Goal: Feedback & Contribution: Contribute content

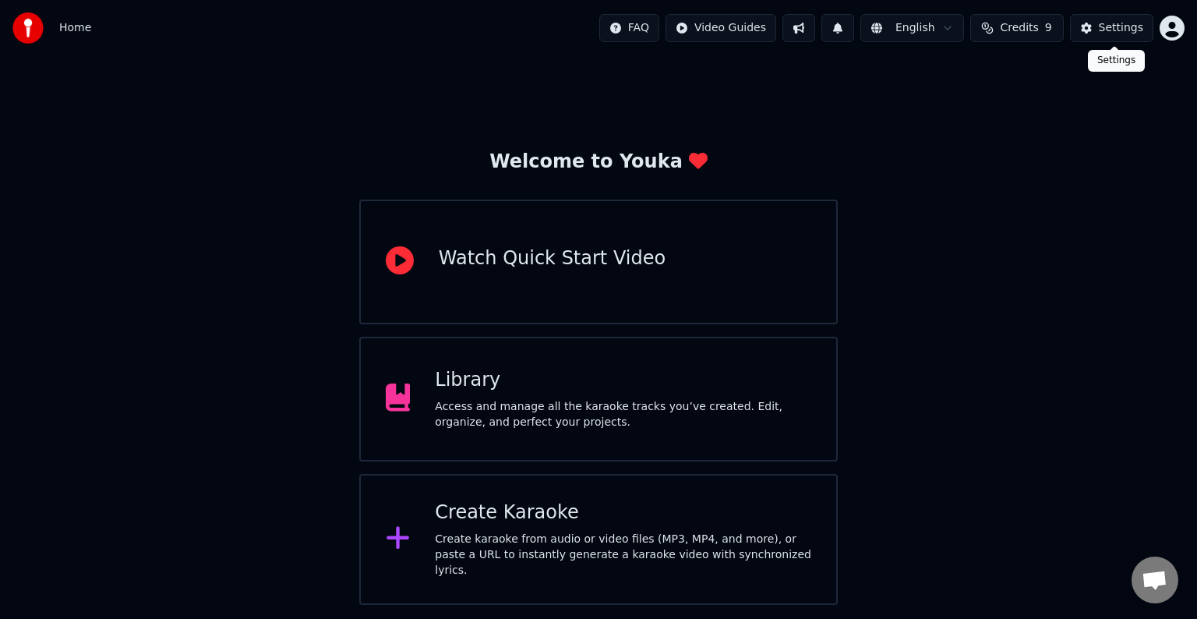
click at [1118, 28] on div "Settings" at bounding box center [1121, 28] width 44 height 16
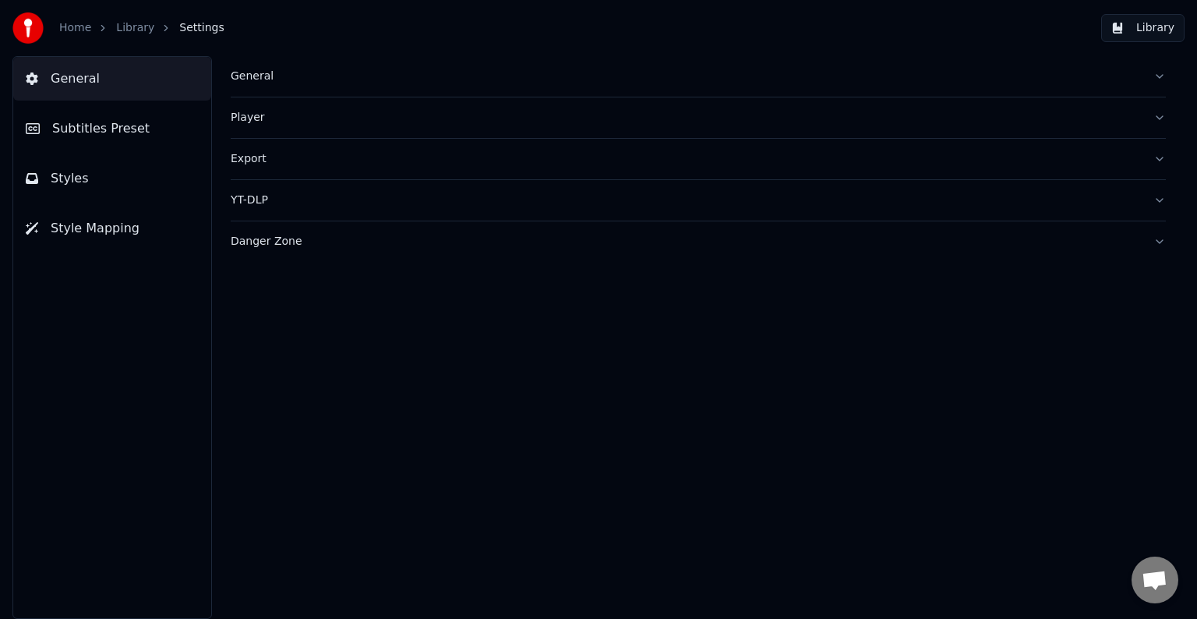
click at [87, 133] on span "Subtitles Preset" at bounding box center [100, 128] width 97 height 19
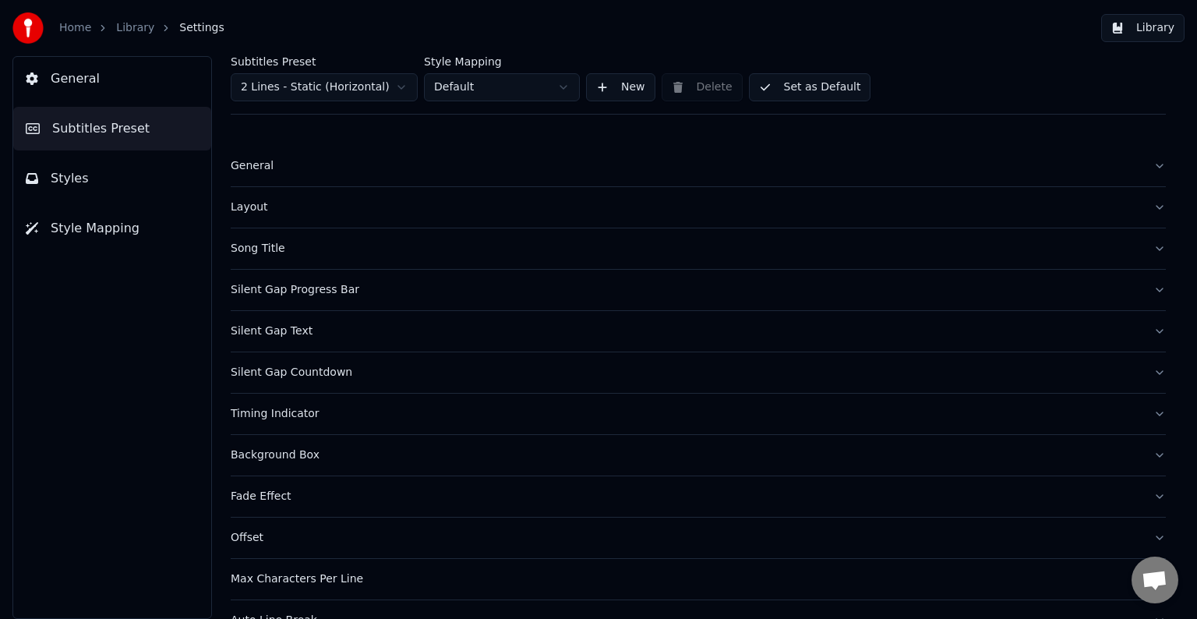
click at [295, 415] on div "Timing Indicator" at bounding box center [686, 414] width 910 height 16
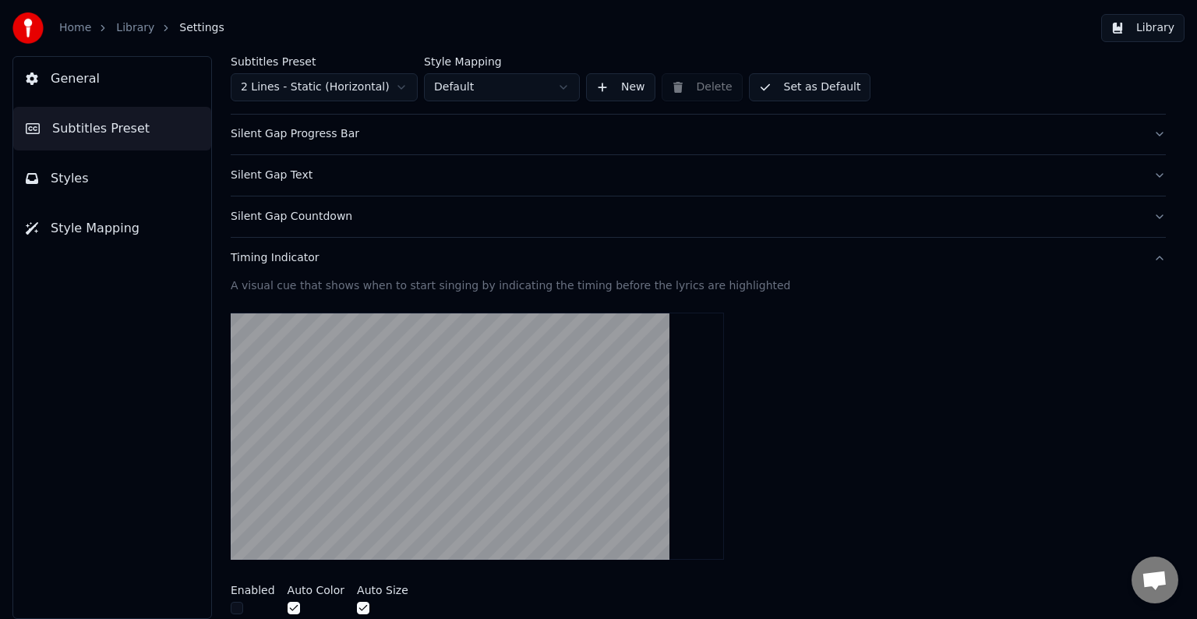
scroll to position [390, 0]
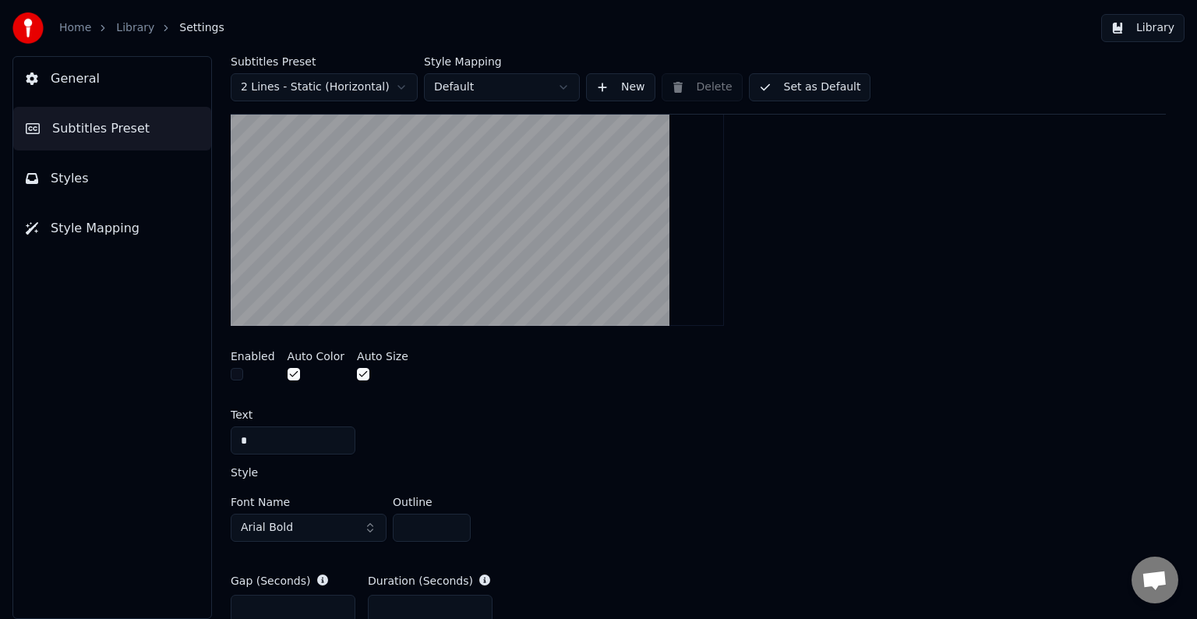
click at [224, 376] on div "Subtitles Preset 2 Lines - Static (Horizontal) Style Mapping Default New Delete…" at bounding box center [699, 337] width 998 height 563
click at [224, 368] on div "Subtitles Preset 2 Lines - Static (Horizontal) Style Mapping Default New Delete…" at bounding box center [699, 337] width 998 height 563
click at [238, 372] on button "button" at bounding box center [237, 374] width 12 height 12
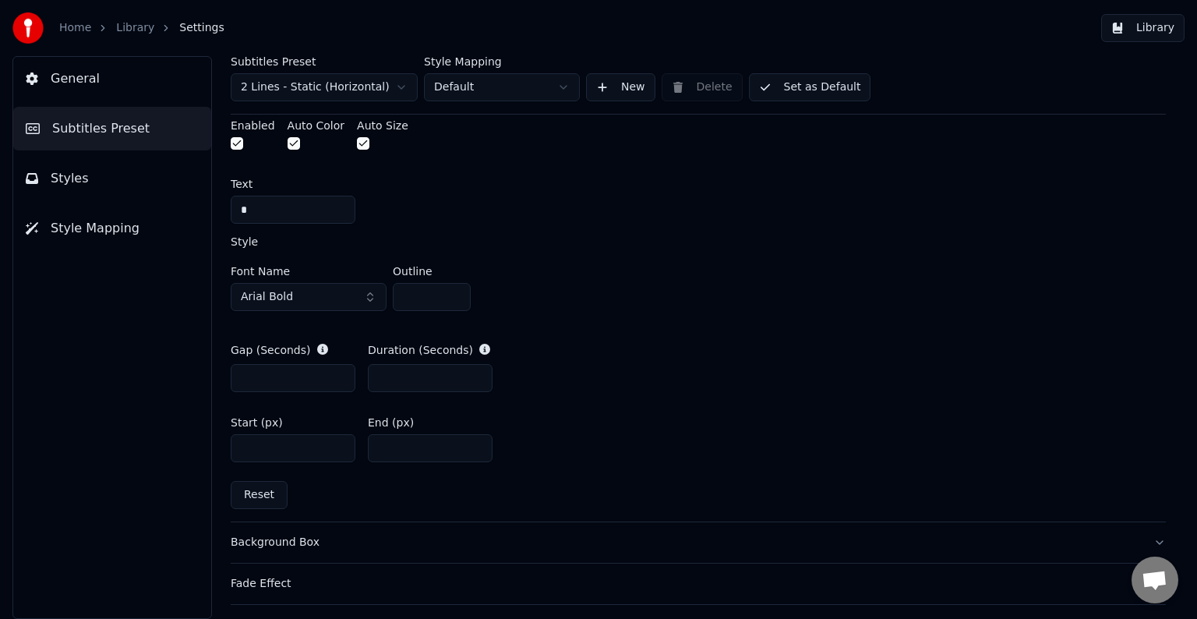
scroll to position [624, 0]
click at [265, 207] on input "*" at bounding box center [293, 207] width 125 height 28
click at [246, 242] on label "Style" at bounding box center [244, 238] width 27 height 11
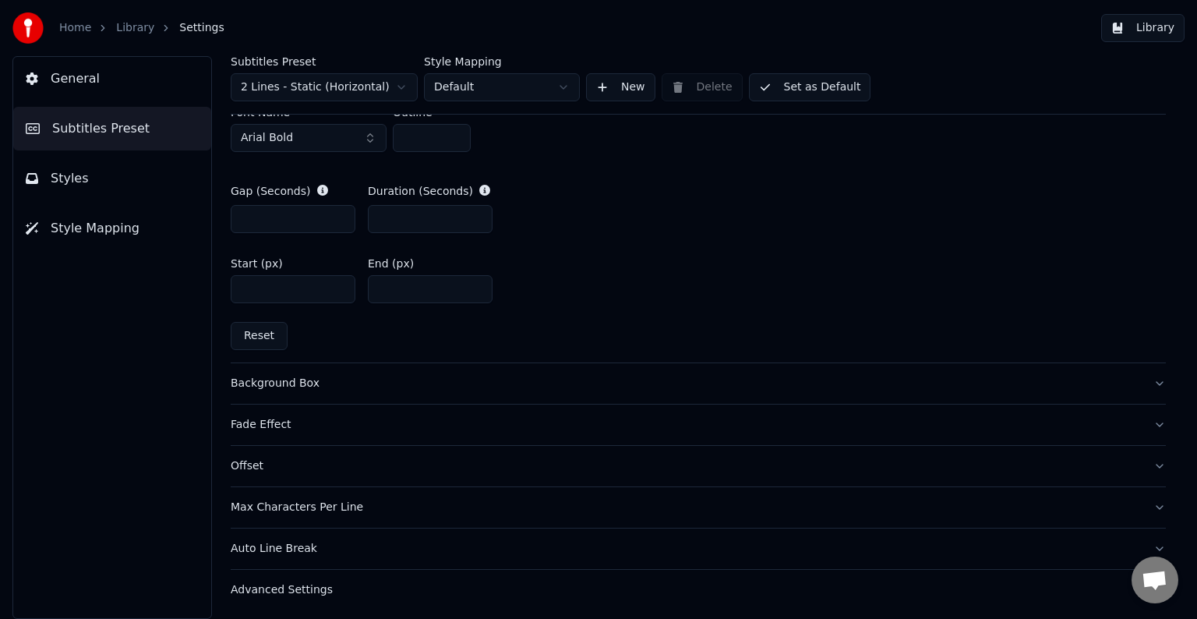
scroll to position [546, 0]
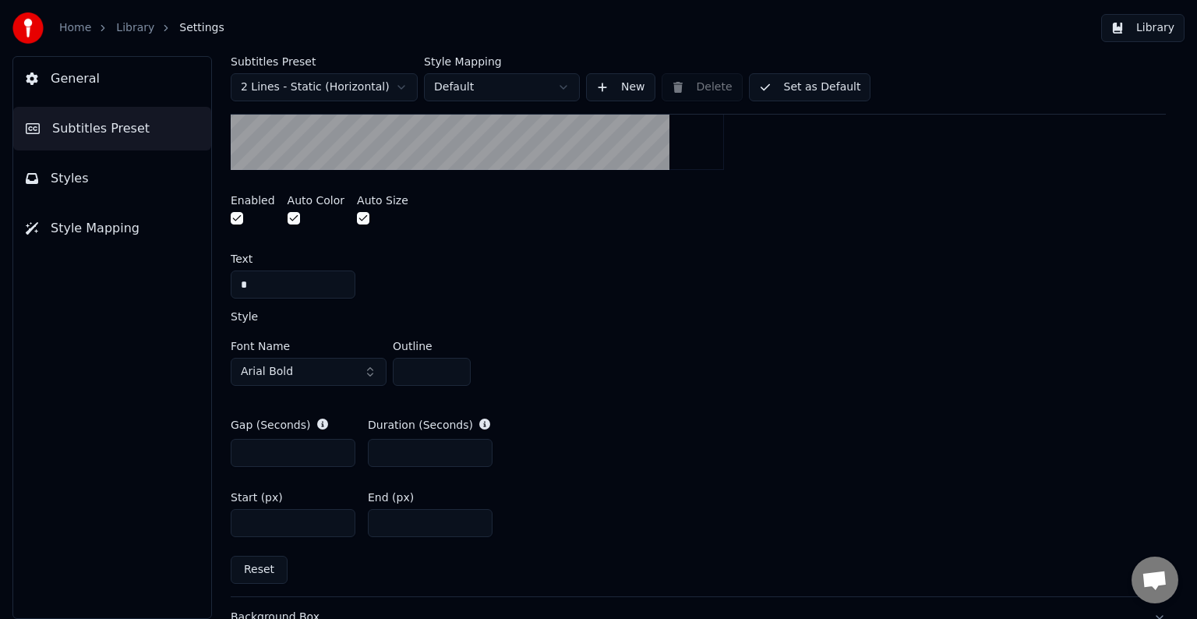
click at [253, 284] on input "*" at bounding box center [293, 284] width 125 height 28
drag, startPoint x: 277, startPoint y: 283, endPoint x: 190, endPoint y: 283, distance: 87.3
click at [190, 283] on div "General Subtitles Preset Styles Style Mapping Subtitles Preset 2 Lines - Static…" at bounding box center [598, 337] width 1197 height 563
click at [277, 284] on input "*" at bounding box center [293, 284] width 125 height 28
drag, startPoint x: 302, startPoint y: 281, endPoint x: 206, endPoint y: 284, distance: 95.9
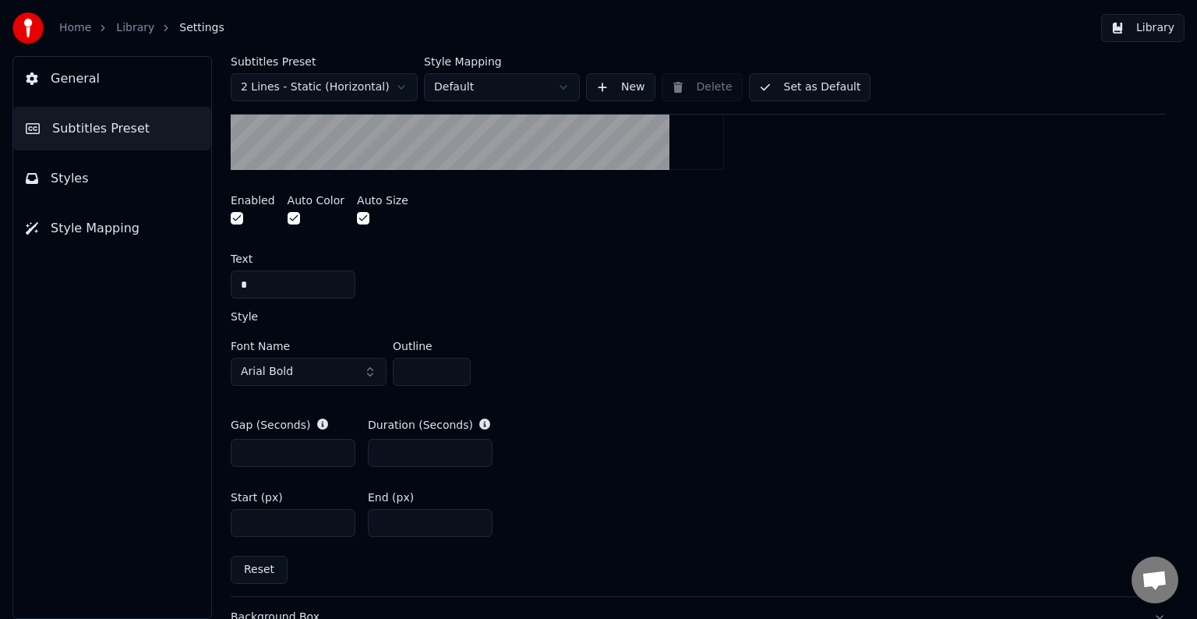
click at [206, 284] on div "Subtitles Preset 2 Lines - Static (Horizontal) Style Mapping Default New Delete…" at bounding box center [699, 337] width 998 height 563
click at [136, 348] on div "General Subtitles Preset Styles Style Mapping" at bounding box center [112, 337] width 200 height 563
click at [250, 282] on input "*" at bounding box center [293, 284] width 125 height 28
click at [129, 315] on div "General Subtitles Preset Styles Style Mapping" at bounding box center [112, 337] width 200 height 563
click at [147, 391] on div "General Subtitles Preset Styles Style Mapping" at bounding box center [112, 337] width 200 height 563
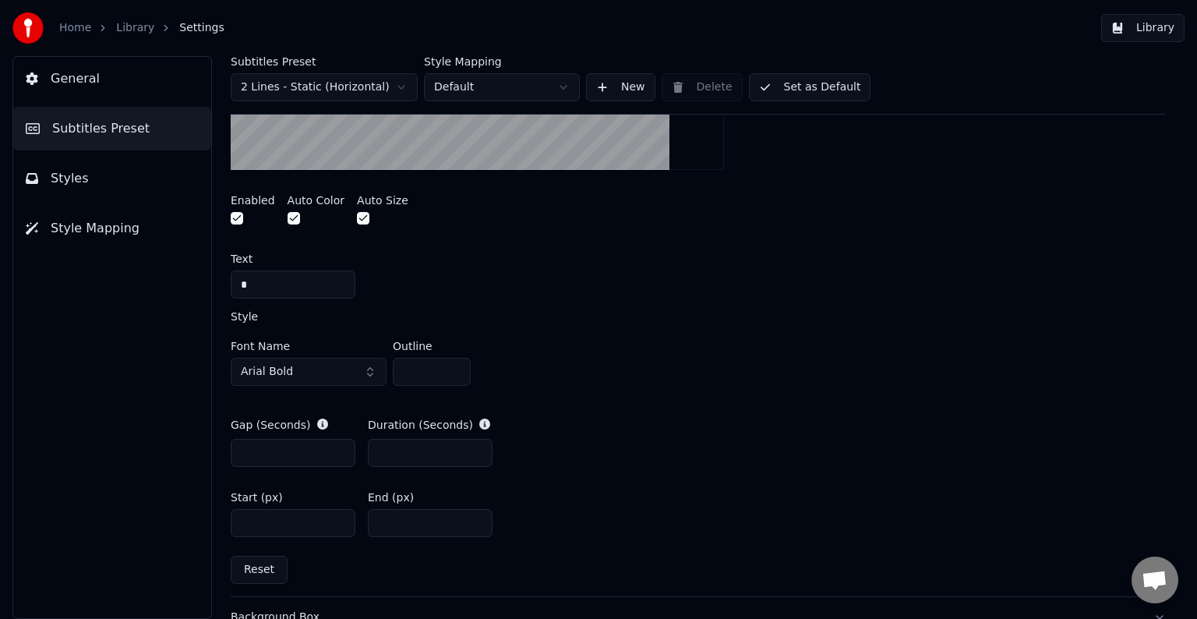
click at [76, 179] on span "Styles" at bounding box center [70, 178] width 38 height 19
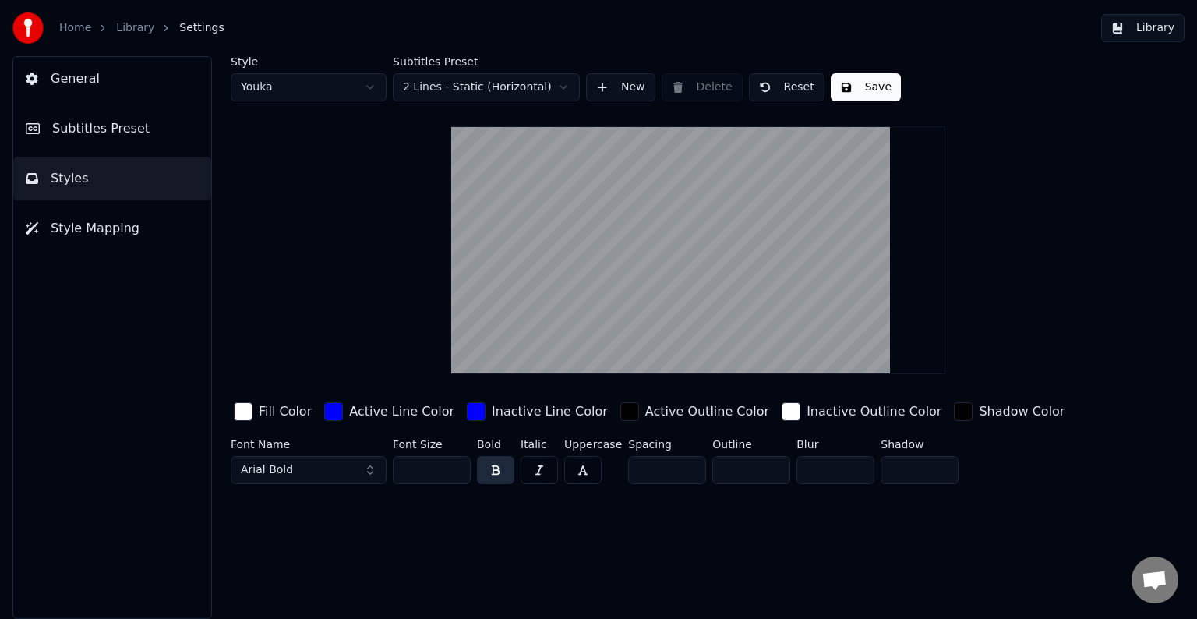
scroll to position [0, 0]
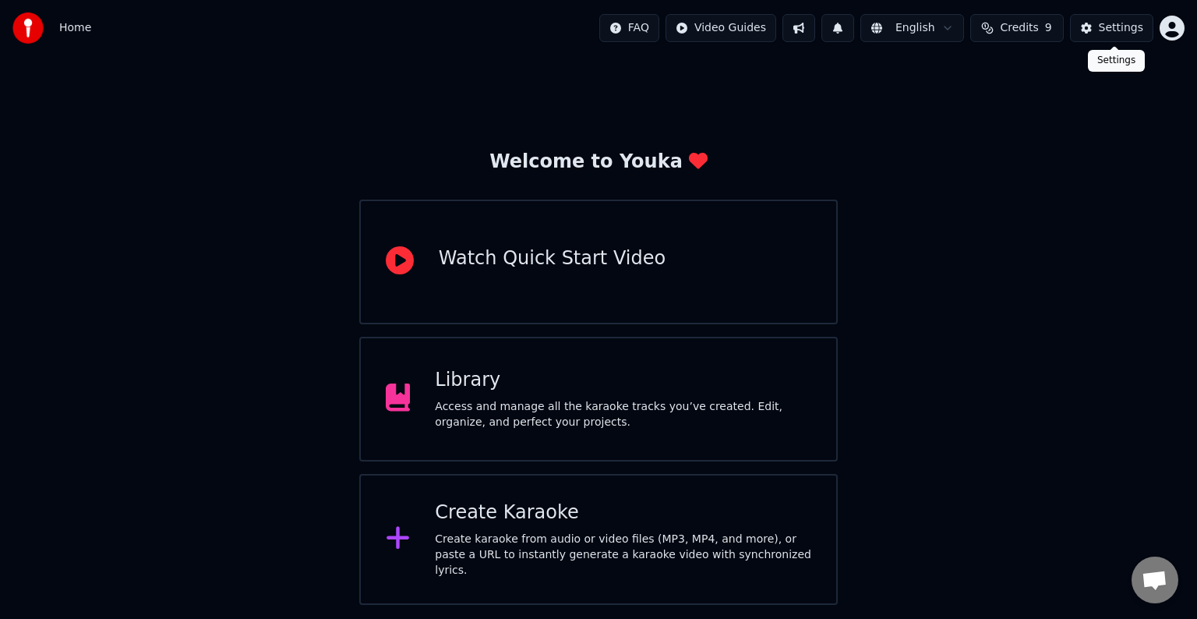
click at [1115, 30] on div "Settings" at bounding box center [1121, 28] width 44 height 16
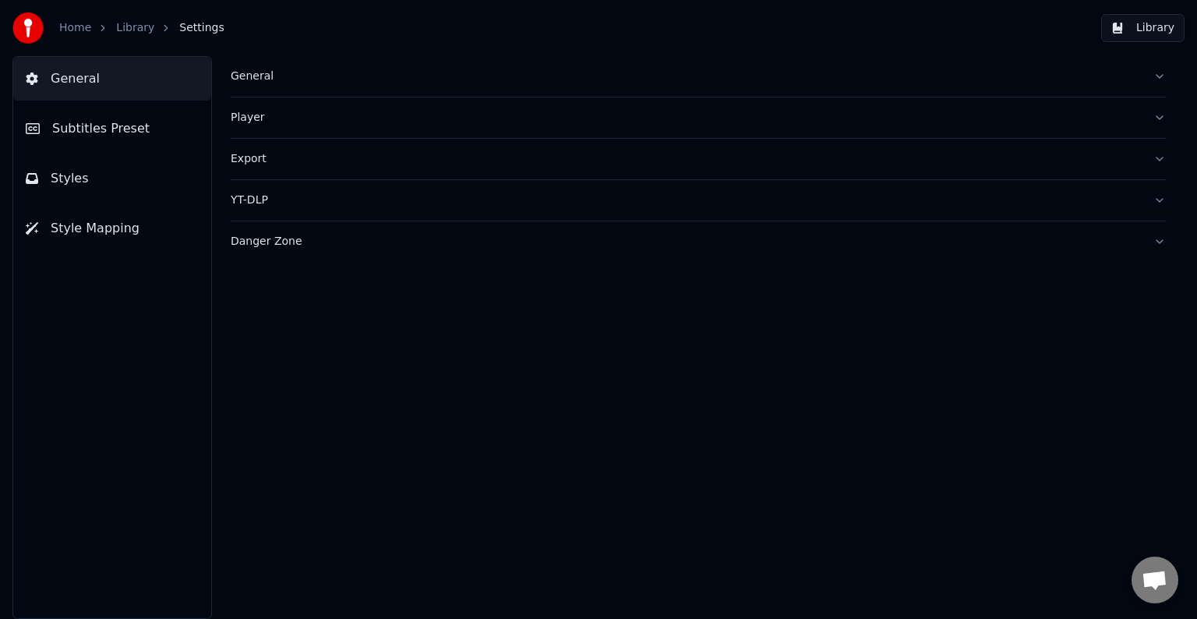
click at [78, 78] on span "General" at bounding box center [75, 78] width 49 height 19
click at [78, 87] on span "General" at bounding box center [75, 78] width 49 height 19
click at [253, 80] on div "General" at bounding box center [686, 77] width 910 height 16
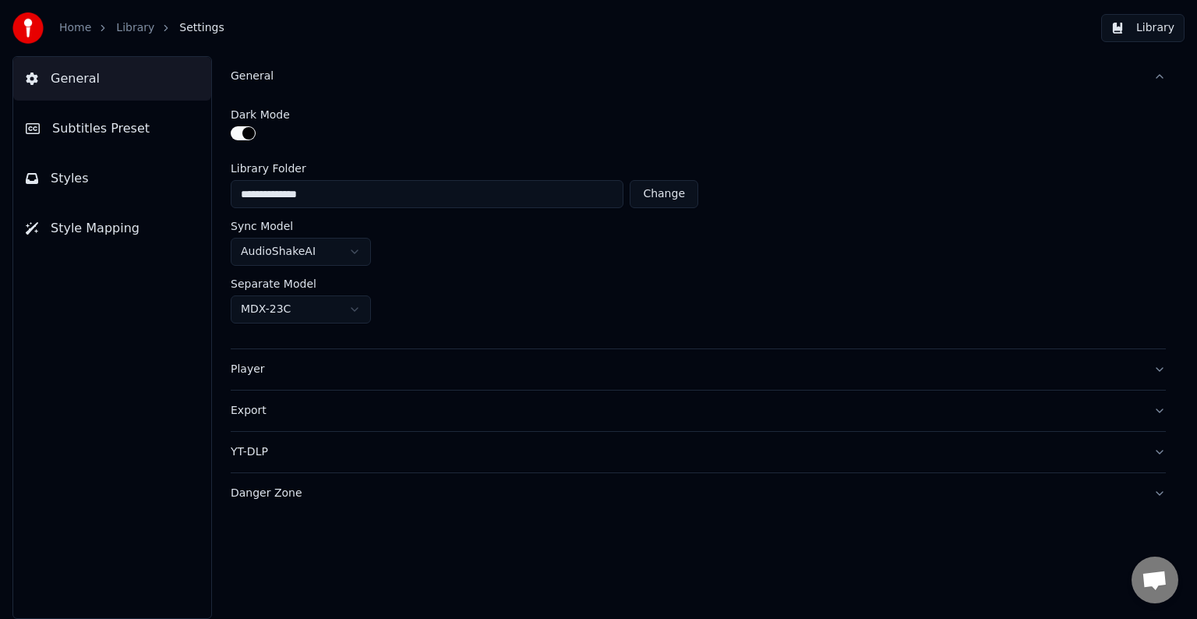
click at [354, 252] on html "**********" at bounding box center [598, 309] width 1197 height 619
click at [42, 381] on html "**********" at bounding box center [598, 309] width 1197 height 619
click at [255, 371] on div "Player" at bounding box center [686, 370] width 910 height 16
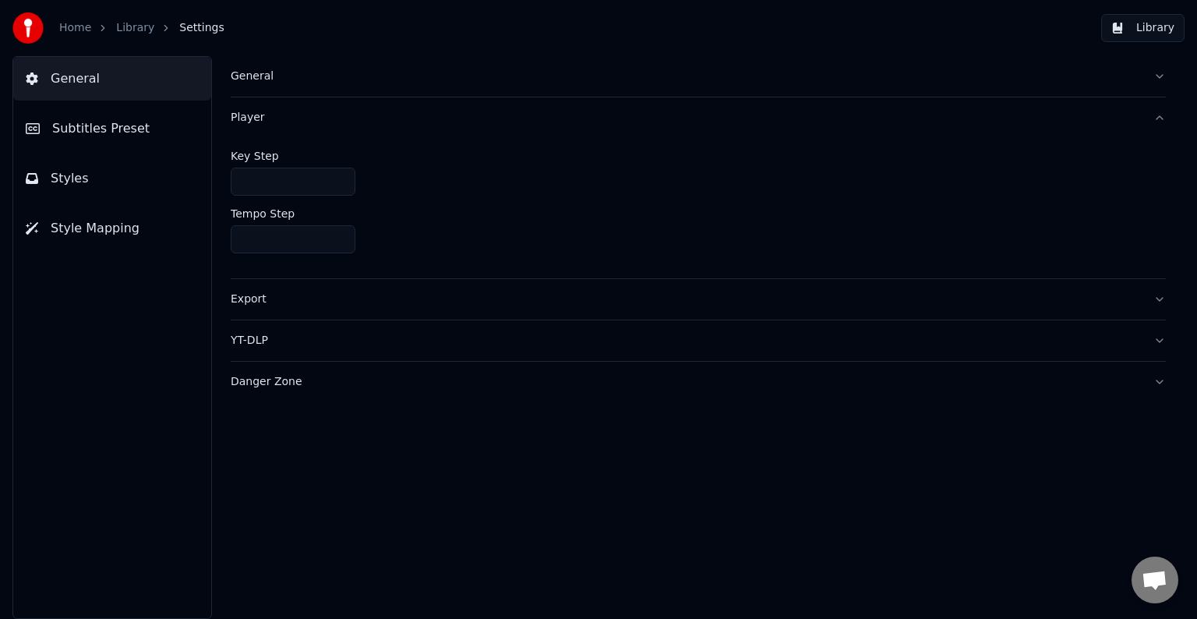
click at [247, 118] on div "Player" at bounding box center [686, 118] width 910 height 16
click at [271, 183] on input "*" at bounding box center [293, 182] width 125 height 28
click at [338, 175] on input "*" at bounding box center [293, 182] width 125 height 28
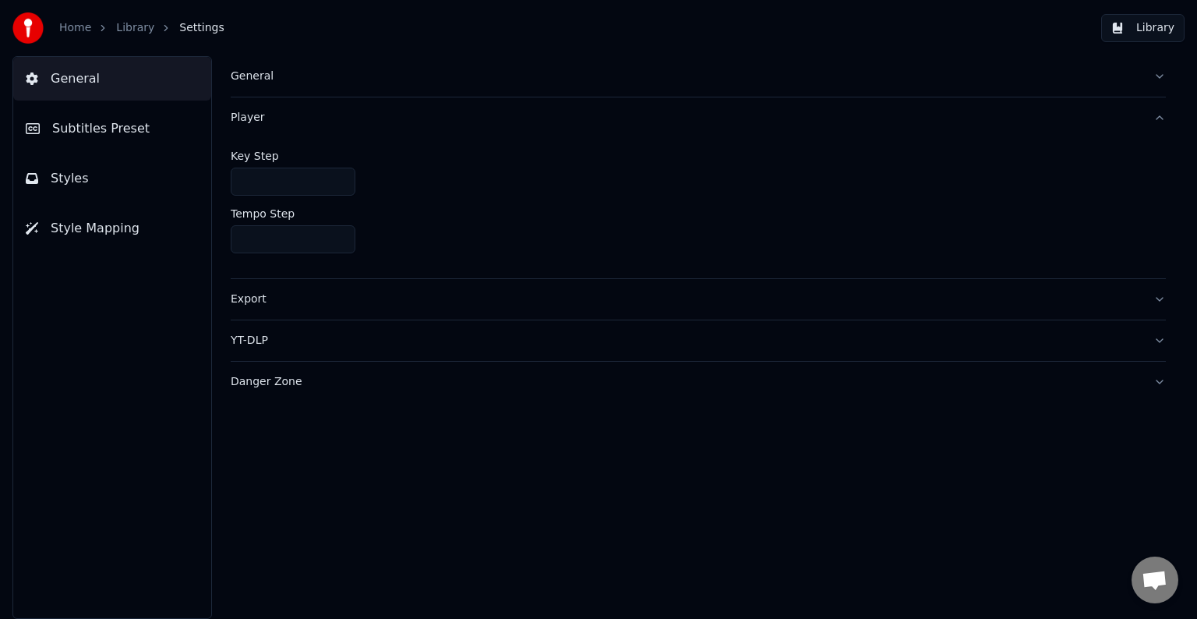
click at [338, 175] on input "*" at bounding box center [293, 182] width 125 height 28
click at [337, 182] on input "***" at bounding box center [293, 182] width 125 height 28
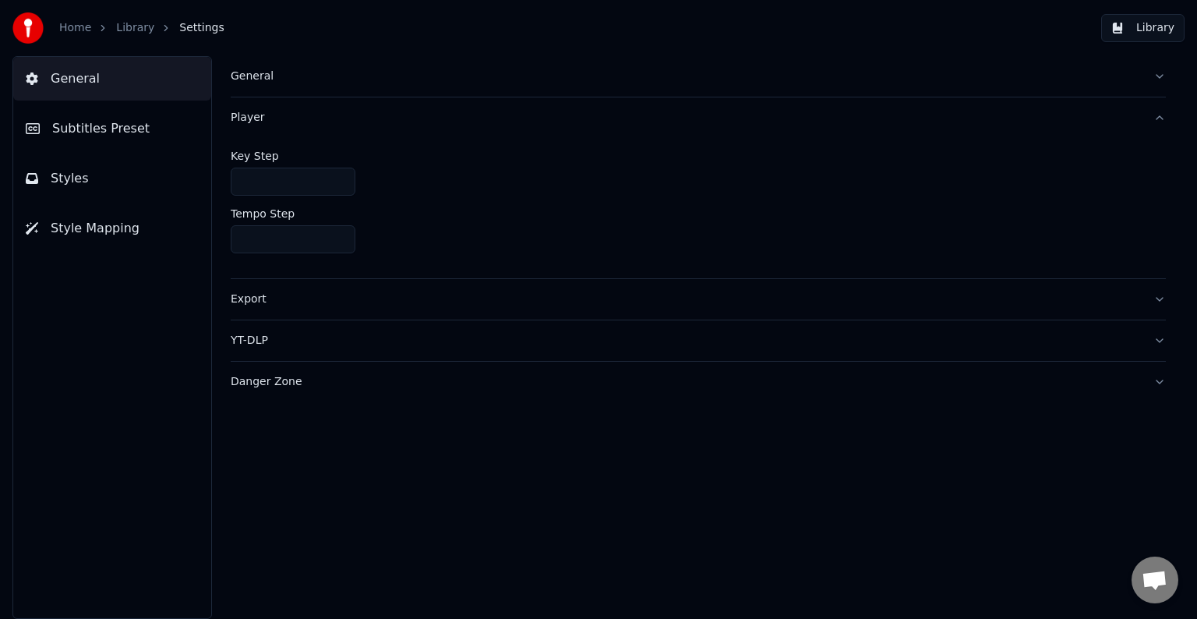
click at [337, 176] on input "***" at bounding box center [293, 182] width 125 height 28
type input "*"
click at [337, 176] on input "*" at bounding box center [293, 182] width 125 height 28
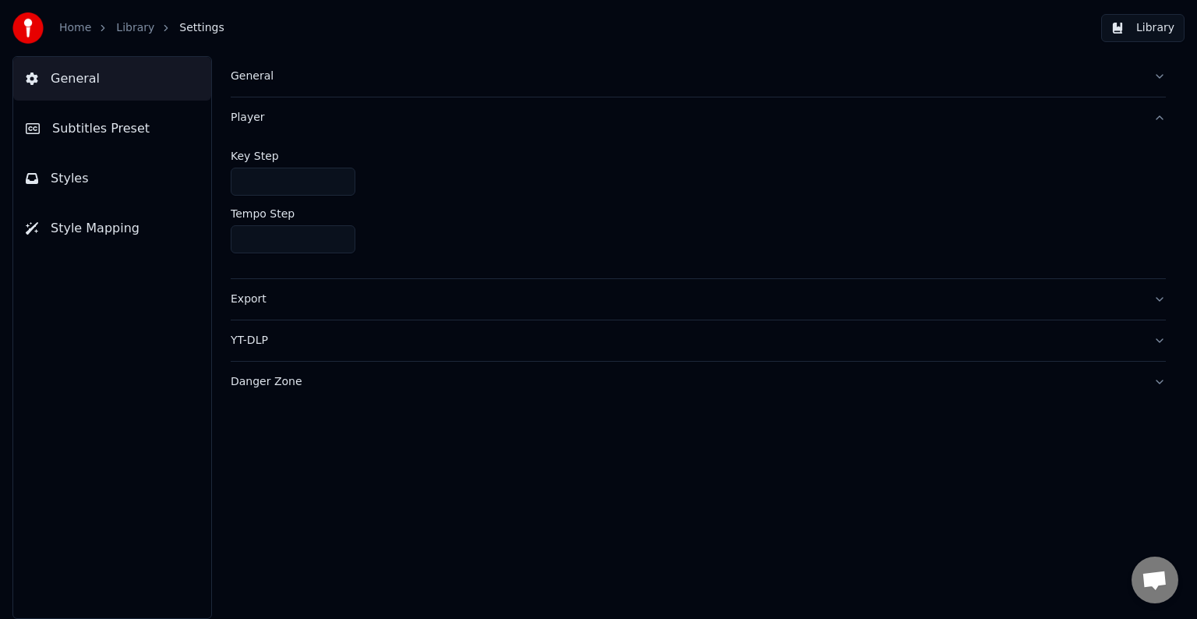
click at [337, 176] on input "*" at bounding box center [293, 182] width 125 height 28
click at [338, 178] on input "*" at bounding box center [293, 182] width 125 height 28
click at [303, 193] on input "*" at bounding box center [293, 182] width 125 height 28
click at [253, 302] on div "Export" at bounding box center [686, 300] width 910 height 16
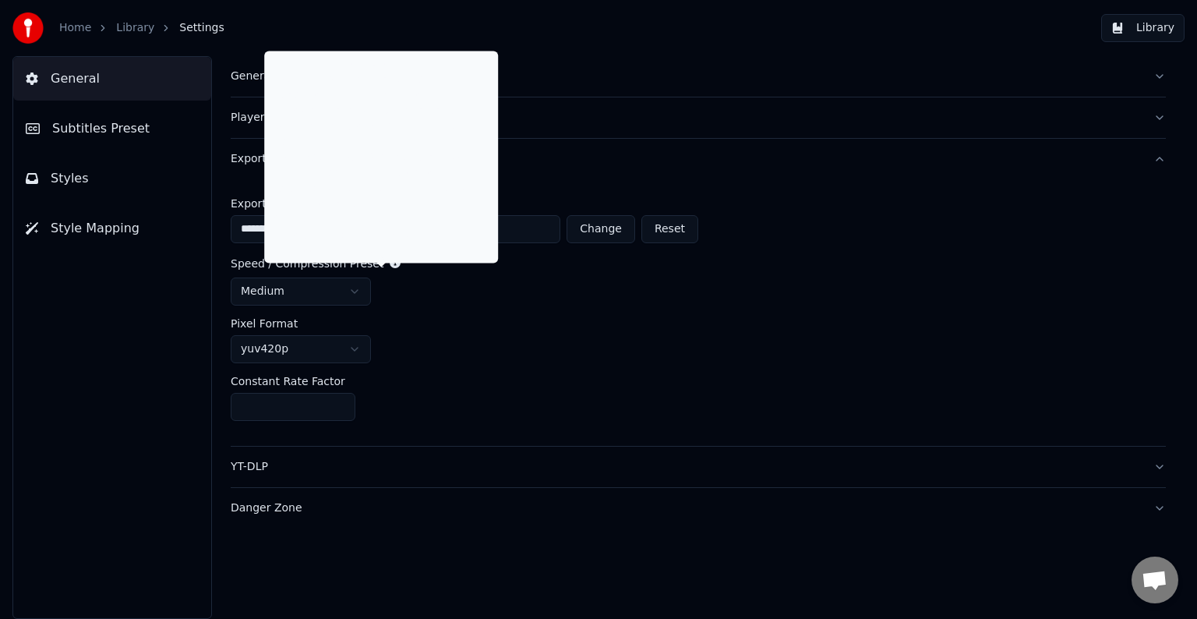
click at [390, 265] on icon at bounding box center [395, 262] width 11 height 11
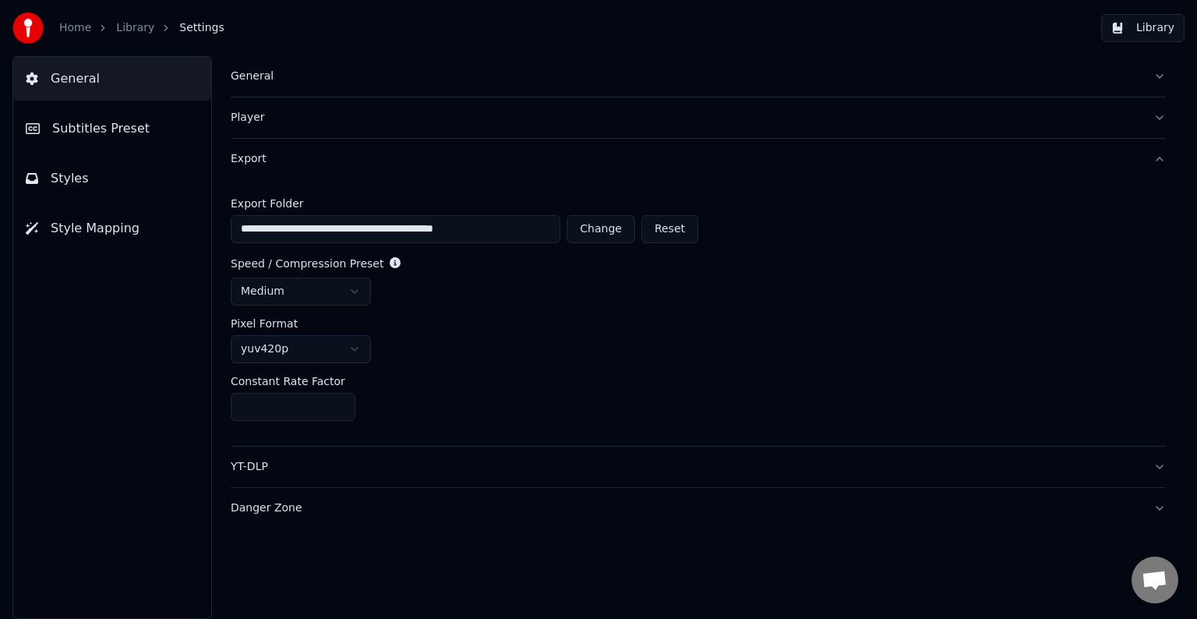
click at [390, 265] on icon at bounding box center [395, 262] width 11 height 11
click at [330, 263] on label "Speed / Compression Preset" at bounding box center [307, 263] width 153 height 11
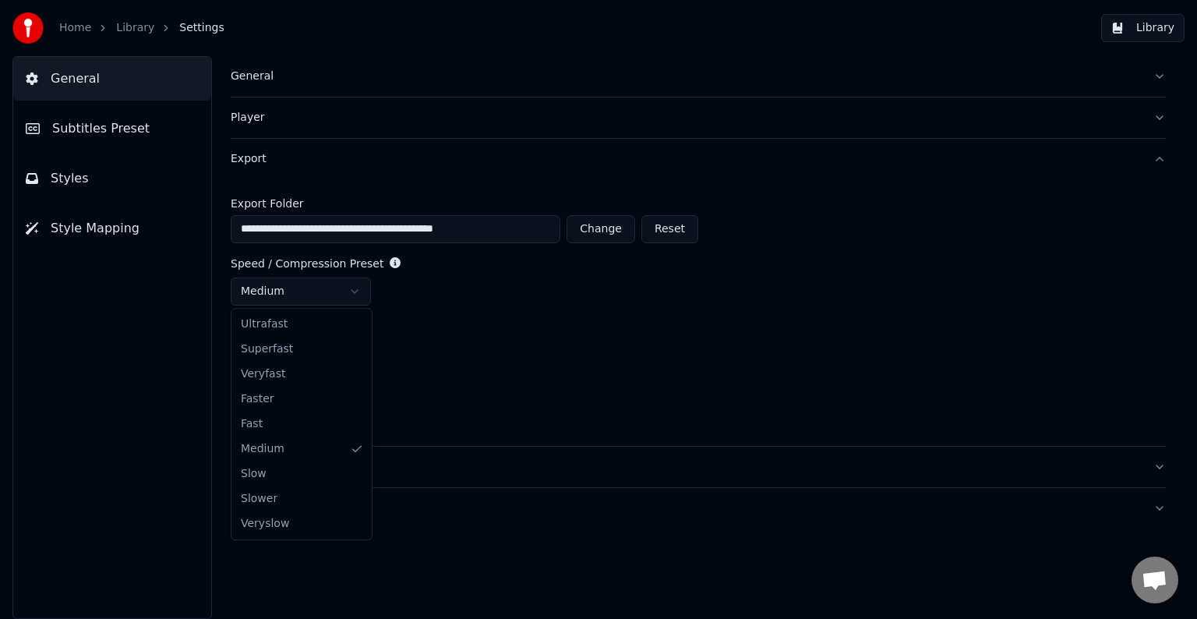
click at [330, 293] on html "**********" at bounding box center [598, 309] width 1197 height 619
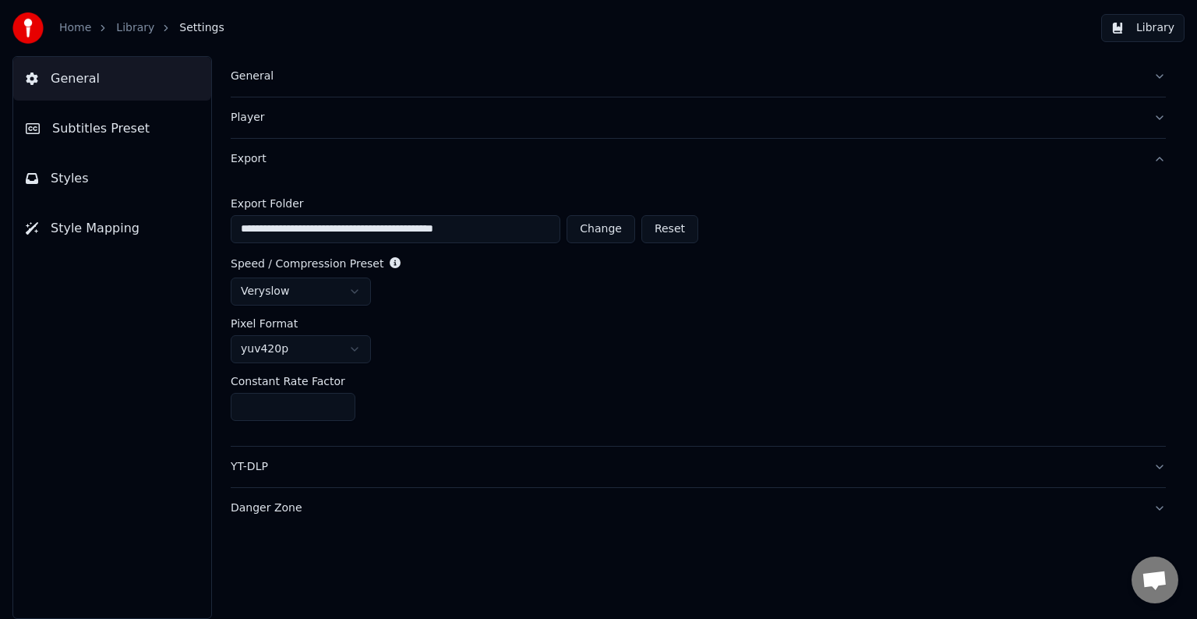
click at [78, 422] on div "General Subtitles Preset Styles Style Mapping" at bounding box center [112, 337] width 200 height 563
click at [82, 360] on div "General Subtitles Preset Styles Style Mapping" at bounding box center [112, 337] width 200 height 563
click at [125, 436] on div "General Subtitles Preset Styles Style Mapping" at bounding box center [112, 337] width 200 height 563
click at [297, 413] on input "**" at bounding box center [293, 407] width 125 height 28
click at [121, 414] on div "General Subtitles Preset Styles Style Mapping" at bounding box center [112, 337] width 200 height 563
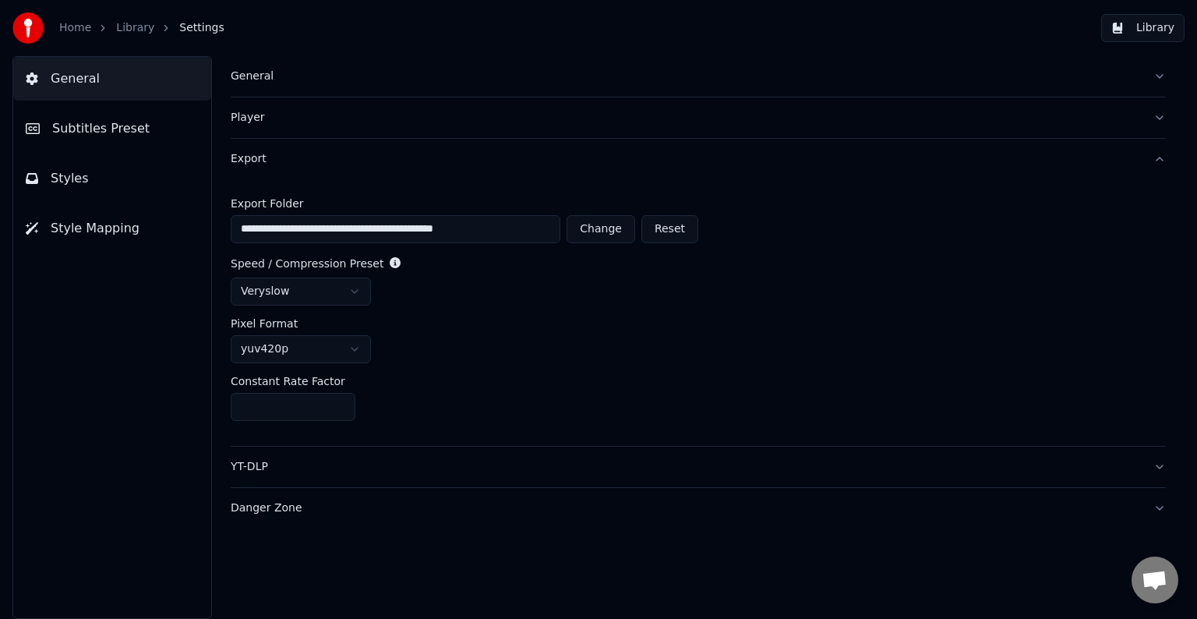
click at [253, 471] on div "YT-DLP" at bounding box center [686, 467] width 910 height 16
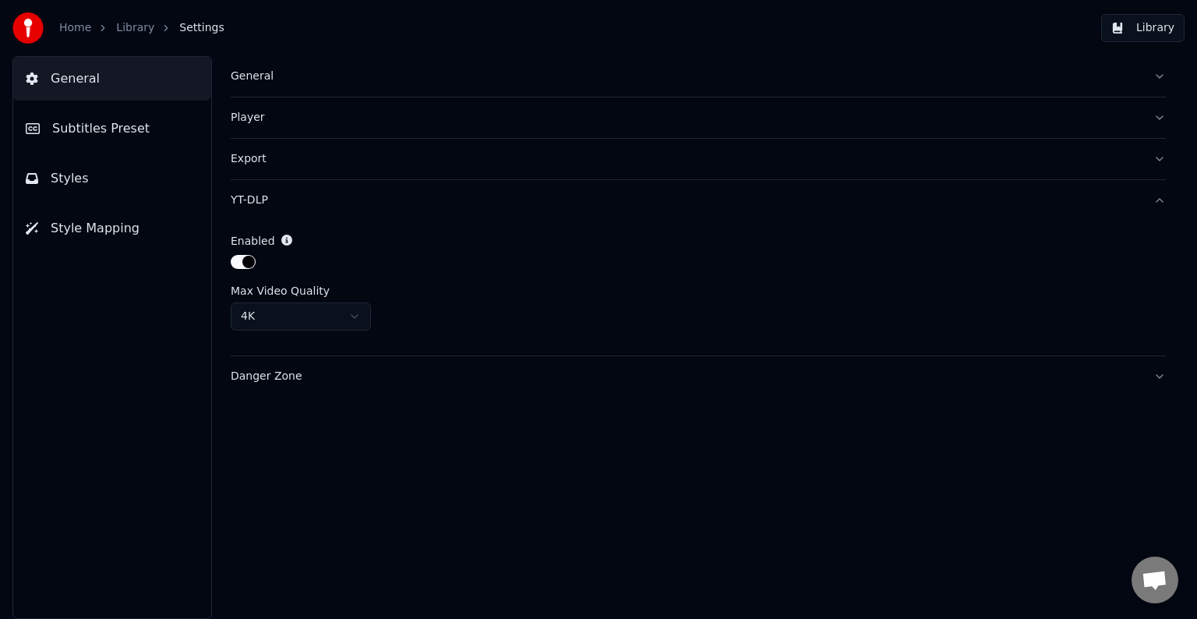
click at [90, 415] on div "General Subtitles Preset Styles Style Mapping" at bounding box center [112, 337] width 200 height 563
click at [87, 369] on div "General Subtitles Preset Styles Style Mapping" at bounding box center [112, 337] width 200 height 563
click at [253, 380] on div "Danger Zone" at bounding box center [686, 377] width 910 height 16
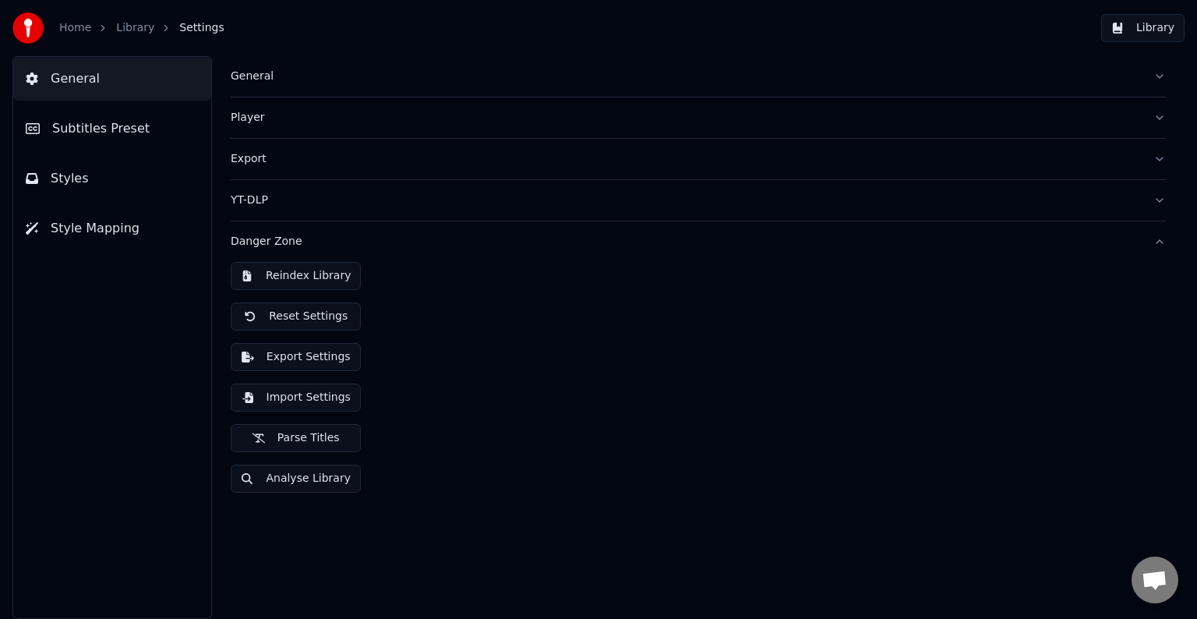
click at [137, 406] on div "General Subtitles Preset Styles Style Mapping" at bounding box center [112, 337] width 200 height 563
click at [114, 355] on div "General Subtitles Preset Styles Style Mapping" at bounding box center [112, 337] width 200 height 563
click at [80, 132] on span "Subtitles Preset" at bounding box center [100, 128] width 97 height 19
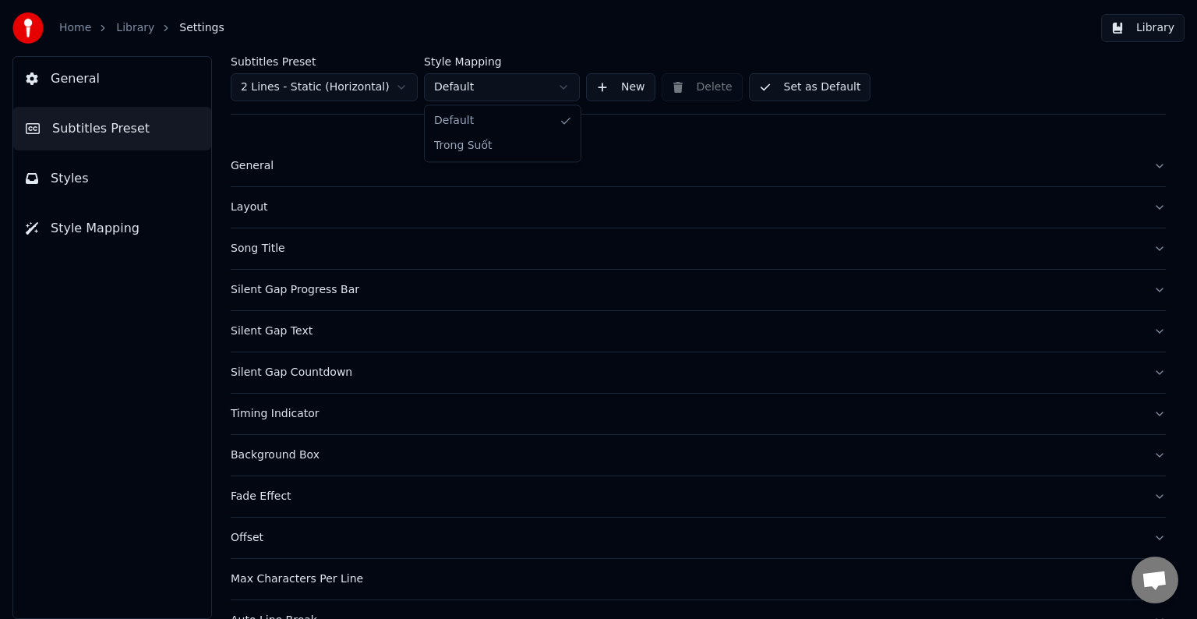
click at [567, 90] on html "Home Library Settings Library General Subtitles Preset Styles Style Mapping Sub…" at bounding box center [598, 309] width 1197 height 619
click at [85, 423] on html "Home Library Settings Library General Subtitles Preset Styles Style Mapping Sub…" at bounding box center [598, 309] width 1197 height 619
click at [246, 173] on div "General" at bounding box center [686, 166] width 910 height 16
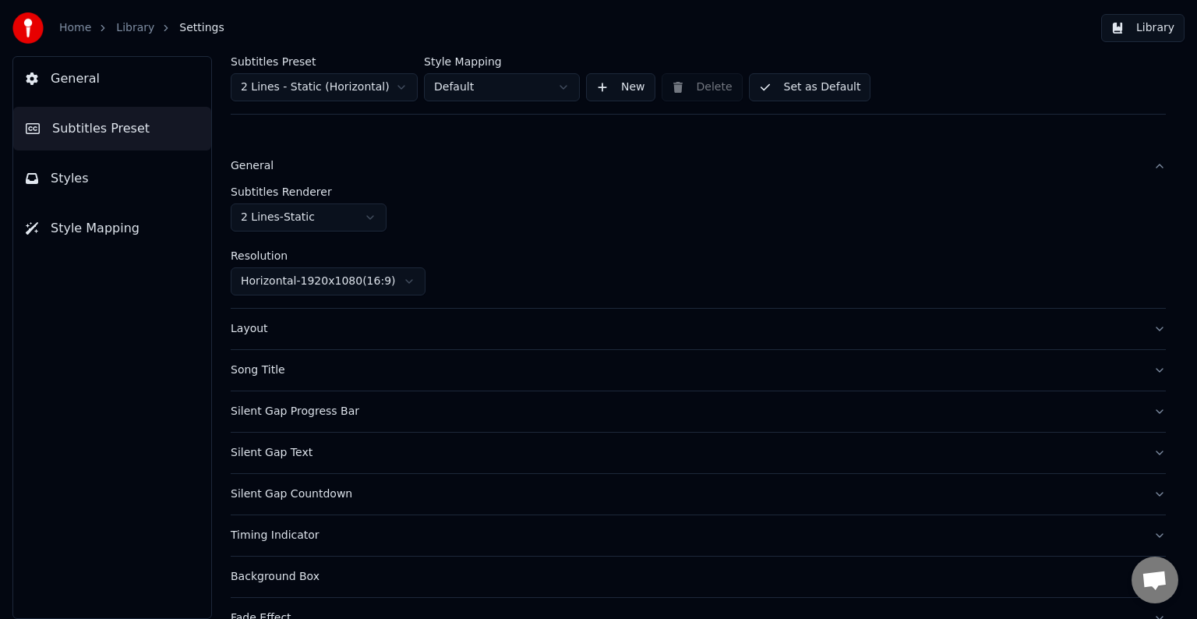
click at [246, 173] on div "General" at bounding box center [686, 166] width 910 height 16
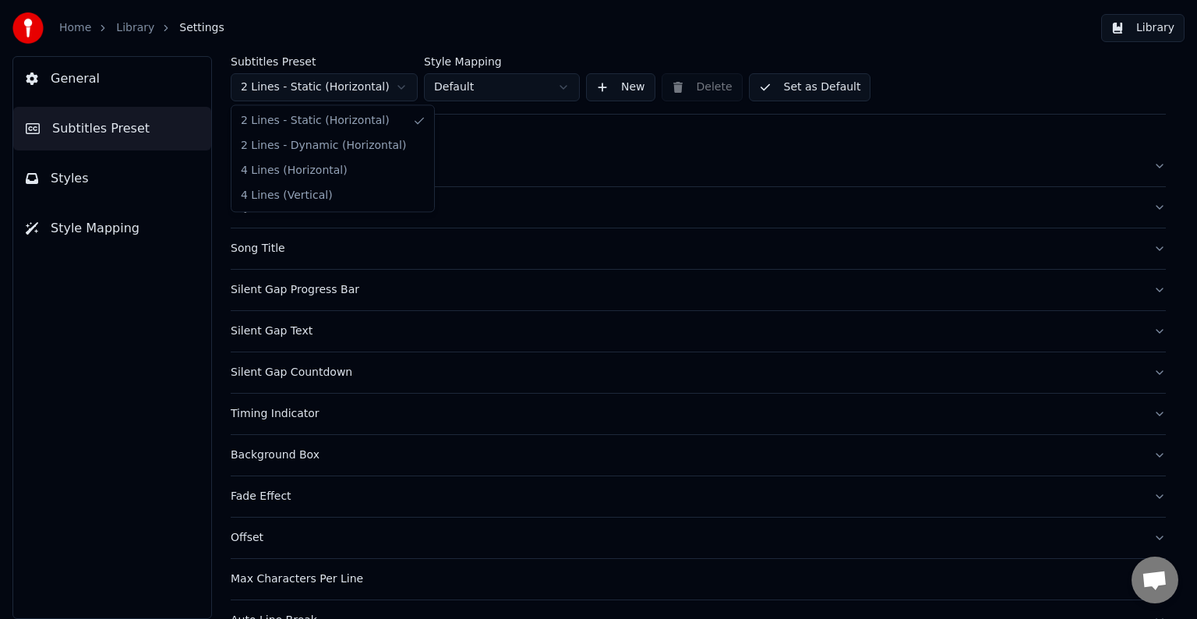
click at [402, 92] on html "Home Library Settings Library General Subtitles Preset Styles Style Mapping Sub…" at bounding box center [598, 309] width 1197 height 619
click at [396, 90] on html "Home Library Settings Library General Subtitles Preset Styles Style Mapping Sub…" at bounding box center [598, 309] width 1197 height 619
drag, startPoint x: 94, startPoint y: 348, endPoint x: 249, endPoint y: 184, distance: 226.6
click at [246, 192] on html "Home Library Settings Library General Subtitles Preset Styles Style Mapping Sub…" at bounding box center [598, 309] width 1197 height 619
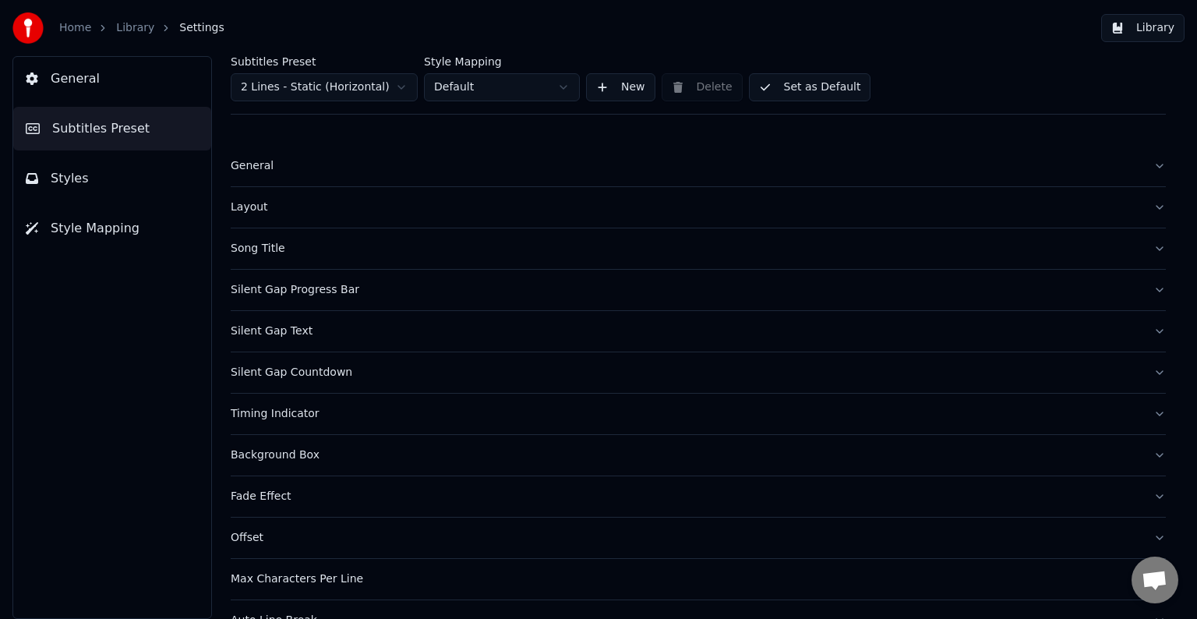
drag, startPoint x: 249, startPoint y: 184, endPoint x: 249, endPoint y: 171, distance: 12.5
click at [249, 171] on button "General" at bounding box center [698, 166] width 935 height 41
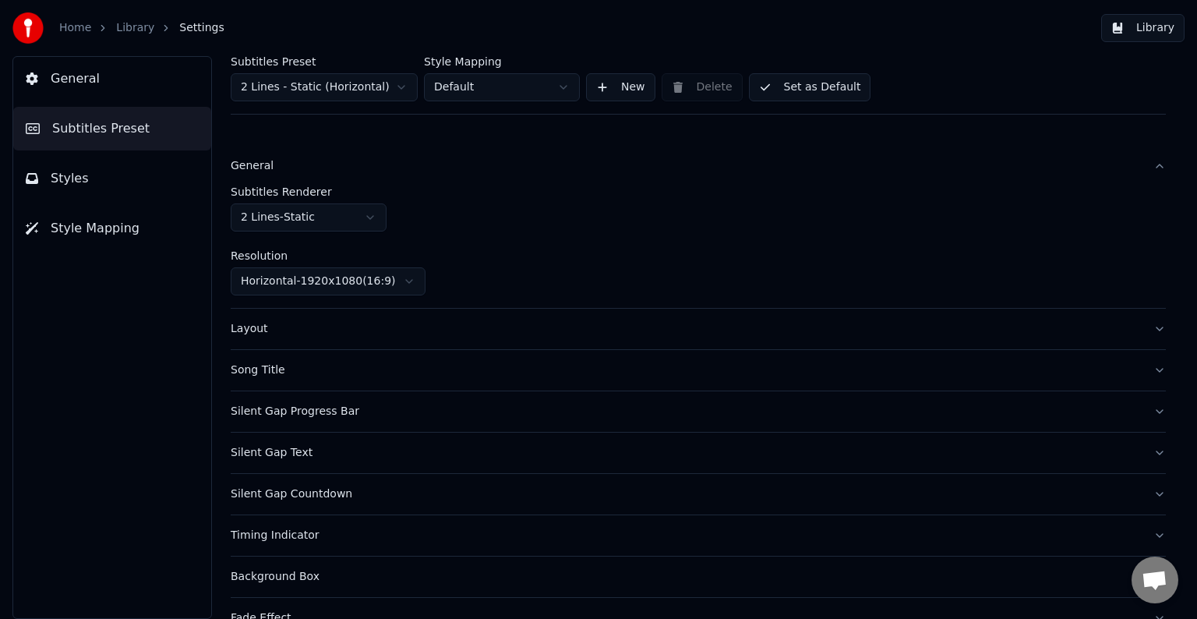
click at [249, 171] on div "General" at bounding box center [686, 166] width 910 height 16
click at [253, 226] on html "Home Library Settings Library General Subtitles Preset Styles Style Mapping Sub…" at bounding box center [598, 309] width 1197 height 619
click at [166, 277] on div "General Subtitles Preset Styles Style Mapping" at bounding box center [112, 337] width 200 height 563
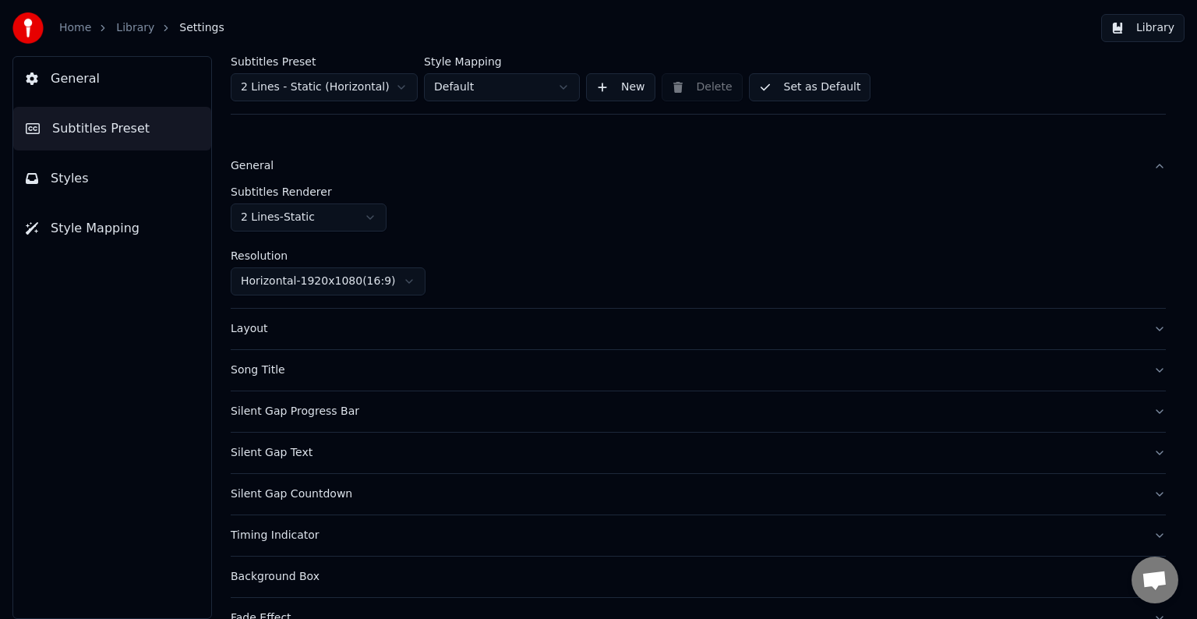
click at [161, 319] on div "General Subtitles Preset Styles Style Mapping" at bounding box center [112, 337] width 200 height 563
click at [263, 330] on div "Layout" at bounding box center [686, 329] width 910 height 16
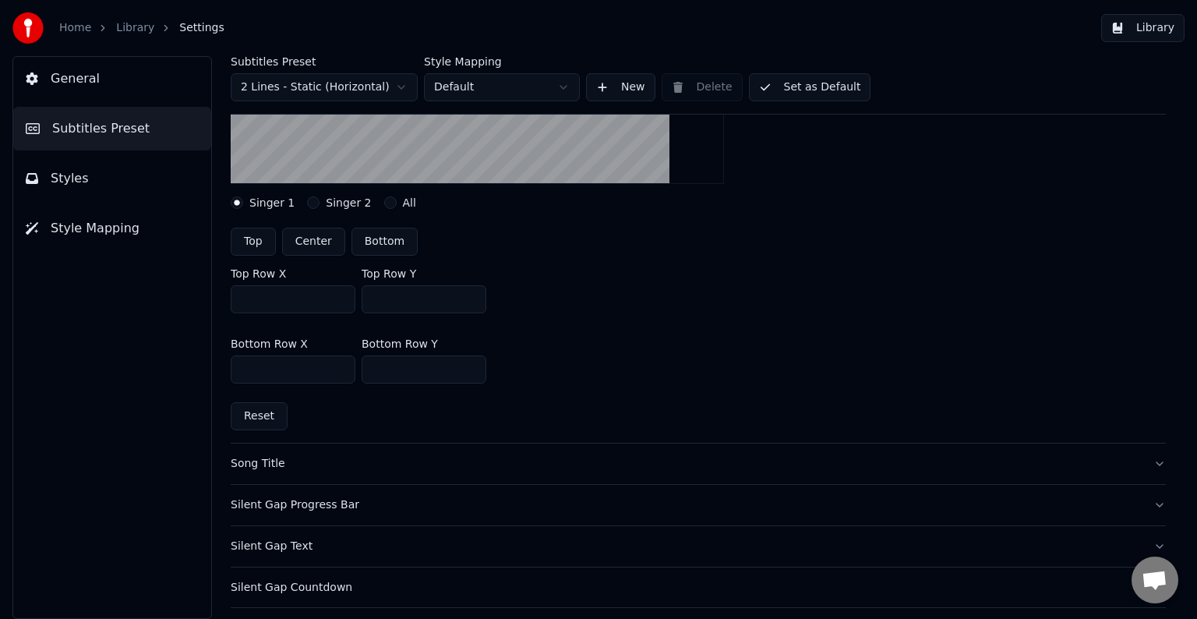
scroll to position [390, 0]
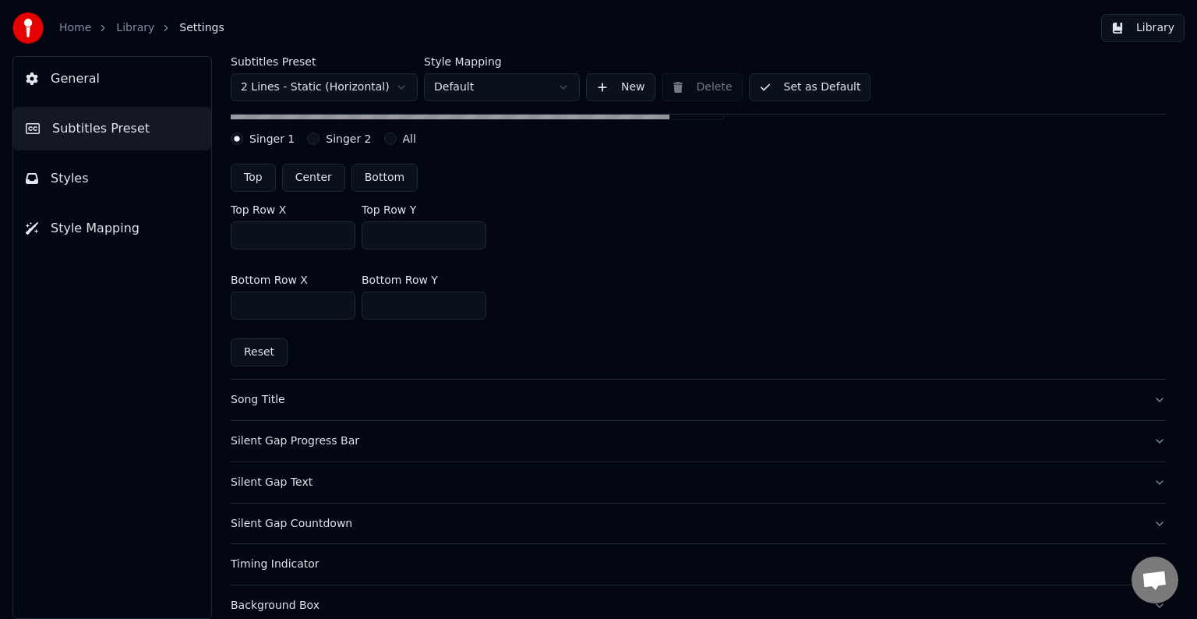
click at [251, 180] on button "Top" at bounding box center [253, 178] width 45 height 28
type input "***"
click at [251, 180] on button "Top" at bounding box center [253, 178] width 45 height 28
click at [251, 181] on button "Top" at bounding box center [253, 178] width 45 height 28
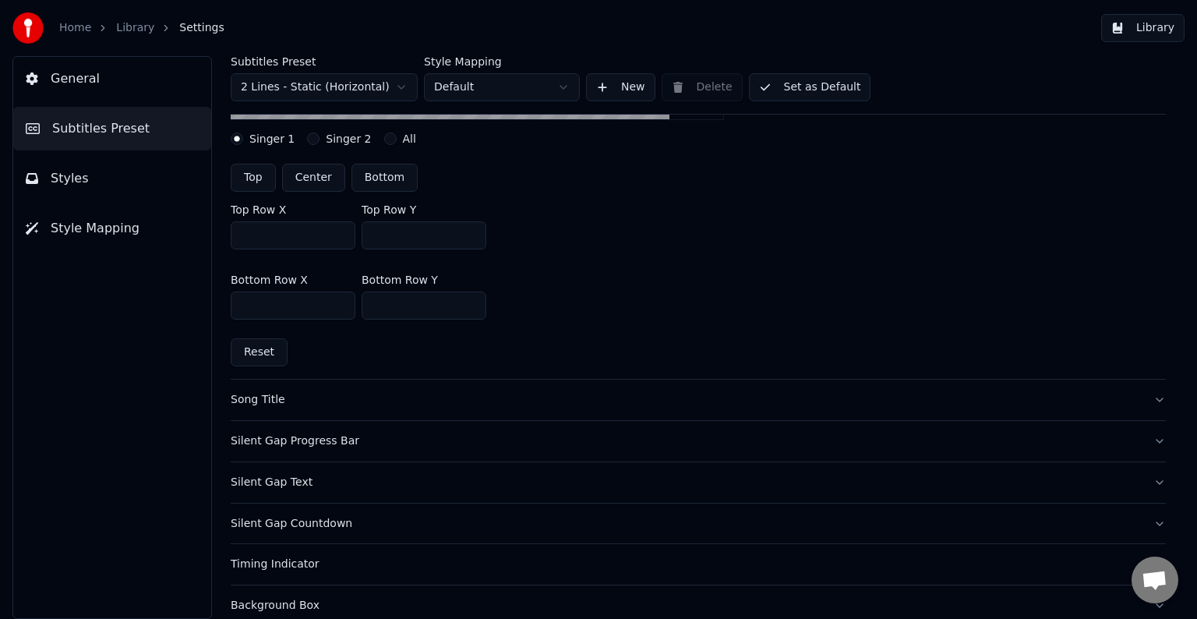
click at [315, 173] on button "Center" at bounding box center [313, 178] width 63 height 28
type input "***"
click at [251, 174] on button "Top" at bounding box center [253, 178] width 45 height 28
type input "***"
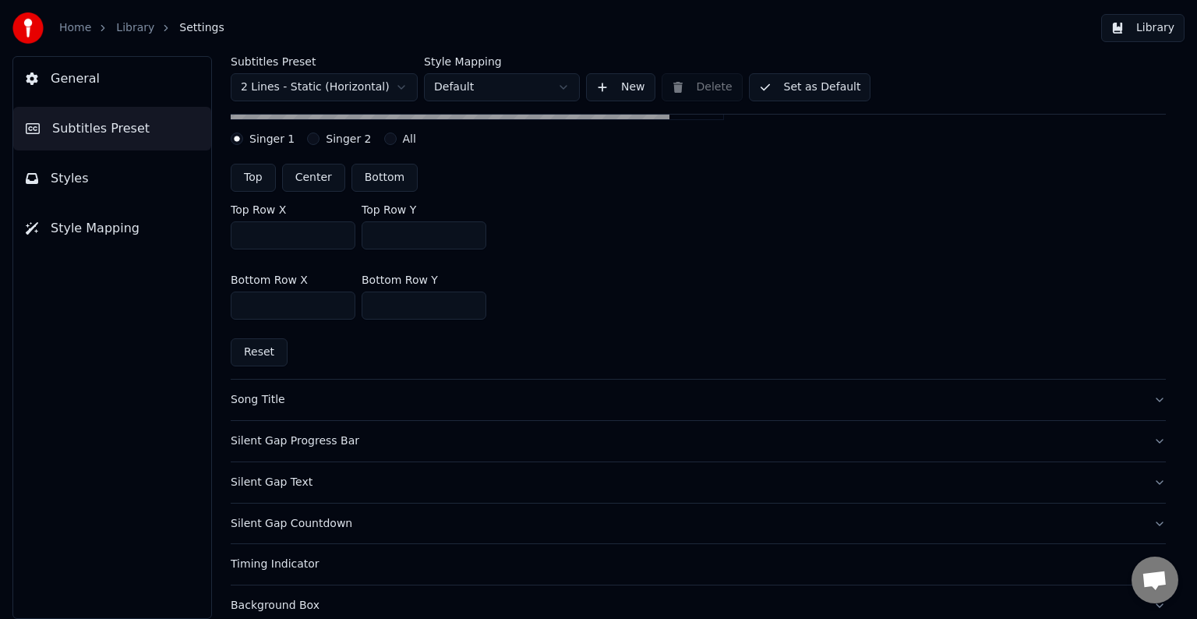
type input "***"
click at [315, 175] on button "Center" at bounding box center [313, 178] width 63 height 28
type input "***"
click at [380, 175] on button "Bottom" at bounding box center [385, 178] width 66 height 28
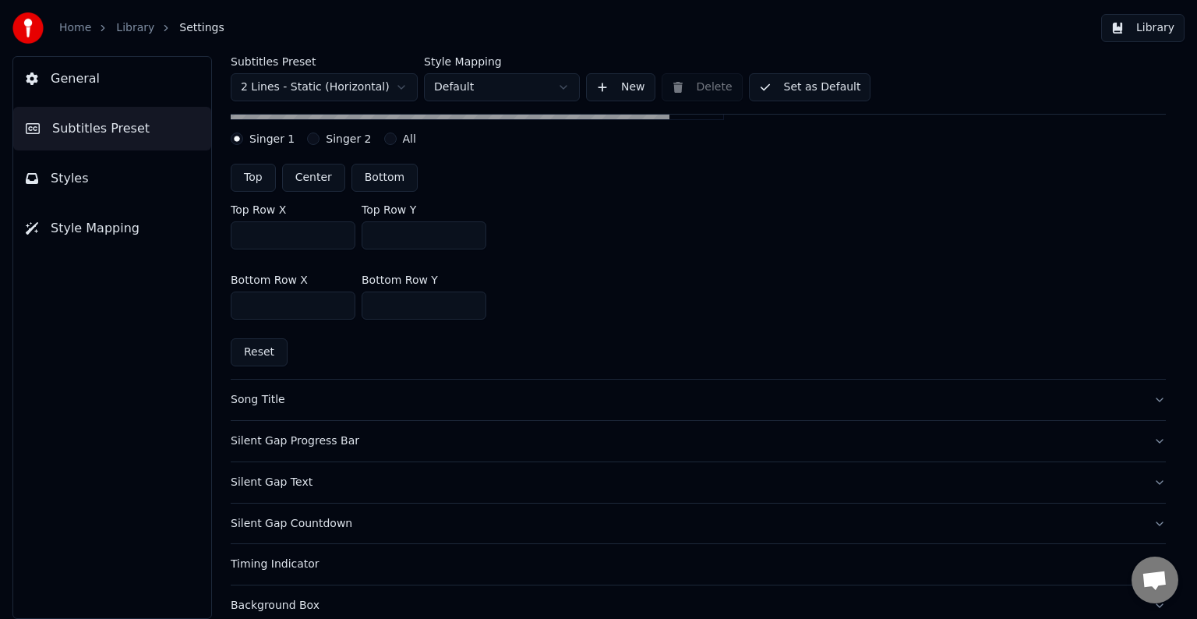
type input "***"
click at [262, 178] on button "Top" at bounding box center [253, 178] width 45 height 28
type input "***"
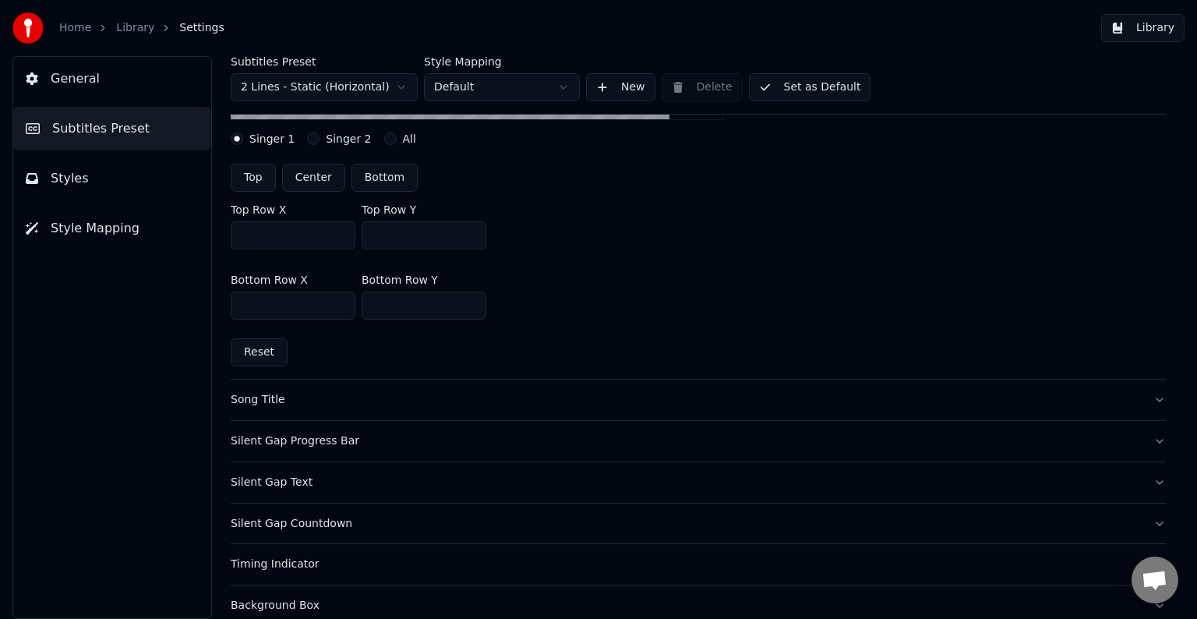
click at [310, 179] on button "Center" at bounding box center [313, 178] width 63 height 28
type input "***"
click at [367, 178] on button "Bottom" at bounding box center [385, 178] width 66 height 28
type input "***"
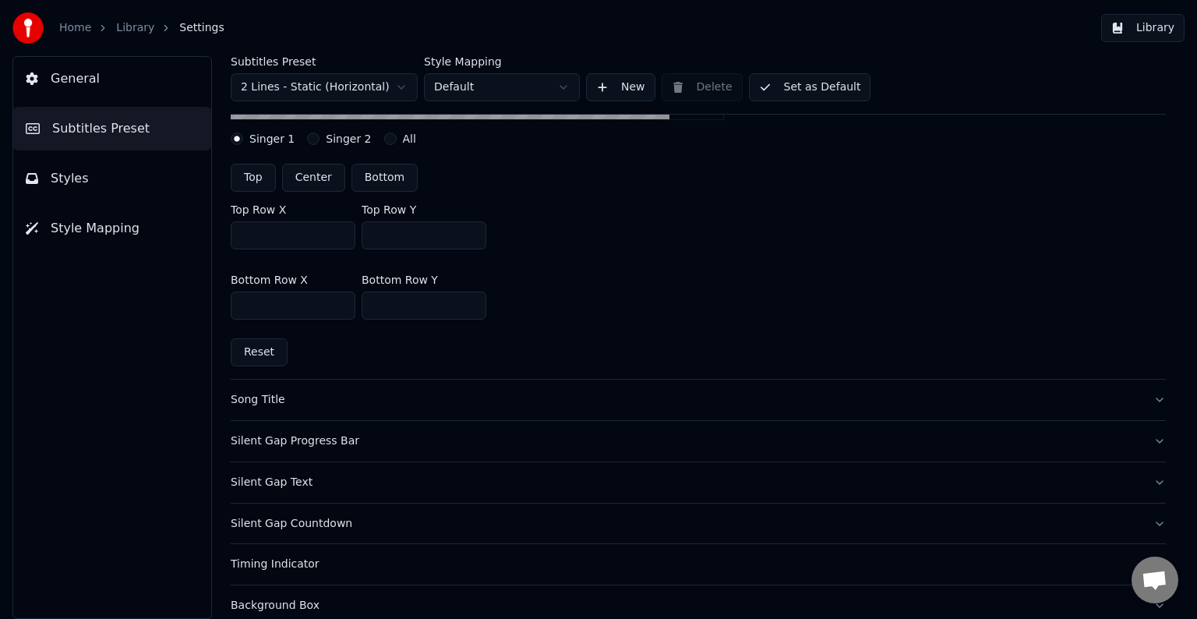
type input "***"
click at [371, 180] on button "Bottom" at bounding box center [385, 178] width 66 height 28
click at [312, 183] on button "Center" at bounding box center [313, 178] width 63 height 28
type input "***"
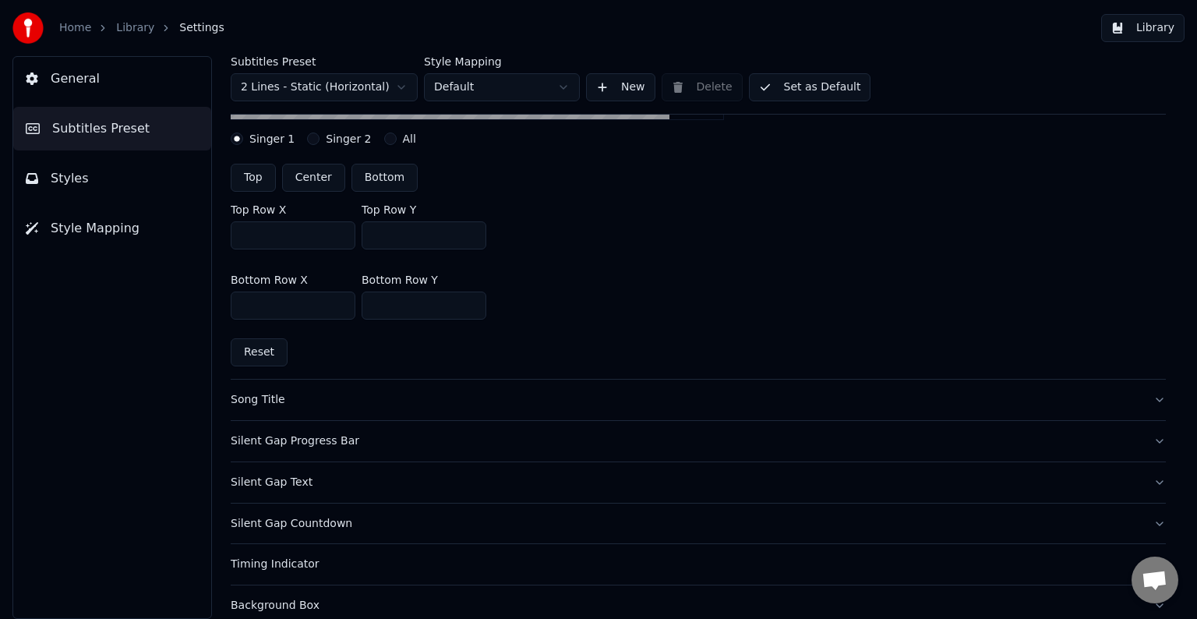
click at [267, 181] on button "Top" at bounding box center [253, 178] width 45 height 28
type input "***"
click at [380, 174] on button "Bottom" at bounding box center [385, 178] width 66 height 28
type input "***"
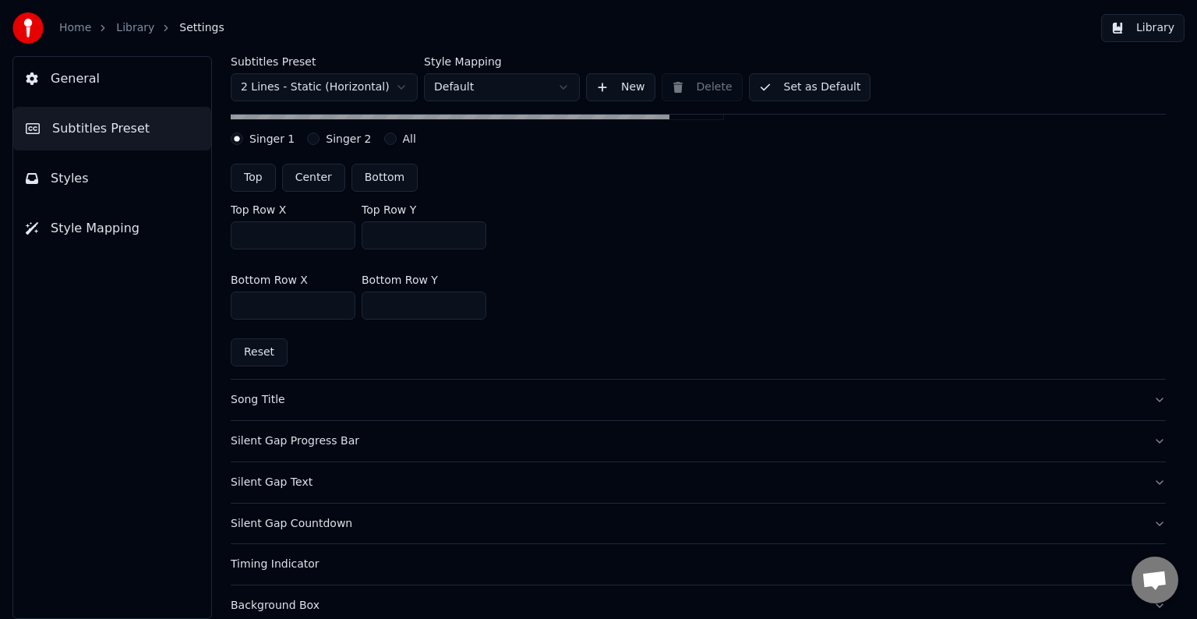
type input "***"
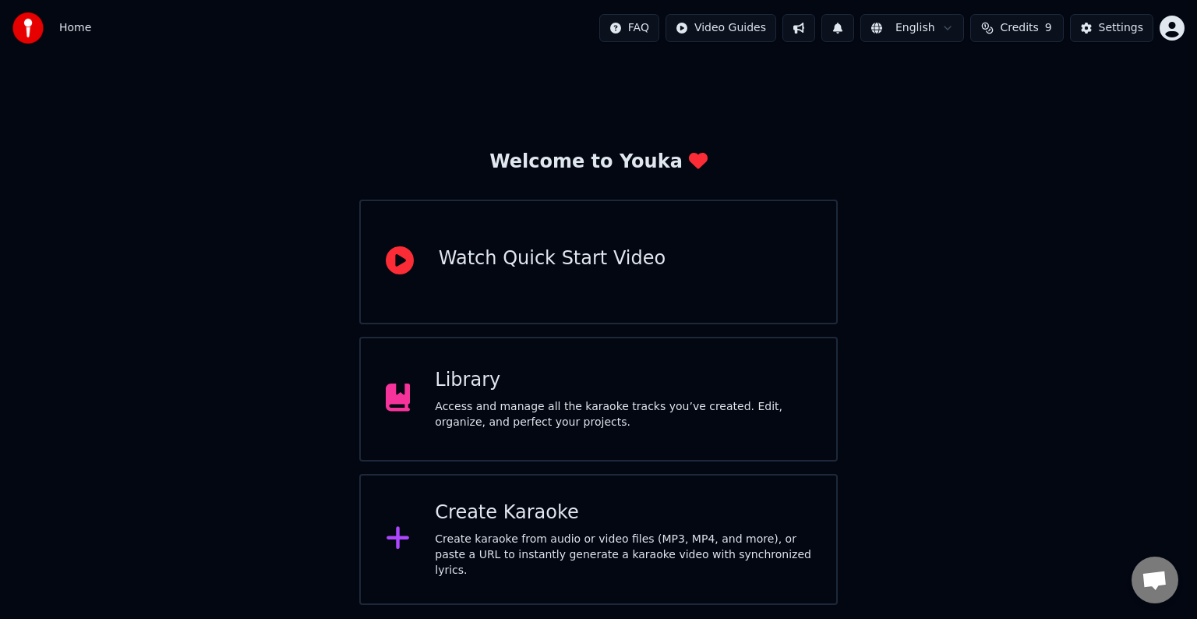
click at [486, 392] on div "Library" at bounding box center [623, 380] width 376 height 25
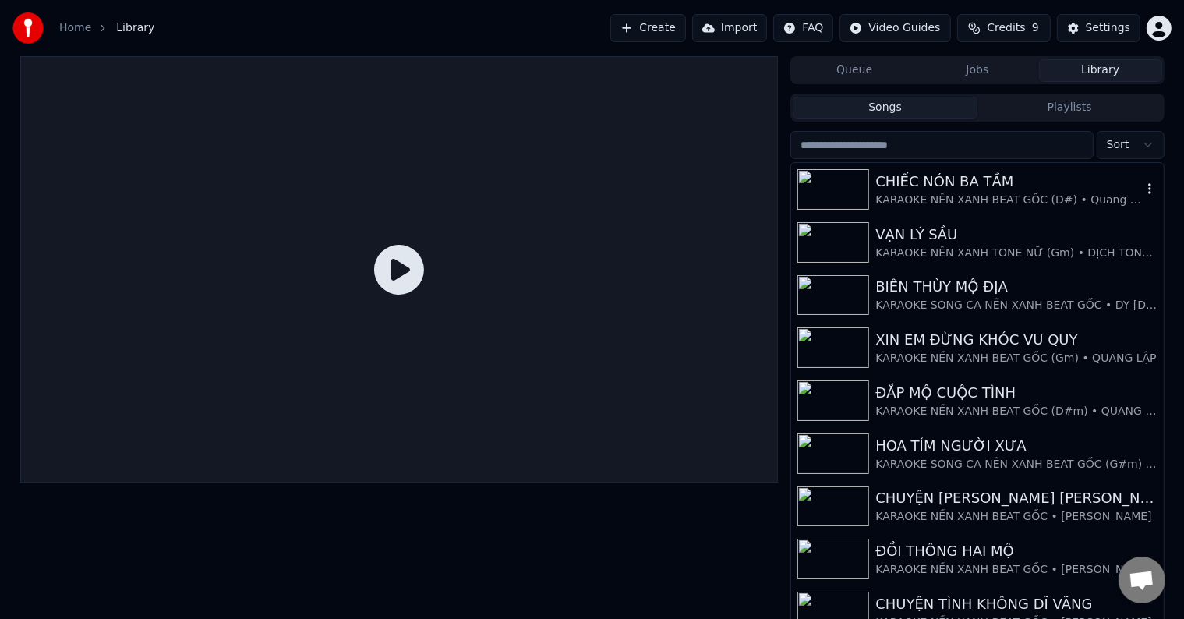
click at [950, 187] on div "CHIẾC NÓN BA TẦM" at bounding box center [1008, 182] width 266 height 22
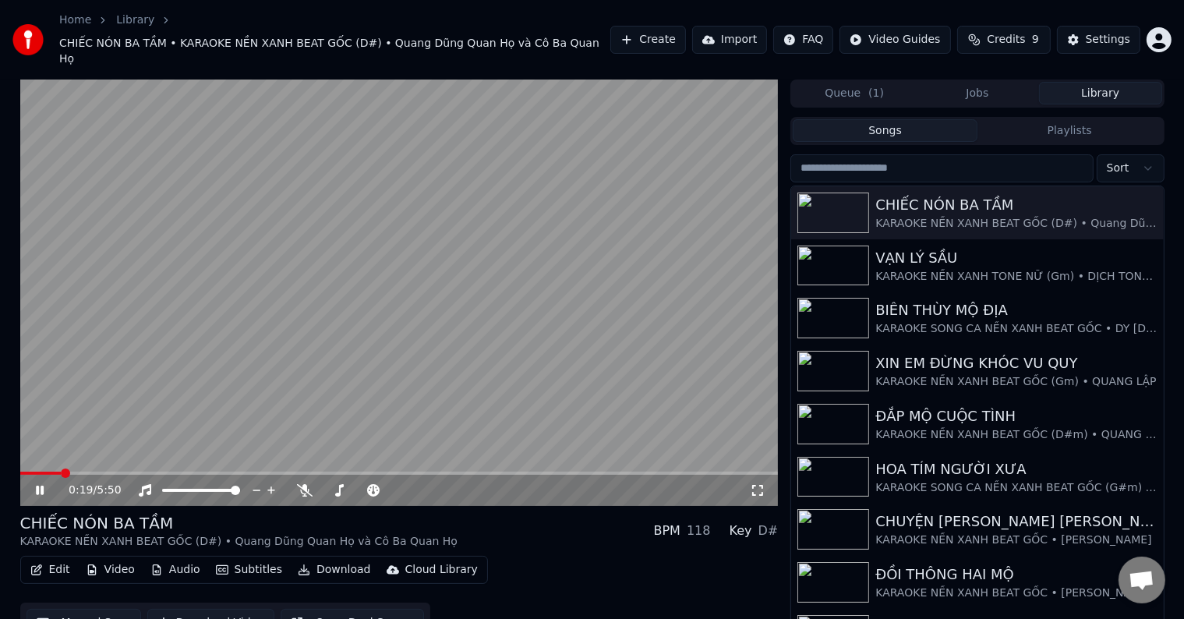
click at [62, 468] on span at bounding box center [65, 472] width 9 height 9
click at [87, 468] on span at bounding box center [91, 472] width 9 height 9
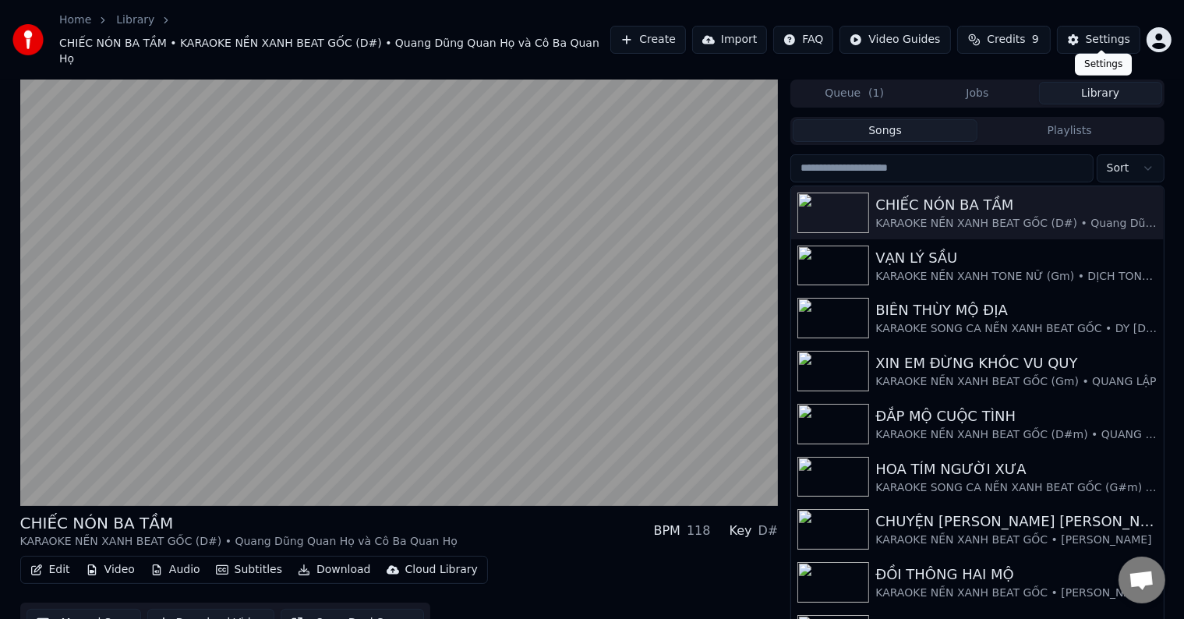
click at [1104, 33] on div "Settings" at bounding box center [1108, 40] width 44 height 16
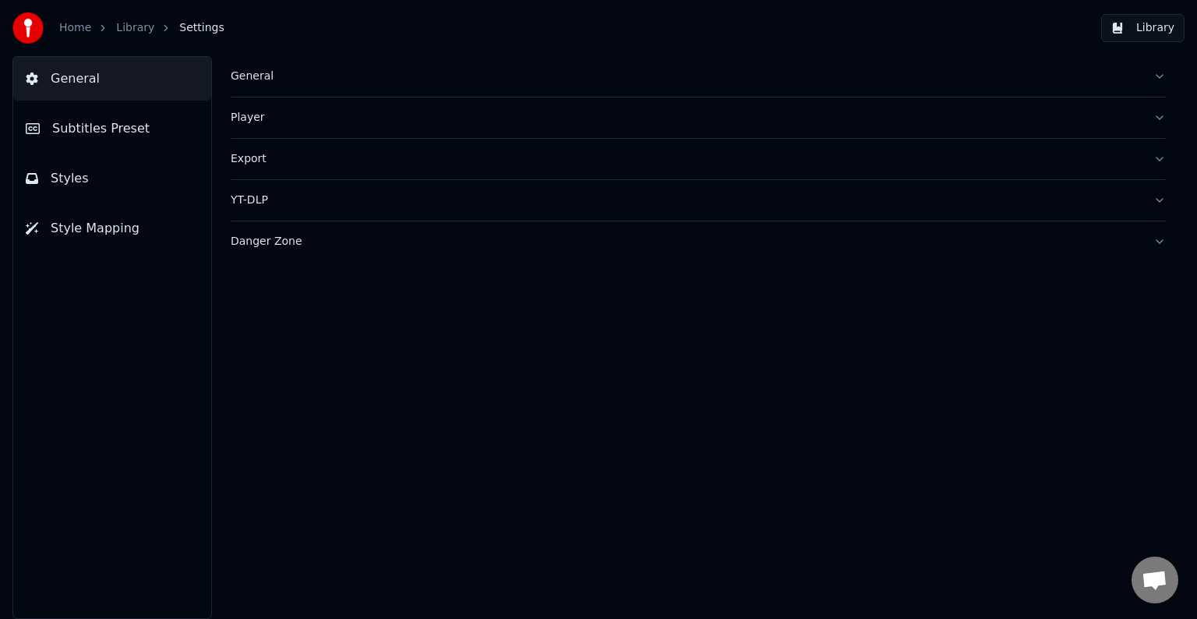
click at [100, 131] on span "Subtitles Preset" at bounding box center [100, 128] width 97 height 19
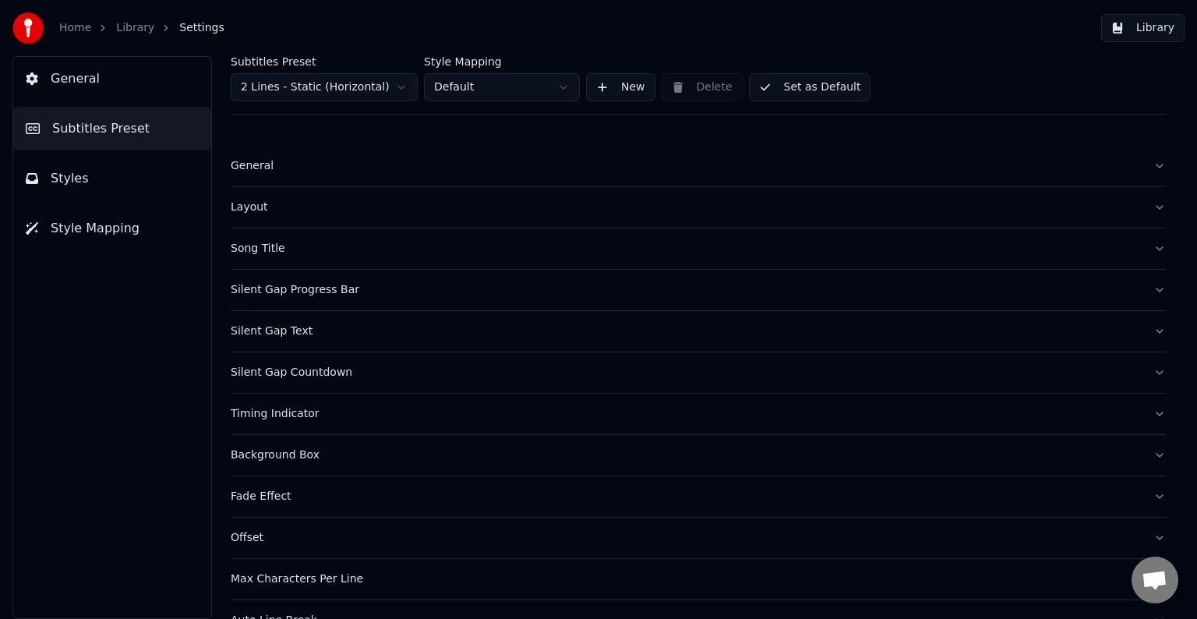
click at [70, 178] on span "Styles" at bounding box center [70, 178] width 38 height 19
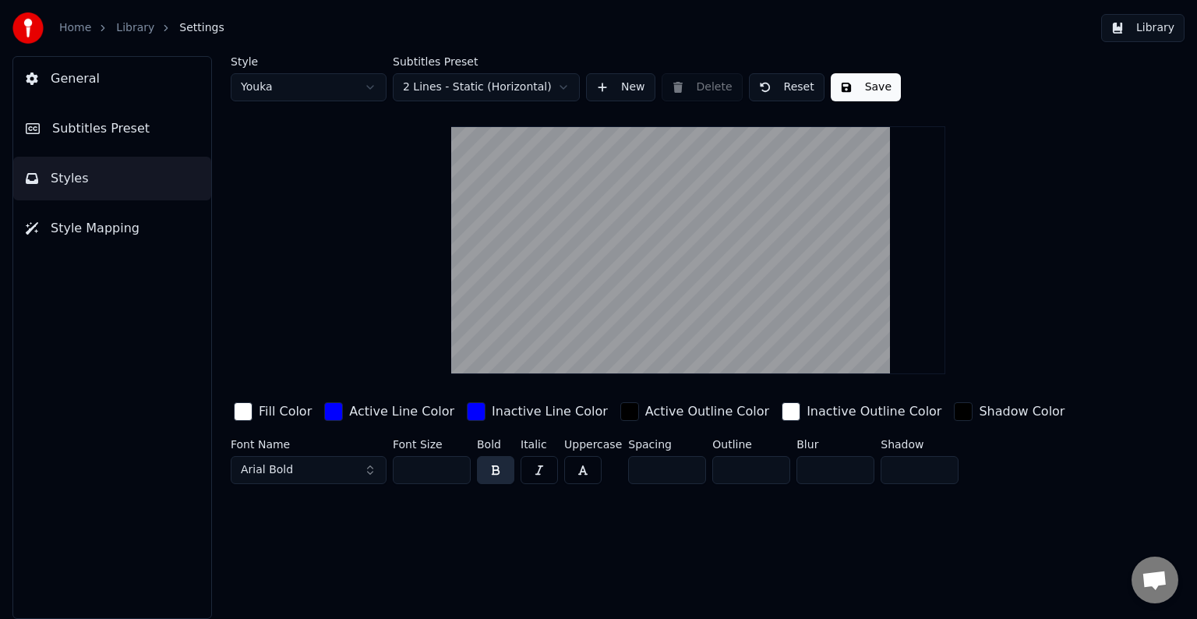
click at [87, 224] on span "Style Mapping" at bounding box center [95, 228] width 89 height 19
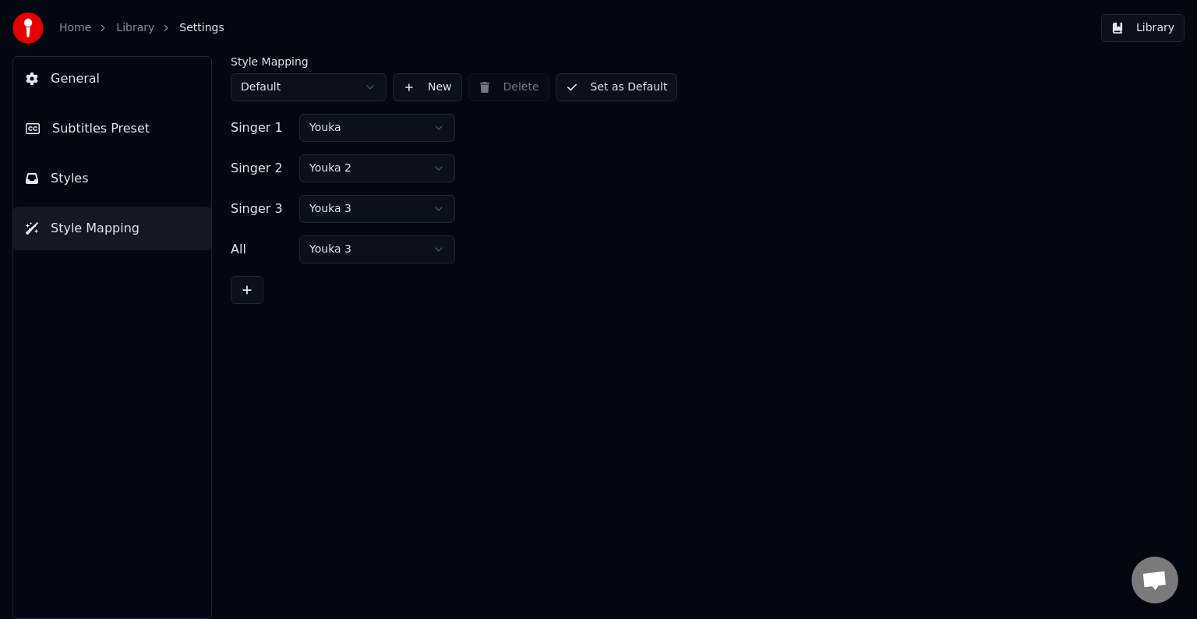
click at [82, 130] on span "Subtitles Preset" at bounding box center [100, 128] width 97 height 19
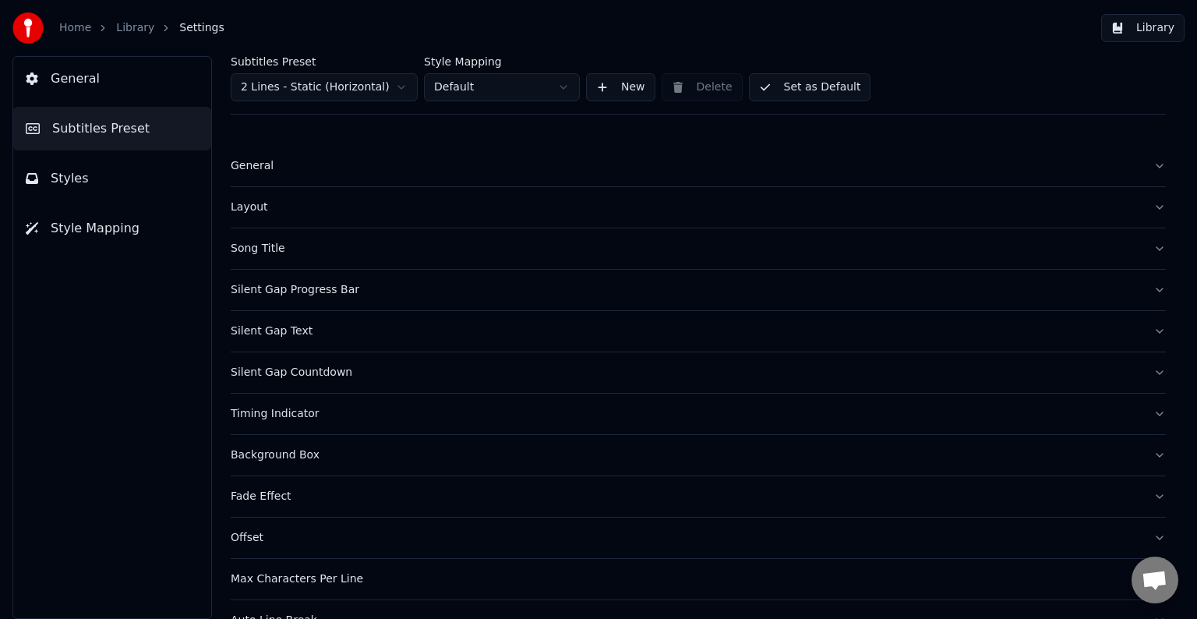
click at [72, 181] on span "Styles" at bounding box center [70, 178] width 38 height 19
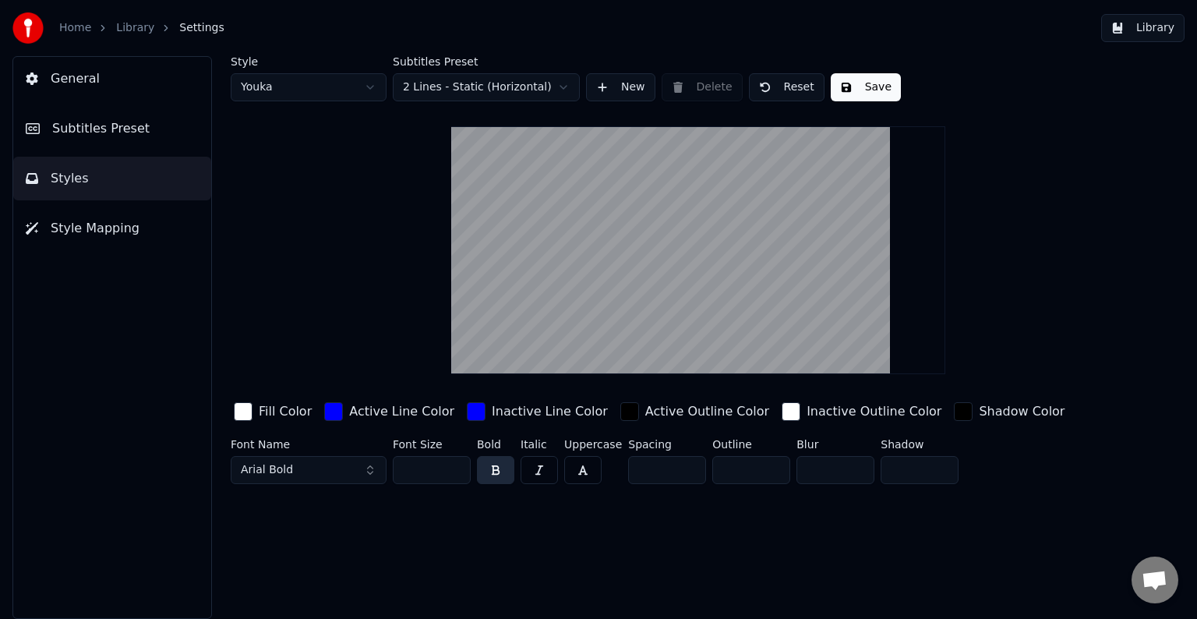
click at [115, 125] on span "Subtitles Preset" at bounding box center [100, 128] width 97 height 19
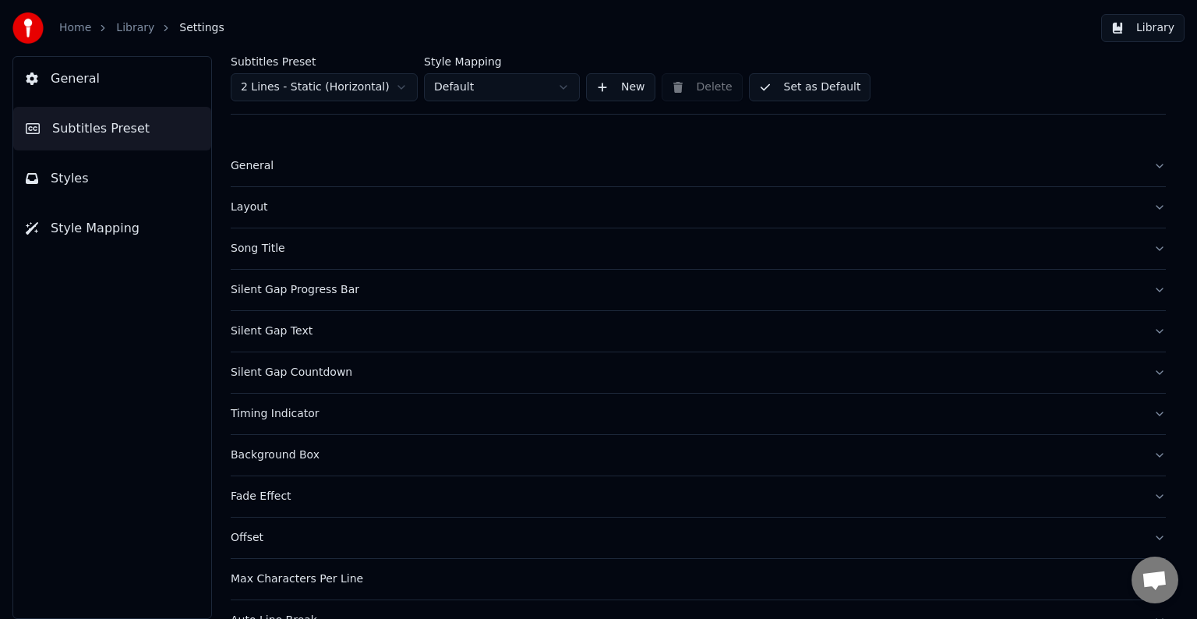
click at [90, 80] on span "General" at bounding box center [75, 78] width 49 height 19
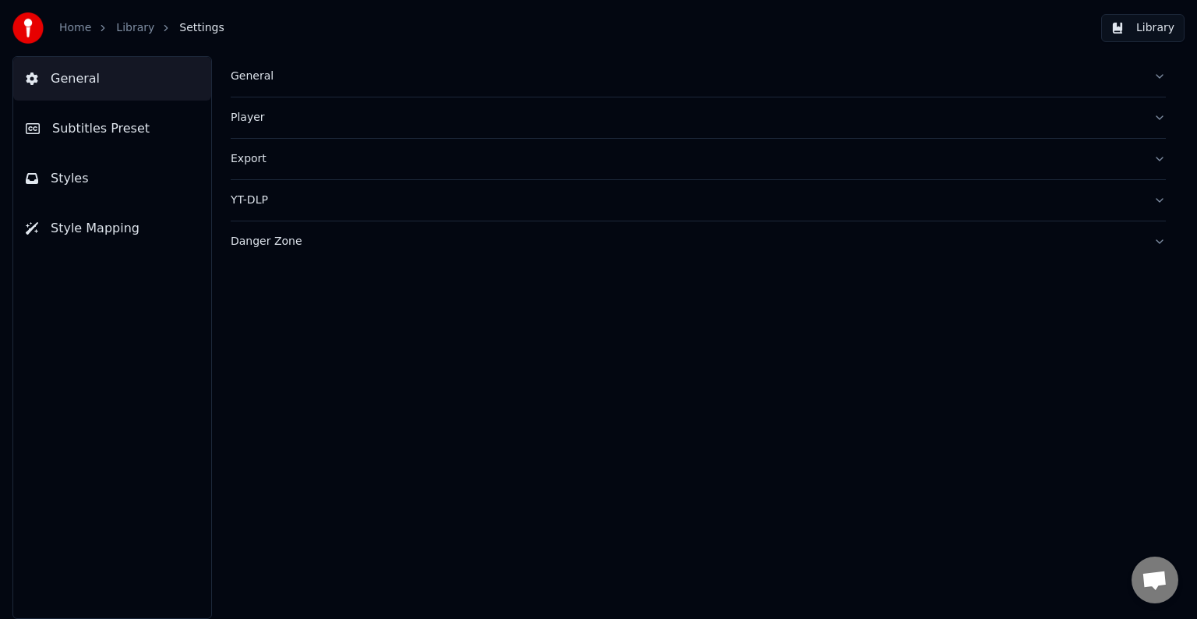
click at [245, 124] on div "Player" at bounding box center [686, 118] width 910 height 16
click at [98, 136] on span "Subtitles Preset" at bounding box center [100, 128] width 97 height 19
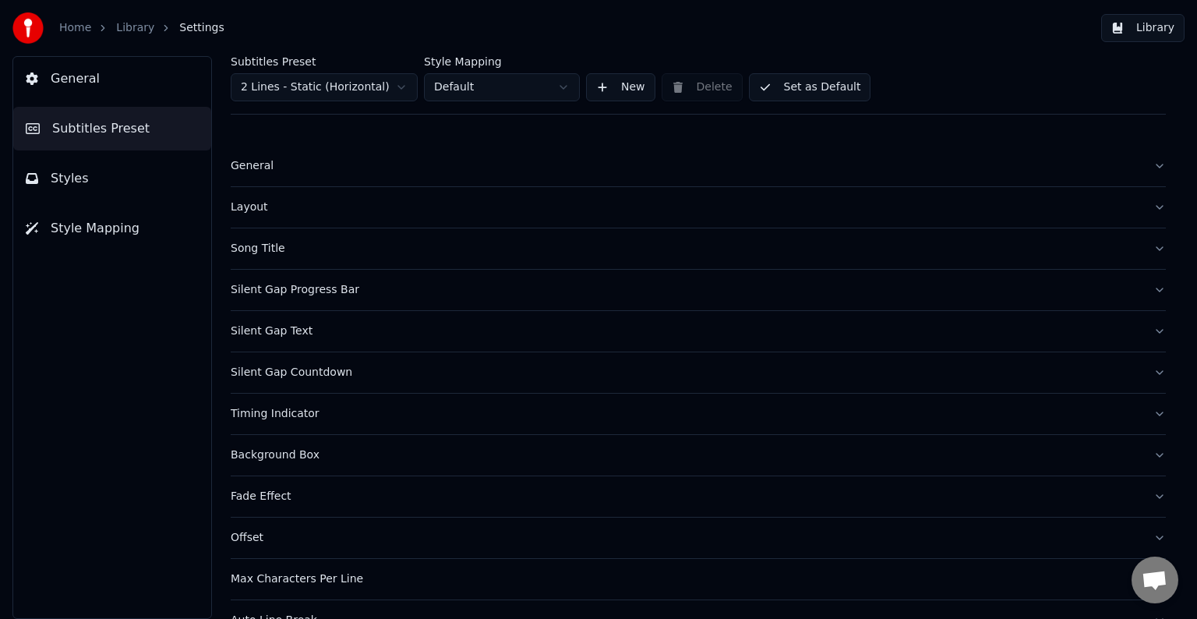
click at [251, 171] on div "General" at bounding box center [686, 166] width 910 height 16
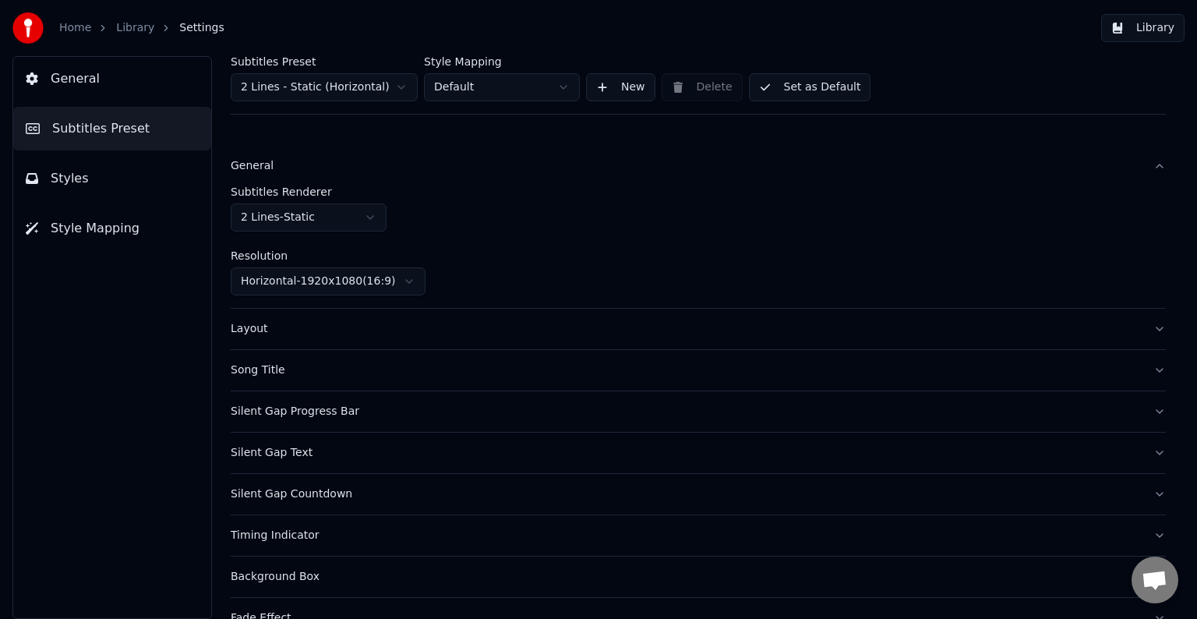
click at [251, 171] on div "General" at bounding box center [686, 166] width 910 height 16
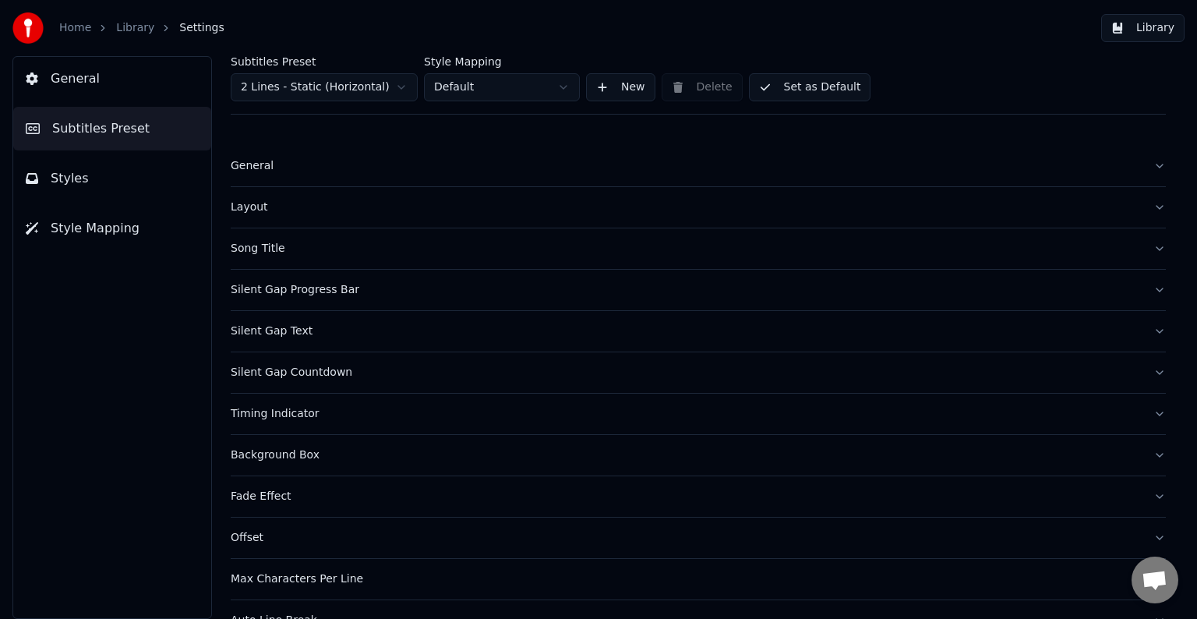
click at [78, 180] on span "Styles" at bounding box center [70, 178] width 38 height 19
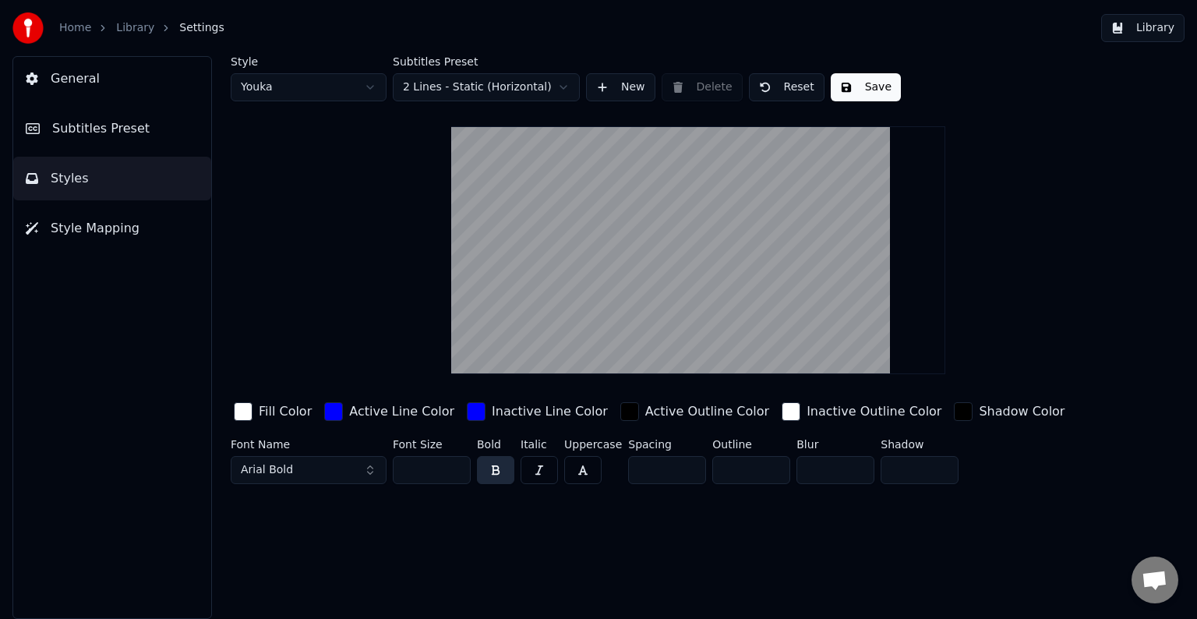
click at [98, 231] on span "Style Mapping" at bounding box center [95, 228] width 89 height 19
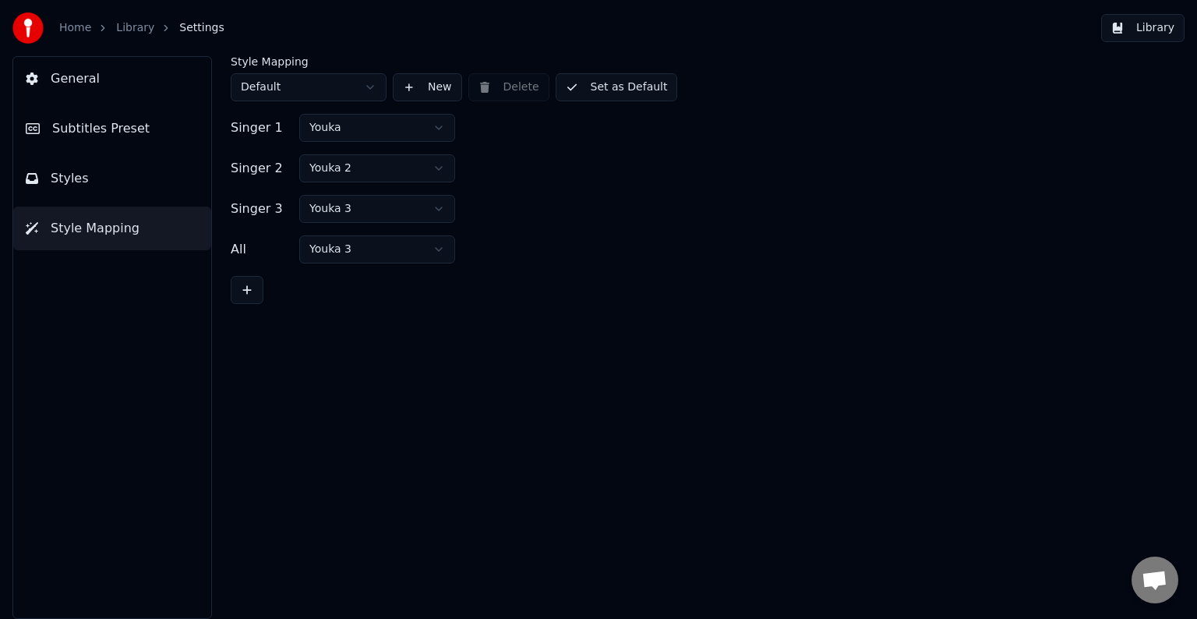
click at [87, 73] on span "General" at bounding box center [75, 78] width 49 height 19
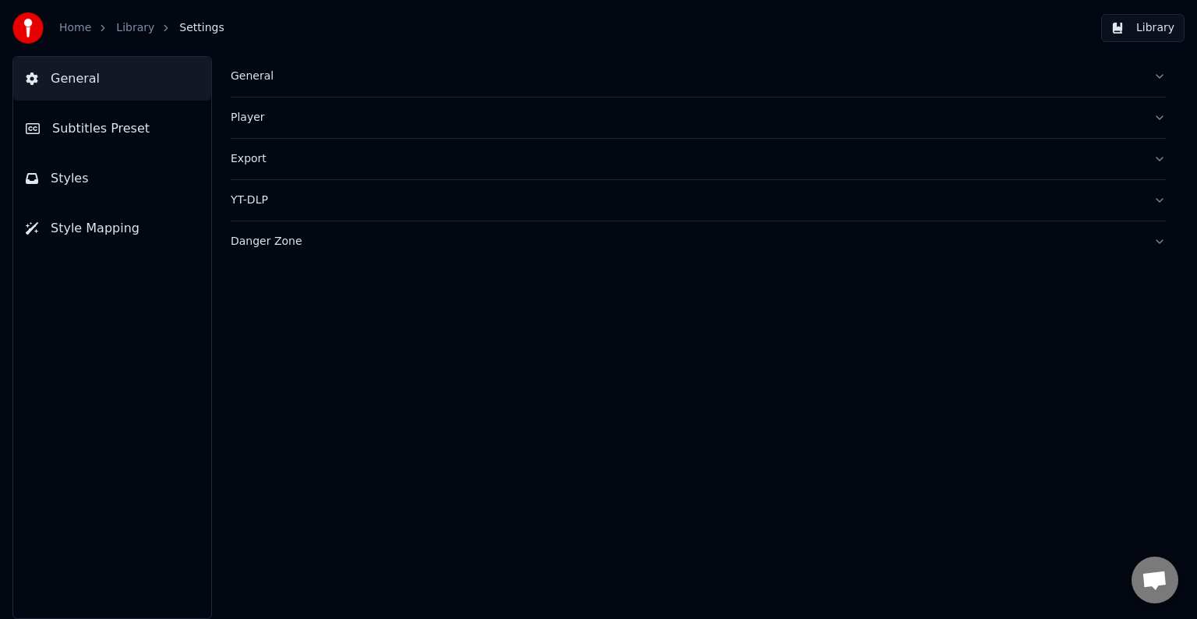
click at [81, 80] on span "General" at bounding box center [75, 78] width 49 height 19
click at [80, 134] on span "Subtitles Preset" at bounding box center [100, 128] width 97 height 19
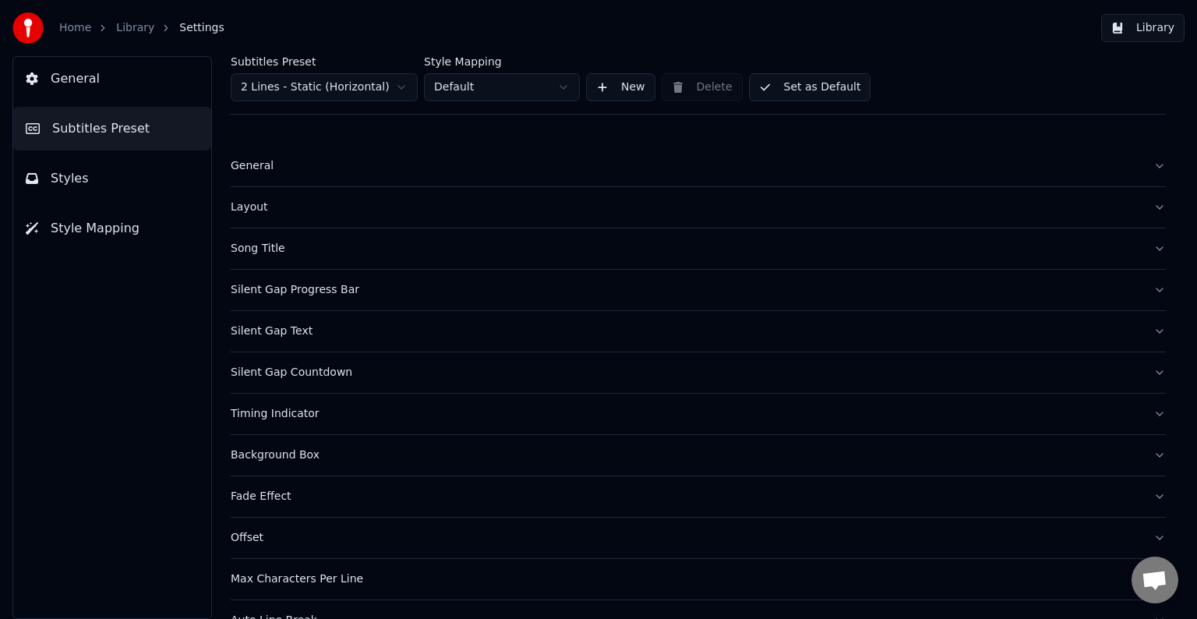
click at [332, 87] on html "Home Library Settings Library General Subtitles Preset Styles Style Mapping Sub…" at bounding box center [598, 309] width 1197 height 619
click at [474, 86] on html "Home Library Settings Library General Subtitles Preset Styles Style Mapping Sub…" at bounding box center [598, 309] width 1197 height 619
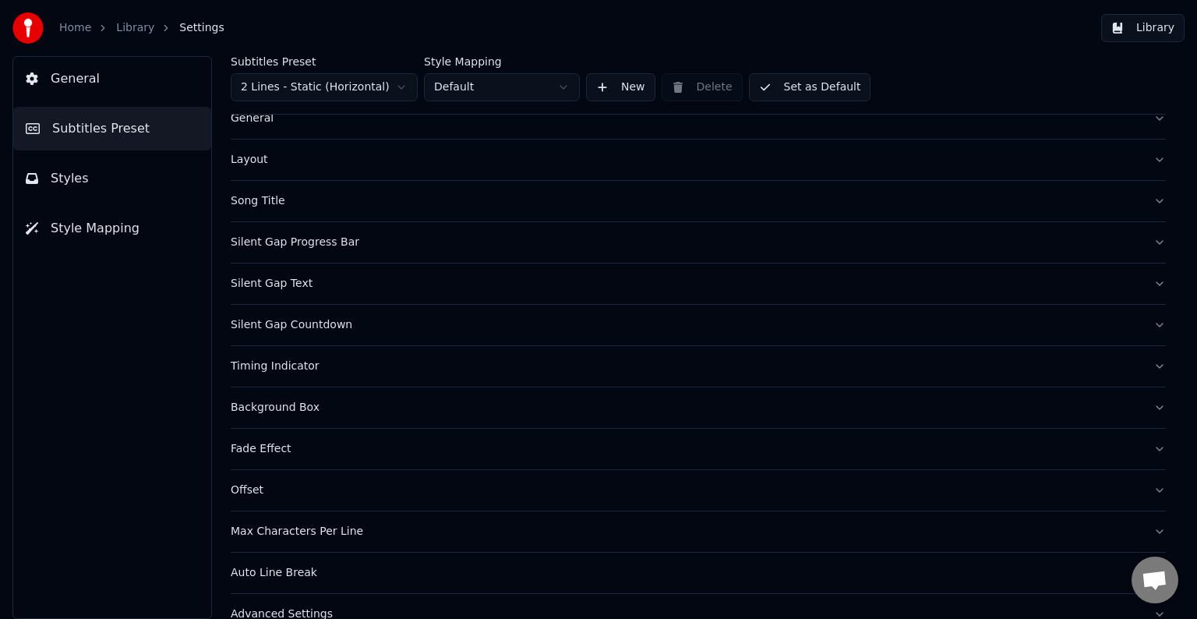
scroll to position [73, 0]
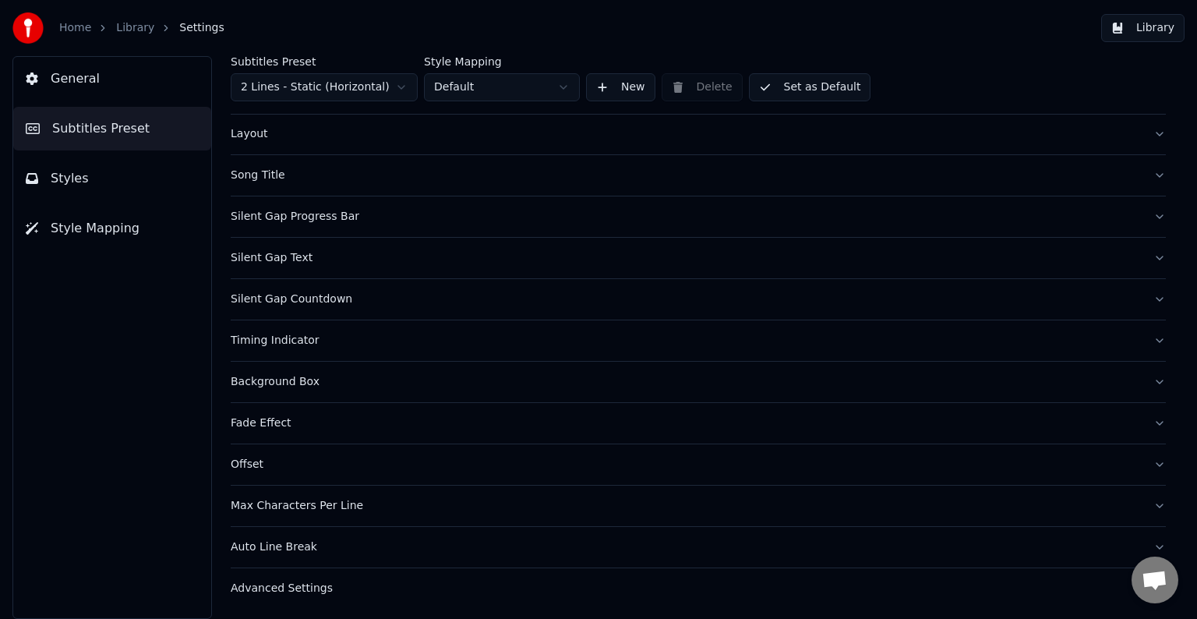
click at [246, 175] on div "Song Title" at bounding box center [686, 176] width 910 height 16
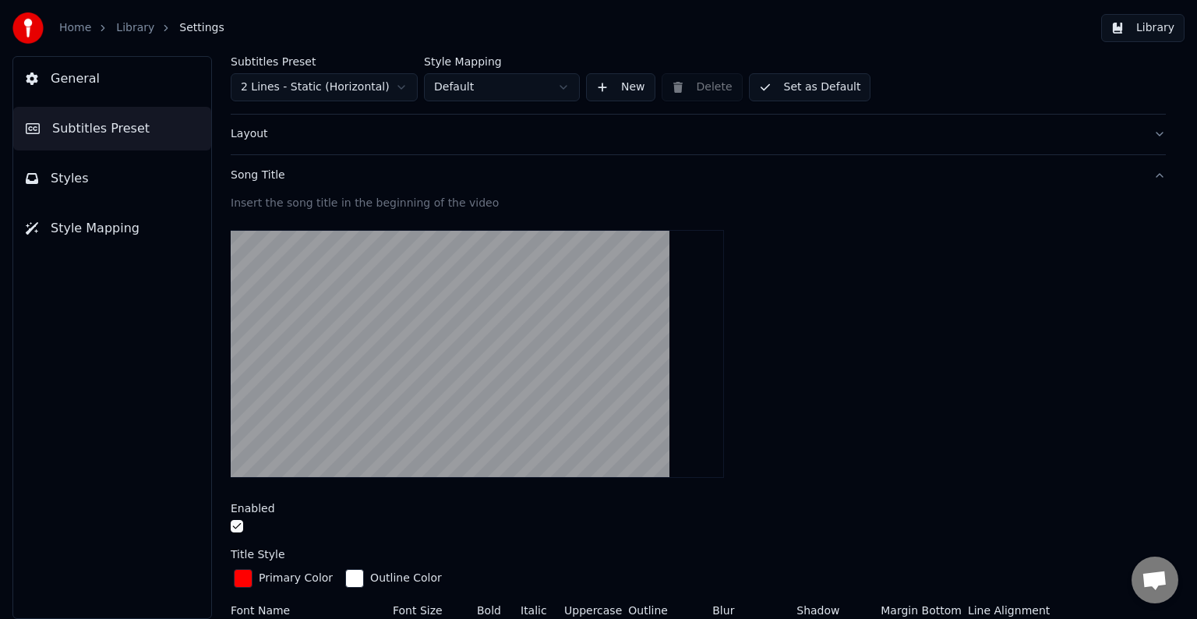
click at [246, 175] on div "Song Title" at bounding box center [686, 176] width 910 height 16
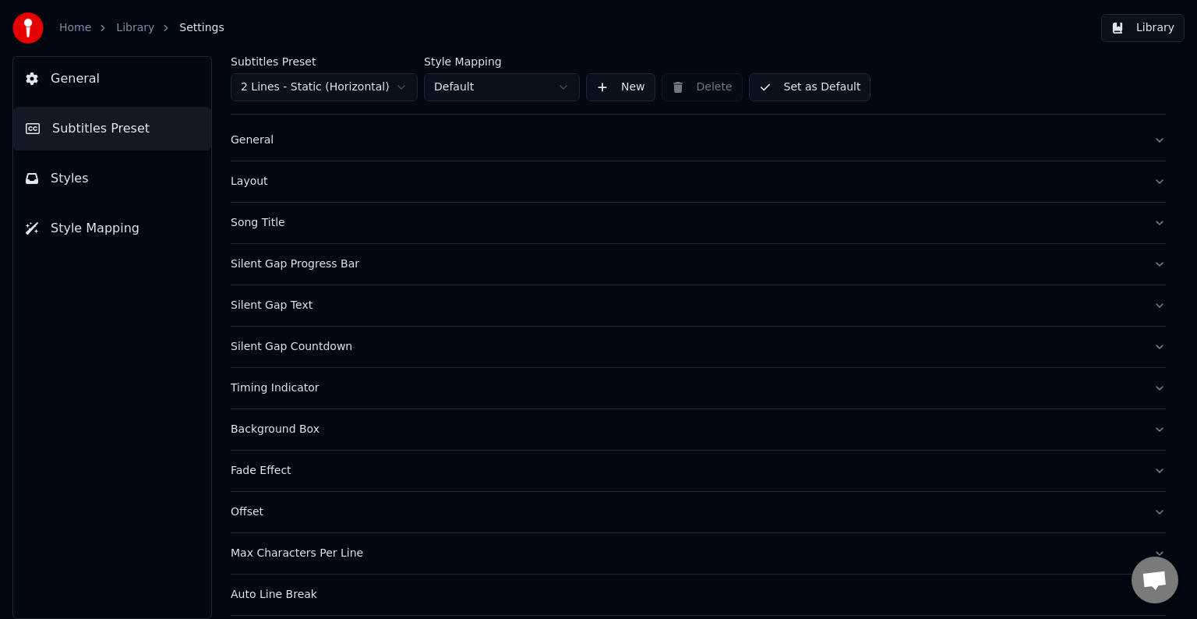
scroll to position [0, 0]
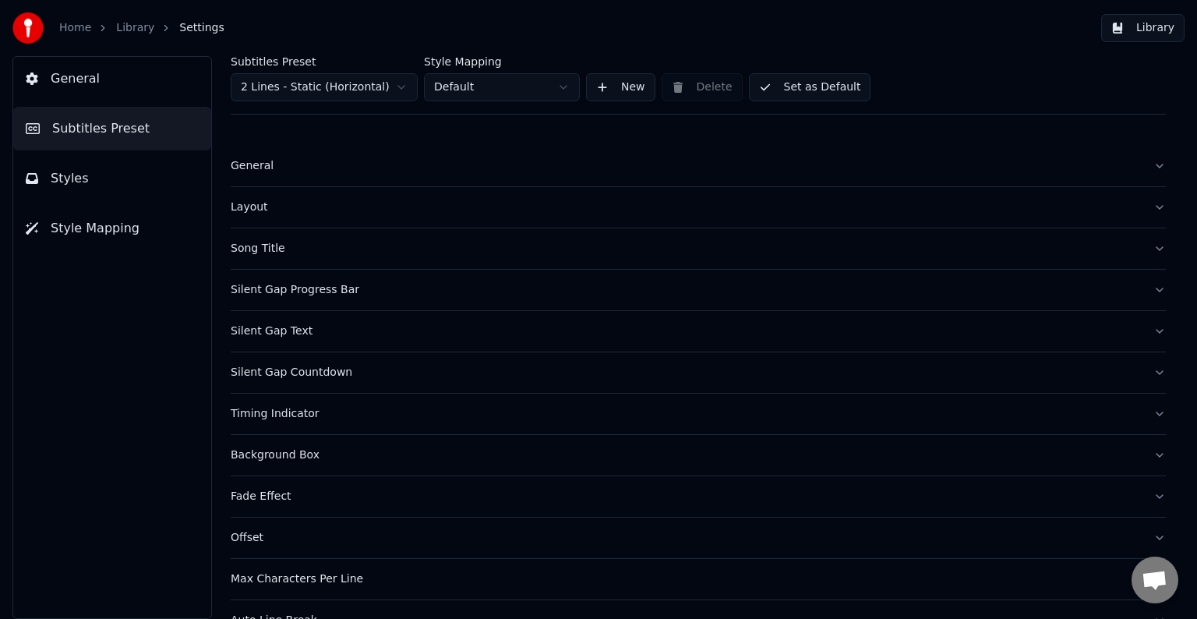
click at [251, 206] on div "Layout" at bounding box center [686, 208] width 910 height 16
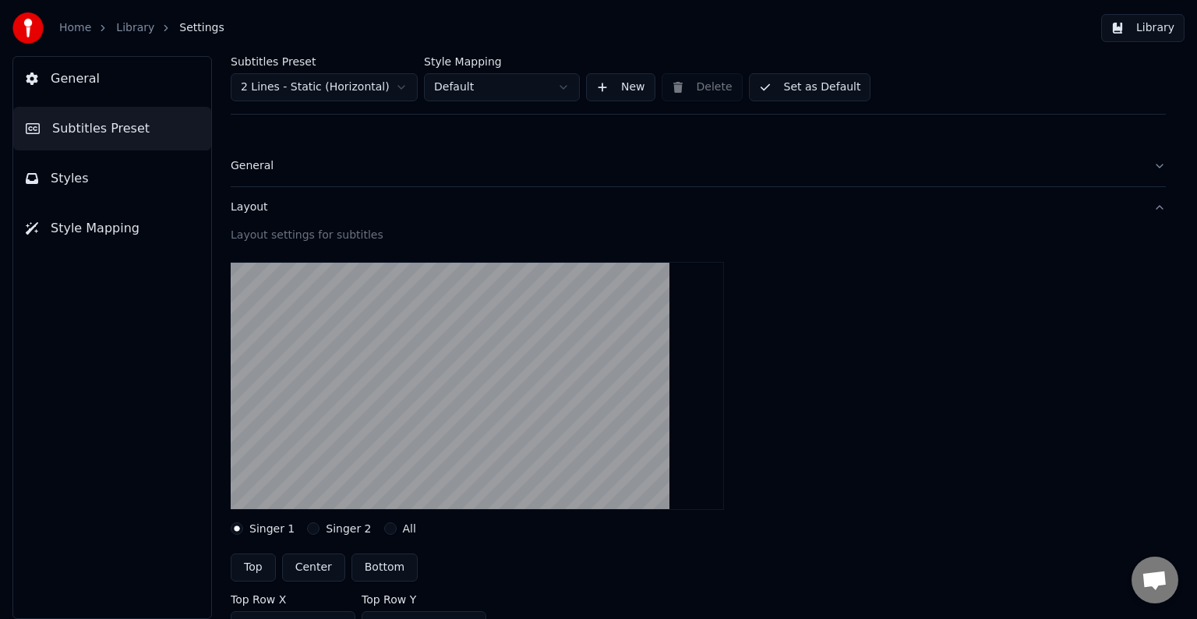
click at [560, 87] on html "Home Library Settings Library General Subtitles Preset Styles Style Mapping Sub…" at bounding box center [598, 309] width 1197 height 619
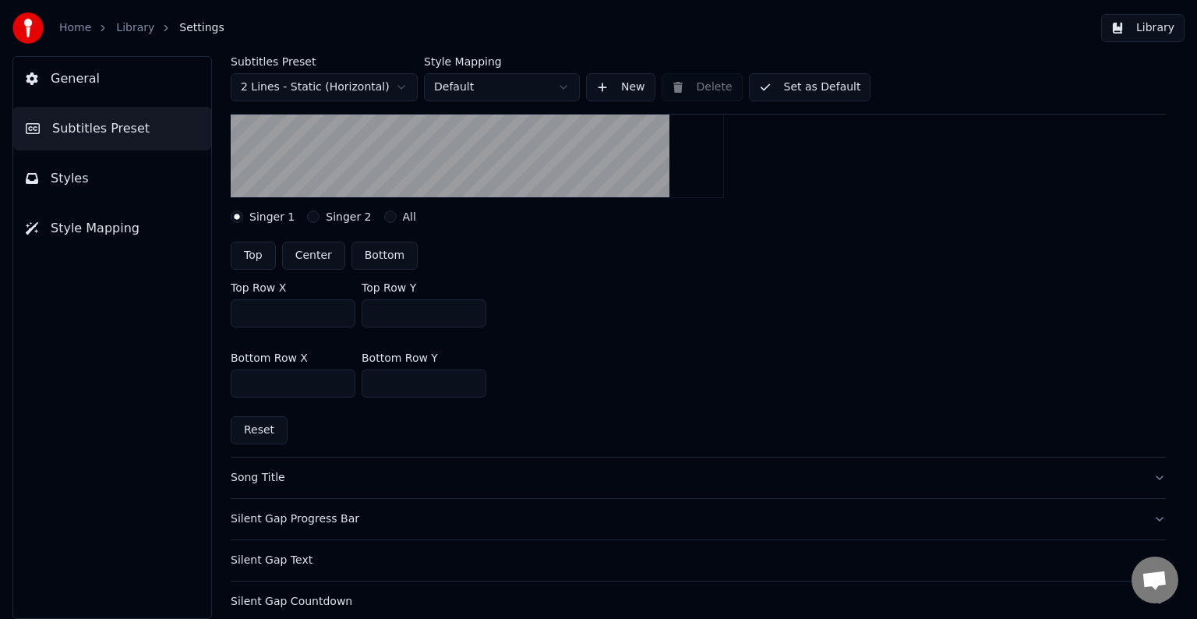
scroll to position [156, 0]
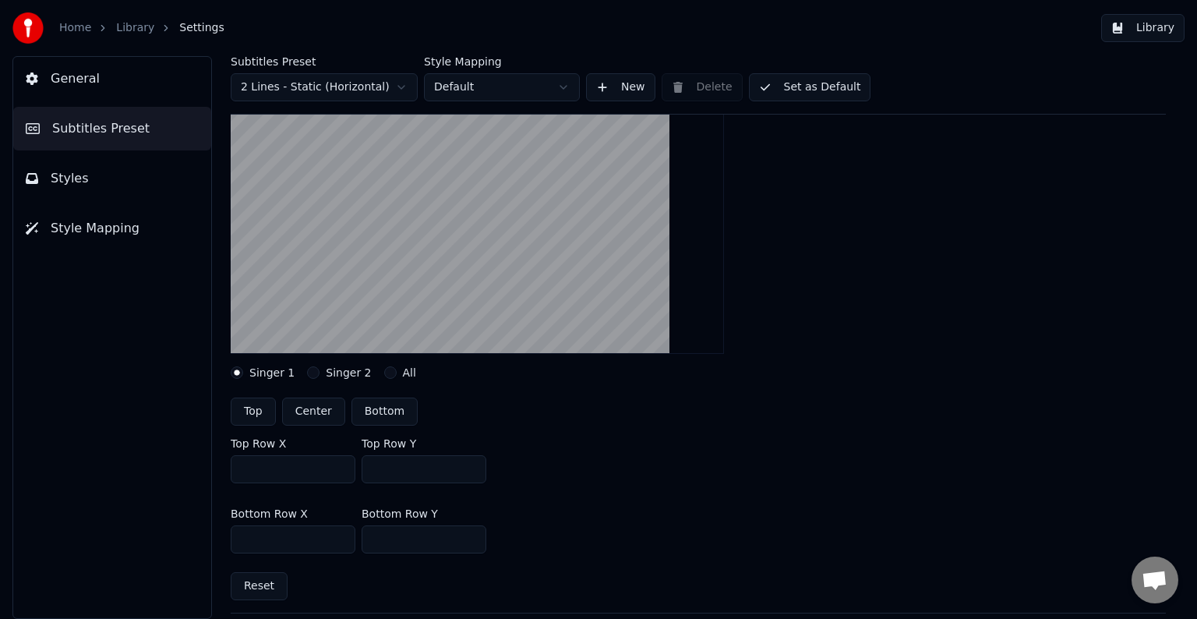
click at [312, 372] on button "Singer 2" at bounding box center [313, 372] width 12 height 12
click at [384, 374] on button "All" at bounding box center [390, 372] width 12 height 12
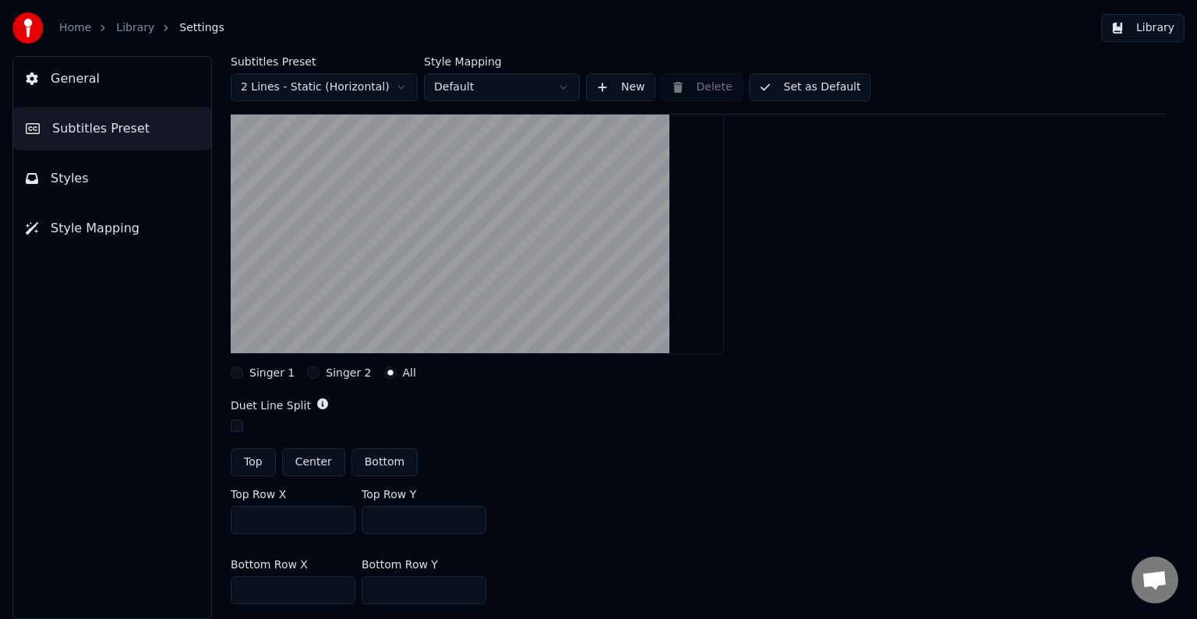
click at [242, 373] on button "Singer 1" at bounding box center [237, 372] width 12 height 12
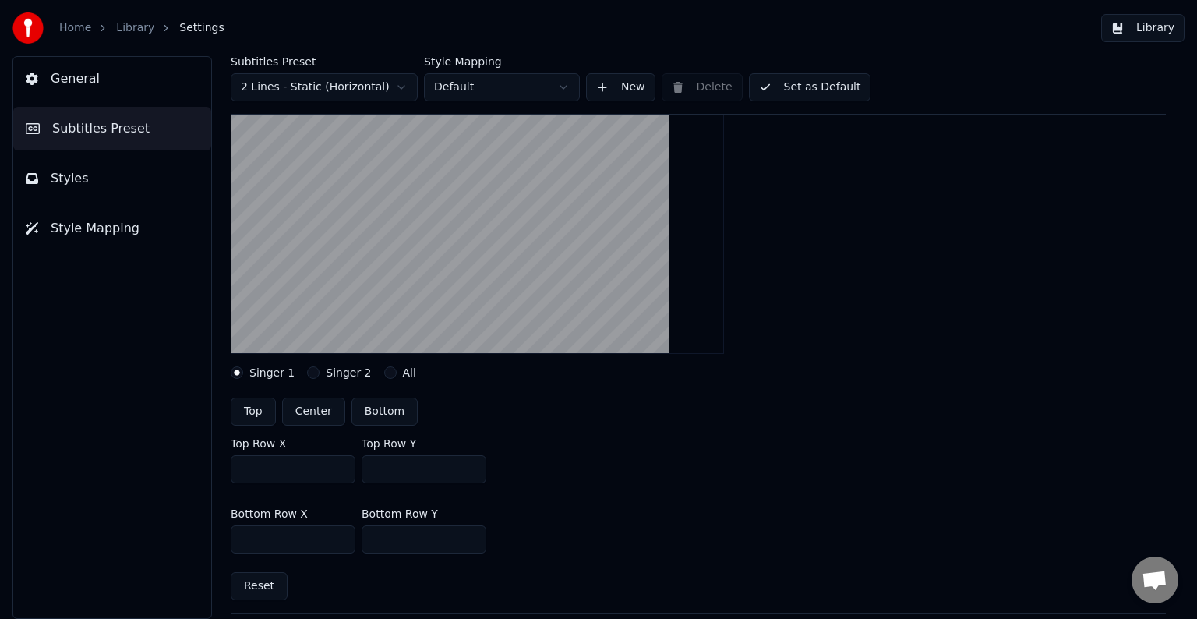
click at [403, 375] on label "All" at bounding box center [409, 372] width 13 height 11
click at [397, 375] on button "All" at bounding box center [390, 372] width 12 height 12
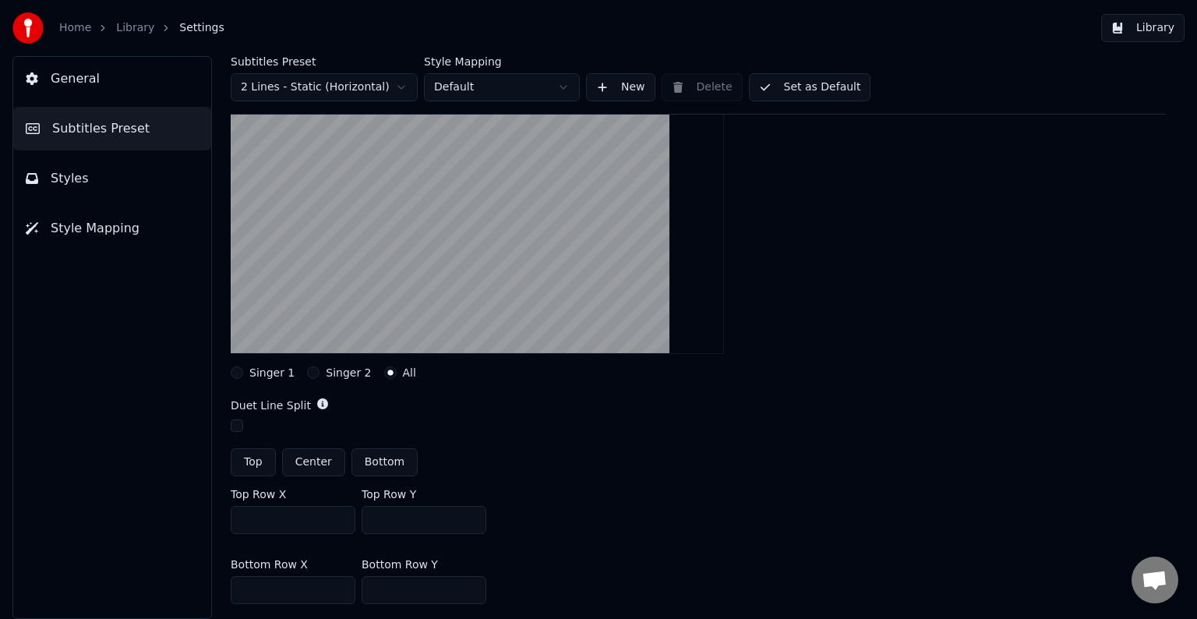
click at [241, 373] on button "Singer 1" at bounding box center [237, 372] width 12 height 12
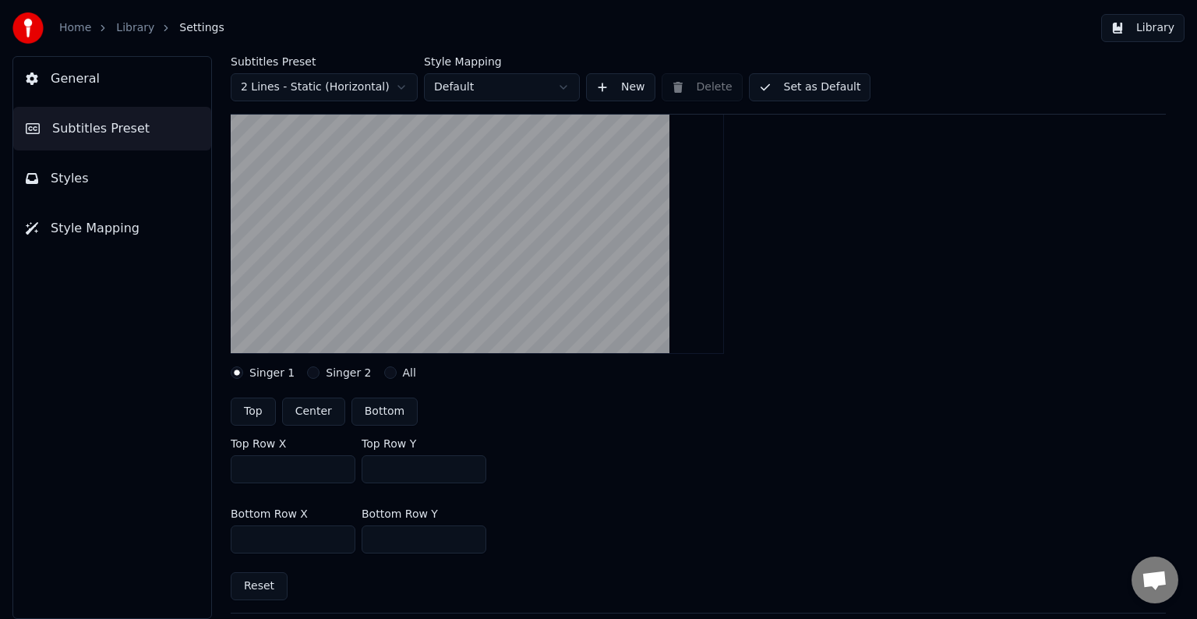
drag, startPoint x: 369, startPoint y: 467, endPoint x: 415, endPoint y: 474, distance: 46.5
click at [415, 474] on input "***" at bounding box center [424, 469] width 125 height 28
type input "***"
drag, startPoint x: 367, startPoint y: 538, endPoint x: 415, endPoint y: 536, distance: 48.4
click at [415, 536] on input "***" at bounding box center [424, 539] width 125 height 28
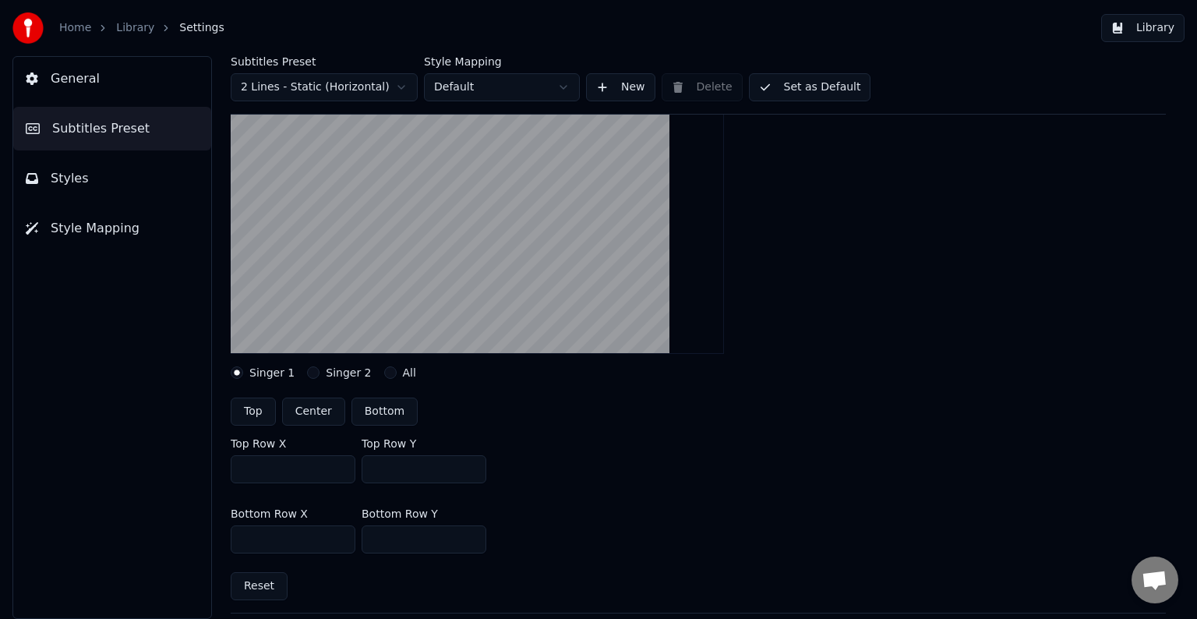
type input "***"
click at [309, 372] on button "Singer 2" at bounding box center [313, 372] width 12 height 12
click at [384, 374] on button "All" at bounding box center [390, 372] width 12 height 12
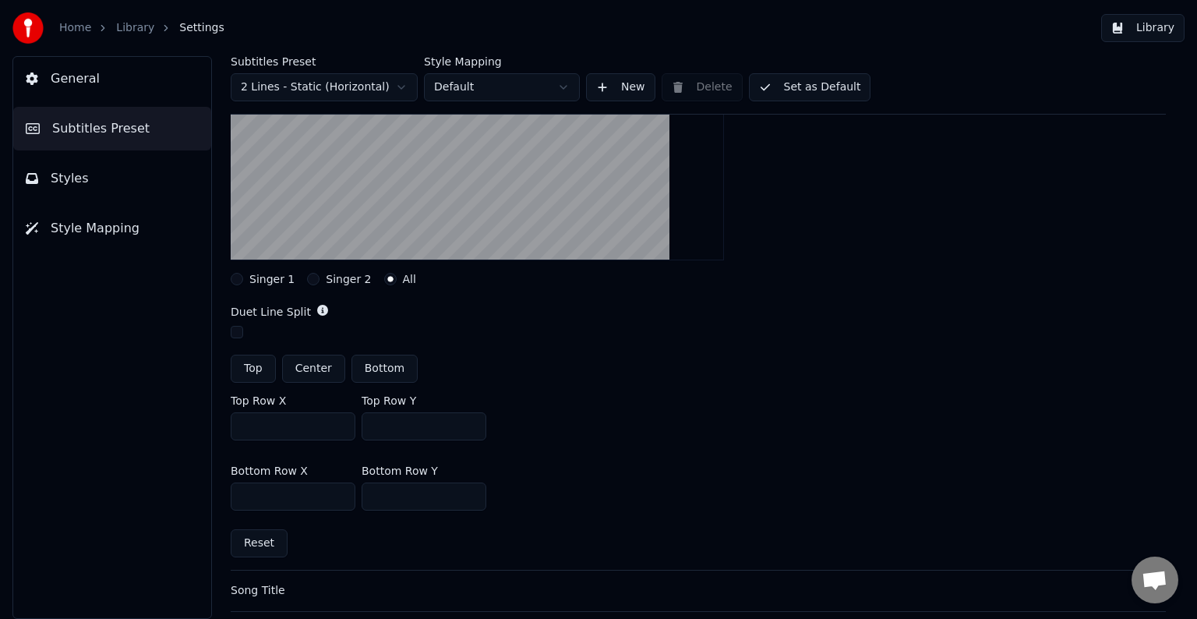
scroll to position [312, 0]
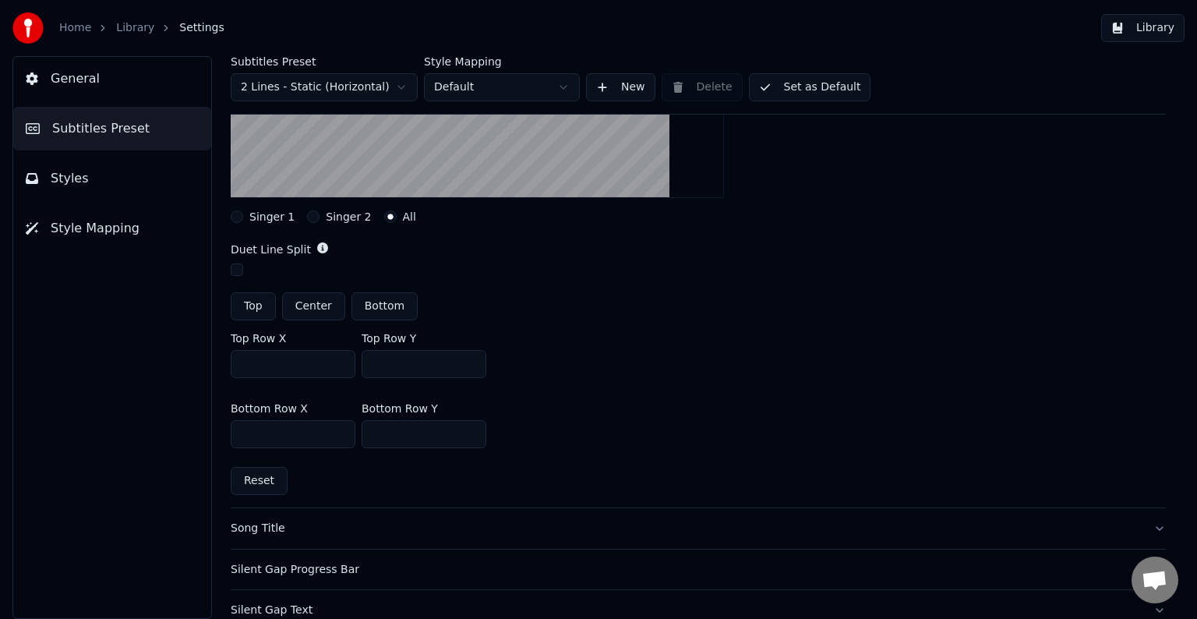
click at [258, 216] on label "Singer 1" at bounding box center [271, 216] width 45 height 11
click at [243, 216] on button "Singer 1" at bounding box center [237, 216] width 12 height 12
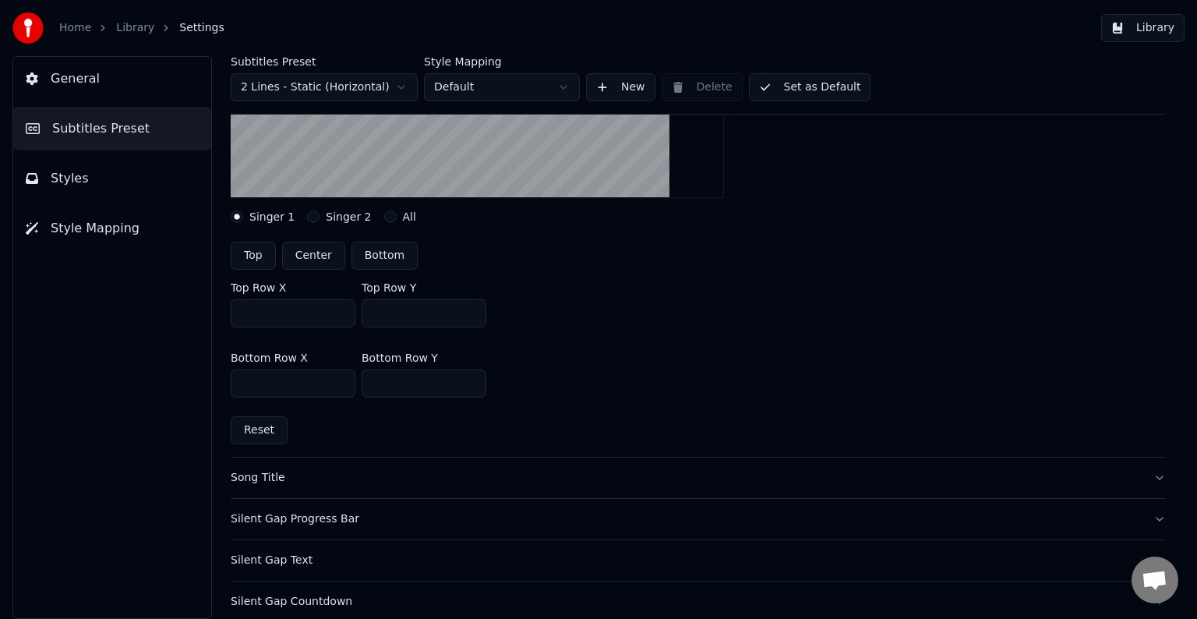
click at [237, 215] on circle "button" at bounding box center [237, 216] width 5 height 5
click at [307, 215] on button "Singer 2" at bounding box center [313, 216] width 12 height 12
click at [384, 217] on button "All" at bounding box center [390, 216] width 12 height 12
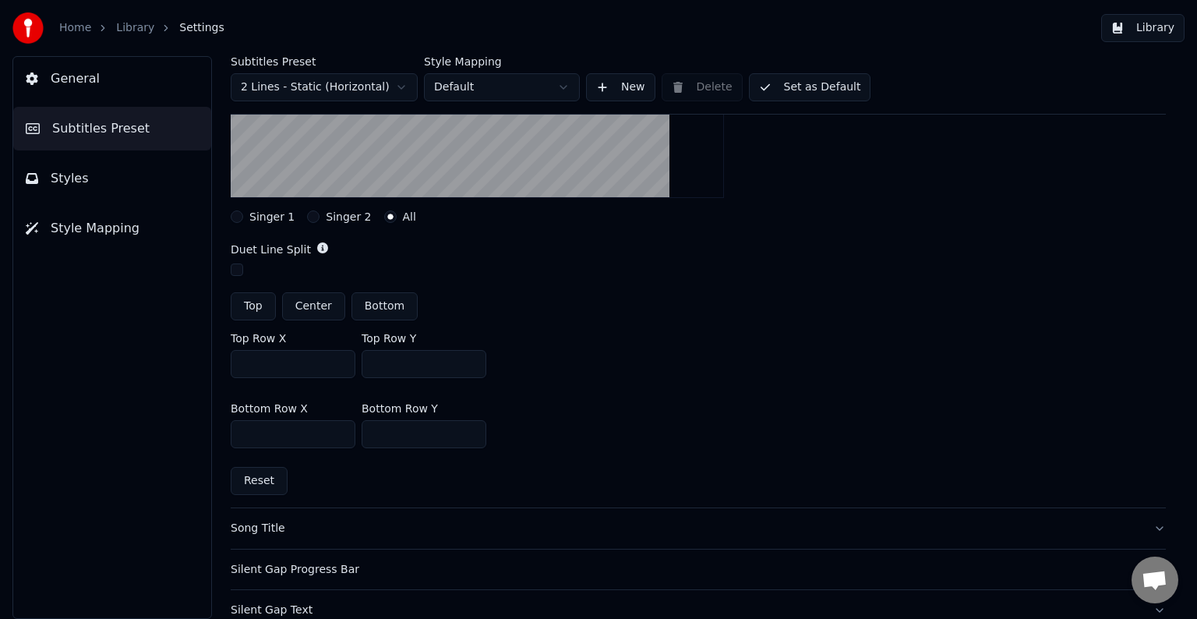
click at [168, 318] on div "General Subtitles Preset Styles Style Mapping" at bounding box center [112, 337] width 200 height 563
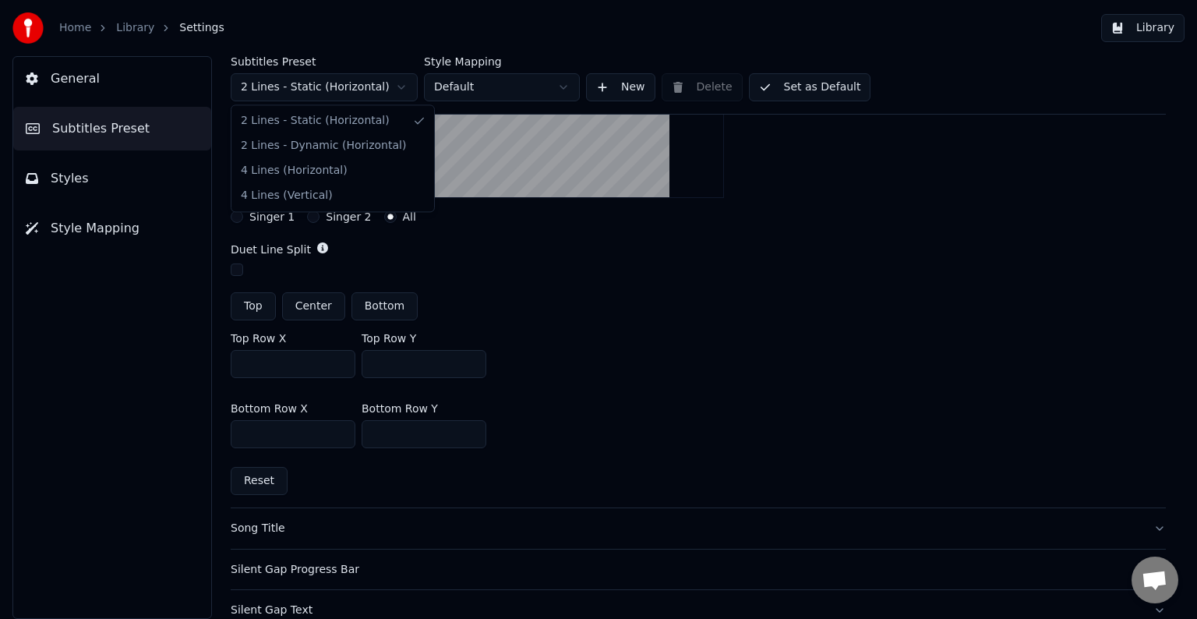
click at [399, 82] on html "Home Library Settings Library General Subtitles Preset Styles Style Mapping Sub…" at bounding box center [598, 309] width 1197 height 619
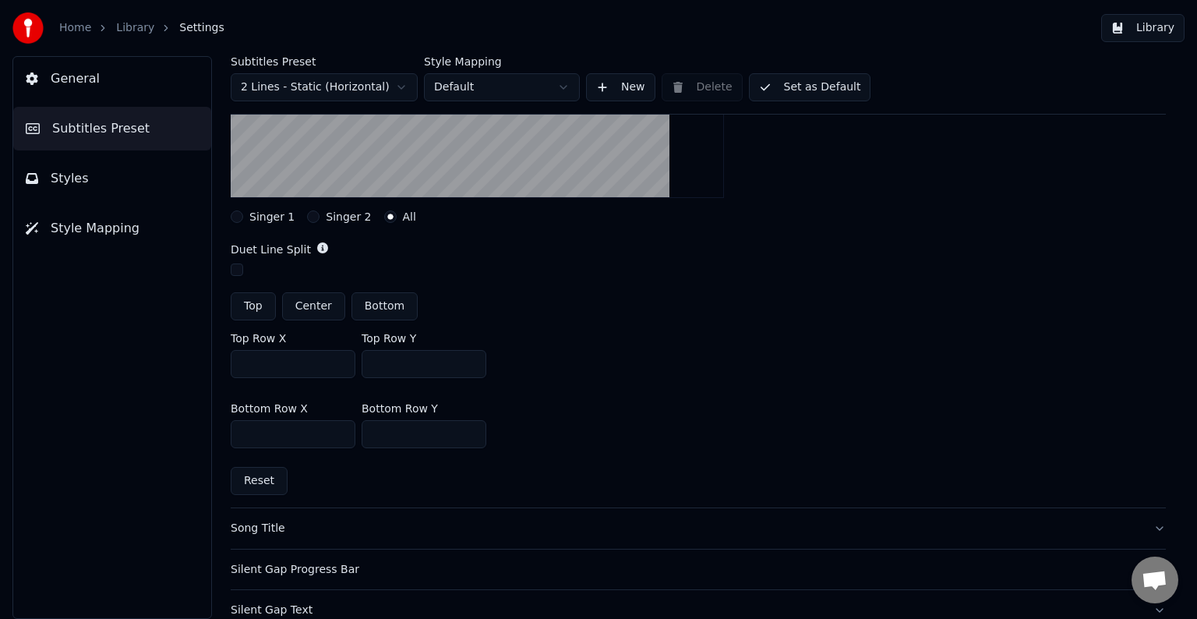
click at [157, 373] on html "Home Library Settings Library General Subtitles Preset Styles Style Mapping Sub…" at bounding box center [598, 309] width 1197 height 619
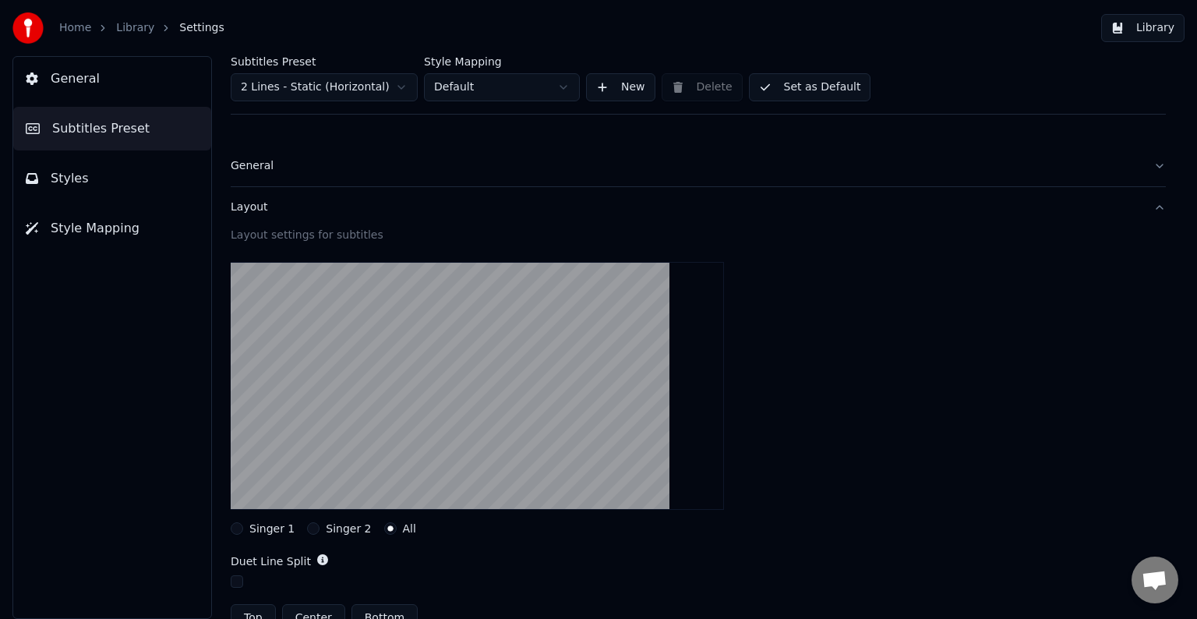
scroll to position [156, 0]
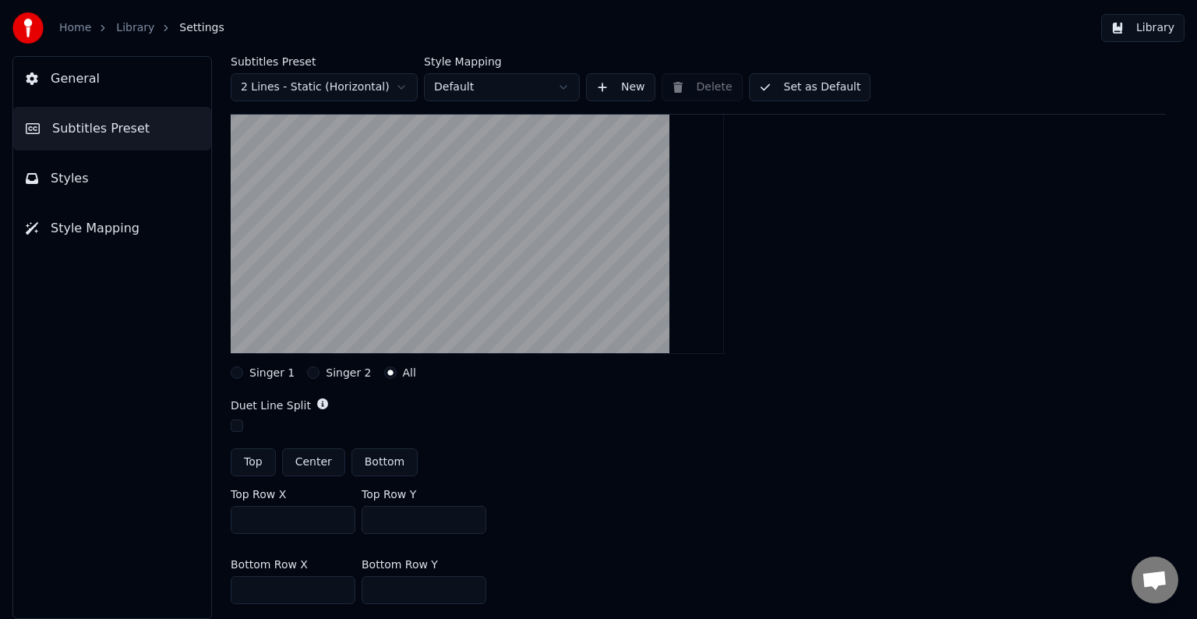
click at [379, 460] on button "Bottom" at bounding box center [385, 462] width 66 height 28
type input "***"
click at [309, 460] on button "Center" at bounding box center [313, 462] width 63 height 28
type input "***"
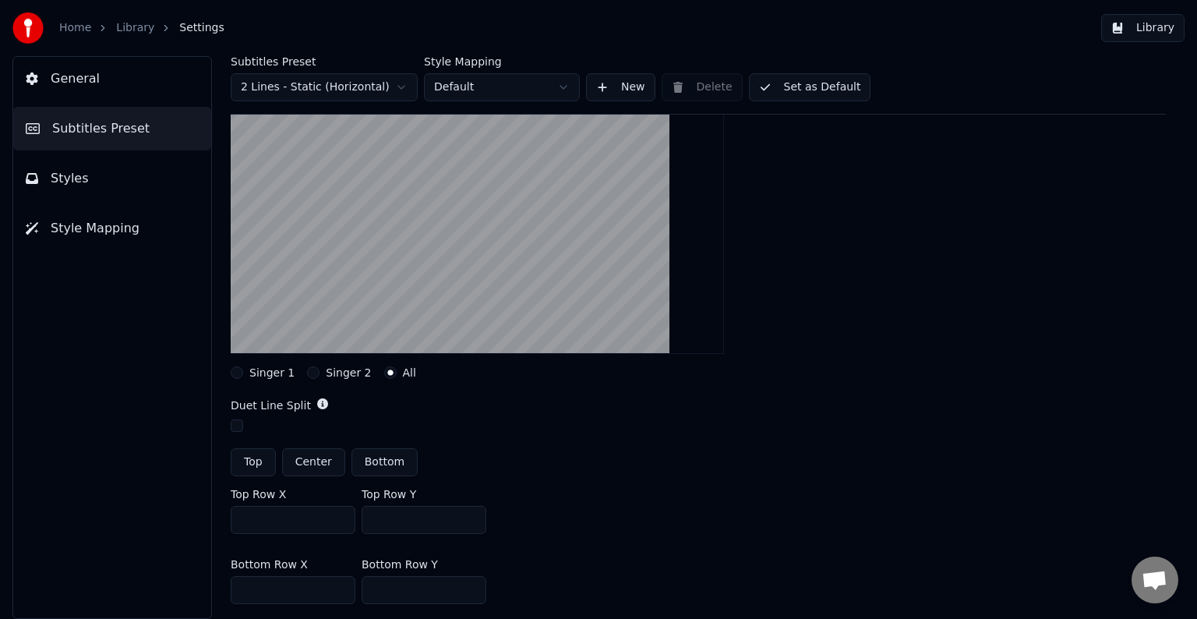
type input "***"
click at [246, 455] on button "Top" at bounding box center [253, 462] width 45 height 28
type input "***"
click at [379, 463] on button "Bottom" at bounding box center [385, 462] width 66 height 28
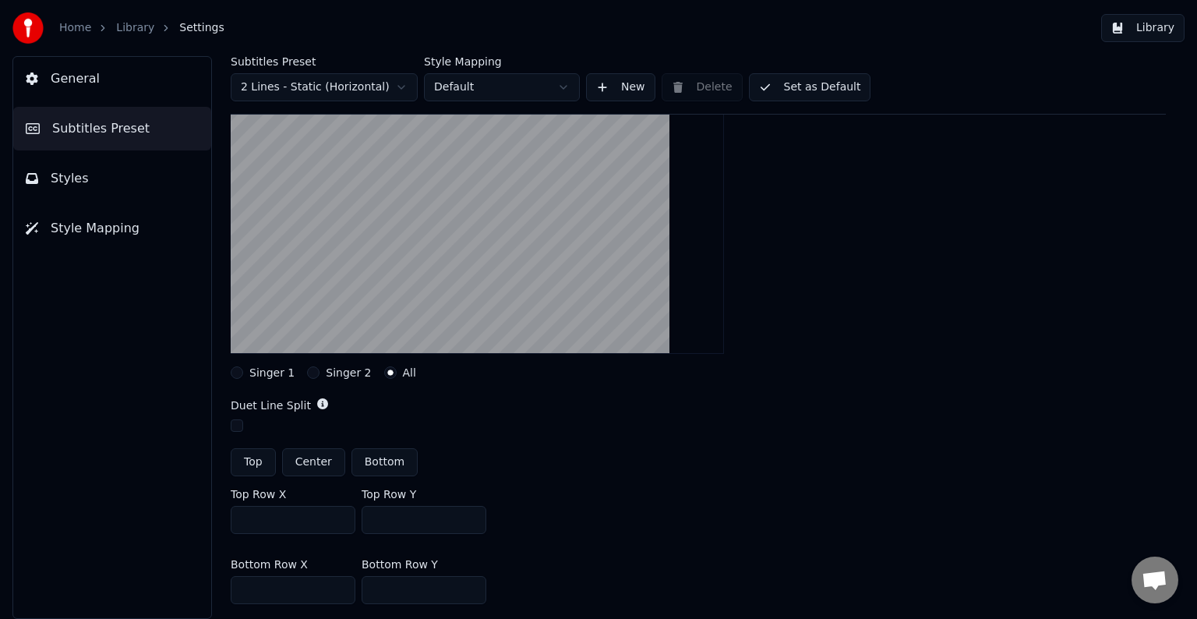
type input "***"
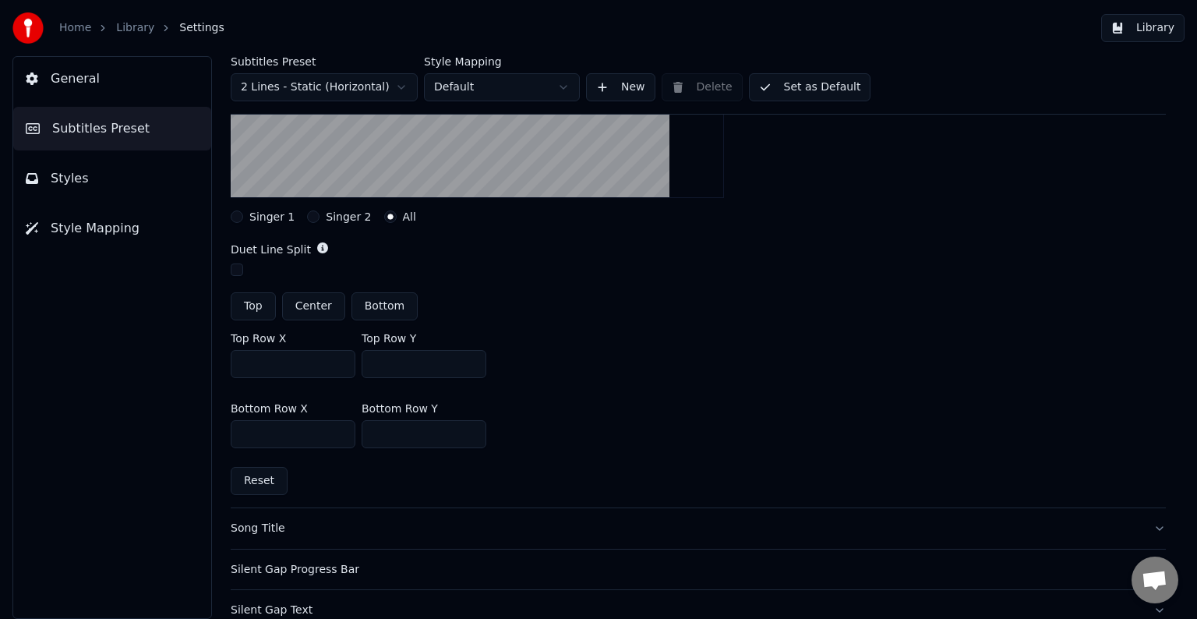
drag, startPoint x: 371, startPoint y: 362, endPoint x: 415, endPoint y: 365, distance: 43.7
click at [415, 365] on input "***" at bounding box center [424, 364] width 125 height 28
type input "***"
drag, startPoint x: 369, startPoint y: 433, endPoint x: 421, endPoint y: 433, distance: 51.4
click at [421, 433] on input "***" at bounding box center [424, 434] width 125 height 28
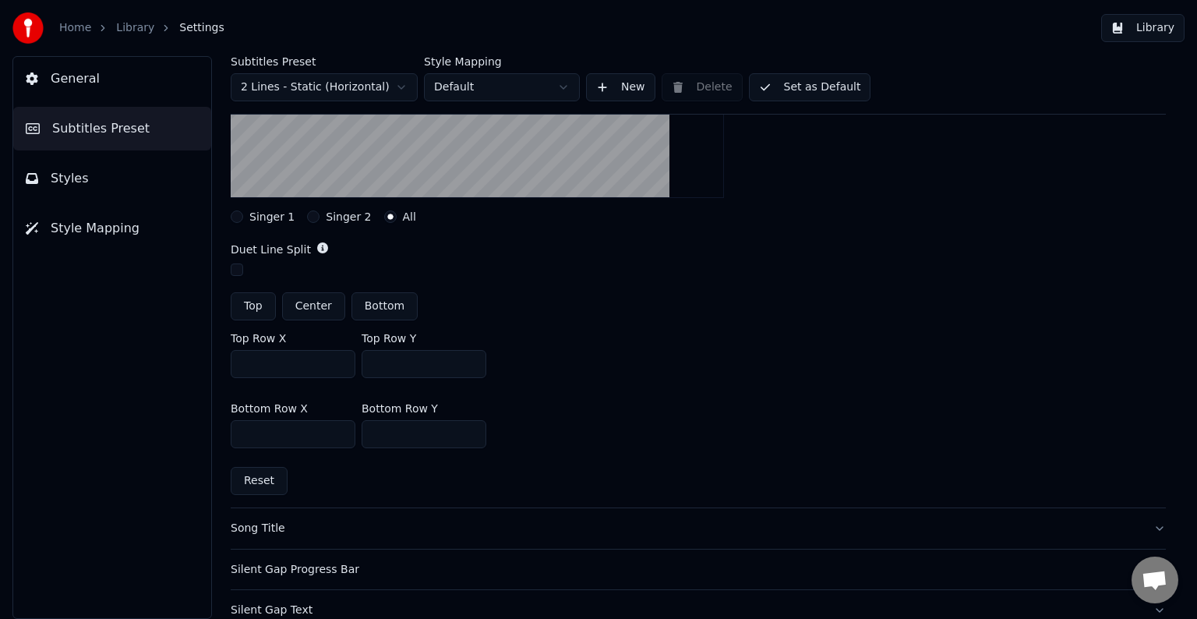
type input "***"
click at [145, 501] on div "General Subtitles Preset Styles Style Mapping" at bounding box center [112, 337] width 200 height 563
click at [249, 528] on div "Song Title" at bounding box center [686, 529] width 910 height 16
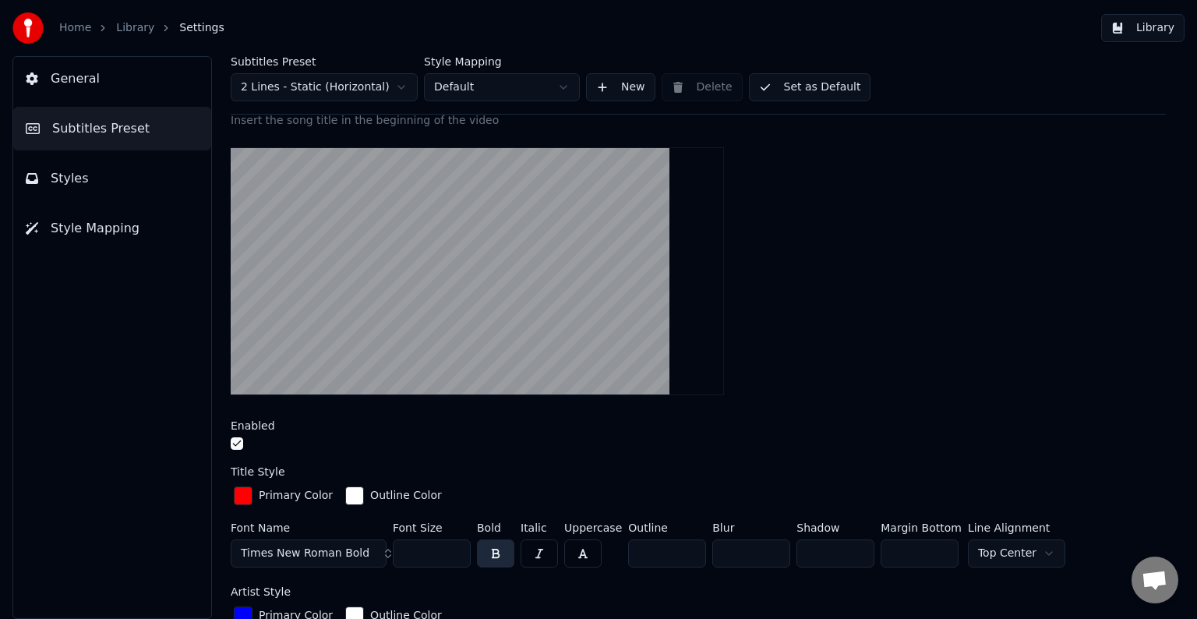
scroll to position [0, 0]
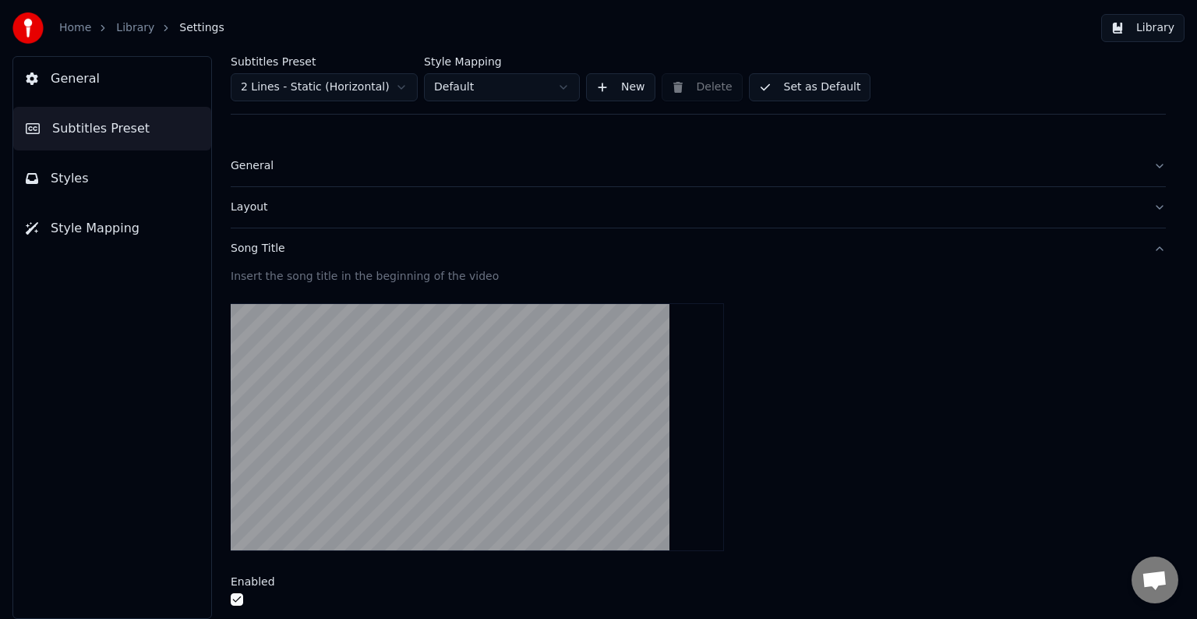
click at [247, 246] on div "Song Title" at bounding box center [686, 249] width 910 height 16
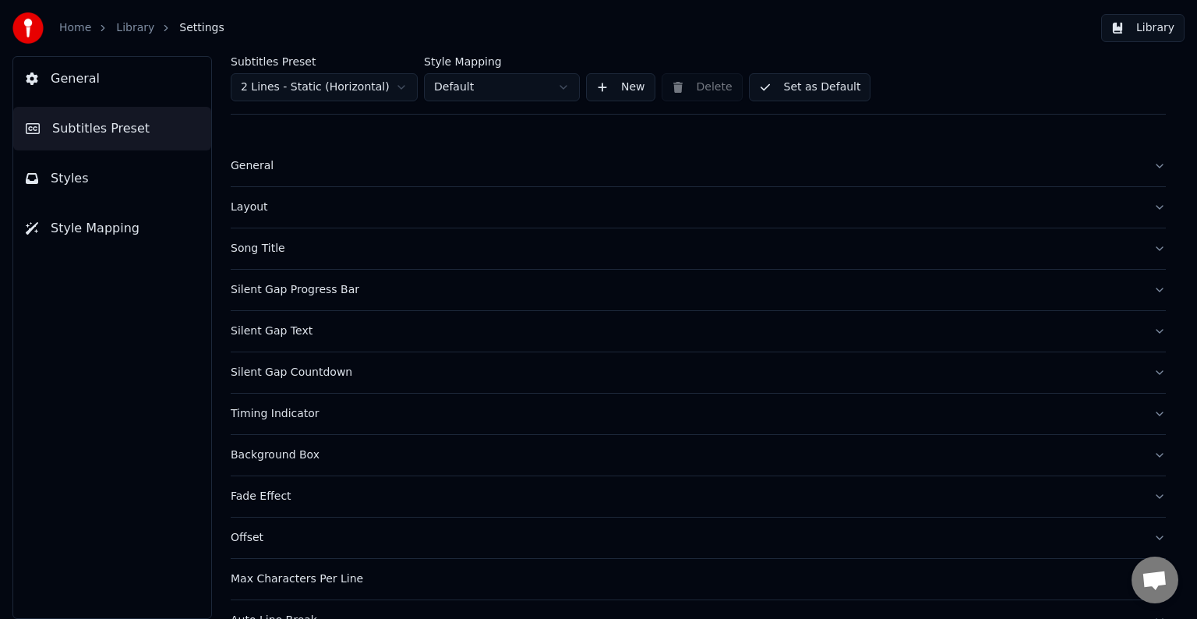
click at [253, 289] on div "Silent Gap Progress Bar" at bounding box center [686, 290] width 910 height 16
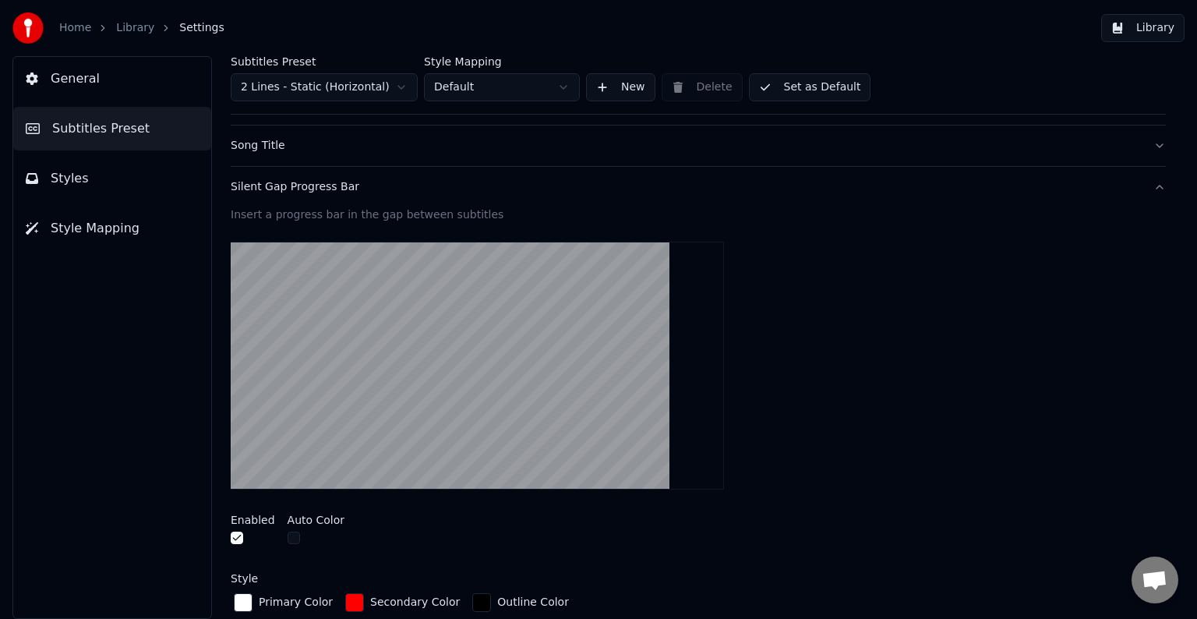
scroll to position [156, 0]
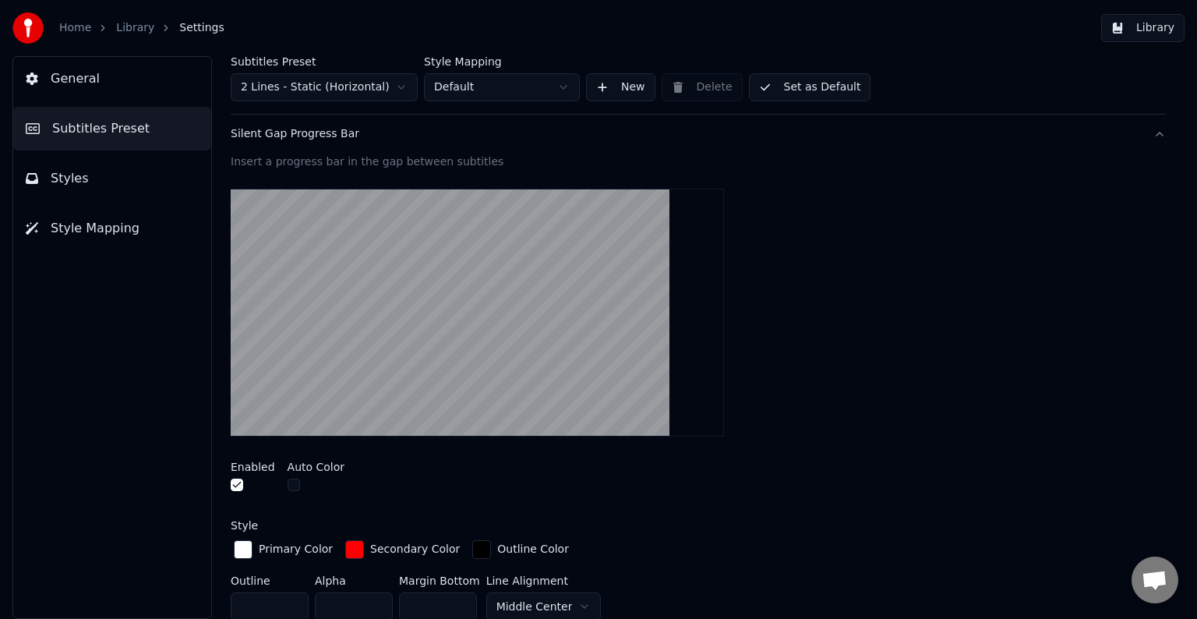
click at [323, 137] on div "Silent Gap Progress Bar" at bounding box center [686, 134] width 910 height 16
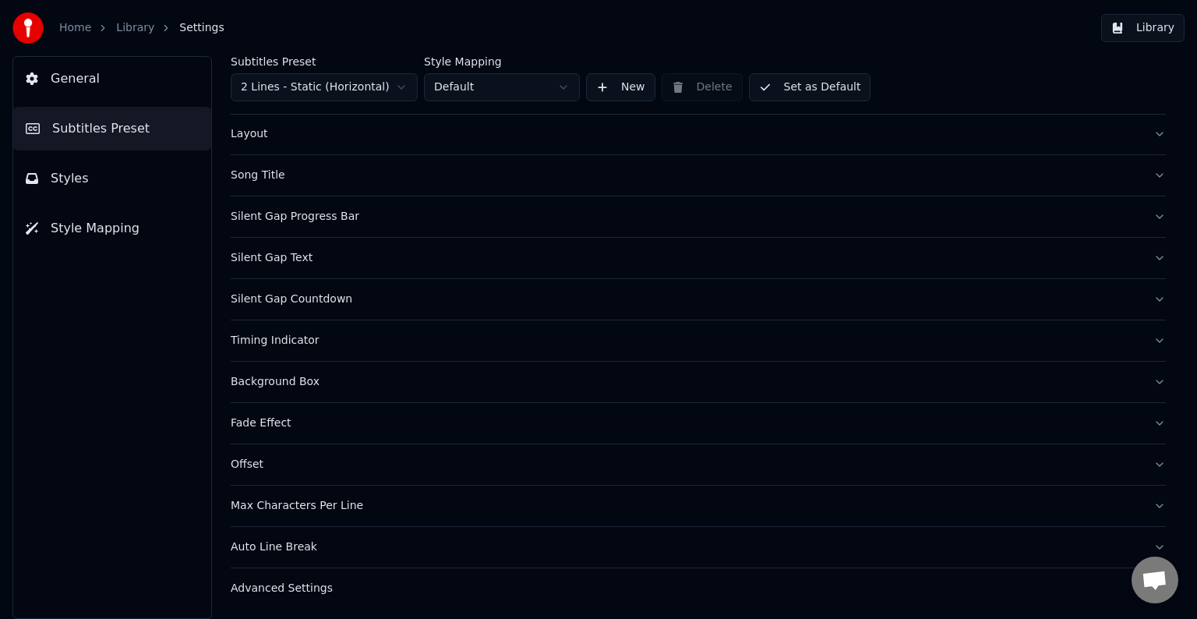
click at [295, 253] on div "Silent Gap Text" at bounding box center [686, 258] width 910 height 16
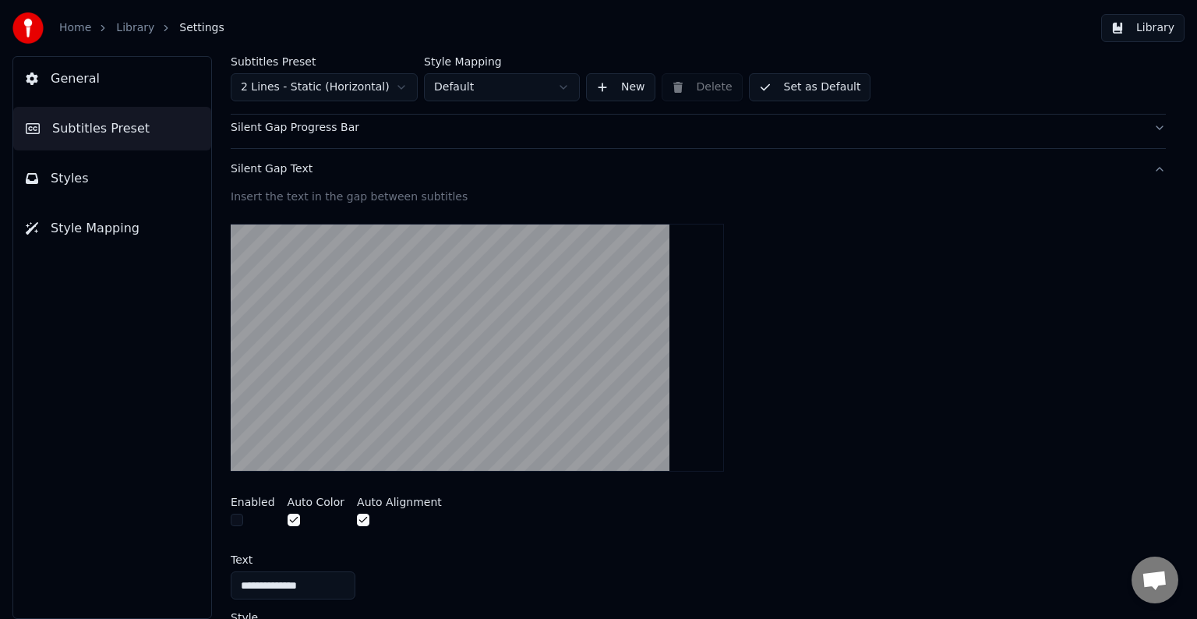
scroll to position [229, 0]
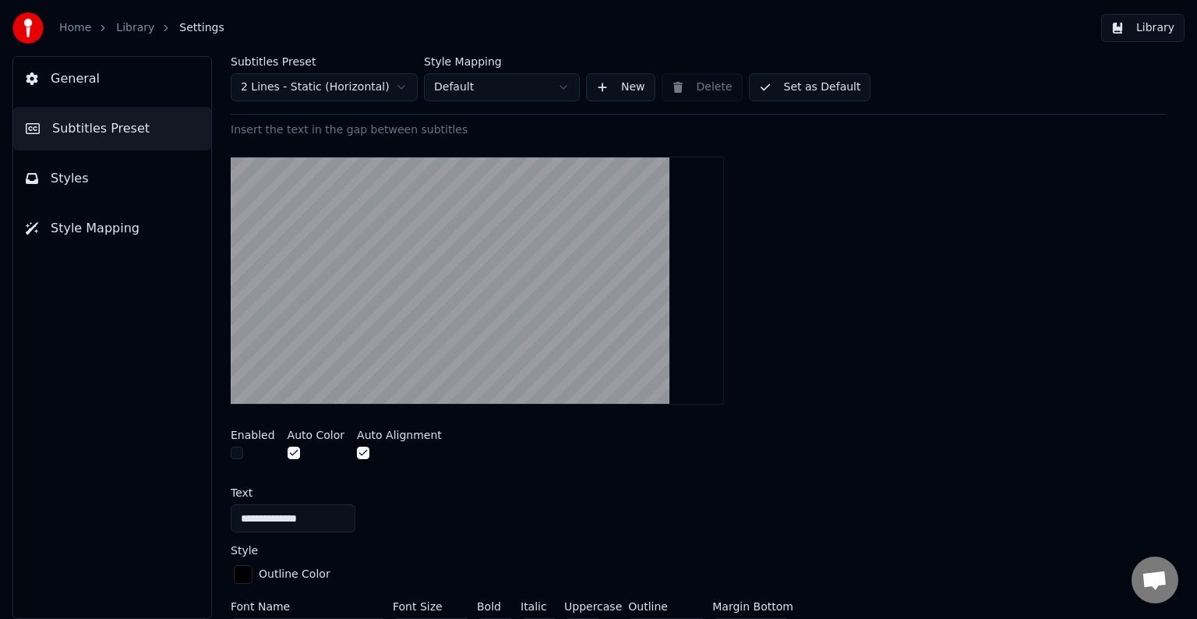
click at [235, 451] on button "button" at bounding box center [237, 453] width 12 height 12
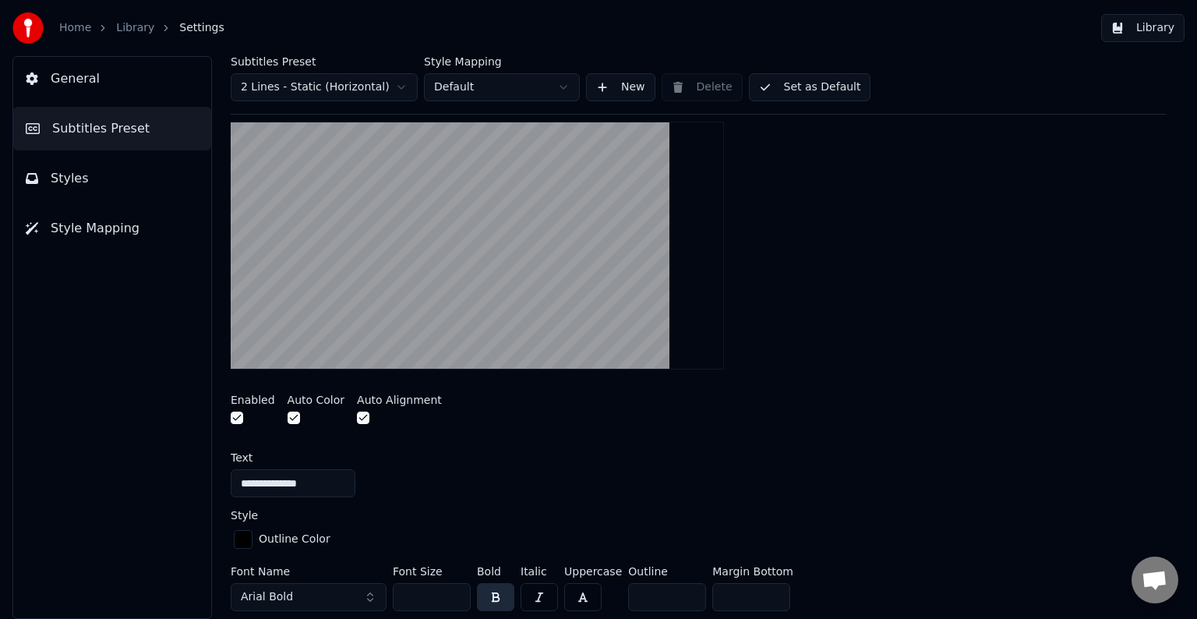
scroll to position [151, 0]
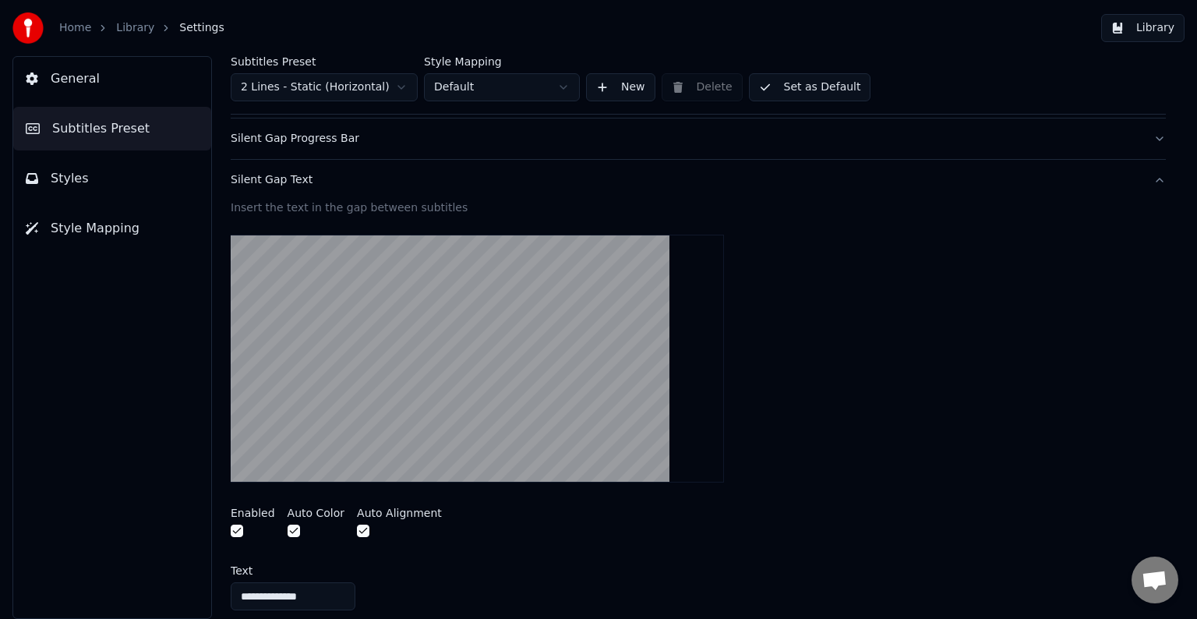
click at [234, 530] on button "button" at bounding box center [237, 531] width 12 height 12
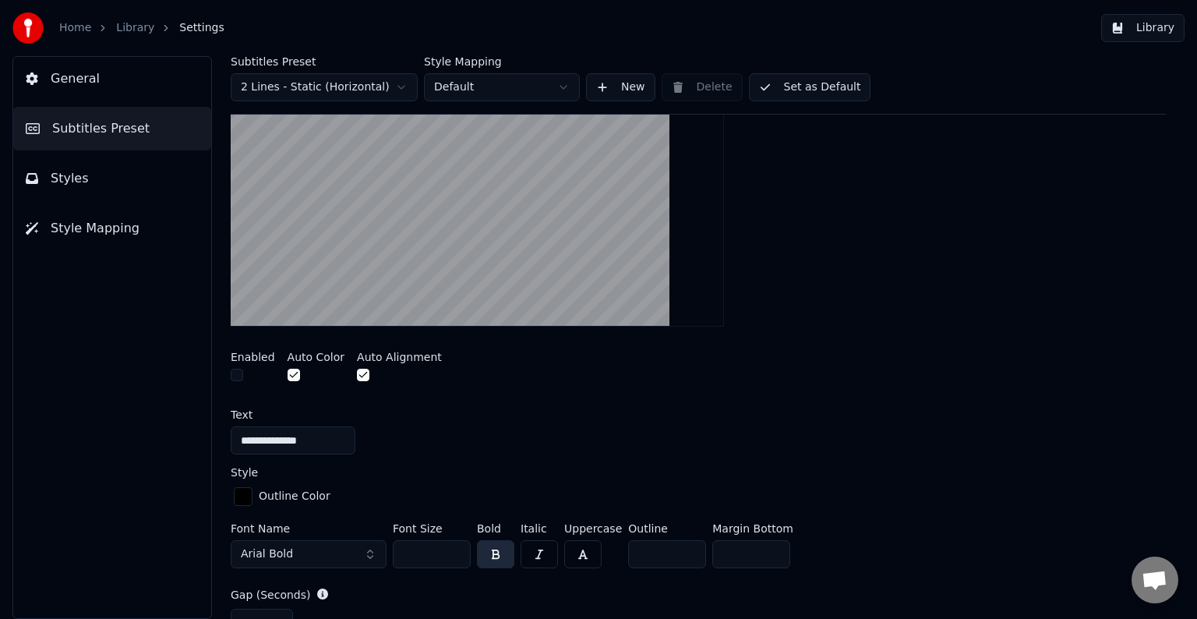
scroll to position [0, 0]
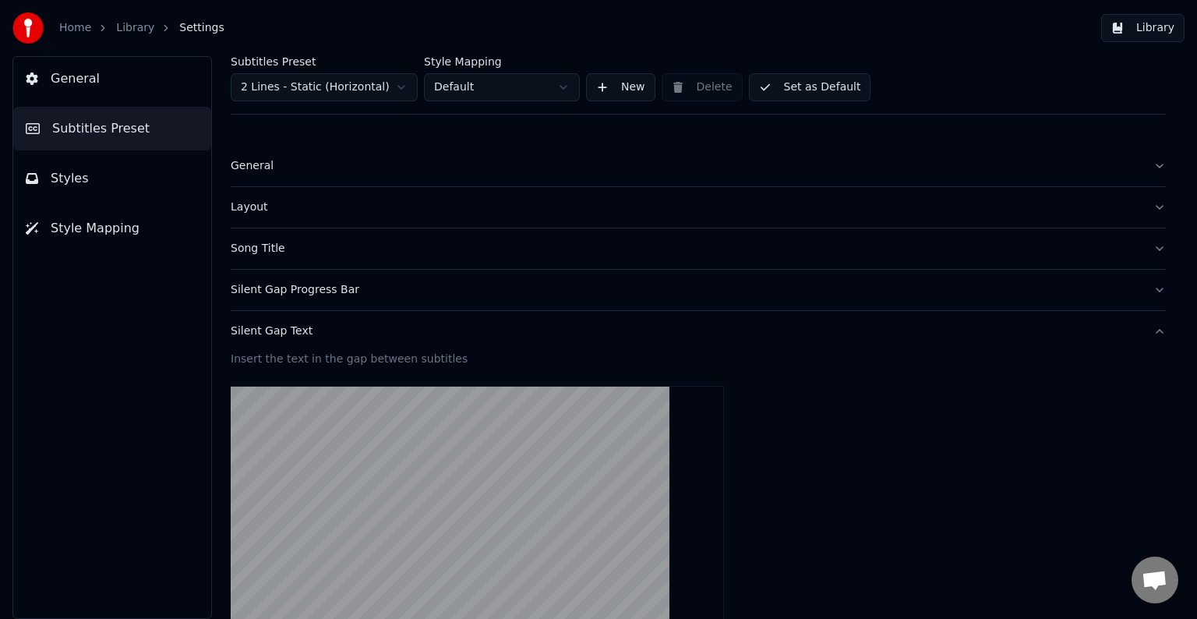
click at [290, 331] on div "Silent Gap Text" at bounding box center [686, 331] width 910 height 16
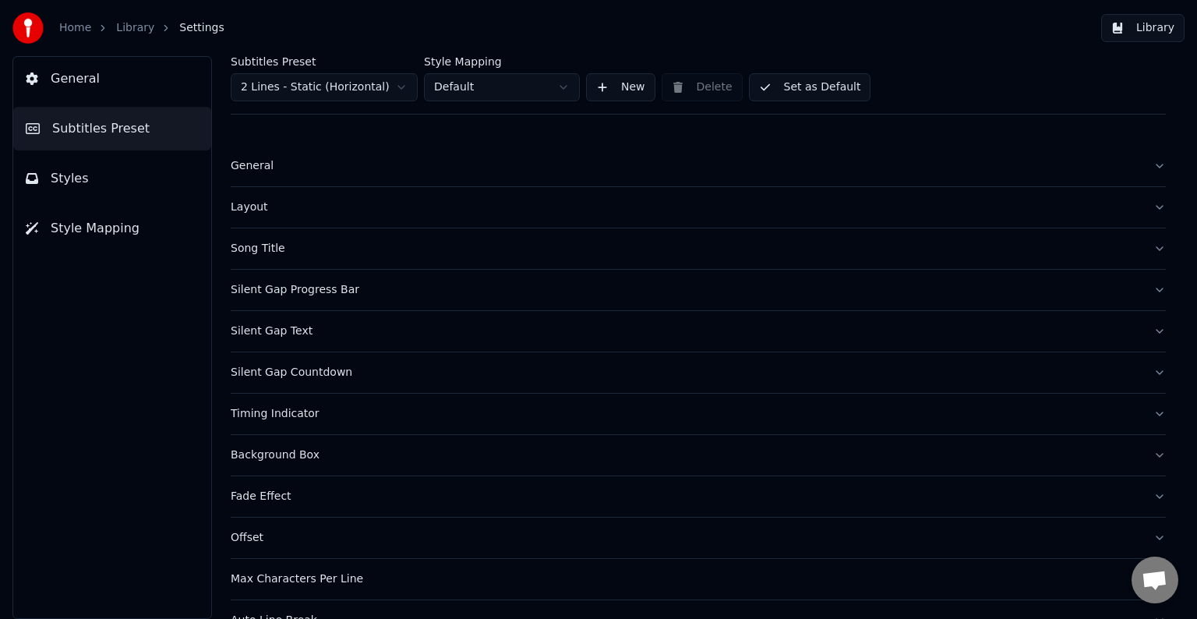
click at [272, 372] on div "Silent Gap Countdown" at bounding box center [686, 373] width 910 height 16
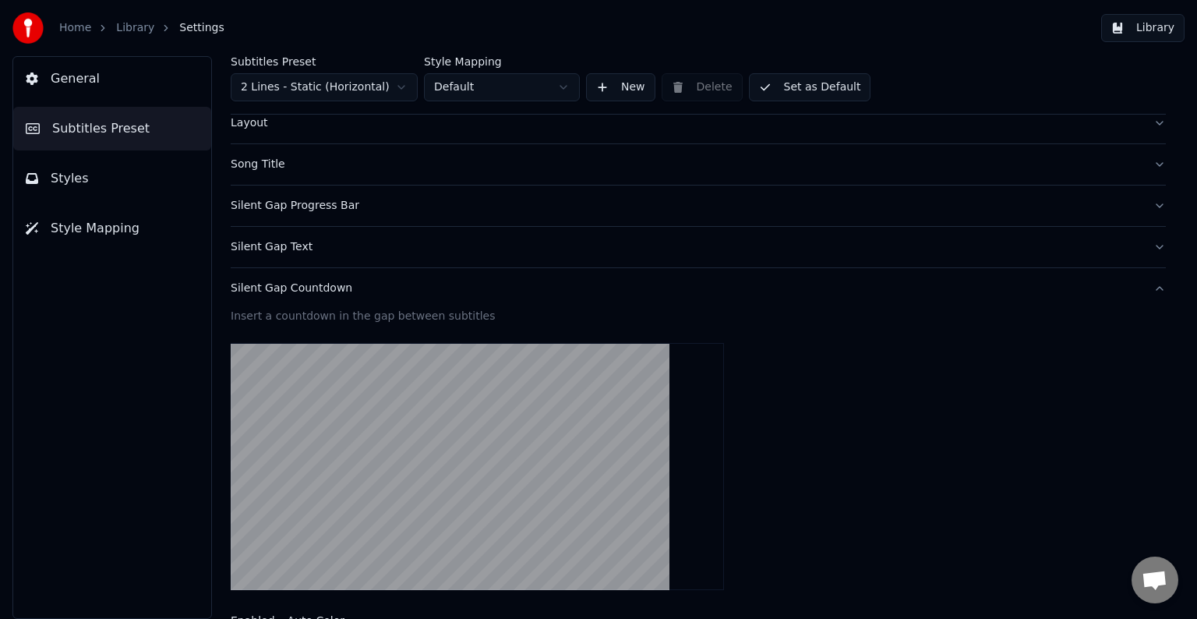
scroll to position [156, 0]
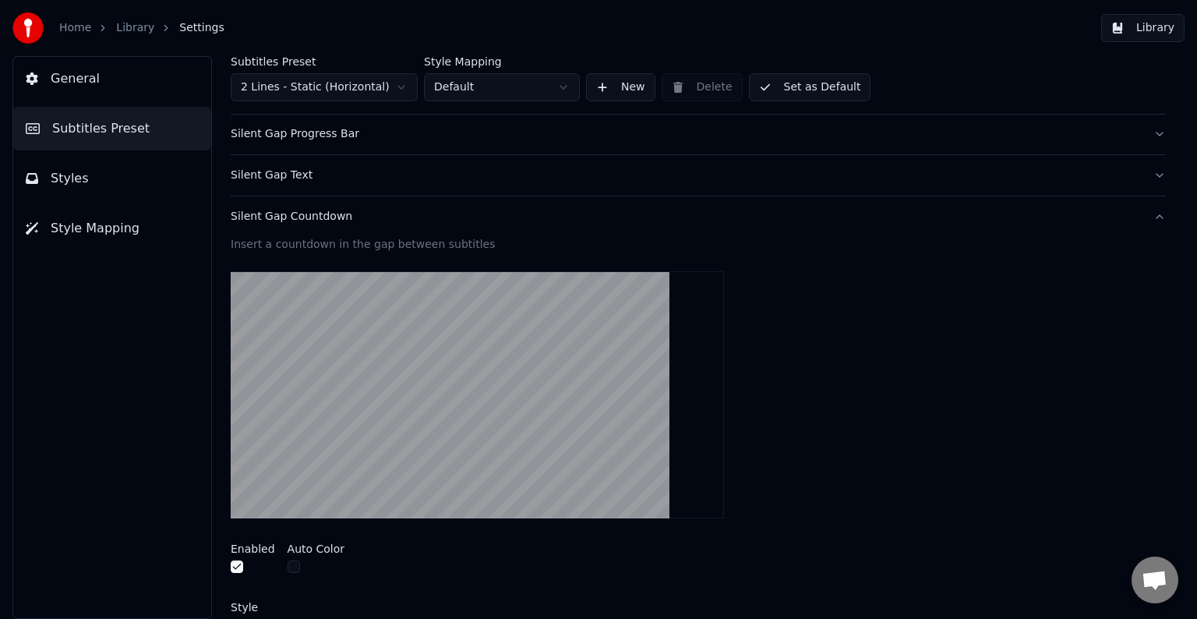
click at [266, 214] on div "Silent Gap Countdown" at bounding box center [686, 217] width 910 height 16
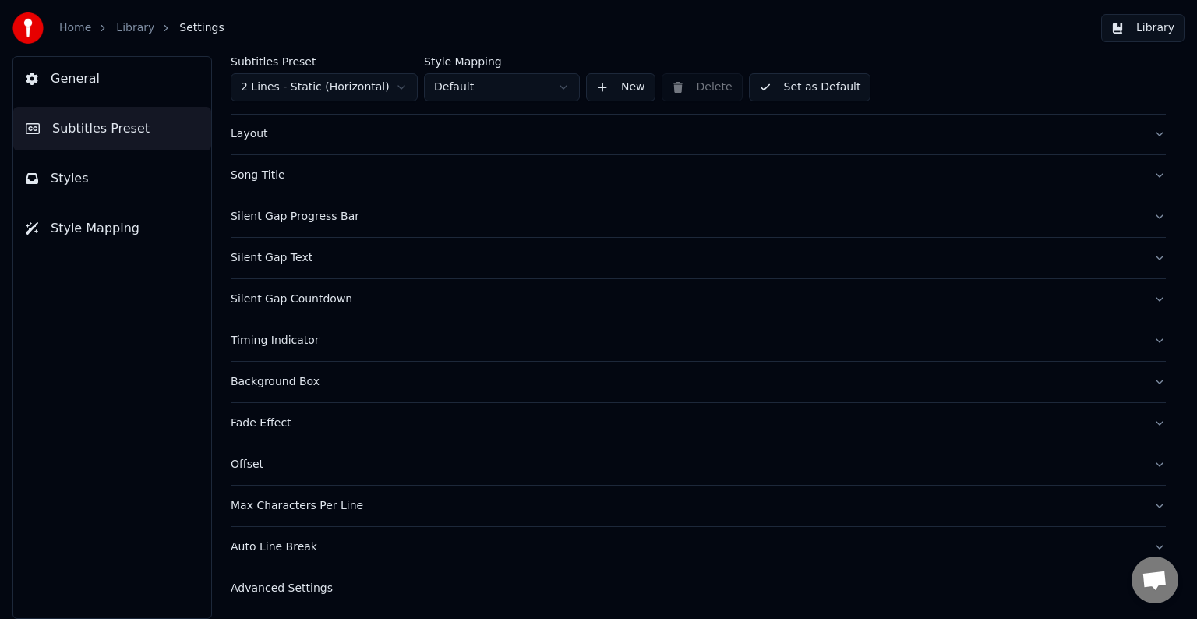
click at [257, 340] on div "Timing Indicator" at bounding box center [686, 341] width 910 height 16
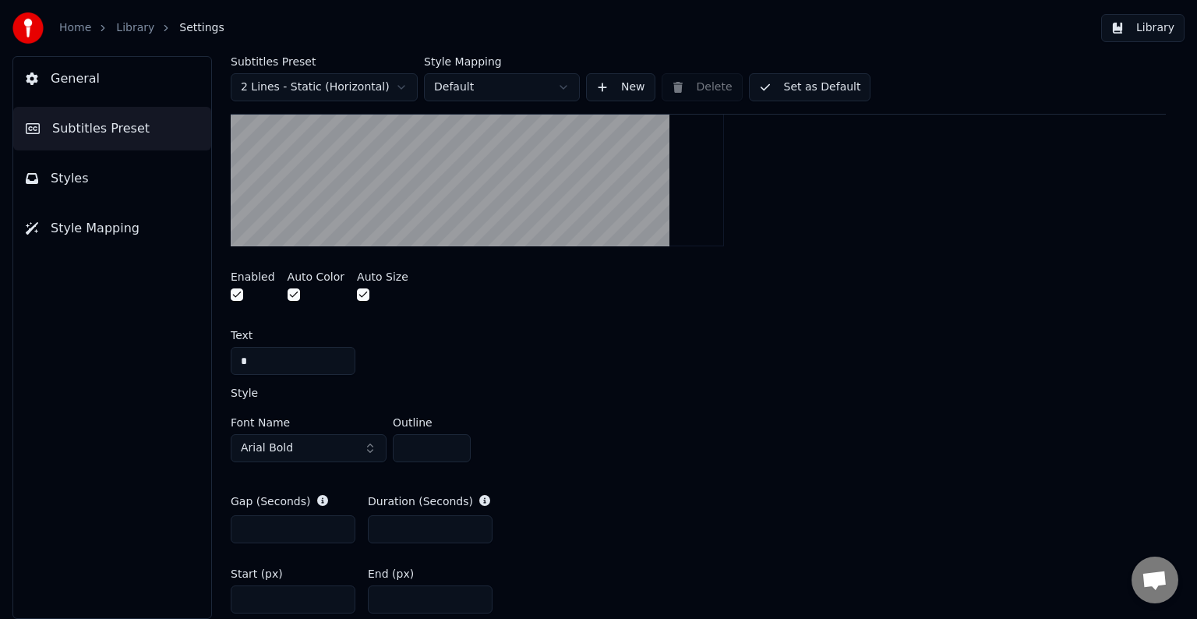
scroll to position [385, 0]
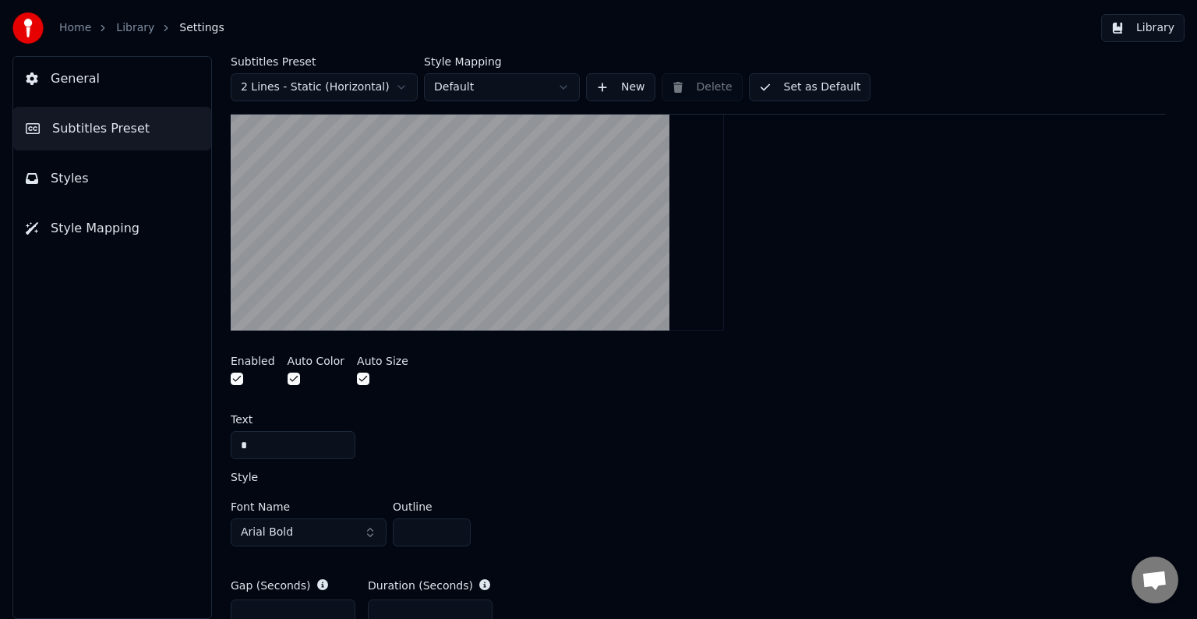
click at [281, 440] on input "*" at bounding box center [293, 445] width 125 height 28
click at [235, 374] on button "button" at bounding box center [237, 379] width 12 height 12
click at [235, 377] on button "button" at bounding box center [237, 379] width 12 height 12
click at [236, 379] on button "button" at bounding box center [237, 379] width 12 height 12
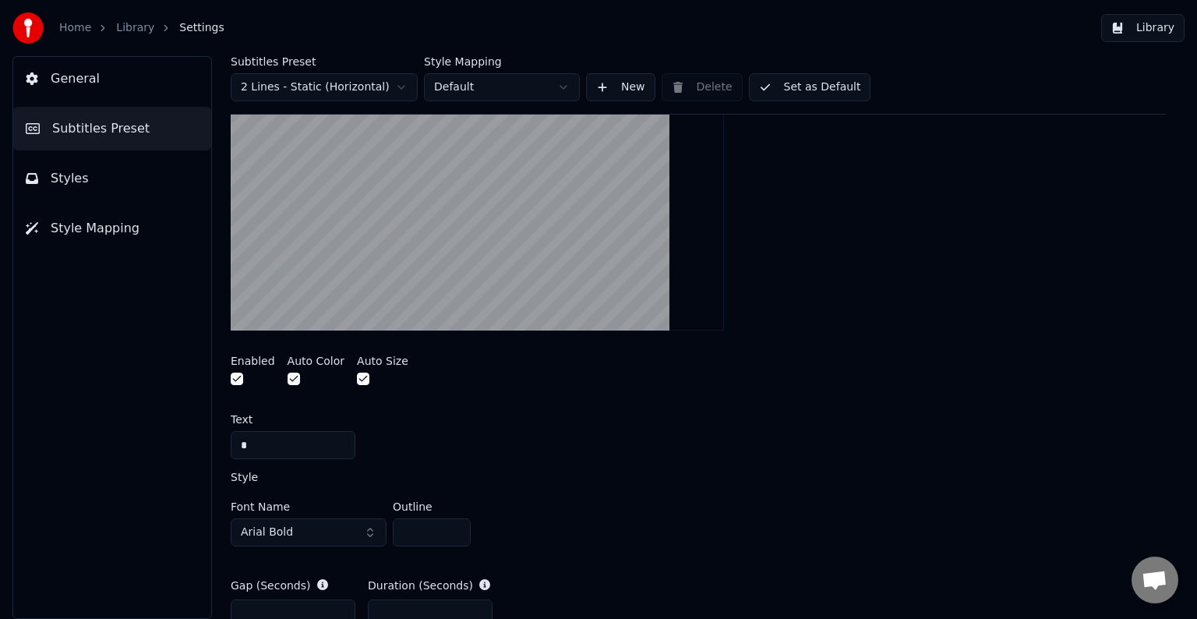
click at [257, 449] on input "*" at bounding box center [293, 445] width 125 height 28
drag, startPoint x: 279, startPoint y: 449, endPoint x: 159, endPoint y: 440, distance: 120.4
click at [159, 440] on div "General Subtitles Preset Styles Style Mapping Subtitles Preset 2 Lines - Static…" at bounding box center [598, 337] width 1197 height 563
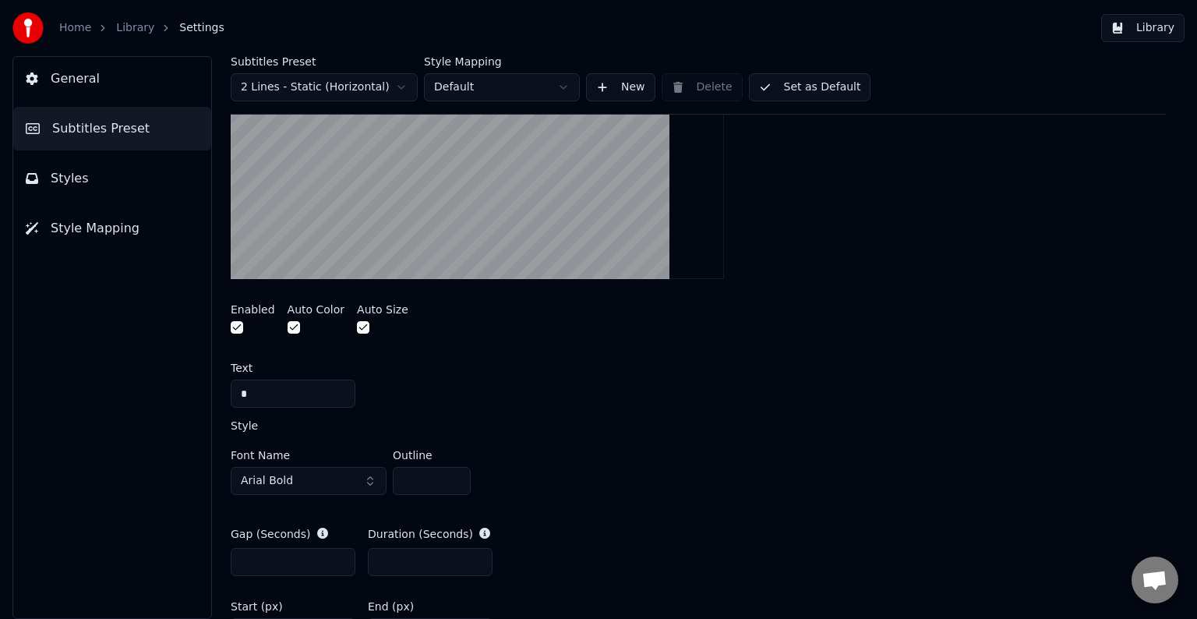
scroll to position [463, 0]
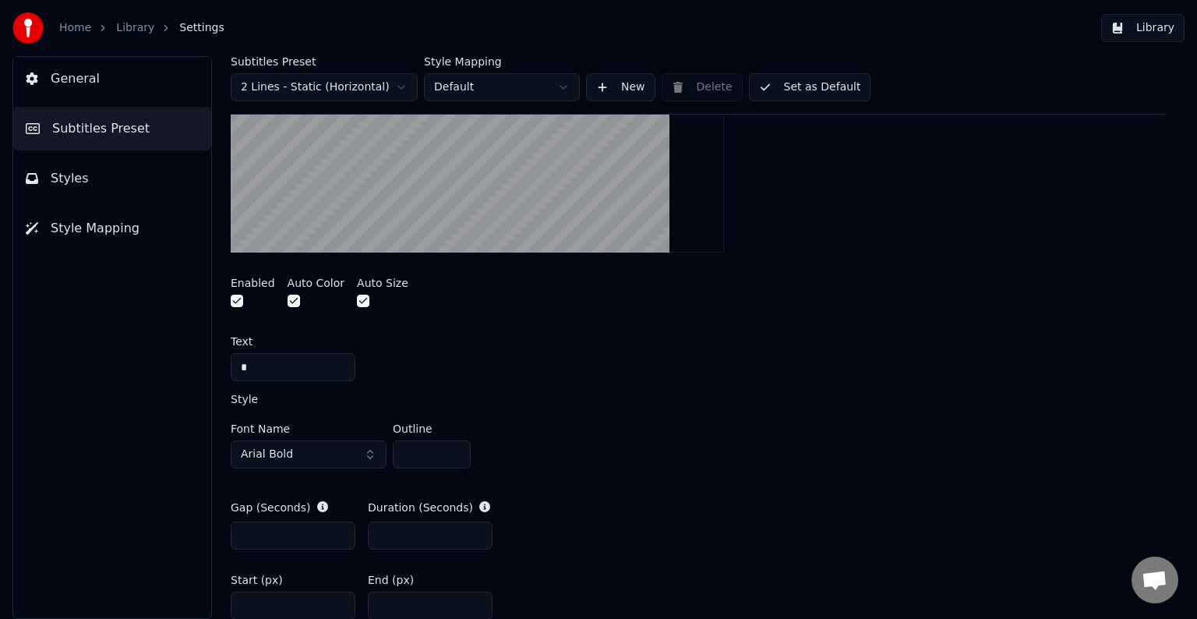
type input "*"
click at [288, 300] on button "button" at bounding box center [294, 301] width 12 height 12
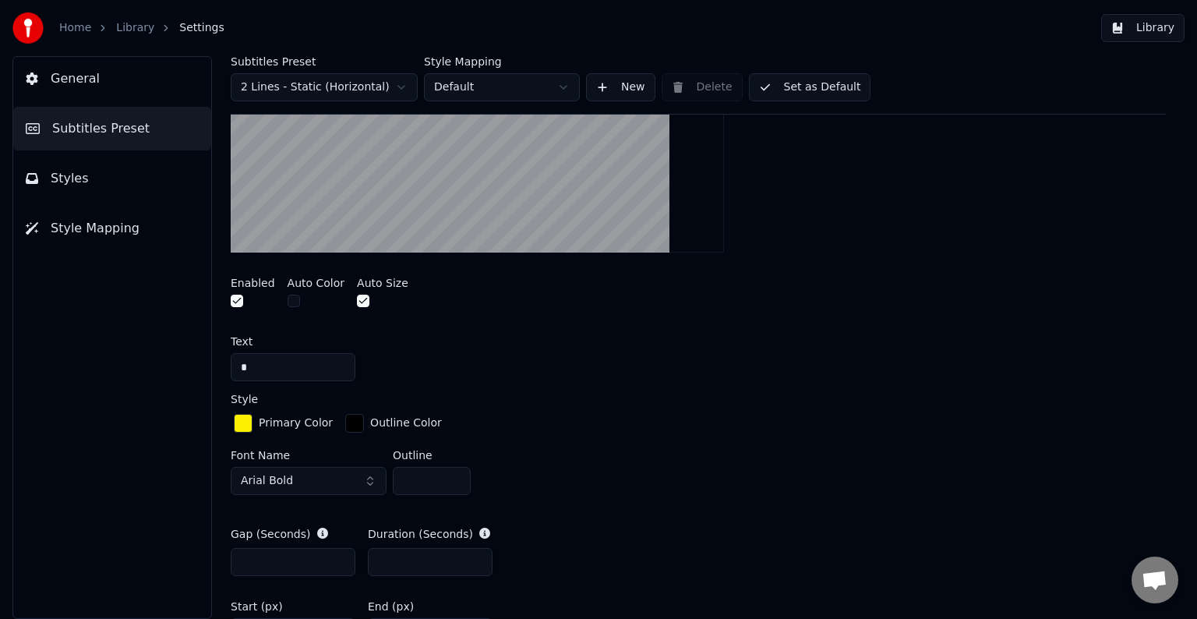
click at [268, 481] on span "Arial Bold" at bounding box center [267, 481] width 52 height 16
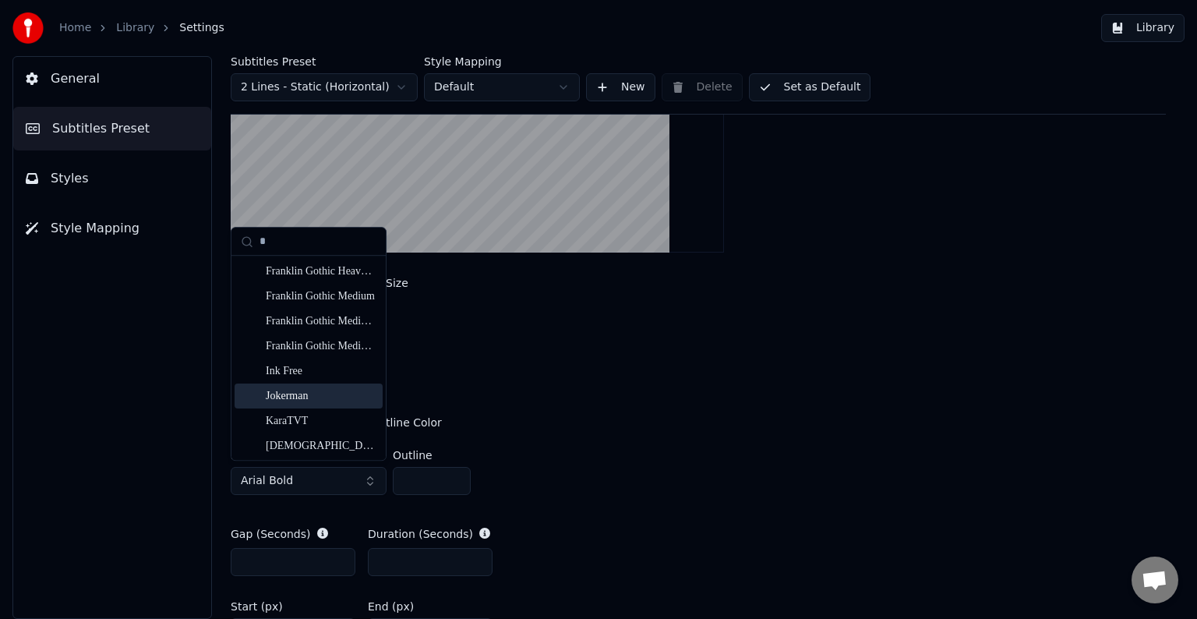
scroll to position [702, 0]
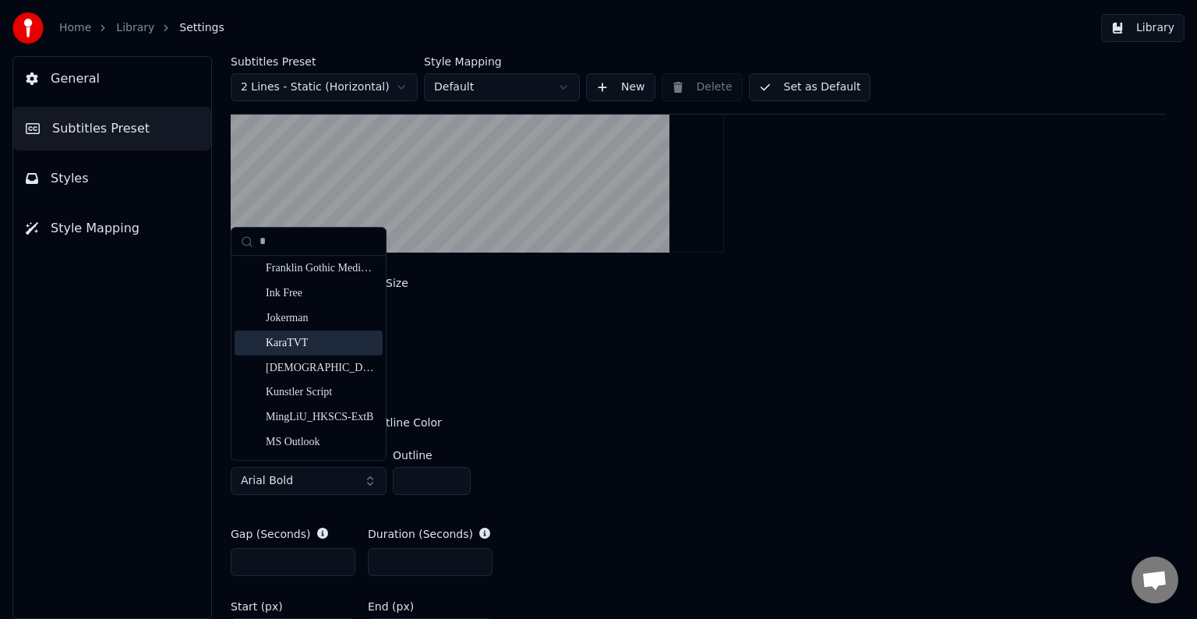
type input "*"
click at [291, 341] on div "KaraTVT" at bounding box center [321, 343] width 111 height 16
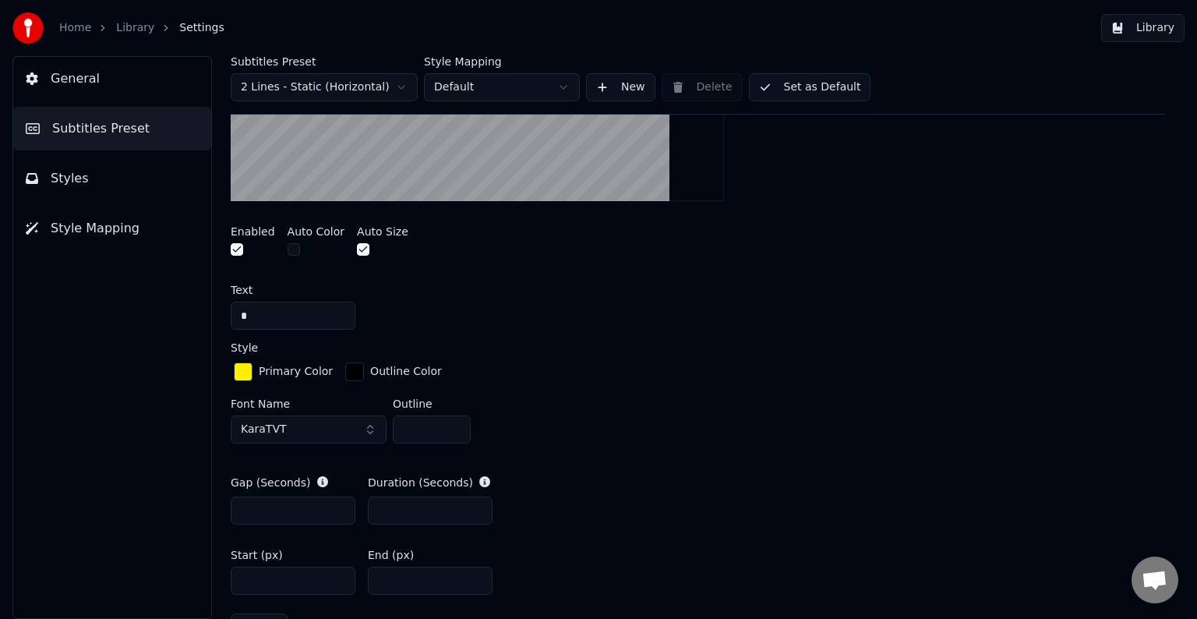
scroll to position [541, 0]
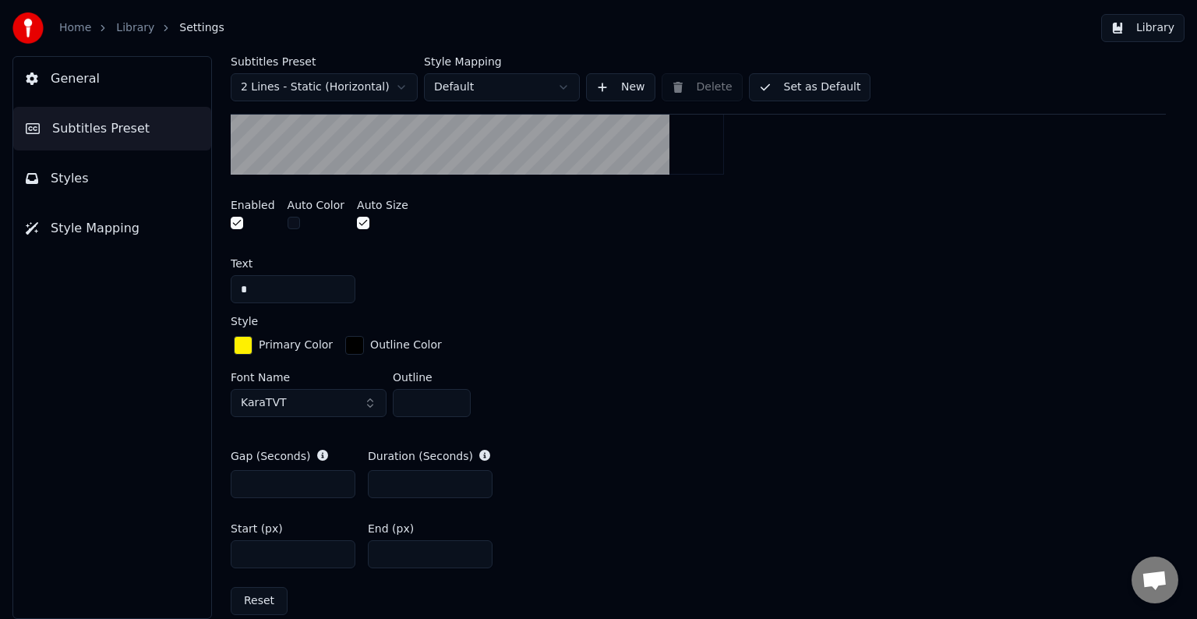
click at [345, 345] on div "button" at bounding box center [354, 345] width 19 height 19
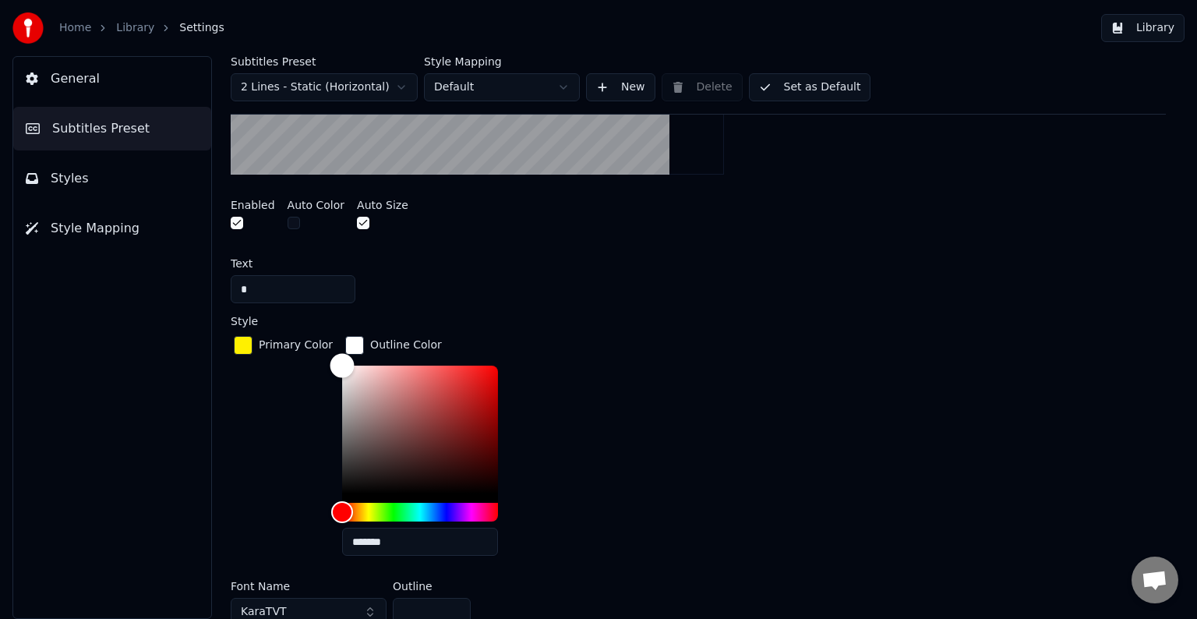
drag, startPoint x: 347, startPoint y: 460, endPoint x: 281, endPoint y: 327, distance: 148.5
click at [281, 327] on div "Style Primary Color Outline Color ******* Font Name KaraTVT Outline *" at bounding box center [698, 474] width 935 height 316
click at [147, 424] on div "General Subtitles Preset Styles Style Mapping" at bounding box center [112, 337] width 200 height 563
click at [281, 405] on div "Primary Color" at bounding box center [283, 450] width 105 height 235
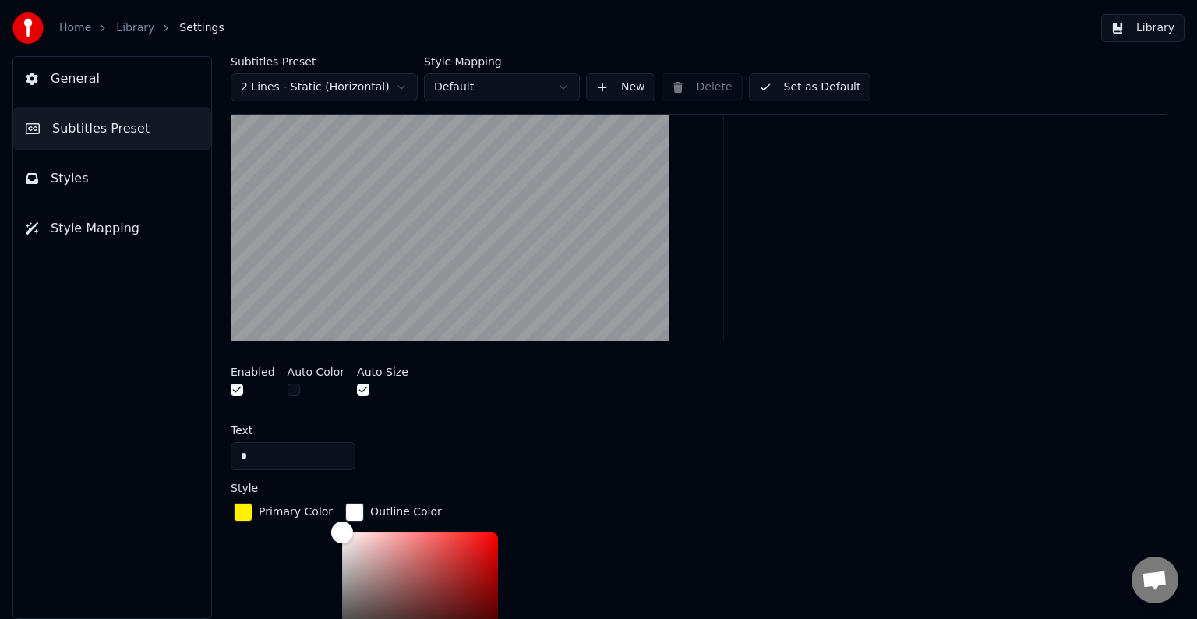
scroll to position [463, 0]
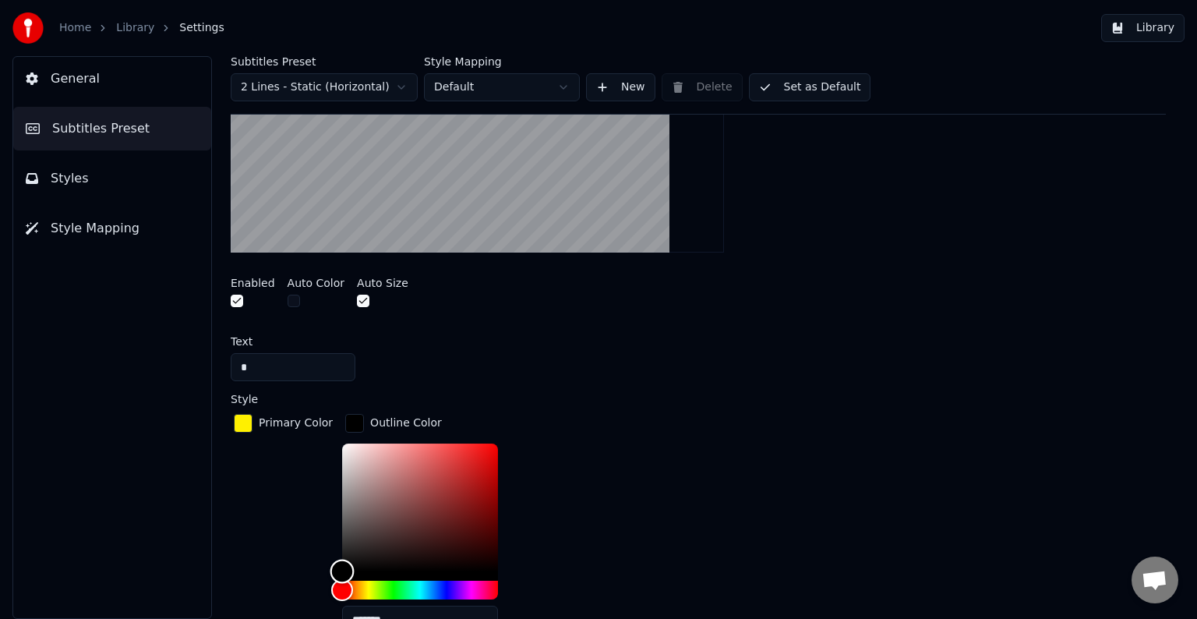
drag, startPoint x: 340, startPoint y: 441, endPoint x: 275, endPoint y: 646, distance: 215.0
click at [275, 618] on html "Home Library Settings Library General Subtitles Preset Styles Style Mapping Sub…" at bounding box center [598, 309] width 1197 height 619
drag, startPoint x: 334, startPoint y: 573, endPoint x: 299, endPoint y: 393, distance: 183.4
click at [299, 394] on div "Style Primary Color Outline Color ******* Font Name KaraTVT Outline *" at bounding box center [698, 552] width 935 height 316
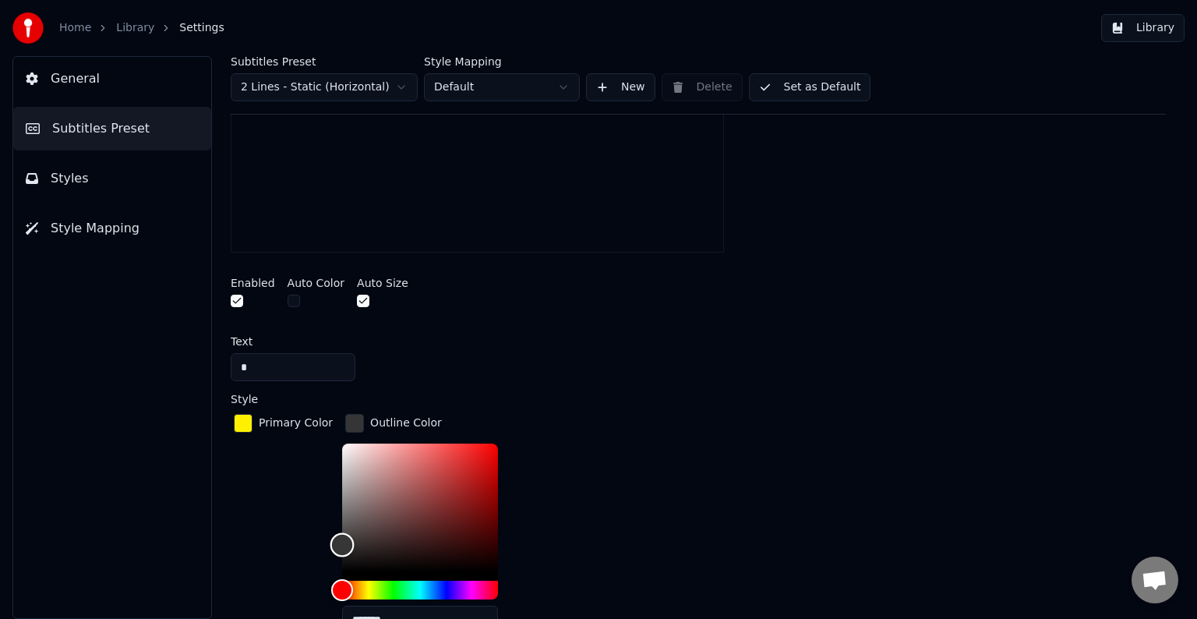
type input "*******"
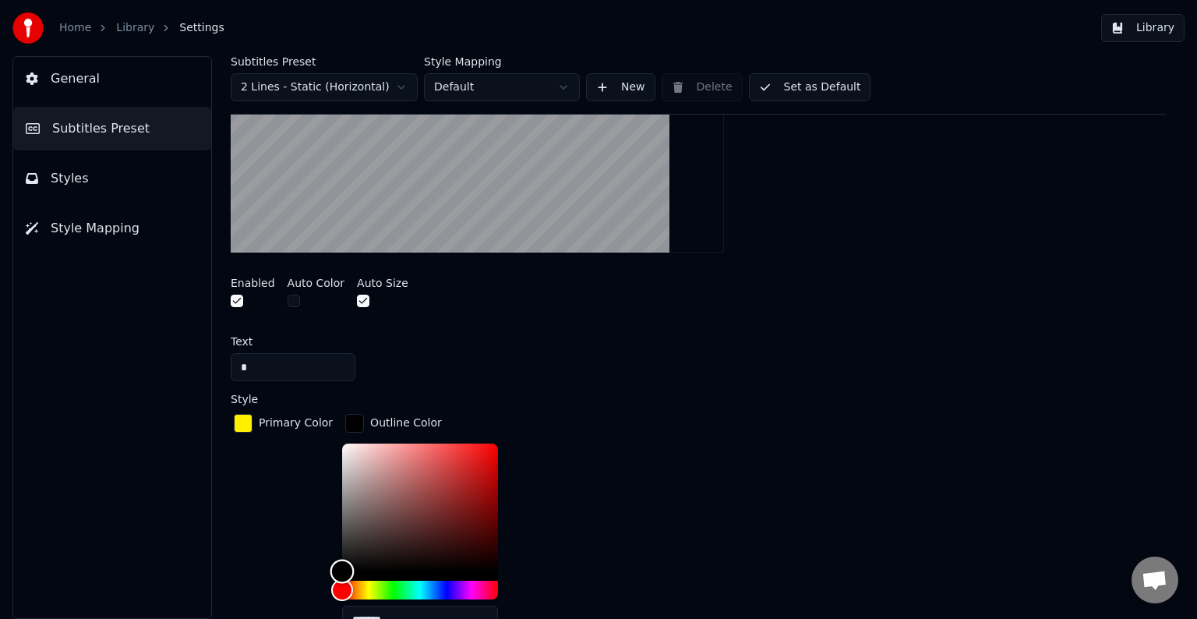
drag, startPoint x: 339, startPoint y: 442, endPoint x: 261, endPoint y: 624, distance: 198.3
click at [261, 618] on html "Home Library Settings Library General Subtitles Preset Styles Style Mapping Sub…" at bounding box center [598, 309] width 1197 height 619
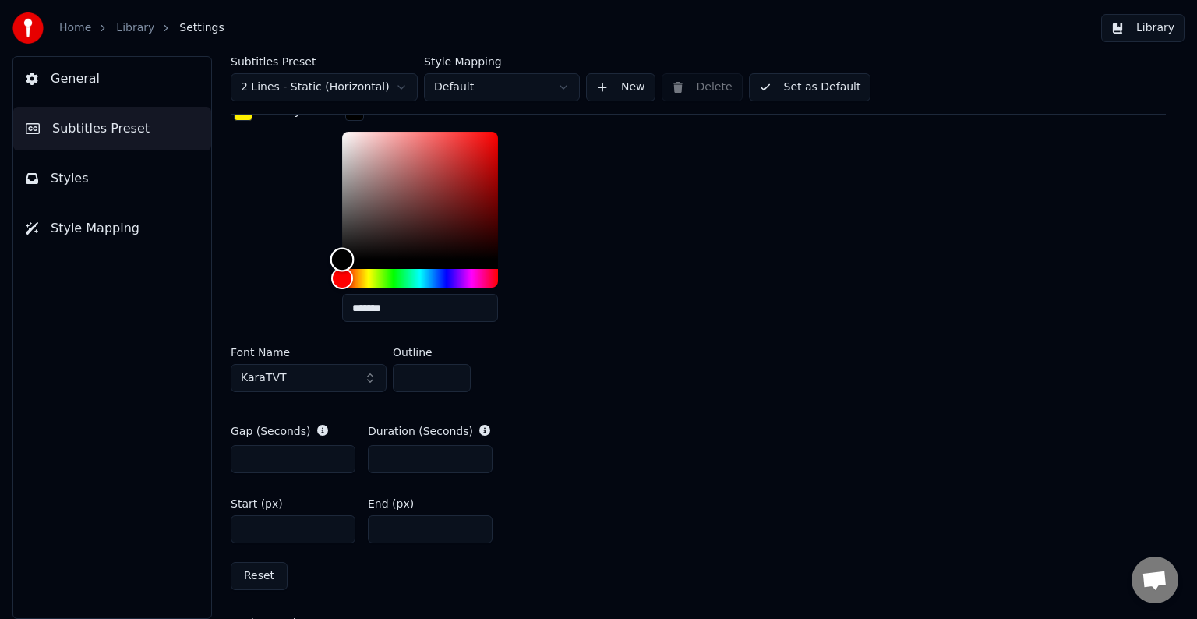
scroll to position [541, 0]
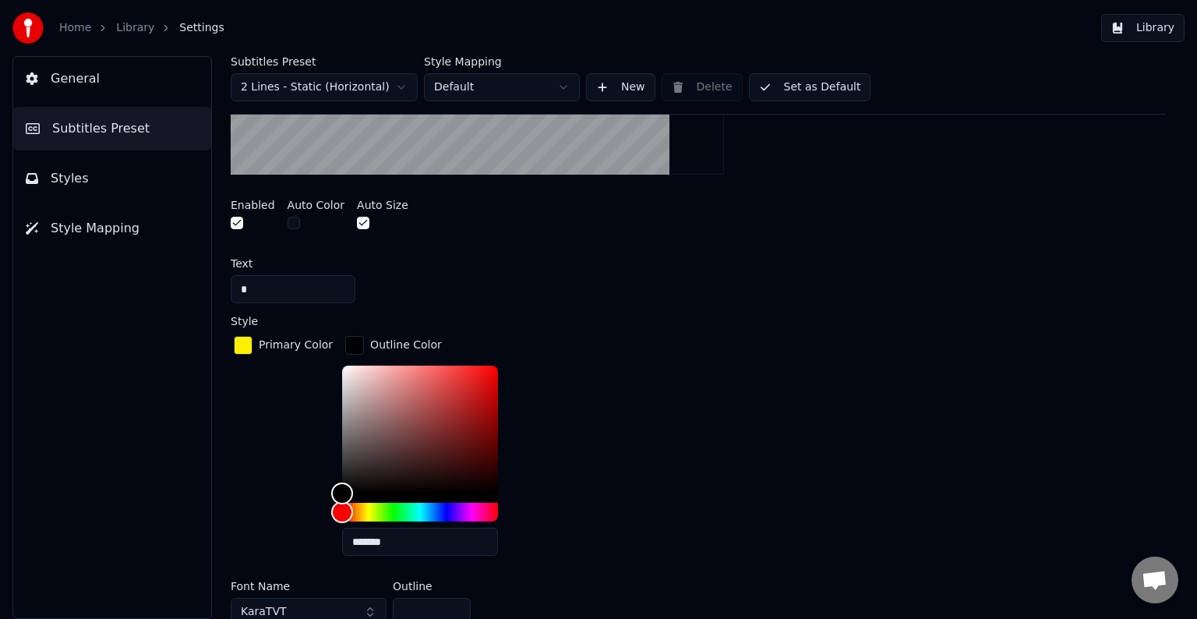
click at [246, 344] on div "button" at bounding box center [243, 345] width 19 height 19
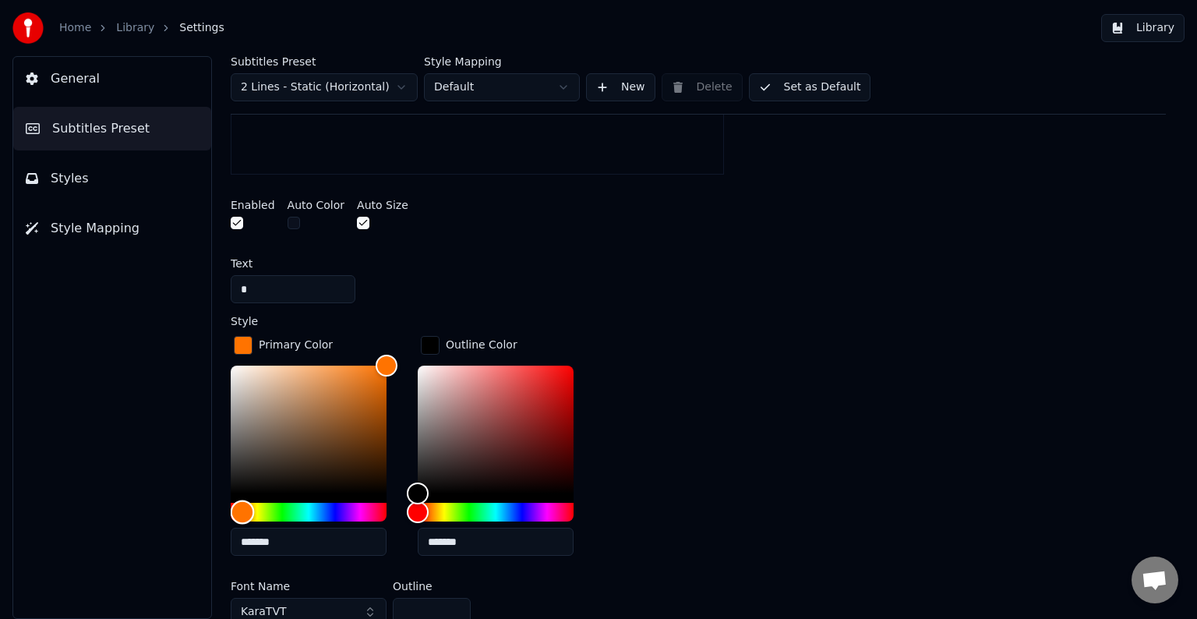
type input "*******"
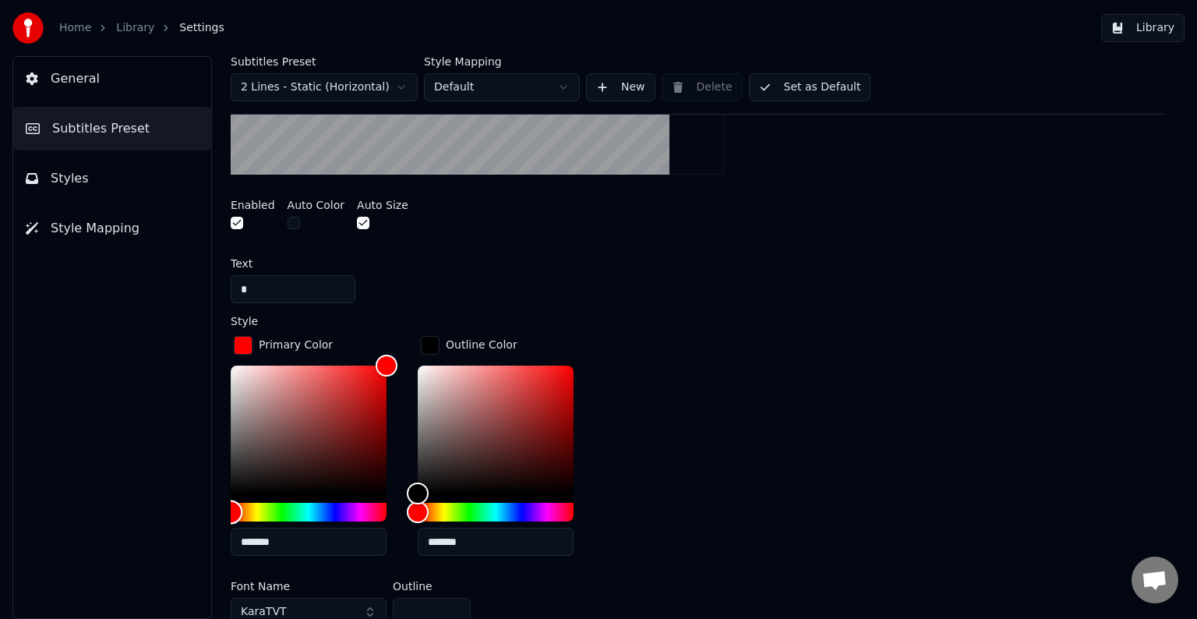
drag, startPoint x: 253, startPoint y: 507, endPoint x: 184, endPoint y: 512, distance: 68.8
click at [184, 512] on div "General Subtitles Preset Styles Style Mapping Subtitles Preset 2 Lines - Static…" at bounding box center [598, 337] width 1197 height 563
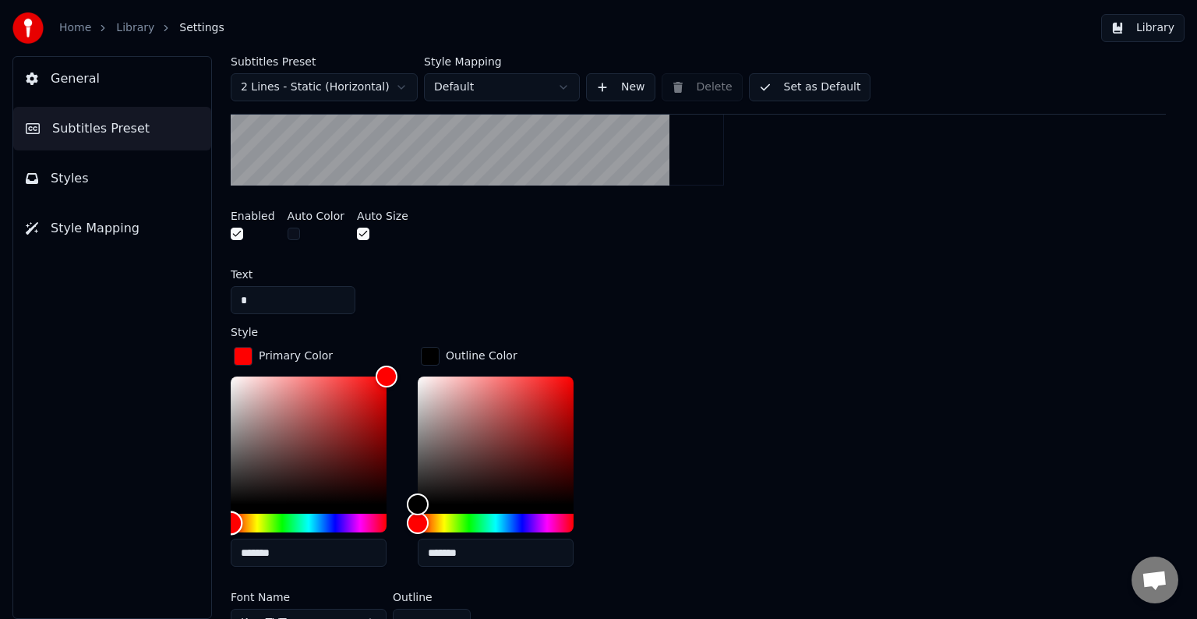
scroll to position [619, 0]
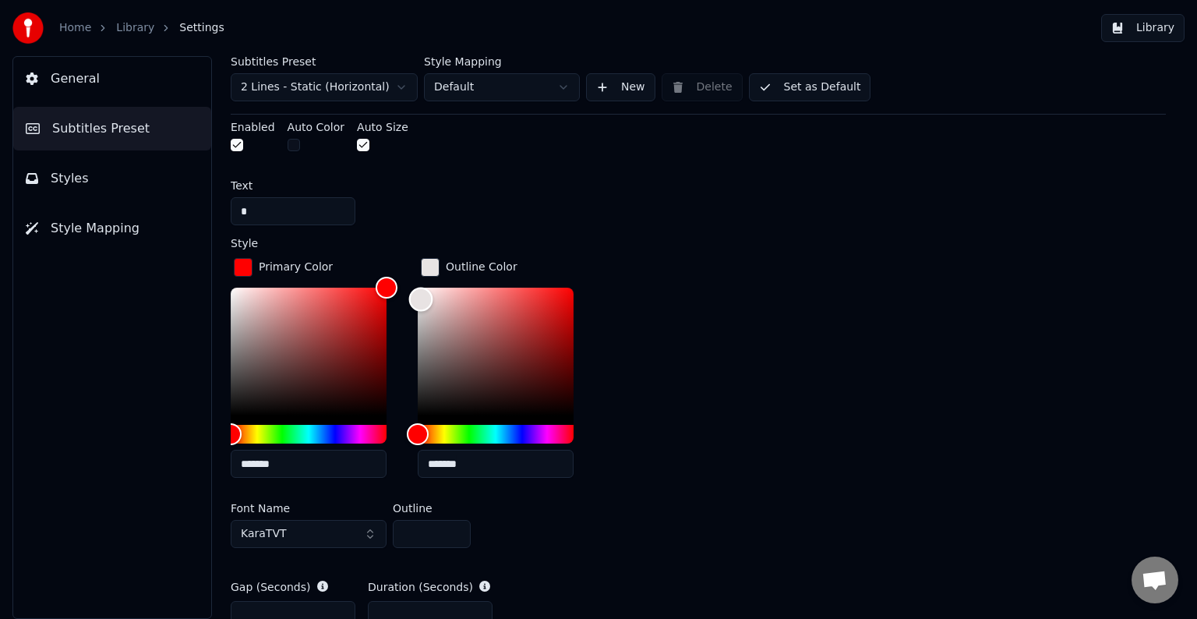
type input "*******"
drag, startPoint x: 417, startPoint y: 412, endPoint x: 411, endPoint y: 263, distance: 149.8
click at [411, 263] on div "Primary Color ******* Outline Color *******" at bounding box center [698, 372] width 935 height 235
click at [168, 483] on div "General Subtitles Preset Styles Style Mapping" at bounding box center [112, 337] width 200 height 563
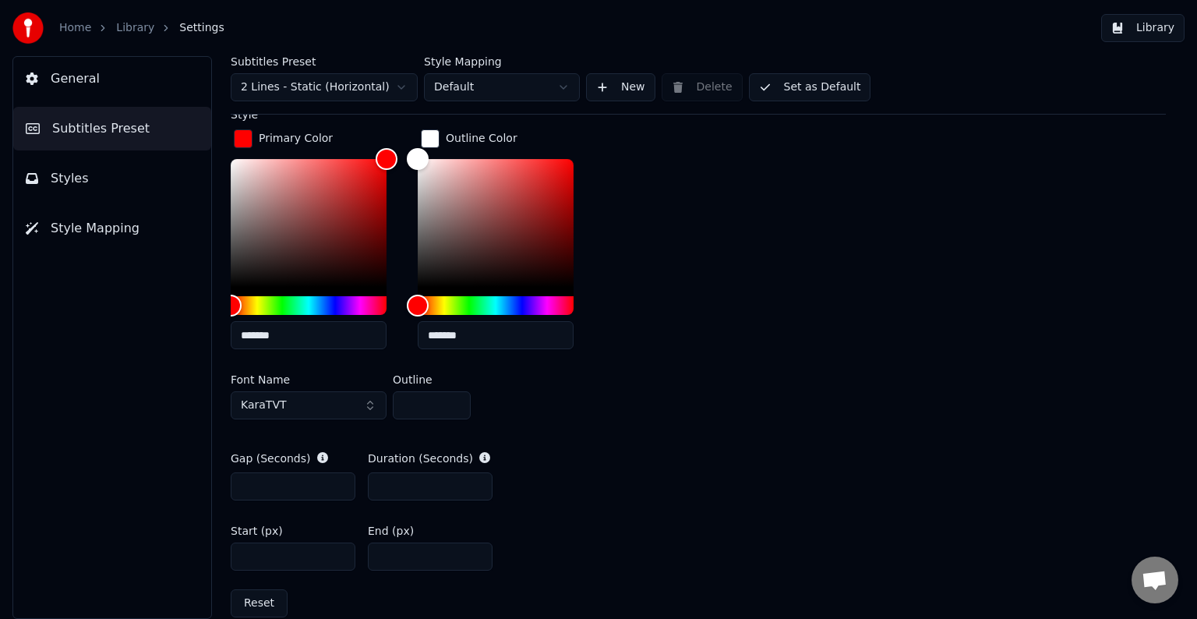
scroll to position [775, 0]
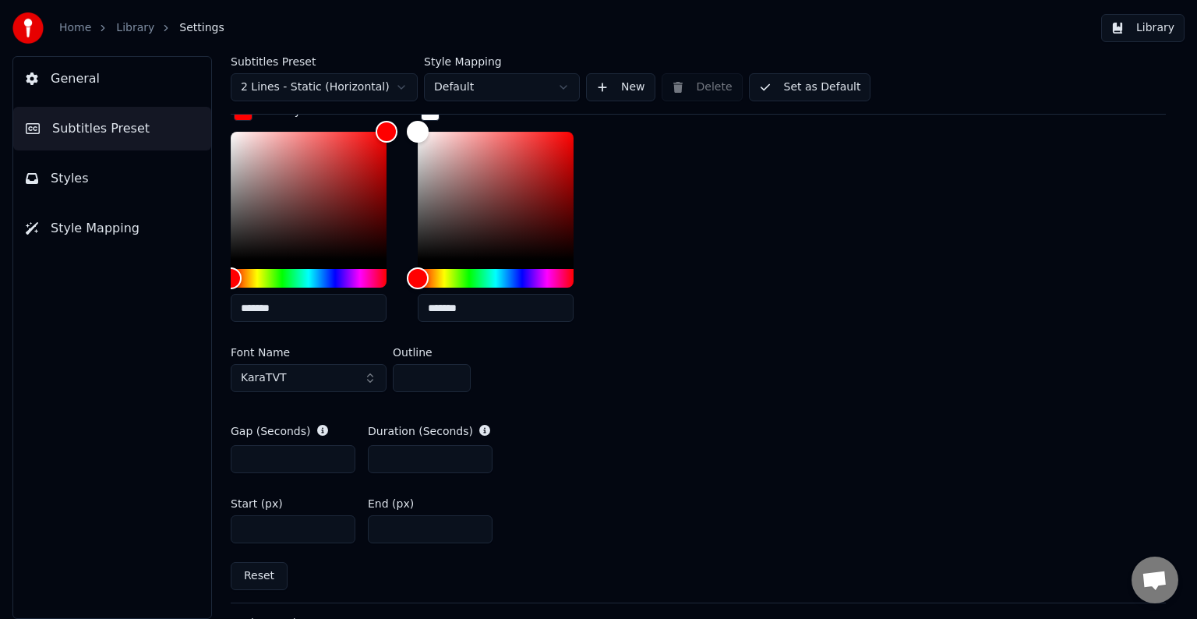
drag, startPoint x: 418, startPoint y: 375, endPoint x: 394, endPoint y: 375, distance: 24.2
click at [394, 375] on input "*" at bounding box center [432, 378] width 78 height 28
type input "*"
click at [196, 493] on div "General Subtitles Preset Styles Style Mapping" at bounding box center [112, 337] width 200 height 563
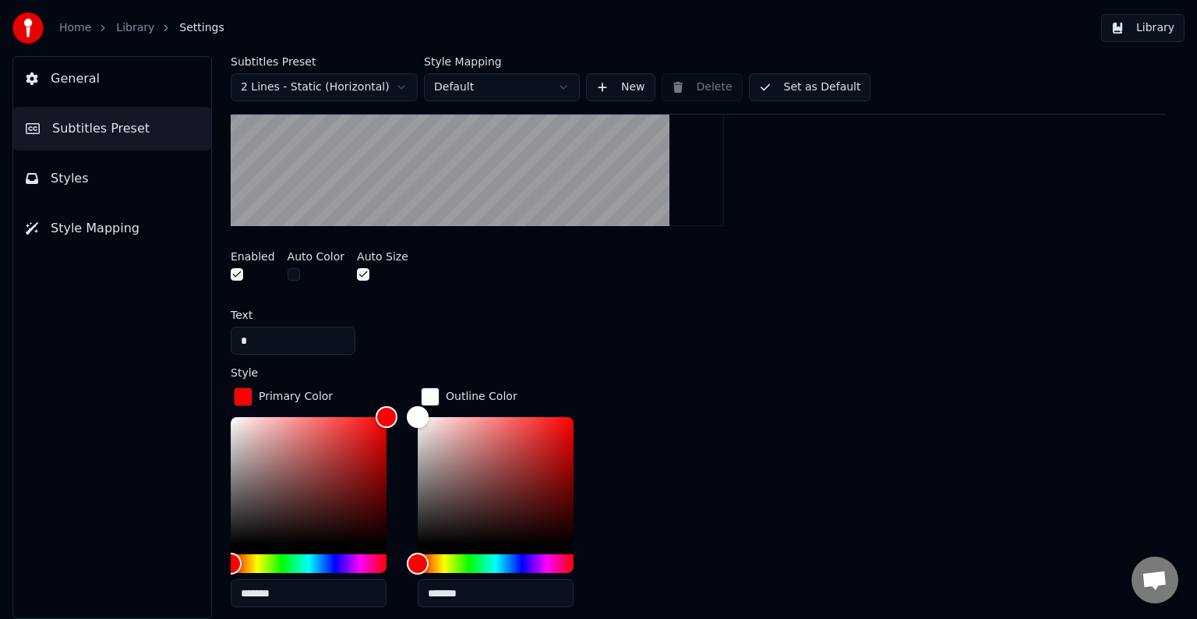
scroll to position [463, 0]
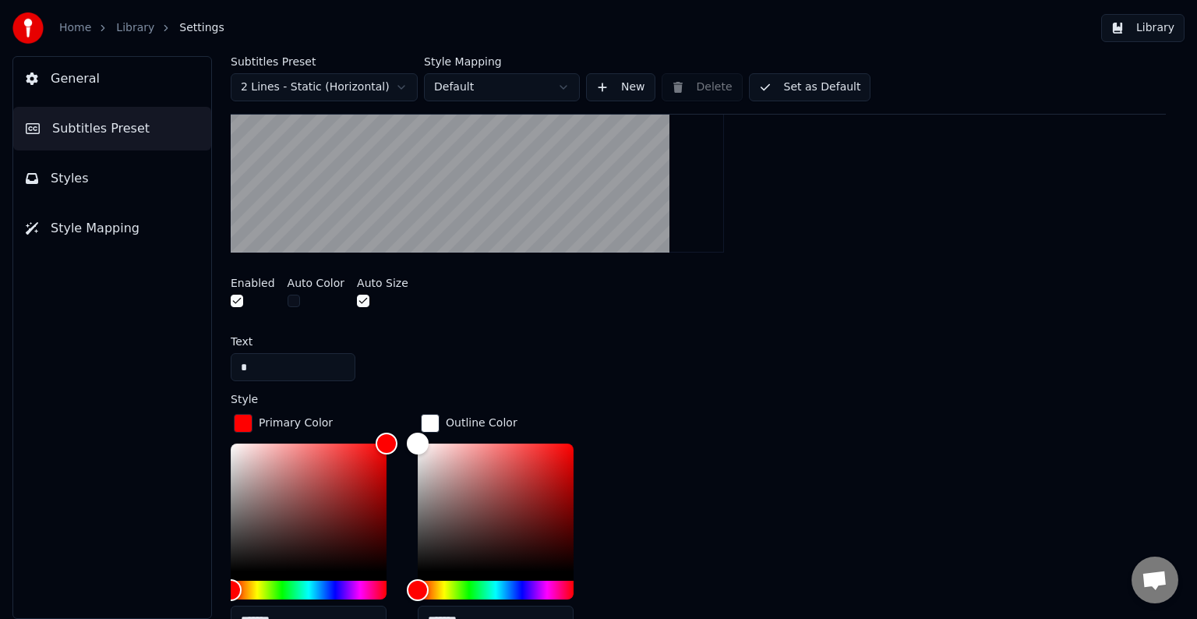
click at [1164, 29] on button "Library" at bounding box center [1142, 28] width 83 height 28
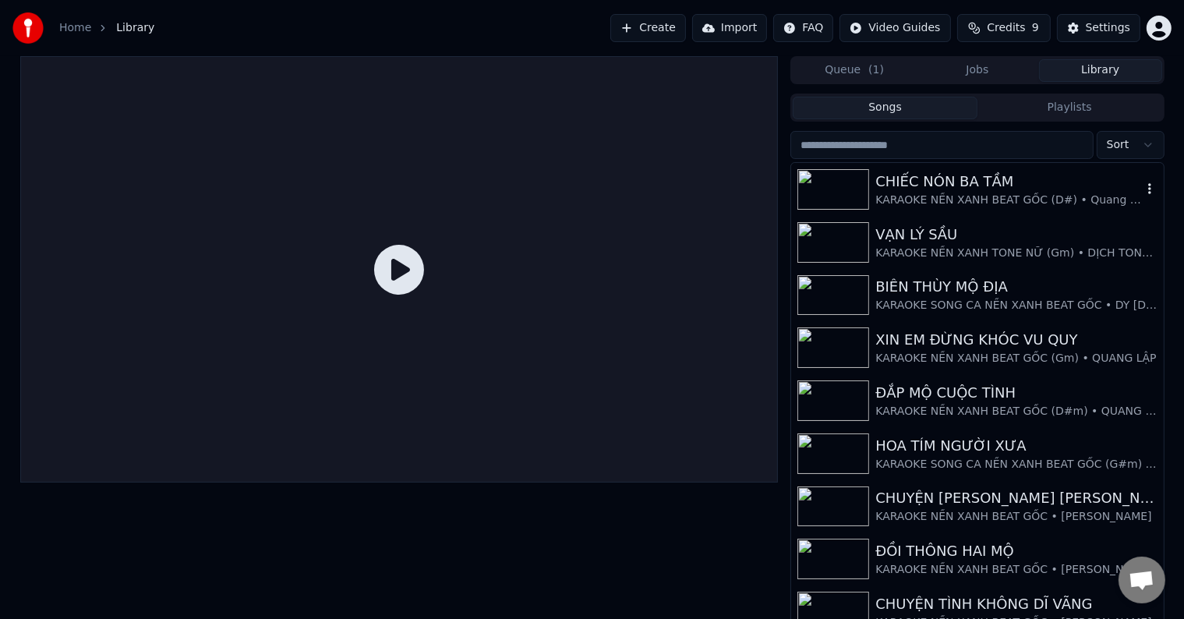
click at [957, 181] on div "CHIẾC NÓN BA TẦM" at bounding box center [1008, 182] width 266 height 22
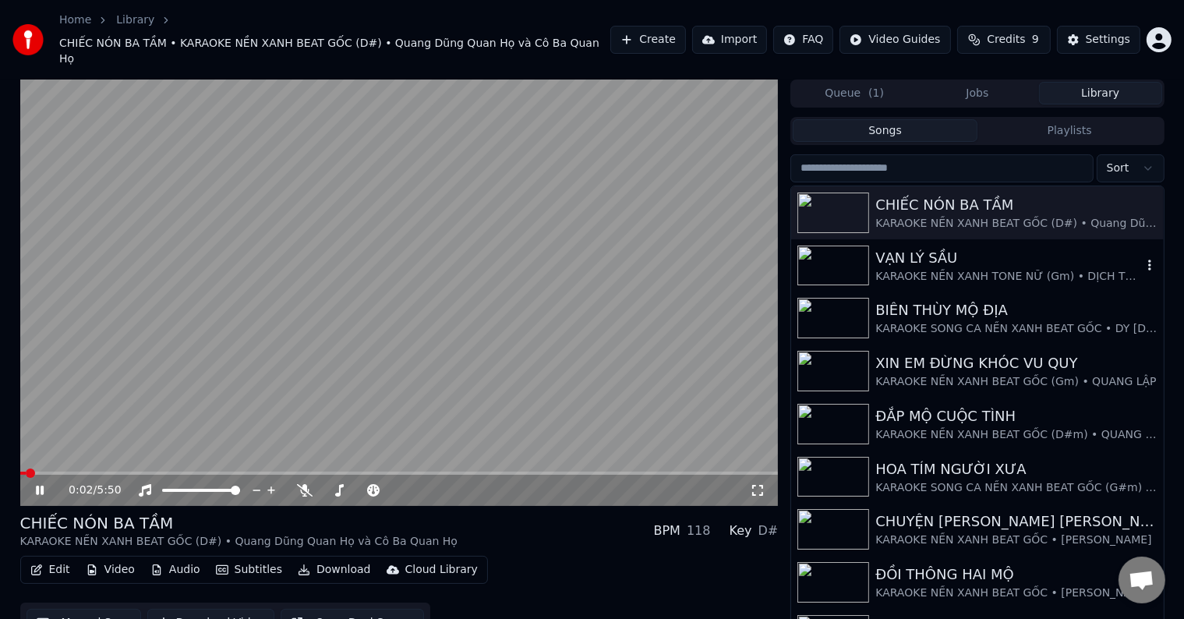
click at [914, 269] on div "KARAOKE NỀN XANH TONE NỮ (Gm) • DỊCH TONE TỪ BEAT GỐC TRO-MUSIC" at bounding box center [1008, 277] width 266 height 16
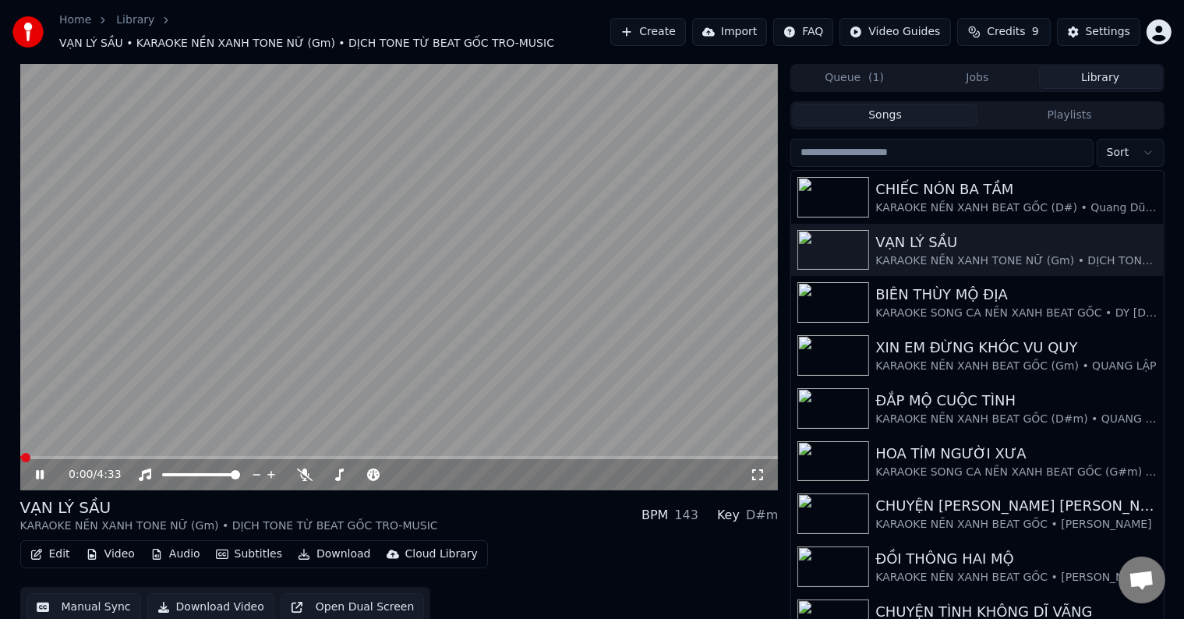
click at [73, 446] on video at bounding box center [399, 277] width 758 height 426
click at [69, 447] on video at bounding box center [399, 277] width 758 height 426
drag, startPoint x: 27, startPoint y: 443, endPoint x: 91, endPoint y: 443, distance: 63.9
click at [91, 443] on video at bounding box center [399, 277] width 758 height 426
click at [106, 453] on span at bounding box center [109, 457] width 9 height 9
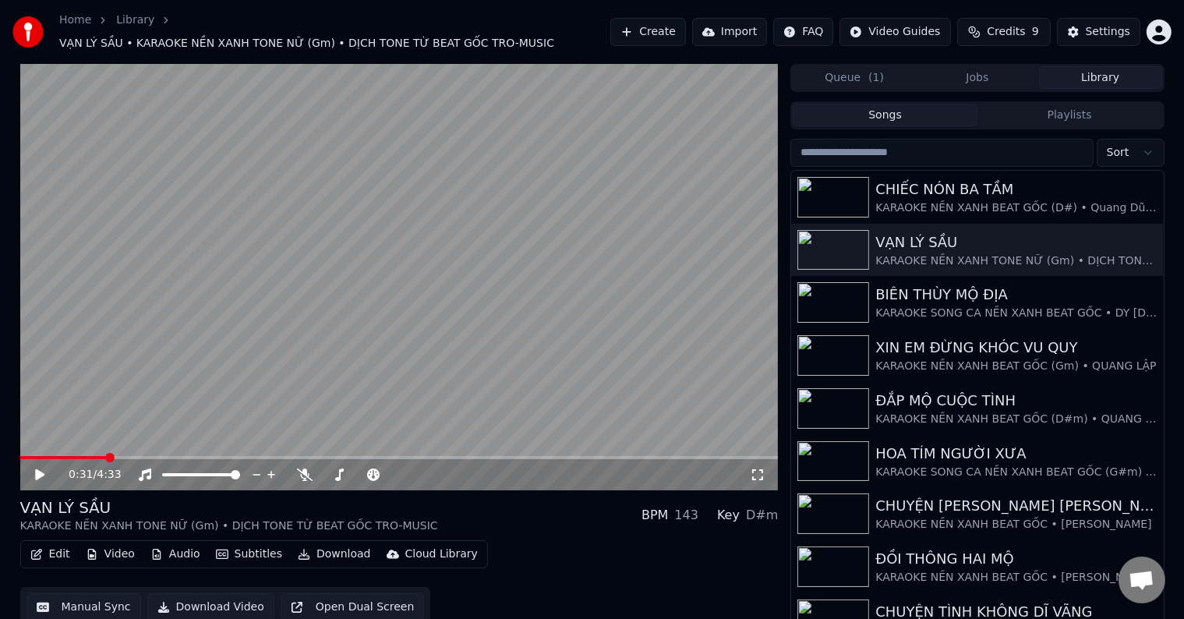
click at [33, 468] on icon at bounding box center [51, 474] width 37 height 12
click at [40, 453] on span at bounding box center [43, 457] width 9 height 9
click at [1110, 27] on div "Settings" at bounding box center [1108, 32] width 44 height 16
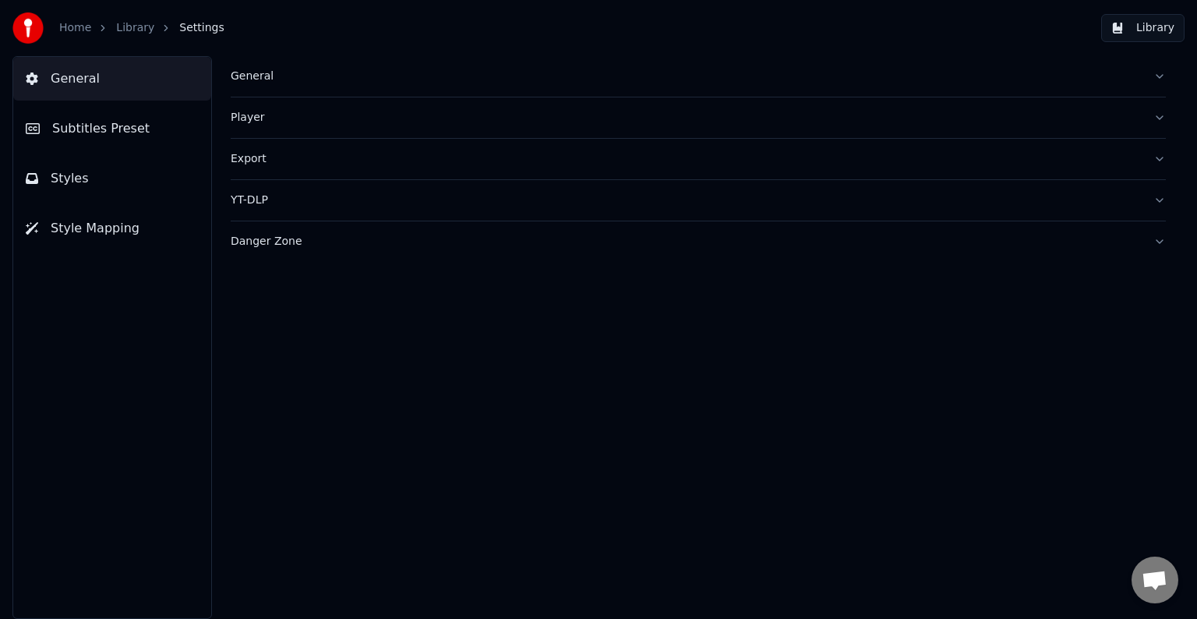
click at [122, 126] on span "Subtitles Preset" at bounding box center [100, 128] width 97 height 19
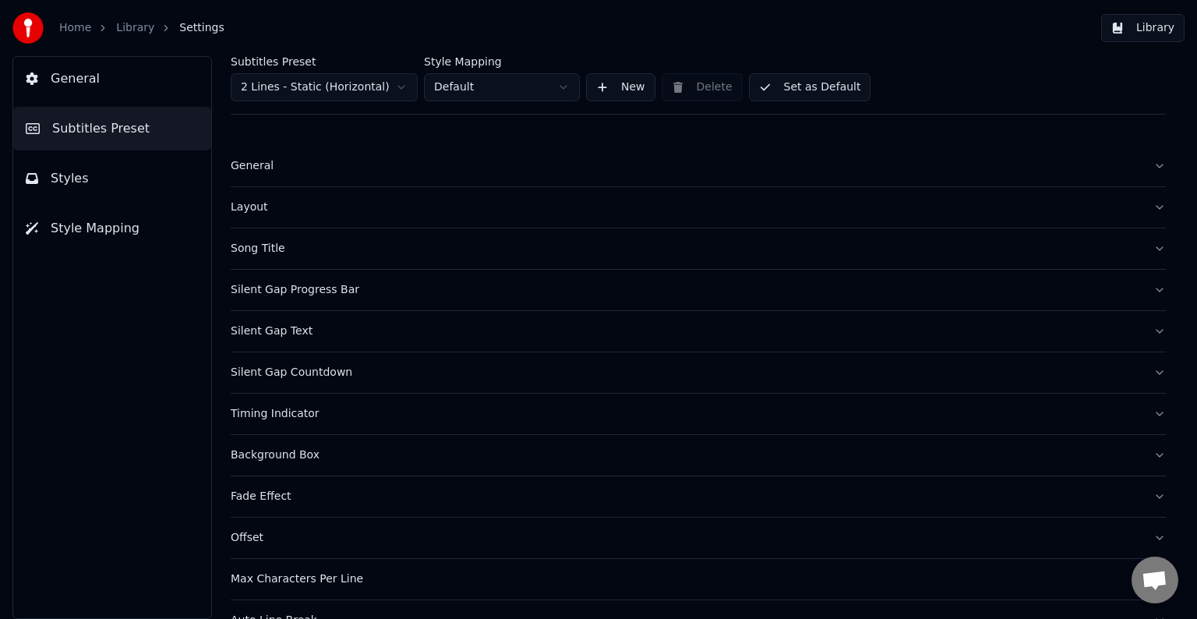
click at [256, 210] on div "Layout" at bounding box center [686, 208] width 910 height 16
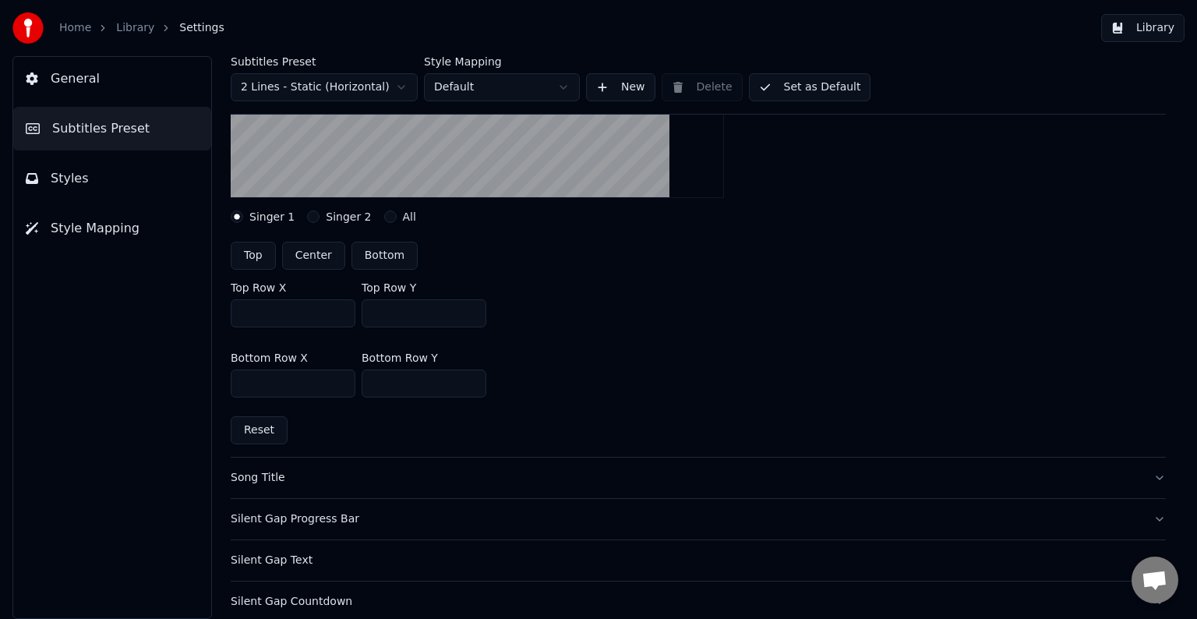
scroll to position [614, 0]
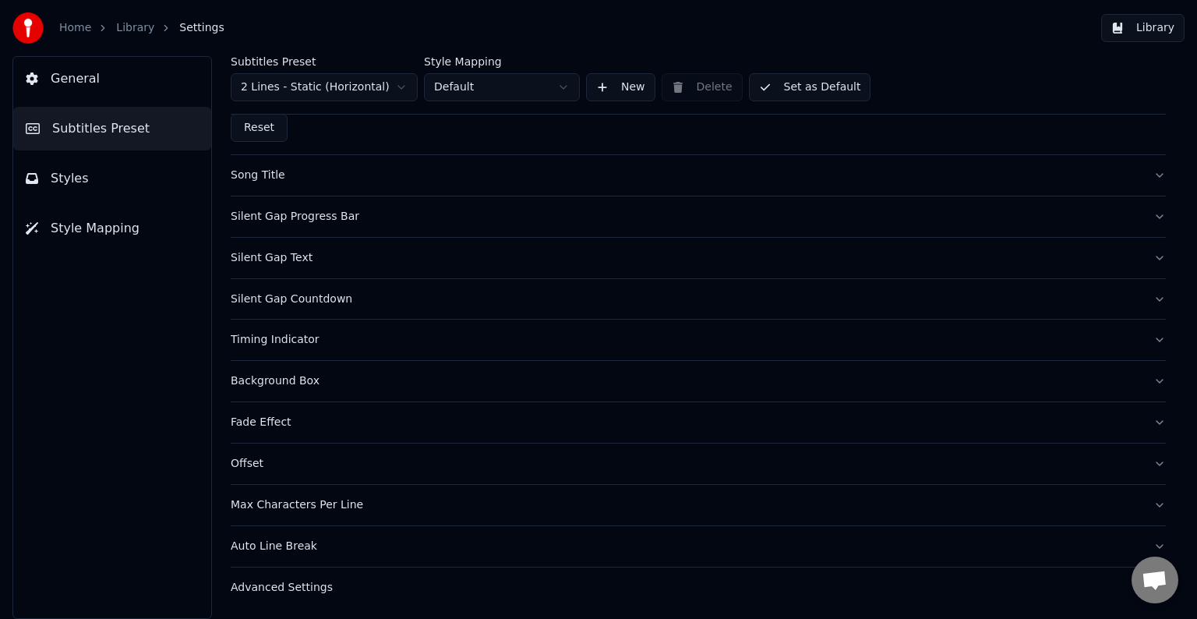
click at [281, 339] on div "Timing Indicator" at bounding box center [686, 340] width 910 height 16
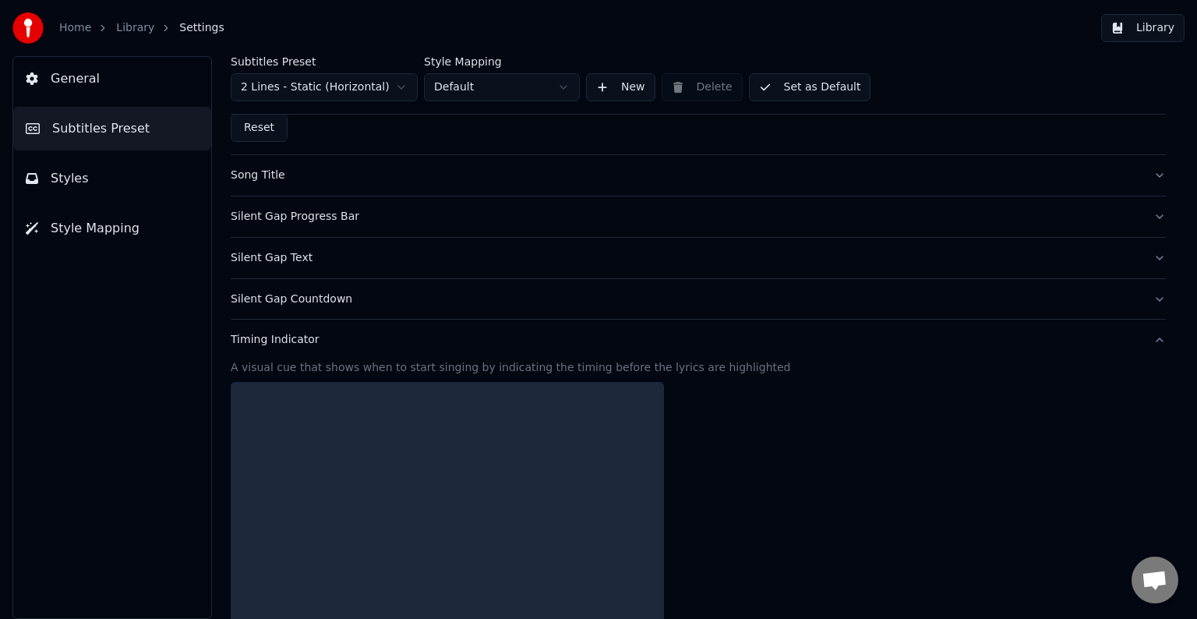
scroll to position [589, 0]
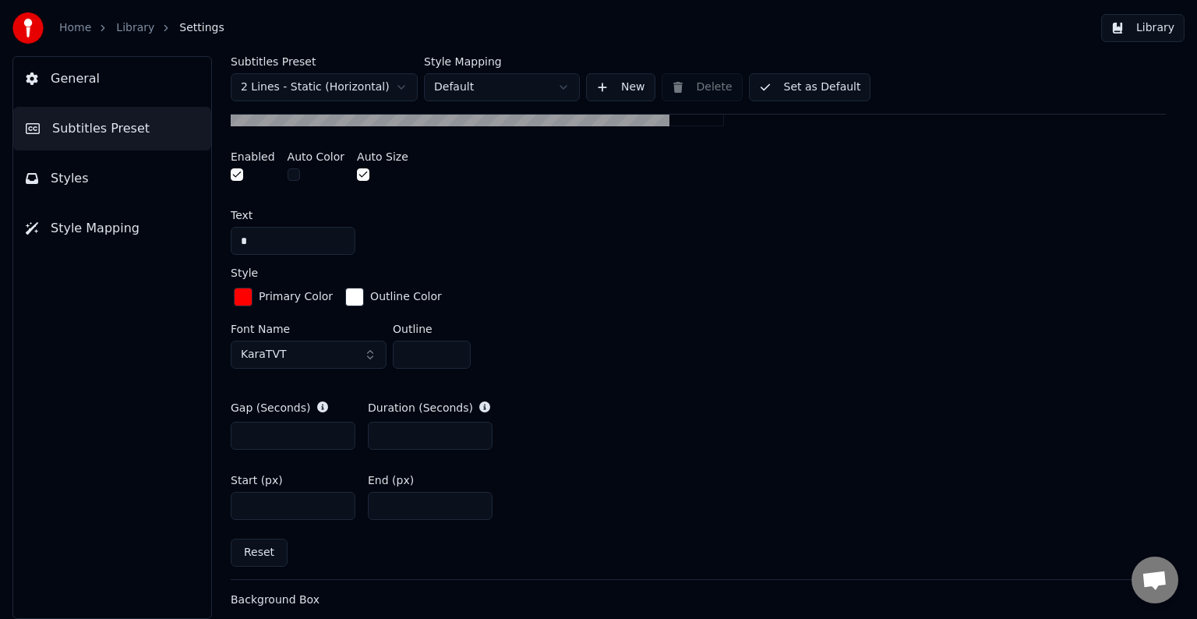
drag, startPoint x: 429, startPoint y: 356, endPoint x: 359, endPoint y: 355, distance: 70.2
click at [359, 355] on div "Font Name KaraTVT Outline *" at bounding box center [698, 348] width 935 height 51
type input "*"
click at [123, 415] on div "General Subtitles Preset Styles Style Mapping" at bounding box center [112, 337] width 200 height 563
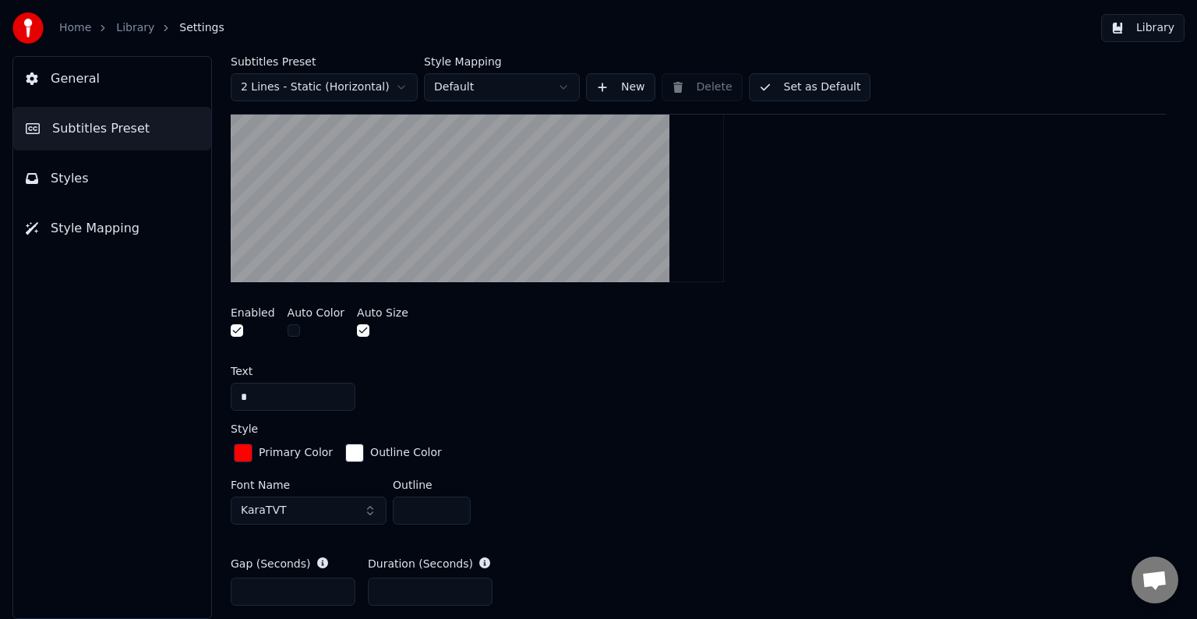
click at [802, 87] on button "Set as Default" at bounding box center [810, 87] width 122 height 28
click at [1152, 28] on button "Library" at bounding box center [1142, 28] width 83 height 28
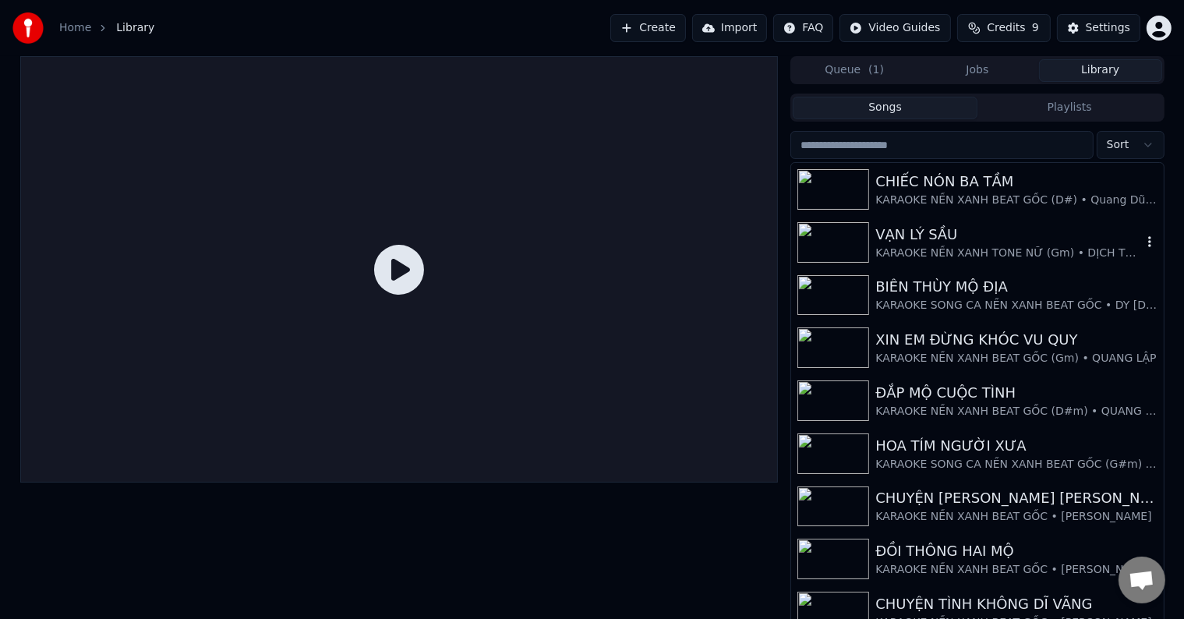
click at [922, 237] on div "VẠN LÝ SẦU" at bounding box center [1008, 235] width 266 height 22
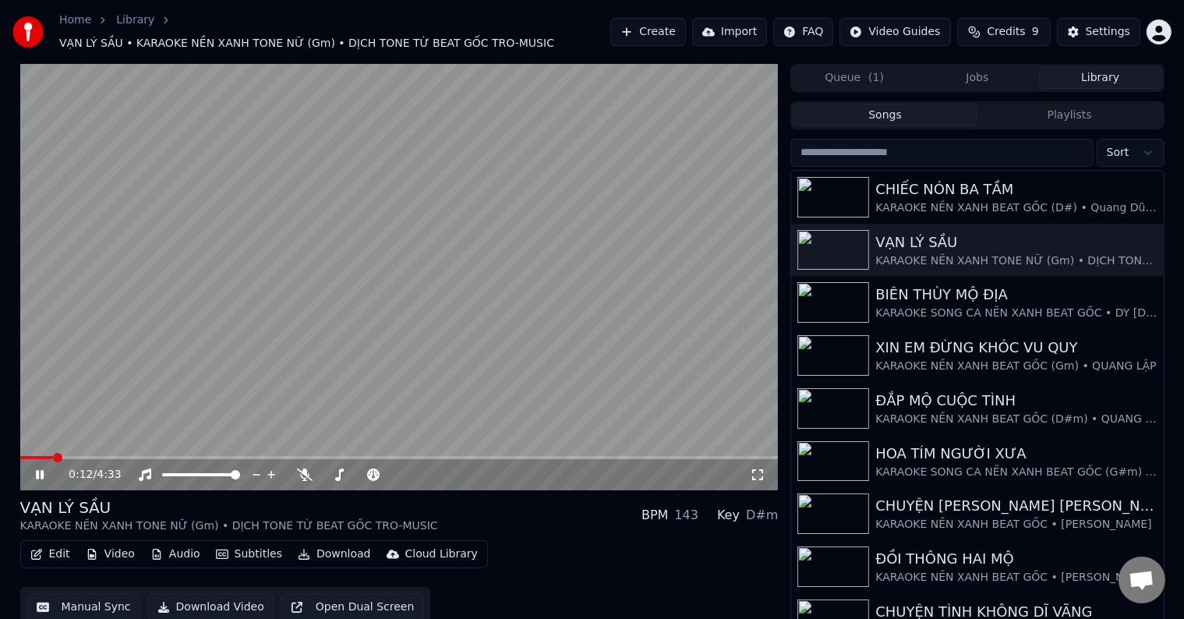
click at [53, 453] on span at bounding box center [57, 457] width 9 height 9
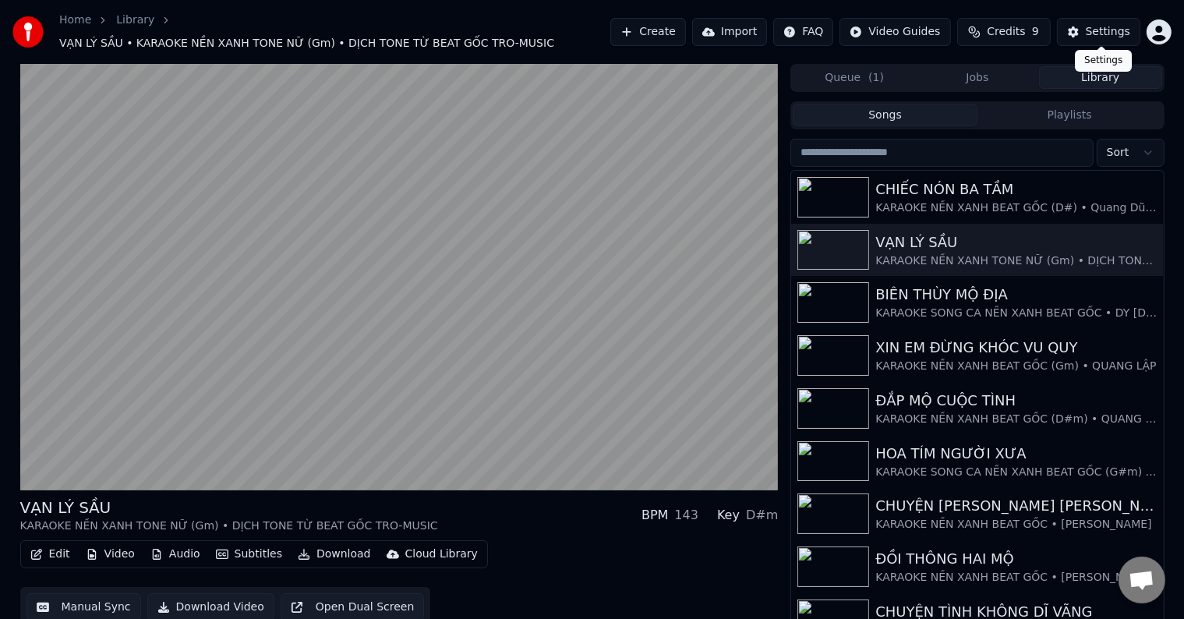
click at [1104, 28] on div "Settings" at bounding box center [1108, 32] width 44 height 16
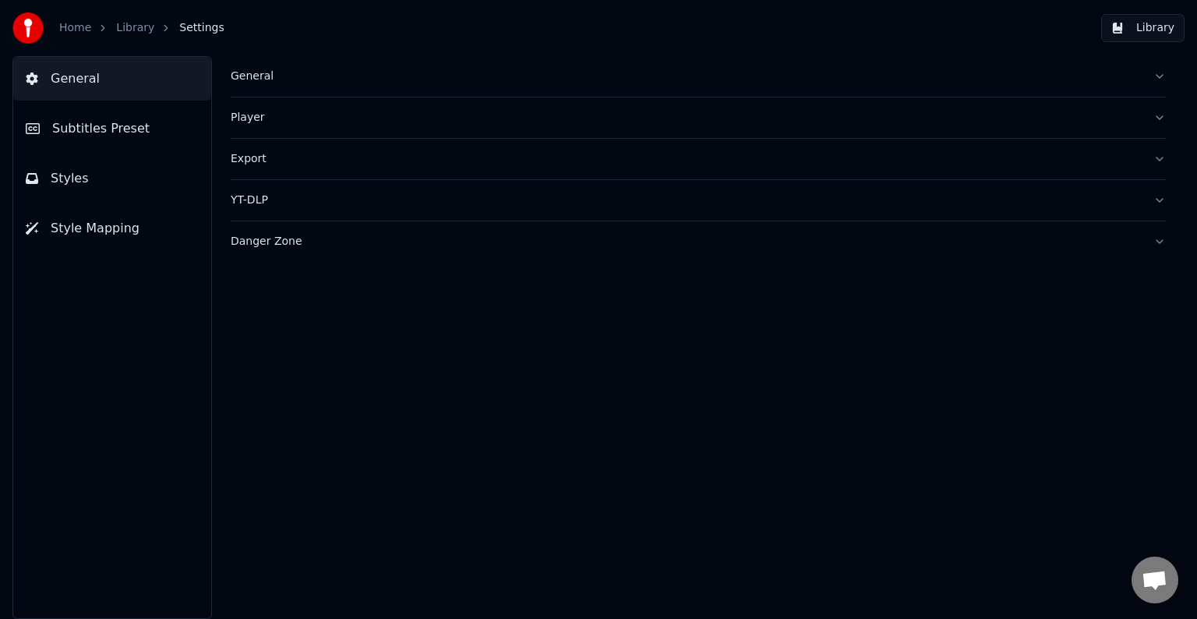
click at [250, 118] on div "Player" at bounding box center [686, 118] width 910 height 16
click at [115, 132] on span "Subtitles Preset" at bounding box center [100, 128] width 97 height 19
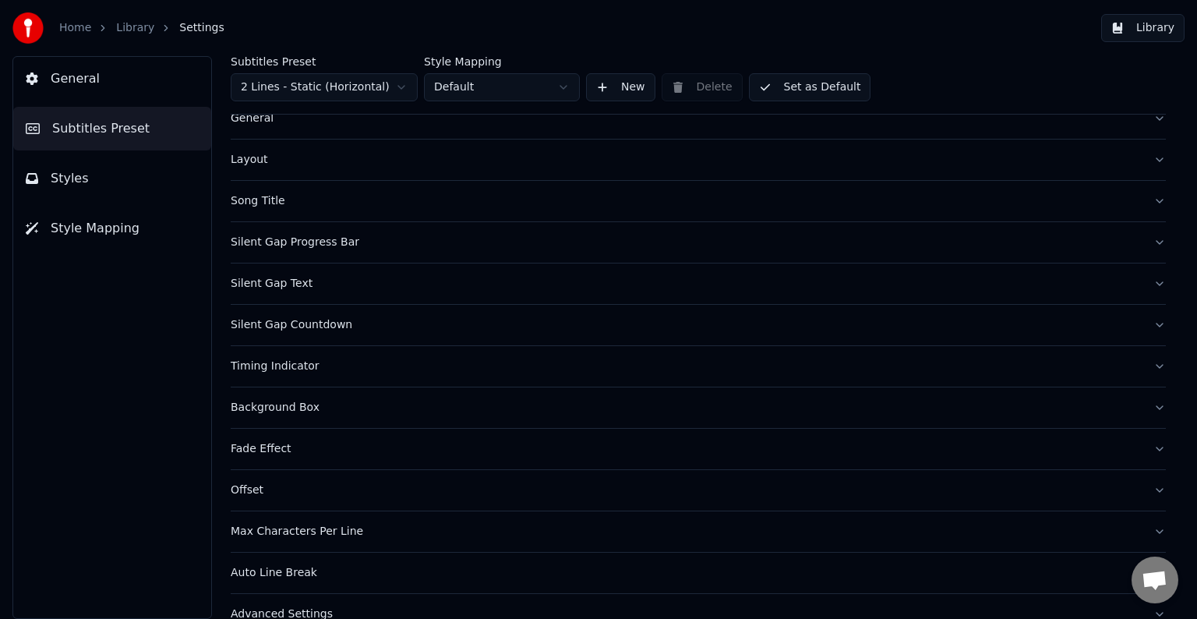
scroll to position [73, 0]
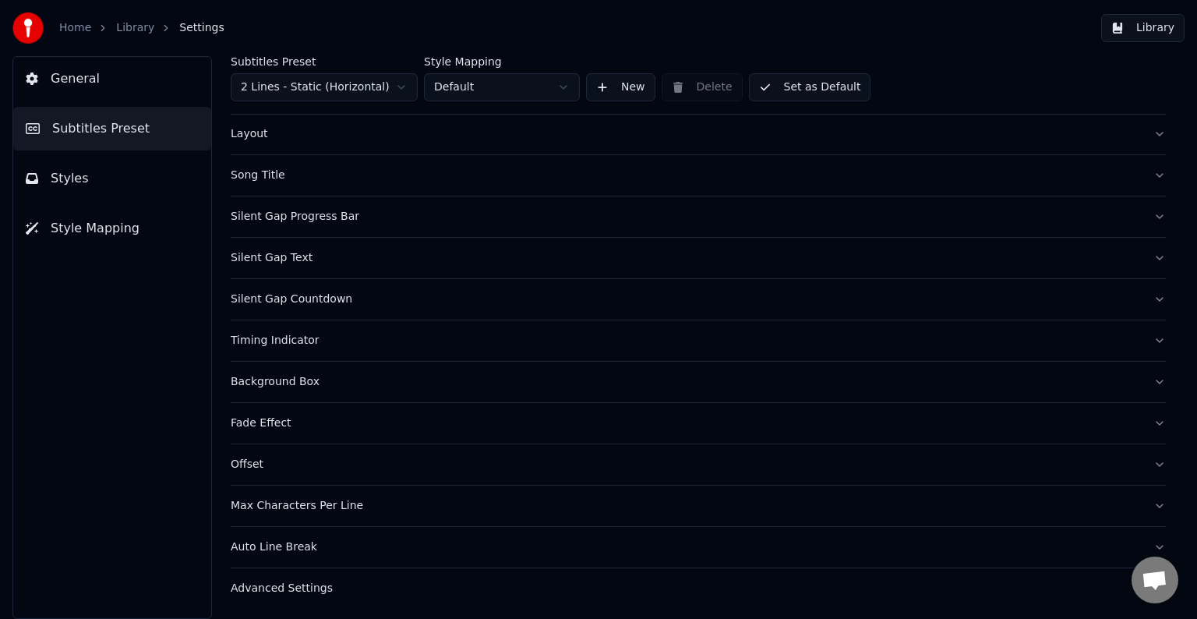
click at [270, 339] on div "Timing Indicator" at bounding box center [686, 341] width 910 height 16
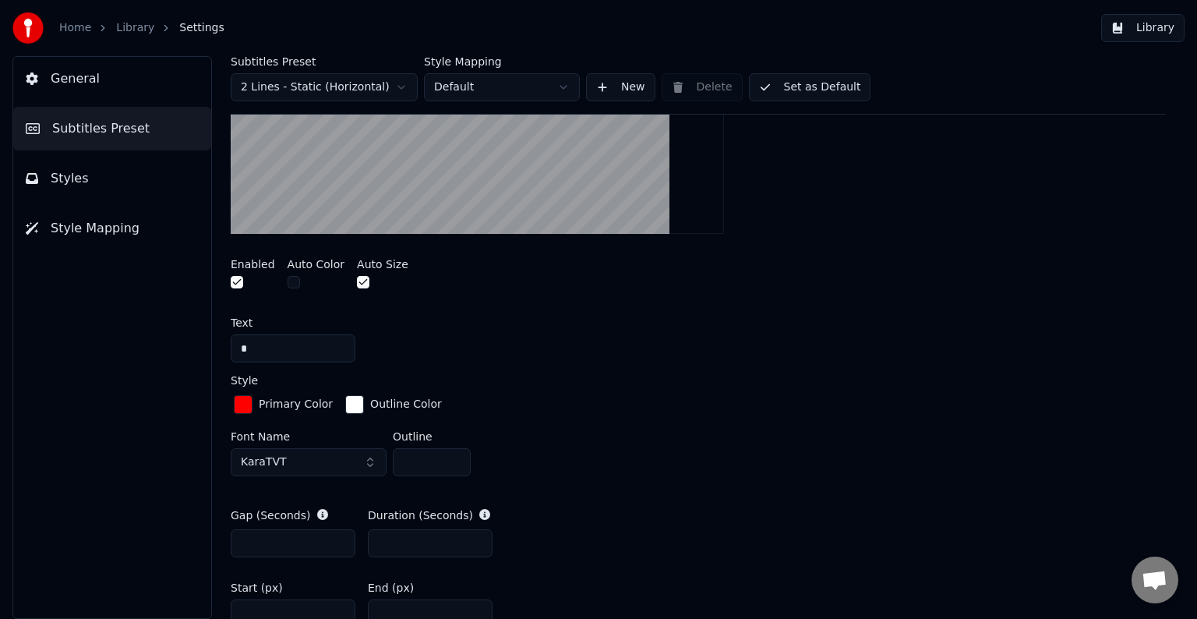
scroll to position [619, 0]
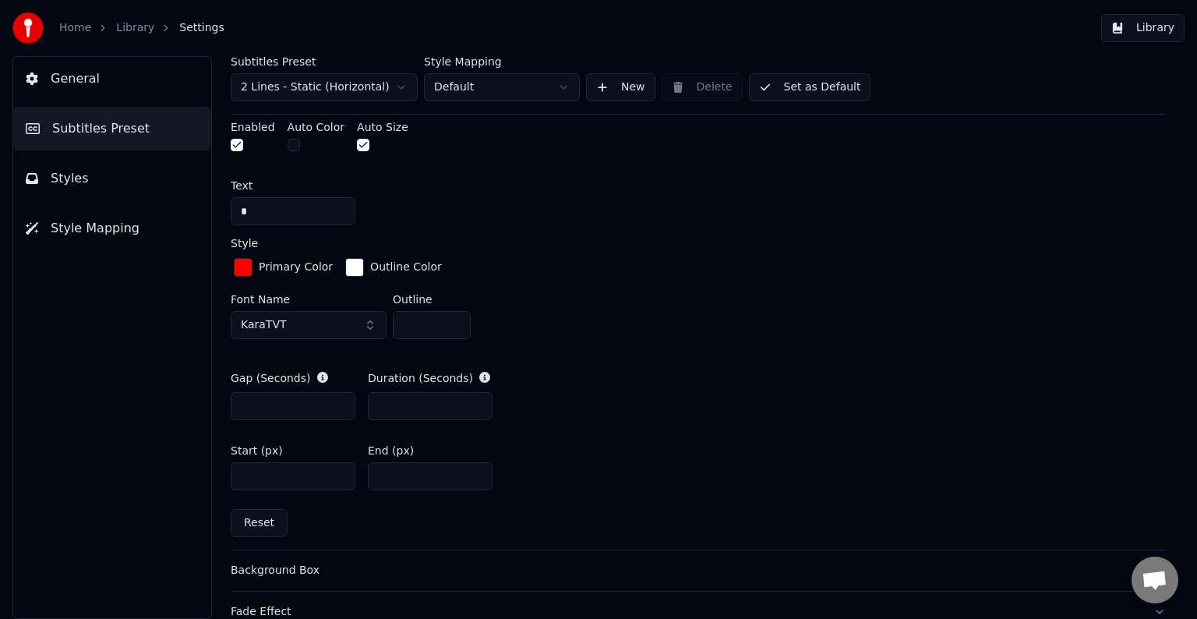
click at [256, 521] on button "Reset" at bounding box center [259, 523] width 57 height 28
type input "*"
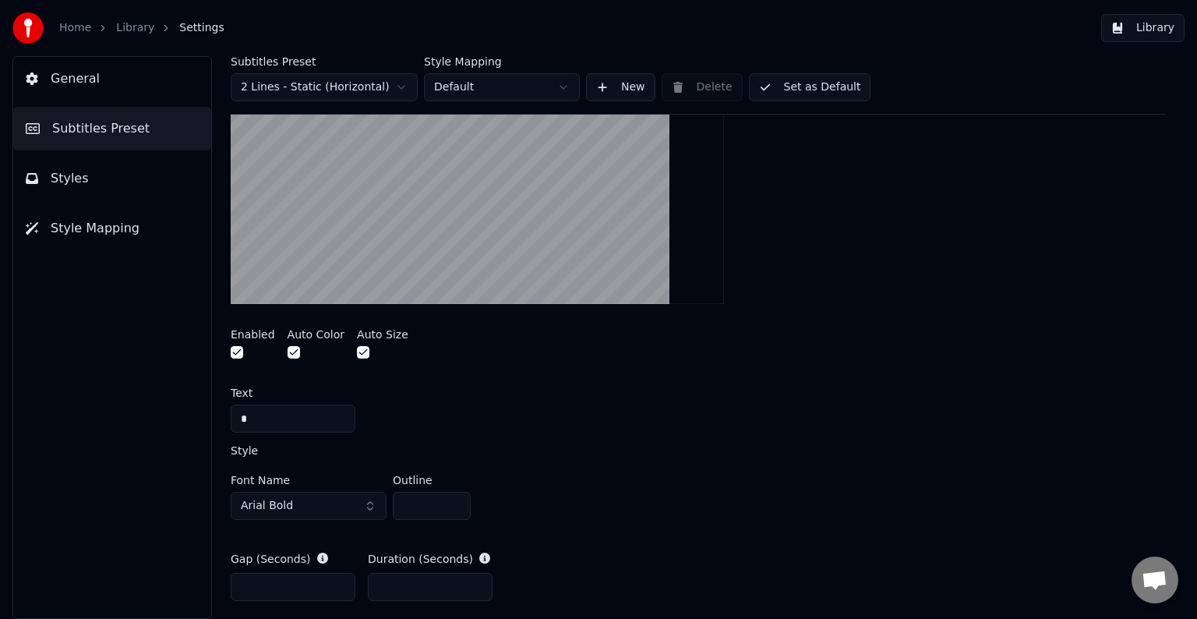
scroll to position [385, 0]
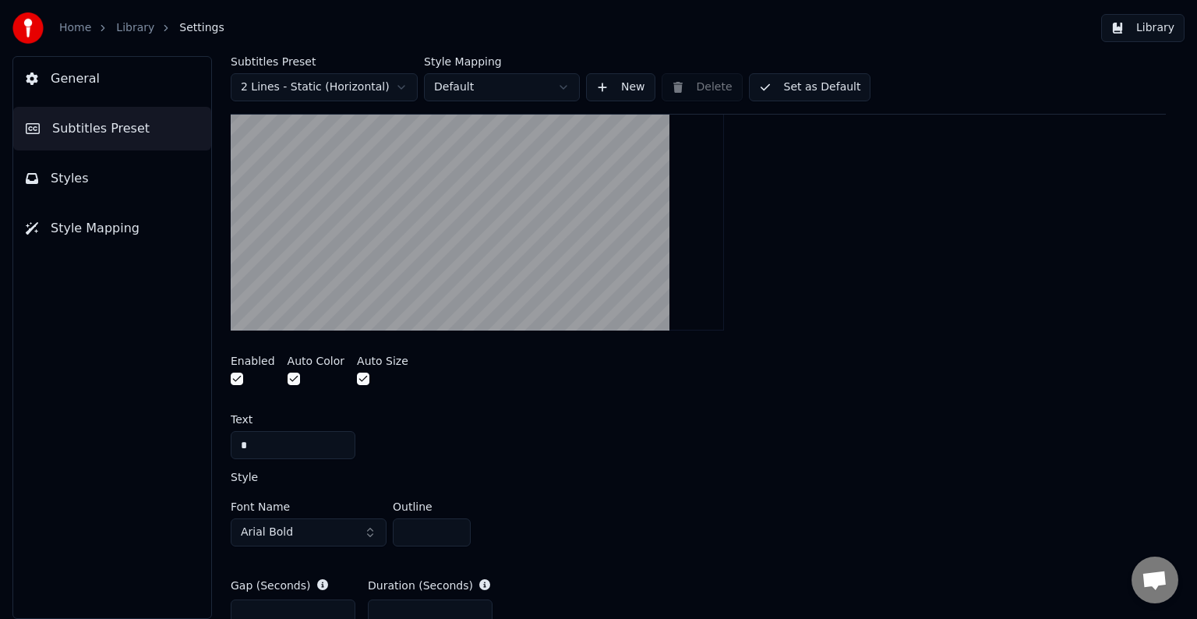
click at [1150, 28] on button "Library" at bounding box center [1142, 28] width 83 height 28
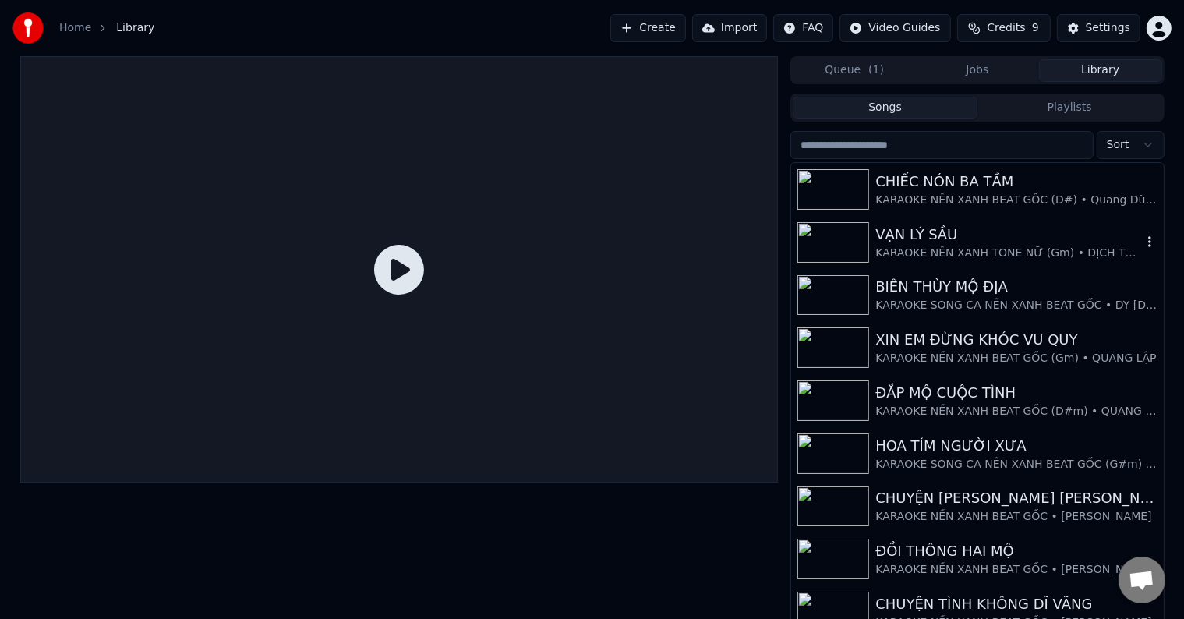
click at [938, 239] on div "VẠN LÝ SẦU" at bounding box center [1008, 235] width 266 height 22
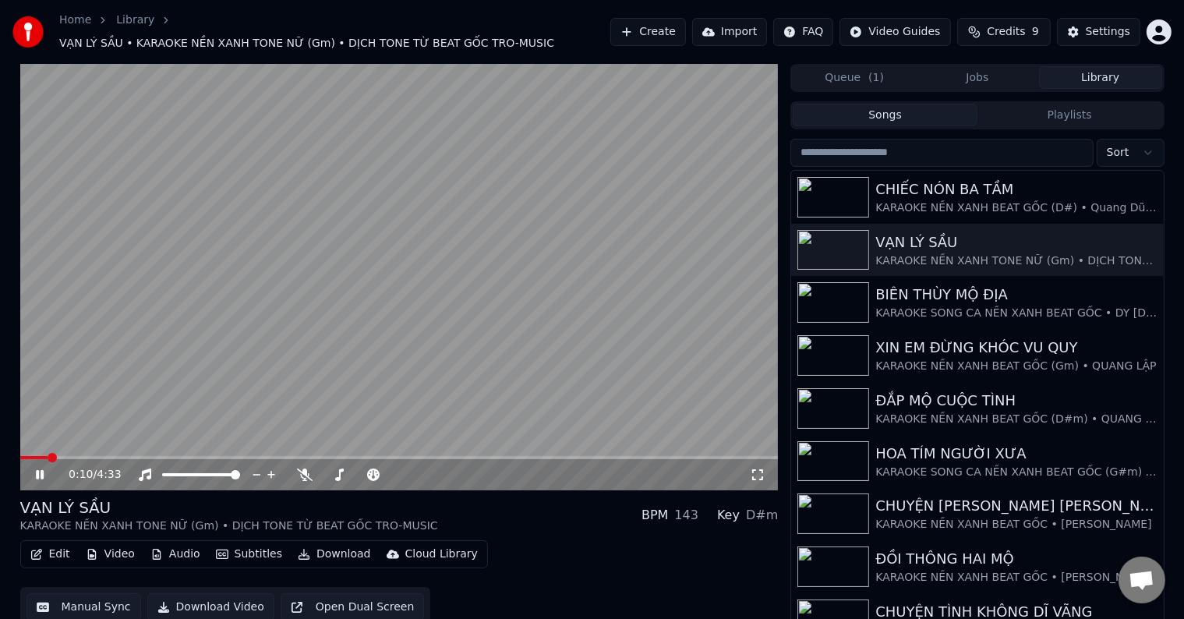
click at [57, 453] on span at bounding box center [52, 457] width 9 height 9
click at [78, 453] on span at bounding box center [81, 457] width 9 height 9
click at [1104, 28] on div "Settings" at bounding box center [1108, 32] width 44 height 16
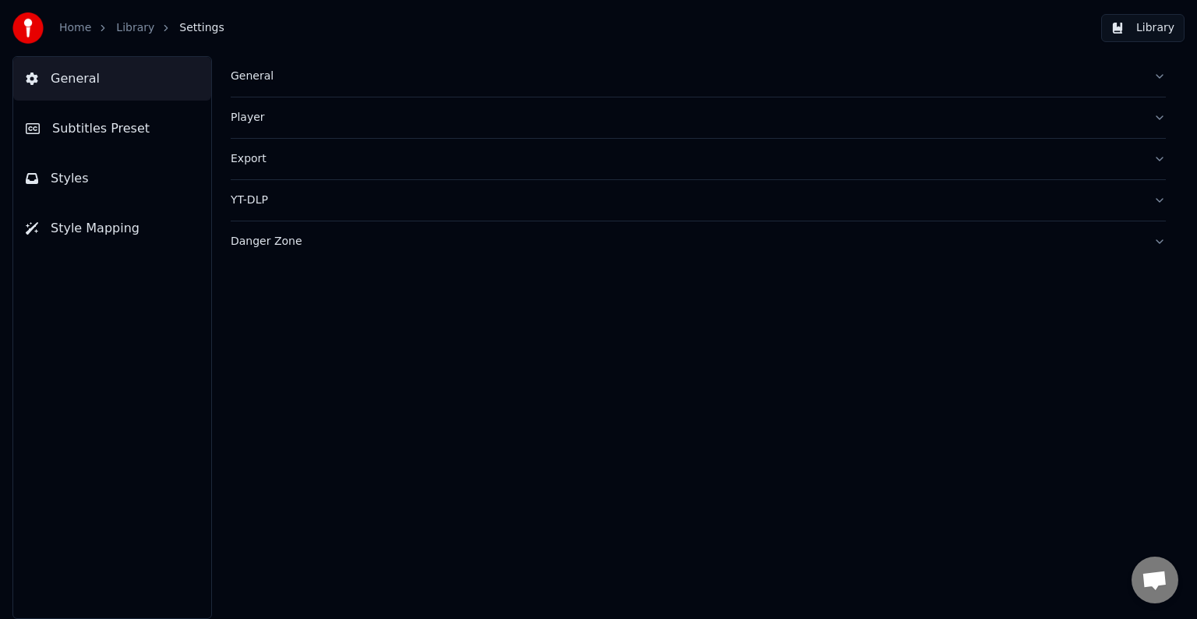
click at [86, 129] on span "Subtitles Preset" at bounding box center [100, 128] width 97 height 19
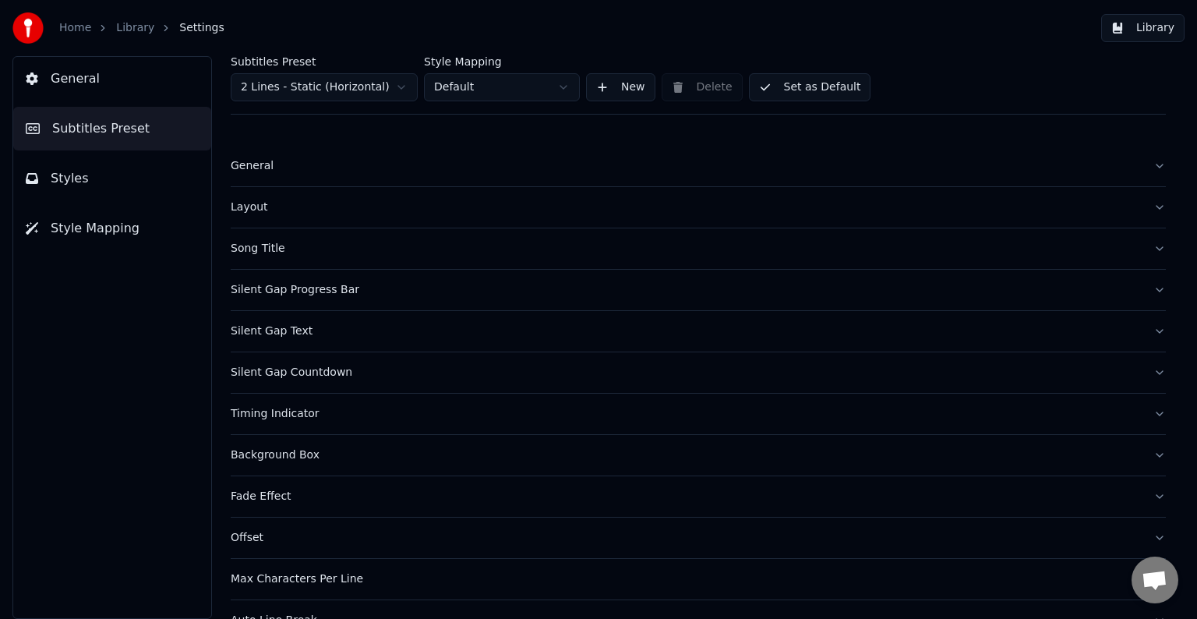
click at [277, 413] on div "Timing Indicator" at bounding box center [686, 414] width 910 height 16
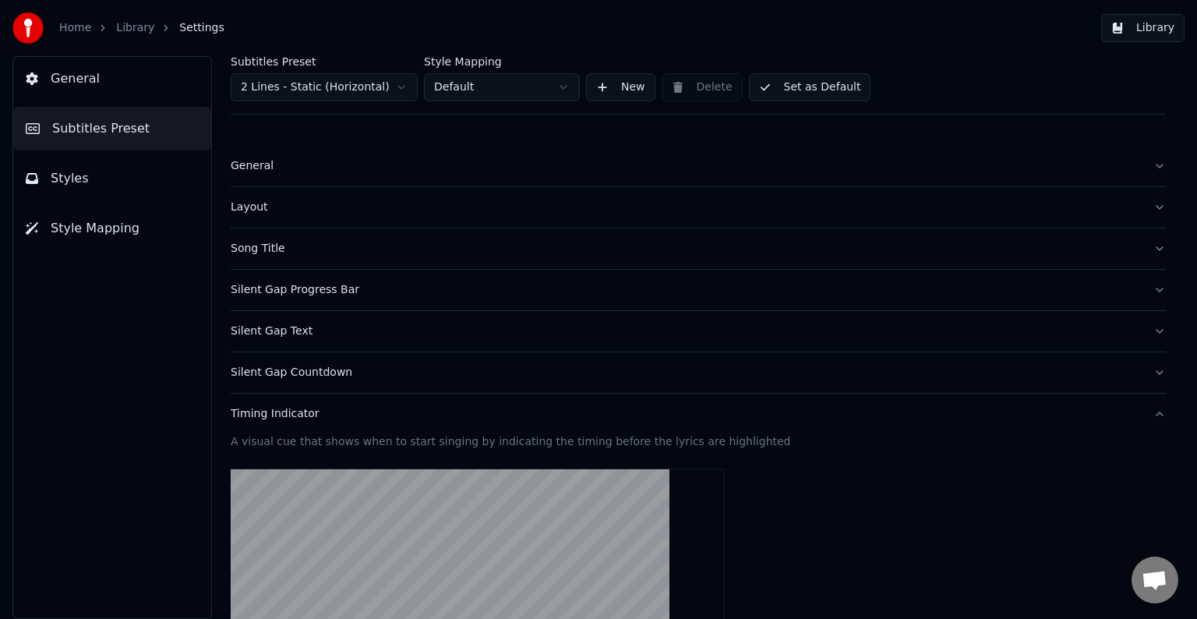
click at [277, 413] on div "Timing Indicator" at bounding box center [686, 414] width 910 height 16
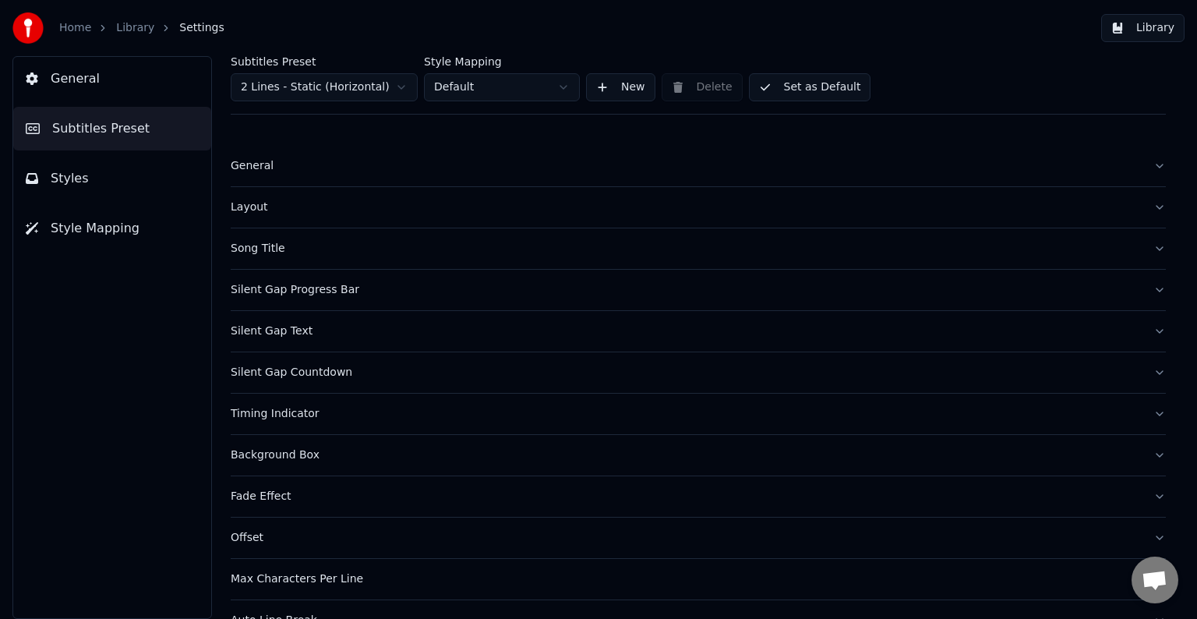
click at [278, 415] on div "Timing Indicator" at bounding box center [686, 414] width 910 height 16
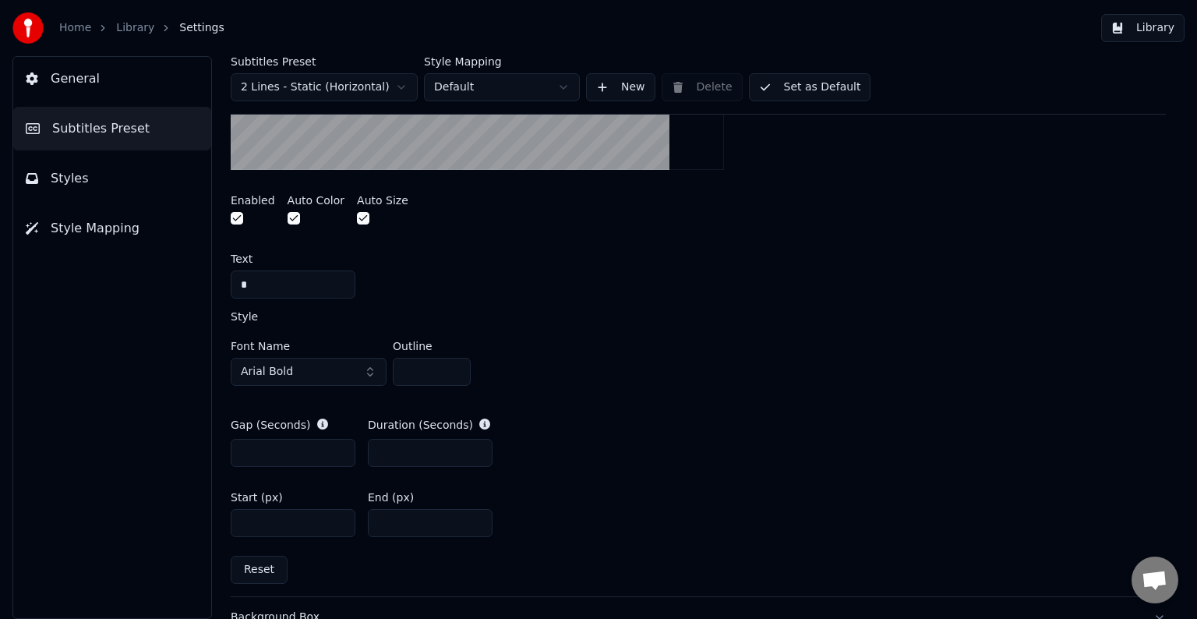
scroll to position [390, 0]
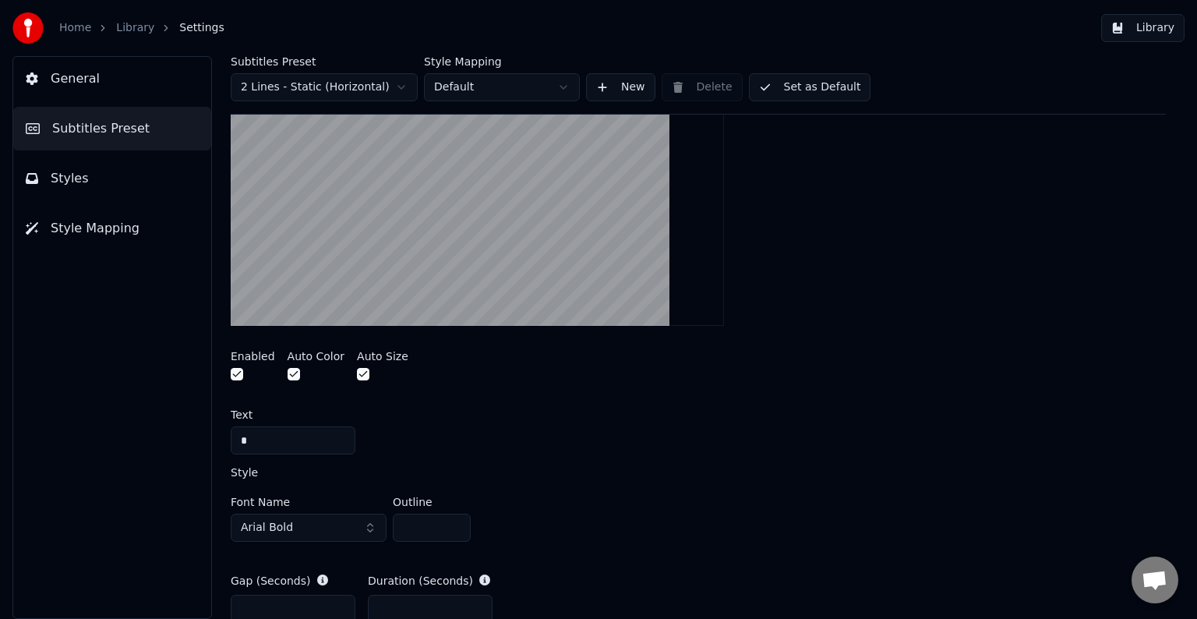
drag, startPoint x: 271, startPoint y: 440, endPoint x: 222, endPoint y: 440, distance: 49.1
click at [222, 440] on div "Subtitles Preset 2 Lines - Static (Horizontal) Style Mapping Default New Delete…" at bounding box center [699, 337] width 998 height 563
type input "*"
click at [277, 531] on span "Arial Bold" at bounding box center [267, 528] width 52 height 16
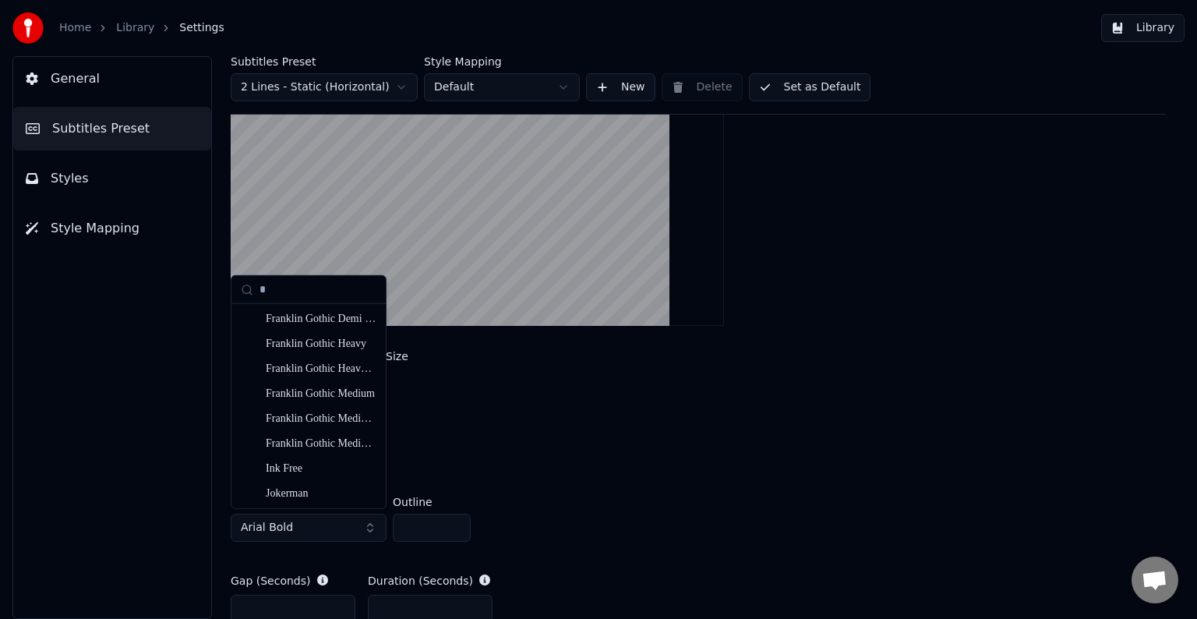
scroll to position [624, 0]
type input "*"
click at [291, 468] on div "KaraTVT" at bounding box center [321, 469] width 111 height 16
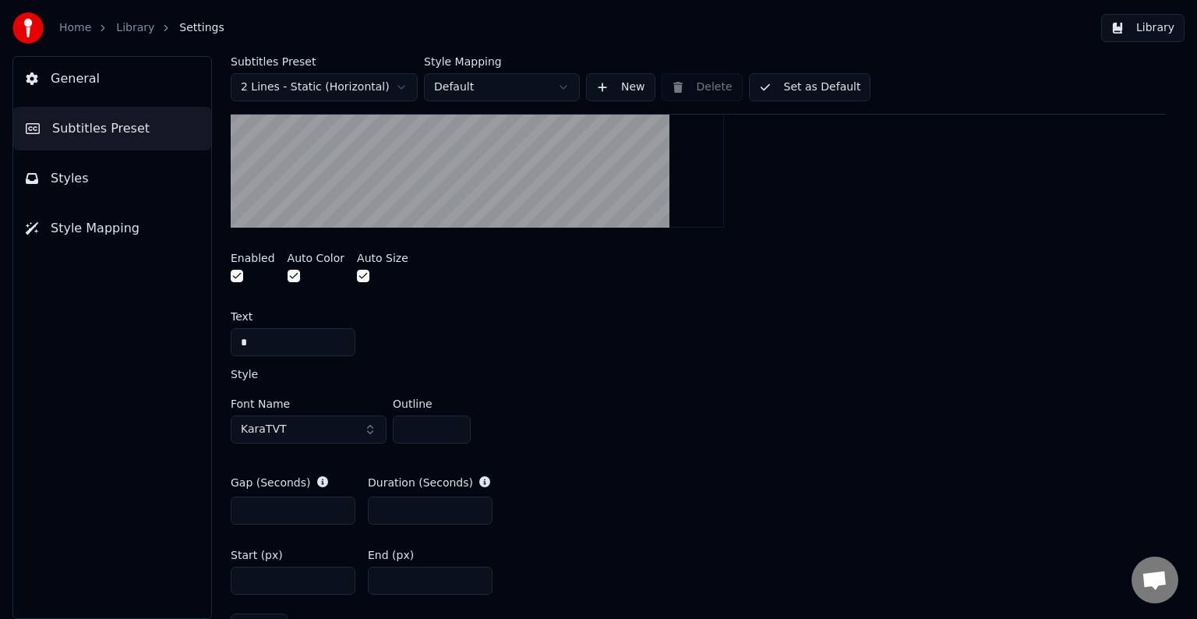
scroll to position [546, 0]
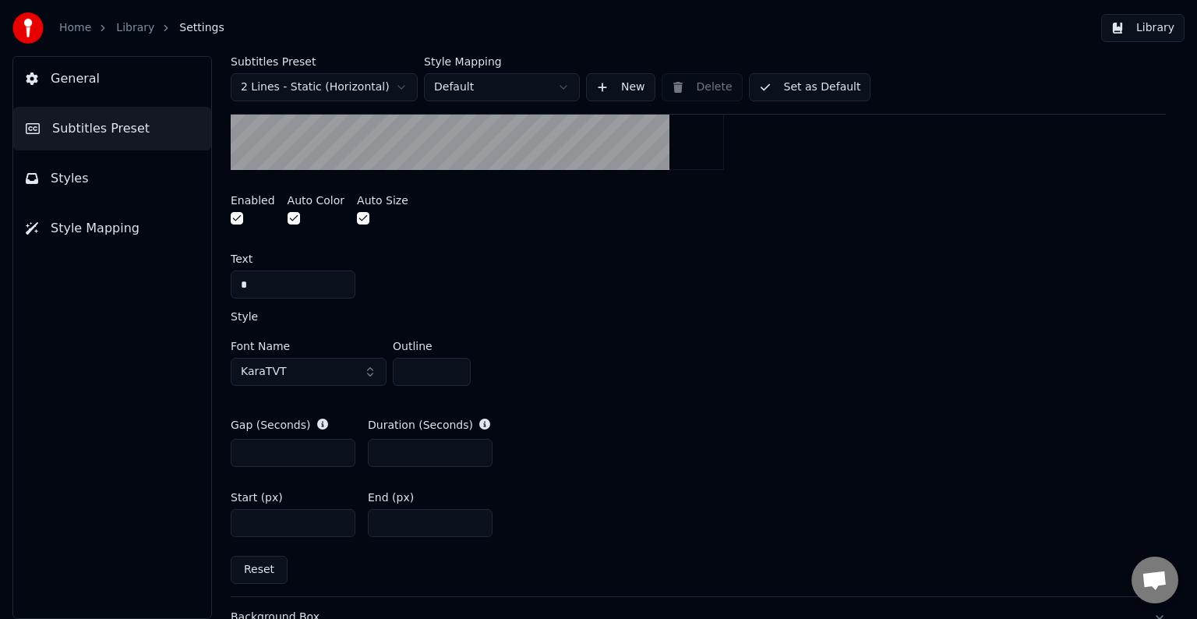
click at [1148, 26] on button "Library" at bounding box center [1142, 28] width 83 height 28
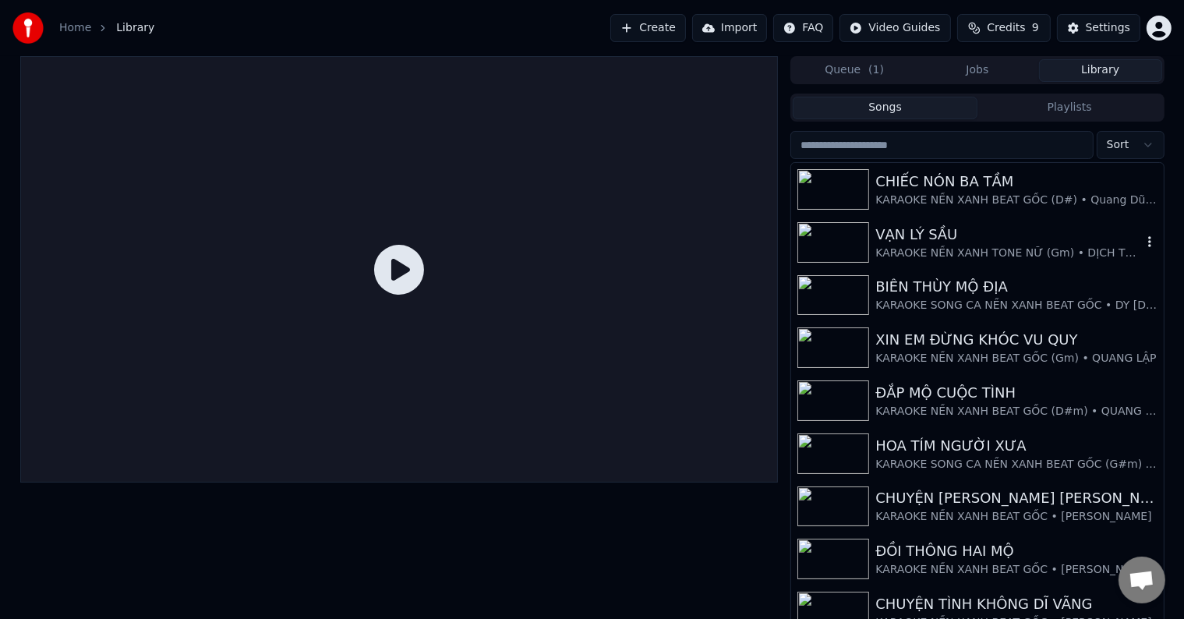
click at [914, 235] on div "VẠN LÝ SẦU" at bounding box center [1008, 235] width 266 height 22
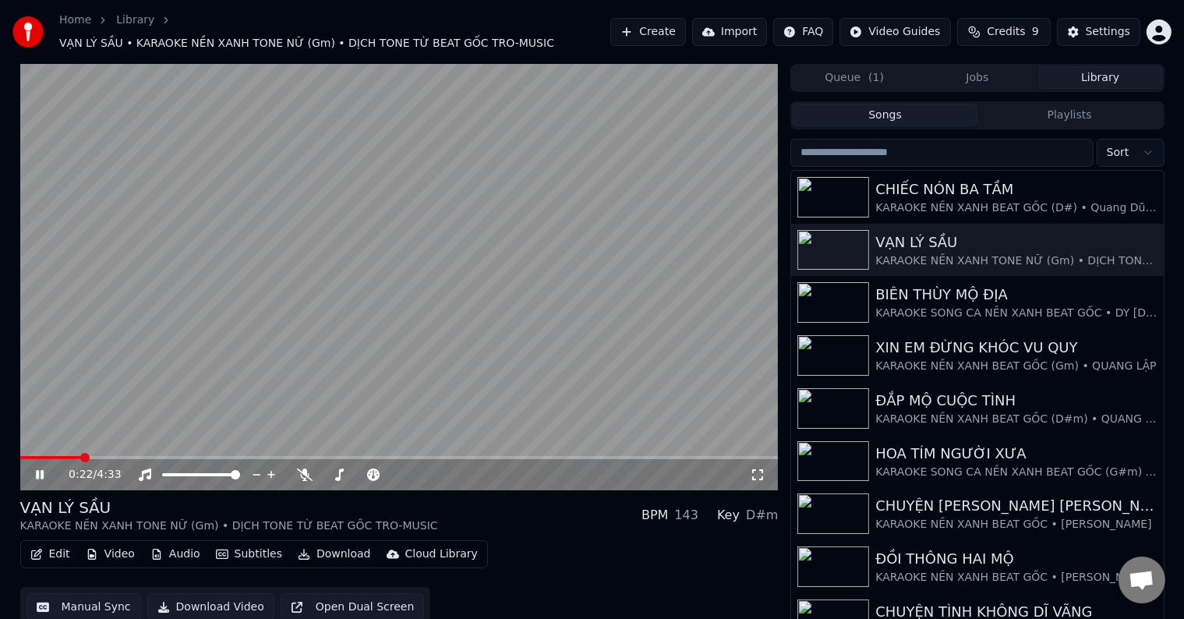
click at [82, 456] on span at bounding box center [84, 457] width 9 height 9
click at [1126, 31] on div "Settings" at bounding box center [1108, 32] width 44 height 16
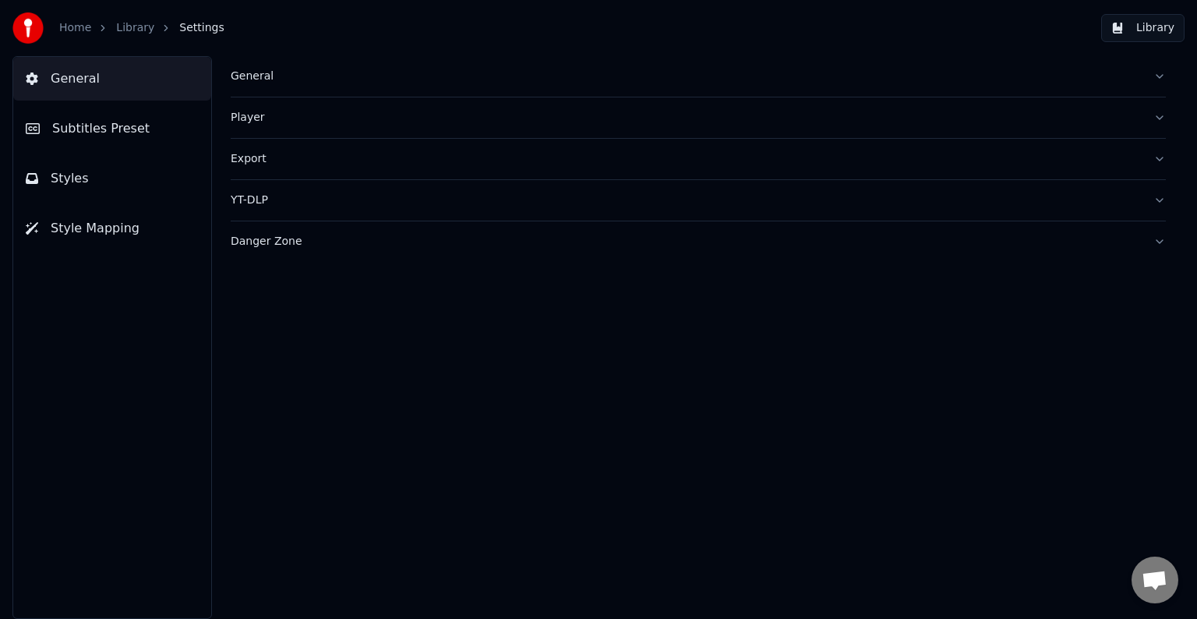
click at [126, 130] on span "Subtitles Preset" at bounding box center [100, 128] width 97 height 19
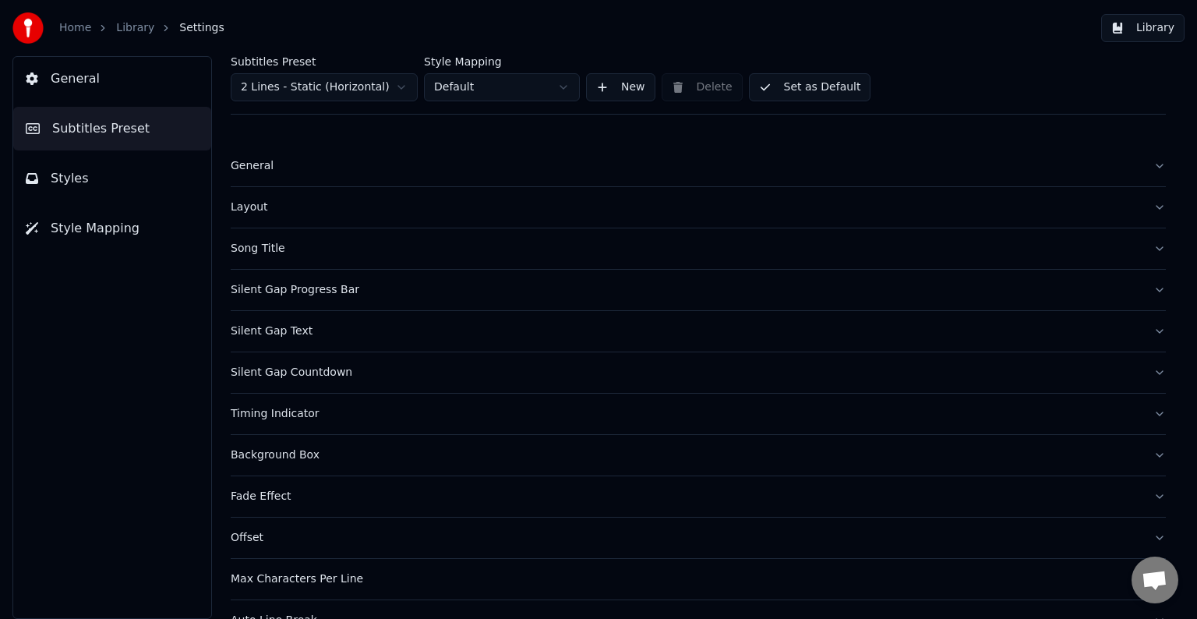
click at [281, 412] on div "Timing Indicator" at bounding box center [686, 414] width 910 height 16
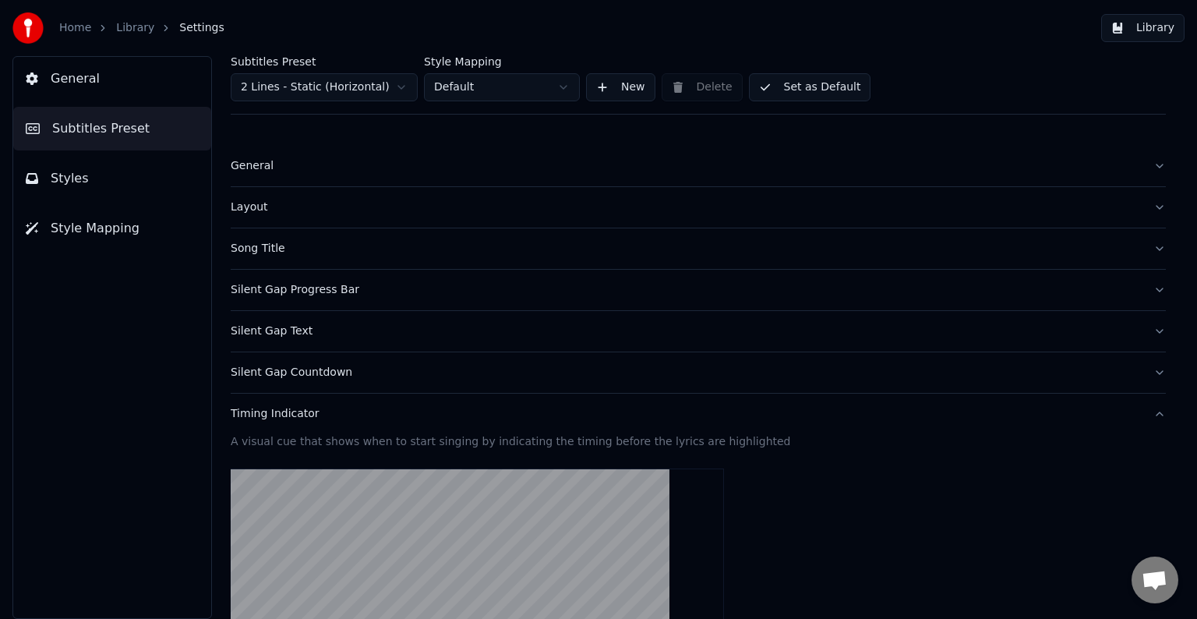
click at [281, 412] on div "Timing Indicator" at bounding box center [686, 414] width 910 height 16
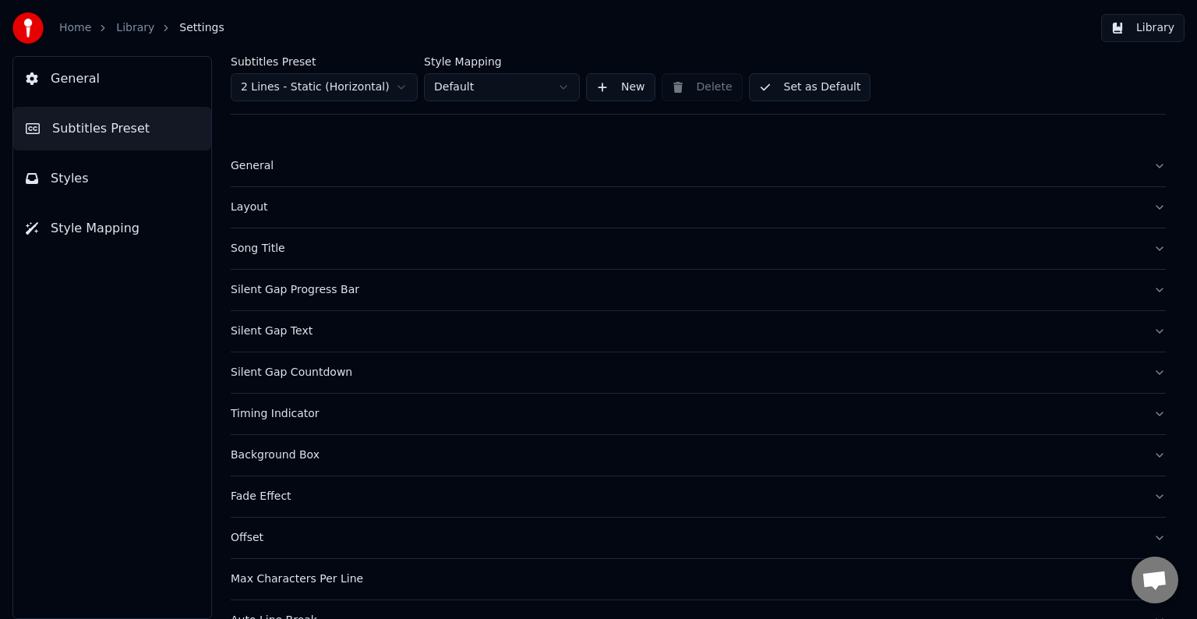
scroll to position [73, 0]
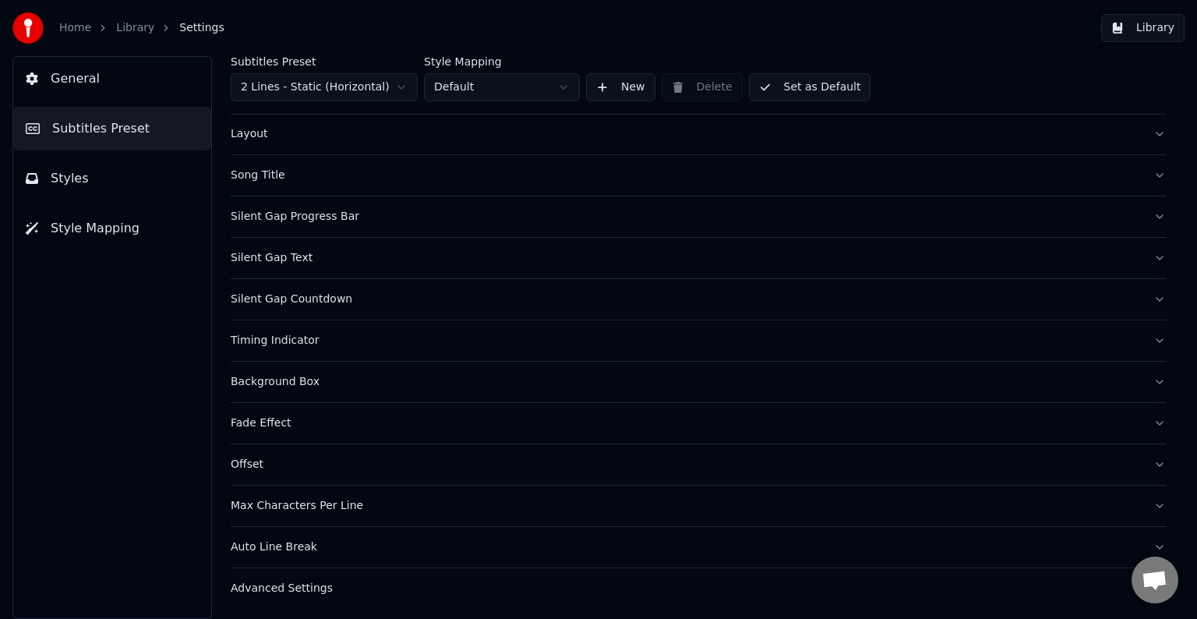
click at [281, 341] on div "Timing Indicator" at bounding box center [686, 341] width 910 height 16
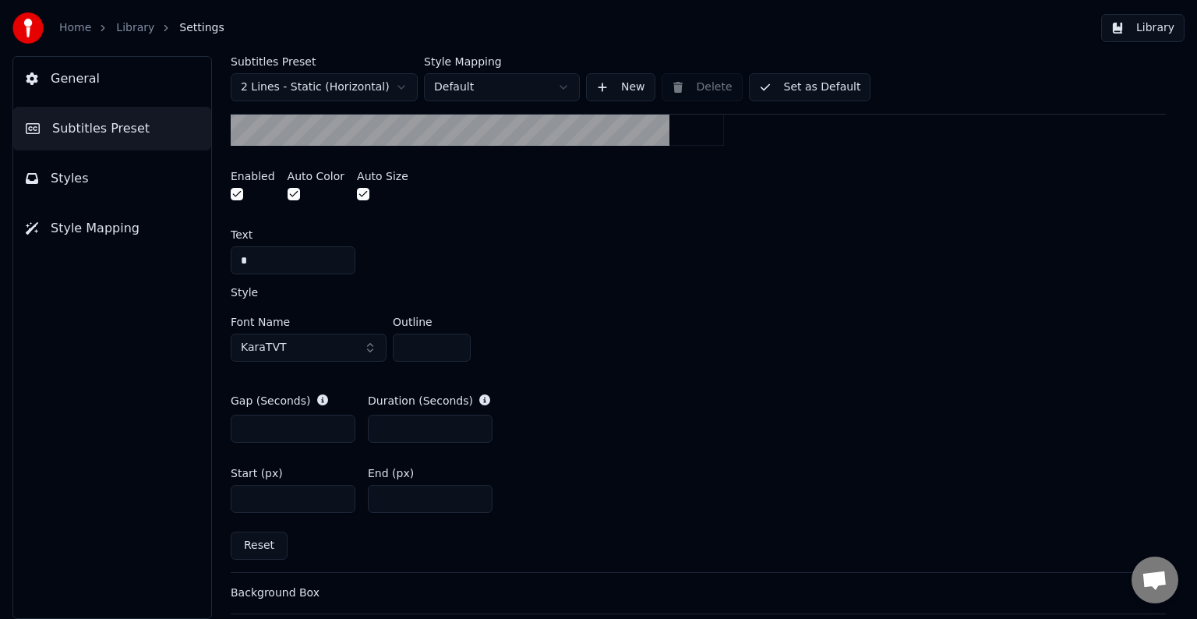
scroll to position [697, 0]
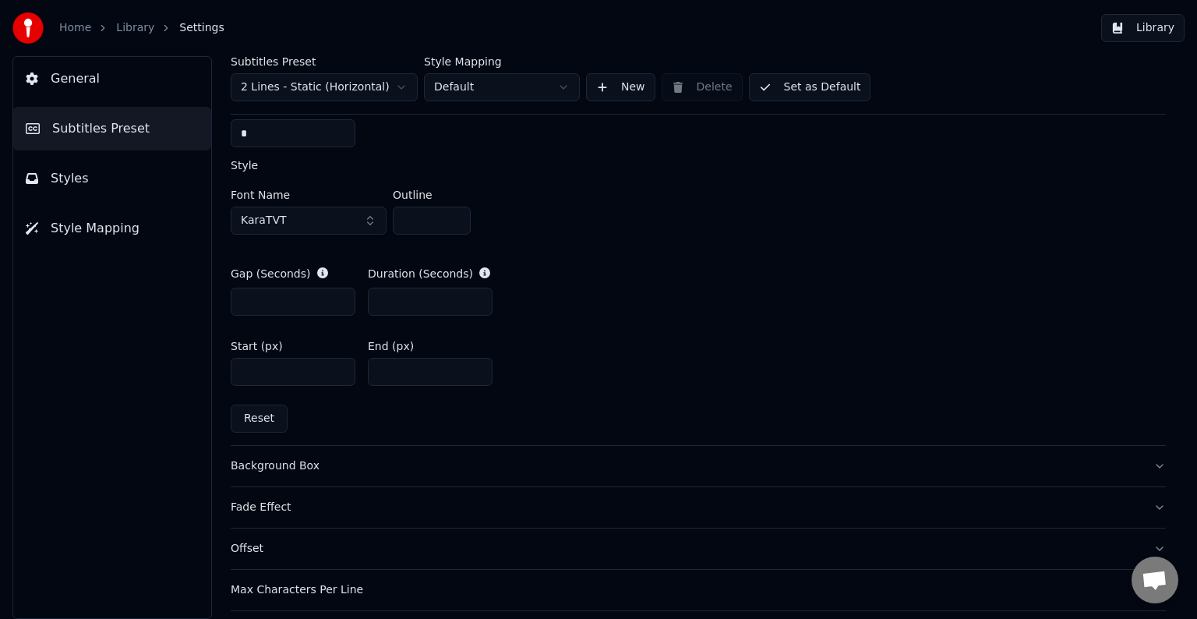
drag, startPoint x: 256, startPoint y: 301, endPoint x: 204, endPoint y: 298, distance: 51.5
click at [204, 298] on div "Subtitles Preset 2 Lines - Static (Horizontal) Style Mapping Default New Delete…" at bounding box center [699, 337] width 998 height 563
click at [341, 302] on input "*" at bounding box center [293, 302] width 125 height 28
click at [341, 302] on input "**" at bounding box center [293, 302] width 125 height 28
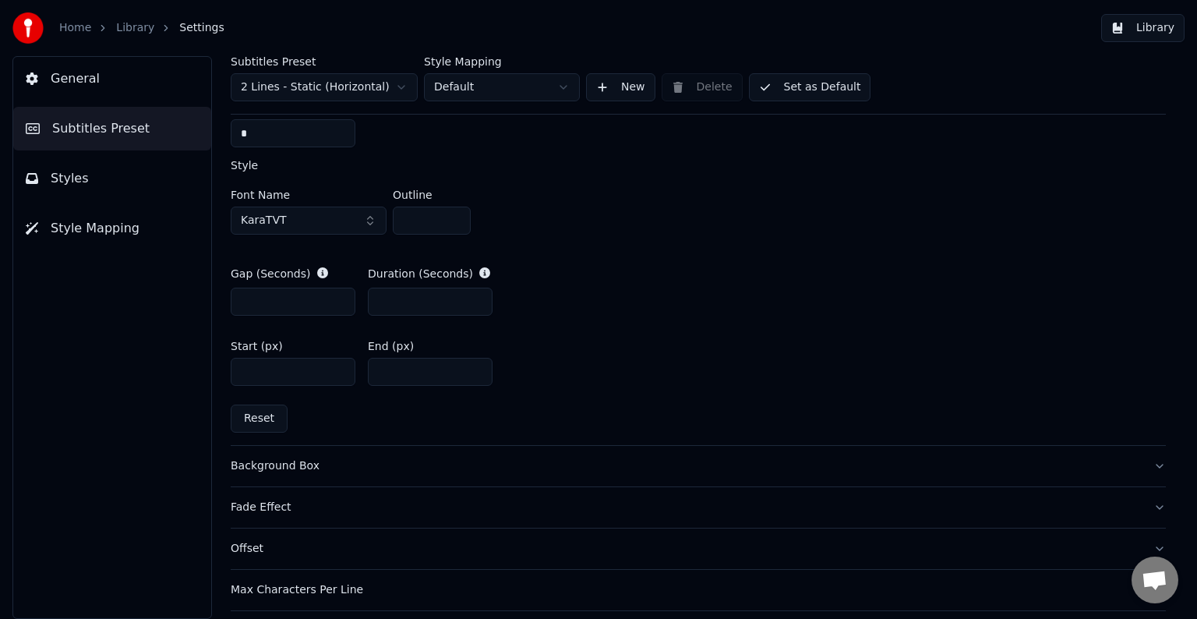
click at [341, 302] on input "**" at bounding box center [293, 302] width 125 height 28
click at [337, 295] on input "**" at bounding box center [293, 302] width 125 height 28
type input "**"
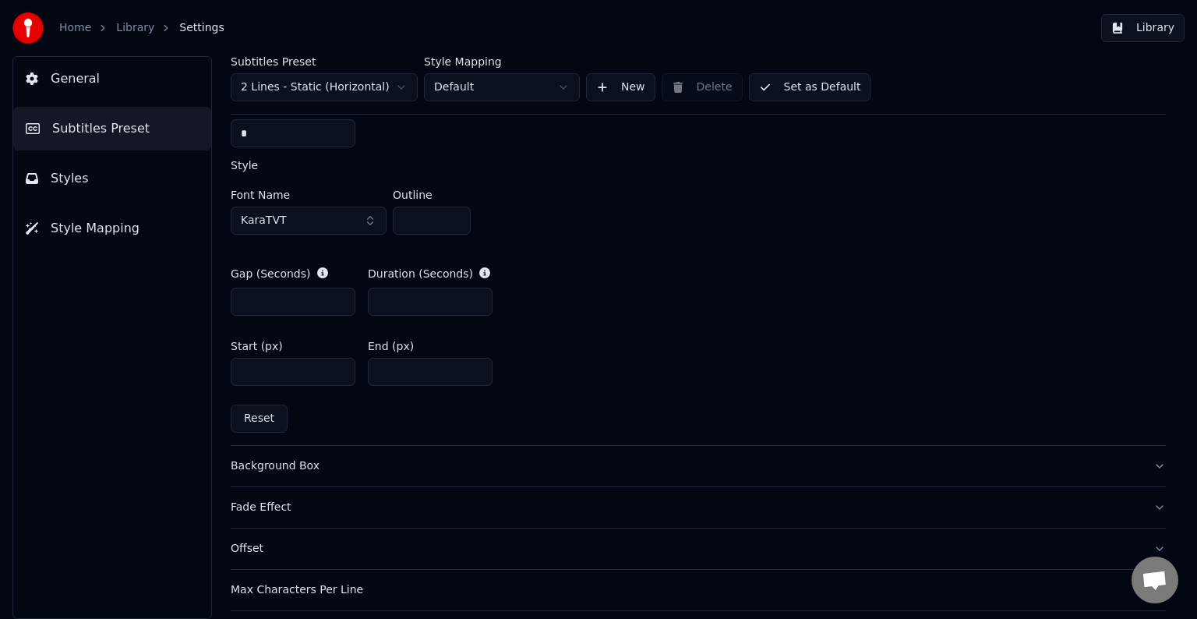
click at [337, 295] on input "**" at bounding box center [293, 302] width 125 height 28
type input "*"
click at [475, 301] on input "*" at bounding box center [430, 302] width 125 height 28
drag, startPoint x: 267, startPoint y: 374, endPoint x: 208, endPoint y: 374, distance: 58.5
click at [208, 374] on div "Subtitles Preset 2 Lines - Static (Horizontal) Style Mapping Default New Delete…" at bounding box center [699, 337] width 998 height 563
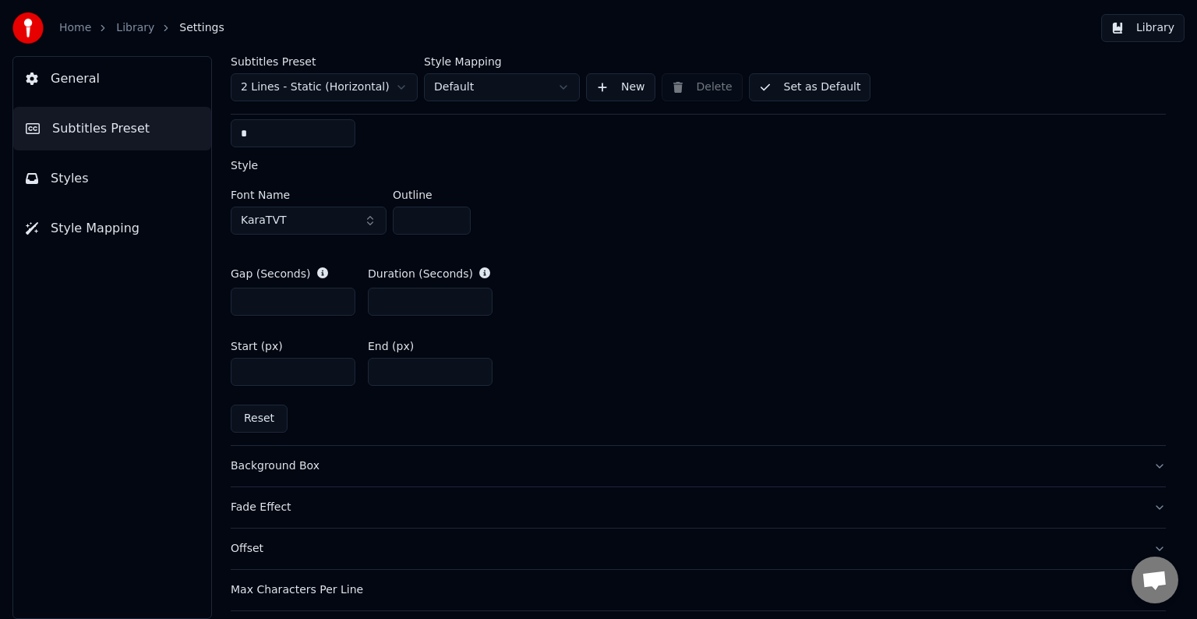
drag, startPoint x: 239, startPoint y: 374, endPoint x: 175, endPoint y: 371, distance: 63.2
click at [175, 371] on div "General Subtitles Preset Styles Style Mapping Subtitles Preset 2 Lines - Static…" at bounding box center [598, 337] width 1197 height 563
drag, startPoint x: 266, startPoint y: 374, endPoint x: 190, endPoint y: 369, distance: 75.8
click at [190, 369] on div "General Subtitles Preset Styles Style Mapping Subtitles Preset 2 Lines - Static…" at bounding box center [598, 337] width 1197 height 563
click at [339, 373] on input "**" at bounding box center [293, 372] width 125 height 28
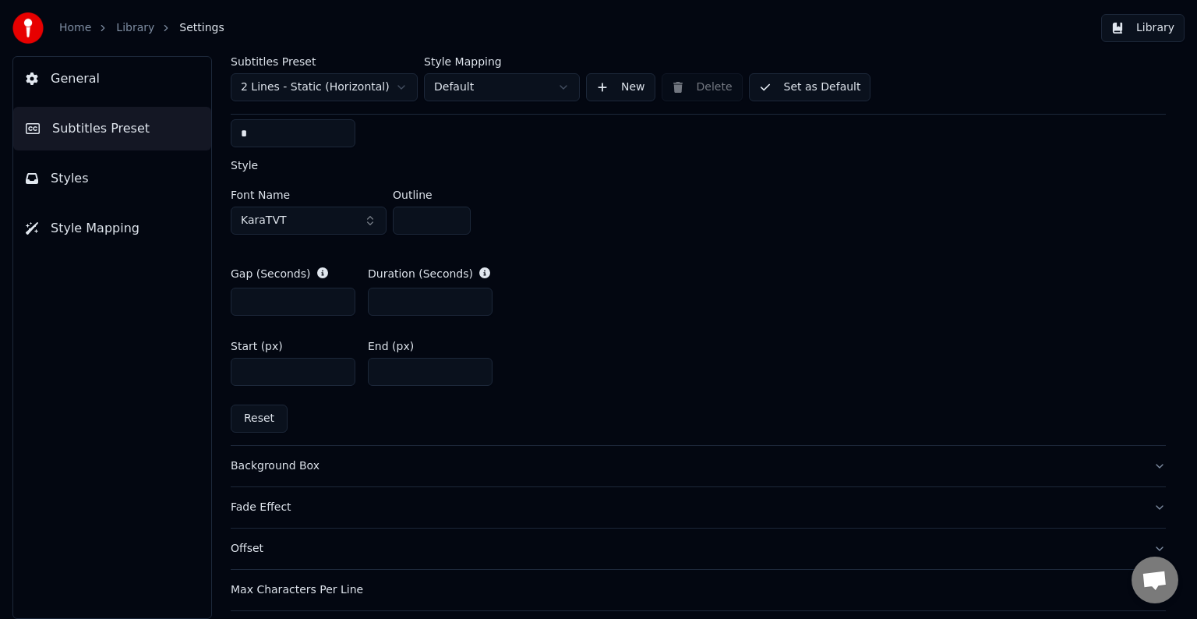
click at [339, 373] on input "**" at bounding box center [293, 372] width 125 height 28
click at [339, 373] on input "***" at bounding box center [293, 372] width 125 height 28
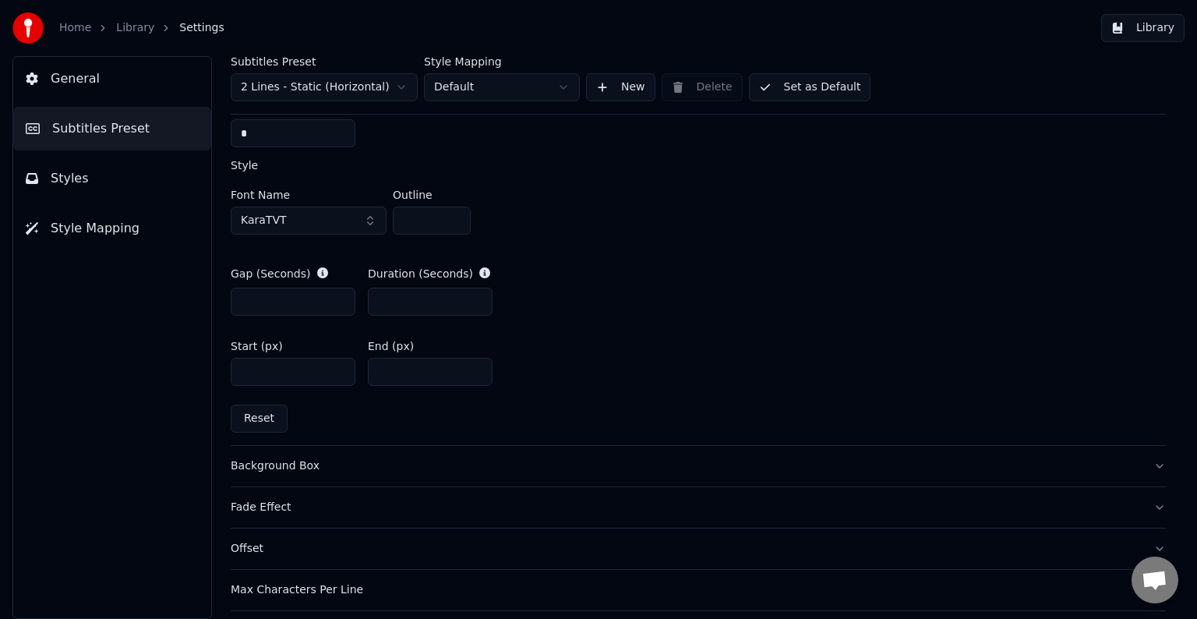
click at [339, 373] on input "***" at bounding box center [293, 372] width 125 height 28
click at [338, 368] on input "***" at bounding box center [293, 372] width 125 height 28
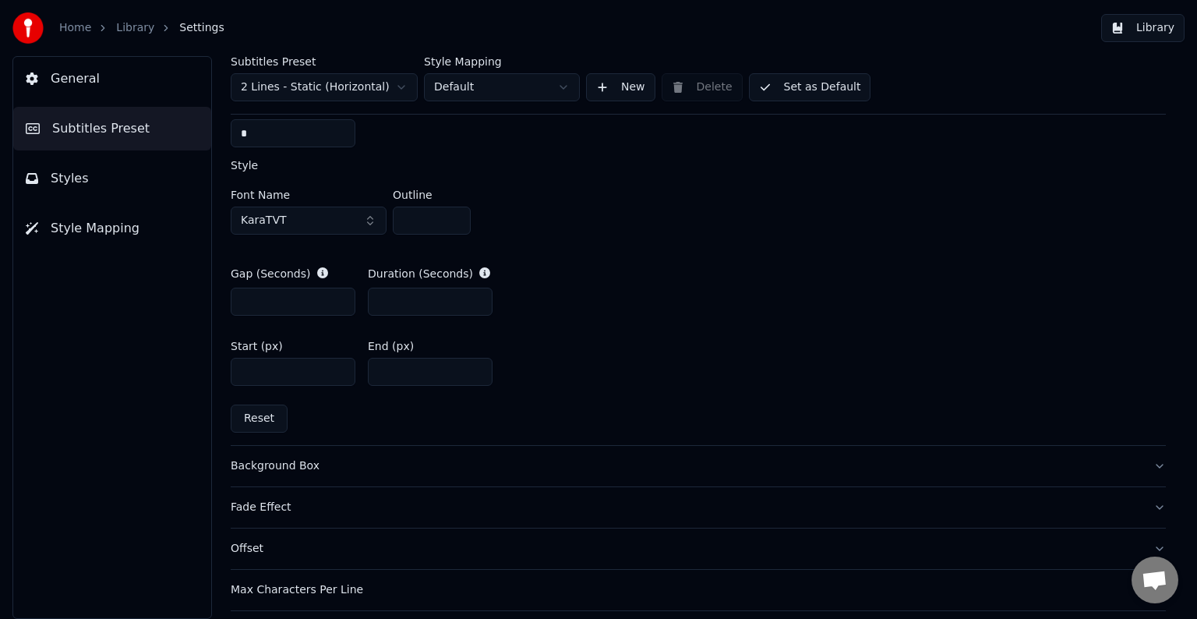
click at [338, 368] on input "***" at bounding box center [293, 372] width 125 height 28
type input "***"
click at [338, 368] on input "***" at bounding box center [293, 372] width 125 height 28
click at [1160, 22] on button "Library" at bounding box center [1142, 28] width 83 height 28
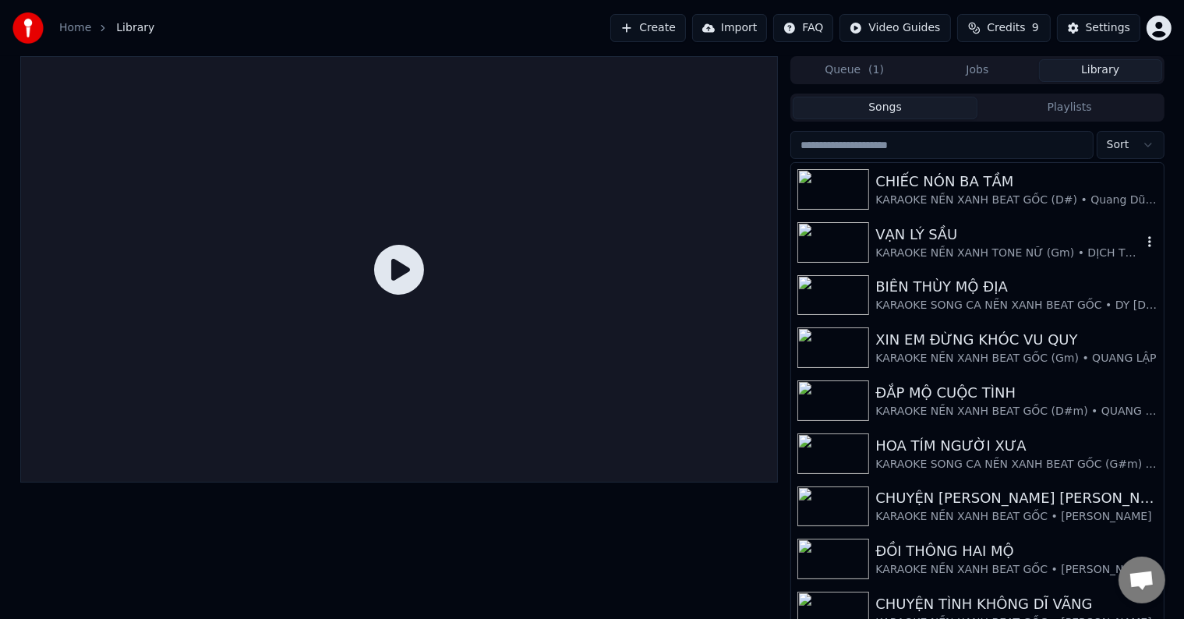
click at [946, 227] on div "VẠN LÝ SẦU" at bounding box center [1008, 235] width 266 height 22
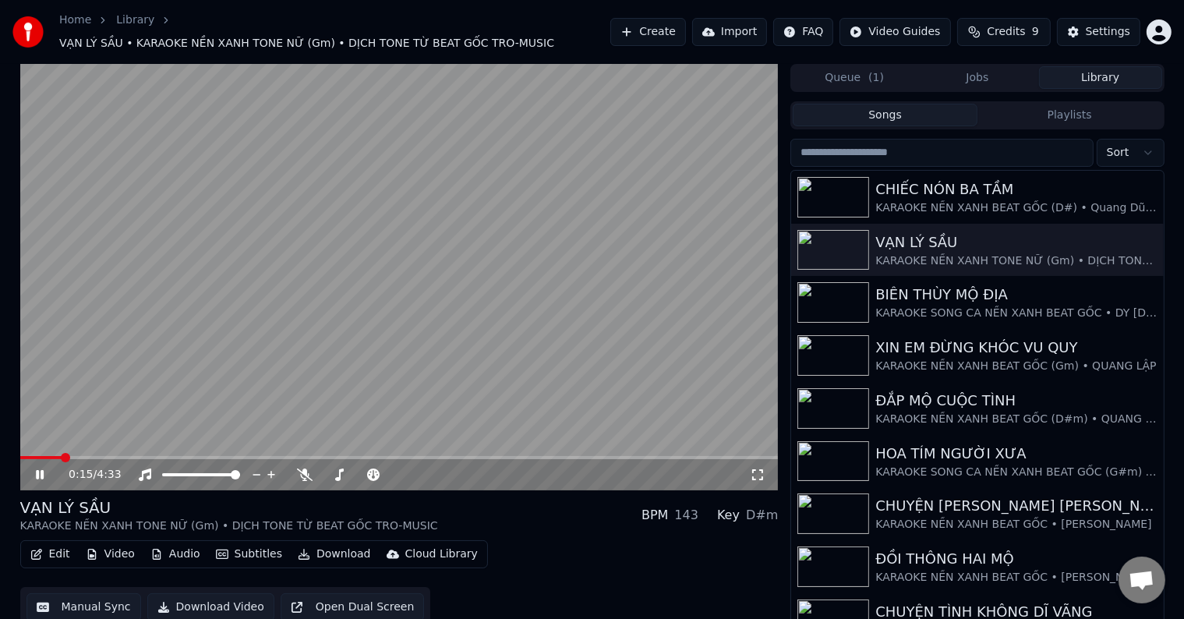
click at [61, 453] on span at bounding box center [65, 457] width 9 height 9
click at [82, 453] on span at bounding box center [84, 457] width 9 height 9
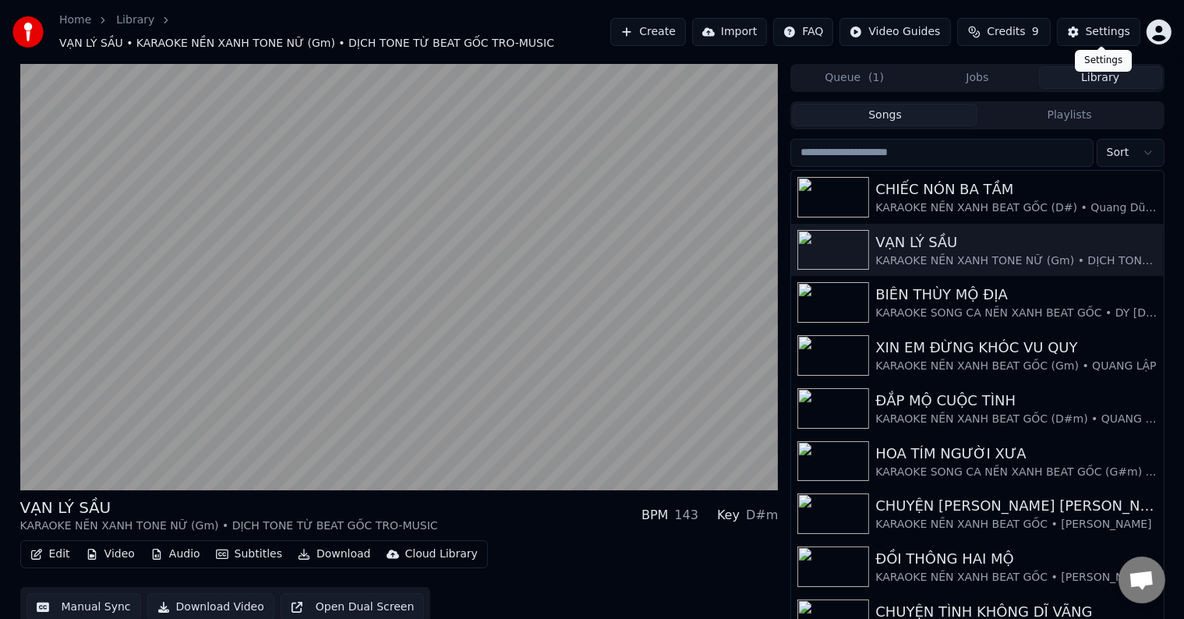
click at [1109, 27] on div "Settings" at bounding box center [1108, 32] width 44 height 16
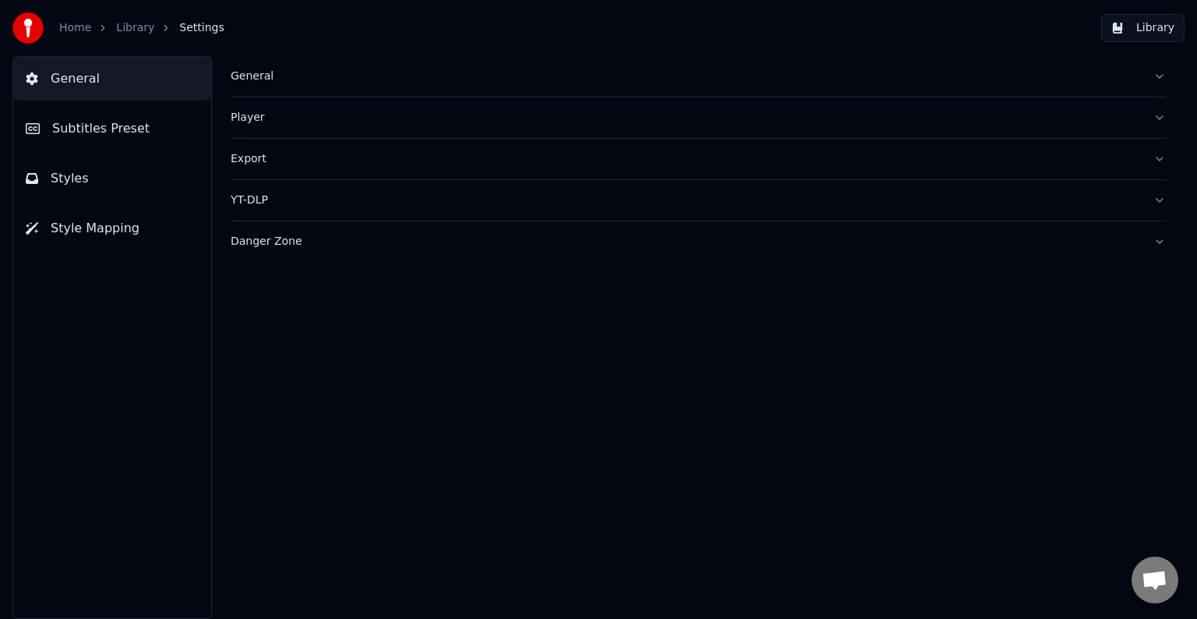
click at [97, 129] on span "Subtitles Preset" at bounding box center [100, 128] width 97 height 19
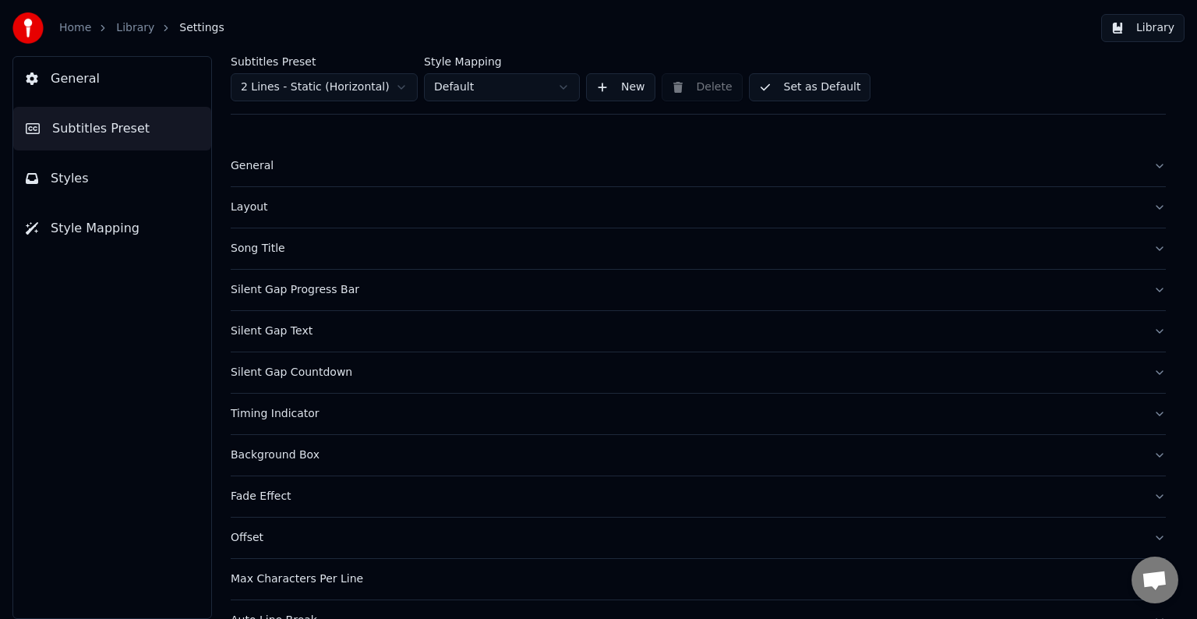
click at [259, 412] on div "Timing Indicator" at bounding box center [686, 414] width 910 height 16
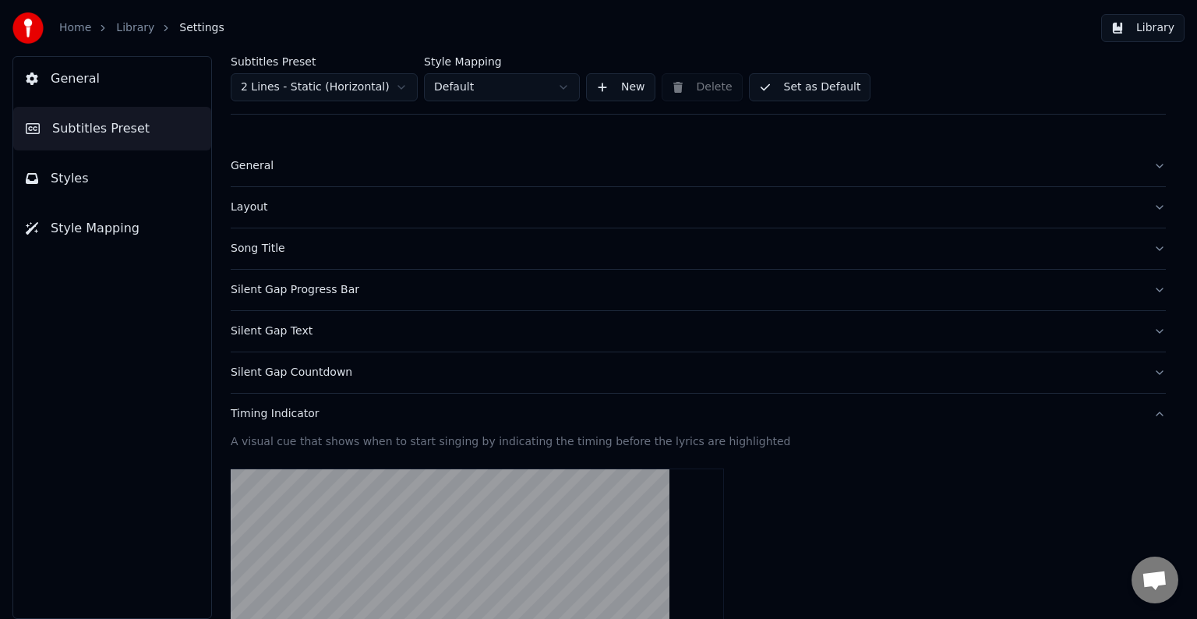
click at [259, 412] on div "Timing Indicator" at bounding box center [686, 414] width 910 height 16
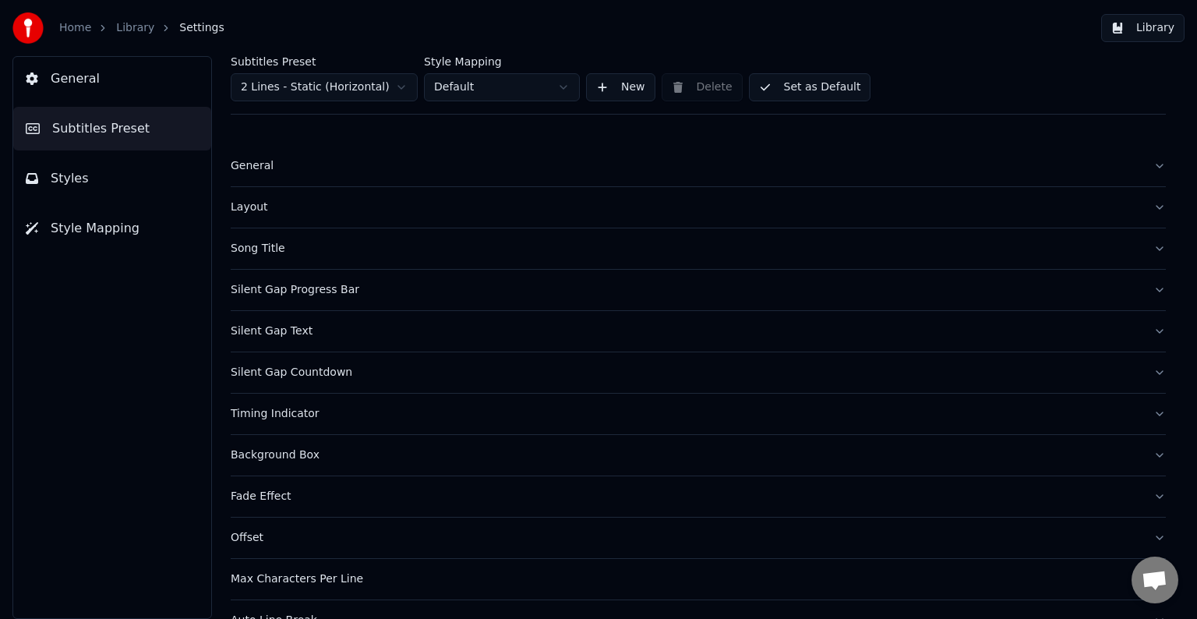
click at [259, 412] on div "Timing Indicator" at bounding box center [686, 414] width 910 height 16
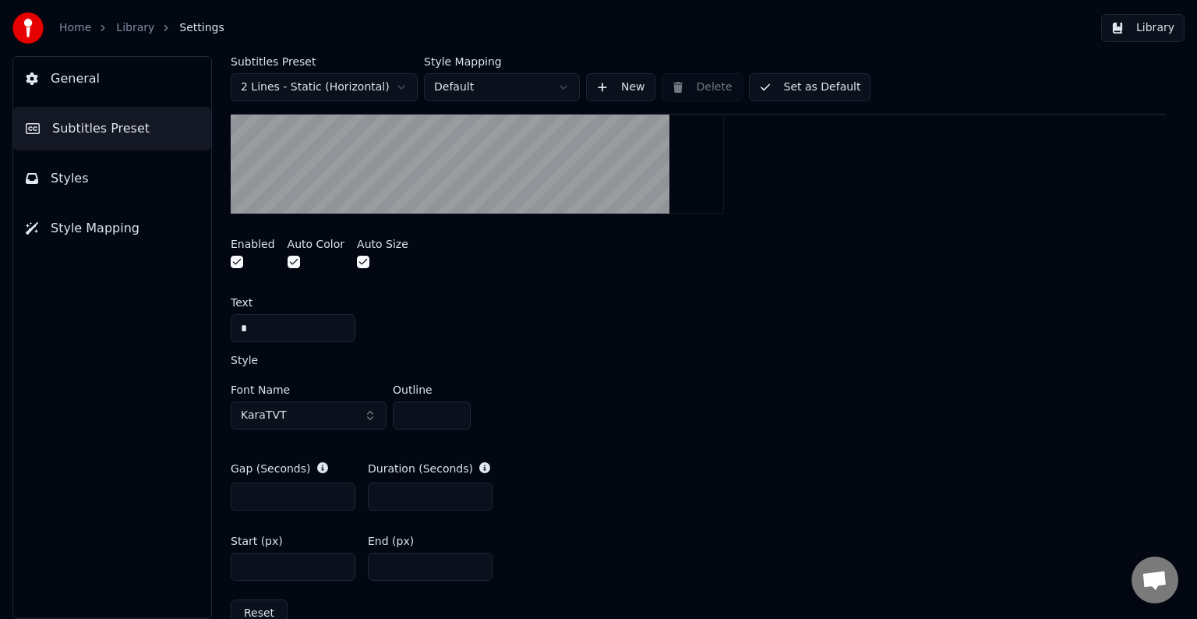
scroll to position [702, 0]
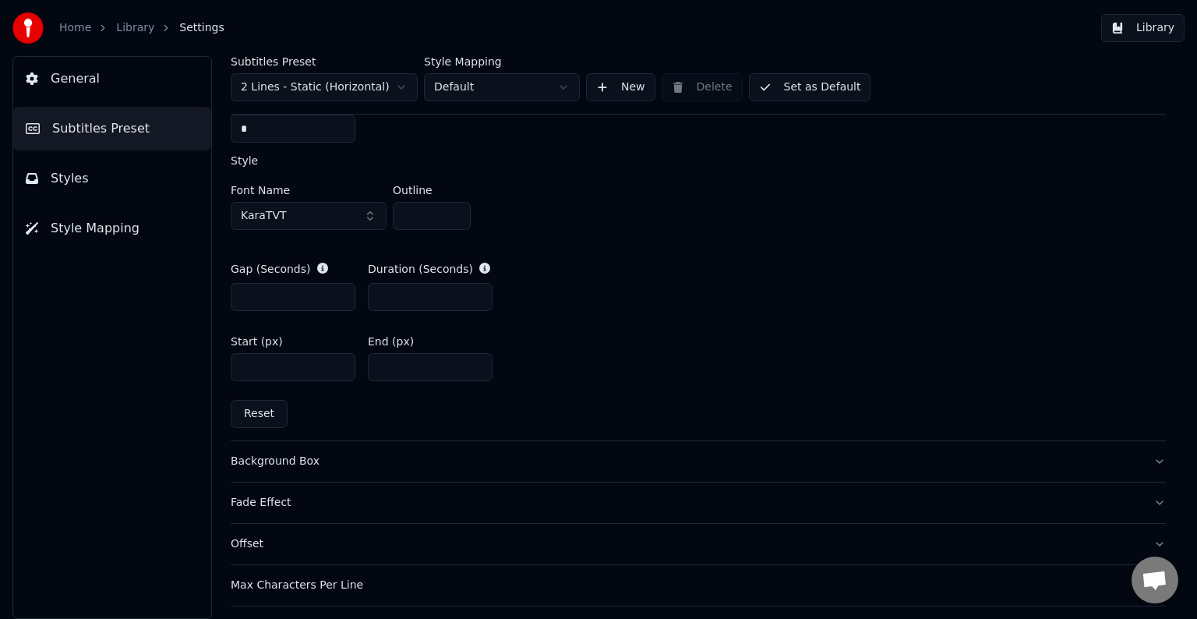
click at [243, 368] on input "***" at bounding box center [293, 367] width 125 height 28
drag, startPoint x: 246, startPoint y: 367, endPoint x: 271, endPoint y: 369, distance: 25.1
click at [271, 369] on input "***" at bounding box center [293, 367] width 125 height 28
type input "****"
click at [1150, 30] on button "Library" at bounding box center [1142, 28] width 83 height 28
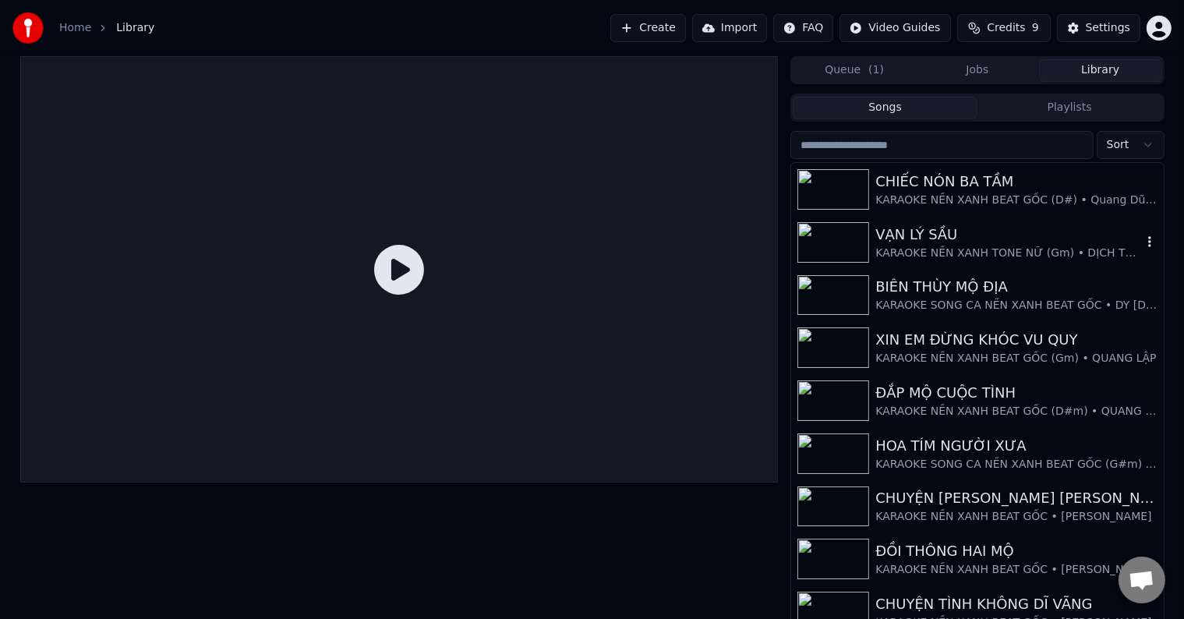
click at [935, 244] on div "VẠN LÝ SẦU" at bounding box center [1008, 235] width 266 height 22
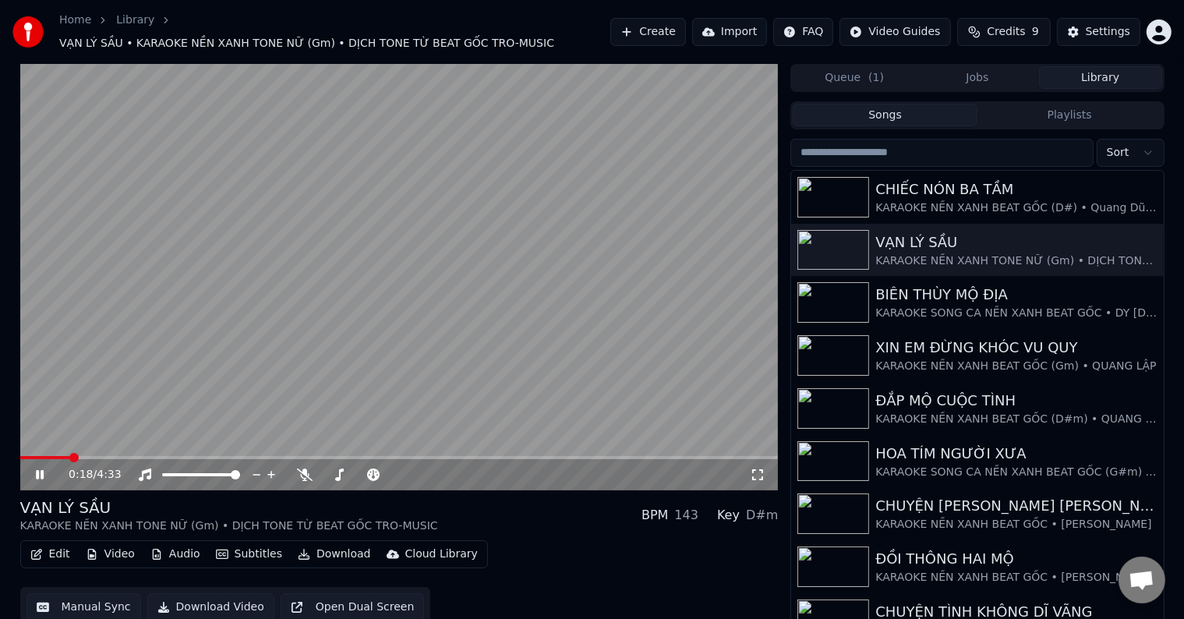
click at [69, 453] on span at bounding box center [73, 457] width 9 height 9
click at [95, 453] on span at bounding box center [98, 457] width 9 height 9
click at [1110, 29] on div "Settings" at bounding box center [1108, 32] width 44 height 16
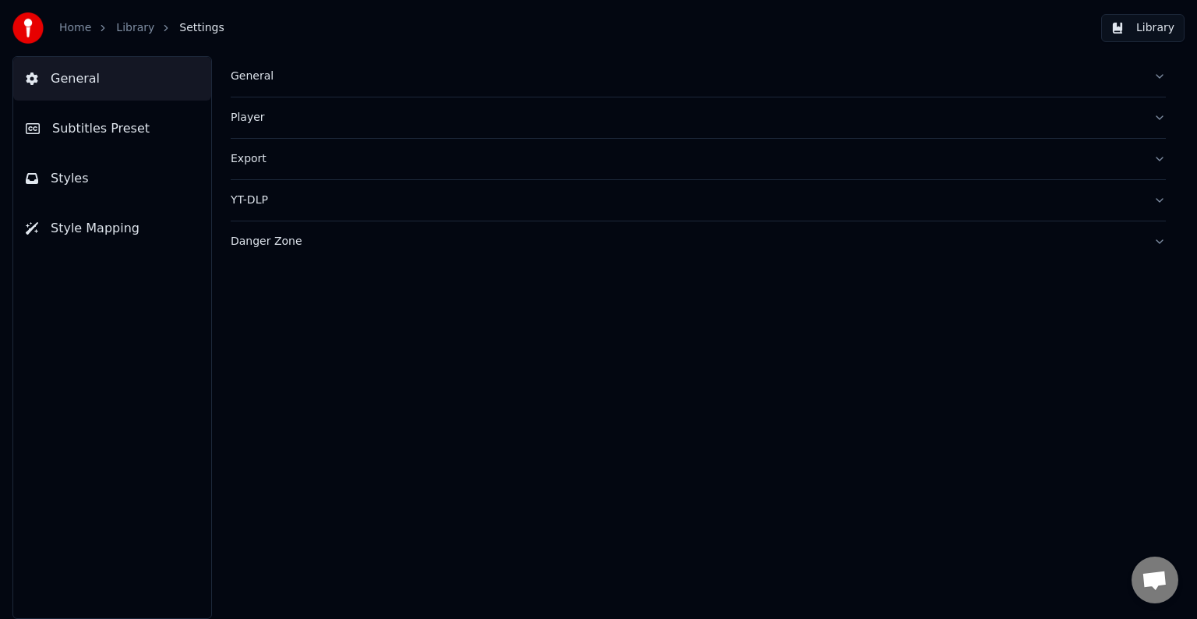
click at [94, 132] on span "Subtitles Preset" at bounding box center [100, 128] width 97 height 19
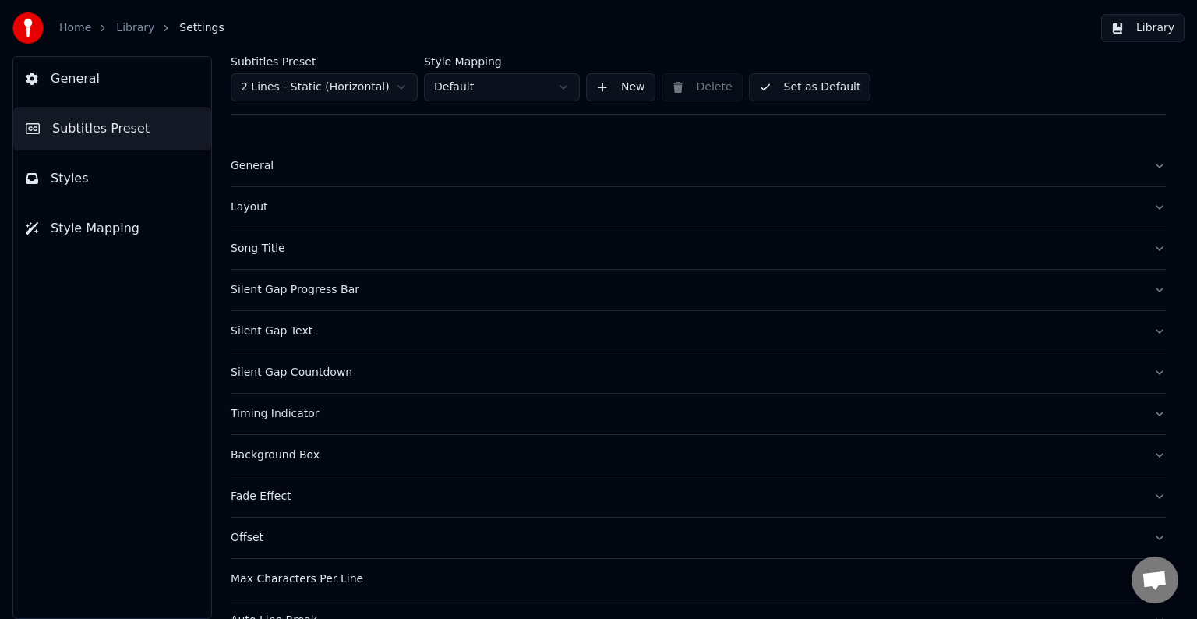
click at [253, 414] on div "Timing Indicator" at bounding box center [686, 414] width 910 height 16
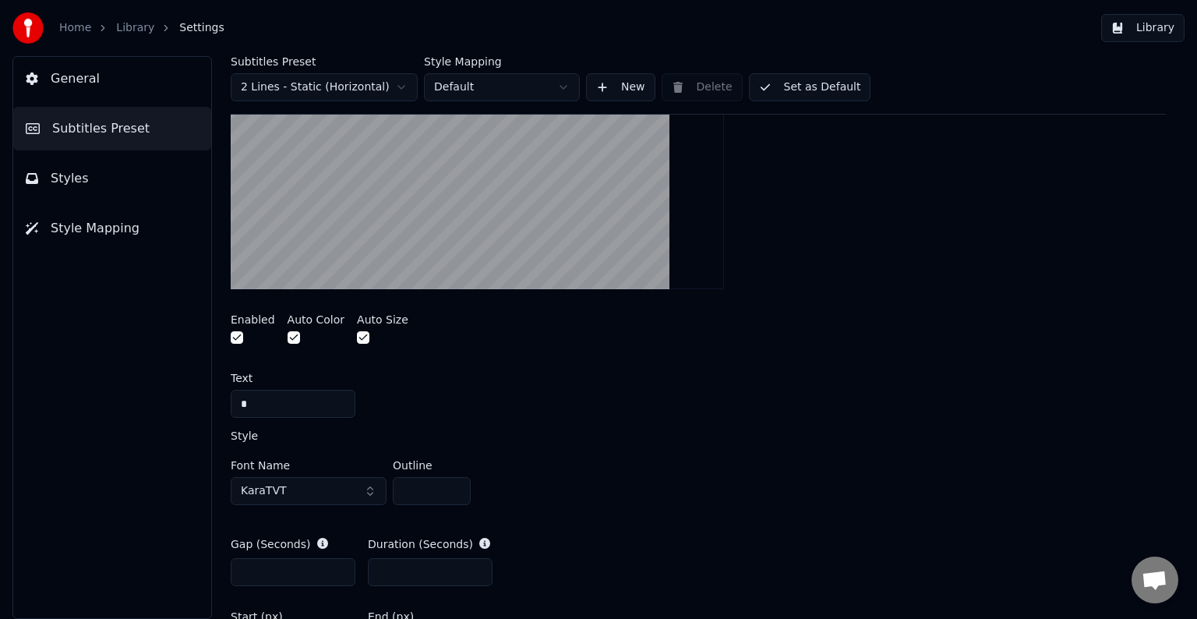
scroll to position [546, 0]
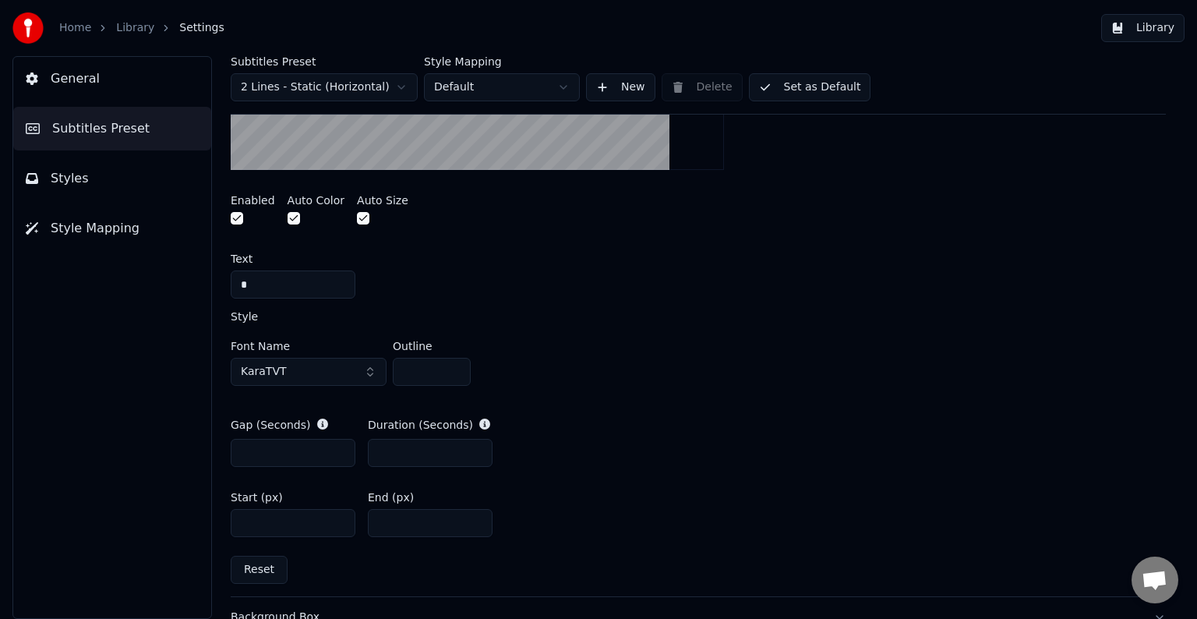
drag, startPoint x: 384, startPoint y: 521, endPoint x: 405, endPoint y: 521, distance: 20.3
click at [405, 521] on input "***" at bounding box center [430, 523] width 125 height 28
type input "****"
click at [1151, 31] on button "Library" at bounding box center [1142, 28] width 83 height 28
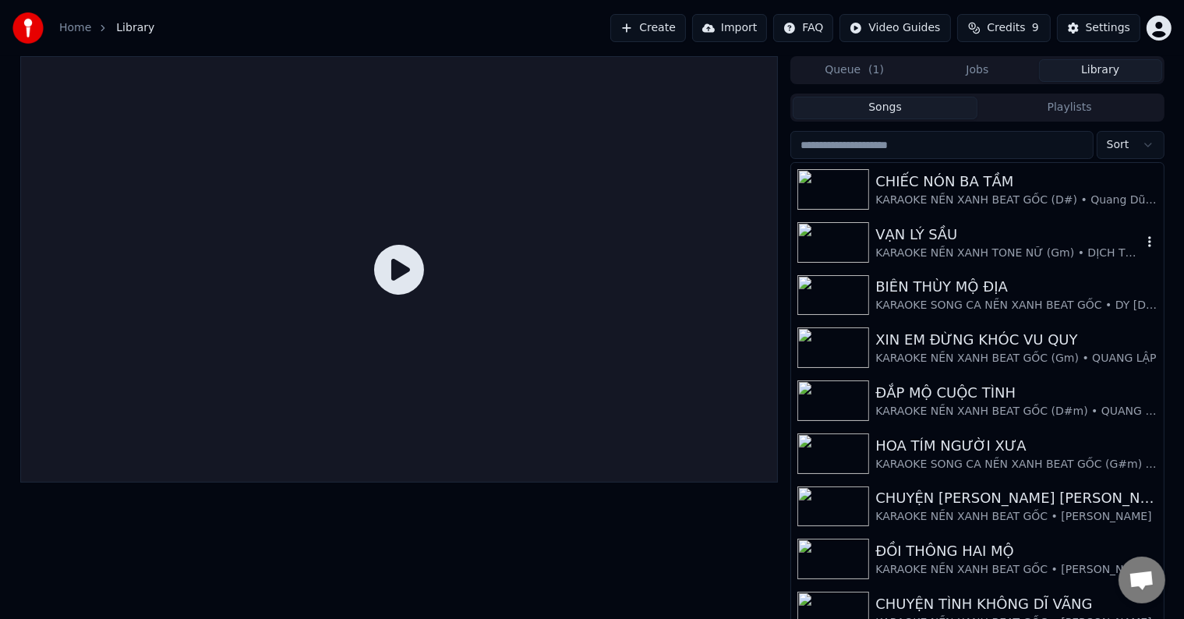
click at [951, 243] on div "VẠN LÝ SẦU" at bounding box center [1008, 235] width 266 height 22
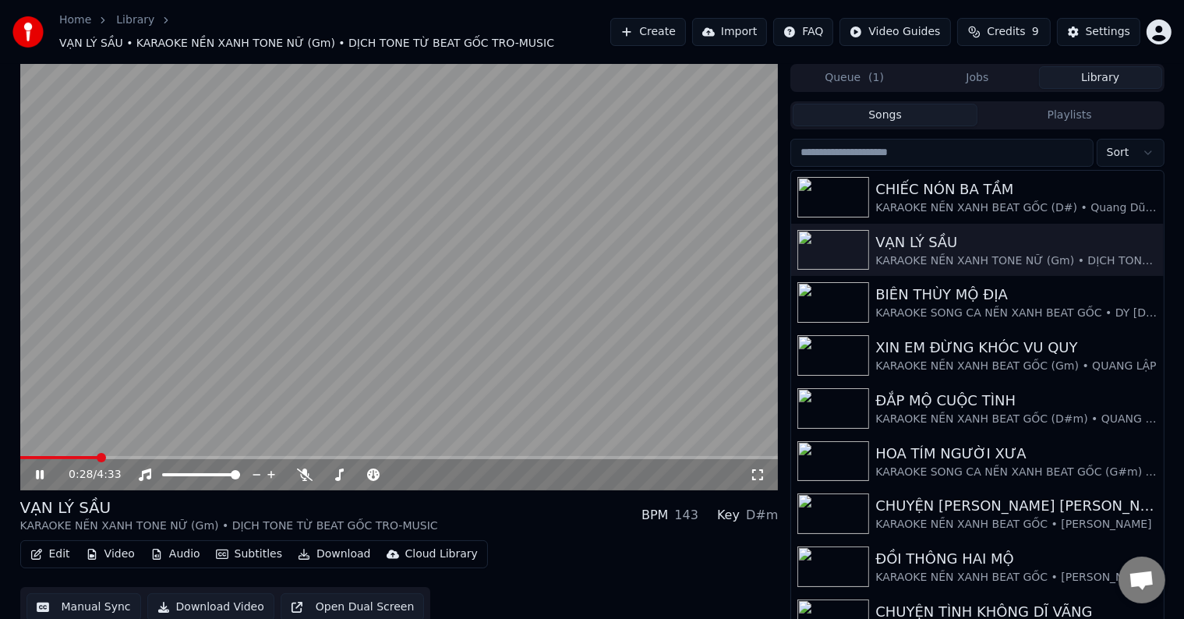
click at [97, 453] on span at bounding box center [101, 457] width 9 height 9
click at [1112, 25] on div "Settings" at bounding box center [1108, 32] width 44 height 16
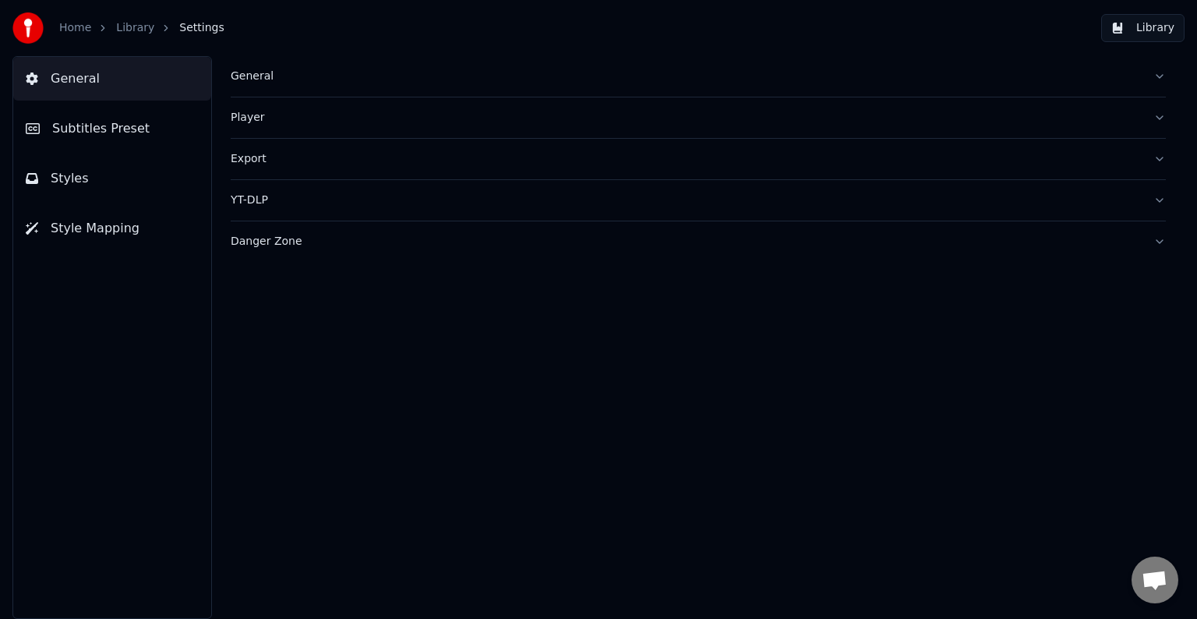
click at [129, 128] on span "Subtitles Preset" at bounding box center [100, 128] width 97 height 19
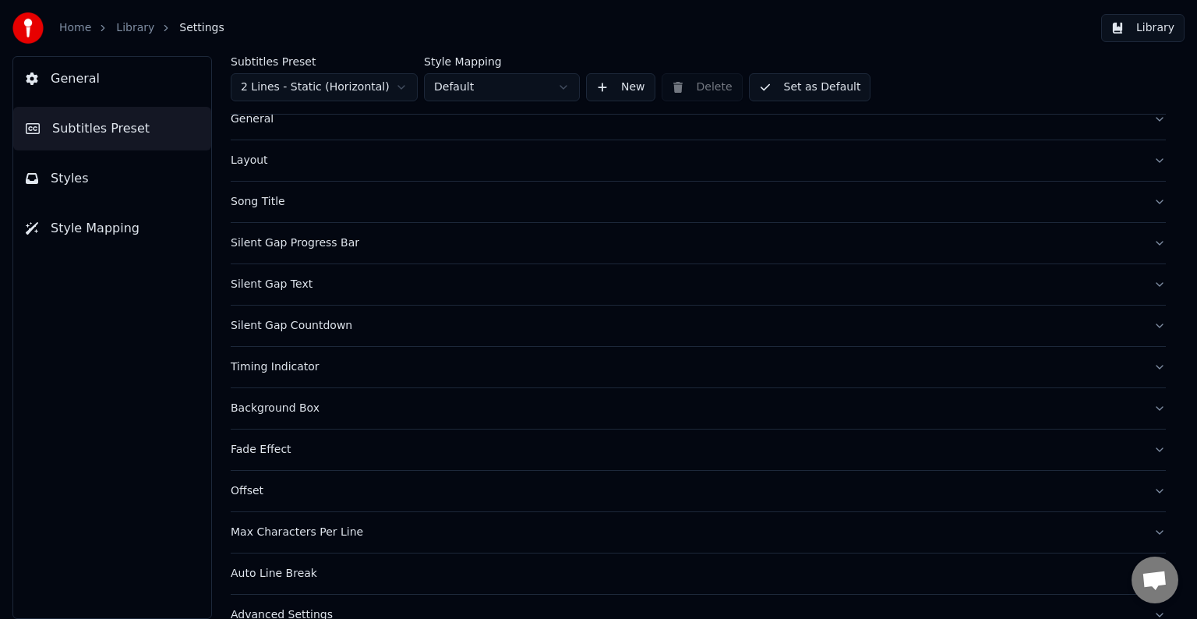
scroll to position [73, 0]
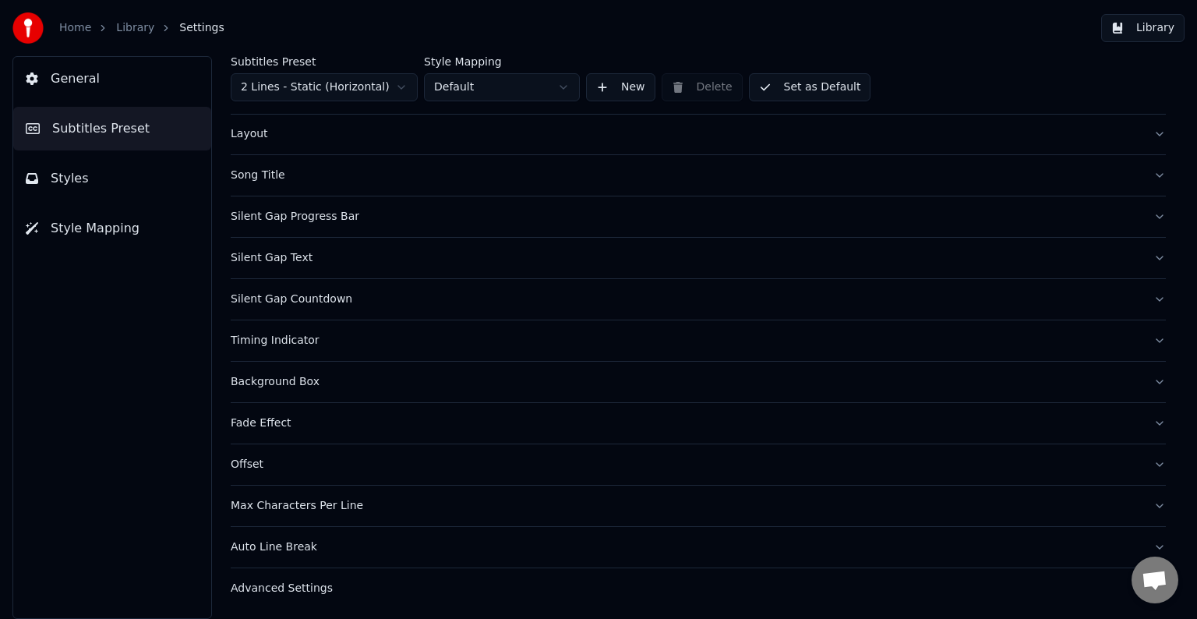
click at [272, 334] on div "Timing Indicator" at bounding box center [686, 341] width 910 height 16
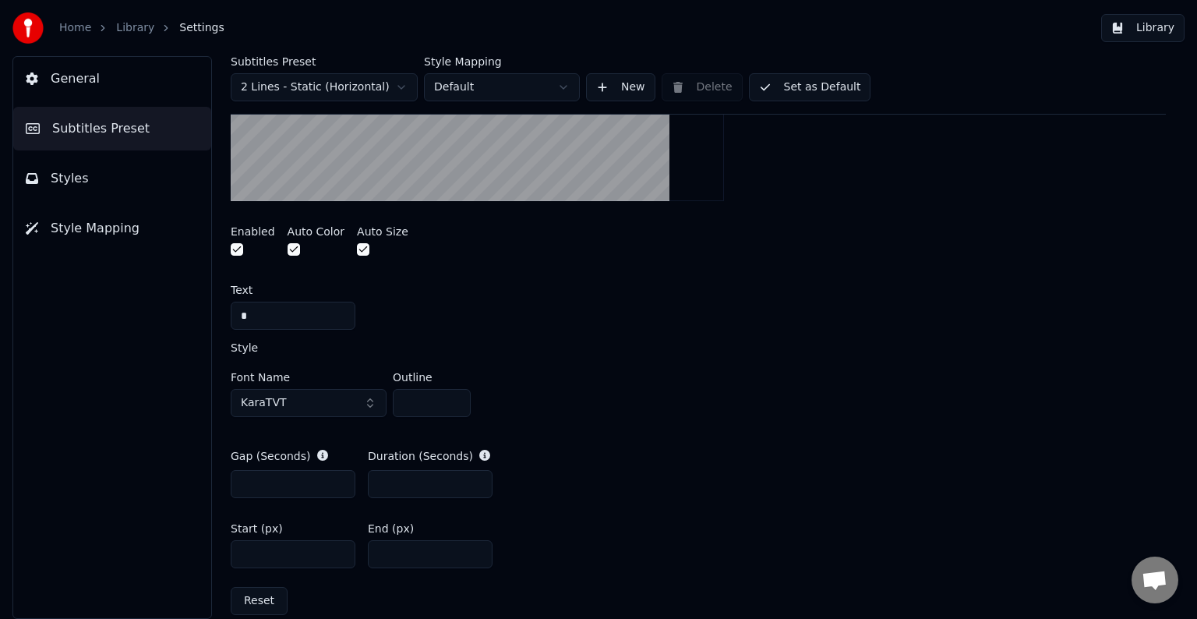
scroll to position [541, 0]
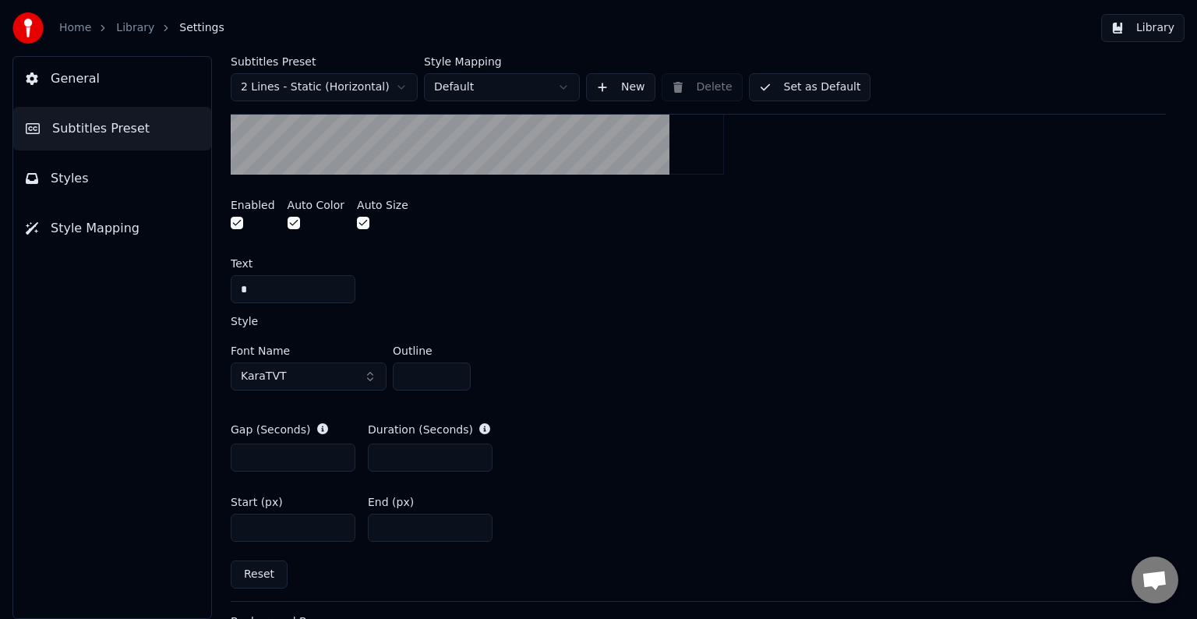
click at [391, 527] on input "****" at bounding box center [430, 528] width 125 height 28
type input "****"
click at [253, 522] on input "****" at bounding box center [293, 528] width 125 height 28
type input "****"
click at [1147, 30] on button "Library" at bounding box center [1142, 28] width 83 height 28
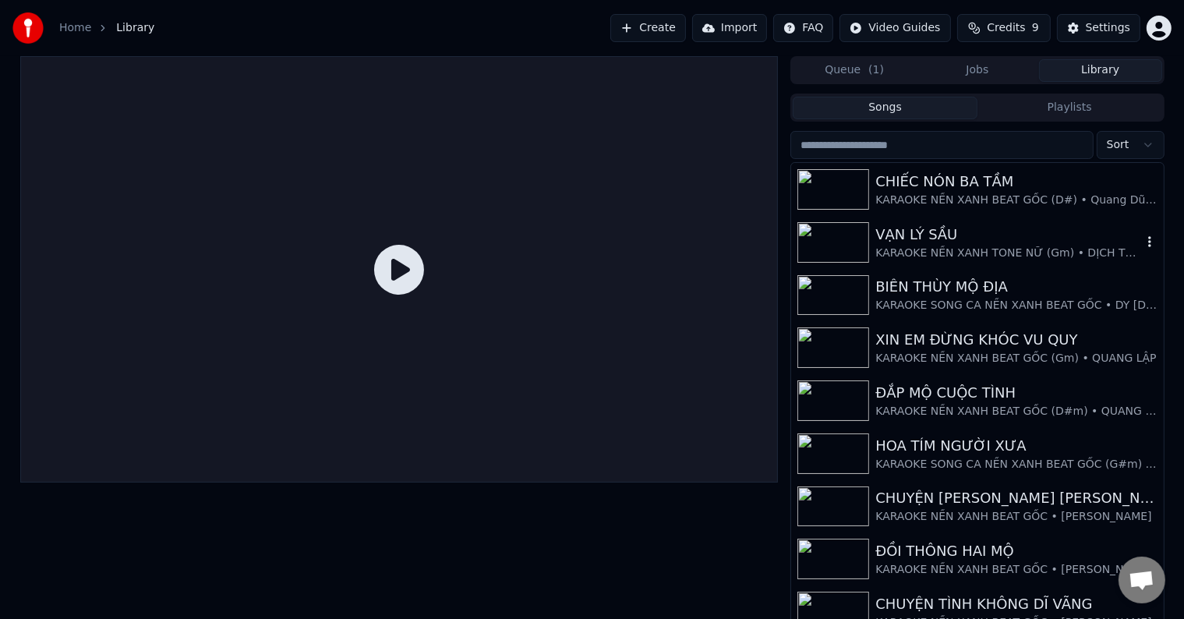
click at [963, 232] on div "VẠN LÝ SẦU" at bounding box center [1008, 235] width 266 height 22
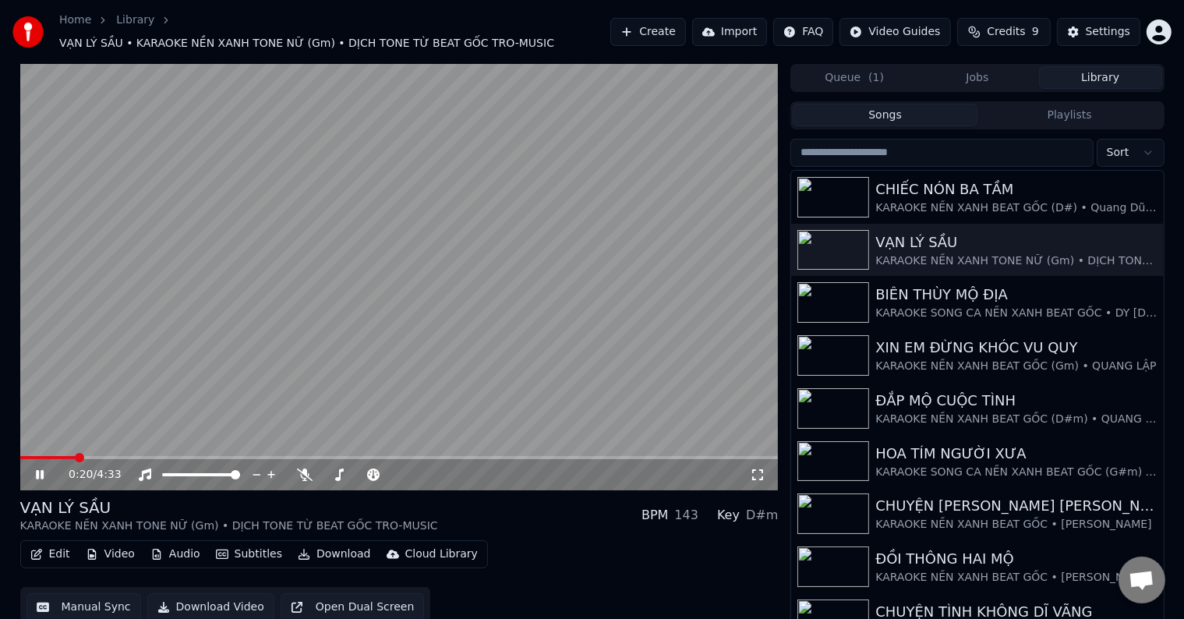
click at [75, 453] on span at bounding box center [79, 457] width 9 height 9
click at [1113, 29] on div "Settings" at bounding box center [1108, 32] width 44 height 16
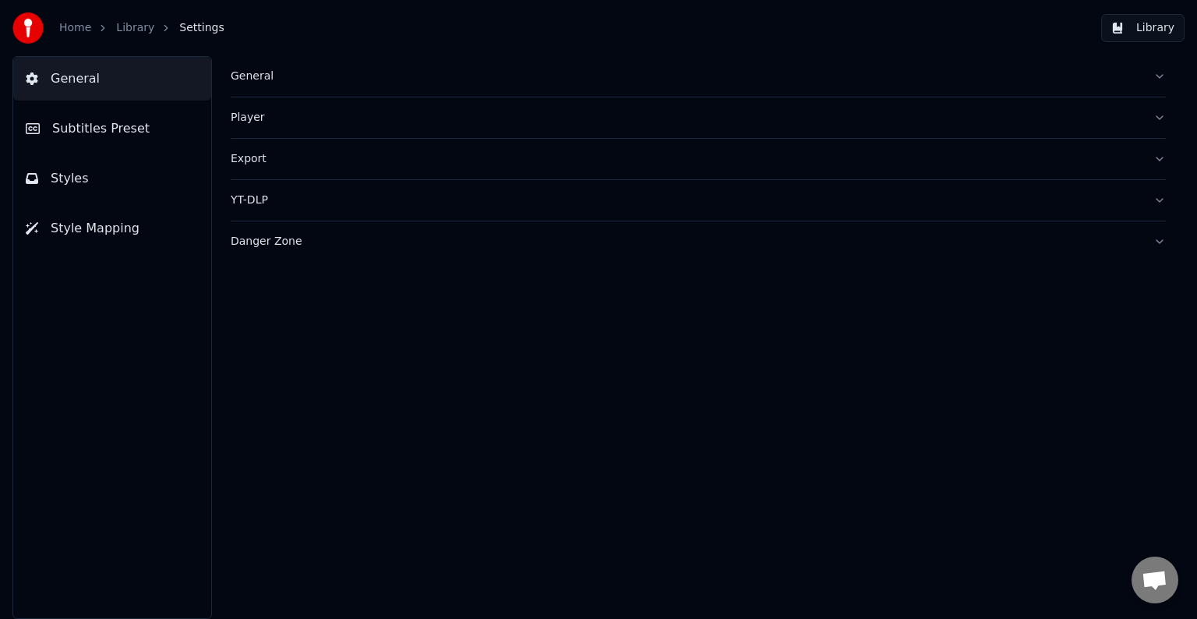
click at [111, 127] on span "Subtitles Preset" at bounding box center [100, 128] width 97 height 19
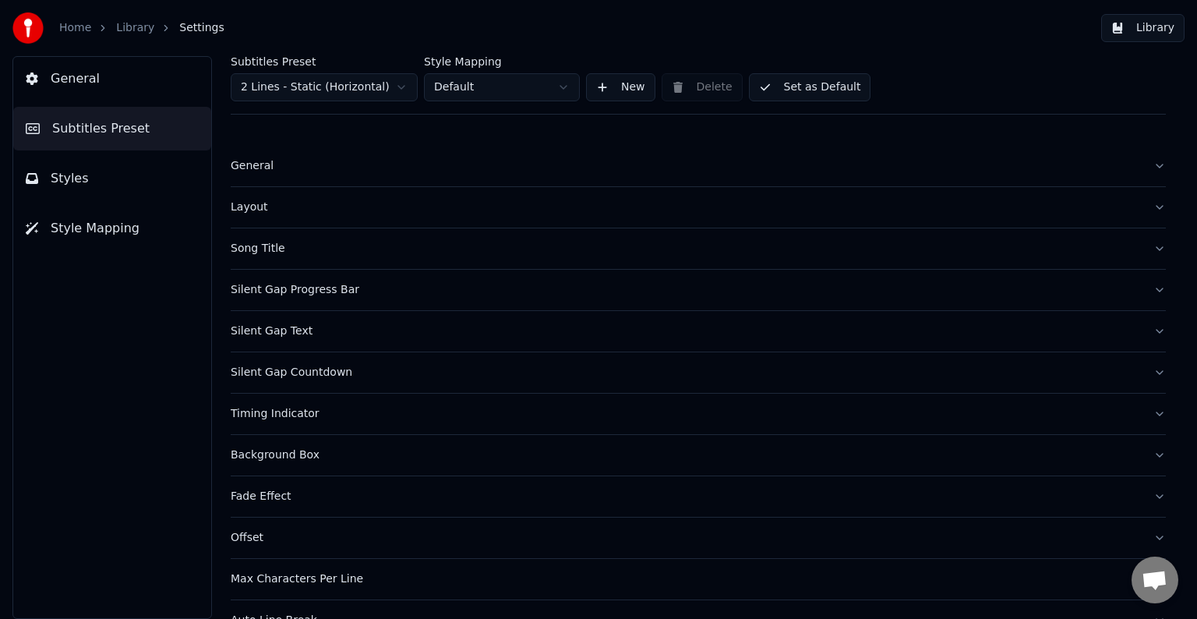
scroll to position [73, 0]
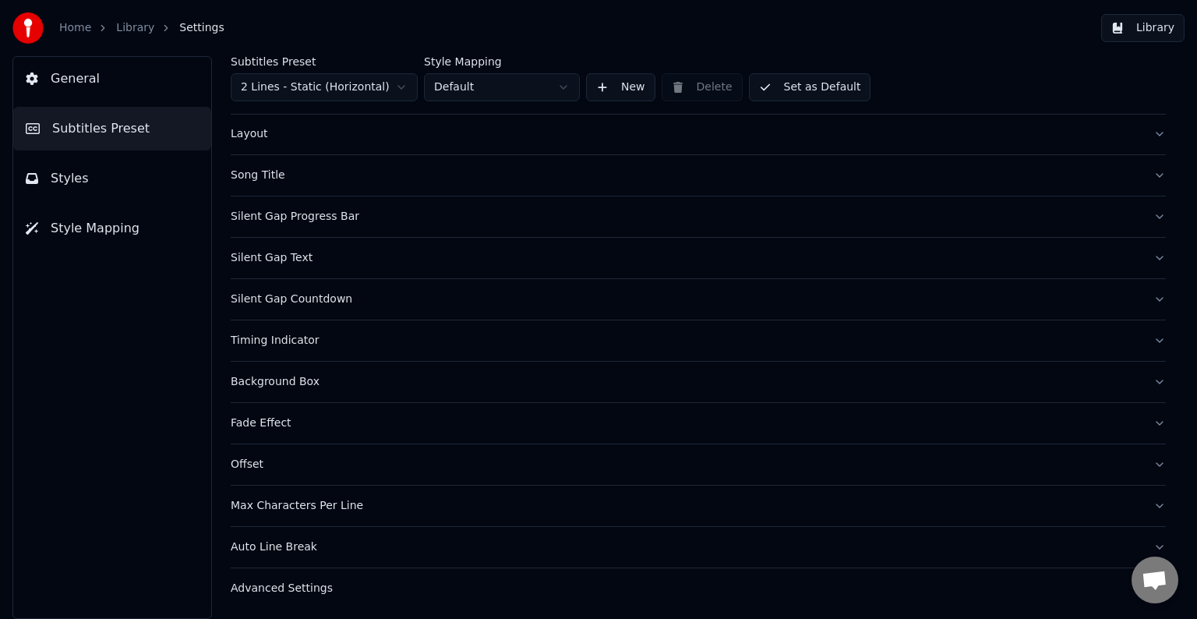
click at [265, 345] on div "Timing Indicator" at bounding box center [686, 341] width 910 height 16
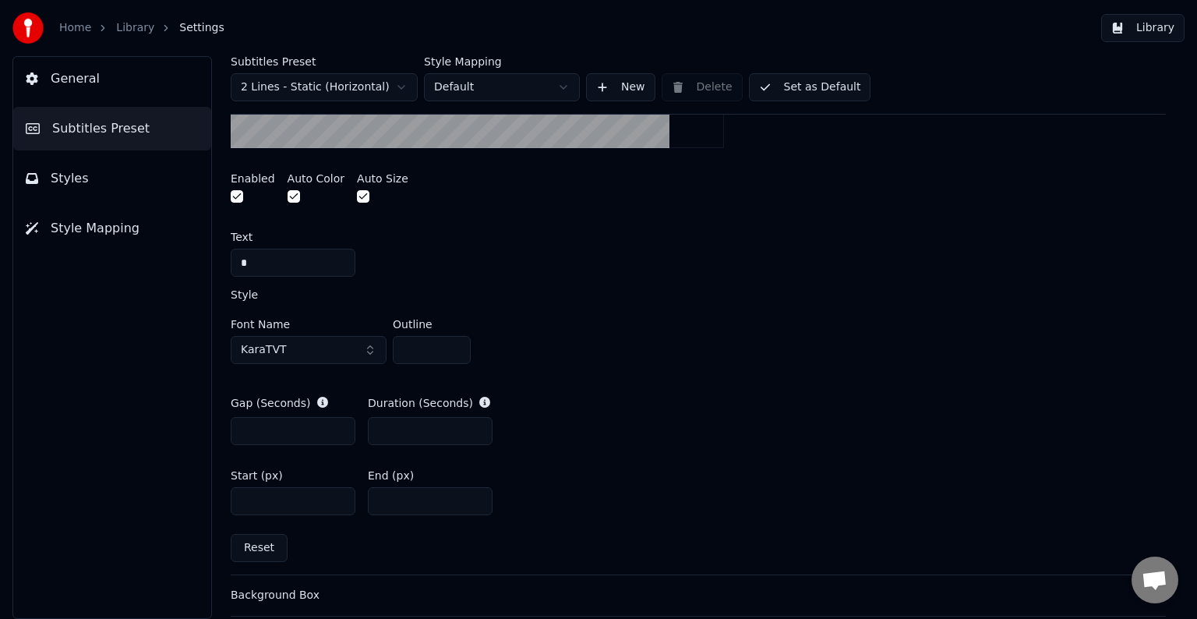
scroll to position [541, 0]
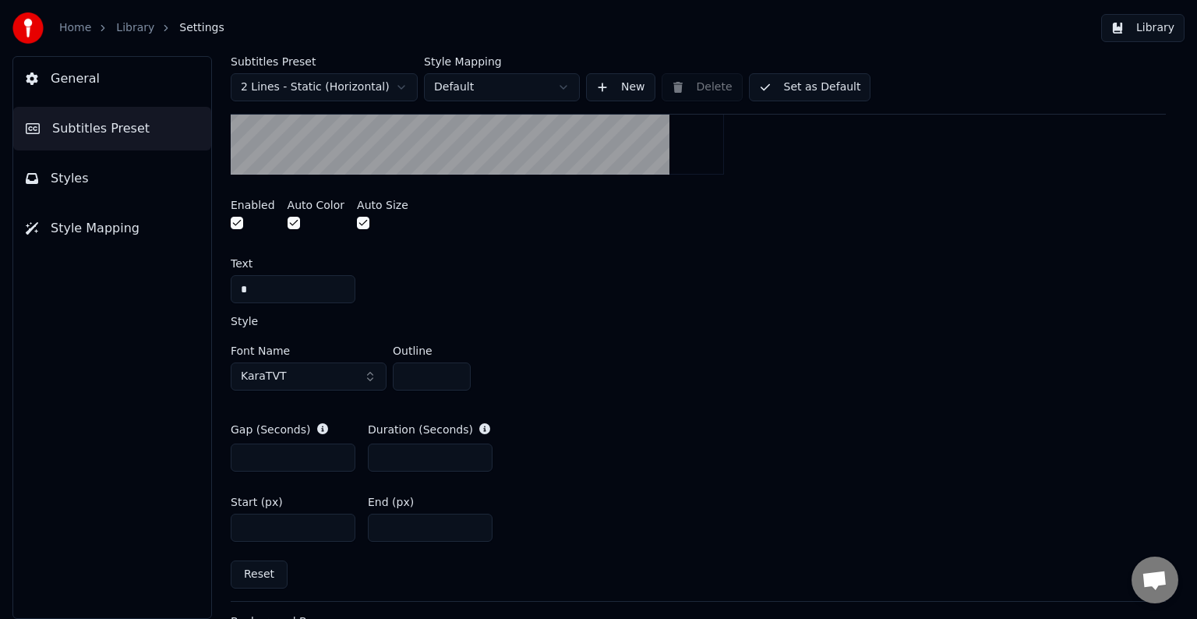
click at [288, 221] on button "button" at bounding box center [294, 223] width 12 height 12
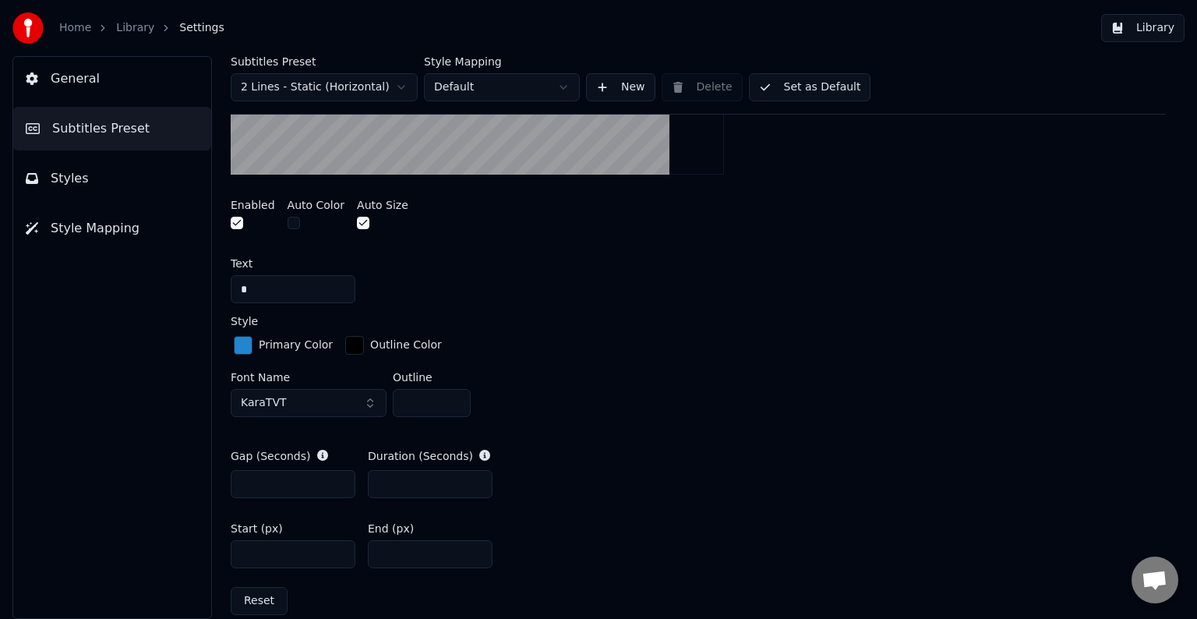
click at [247, 346] on div "button" at bounding box center [243, 345] width 19 height 19
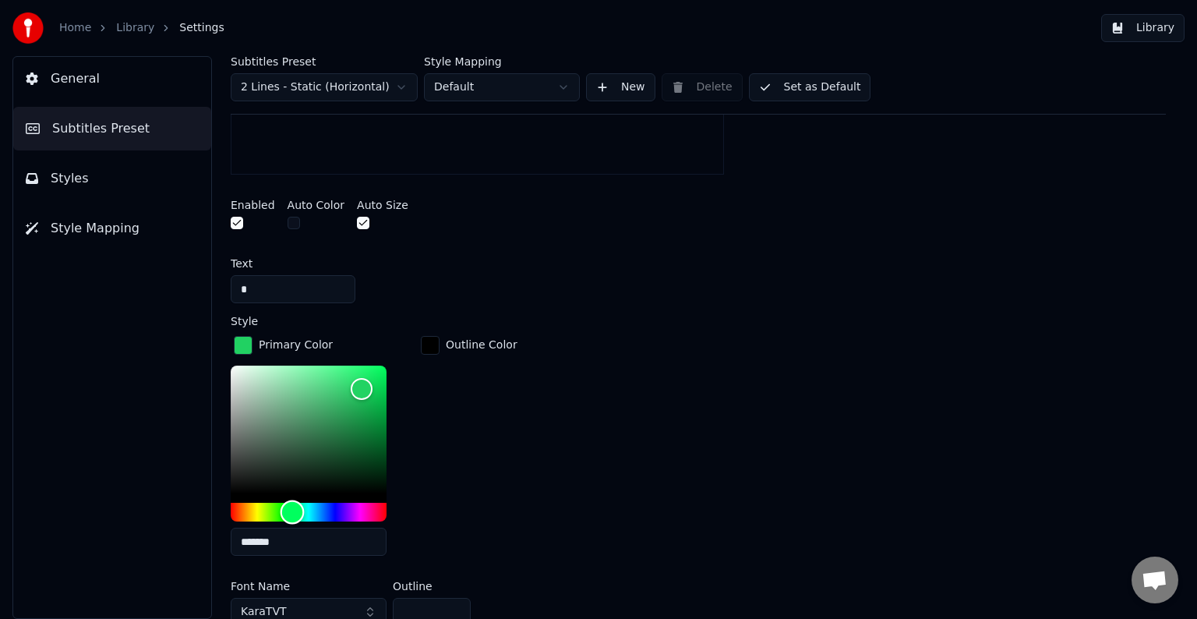
type input "*******"
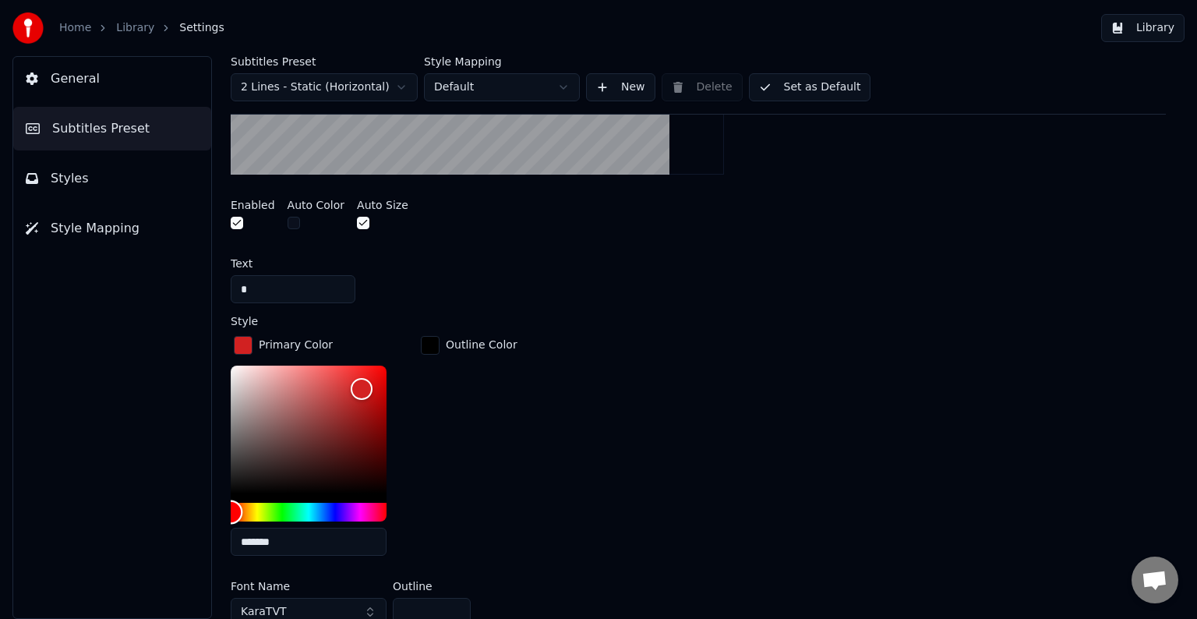
drag, startPoint x: 319, startPoint y: 509, endPoint x: 195, endPoint y: 514, distance: 124.1
click at [195, 514] on div "General Subtitles Preset Styles Style Mapping Subtitles Preset 2 Lines - Static…" at bounding box center [598, 337] width 1197 height 563
click at [430, 345] on div "button" at bounding box center [430, 345] width 19 height 19
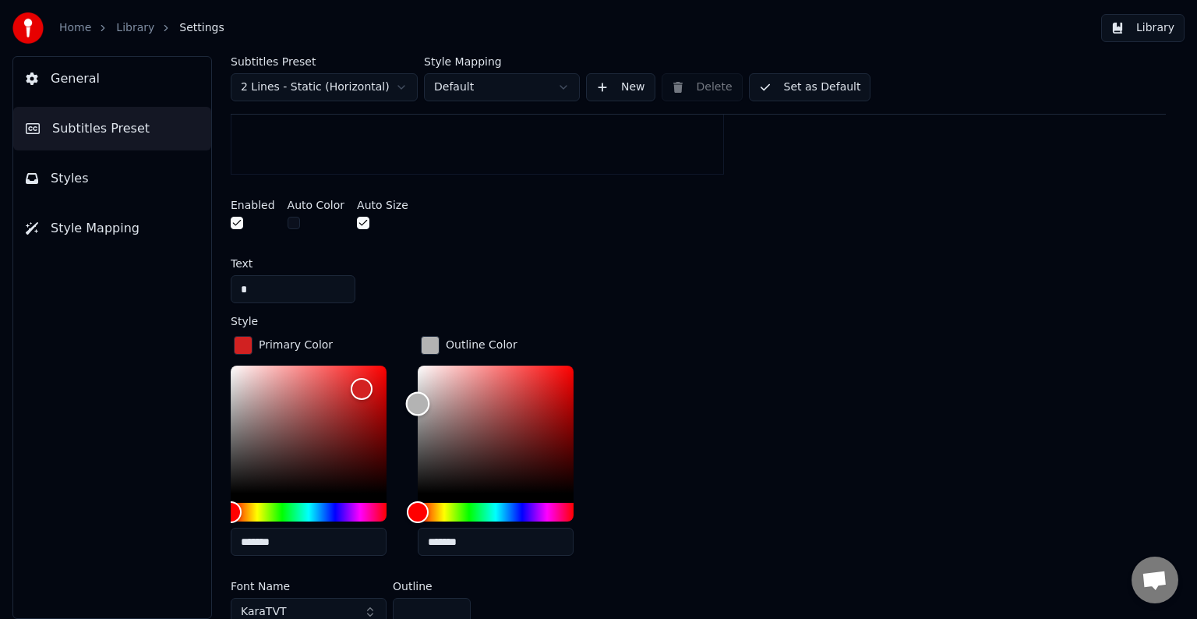
type input "*******"
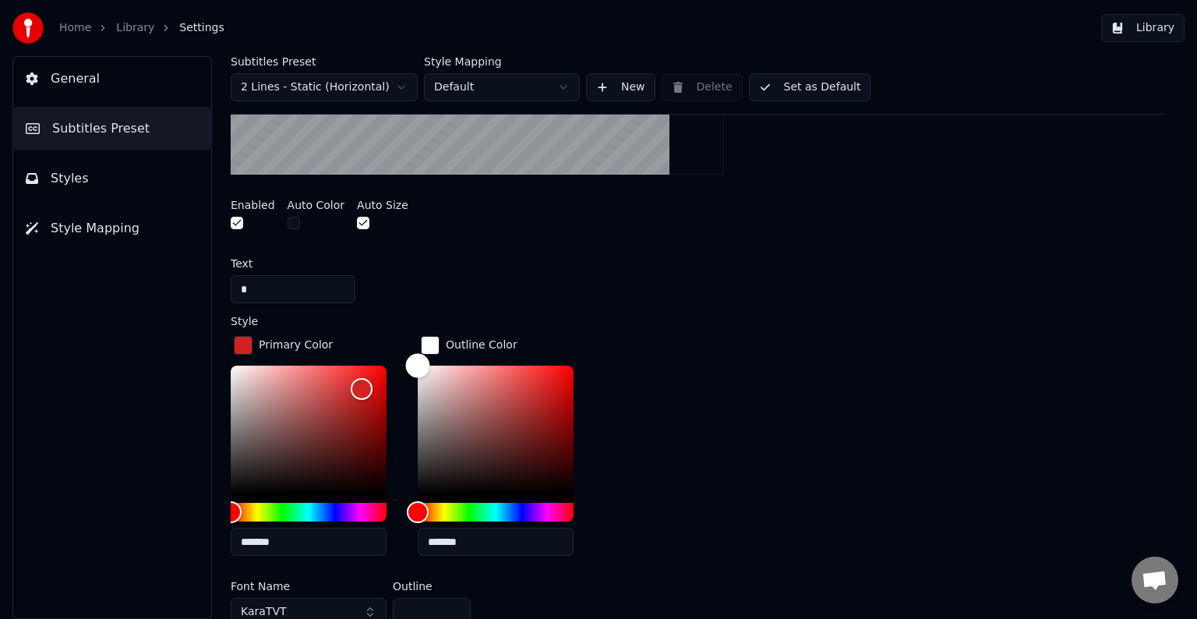
drag, startPoint x: 415, startPoint y: 480, endPoint x: 364, endPoint y: 269, distance: 217.2
click at [364, 269] on div "A visual cue that shows when to start singing by indicating the timing before t…" at bounding box center [698, 365] width 935 height 944
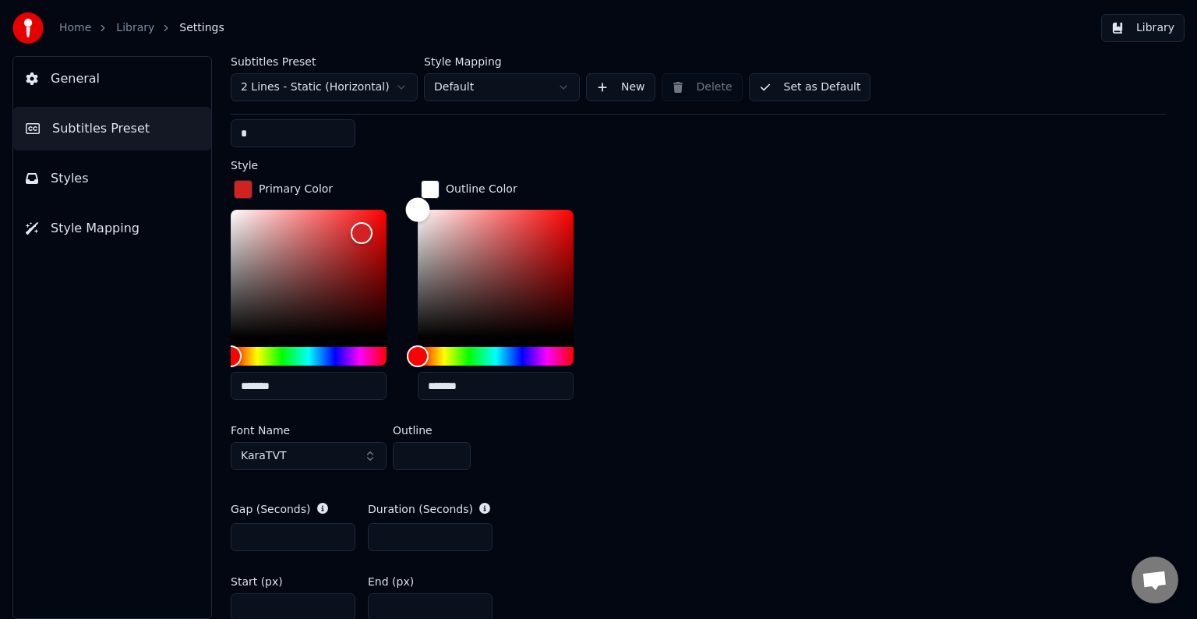
scroll to position [775, 0]
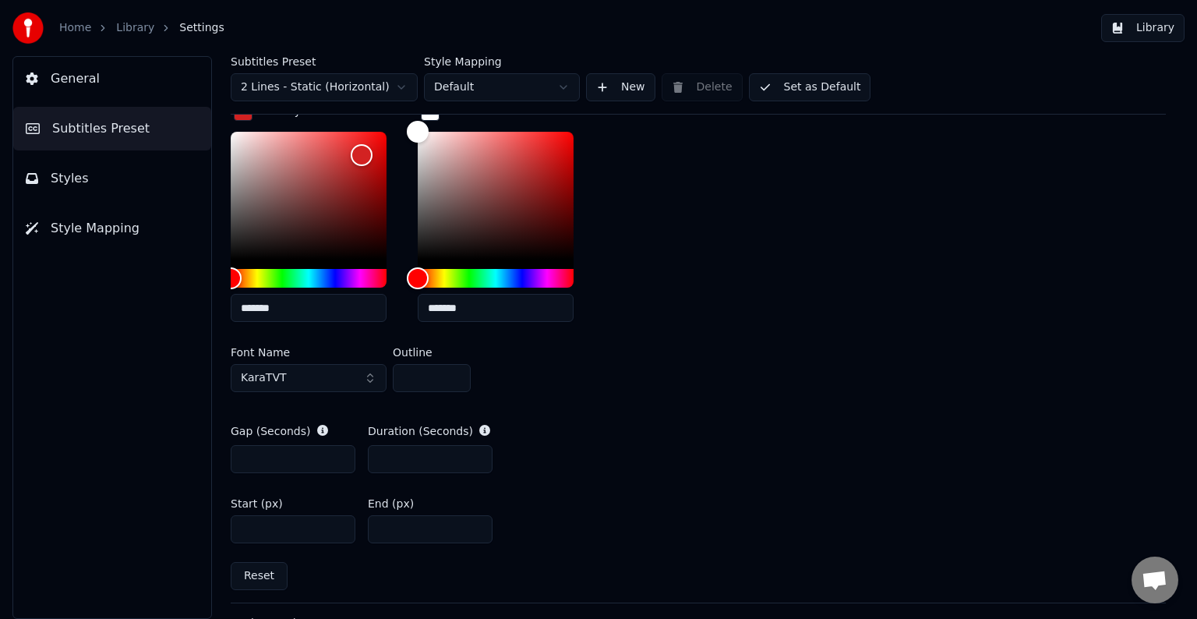
drag, startPoint x: 392, startPoint y: 458, endPoint x: 367, endPoint y: 458, distance: 25.0
click at [367, 458] on div "Gap (Seconds) ** Duration (Seconds) *" at bounding box center [698, 448] width 935 height 75
type input "*"
click at [249, 458] on input "**" at bounding box center [293, 459] width 125 height 28
click at [247, 455] on input "**" at bounding box center [293, 459] width 125 height 28
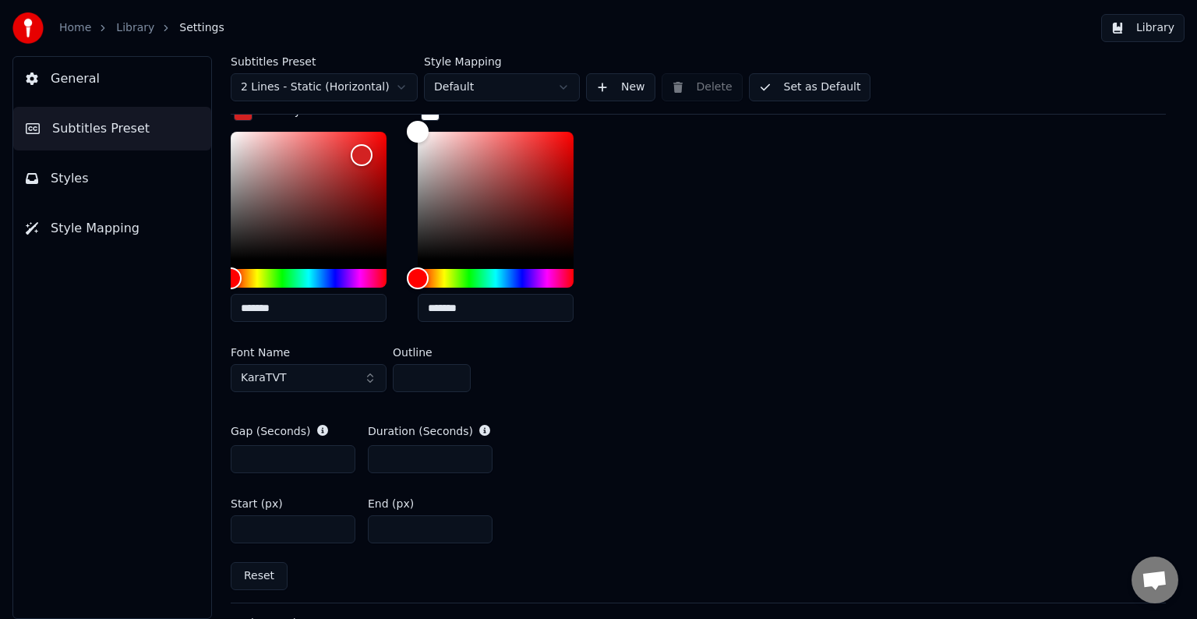
scroll to position [1009, 0]
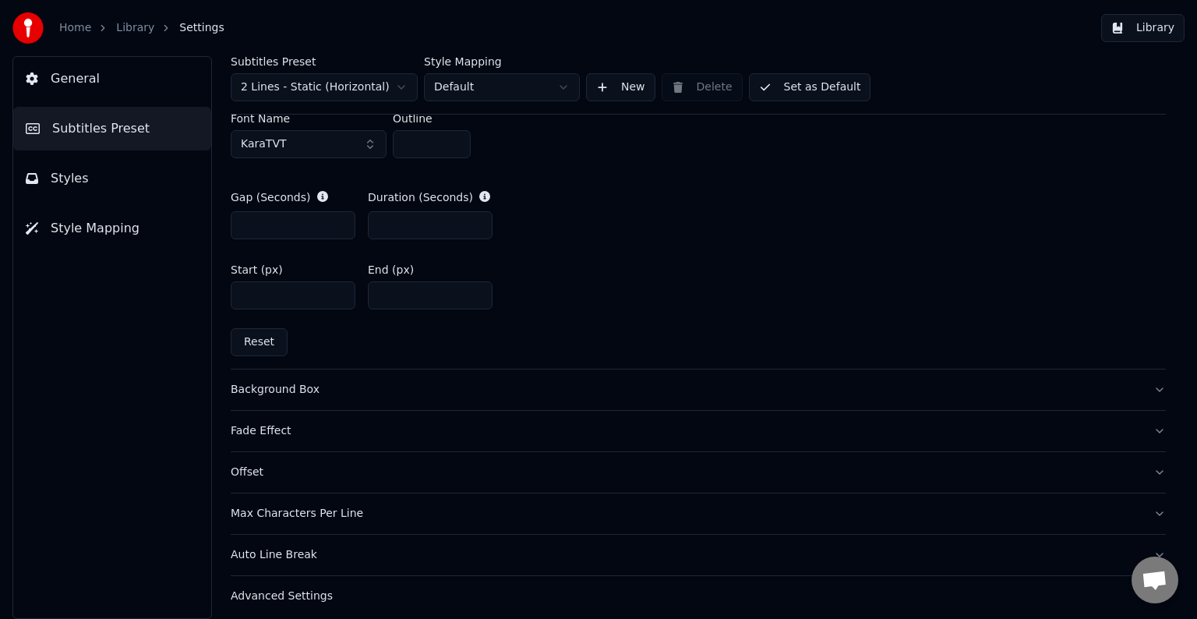
type input "*"
click at [1150, 28] on button "Library" at bounding box center [1142, 28] width 83 height 28
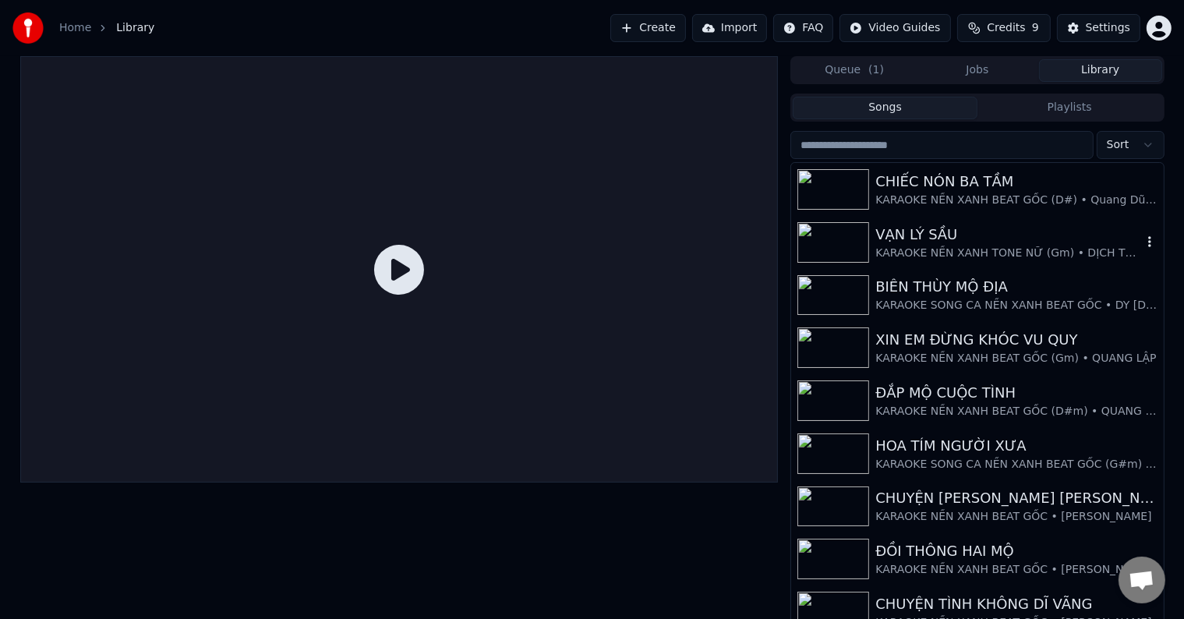
click at [923, 243] on div "VẠN LÝ SẦU" at bounding box center [1008, 235] width 266 height 22
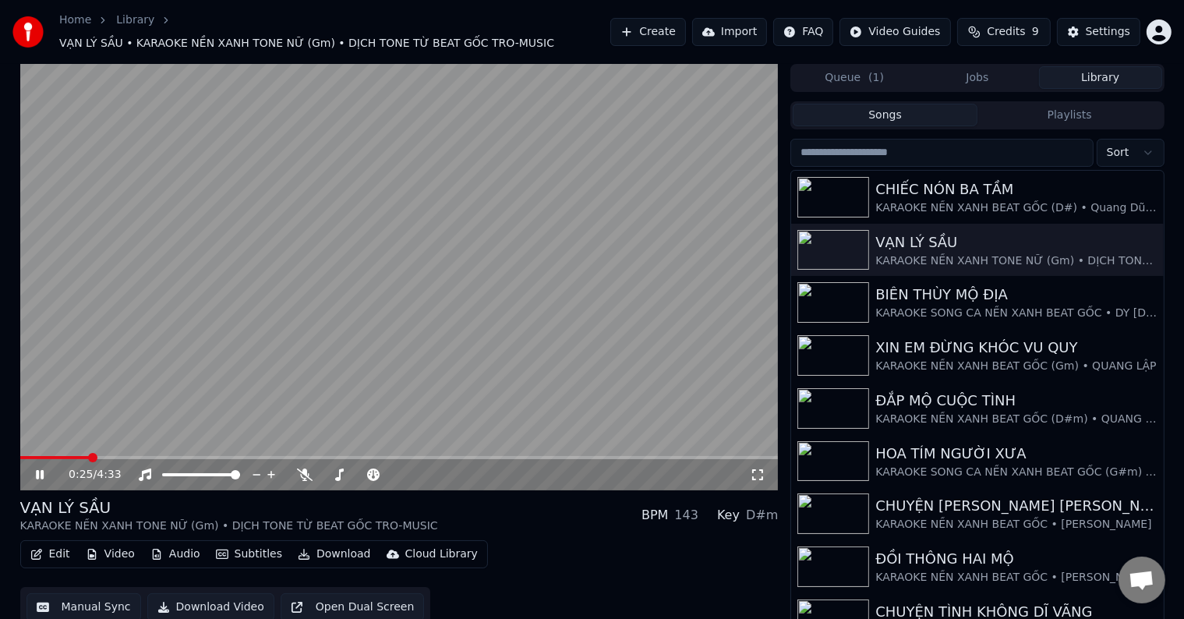
click at [90, 453] on span at bounding box center [92, 457] width 9 height 9
click at [1102, 25] on div "Settings" at bounding box center [1108, 32] width 44 height 16
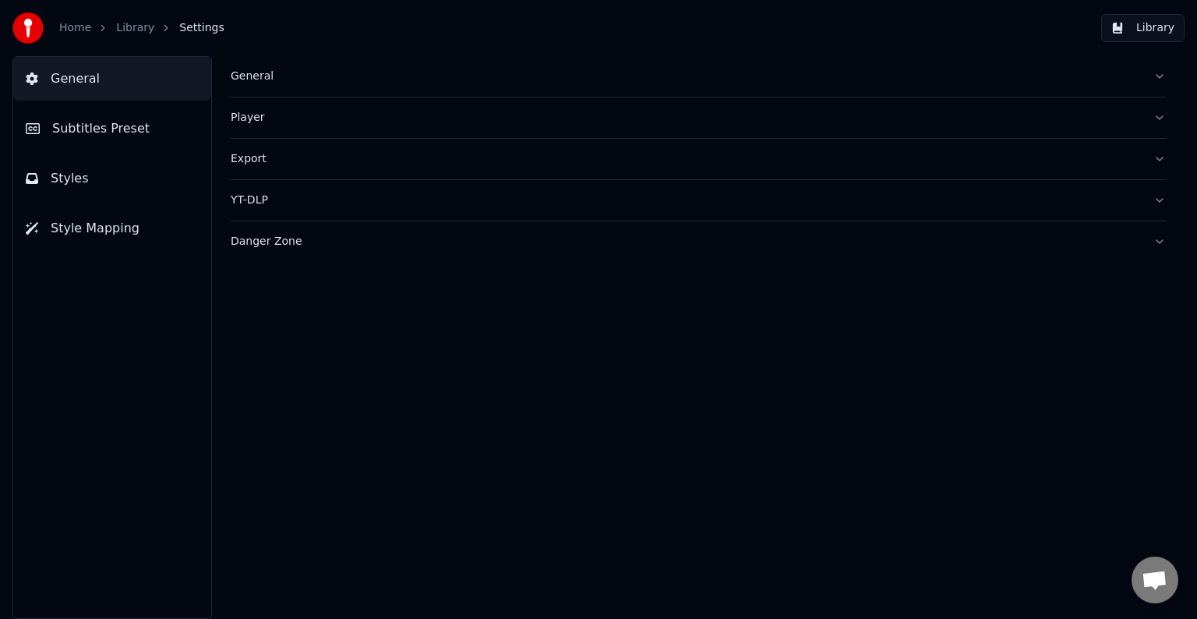
click at [106, 128] on span "Subtitles Preset" at bounding box center [100, 128] width 97 height 19
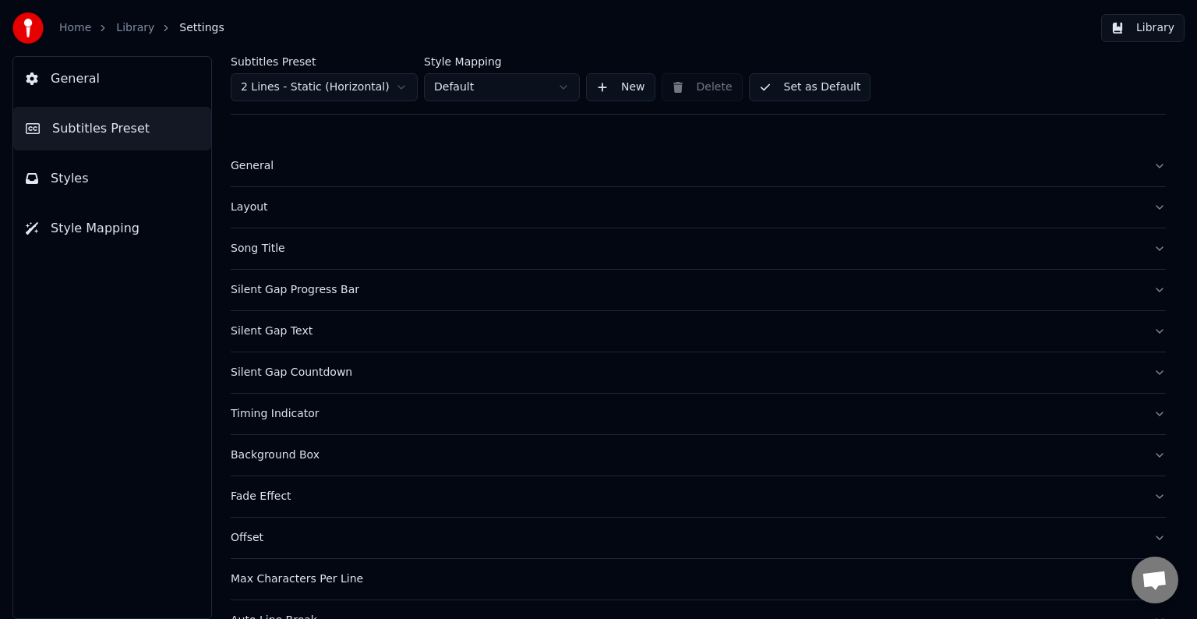
click at [277, 413] on div "Timing Indicator" at bounding box center [686, 414] width 910 height 16
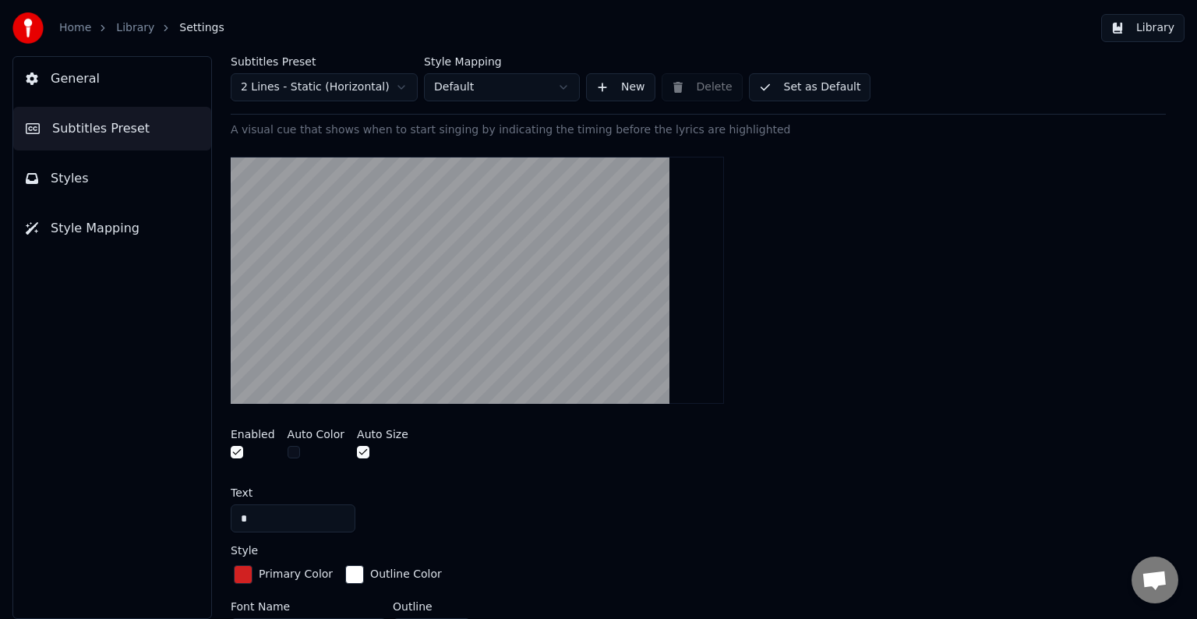
scroll to position [702, 0]
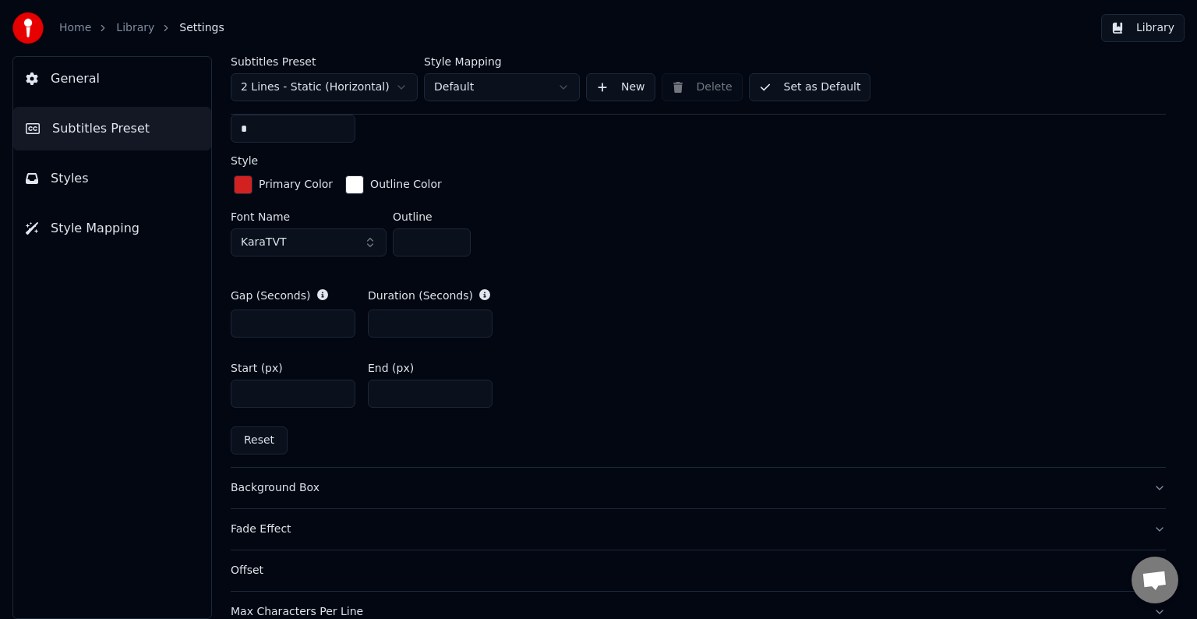
drag, startPoint x: 257, startPoint y: 391, endPoint x: 249, endPoint y: 388, distance: 9.1
click at [249, 388] on input "****" at bounding box center [293, 394] width 125 height 28
type input "****"
drag, startPoint x: 395, startPoint y: 388, endPoint x: 408, endPoint y: 390, distance: 12.6
click at [408, 390] on input "****" at bounding box center [430, 394] width 125 height 28
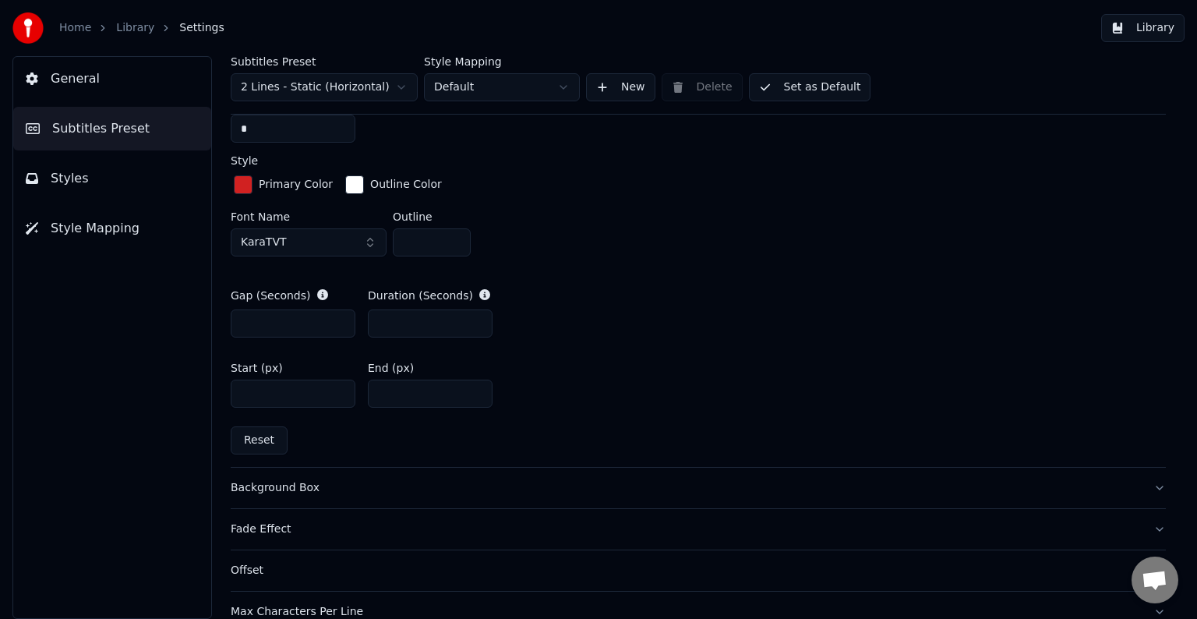
click at [408, 396] on input "****" at bounding box center [430, 394] width 125 height 28
drag, startPoint x: 395, startPoint y: 399, endPoint x: 369, endPoint y: 395, distance: 26.8
click at [369, 395] on input "*" at bounding box center [430, 394] width 125 height 28
type input "*"
click at [176, 408] on div "General Subtitles Preset Styles Style Mapping" at bounding box center [112, 337] width 200 height 563
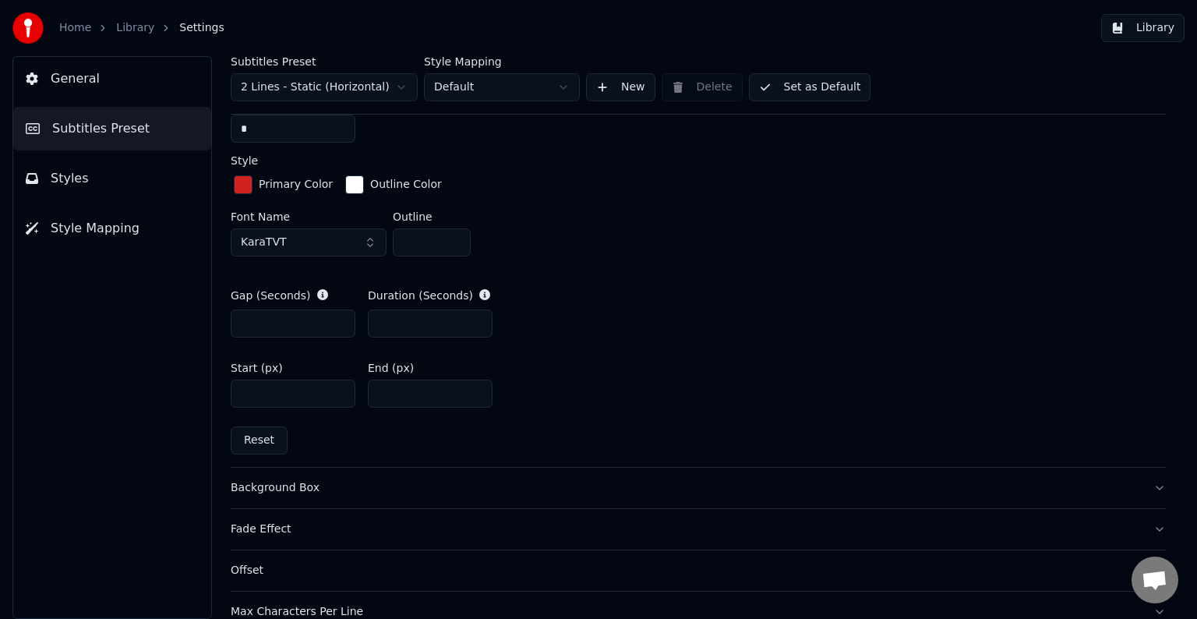
click at [1149, 27] on button "Library" at bounding box center [1142, 28] width 83 height 28
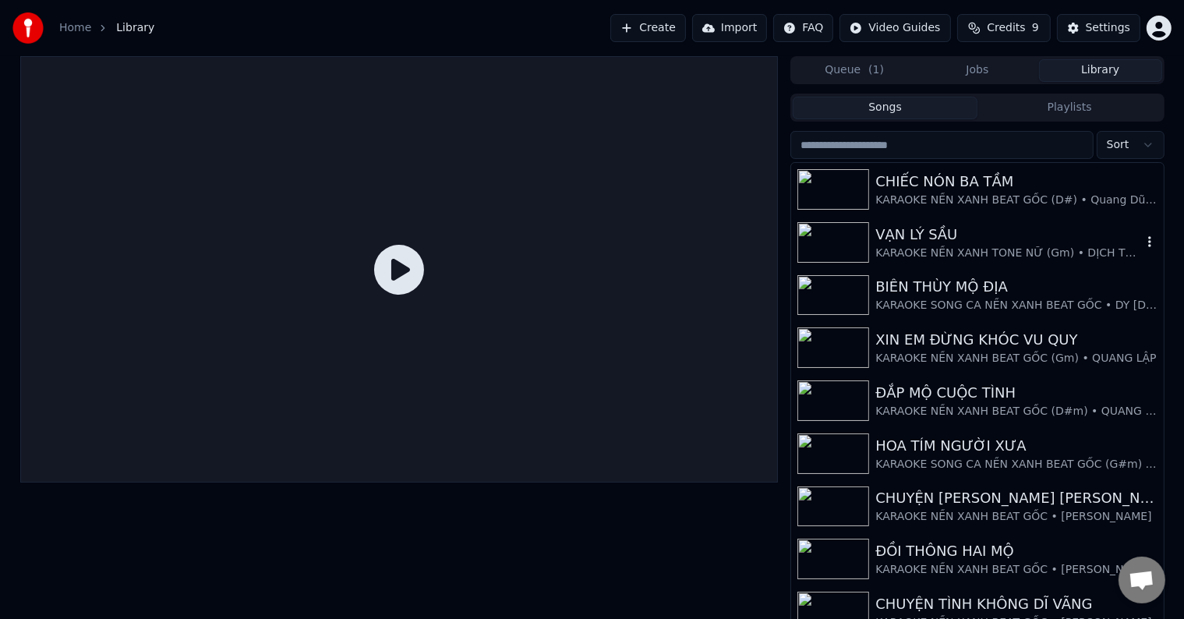
click at [929, 244] on div "VẠN LÝ SẦU" at bounding box center [1008, 235] width 266 height 22
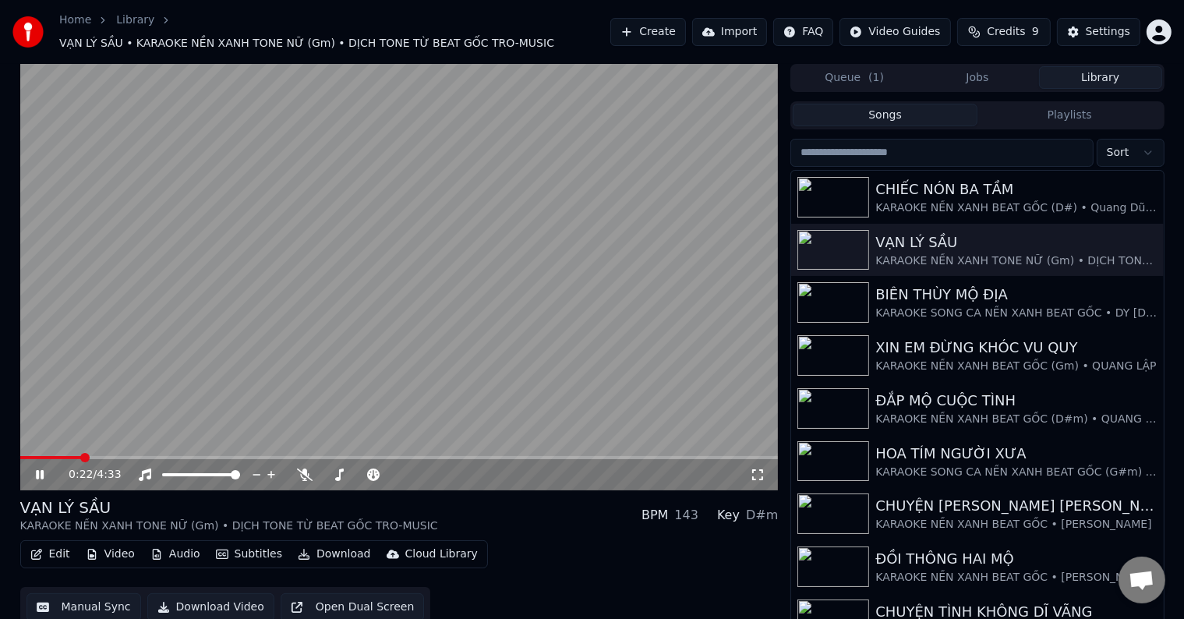
click at [80, 453] on span at bounding box center [84, 457] width 9 height 9
click at [94, 453] on span at bounding box center [95, 457] width 9 height 9
click at [72, 453] on span at bounding box center [76, 457] width 9 height 9
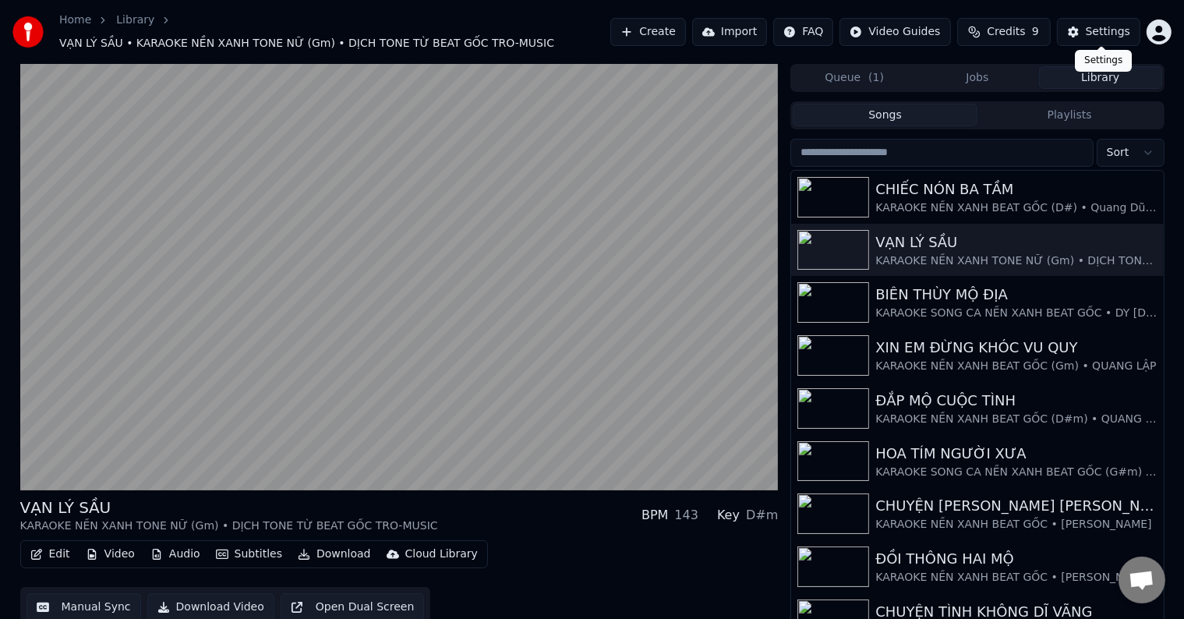
click at [1112, 31] on div "Settings" at bounding box center [1108, 32] width 44 height 16
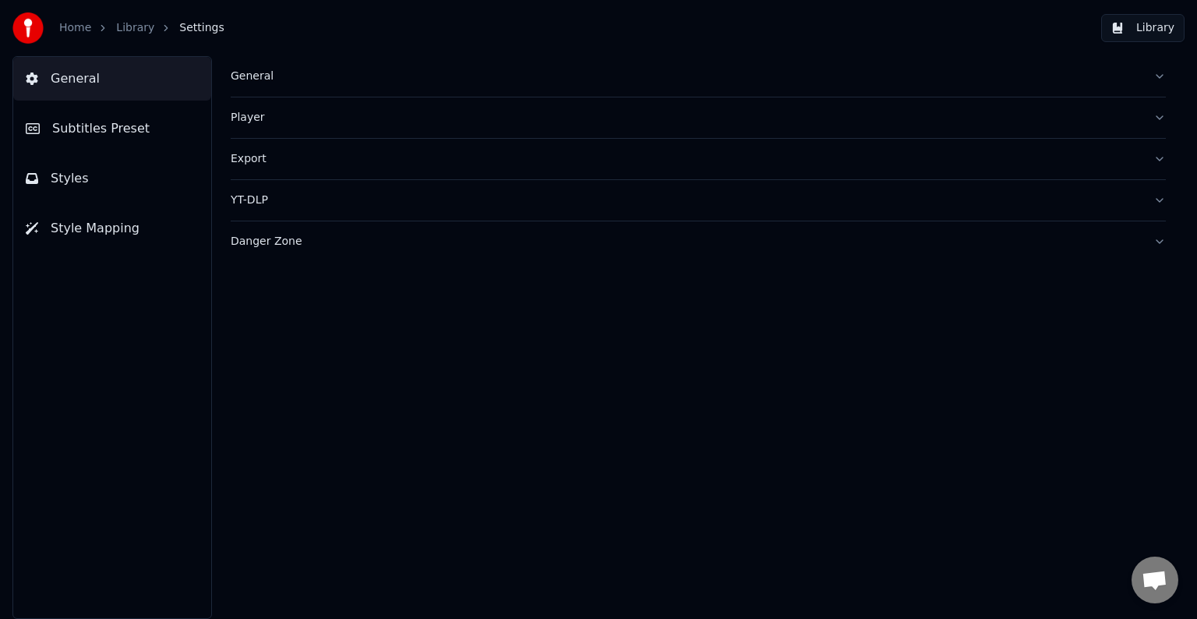
click at [101, 127] on span "Subtitles Preset" at bounding box center [100, 128] width 97 height 19
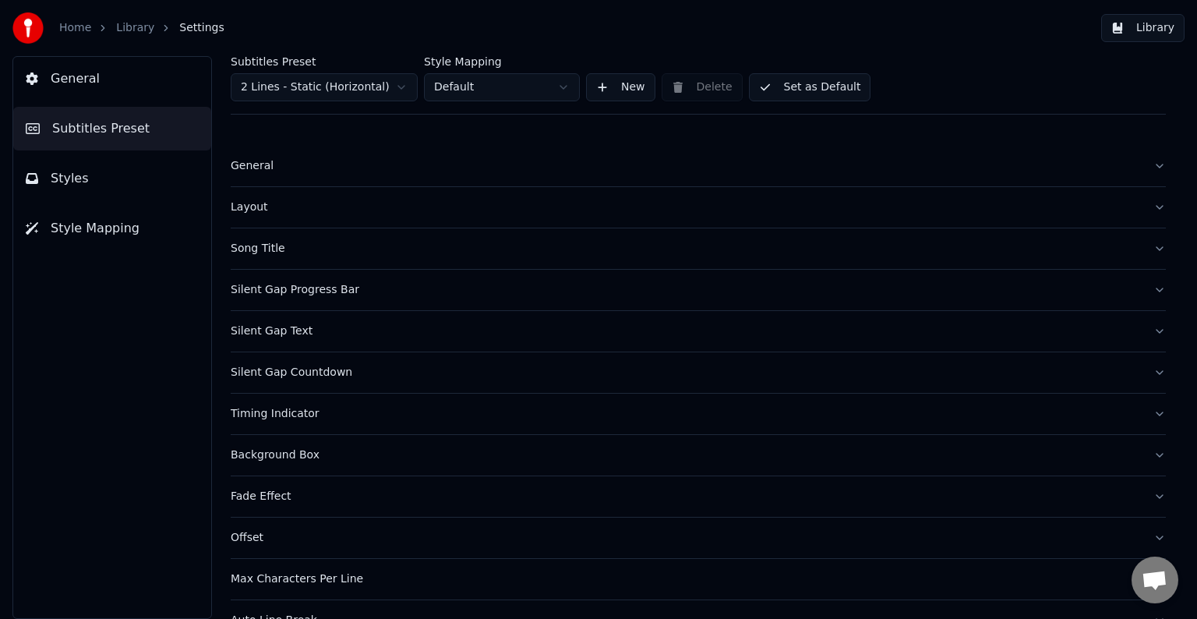
click at [259, 415] on div "Timing Indicator" at bounding box center [686, 414] width 910 height 16
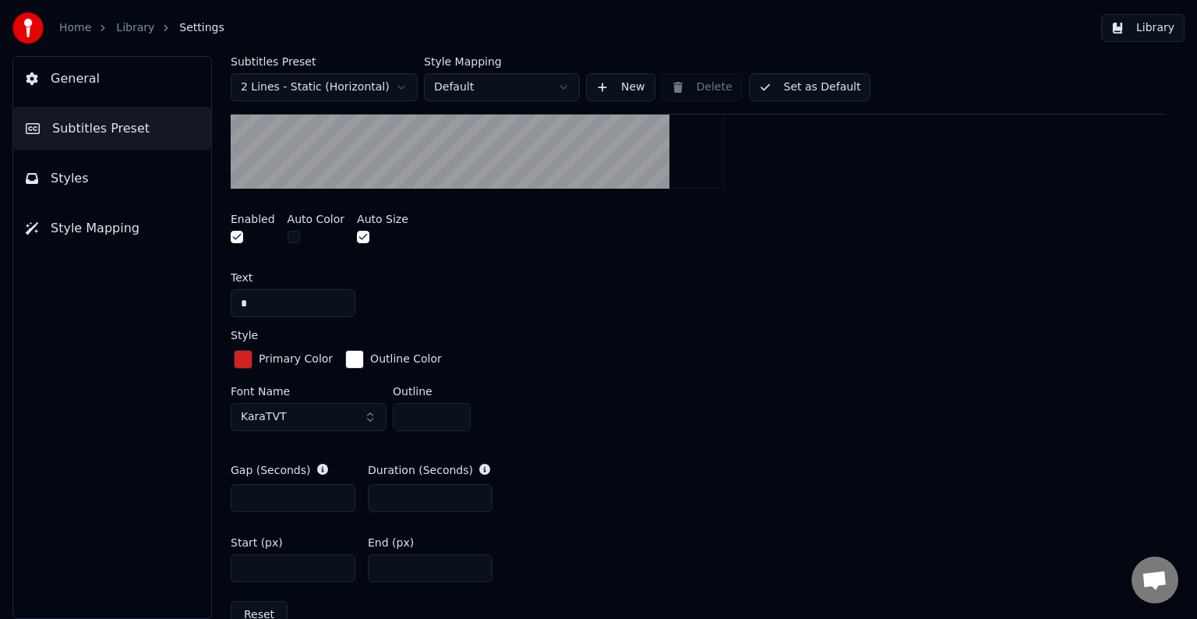
scroll to position [702, 0]
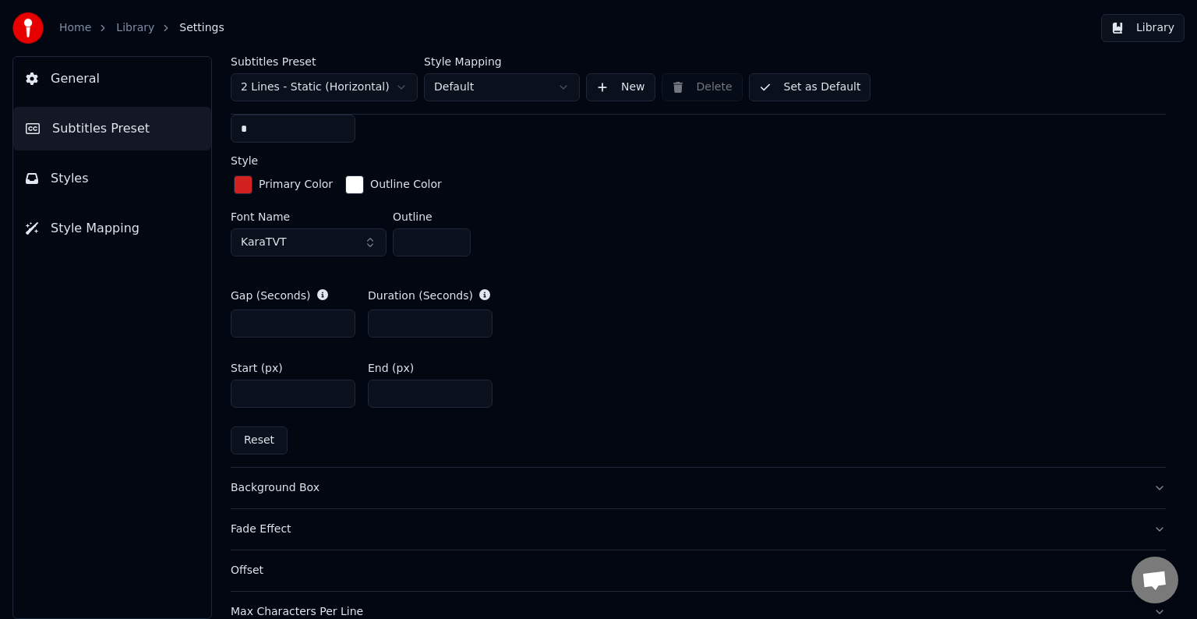
drag, startPoint x: 390, startPoint y: 393, endPoint x: 359, endPoint y: 393, distance: 31.2
click at [359, 393] on div "Start (px) **** End (px) *" at bounding box center [698, 385] width 935 height 70
click at [387, 394] on input "****" at bounding box center [430, 394] width 125 height 28
type input "****"
click at [1164, 30] on button "Library" at bounding box center [1142, 28] width 83 height 28
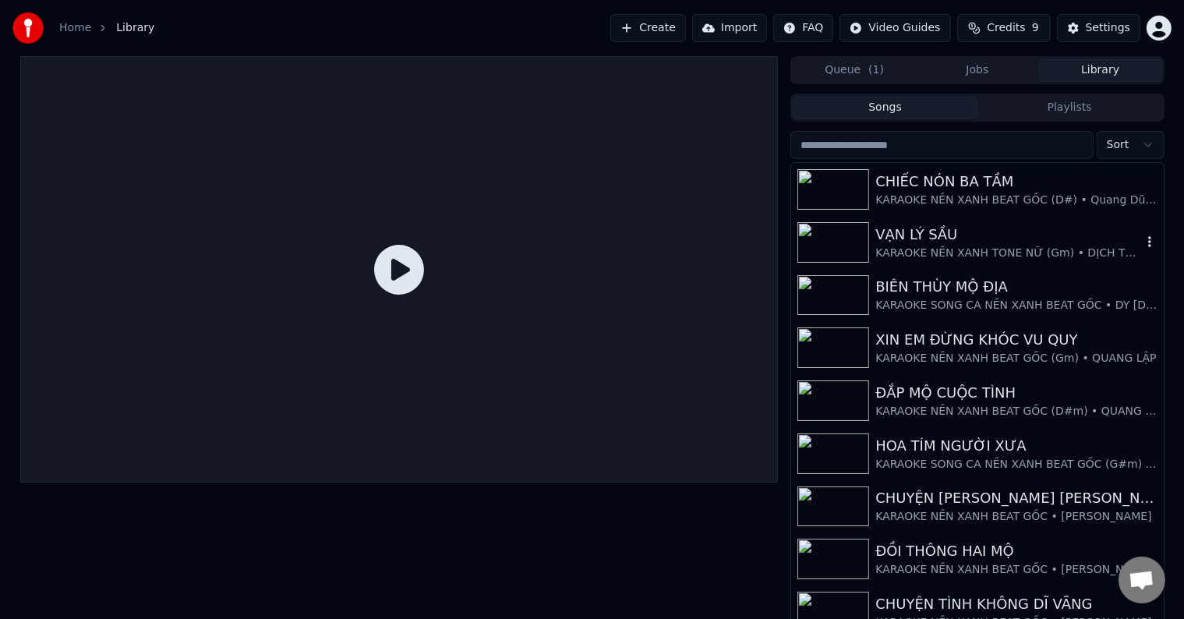
click at [942, 260] on div "KARAOKE NỀN XANH TONE NỮ (Gm) • DỊCH TONE TỪ BEAT GỐC TRO-MUSIC" at bounding box center [1008, 254] width 266 height 16
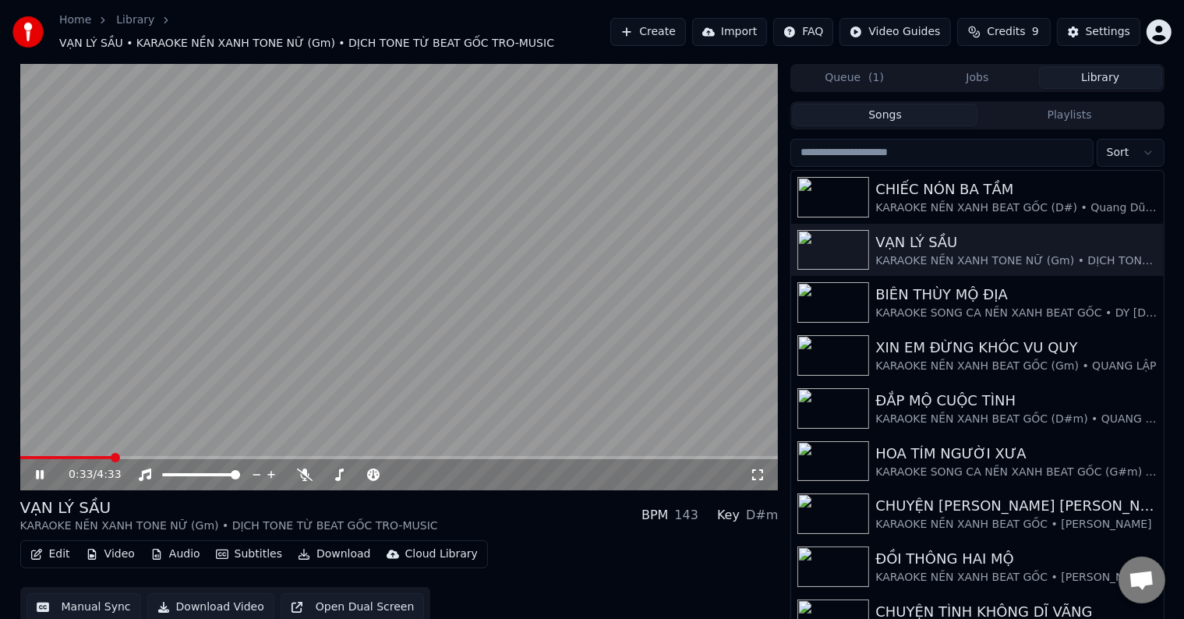
click at [111, 453] on span at bounding box center [115, 457] width 9 height 9
click at [90, 453] on span at bounding box center [92, 457] width 9 height 9
click at [1097, 27] on div "Settings" at bounding box center [1108, 32] width 44 height 16
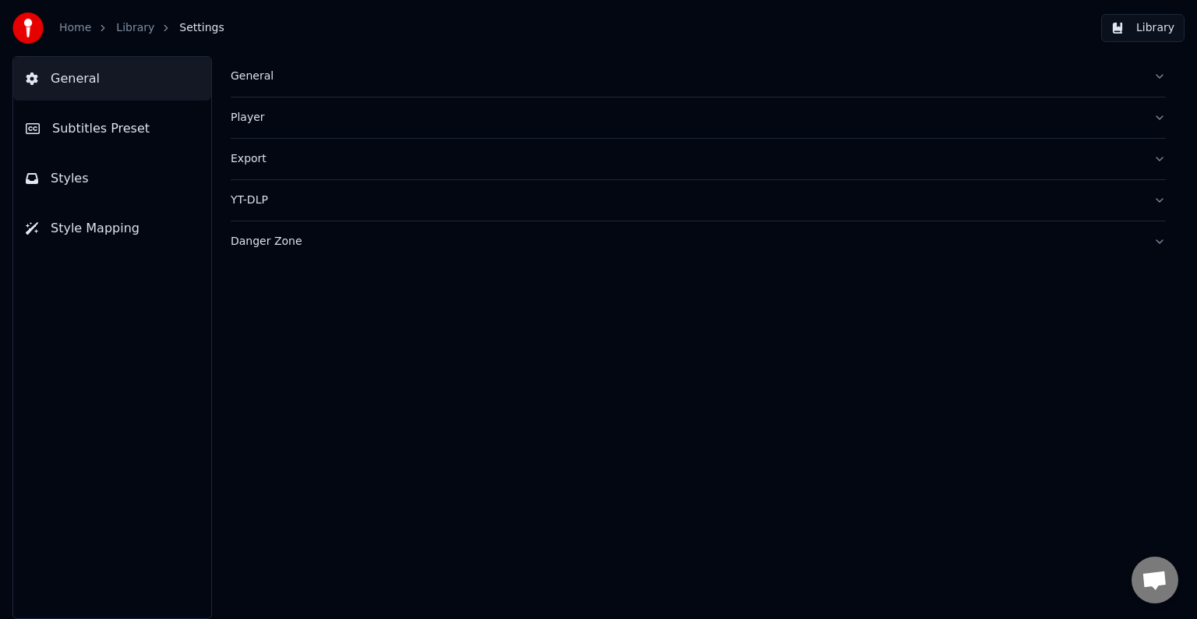
click at [122, 124] on span "Subtitles Preset" at bounding box center [100, 128] width 97 height 19
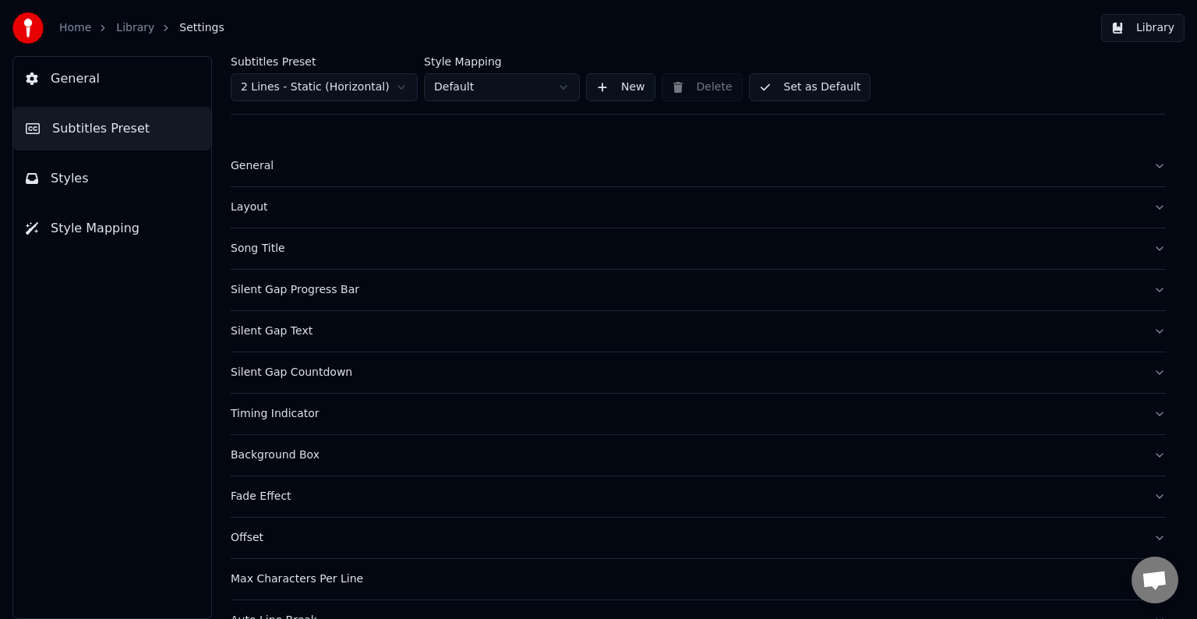
click at [262, 415] on div "Timing Indicator" at bounding box center [686, 414] width 910 height 16
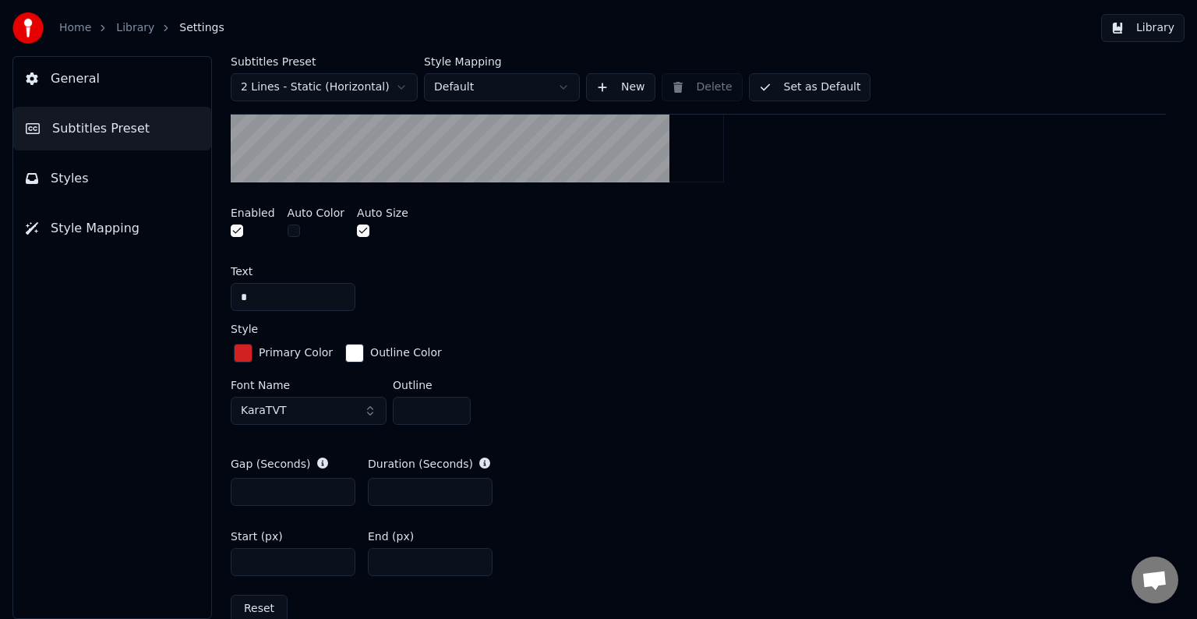
scroll to position [624, 0]
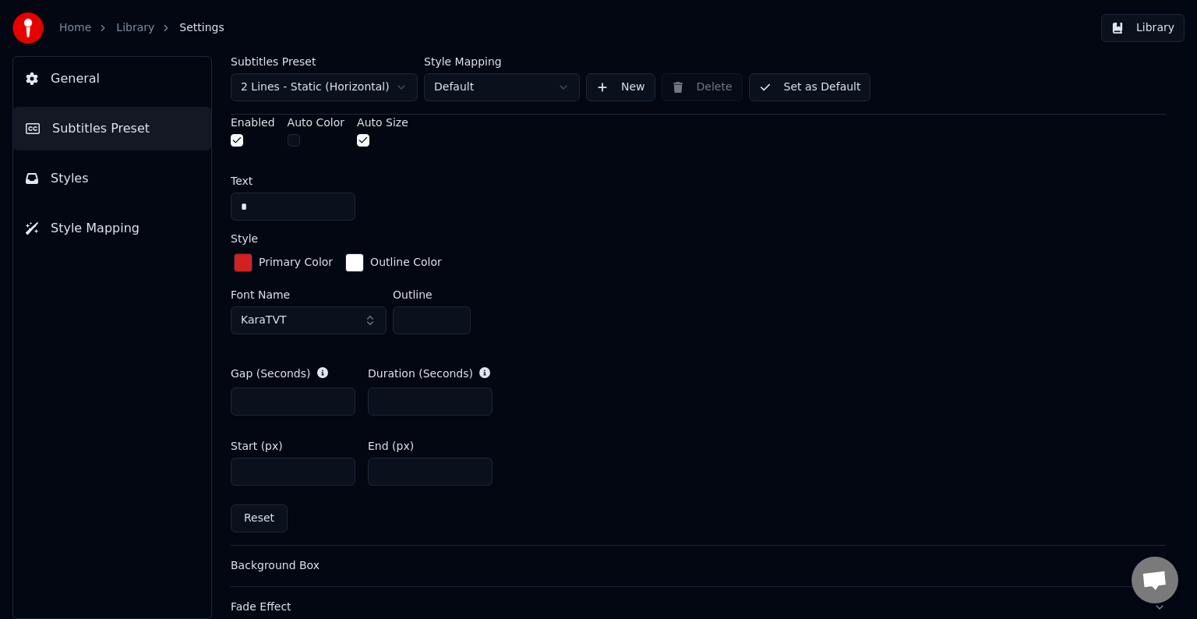
drag, startPoint x: 391, startPoint y: 468, endPoint x: 403, endPoint y: 468, distance: 12.5
click at [403, 468] on input "****" at bounding box center [430, 472] width 125 height 28
type input "****"
drag, startPoint x: 258, startPoint y: 398, endPoint x: 235, endPoint y: 398, distance: 22.6
click at [235, 398] on input "*" at bounding box center [293, 401] width 125 height 28
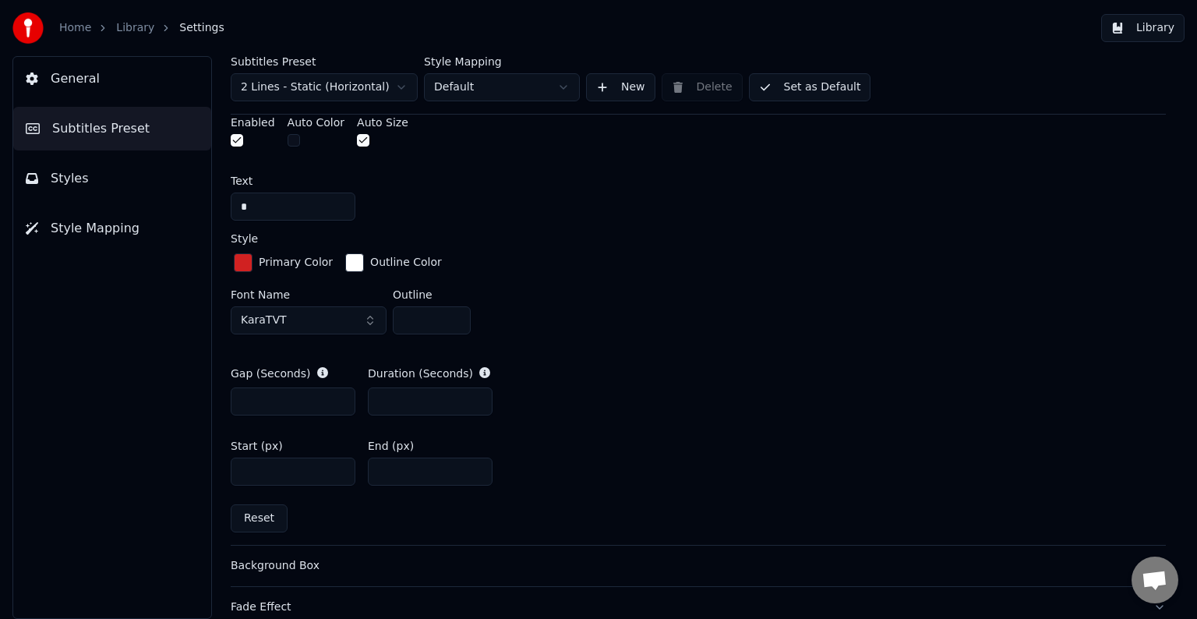
type input "*"
click at [338, 399] on input "*" at bounding box center [293, 401] width 125 height 28
click at [1157, 27] on button "Library" at bounding box center [1142, 28] width 83 height 28
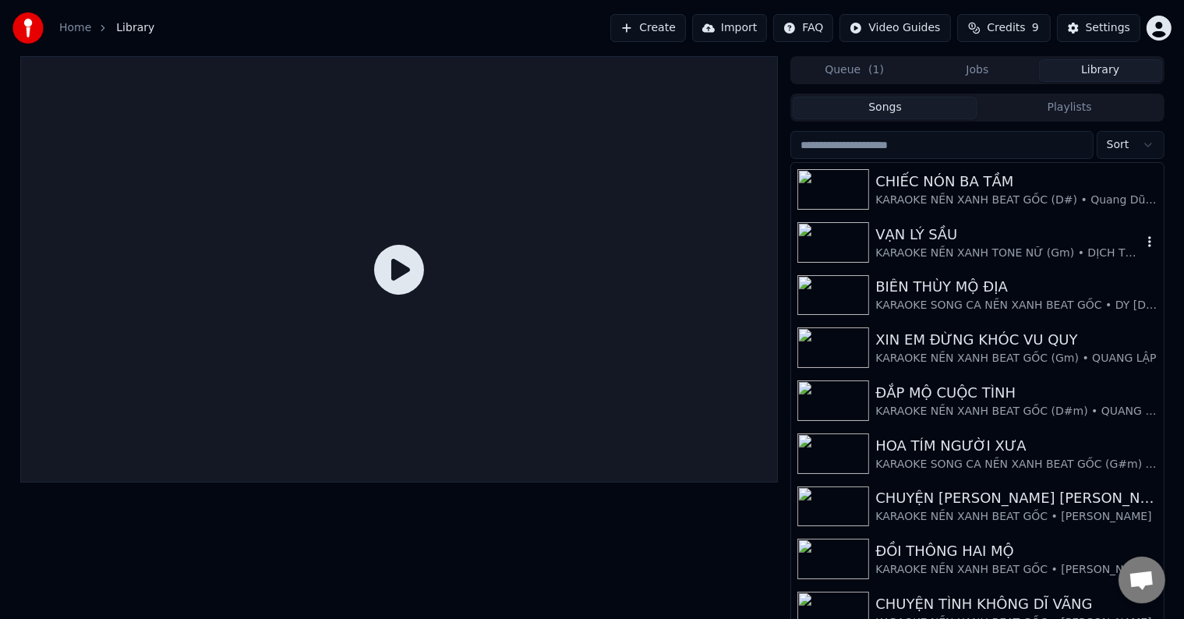
click at [896, 239] on div "VẠN LÝ SẦU" at bounding box center [1008, 235] width 266 height 22
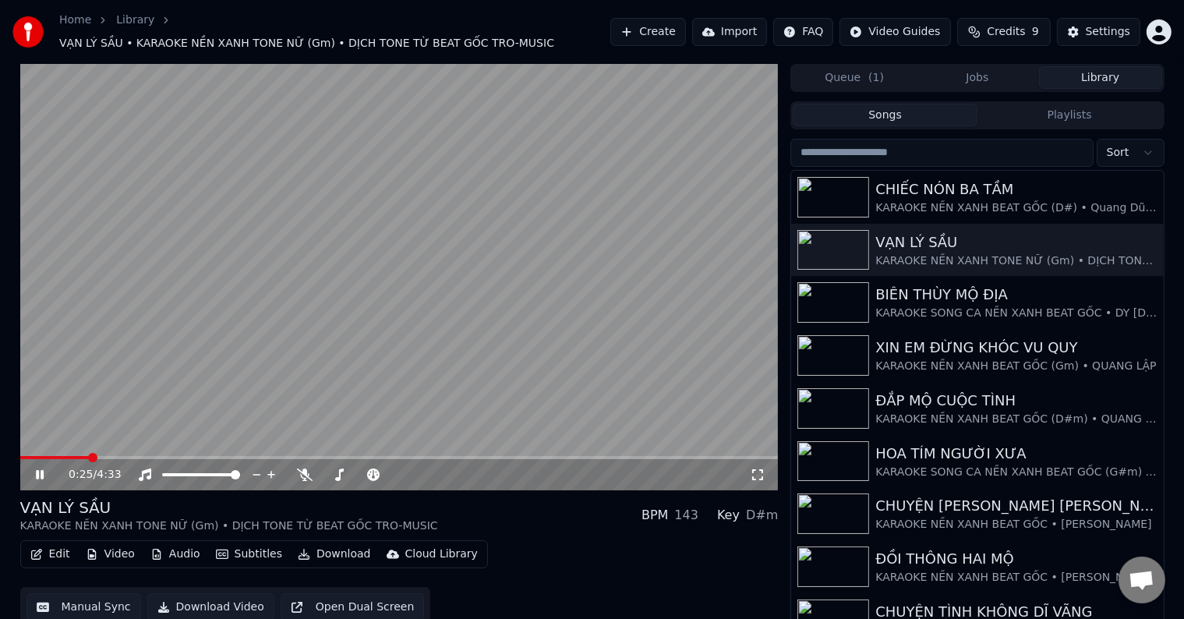
click at [89, 453] on span at bounding box center [92, 457] width 9 height 9
click at [1107, 26] on div "Settings" at bounding box center [1108, 32] width 44 height 16
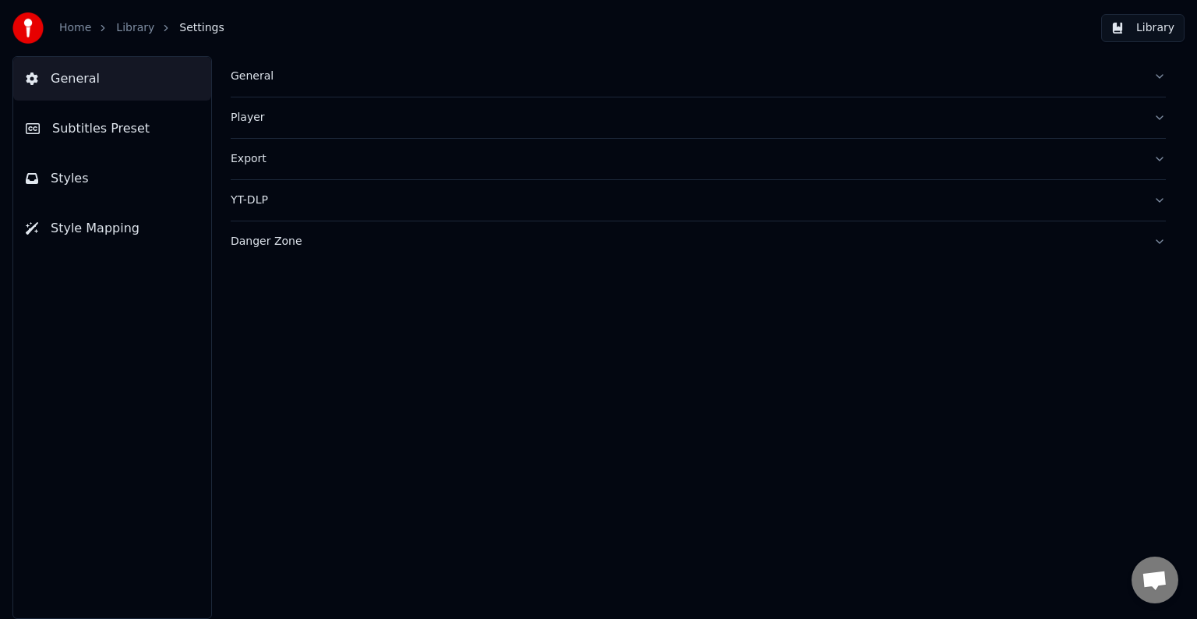
click at [122, 125] on span "Subtitles Preset" at bounding box center [100, 128] width 97 height 19
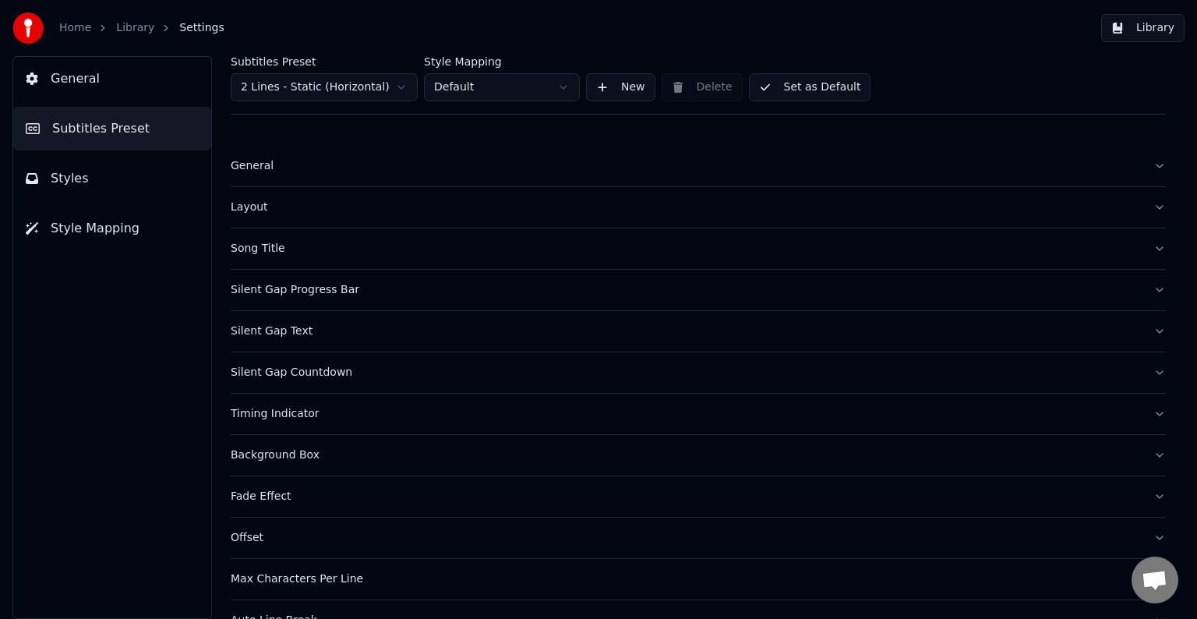
click at [265, 411] on div "Timing Indicator" at bounding box center [686, 414] width 910 height 16
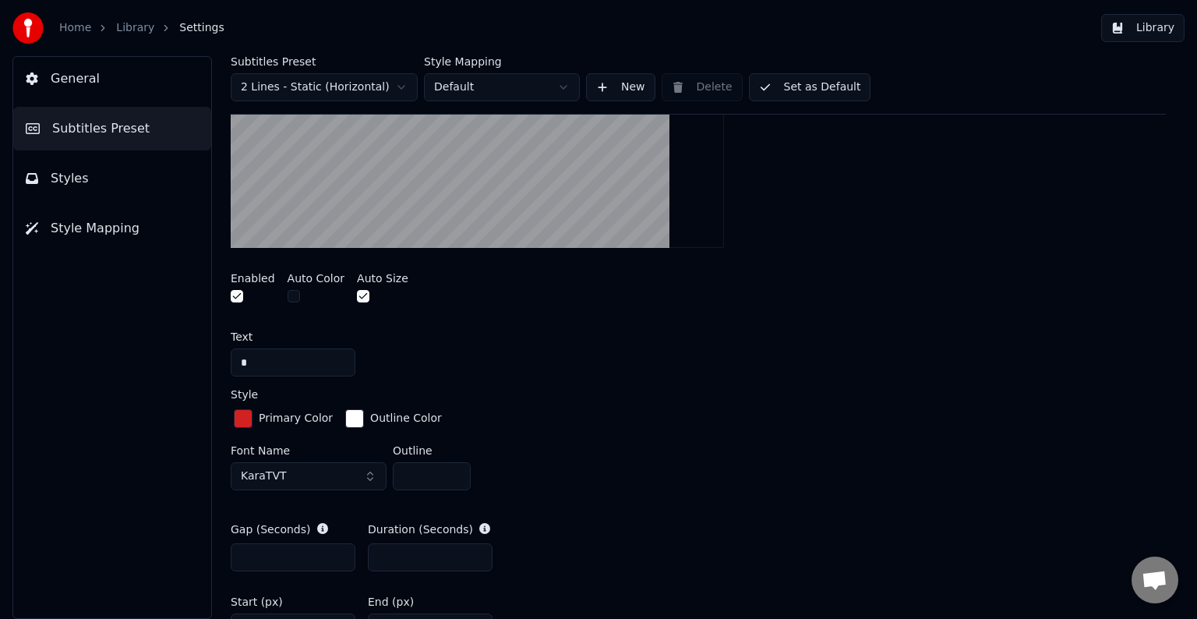
scroll to position [546, 0]
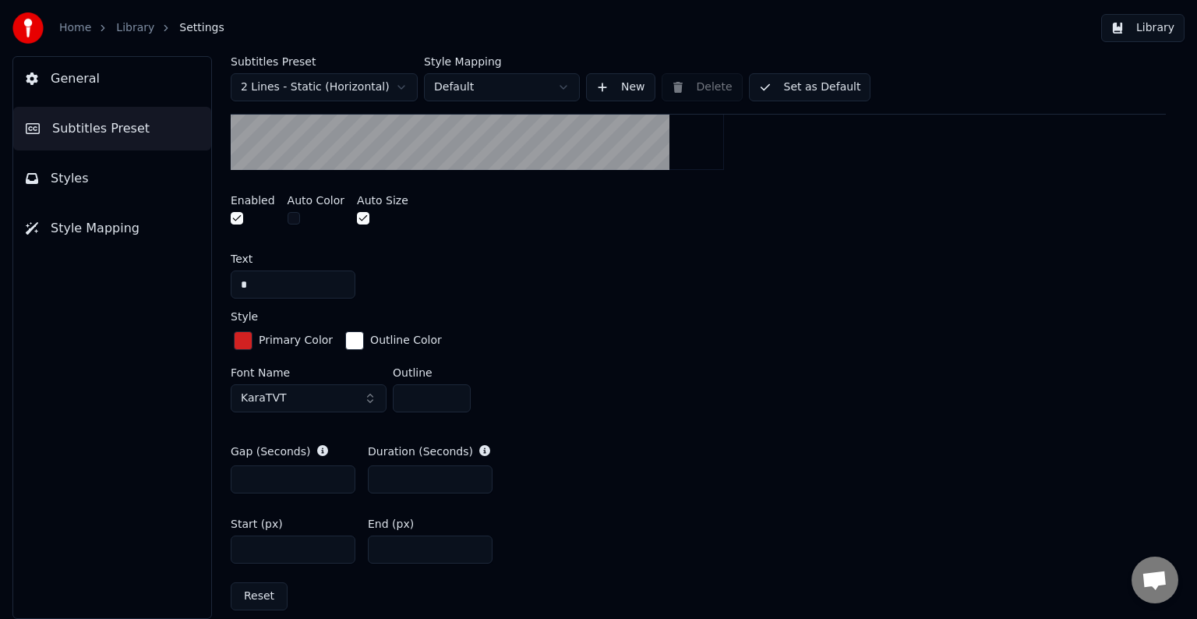
drag, startPoint x: 259, startPoint y: 482, endPoint x: 224, endPoint y: 479, distance: 34.4
click at [224, 479] on div "Subtitles Preset 2 Lines - Static (Horizontal) Style Mapping Default New Delete…" at bounding box center [699, 337] width 998 height 563
type input "*"
click at [378, 472] on input "*" at bounding box center [430, 479] width 125 height 28
type input "*"
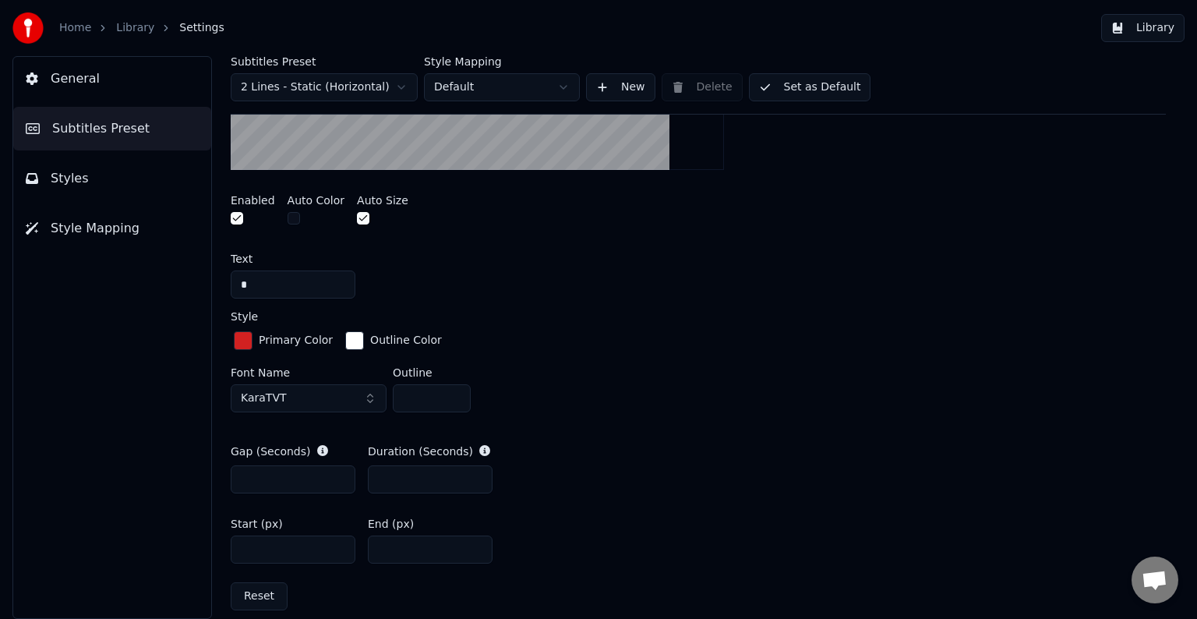
click at [1152, 28] on button "Library" at bounding box center [1142, 28] width 83 height 28
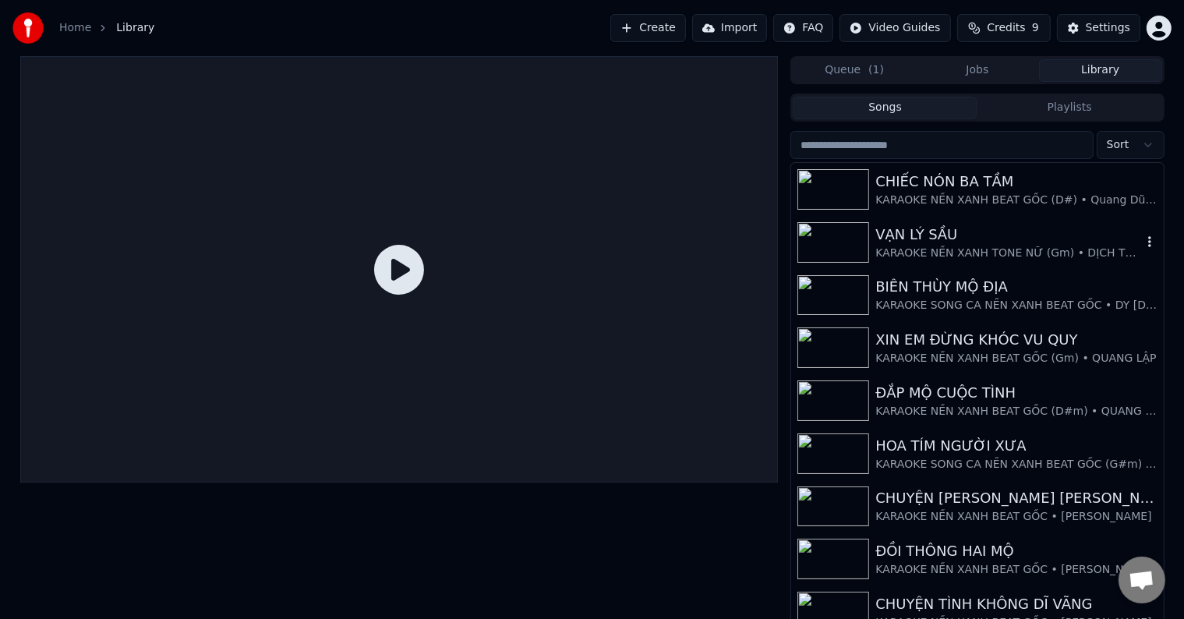
click at [942, 240] on div "VẠN LÝ SẦU" at bounding box center [1008, 235] width 266 height 22
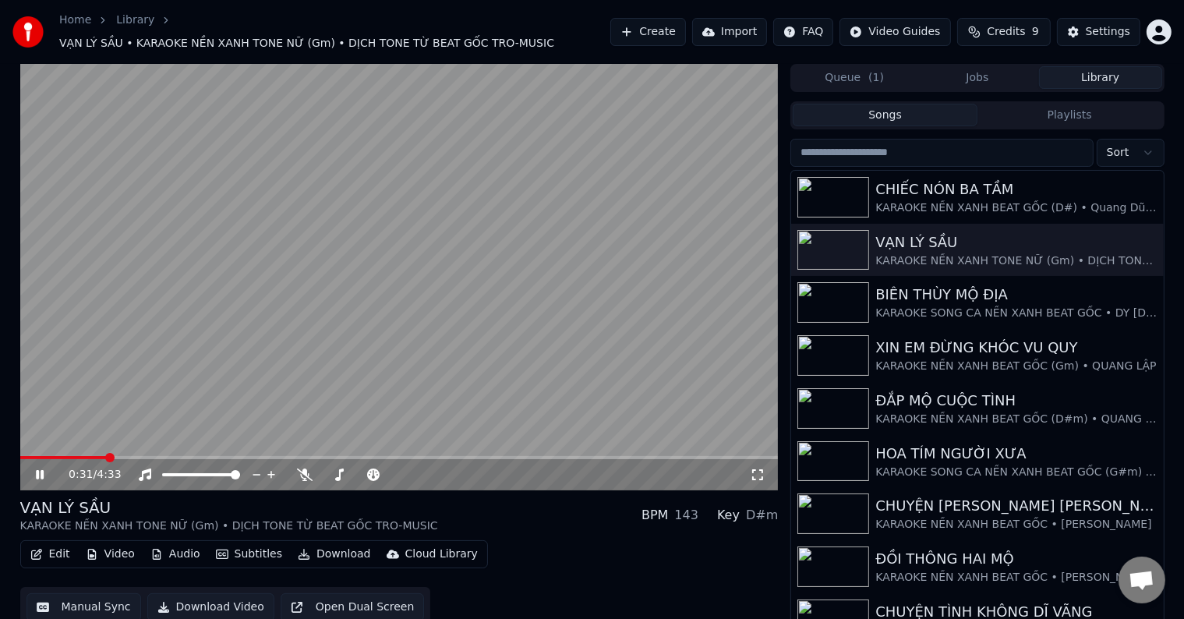
click at [106, 453] on span at bounding box center [109, 457] width 9 height 9
click at [94, 453] on span at bounding box center [98, 457] width 9 height 9
click at [80, 453] on span at bounding box center [84, 457] width 9 height 9
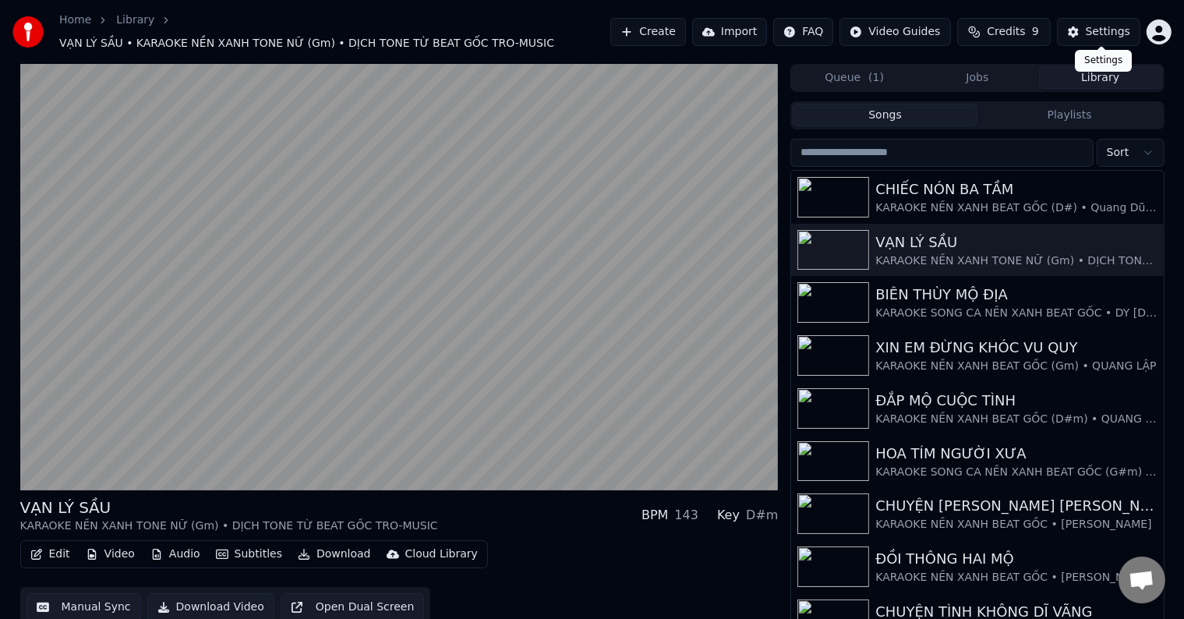
click at [1110, 30] on div "Settings" at bounding box center [1108, 32] width 44 height 16
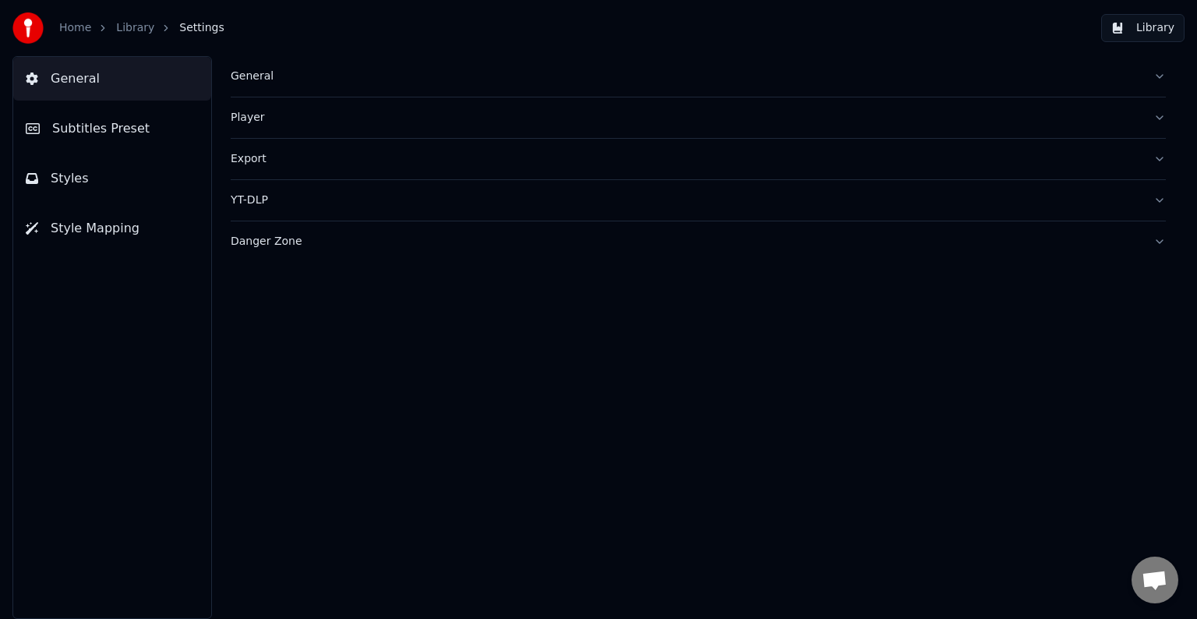
click at [111, 131] on span "Subtitles Preset" at bounding box center [100, 128] width 97 height 19
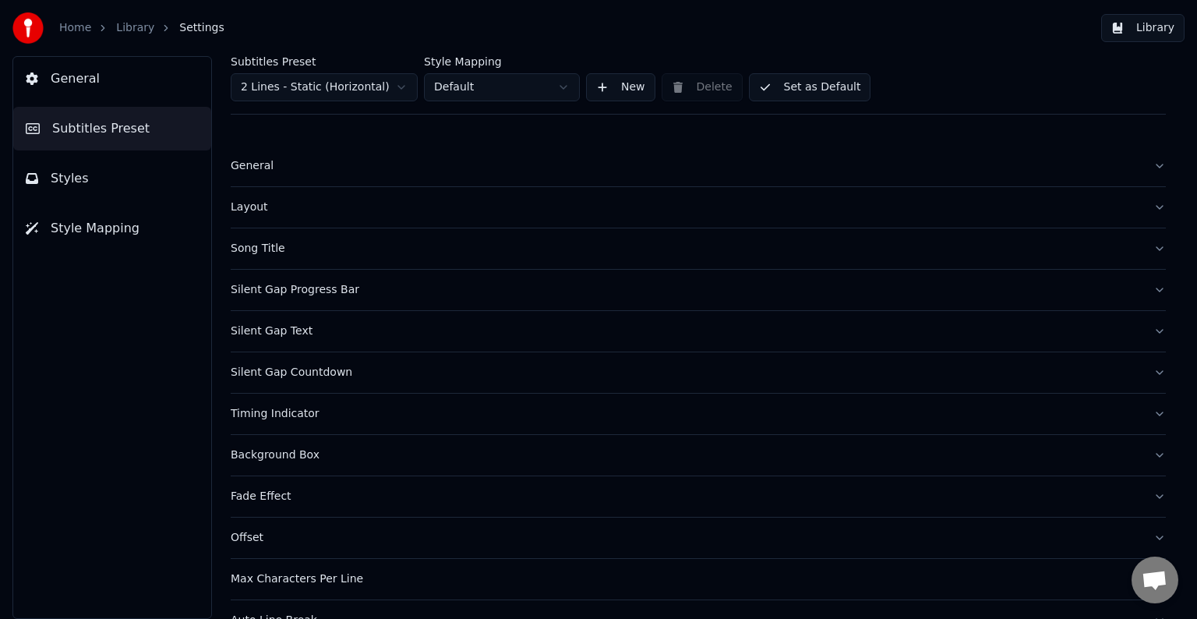
click at [284, 415] on div "Timing Indicator" at bounding box center [686, 414] width 910 height 16
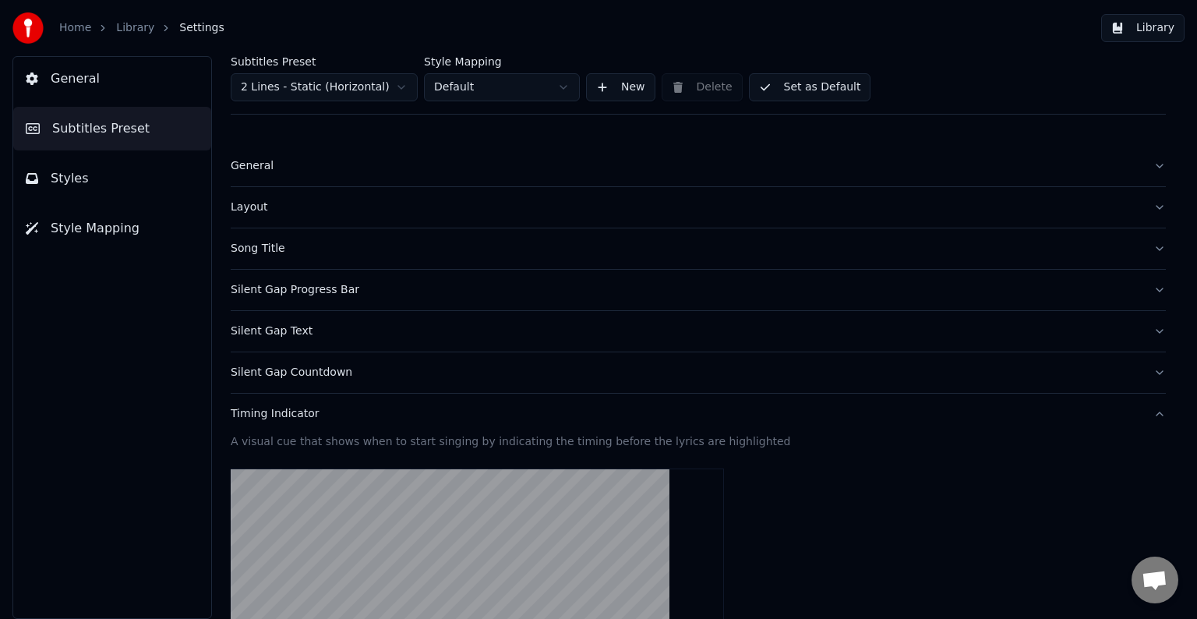
click at [284, 415] on div "Timing Indicator" at bounding box center [686, 414] width 910 height 16
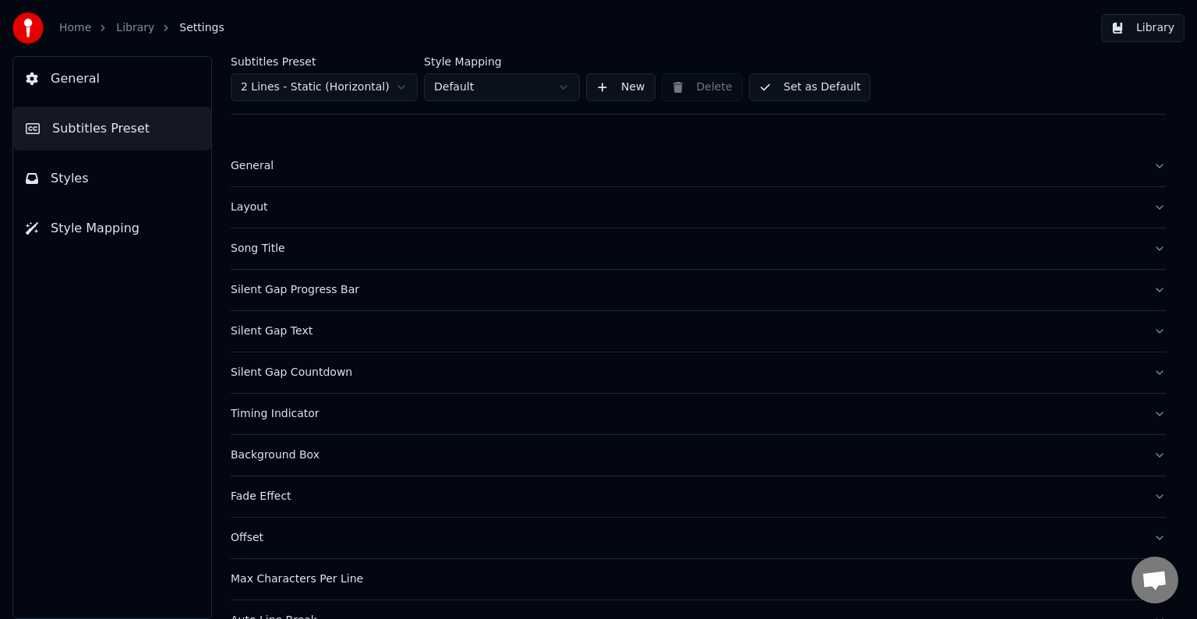
click at [260, 415] on div "Timing Indicator" at bounding box center [686, 414] width 910 height 16
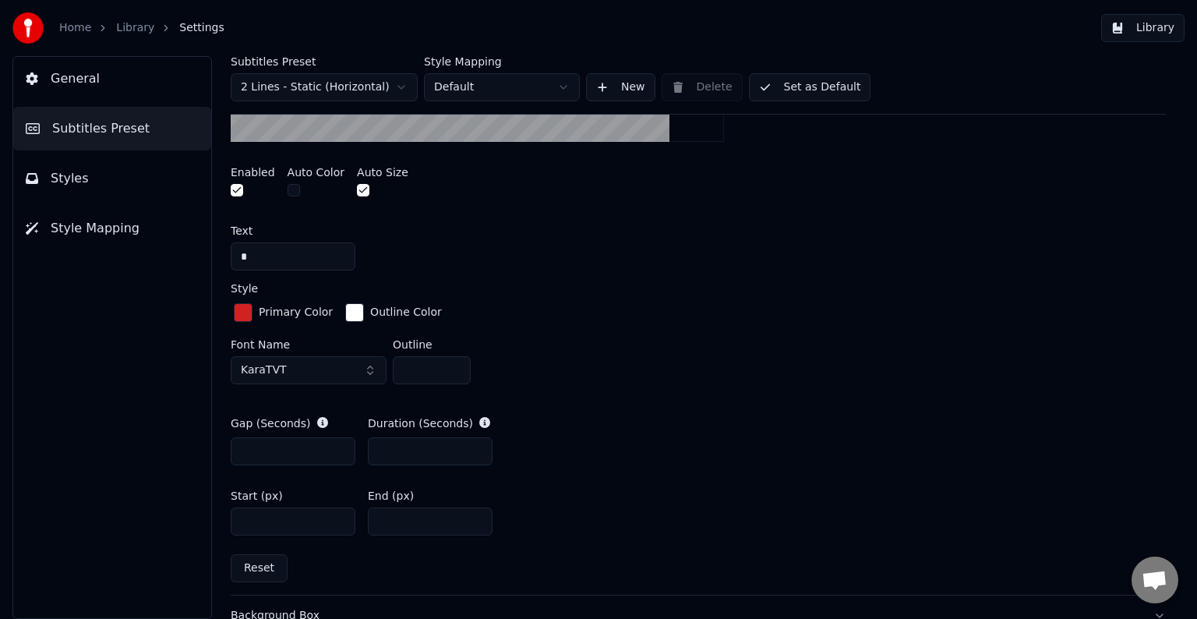
scroll to position [624, 0]
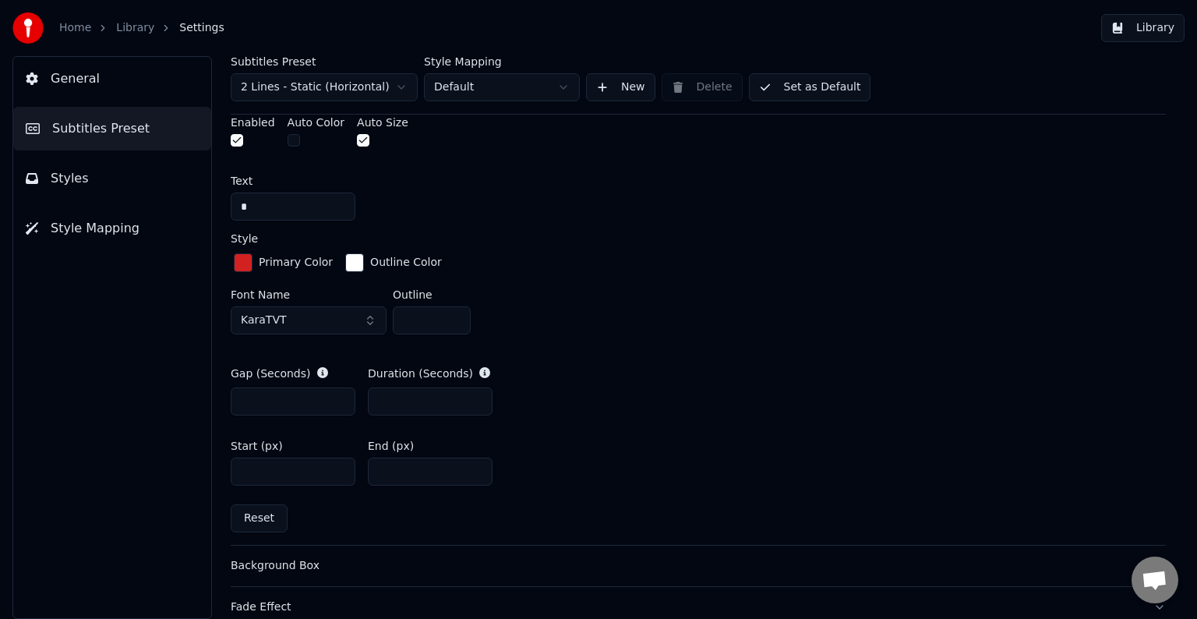
drag, startPoint x: 395, startPoint y: 400, endPoint x: 349, endPoint y: 399, distance: 46.0
click at [349, 399] on div "Gap (Seconds) * Duration (Seconds) *" at bounding box center [698, 390] width 935 height 75
type input "*"
click at [243, 397] on input "*" at bounding box center [293, 401] width 125 height 28
click at [1150, 30] on button "Library" at bounding box center [1142, 28] width 83 height 28
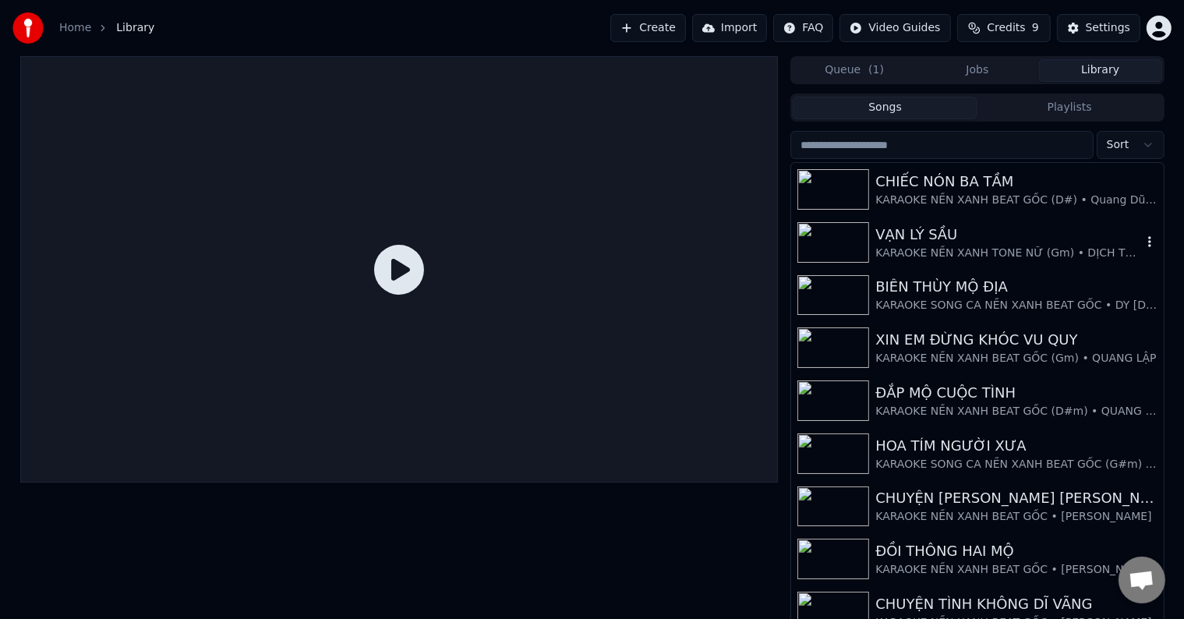
click at [951, 238] on div "VẠN LÝ SẦU" at bounding box center [1008, 235] width 266 height 22
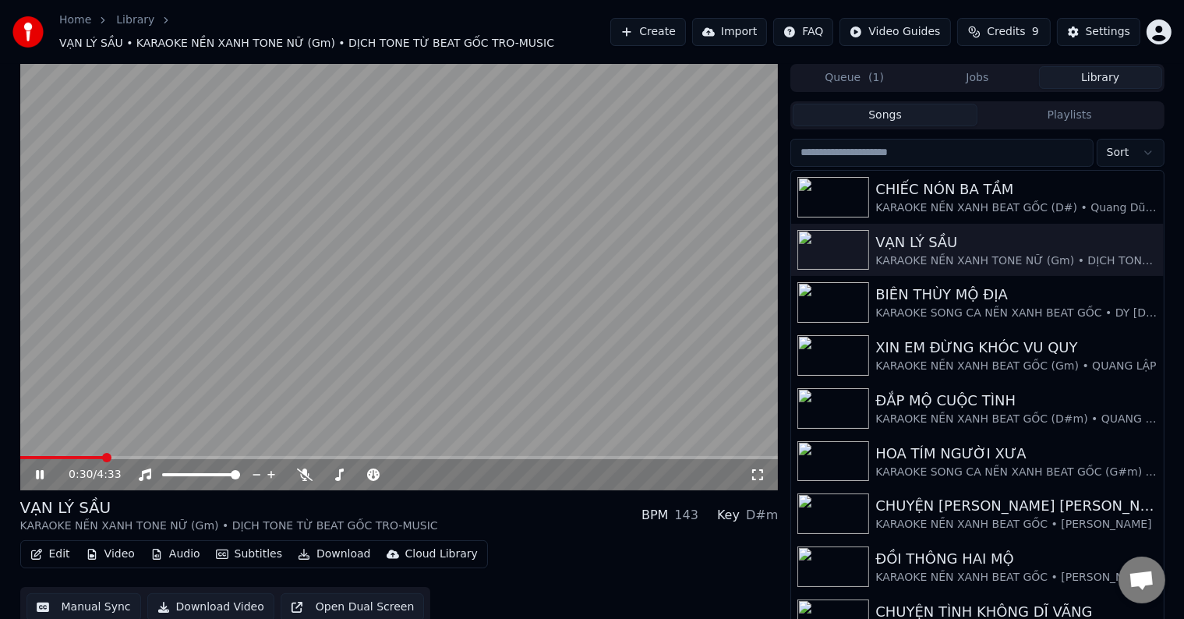
click at [103, 453] on span at bounding box center [106, 457] width 9 height 9
click at [87, 453] on span at bounding box center [90, 457] width 9 height 9
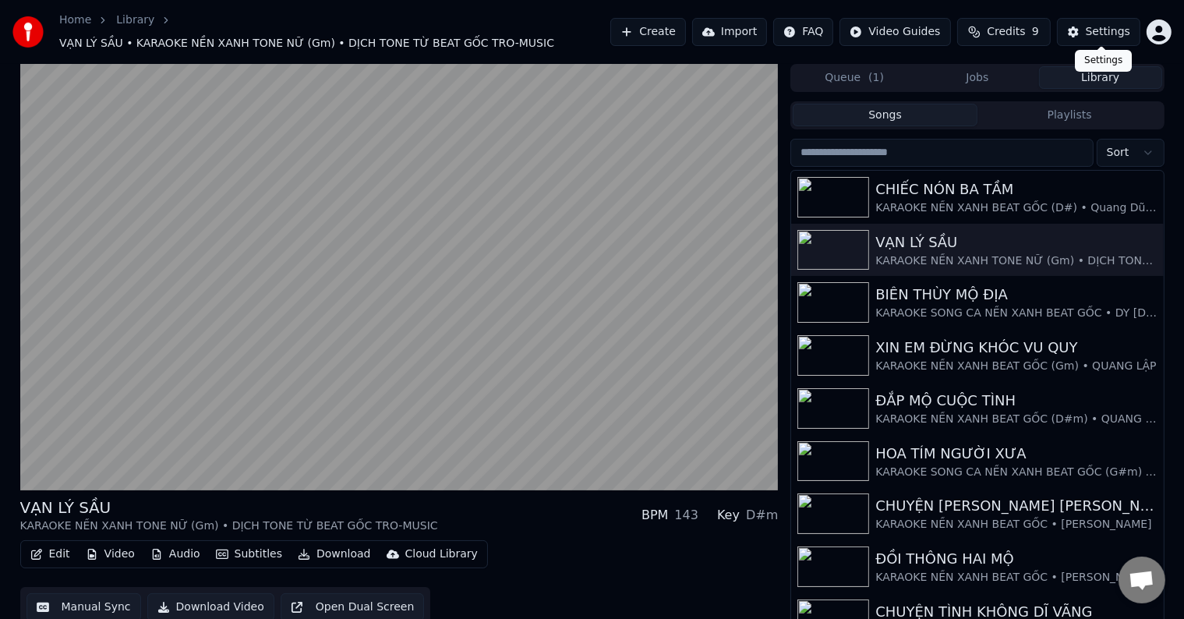
click at [1110, 31] on div "Settings" at bounding box center [1108, 32] width 44 height 16
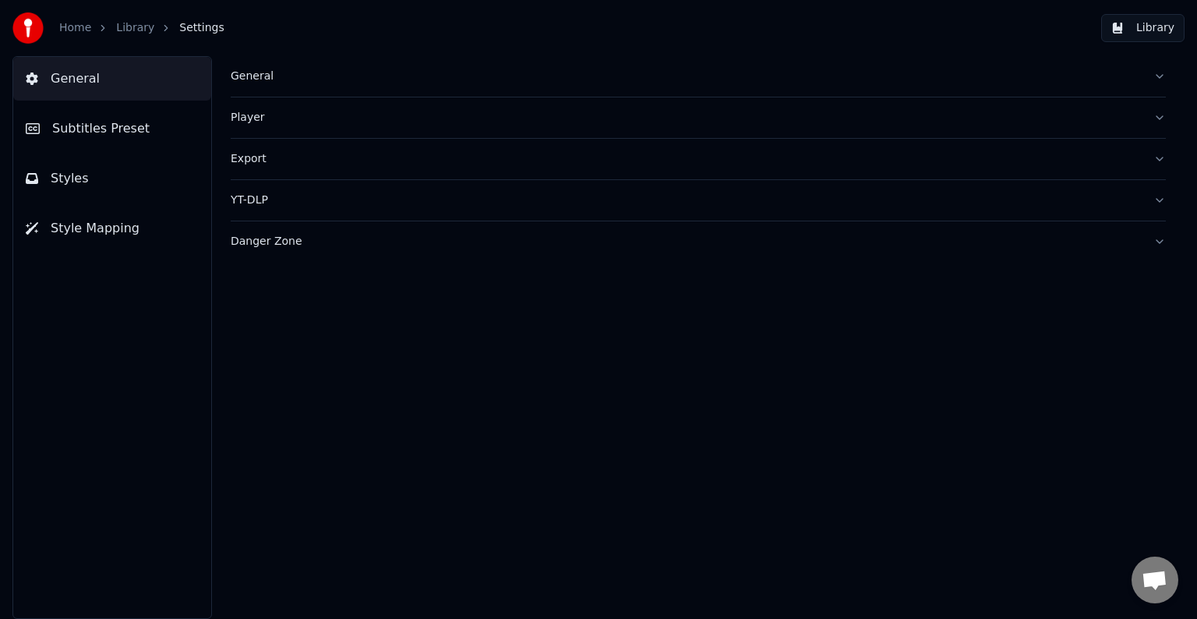
click at [89, 125] on span "Subtitles Preset" at bounding box center [100, 128] width 97 height 19
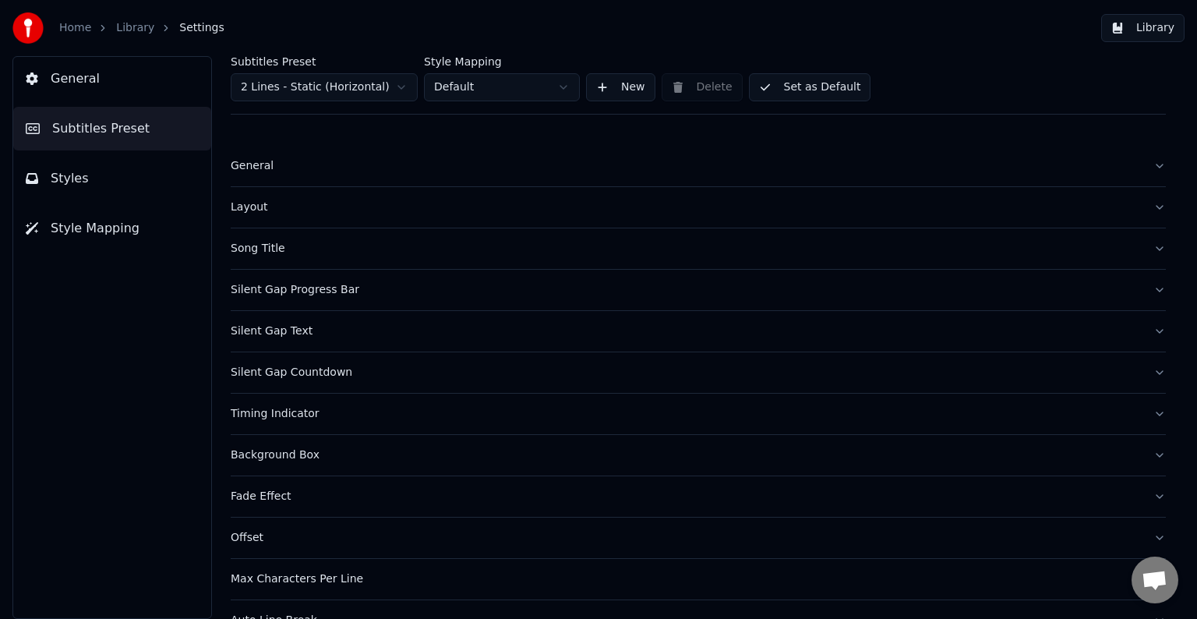
click at [255, 415] on div "Timing Indicator" at bounding box center [686, 414] width 910 height 16
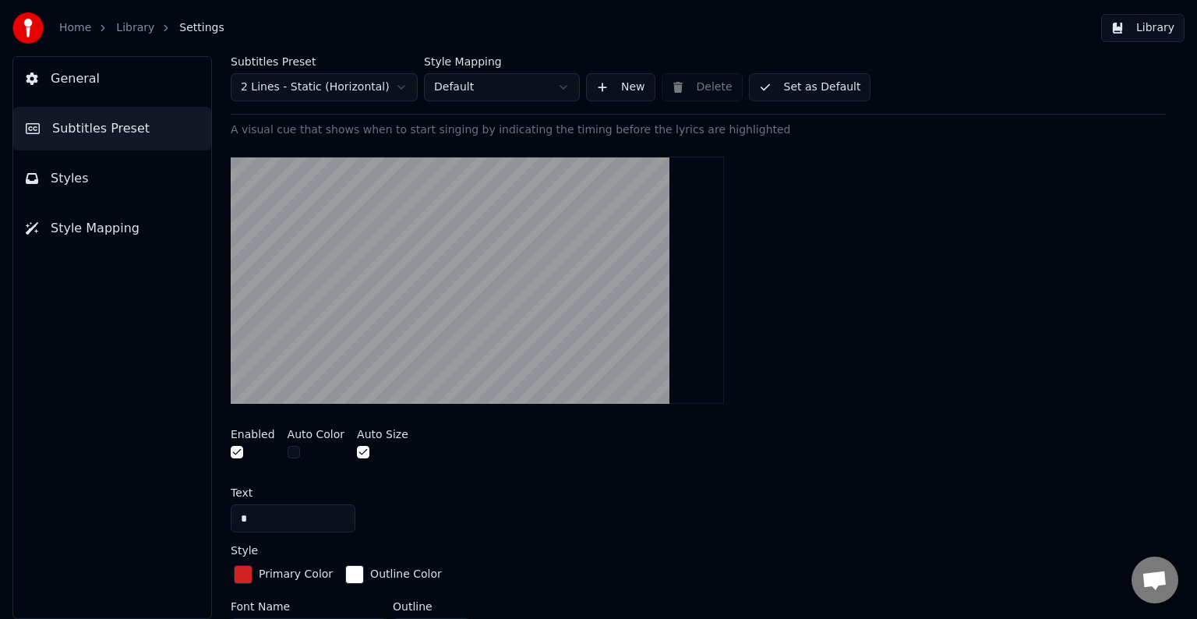
scroll to position [624, 0]
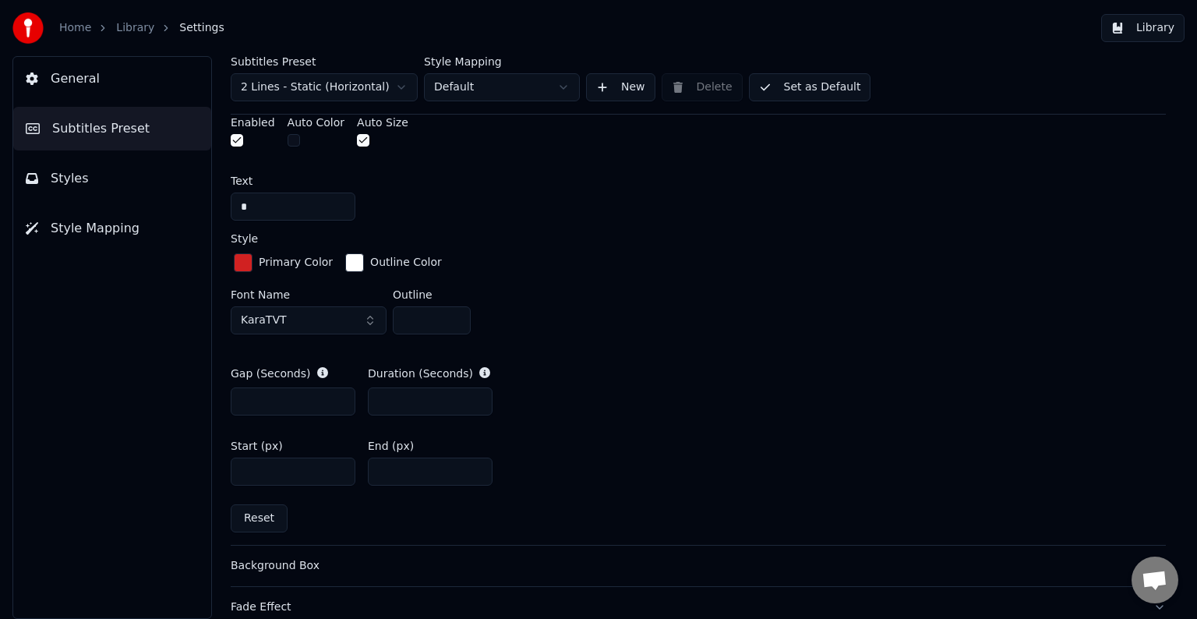
click at [477, 401] on input "*" at bounding box center [430, 401] width 125 height 28
type input "**"
click at [477, 401] on input "**" at bounding box center [430, 401] width 125 height 28
click at [1156, 21] on button "Library" at bounding box center [1142, 28] width 83 height 28
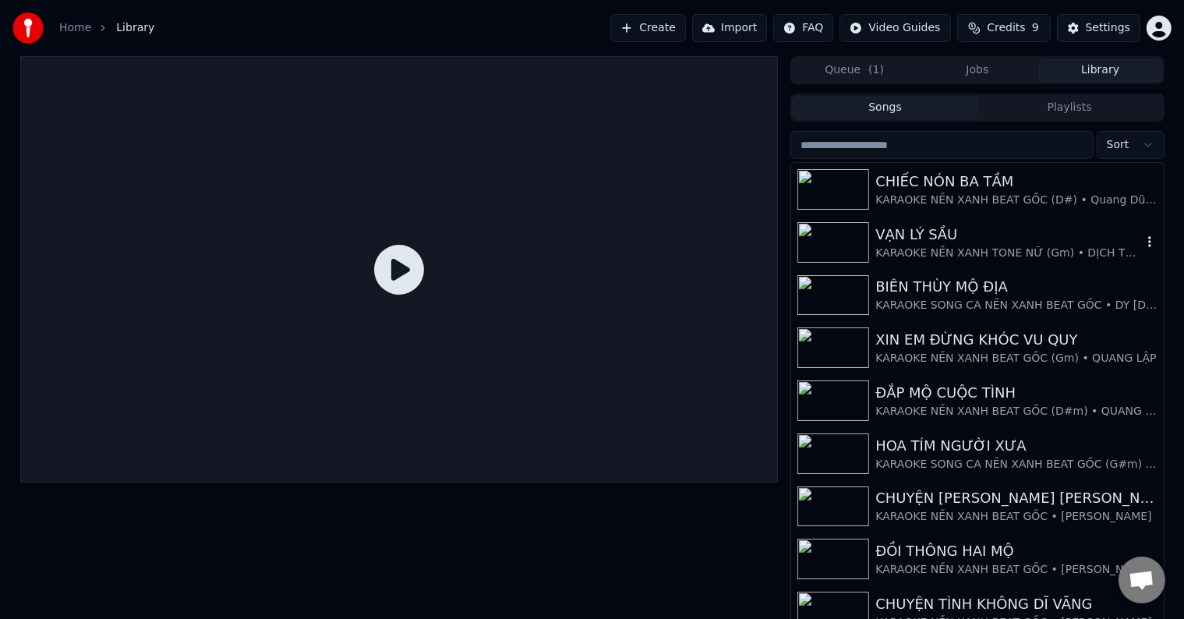
click at [938, 236] on div "VẠN LÝ SẦU" at bounding box center [1008, 235] width 266 height 22
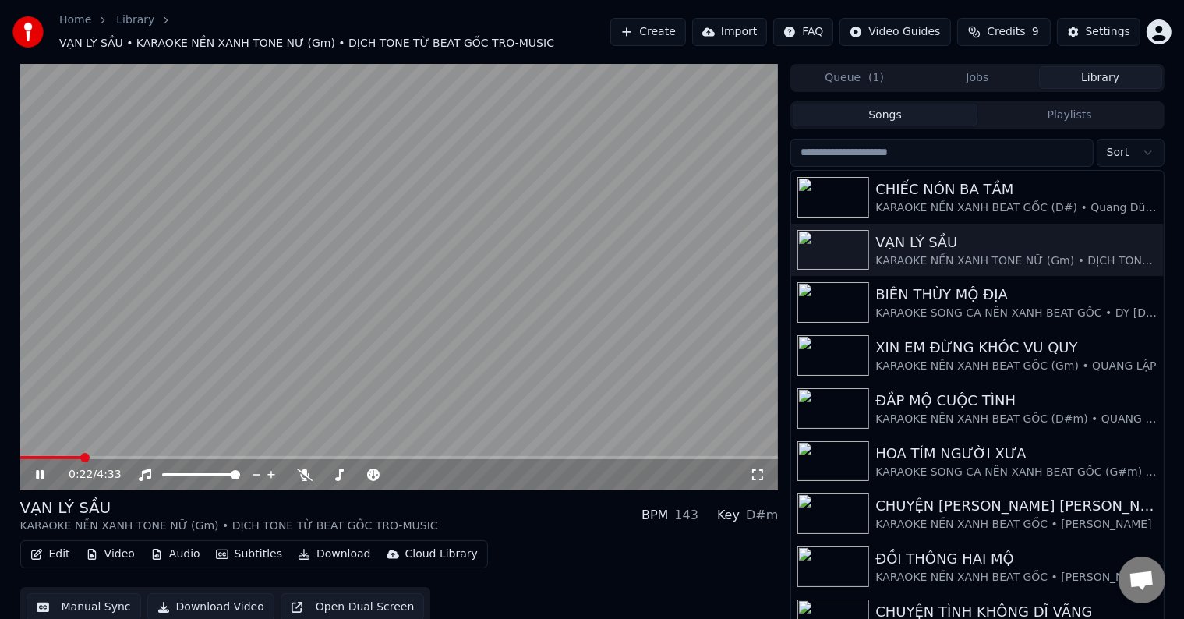
click at [80, 453] on span at bounding box center [84, 457] width 9 height 9
click at [1119, 28] on div "Settings" at bounding box center [1108, 32] width 44 height 16
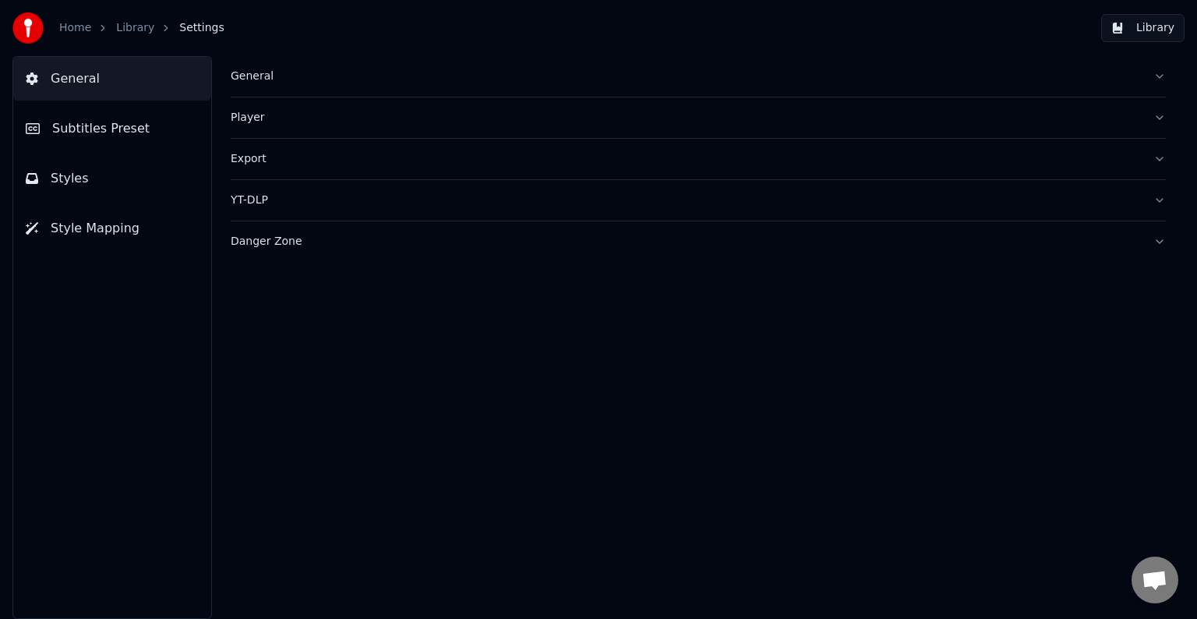
click at [118, 129] on span "Subtitles Preset" at bounding box center [100, 128] width 97 height 19
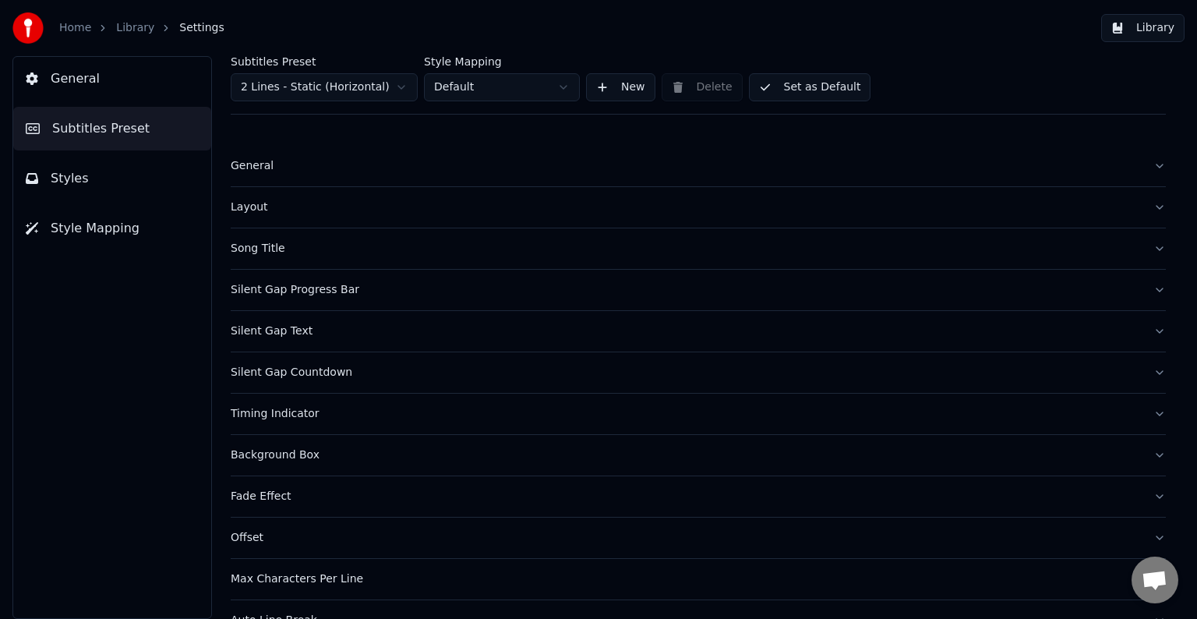
click at [261, 415] on div "Timing Indicator" at bounding box center [686, 414] width 910 height 16
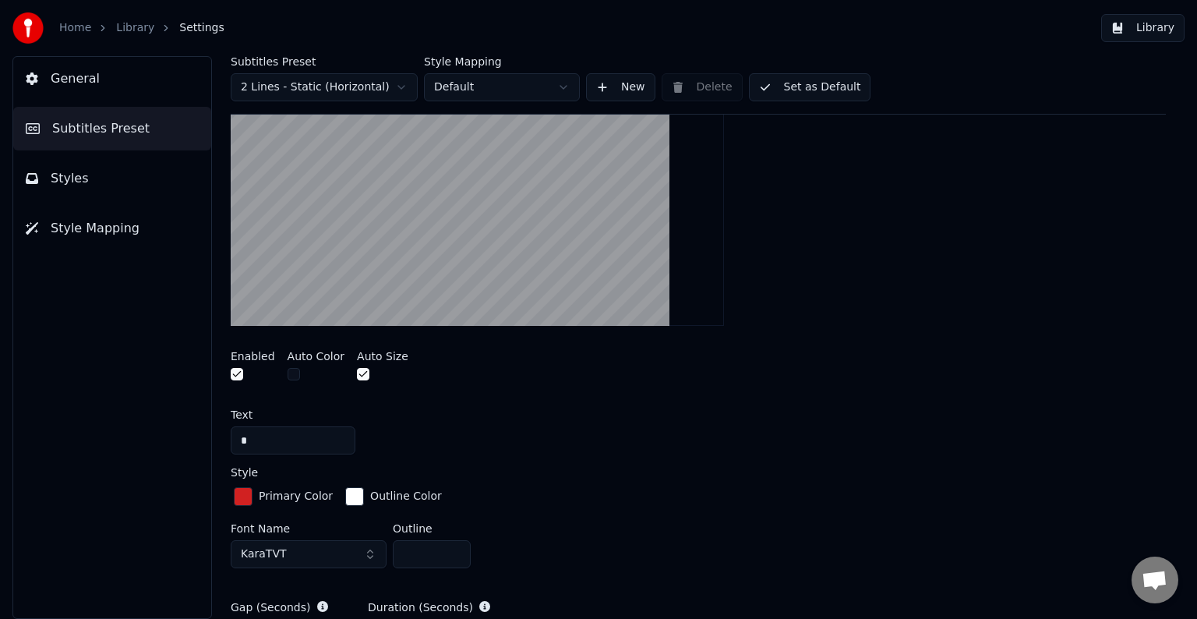
scroll to position [624, 0]
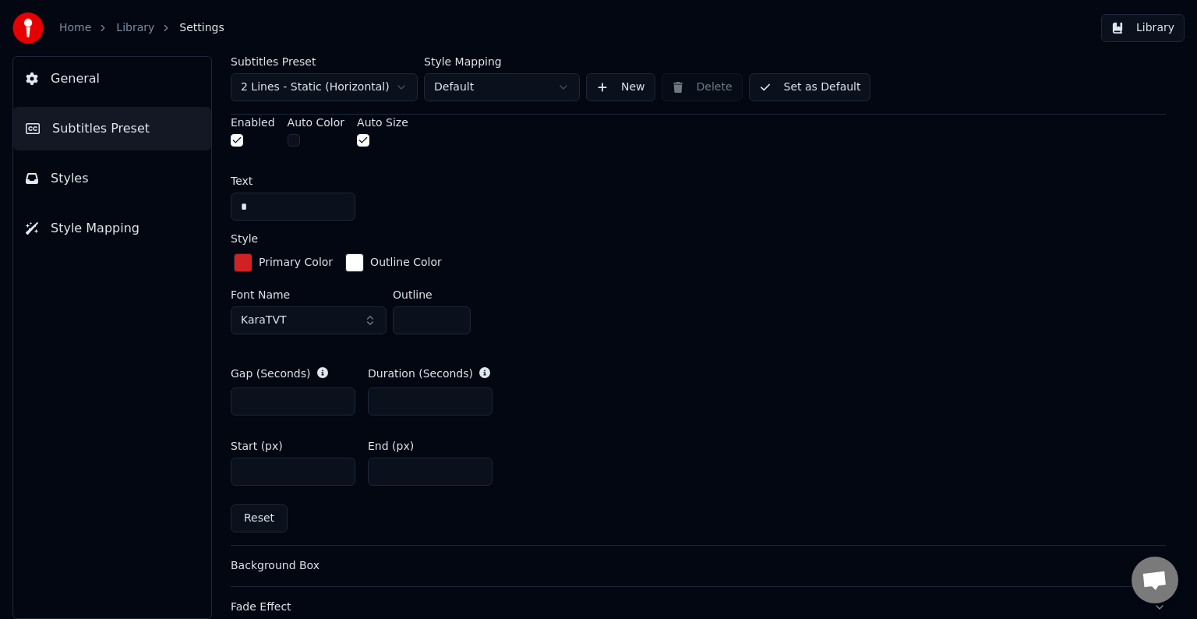
type input "*"
click at [477, 395] on input "*" at bounding box center [430, 401] width 125 height 28
drag, startPoint x: 246, startPoint y: 399, endPoint x: 224, endPoint y: 399, distance: 21.8
click at [224, 399] on div "Subtitles Preset 2 Lines - Static (Horizontal) Style Mapping Default New Delete…" at bounding box center [699, 337] width 998 height 563
type input "*"
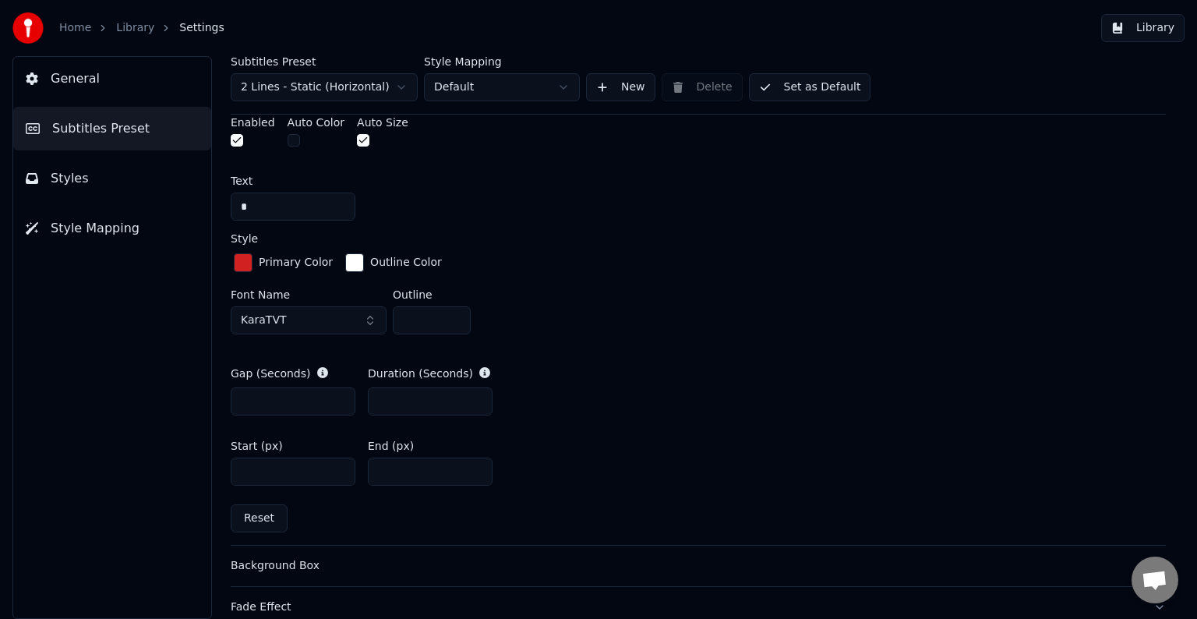
click at [1161, 28] on button "Library" at bounding box center [1142, 28] width 83 height 28
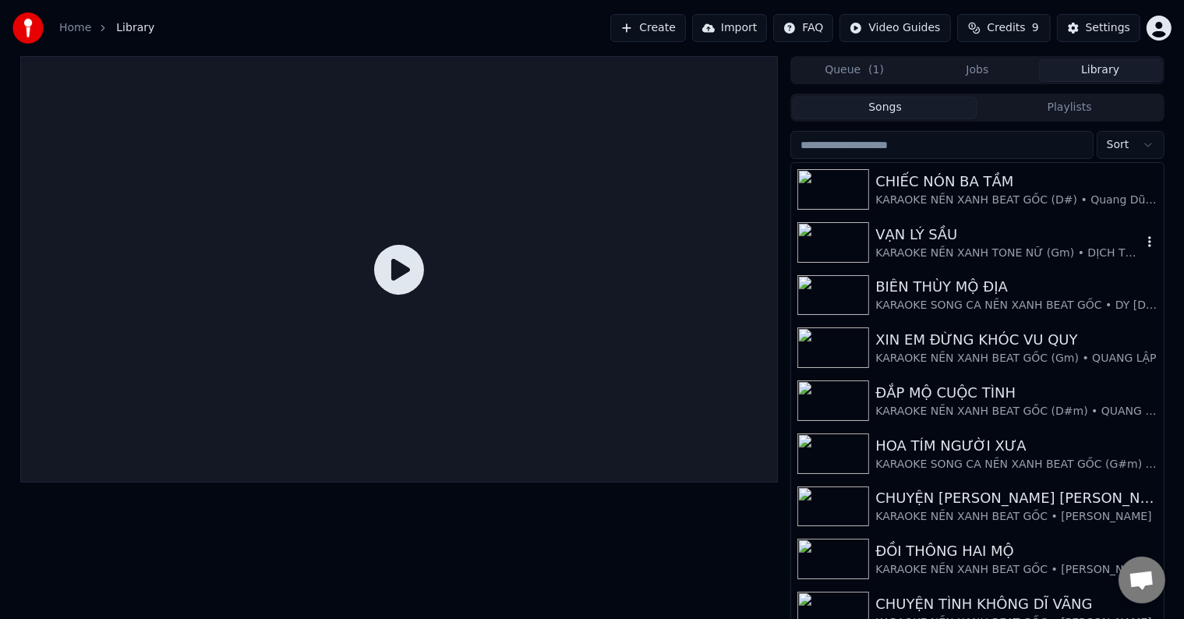
click at [929, 232] on div "VẠN LÝ SẦU" at bounding box center [1008, 235] width 266 height 22
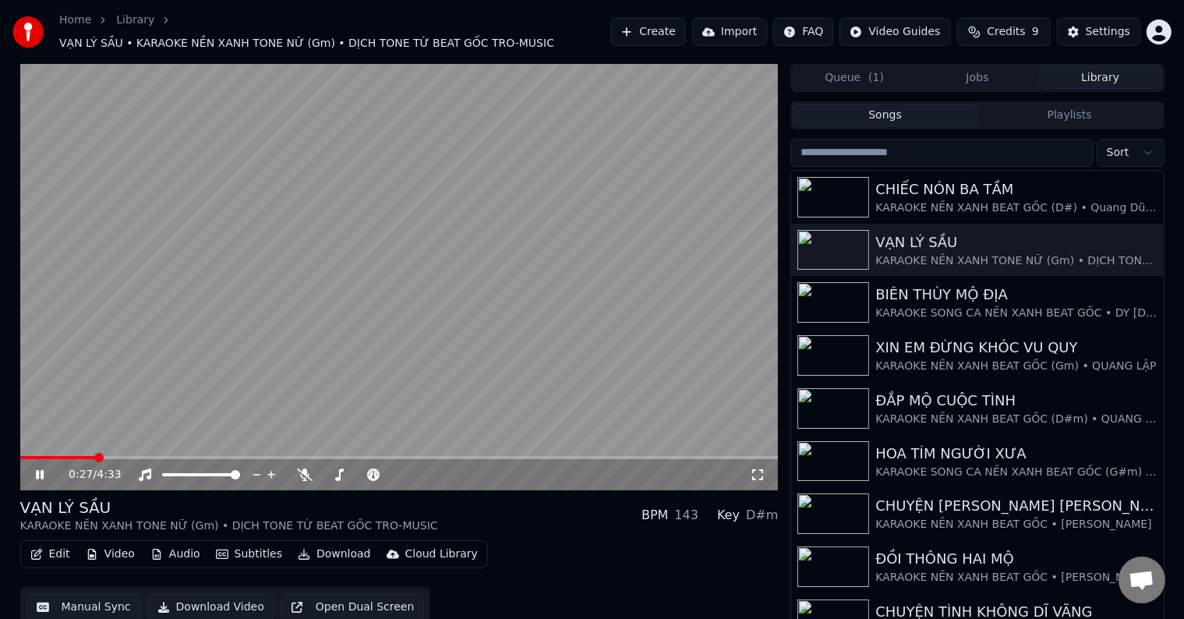
click at [94, 453] on span at bounding box center [98, 457] width 9 height 9
click at [62, 453] on span at bounding box center [65, 457] width 9 height 9
click at [87, 453] on span at bounding box center [90, 457] width 9 height 9
click at [1117, 28] on div "Settings" at bounding box center [1108, 32] width 44 height 16
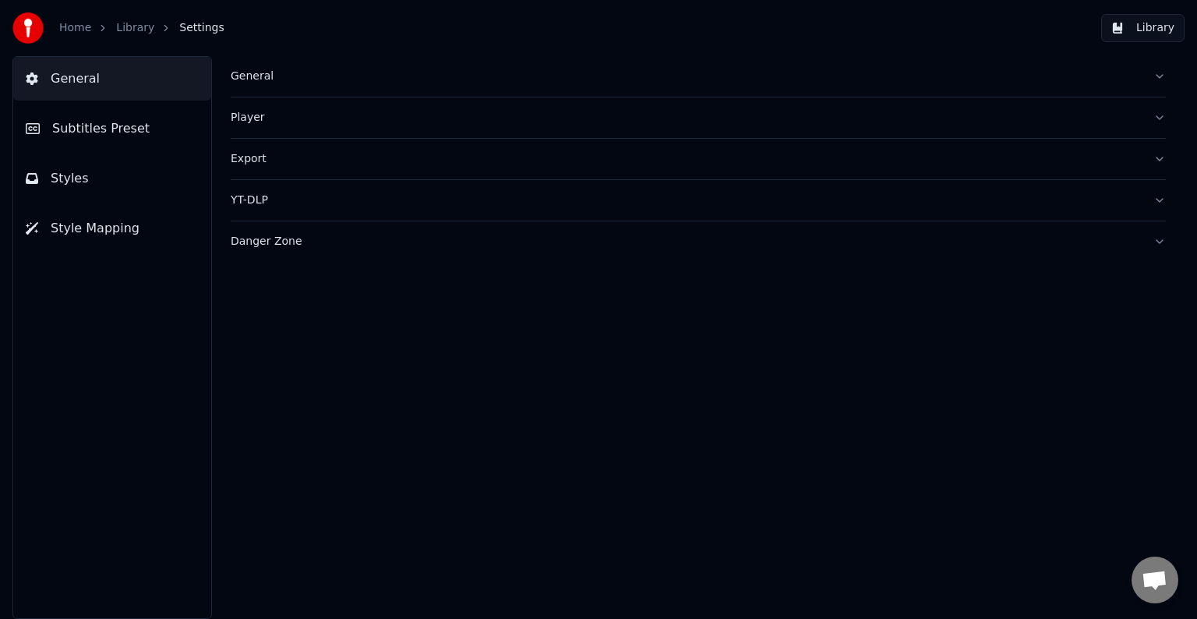
click at [110, 129] on span "Subtitles Preset" at bounding box center [100, 128] width 97 height 19
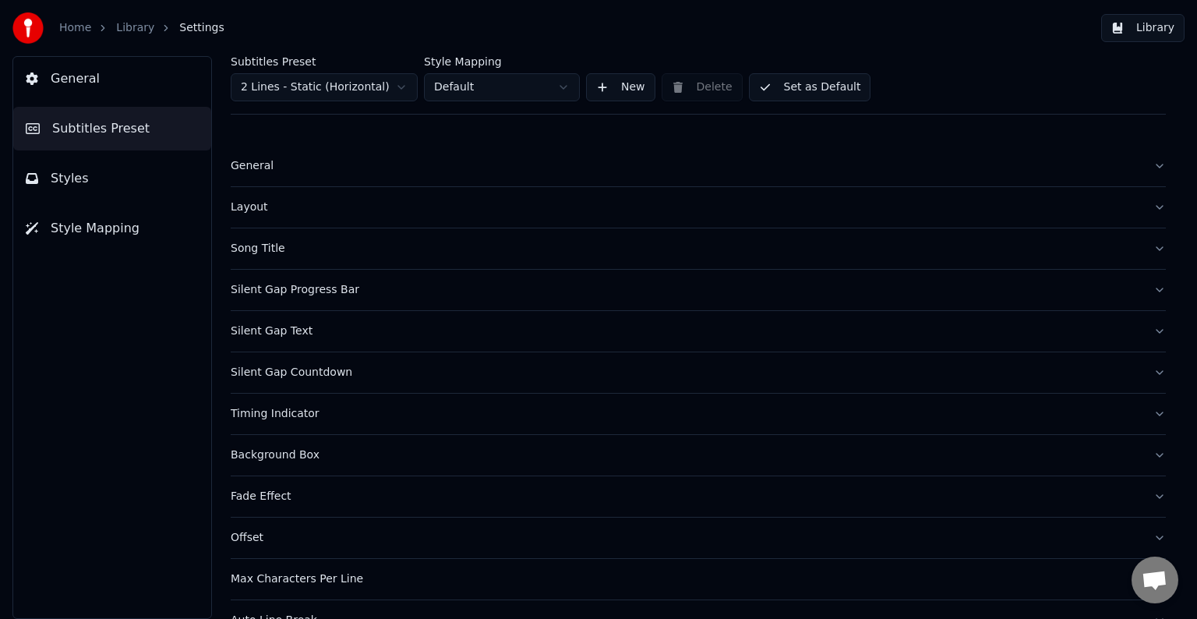
click at [270, 413] on div "Timing Indicator" at bounding box center [686, 414] width 910 height 16
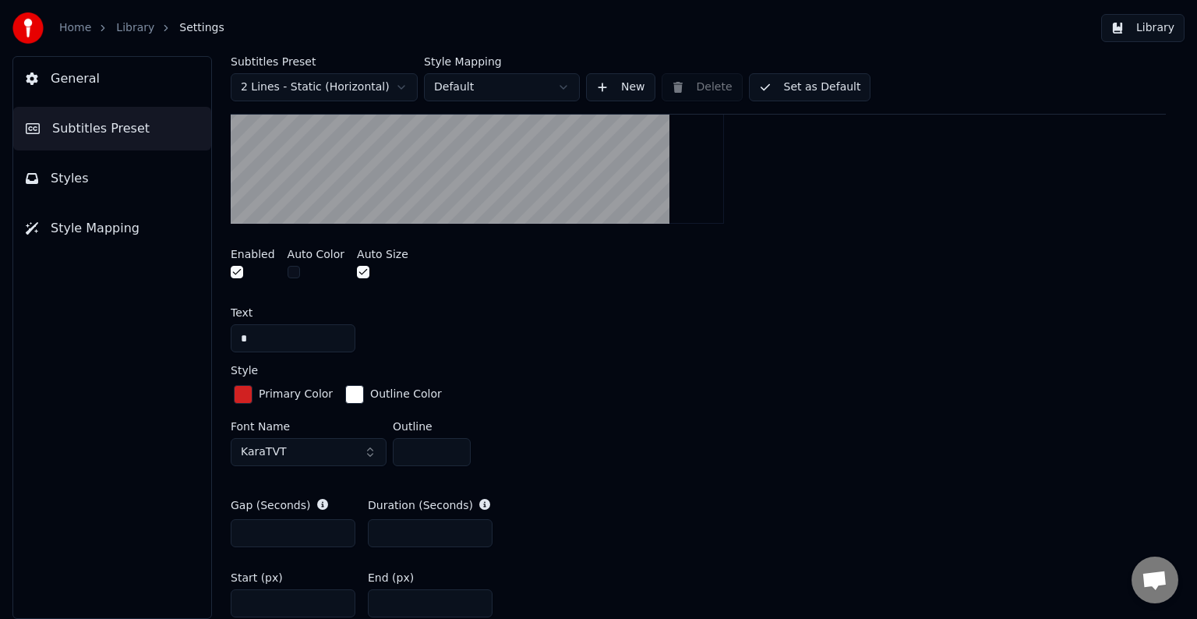
scroll to position [546, 0]
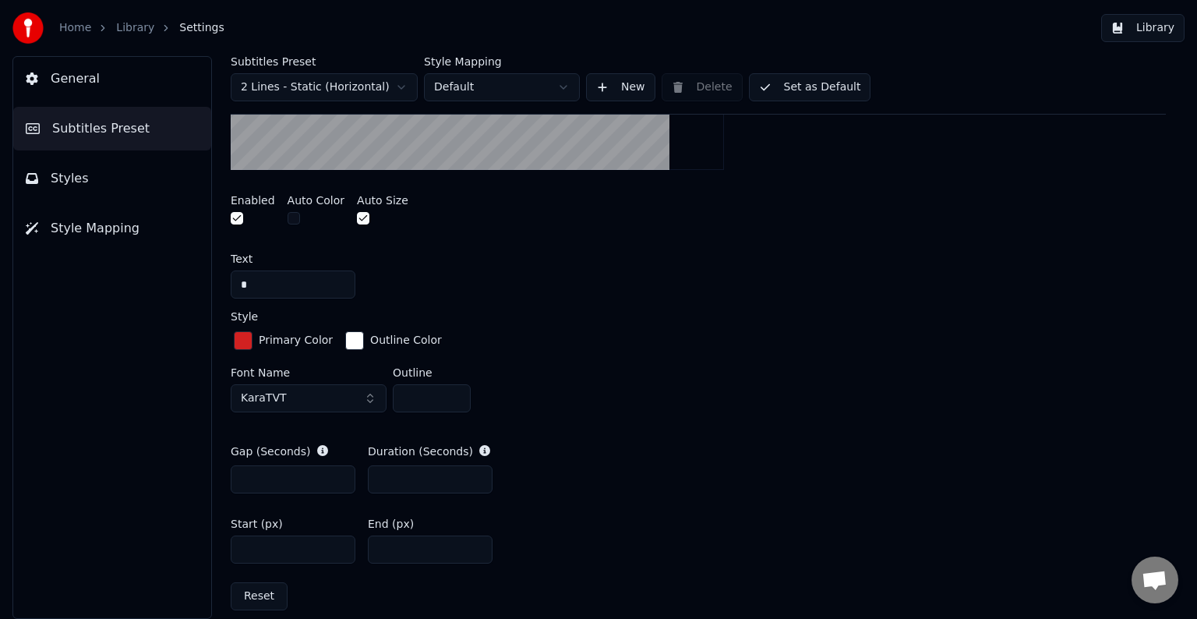
type input "*"
click at [338, 473] on input "*" at bounding box center [293, 479] width 125 height 28
drag, startPoint x: 271, startPoint y: 476, endPoint x: 262, endPoint y: 476, distance: 9.4
click at [262, 476] on input "*" at bounding box center [293, 479] width 125 height 28
click at [1157, 28] on button "Library" at bounding box center [1142, 28] width 83 height 28
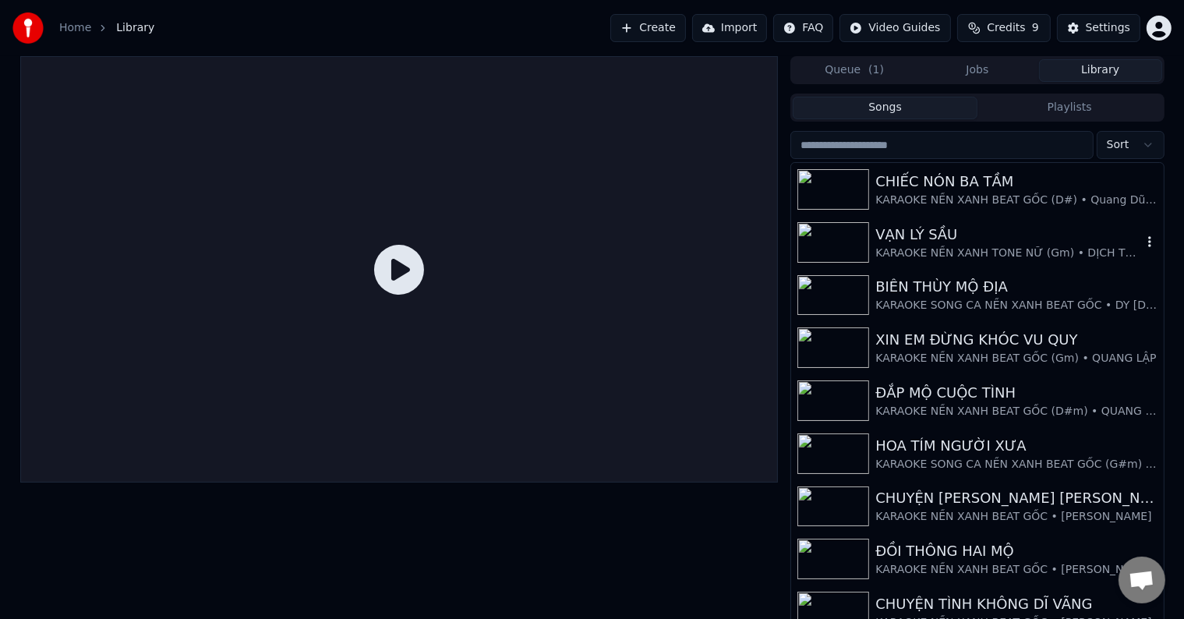
click at [920, 246] on div "KARAOKE NỀN XANH TONE NỮ (Gm) • DỊCH TONE TỪ BEAT GỐC TRO-MUSIC" at bounding box center [1008, 254] width 266 height 16
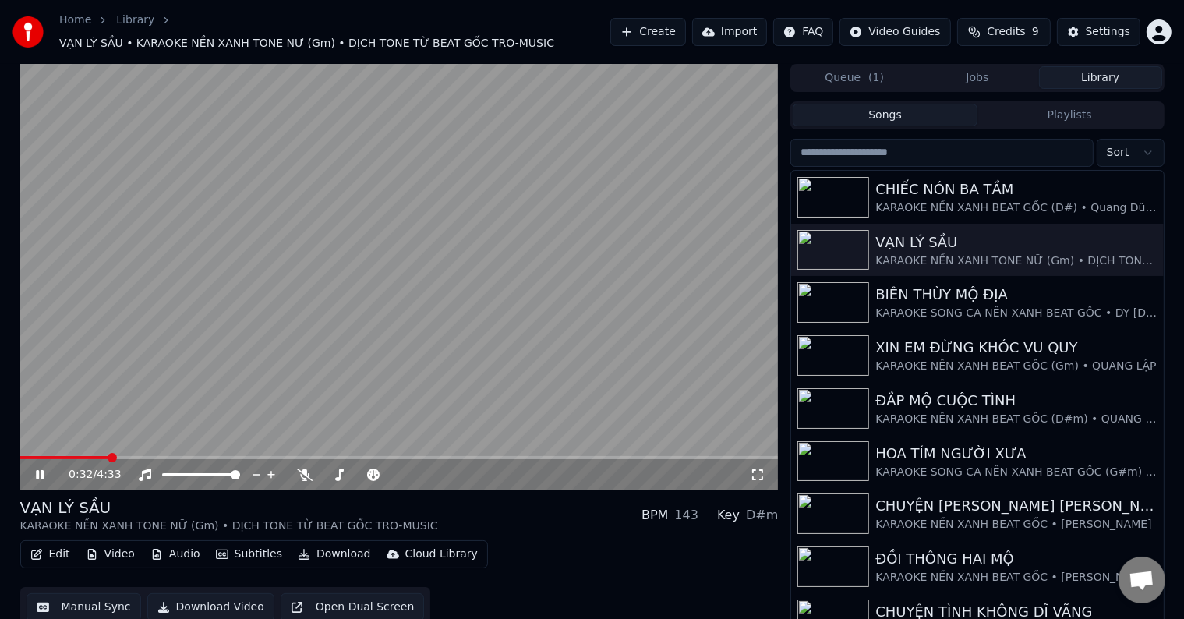
click at [109, 453] on span at bounding box center [112, 457] width 9 height 9
click at [86, 453] on span at bounding box center [90, 457] width 9 height 9
click at [1106, 30] on div "Settings" at bounding box center [1108, 32] width 44 height 16
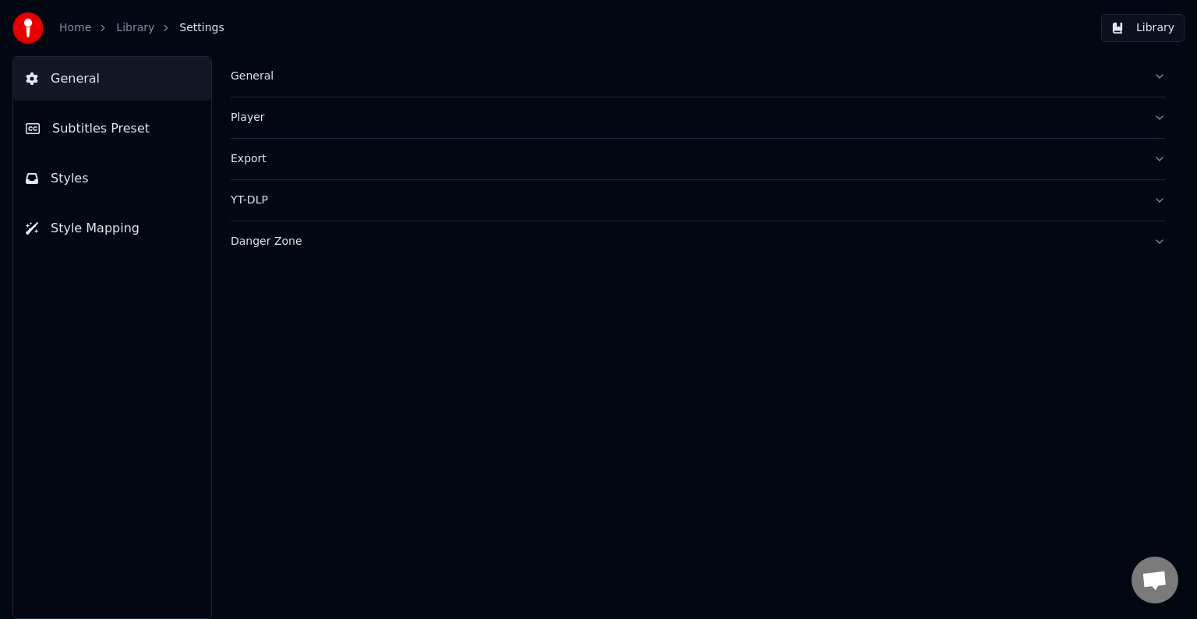
click at [96, 125] on span "Subtitles Preset" at bounding box center [100, 128] width 97 height 19
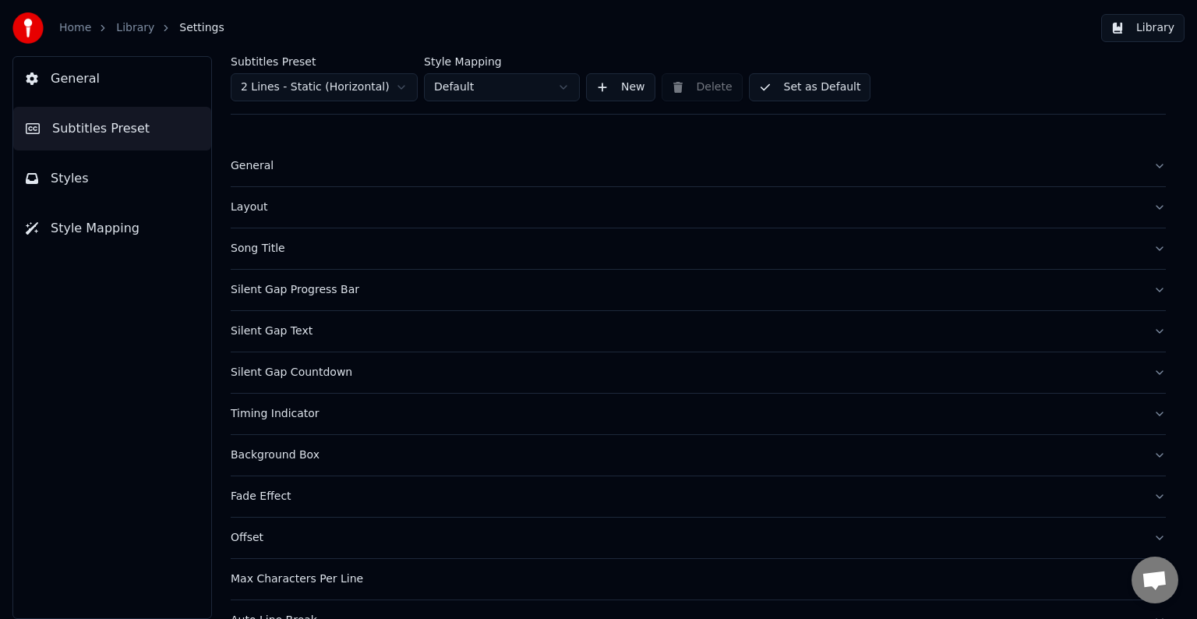
click at [253, 412] on div "Timing Indicator" at bounding box center [686, 414] width 910 height 16
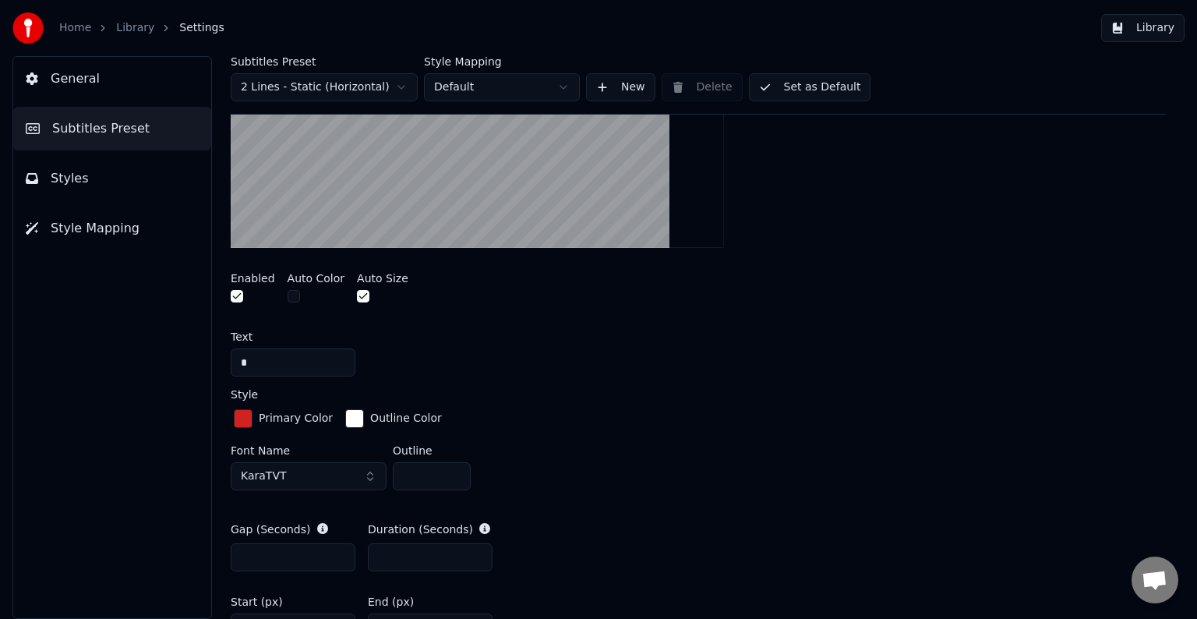
scroll to position [702, 0]
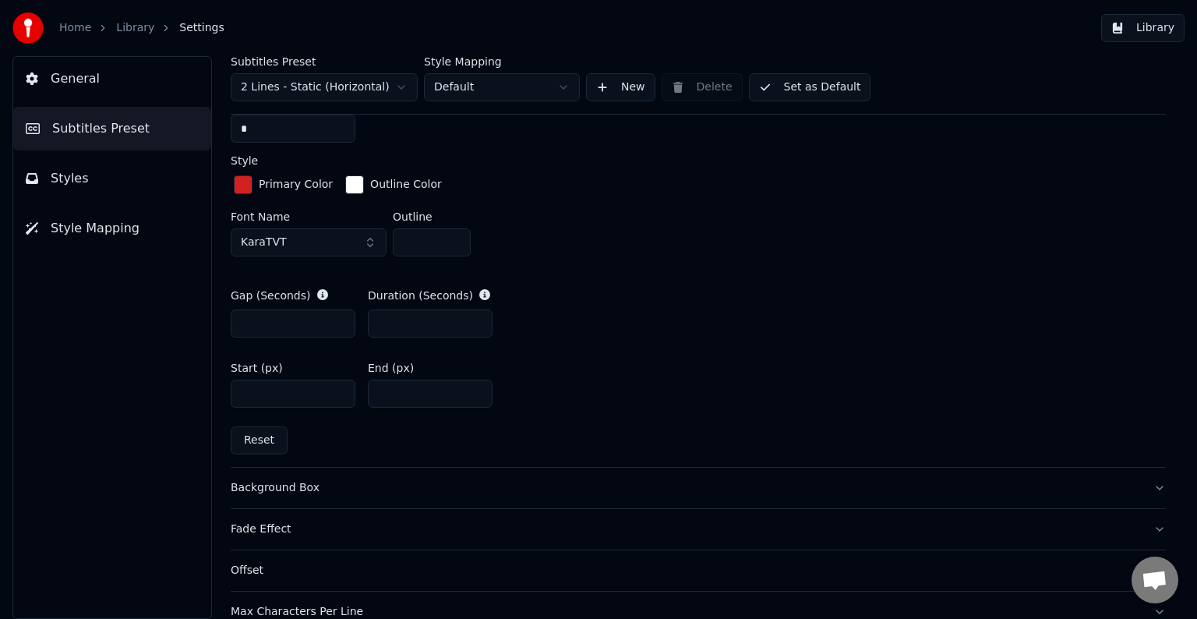
click at [265, 440] on button "Reset" at bounding box center [259, 440] width 57 height 28
type input "*"
type input "****"
type input "***"
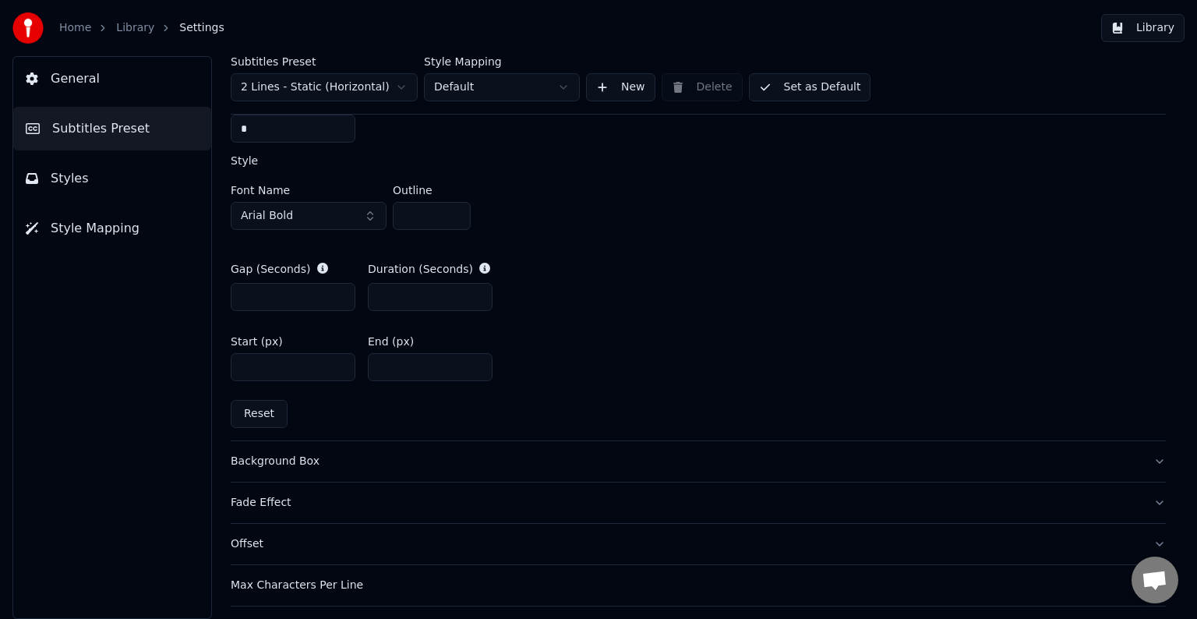
click at [257, 411] on button "Reset" at bounding box center [259, 414] width 57 height 28
click at [257, 410] on button "Reset" at bounding box center [259, 414] width 57 height 28
click at [1160, 28] on button "Library" at bounding box center [1142, 28] width 83 height 28
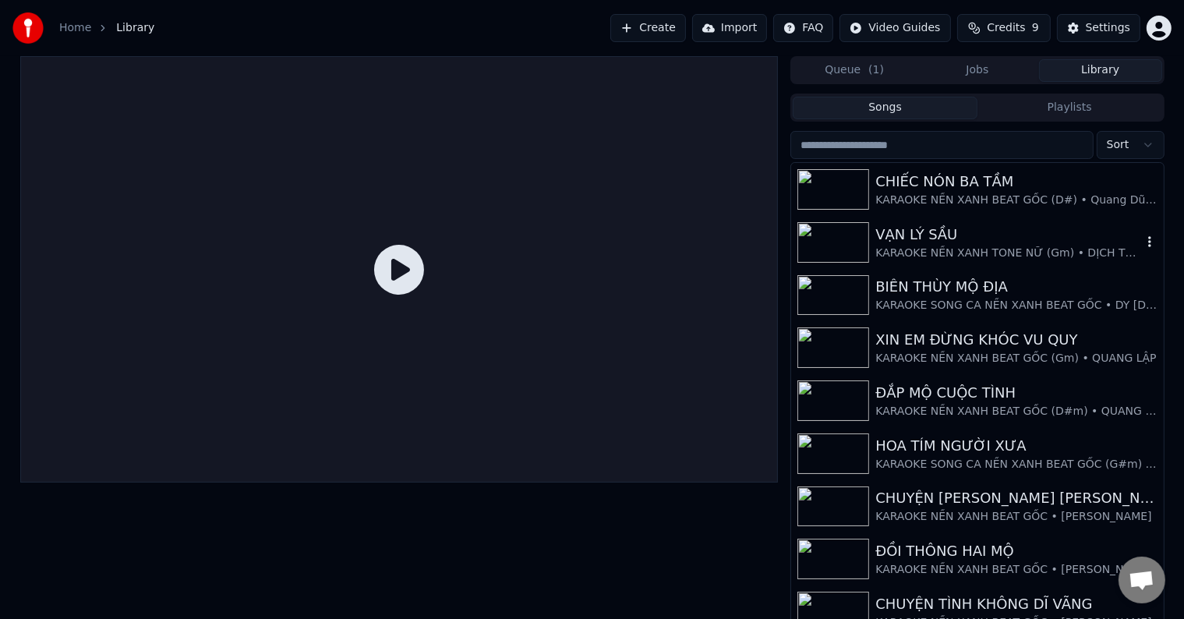
click at [938, 237] on div "VẠN LÝ SẦU" at bounding box center [1008, 235] width 266 height 22
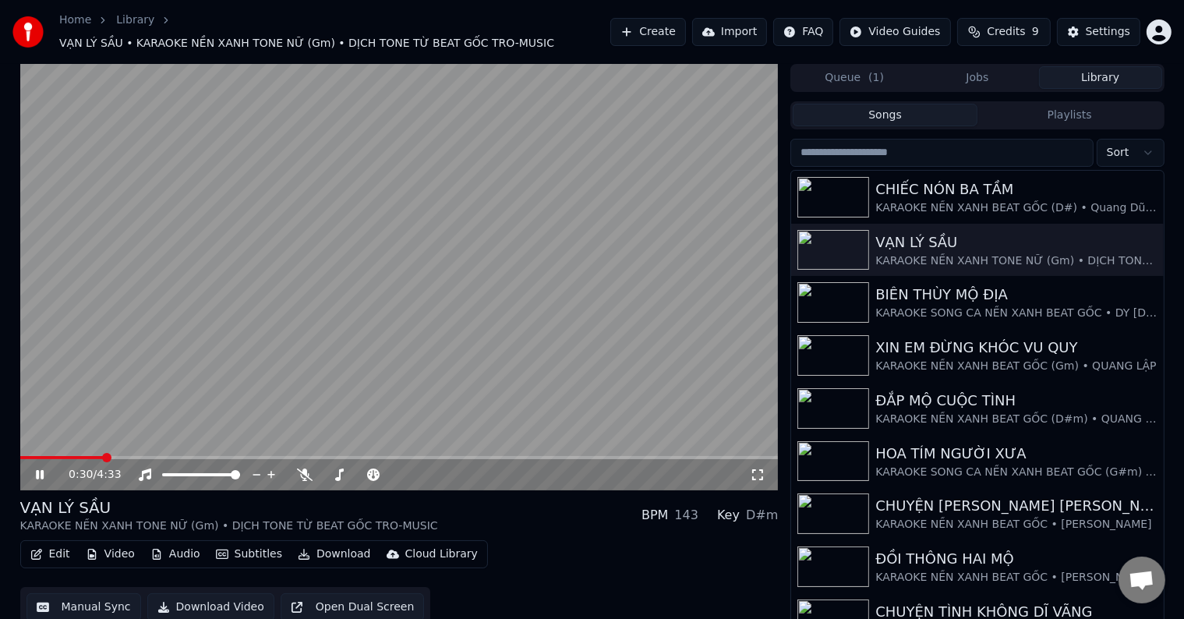
click at [102, 453] on span at bounding box center [106, 457] width 9 height 9
click at [78, 453] on span at bounding box center [81, 457] width 9 height 9
click at [98, 453] on span at bounding box center [95, 457] width 9 height 9
click at [90, 453] on span at bounding box center [92, 457] width 9 height 9
click at [1098, 28] on div "Settings" at bounding box center [1108, 32] width 44 height 16
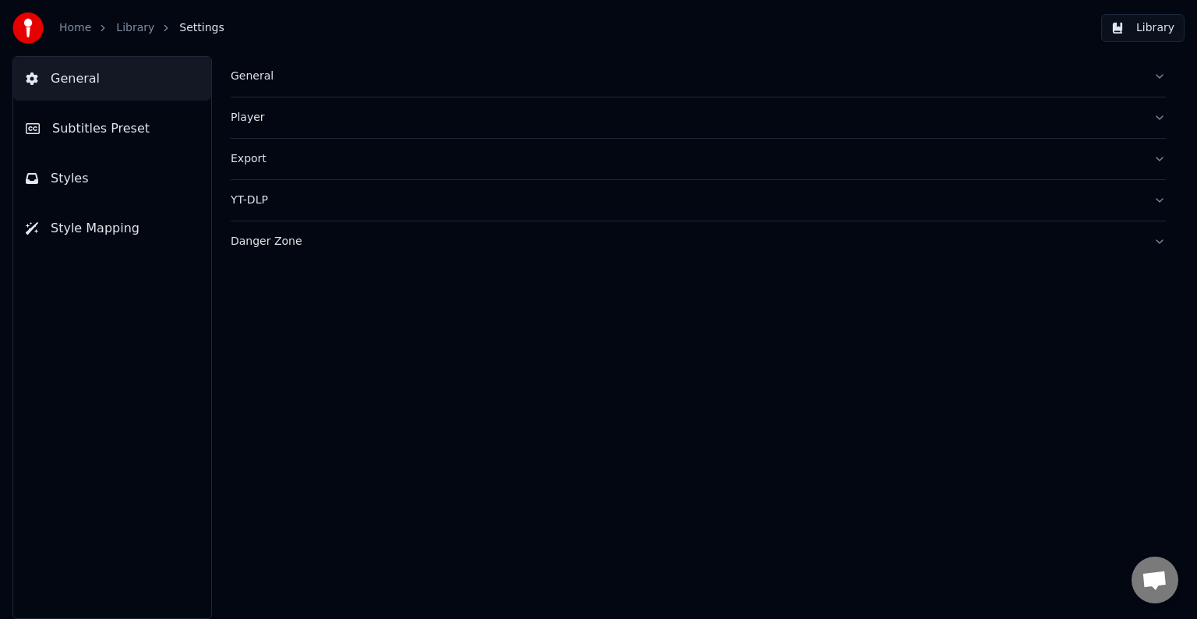
click at [122, 132] on span "Subtitles Preset" at bounding box center [100, 128] width 97 height 19
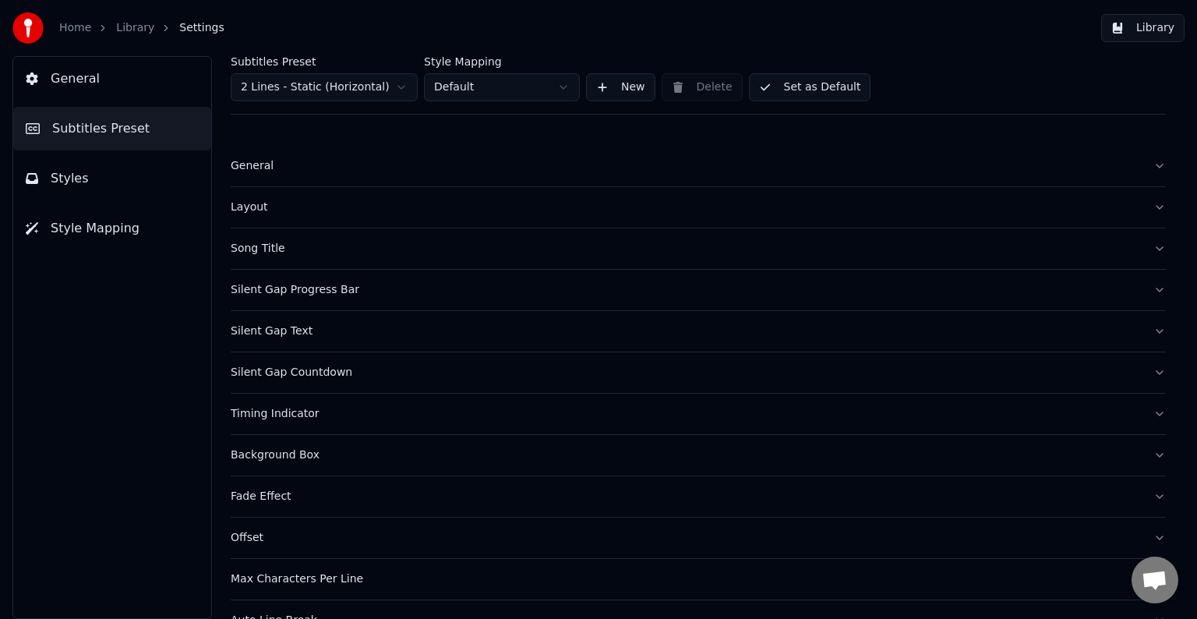
click at [253, 412] on div "Timing Indicator" at bounding box center [686, 414] width 910 height 16
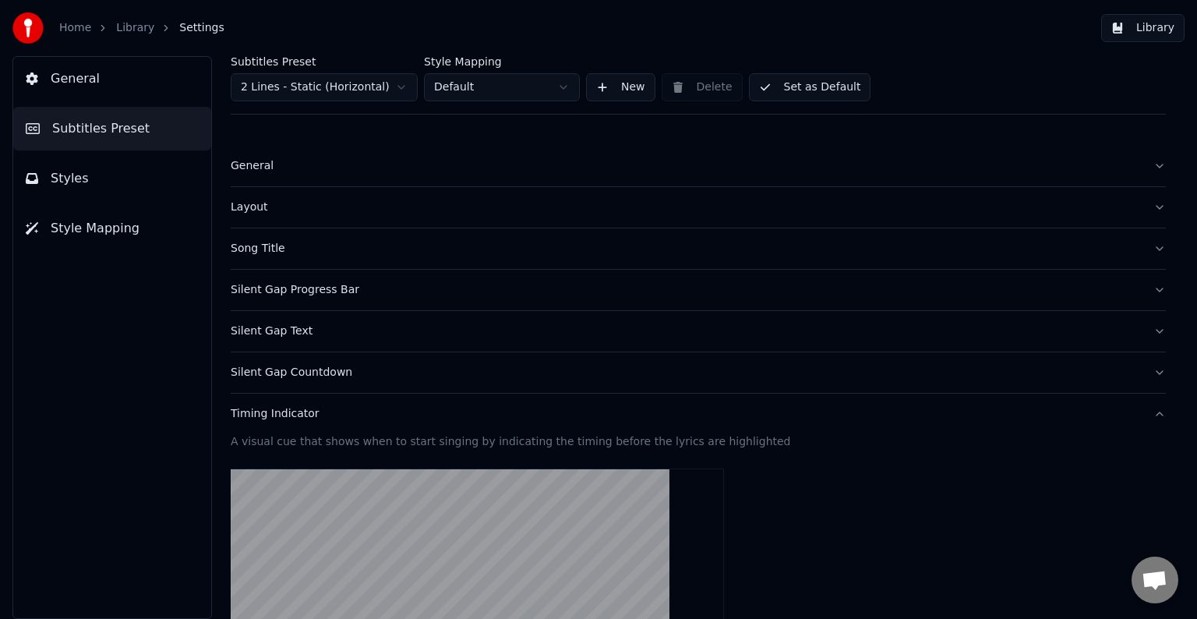
click at [256, 409] on div "Timing Indicator" at bounding box center [686, 414] width 910 height 16
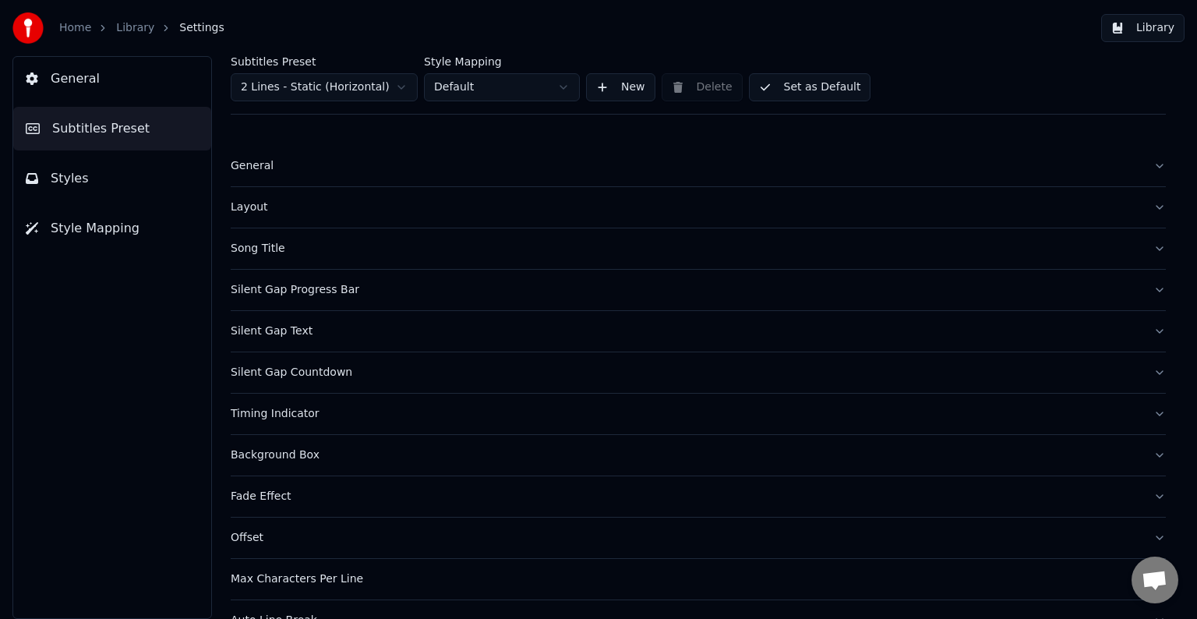
click at [256, 409] on div "Timing Indicator" at bounding box center [686, 414] width 910 height 16
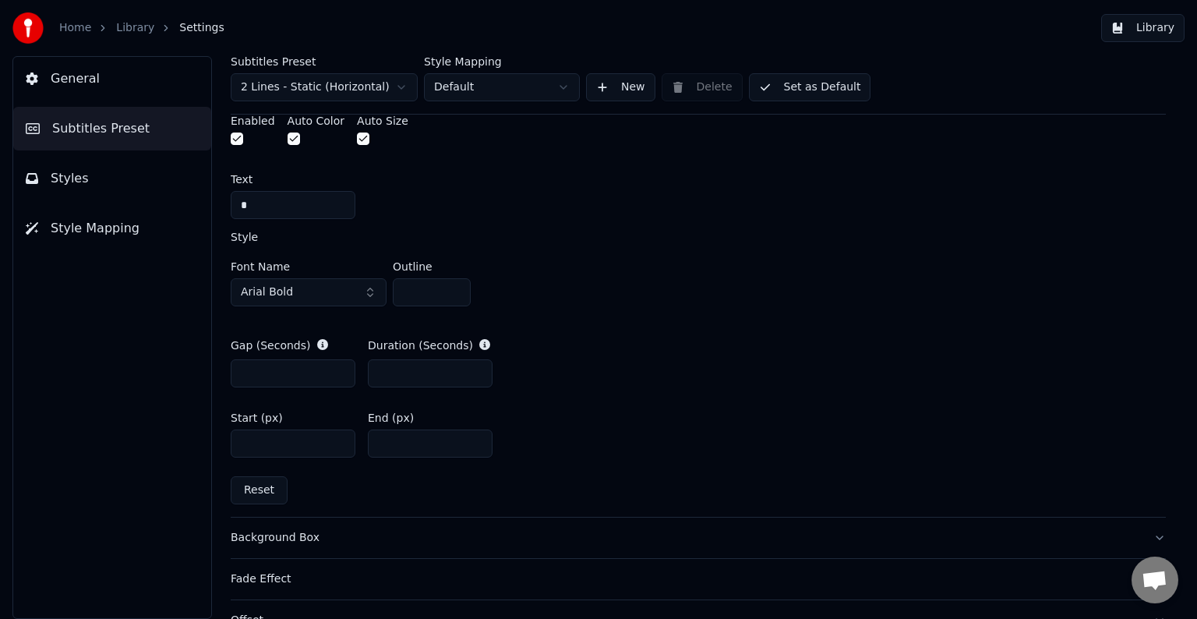
scroll to position [546, 0]
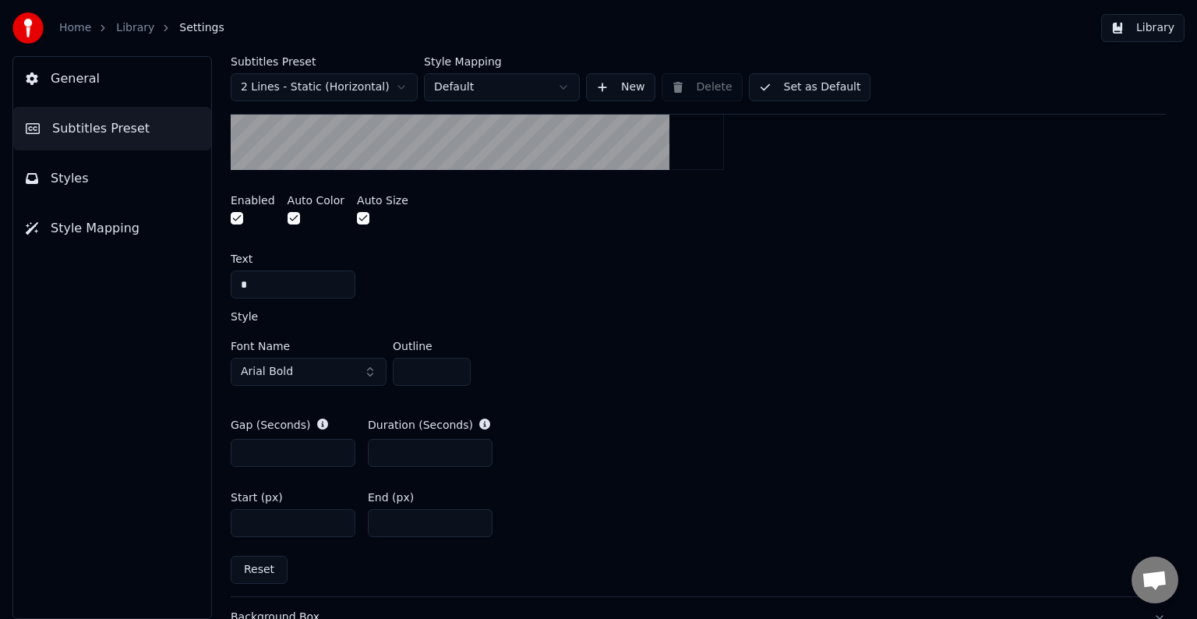
drag, startPoint x: 253, startPoint y: 286, endPoint x: 234, endPoint y: 283, distance: 19.7
click at [234, 283] on input "*" at bounding box center [293, 284] width 125 height 28
type input "*"
click at [282, 371] on span "Arial Bold" at bounding box center [267, 372] width 52 height 16
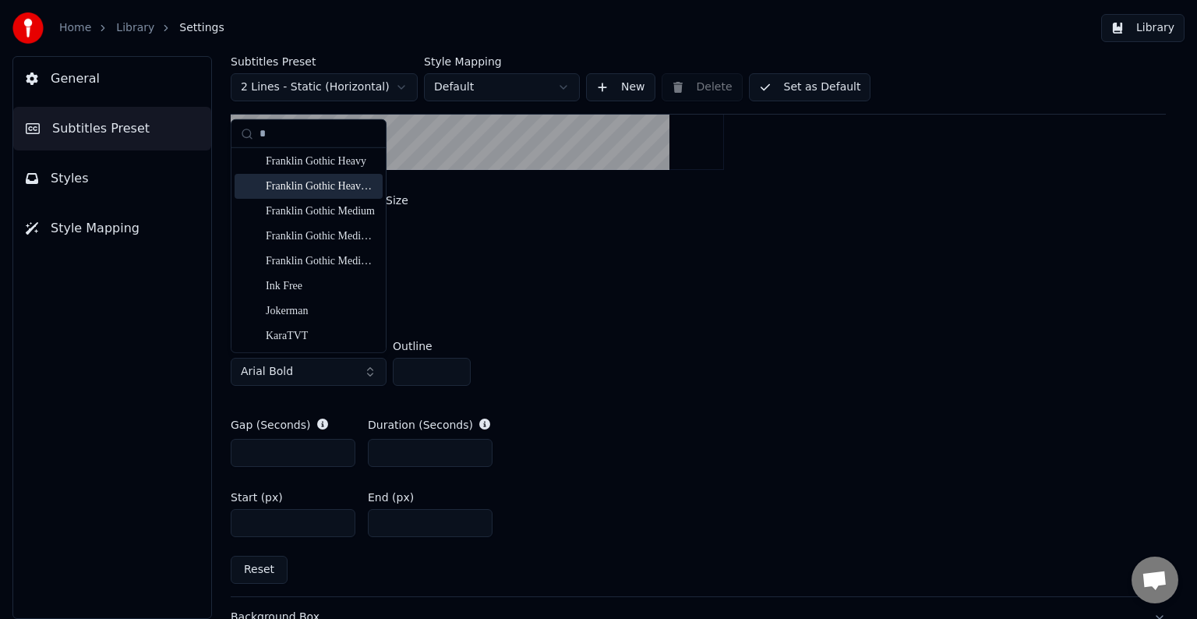
scroll to position [702, 0]
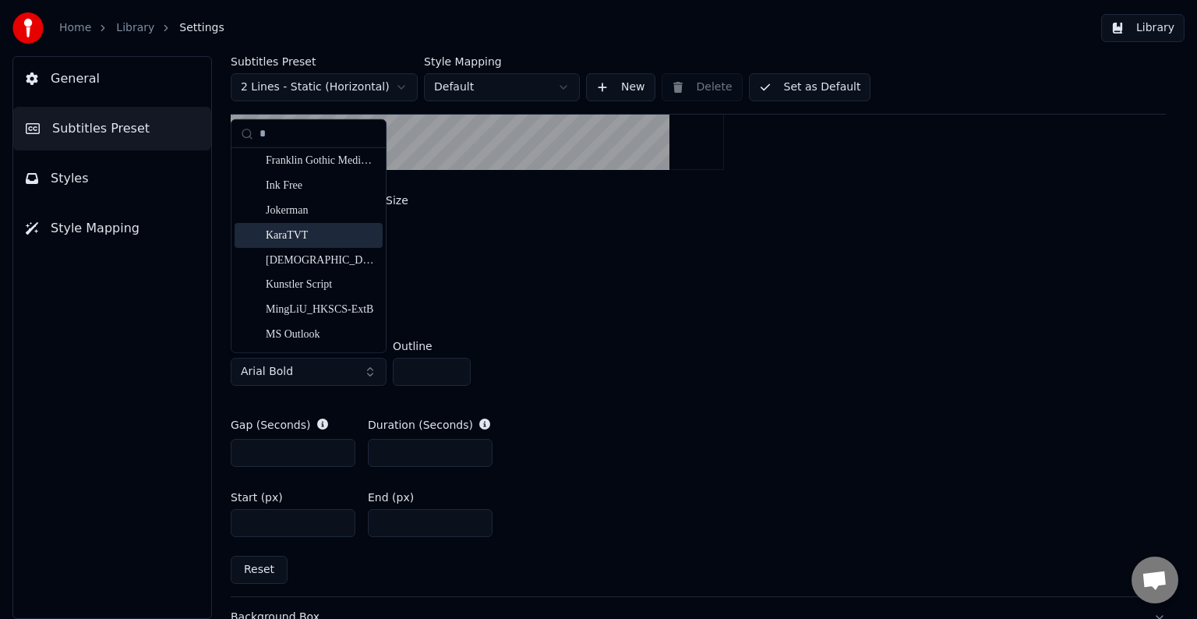
type input "*"
click at [289, 236] on div "KaraTVT" at bounding box center [321, 235] width 111 height 16
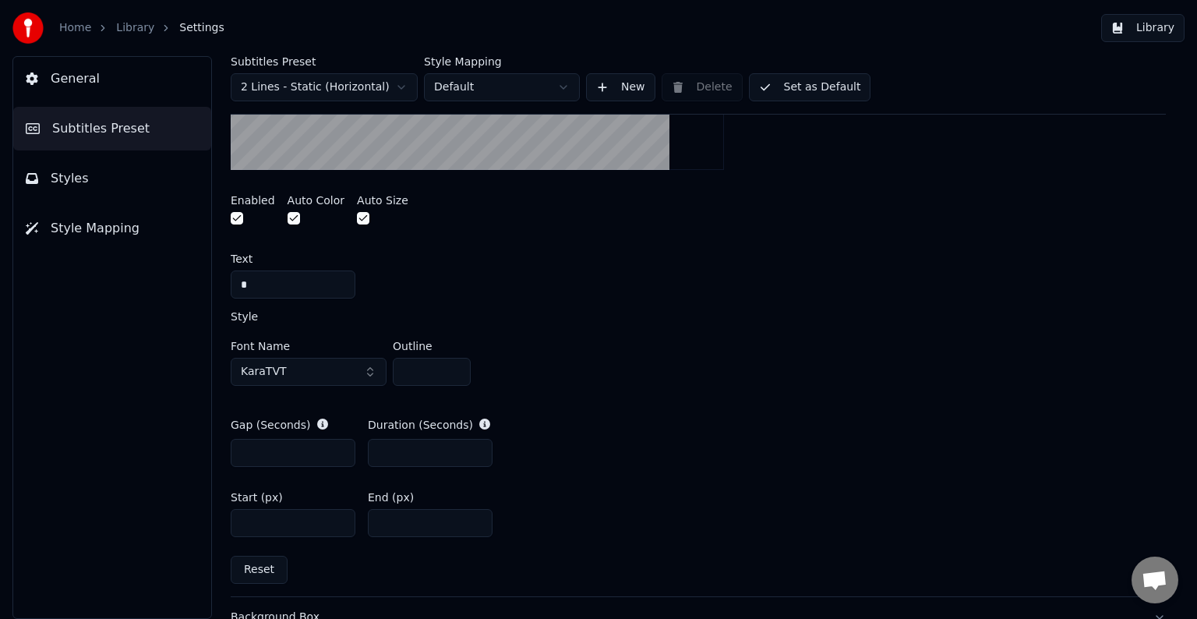
click at [251, 525] on input "****" at bounding box center [293, 523] width 125 height 28
click at [251, 524] on input "****" at bounding box center [293, 523] width 125 height 28
drag, startPoint x: 246, startPoint y: 522, endPoint x: 271, endPoint y: 526, distance: 26.0
click at [271, 526] on input "****" at bounding box center [293, 523] width 125 height 28
type input "****"
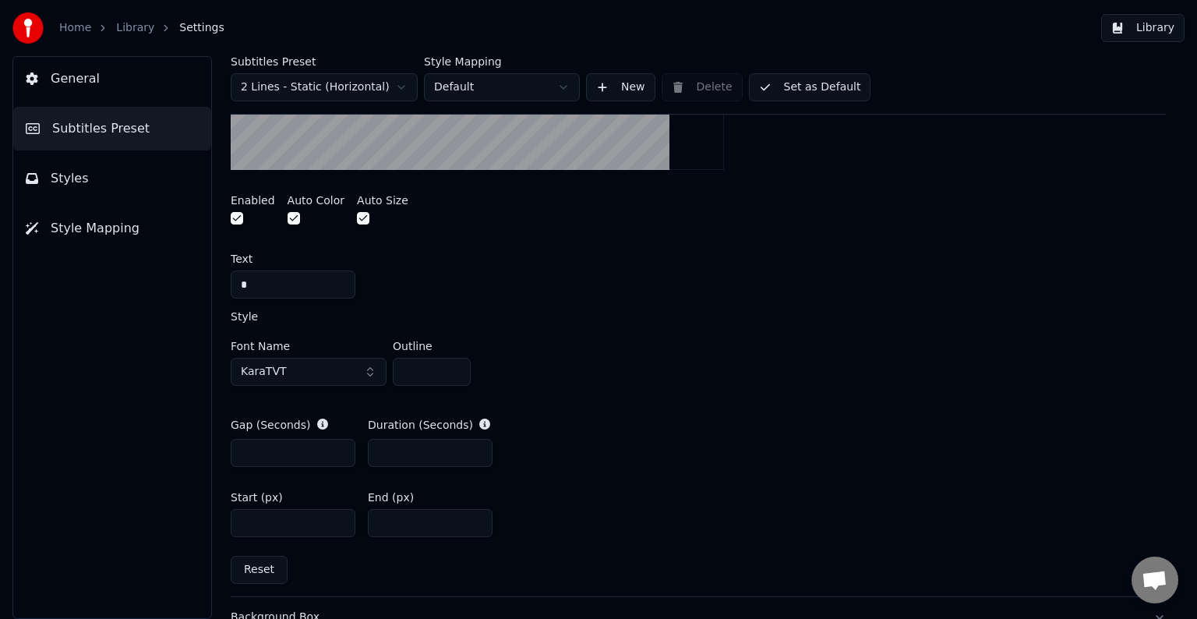
drag, startPoint x: 383, startPoint y: 524, endPoint x: 393, endPoint y: 523, distance: 9.4
click at [393, 523] on input "***" at bounding box center [430, 523] width 125 height 28
type input "****"
click at [1157, 27] on button "Library" at bounding box center [1142, 28] width 83 height 28
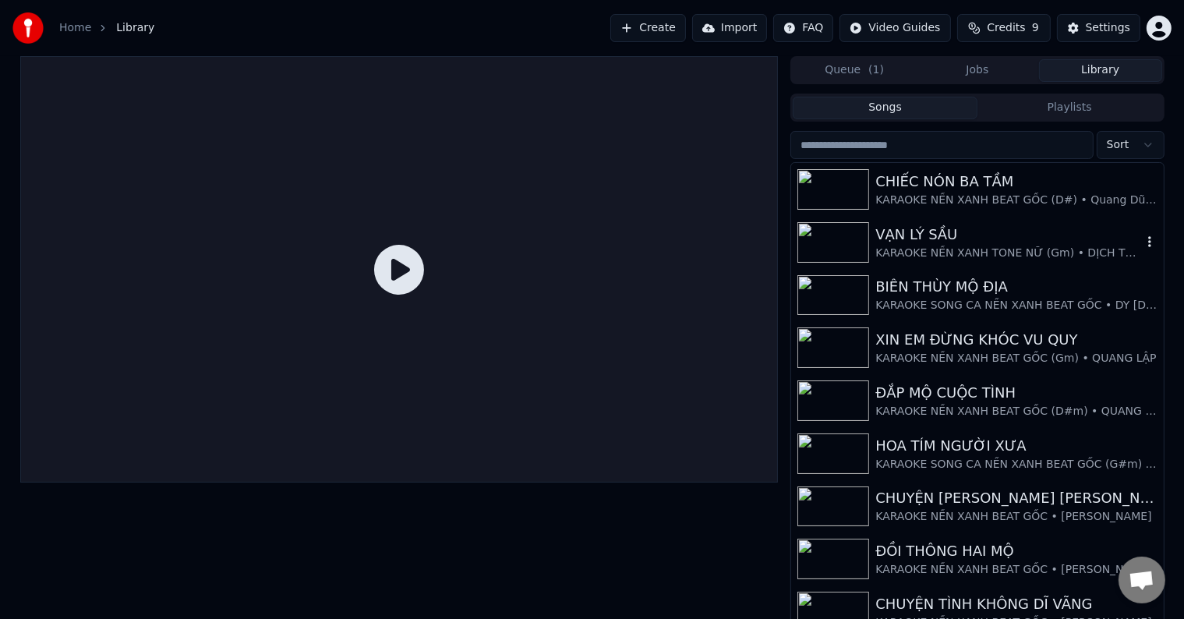
click at [917, 235] on div "VẠN LÝ SẦU" at bounding box center [1008, 235] width 266 height 22
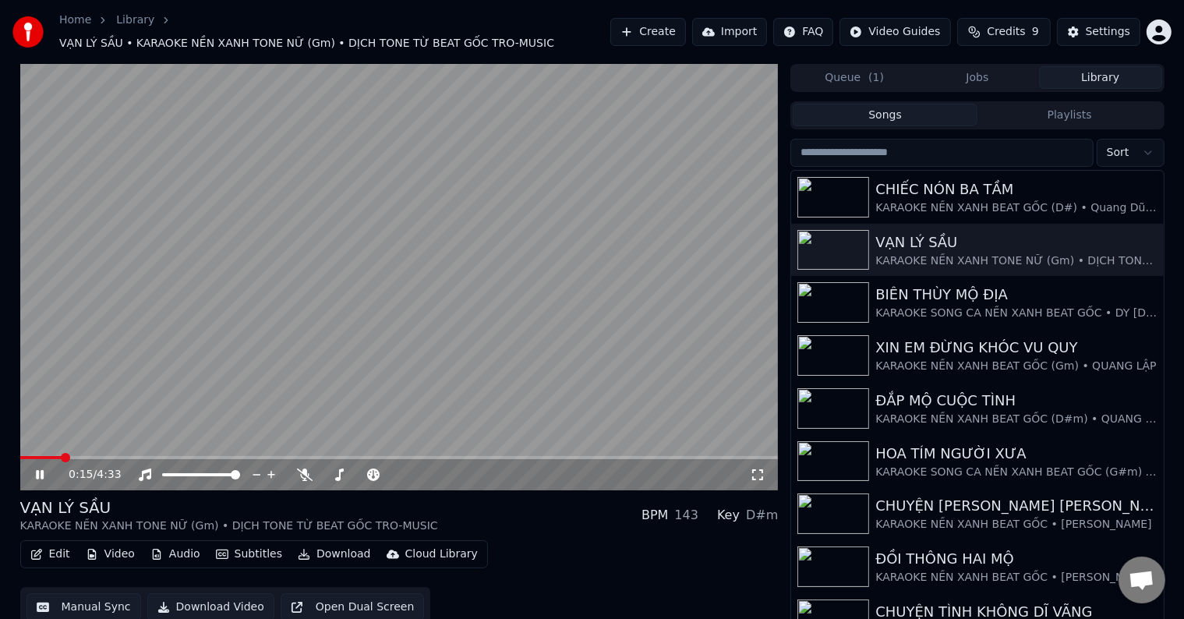
click at [61, 461] on span at bounding box center [65, 457] width 9 height 9
click at [84, 448] on div "0:14 / 4:33" at bounding box center [399, 277] width 758 height 426
click at [84, 453] on span at bounding box center [87, 457] width 9 height 9
click at [41, 469] on icon at bounding box center [39, 474] width 9 height 11
click at [1095, 27] on div "Settings" at bounding box center [1108, 32] width 44 height 16
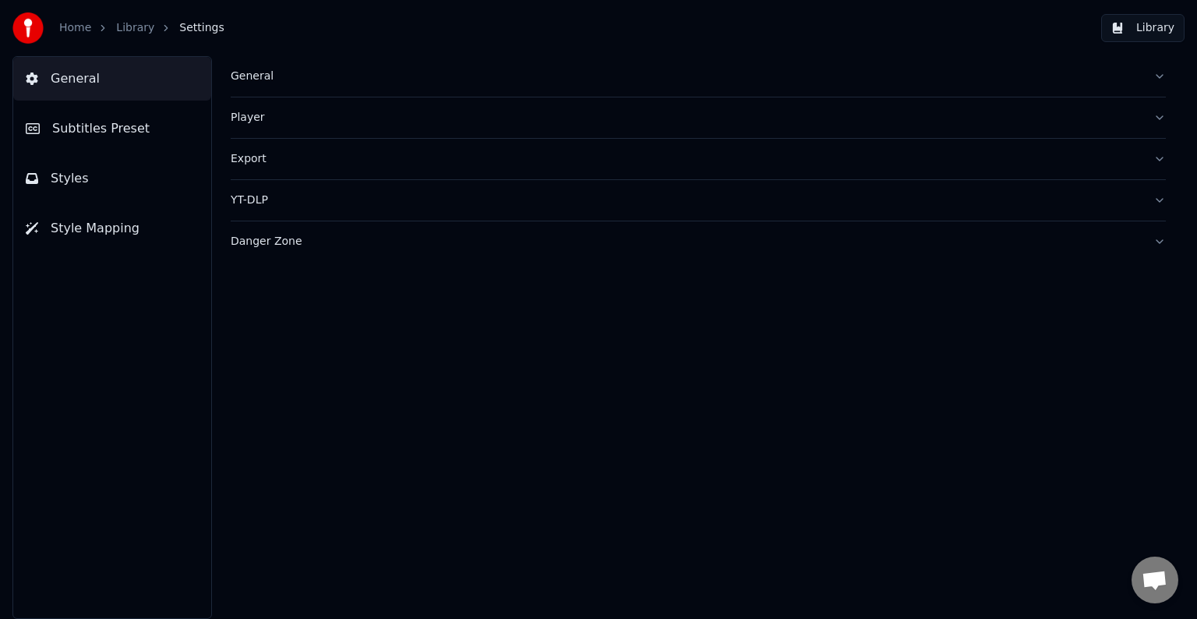
click at [92, 128] on span "Subtitles Preset" at bounding box center [100, 128] width 97 height 19
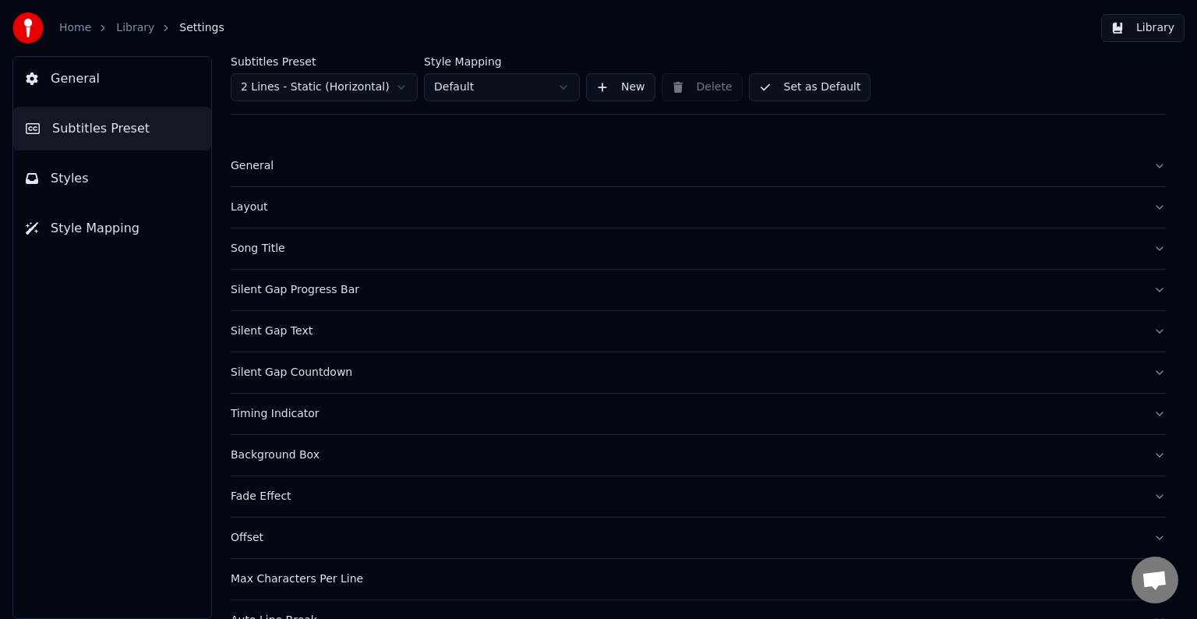
click at [274, 413] on div "Timing Indicator" at bounding box center [686, 414] width 910 height 16
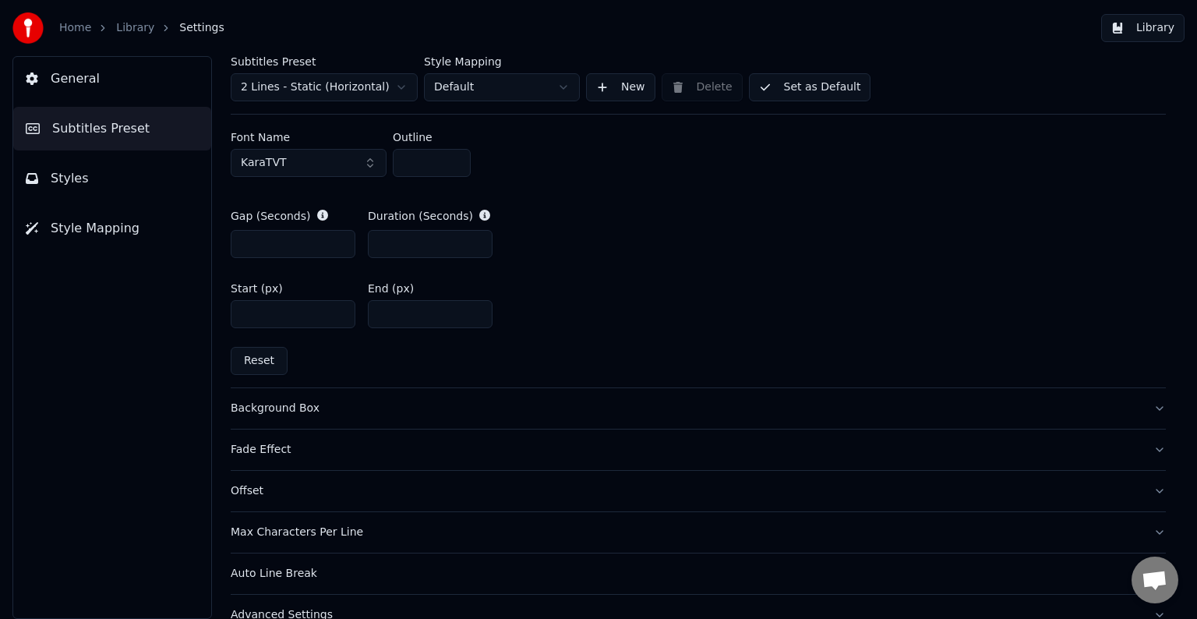
scroll to position [779, 0]
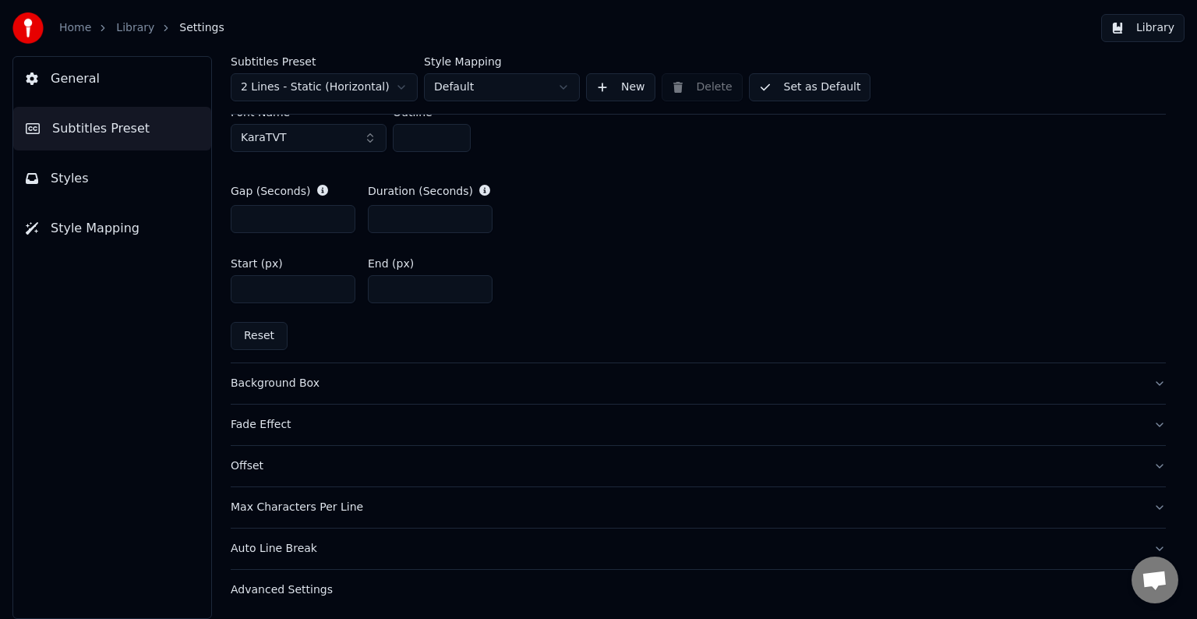
drag, startPoint x: 383, startPoint y: 288, endPoint x: 406, endPoint y: 290, distance: 23.4
click at [406, 290] on input "****" at bounding box center [430, 289] width 125 height 28
drag, startPoint x: 399, startPoint y: 289, endPoint x: 362, endPoint y: 289, distance: 36.6
click at [362, 289] on div "Start (px) **** End (px) *" at bounding box center [698, 281] width 935 height 70
click at [387, 289] on input "****" at bounding box center [430, 289] width 125 height 28
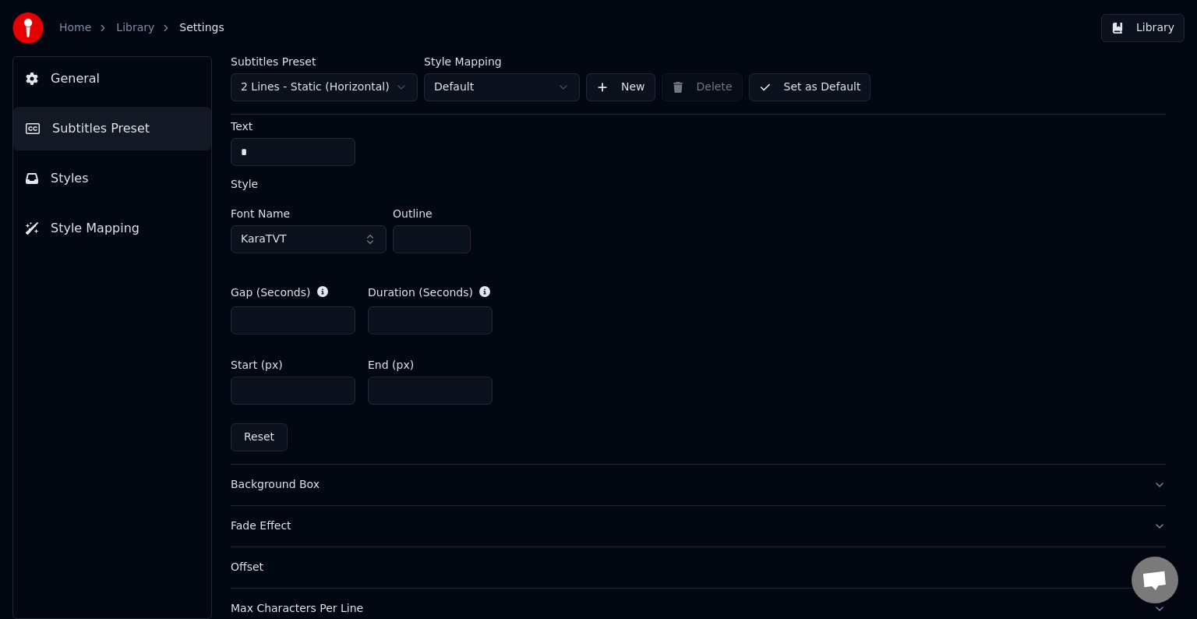
scroll to position [624, 0]
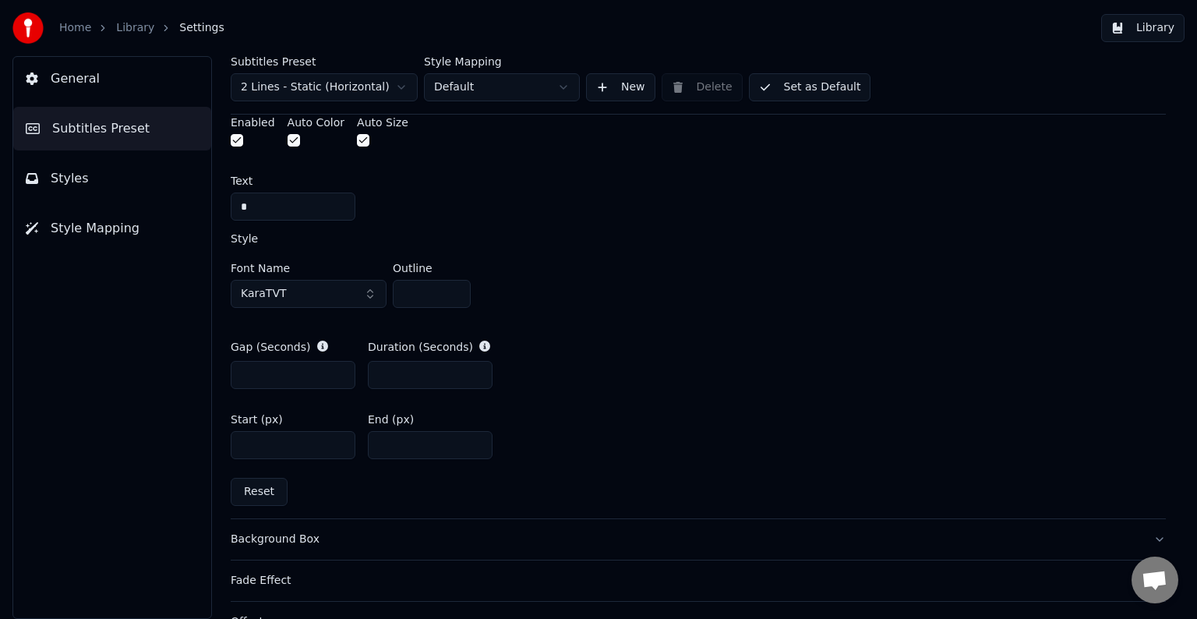
type input "****"
click at [289, 138] on button "button" at bounding box center [294, 140] width 12 height 12
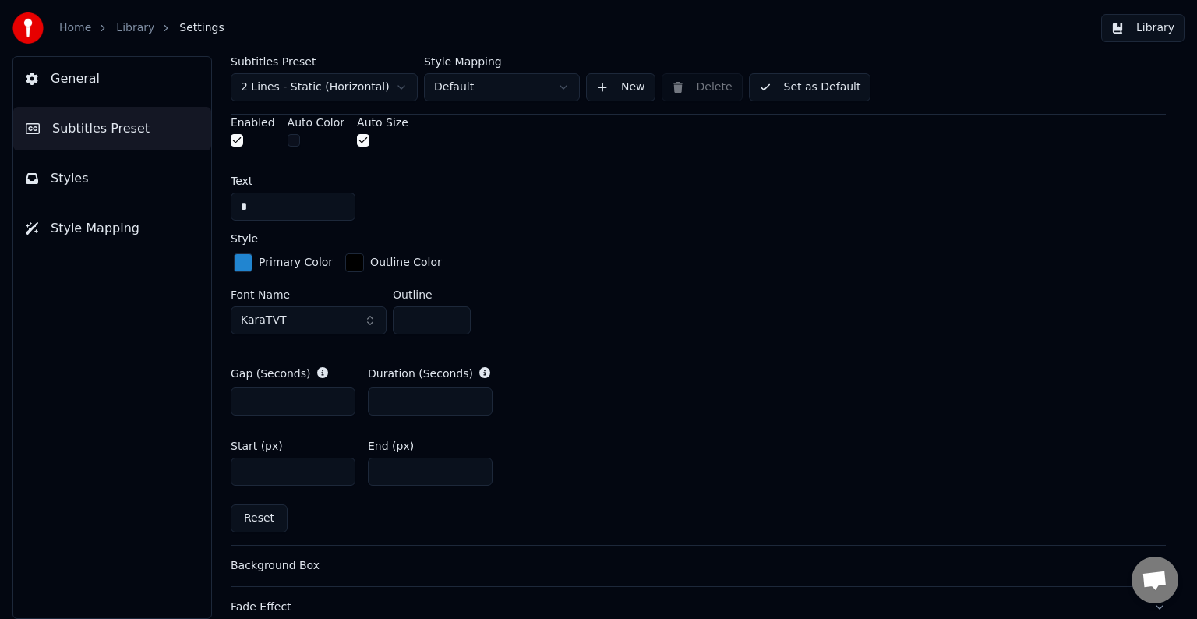
click at [245, 258] on div "button" at bounding box center [243, 262] width 19 height 19
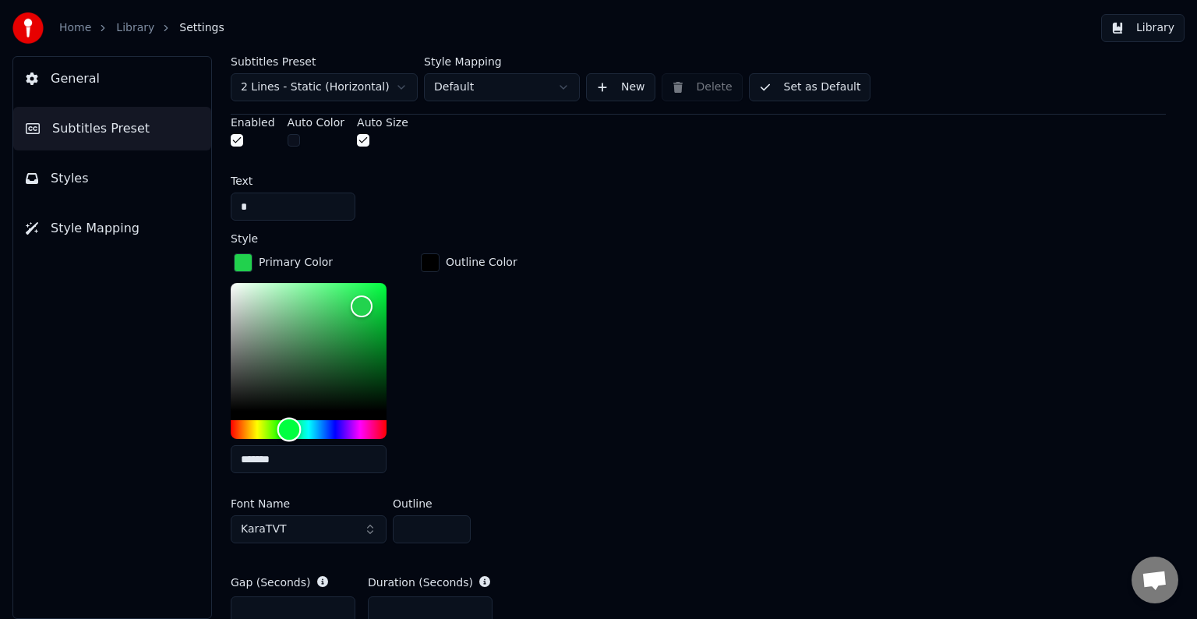
type input "*******"
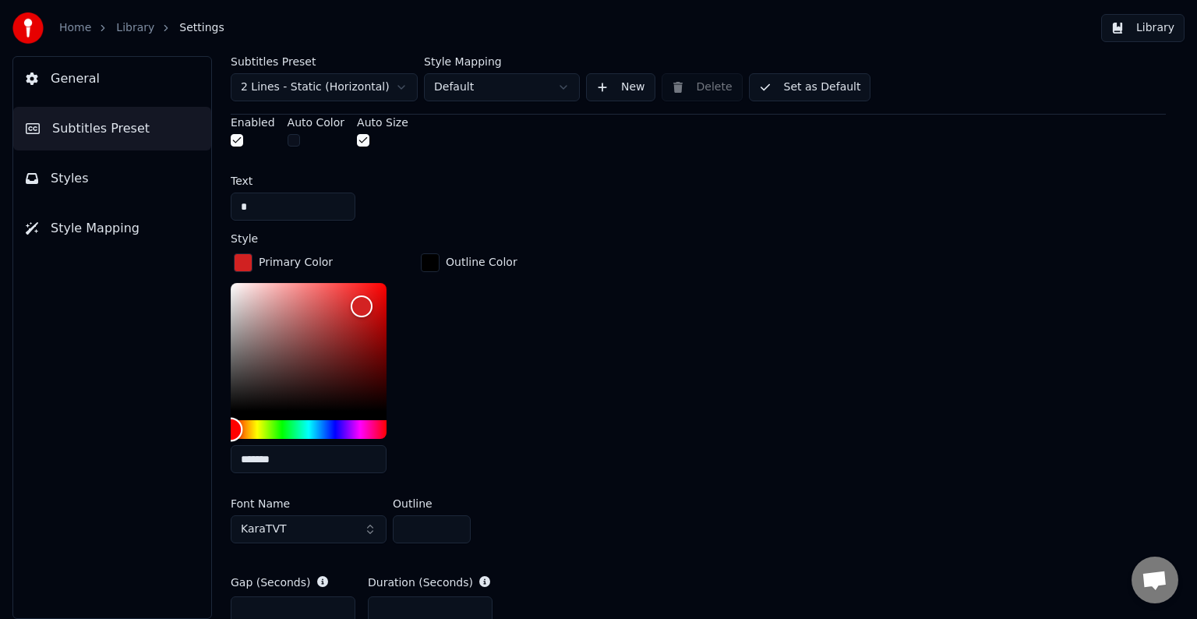
drag, startPoint x: 317, startPoint y: 427, endPoint x: 187, endPoint y: 426, distance: 130.2
click at [187, 426] on div "General Subtitles Preset Styles Style Mapping Subtitles Preset 2 Lines - Static…" at bounding box center [598, 337] width 1197 height 563
click at [430, 260] on div "button" at bounding box center [430, 262] width 19 height 19
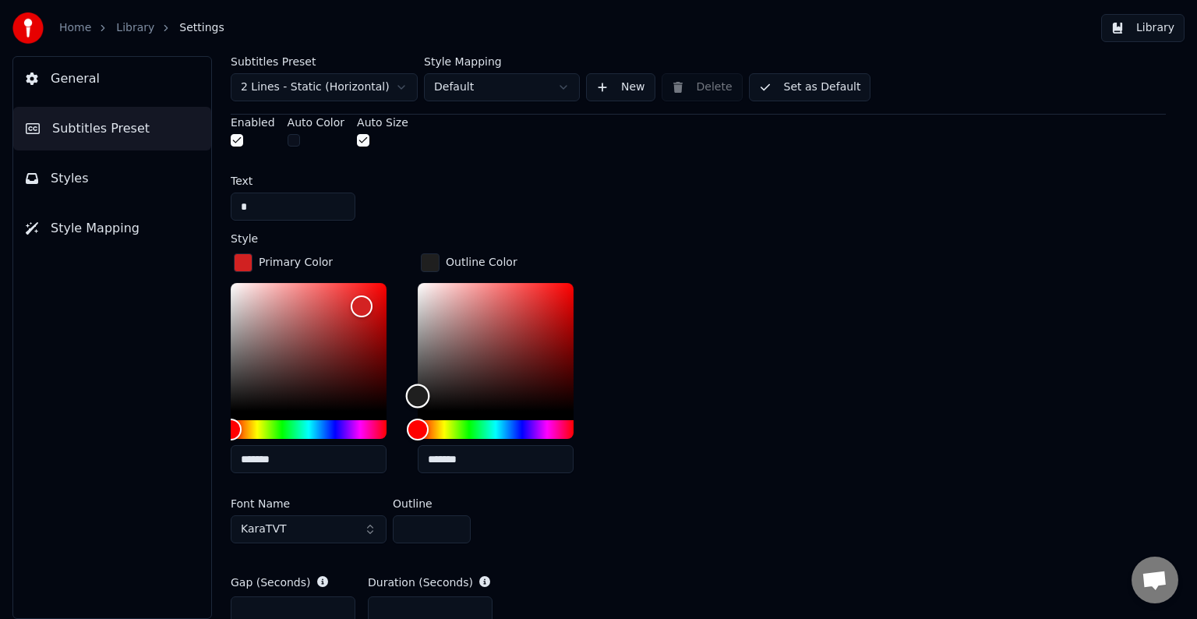
type input "*******"
drag, startPoint x: 417, startPoint y: 408, endPoint x: 371, endPoint y: 170, distance: 242.9
click at [371, 170] on div "A visual cue that shows when to start singing by indicating the timing before t…" at bounding box center [698, 283] width 935 height 944
drag, startPoint x: 234, startPoint y: 428, endPoint x: 160, endPoint y: 425, distance: 74.1
click at [160, 425] on div "General Subtitles Preset Styles Style Mapping Subtitles Preset 2 Lines - Static…" at bounding box center [598, 337] width 1197 height 563
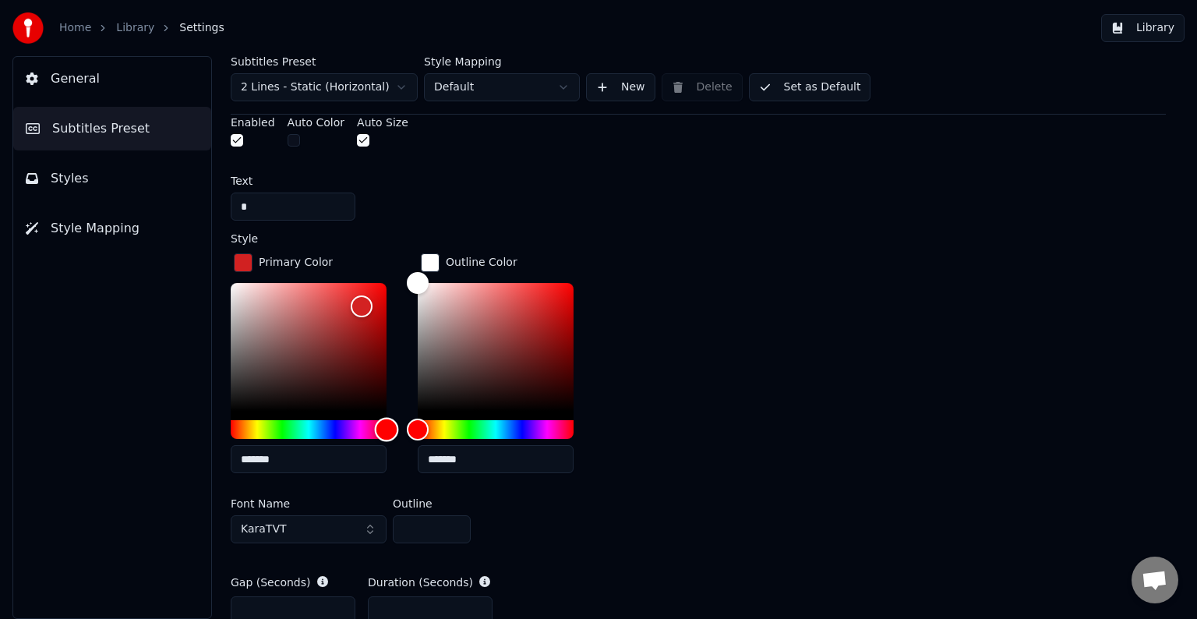
drag, startPoint x: 235, startPoint y: 426, endPoint x: 528, endPoint y: 475, distance: 297.2
click at [528, 475] on div "Primary Color ******* Outline Color *******" at bounding box center [698, 367] width 935 height 235
type input "*******"
drag, startPoint x: 368, startPoint y: 300, endPoint x: 462, endPoint y: 237, distance: 113.5
click at [462, 237] on div "Style Primary Color ******* Outline Color ******* Font Name KaraTVT Outline *" at bounding box center [698, 391] width 935 height 316
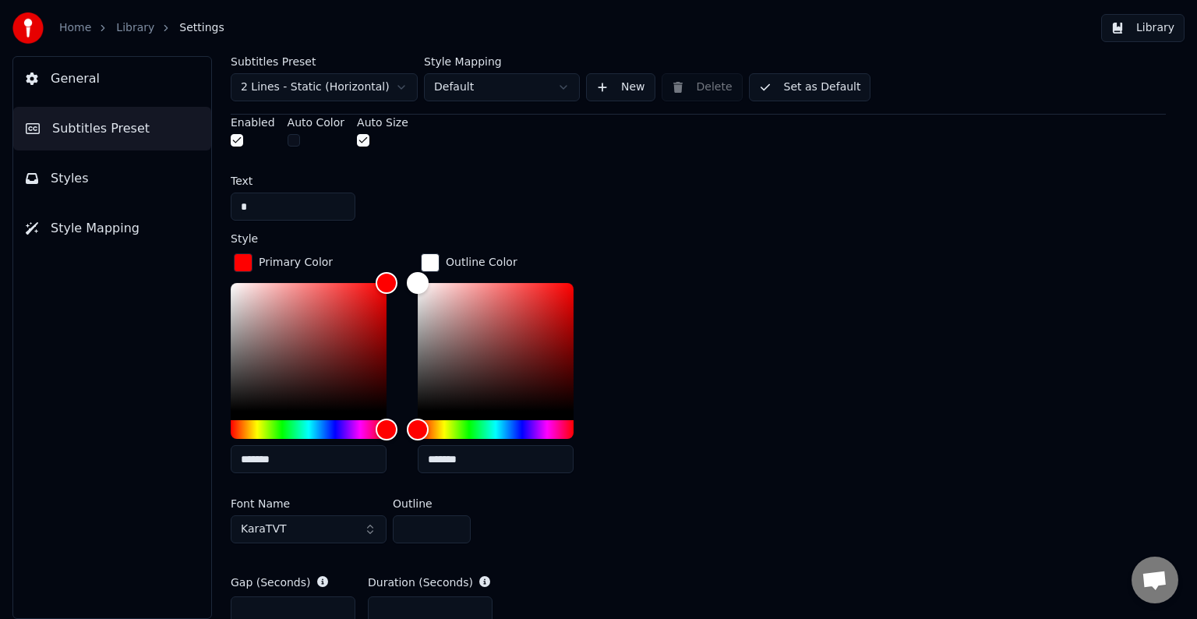
click at [1150, 28] on button "Library" at bounding box center [1142, 28] width 83 height 28
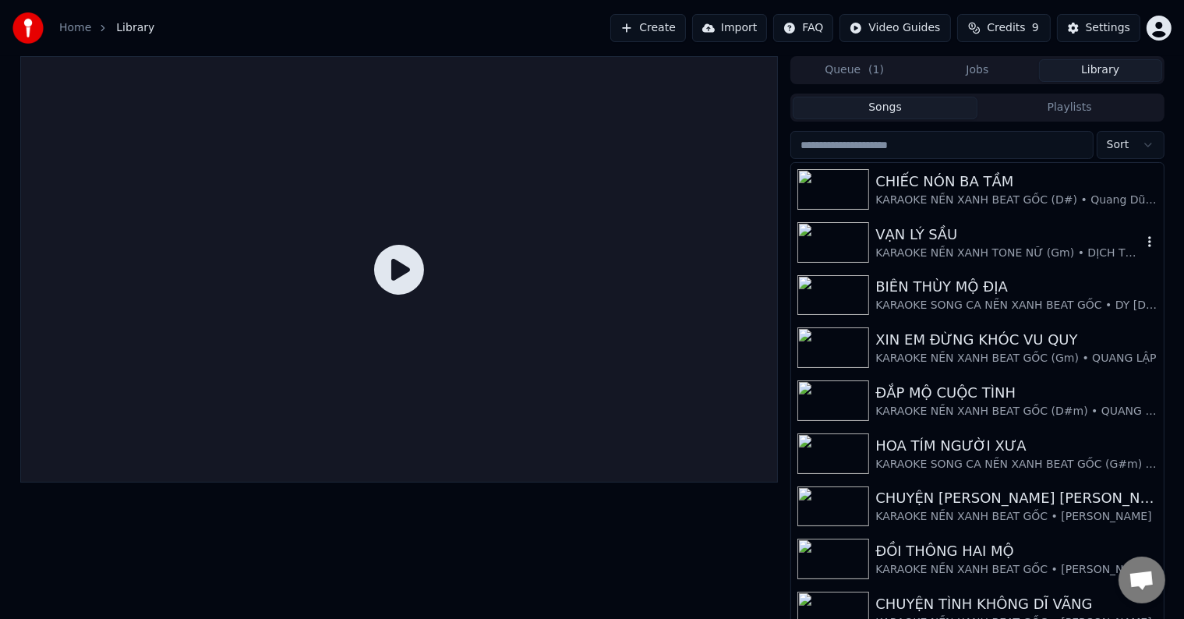
click at [925, 230] on div "VẠN LÝ SẦU" at bounding box center [1008, 235] width 266 height 22
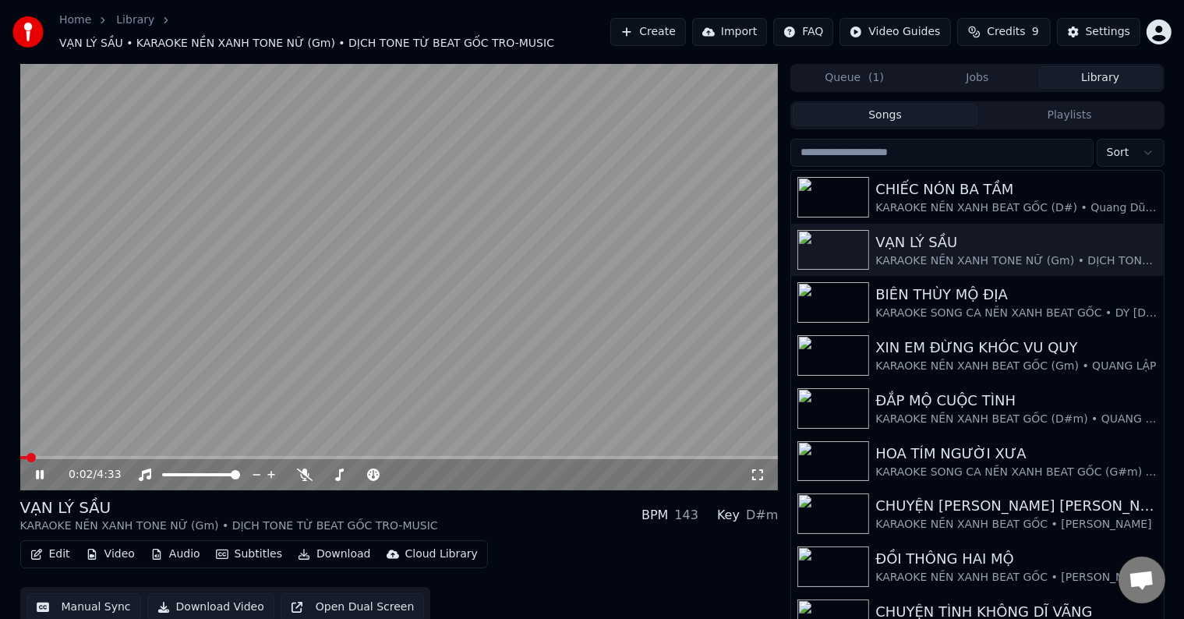
click at [96, 447] on video at bounding box center [399, 277] width 758 height 426
click at [112, 453] on span at bounding box center [115, 457] width 9 height 9
click at [100, 453] on span at bounding box center [104, 457] width 9 height 9
click at [40, 469] on icon at bounding box center [39, 474] width 9 height 11
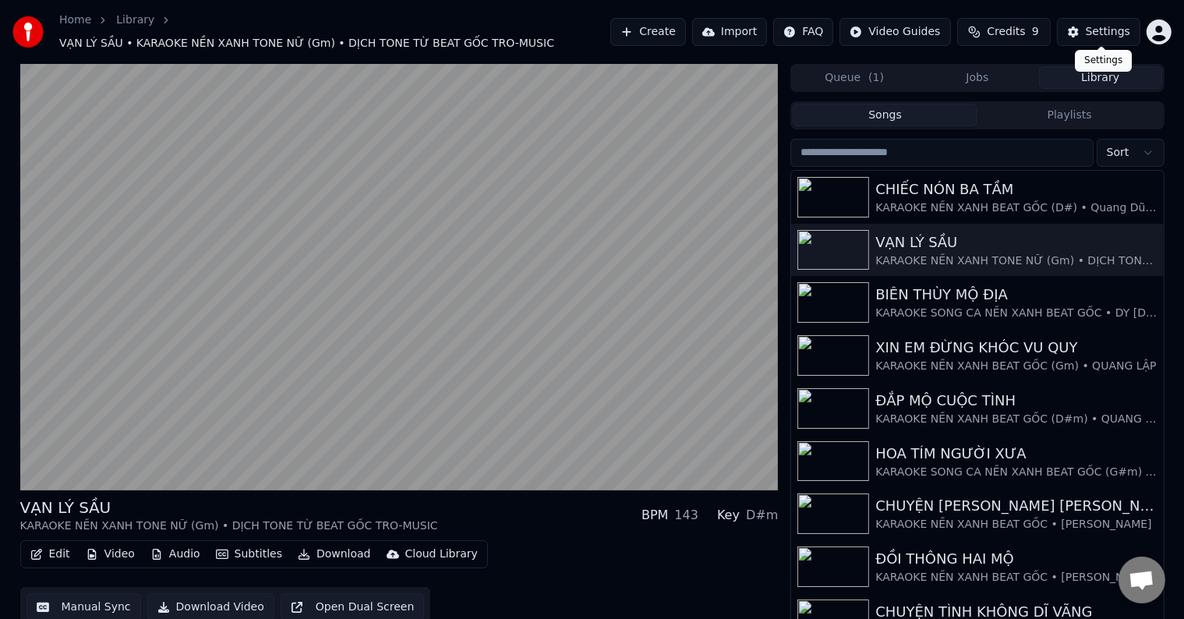
click at [1110, 27] on div "Settings" at bounding box center [1108, 32] width 44 height 16
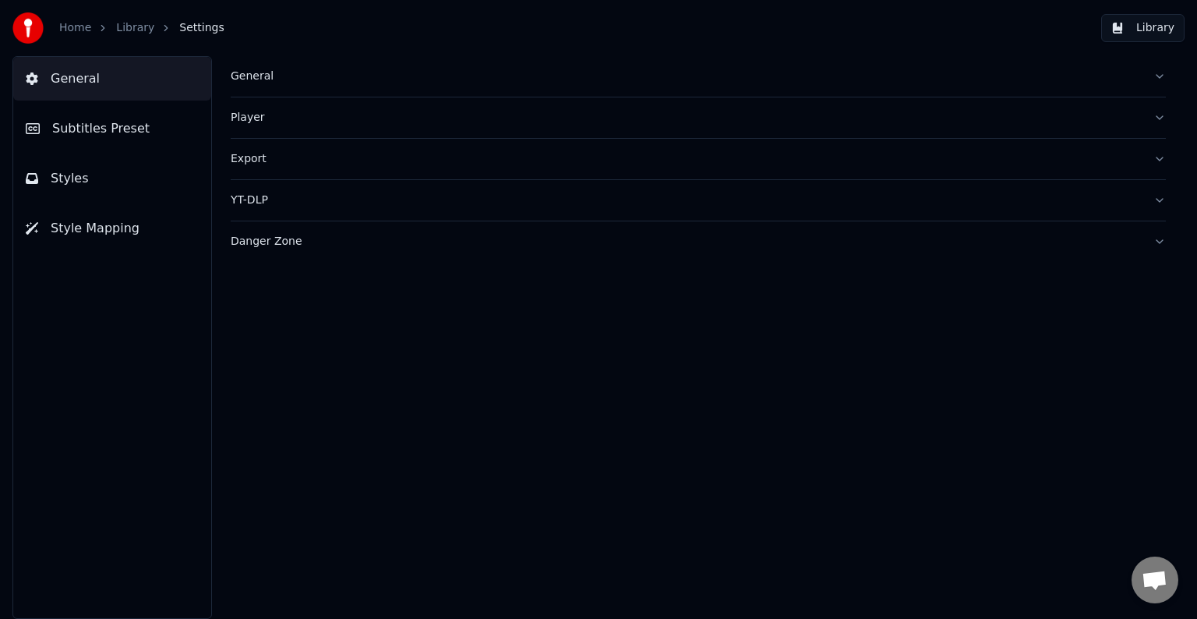
click at [119, 131] on span "Subtitles Preset" at bounding box center [100, 128] width 97 height 19
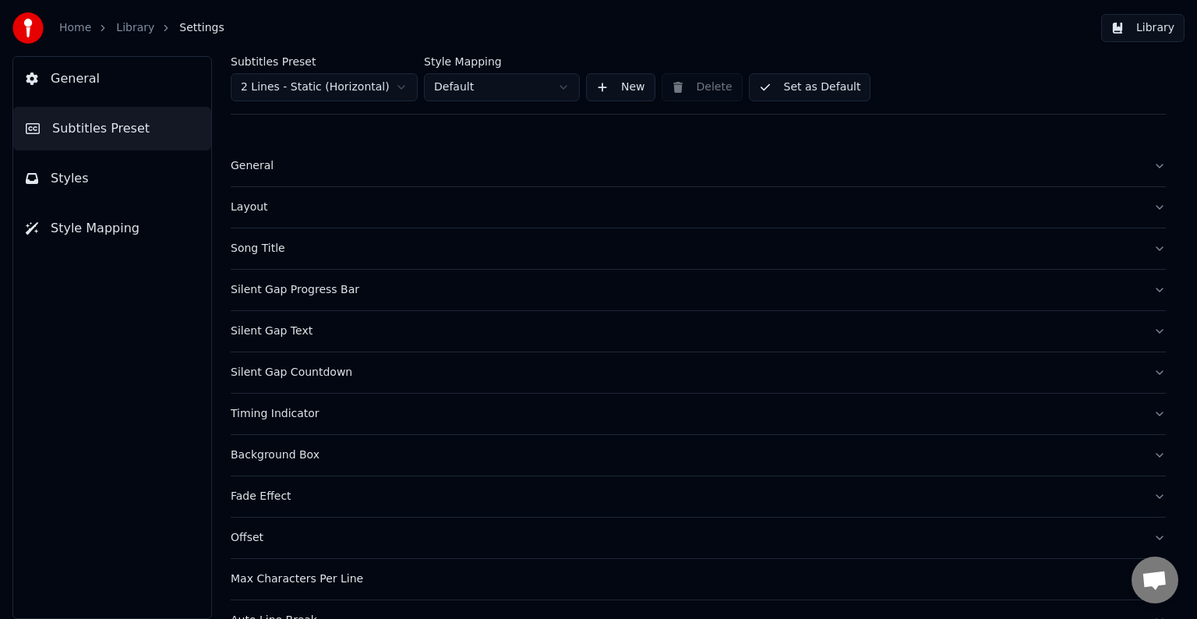
click at [260, 411] on div "Timing Indicator" at bounding box center [686, 414] width 910 height 16
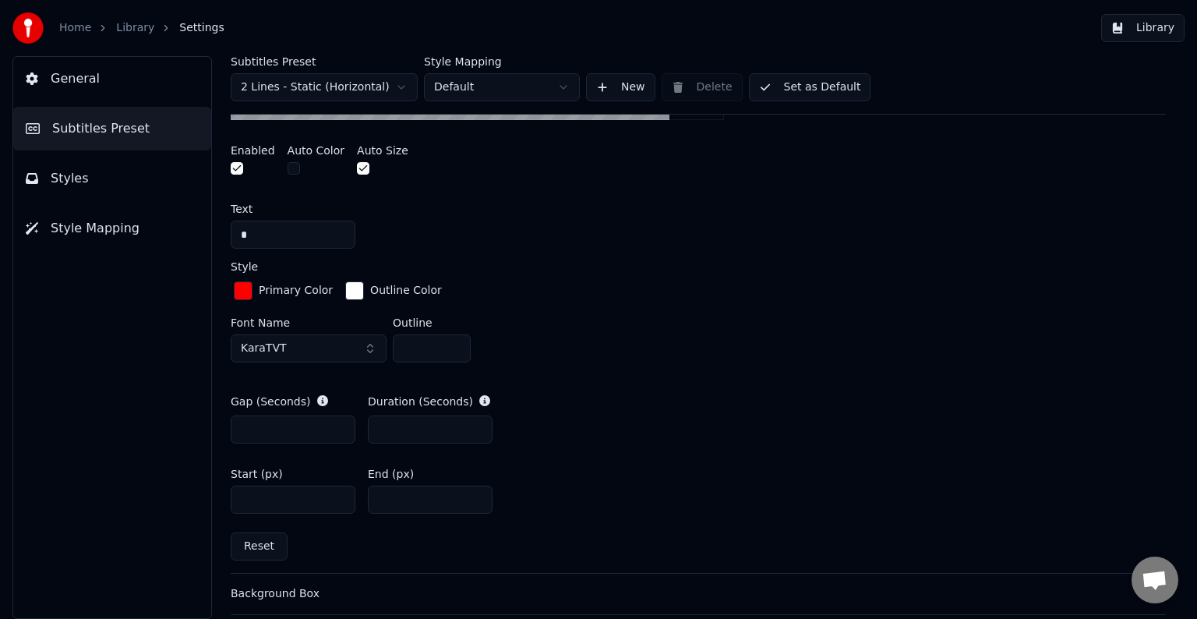
scroll to position [624, 0]
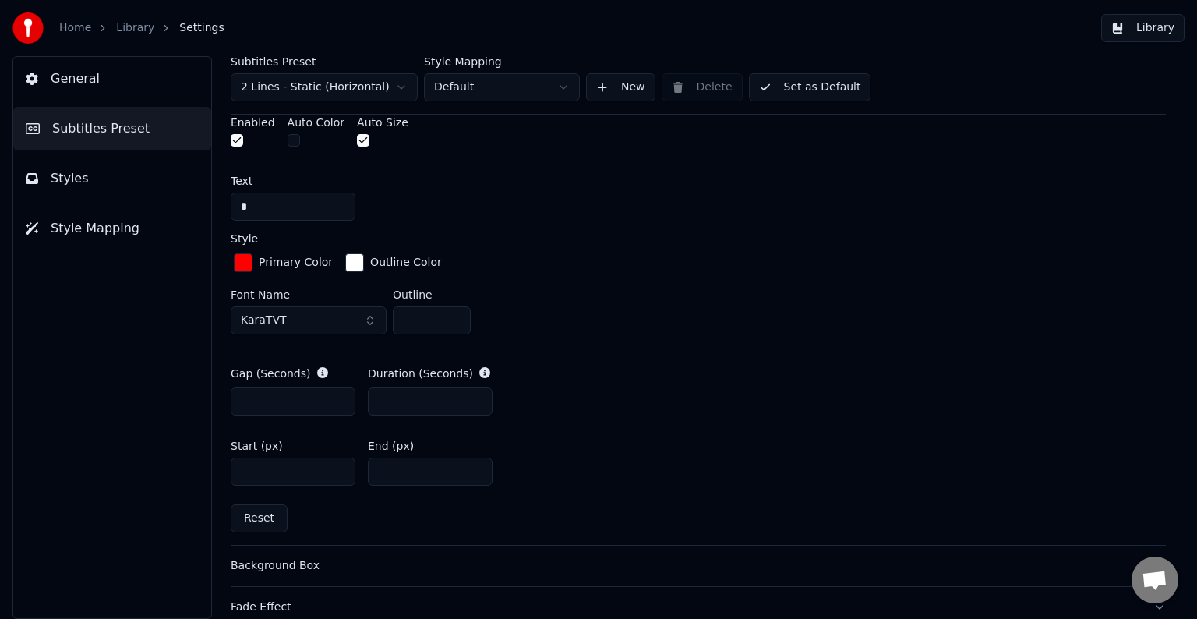
drag, startPoint x: 384, startPoint y: 468, endPoint x: 406, endPoint y: 468, distance: 21.8
click at [406, 468] on input "****" at bounding box center [430, 472] width 125 height 28
type input "****"
click at [1154, 27] on button "Library" at bounding box center [1142, 28] width 83 height 28
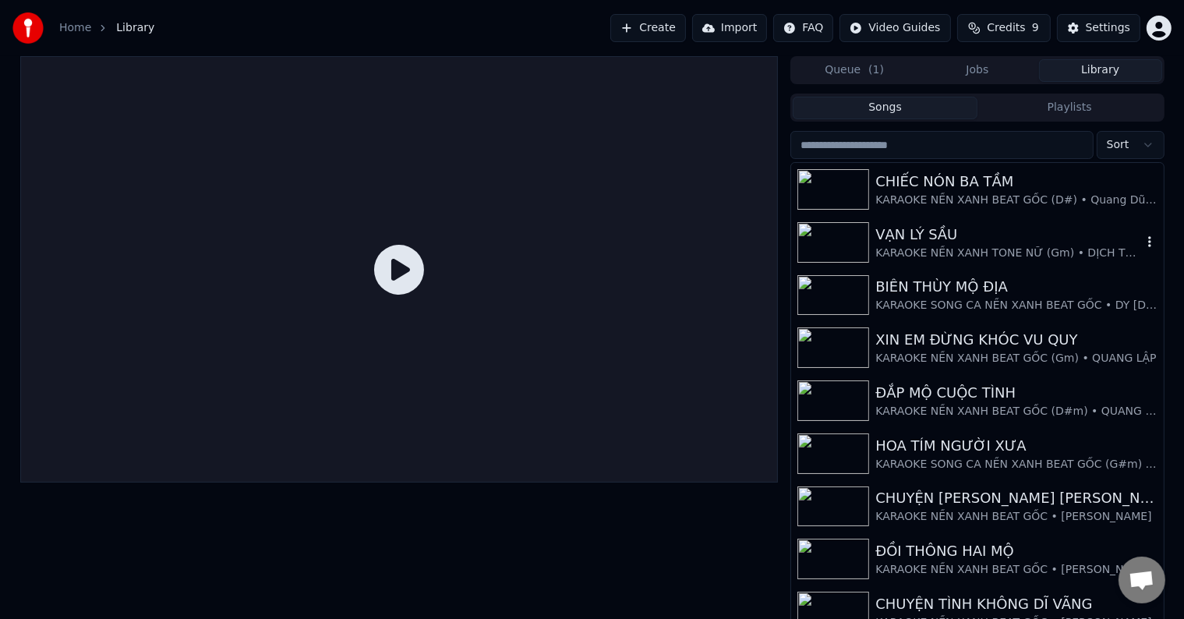
click at [935, 249] on div "KARAOKE NỀN XANH TONE NỮ (Gm) • DỊCH TONE TỪ BEAT GỐC TRO-MUSIC" at bounding box center [1008, 254] width 266 height 16
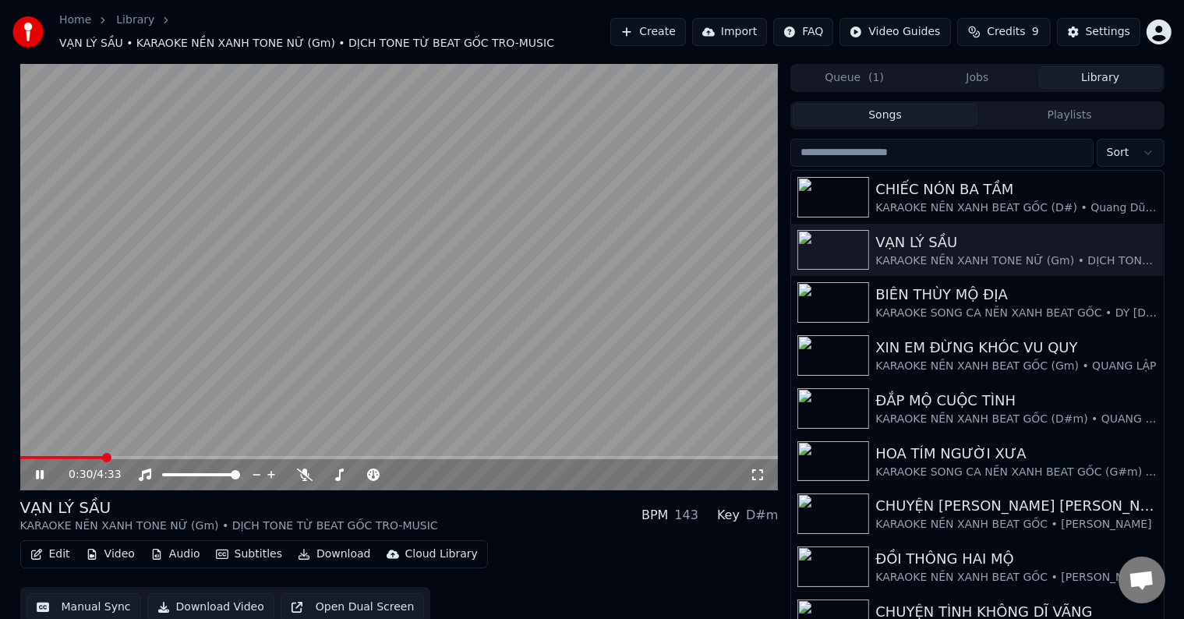
click at [103, 453] on span at bounding box center [106, 457] width 9 height 9
click at [80, 453] on span at bounding box center [84, 457] width 9 height 9
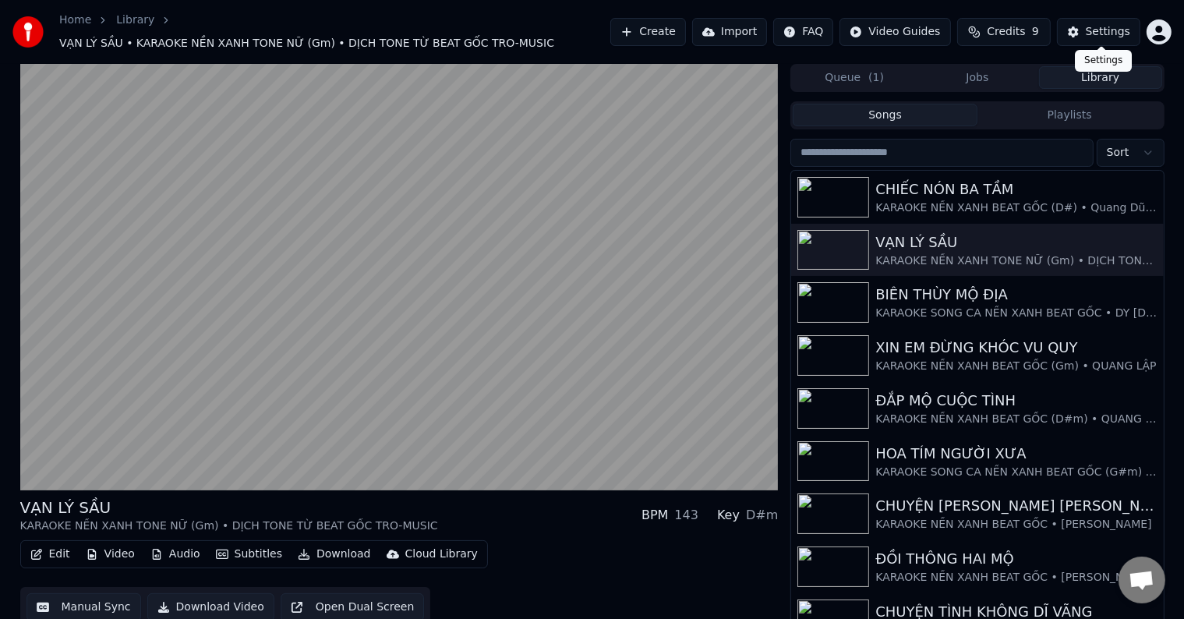
click at [1108, 28] on div "Settings" at bounding box center [1108, 32] width 44 height 16
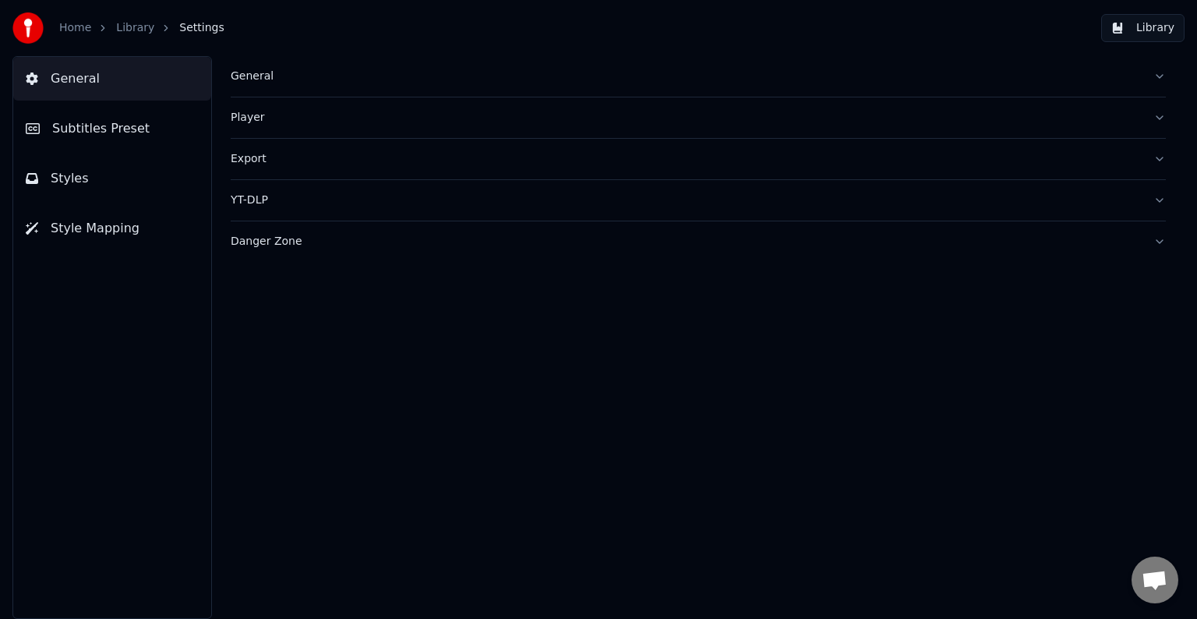
click at [111, 125] on span "Subtitles Preset" at bounding box center [100, 128] width 97 height 19
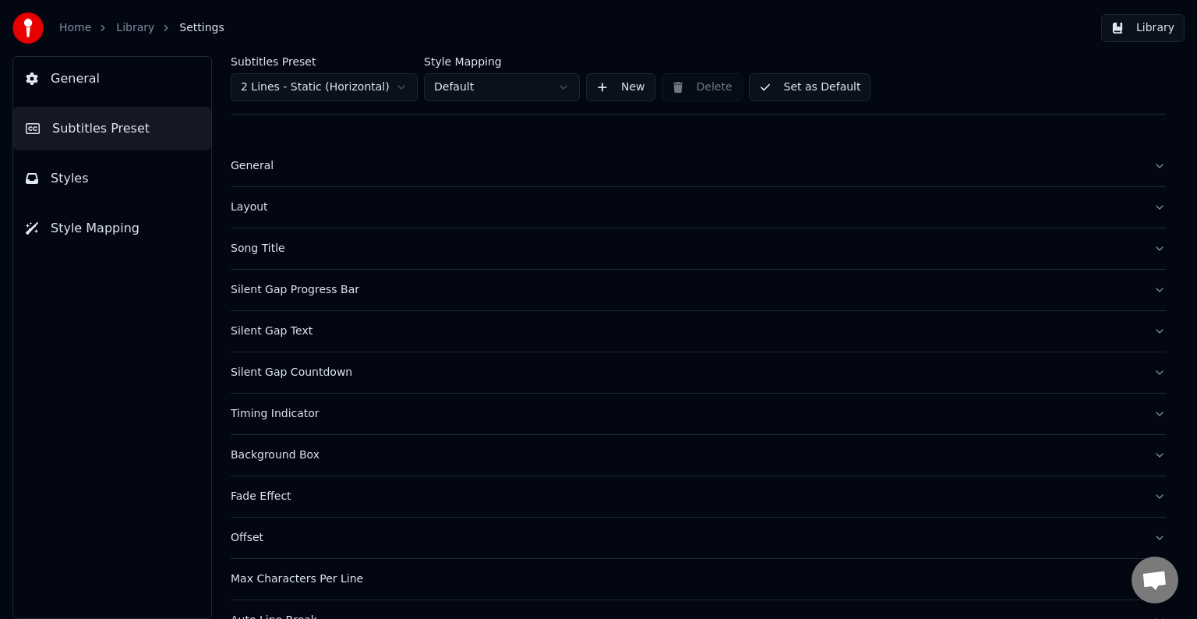
click at [253, 410] on div "Timing Indicator" at bounding box center [686, 414] width 910 height 16
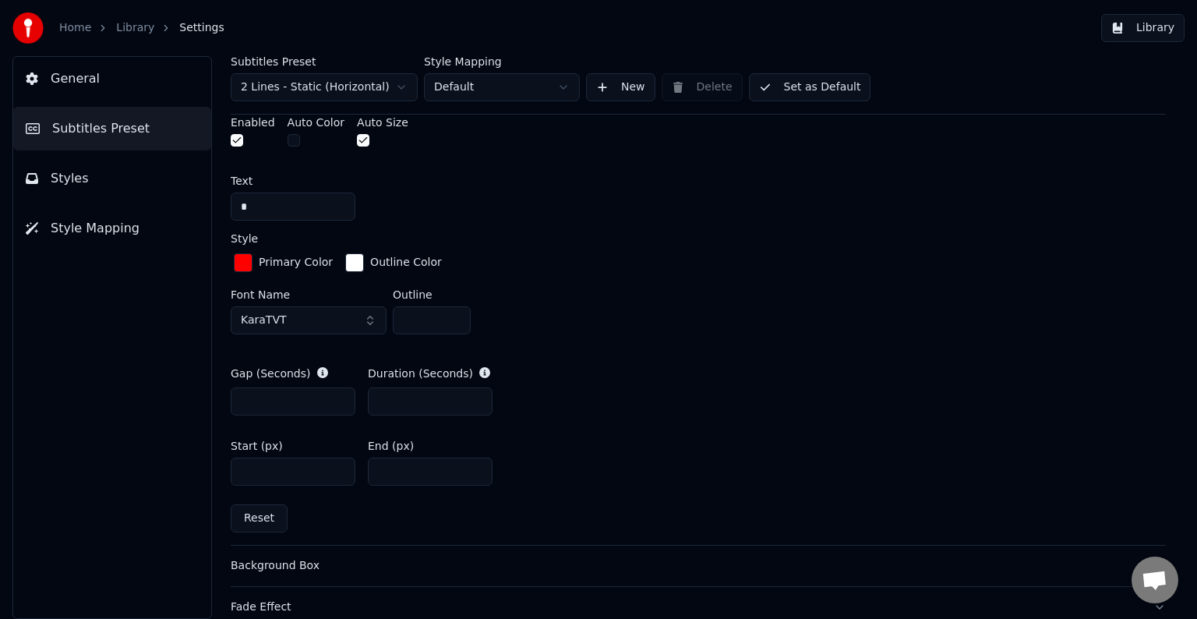
scroll to position [702, 0]
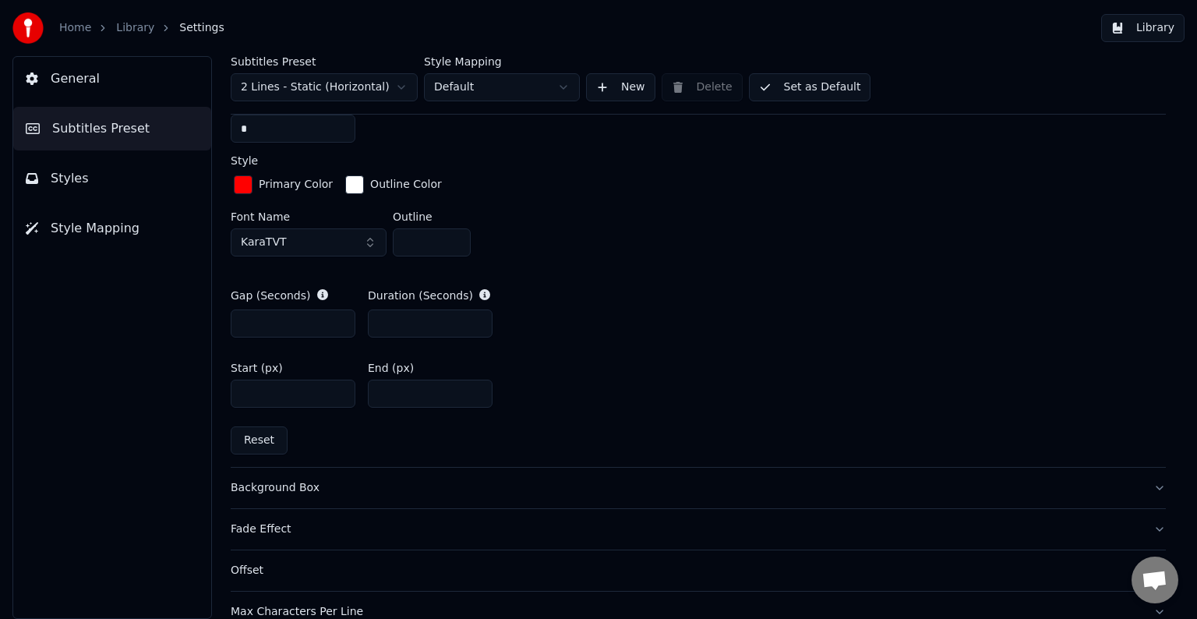
click at [252, 391] on input "****" at bounding box center [293, 394] width 125 height 28
drag, startPoint x: 246, startPoint y: 393, endPoint x: 289, endPoint y: 393, distance: 42.9
click at [289, 393] on input "****" at bounding box center [293, 394] width 125 height 28
drag, startPoint x: 247, startPoint y: 390, endPoint x: 262, endPoint y: 389, distance: 14.8
click at [262, 389] on input "**" at bounding box center [293, 394] width 125 height 28
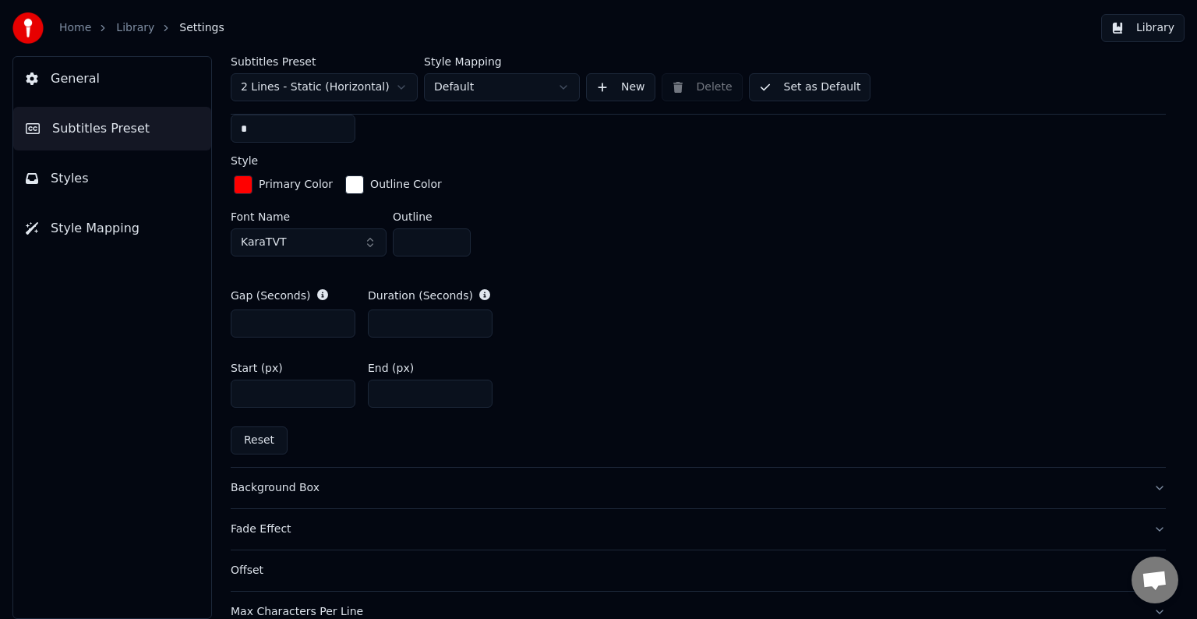
type input "****"
drag, startPoint x: 411, startPoint y: 241, endPoint x: 401, endPoint y: 234, distance: 11.7
click at [401, 234] on input "*" at bounding box center [432, 242] width 78 height 28
type input "**"
click at [118, 429] on div "General Subtitles Preset Styles Style Mapping" at bounding box center [112, 337] width 200 height 563
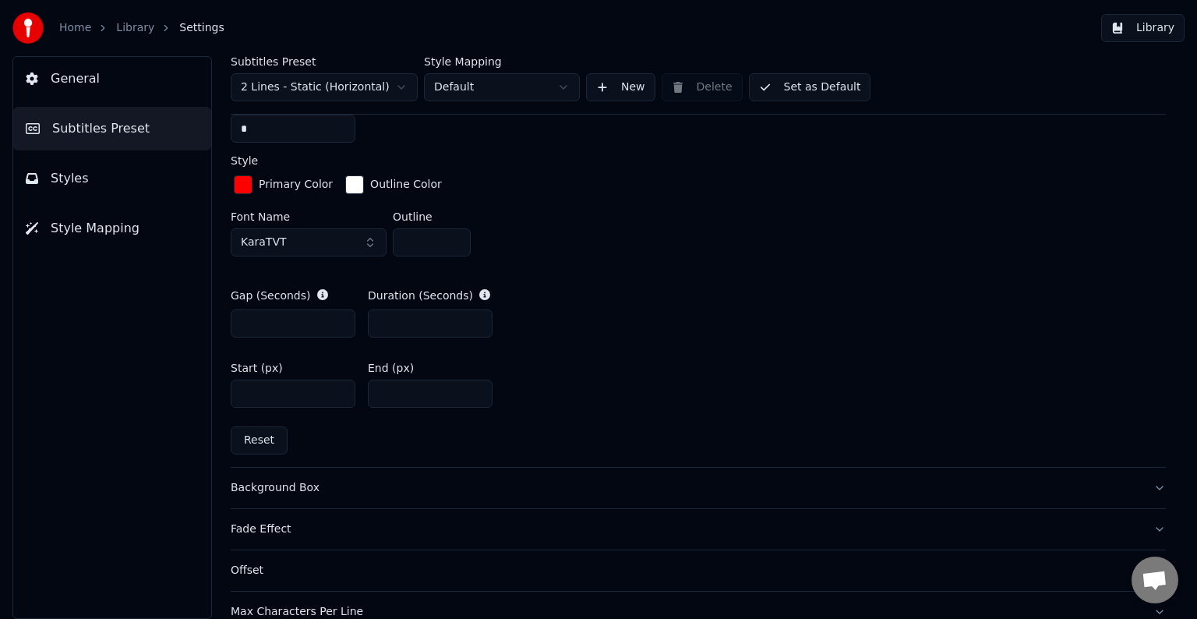
type input "*"
click at [476, 316] on input "*" at bounding box center [430, 323] width 125 height 28
click at [1165, 23] on button "Library" at bounding box center [1142, 28] width 83 height 28
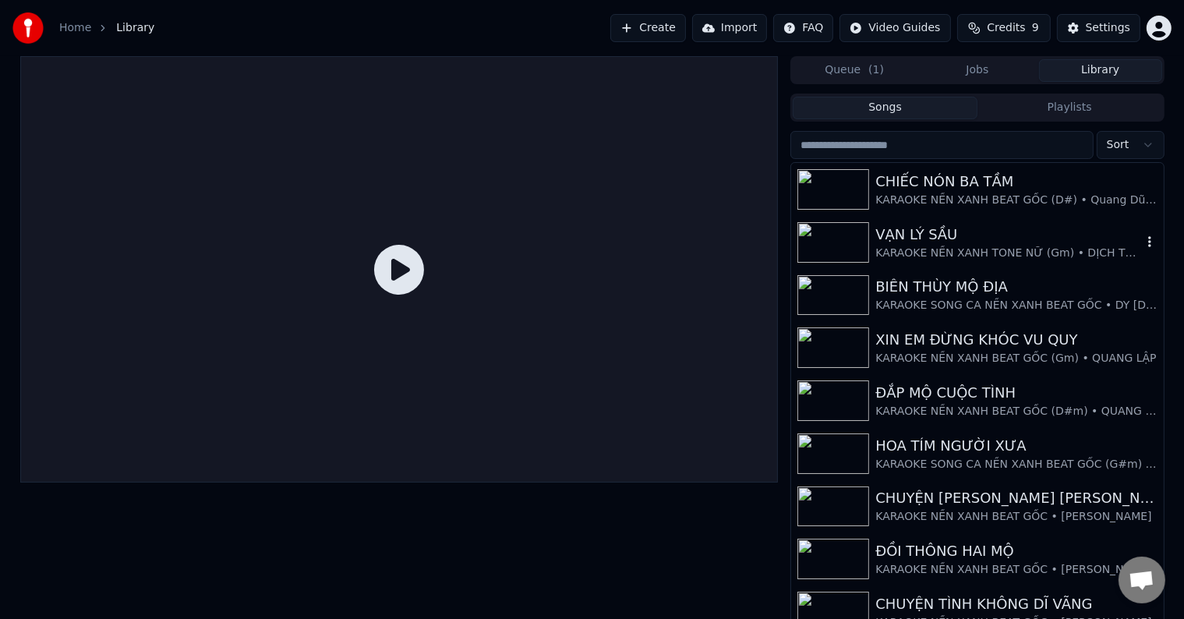
click at [912, 248] on div "KARAOKE NỀN XANH TONE NỮ (Gm) • DỊCH TONE TỪ BEAT GỐC TRO-MUSIC" at bounding box center [1008, 254] width 266 height 16
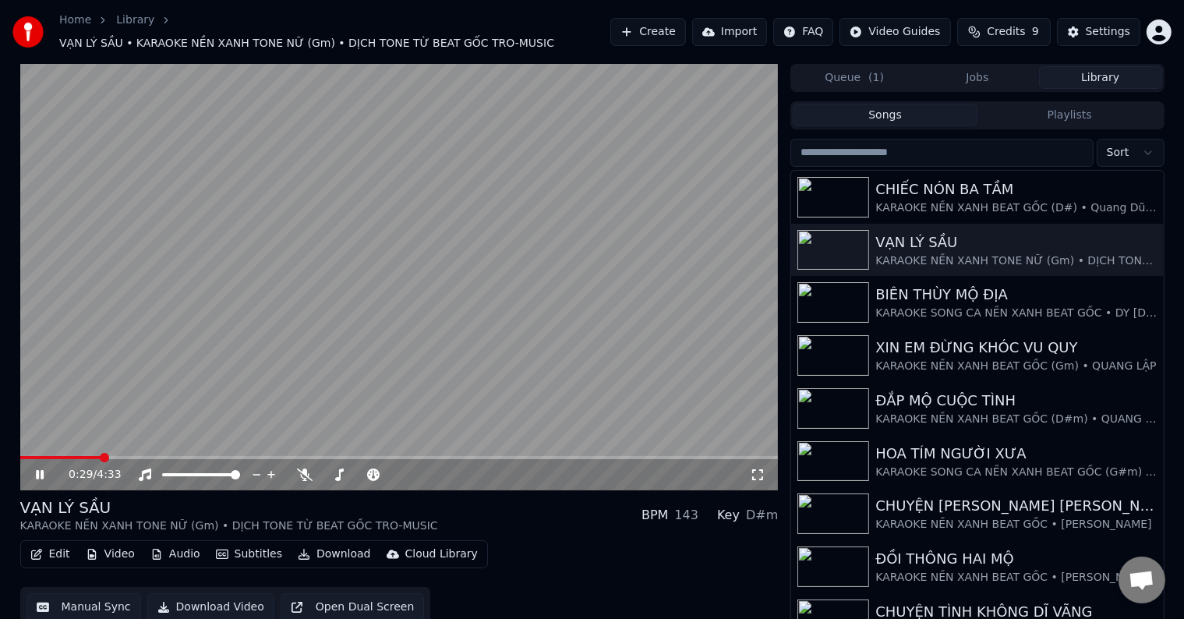
click at [100, 453] on span at bounding box center [104, 457] width 9 height 9
click at [1104, 28] on div "Settings" at bounding box center [1108, 32] width 44 height 16
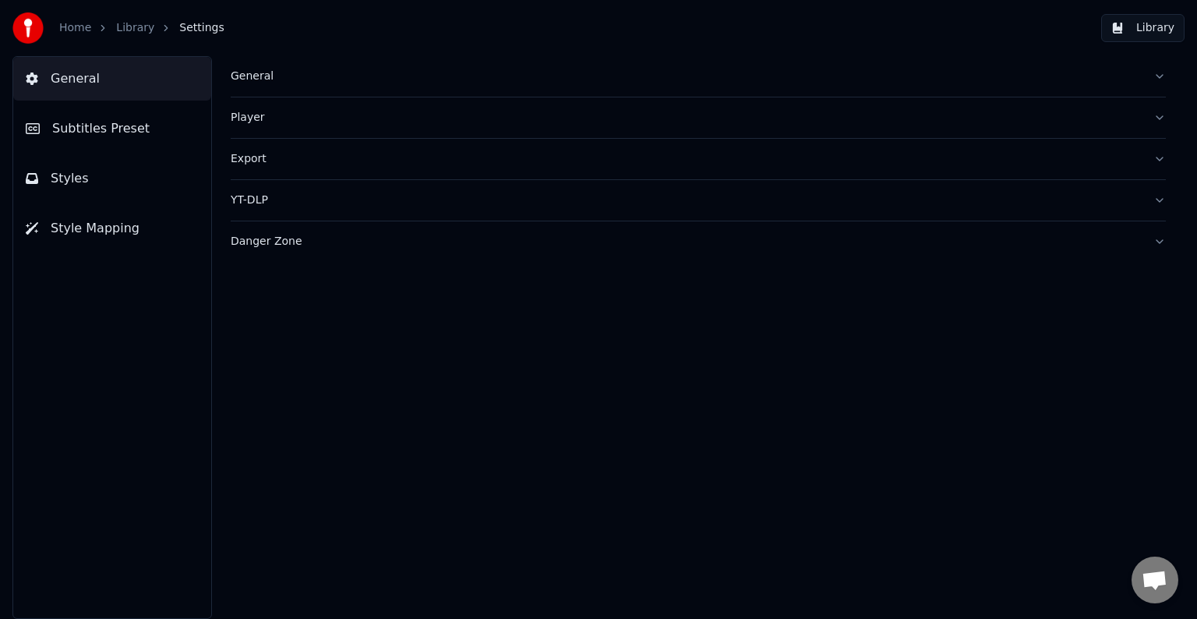
click at [94, 128] on span "Subtitles Preset" at bounding box center [100, 128] width 97 height 19
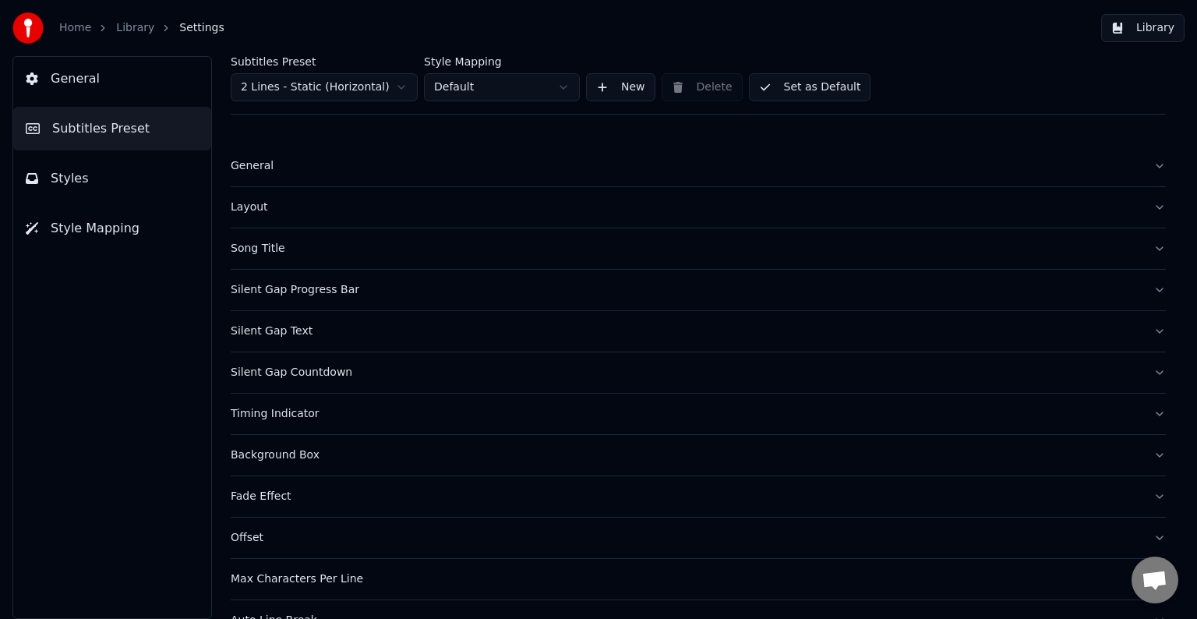
click at [263, 413] on div "Timing Indicator" at bounding box center [686, 414] width 910 height 16
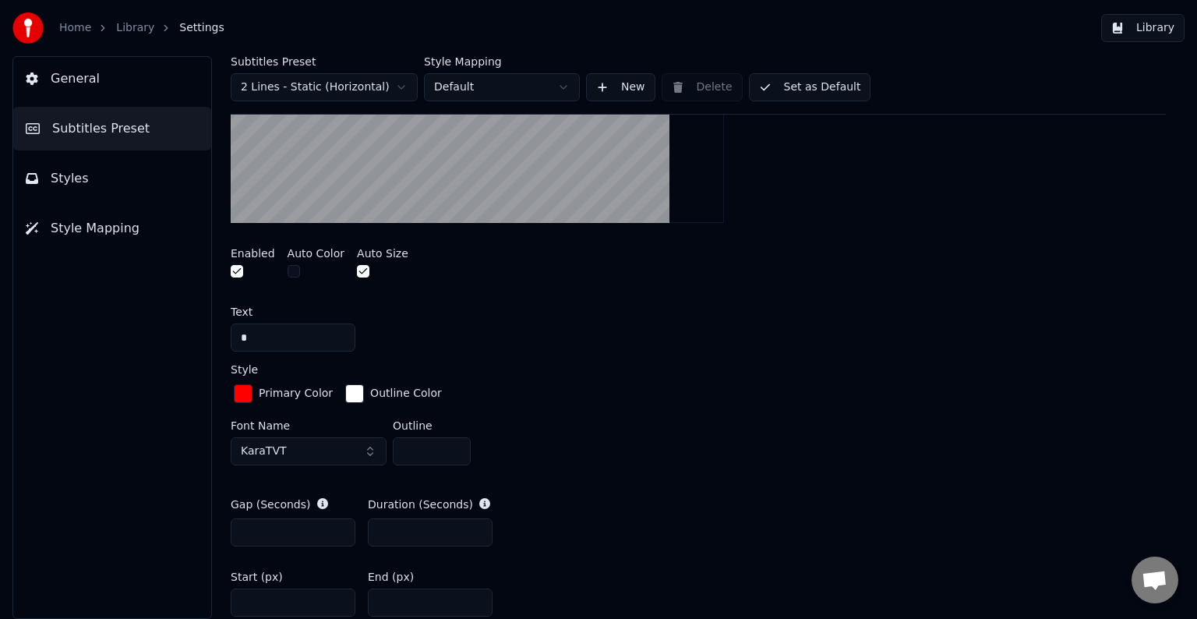
scroll to position [546, 0]
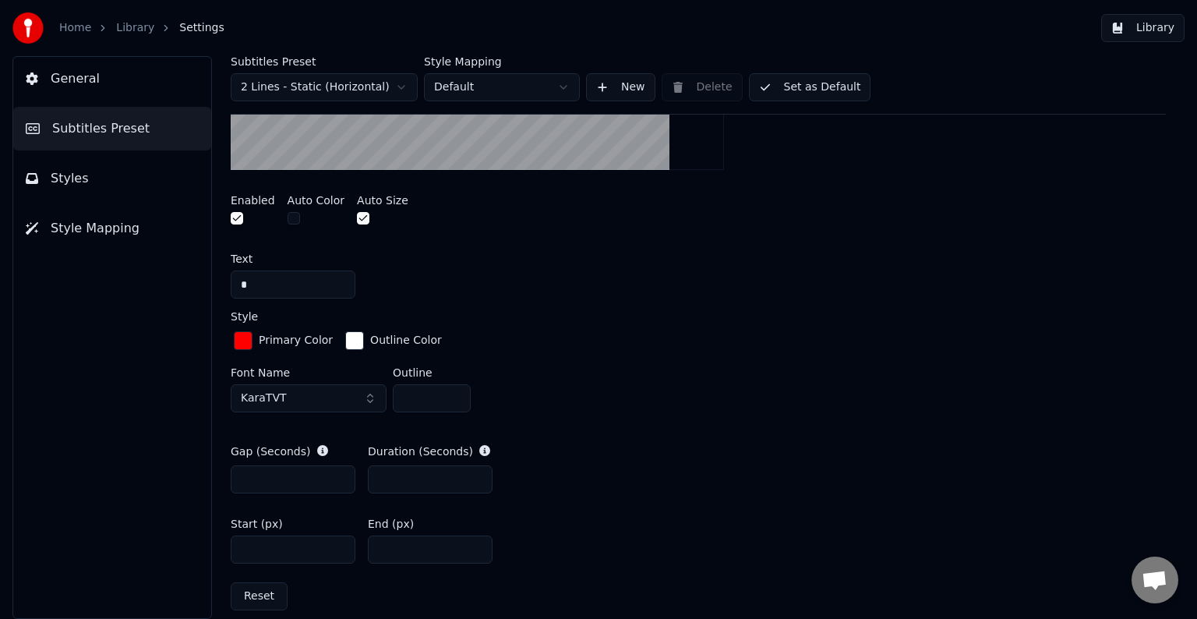
click at [246, 545] on input "****" at bounding box center [293, 549] width 125 height 28
drag, startPoint x: 284, startPoint y: 546, endPoint x: 253, endPoint y: 549, distance: 30.5
click at [253, 549] on input "****" at bounding box center [293, 549] width 125 height 28
type input "****"
click at [1154, 31] on button "Library" at bounding box center [1142, 28] width 83 height 28
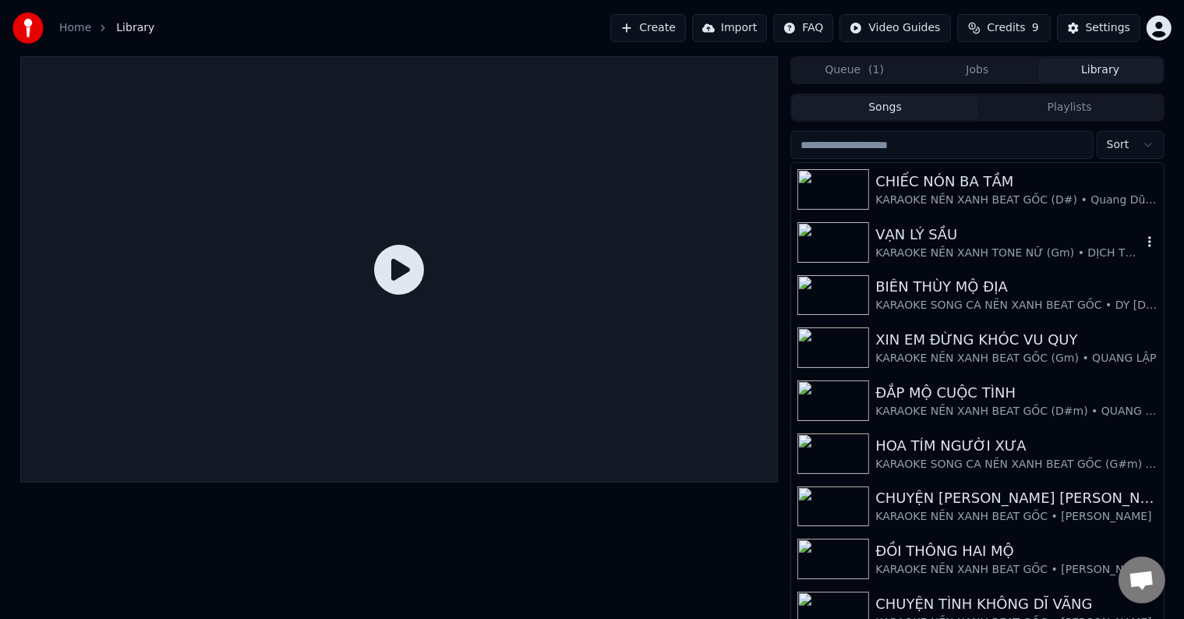
click at [905, 243] on div "VẠN LÝ SẦU" at bounding box center [1008, 235] width 266 height 22
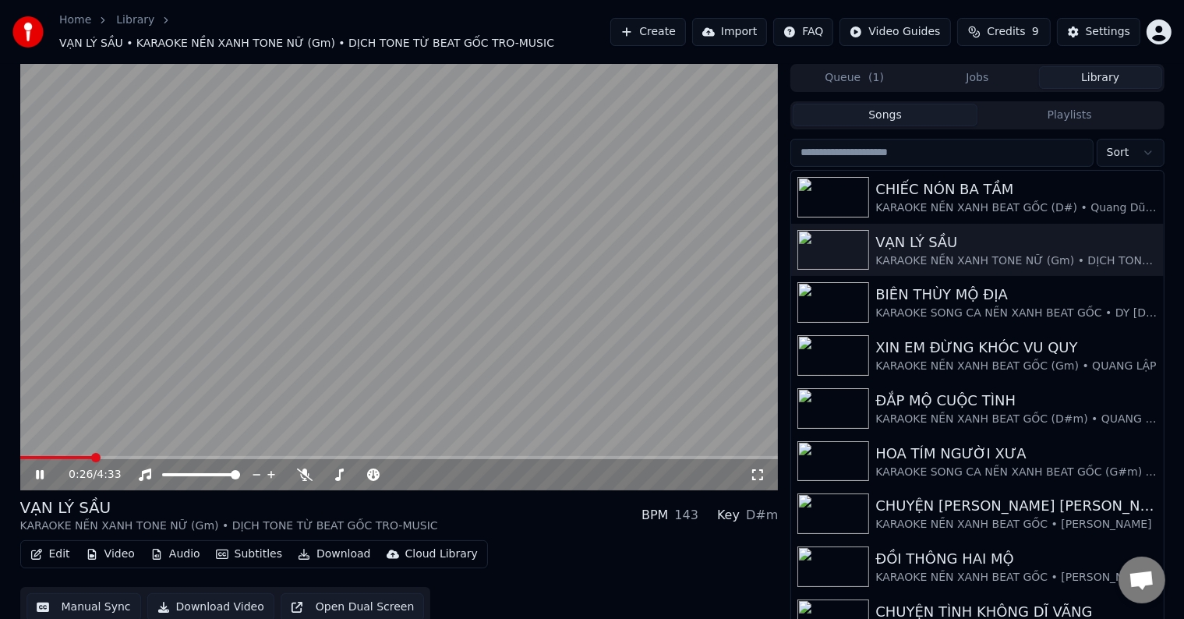
click at [91, 453] on span at bounding box center [95, 457] width 9 height 9
click at [55, 453] on span at bounding box center [59, 457] width 9 height 9
click at [1115, 30] on div "Settings" at bounding box center [1108, 32] width 44 height 16
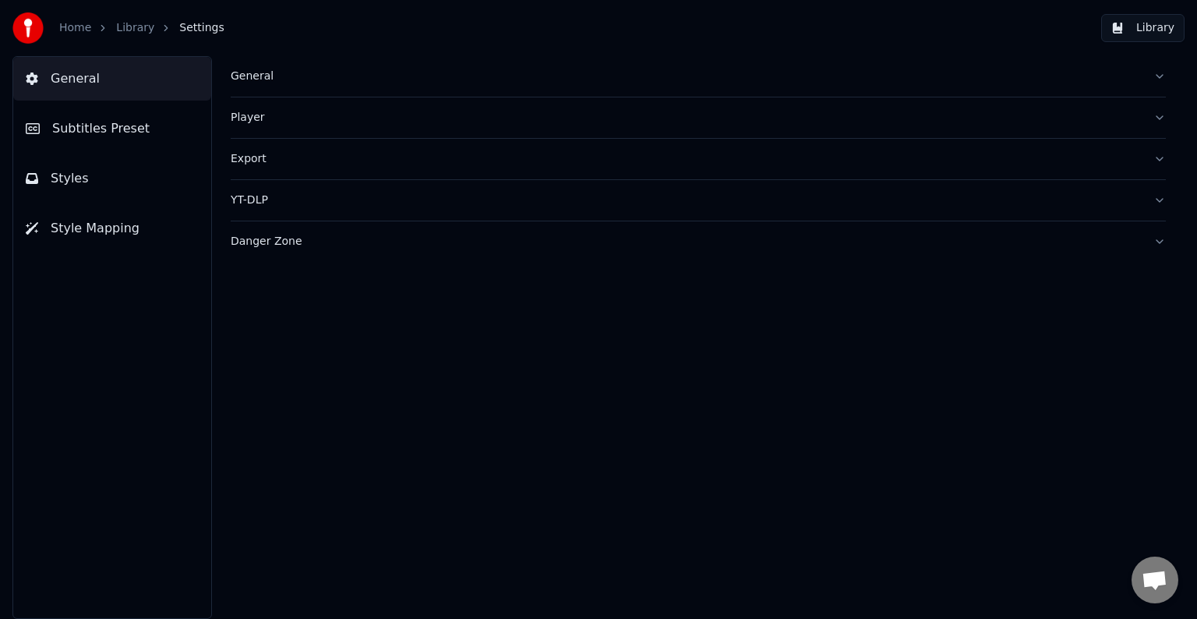
click at [112, 130] on span "Subtitles Preset" at bounding box center [100, 128] width 97 height 19
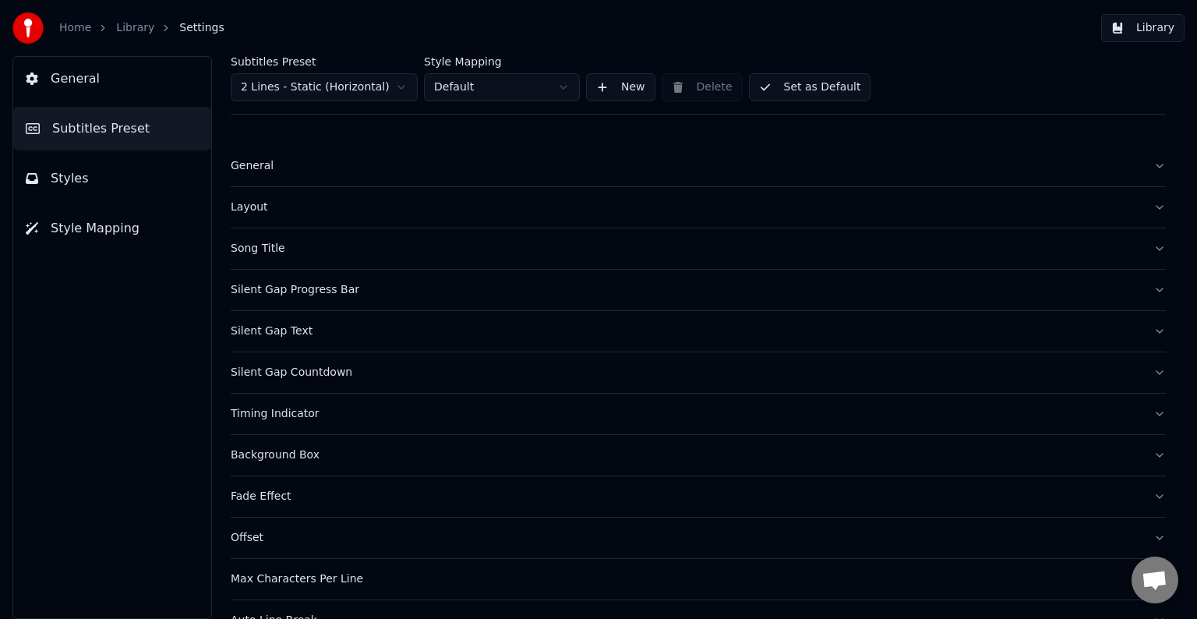
click at [284, 413] on div "Timing Indicator" at bounding box center [686, 414] width 910 height 16
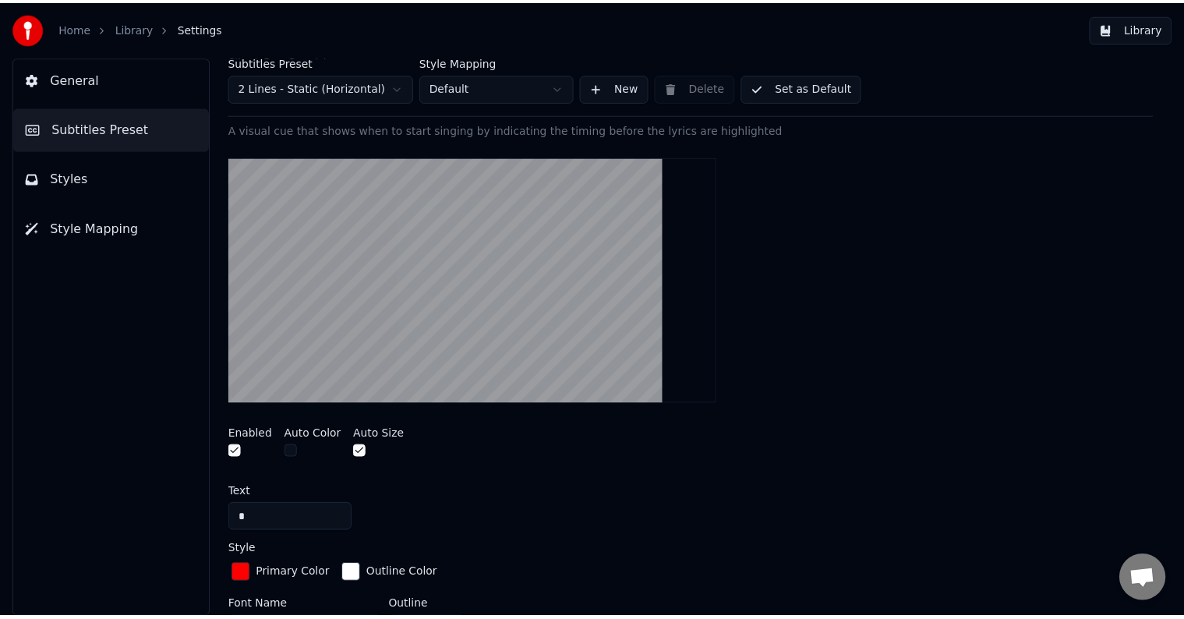
scroll to position [624, 0]
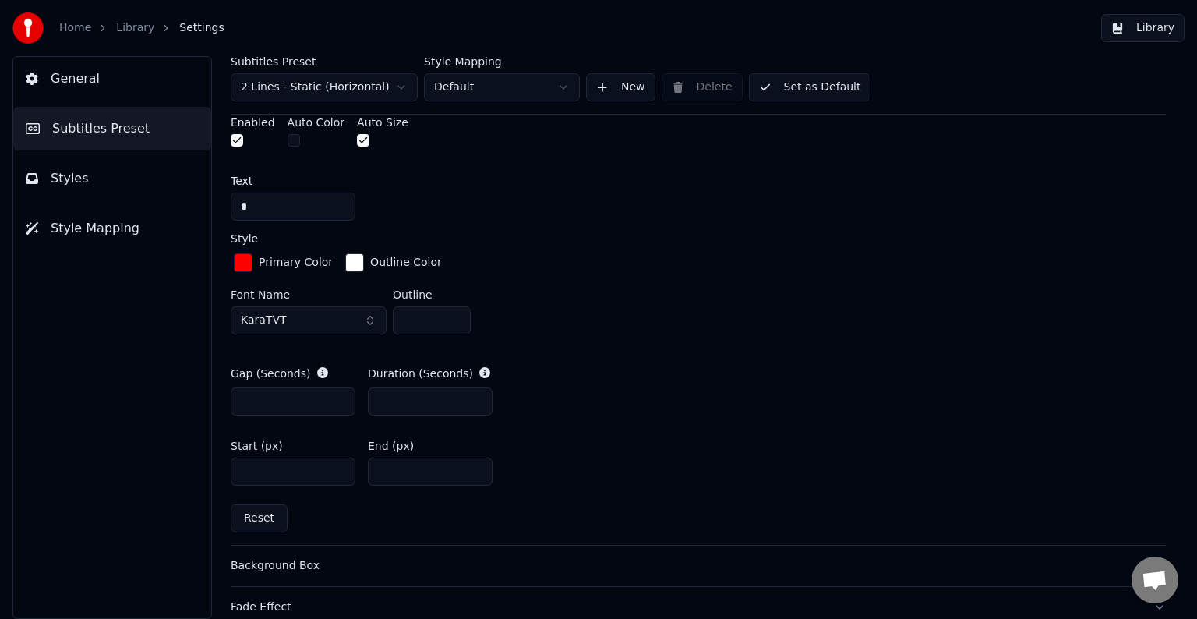
click at [256, 516] on button "Reset" at bounding box center [259, 518] width 57 height 28
type input "*"
type input "****"
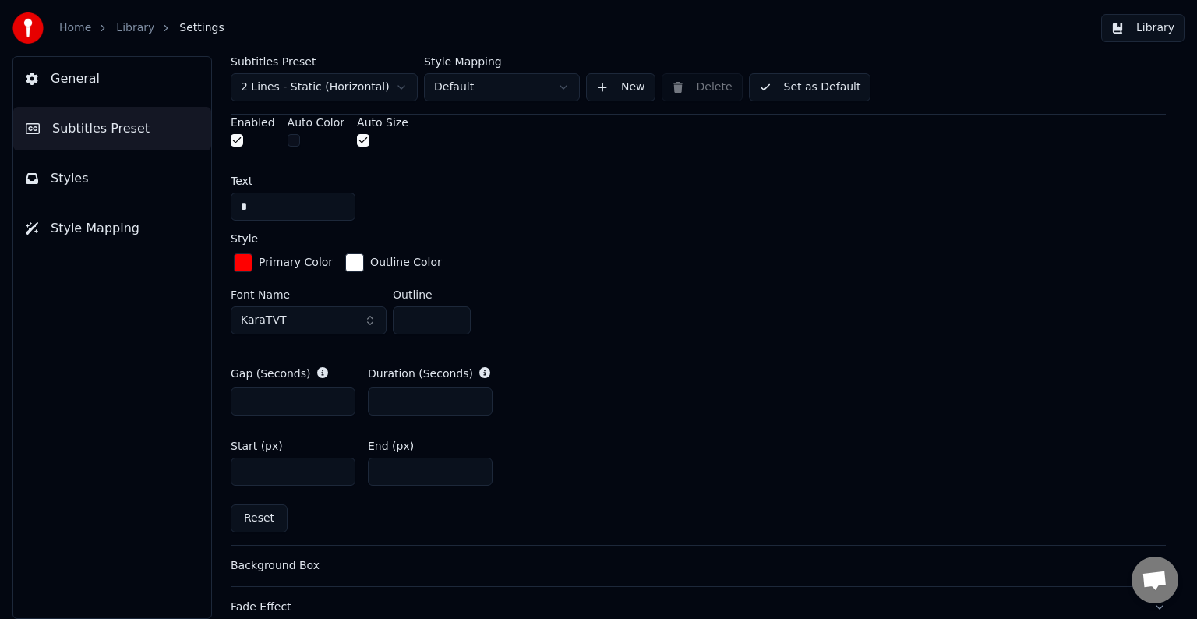
type input "***"
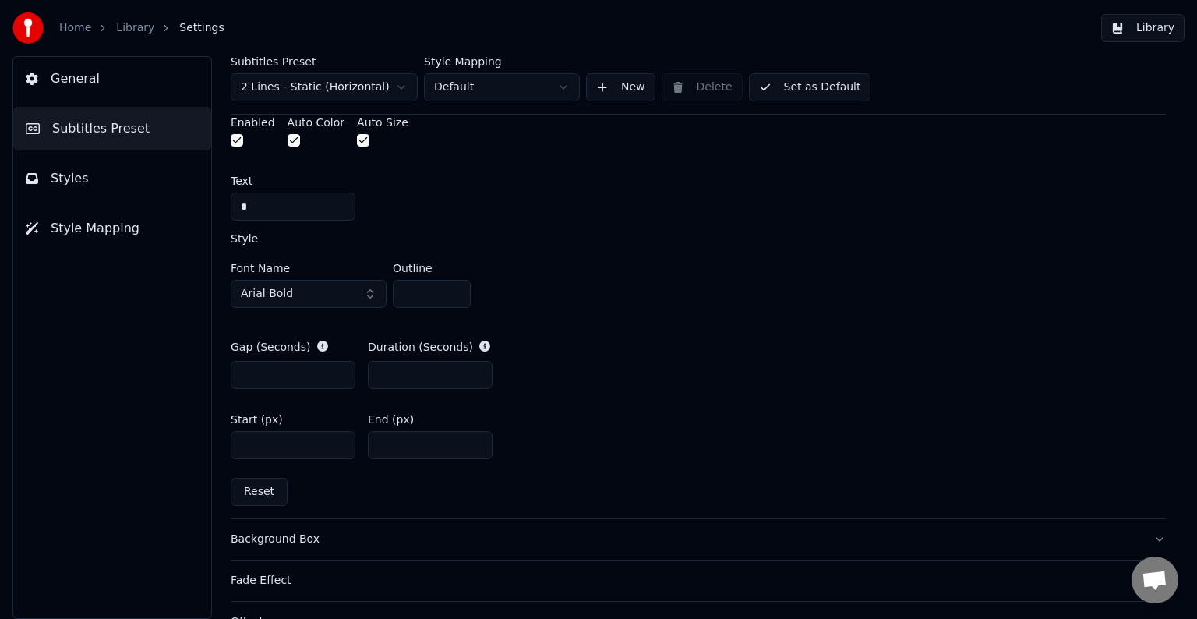
click at [1143, 28] on button "Library" at bounding box center [1142, 28] width 83 height 28
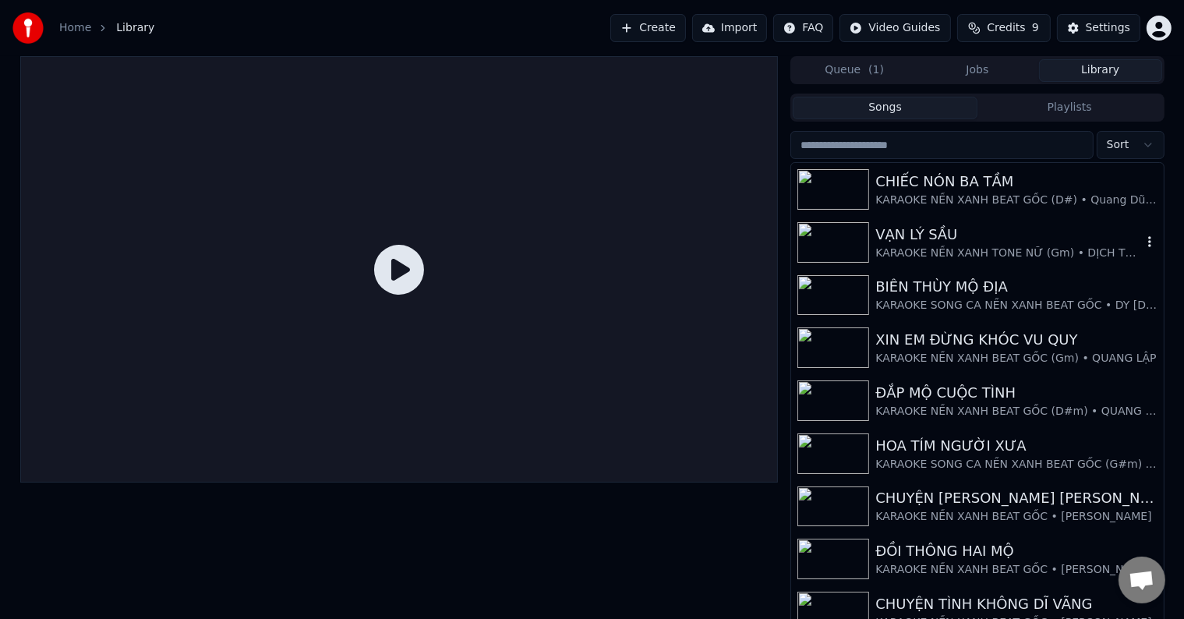
click at [907, 249] on div "KARAOKE NỀN XANH TONE NỮ (Gm) • DỊCH TONE TỪ BEAT GỐC TRO-MUSIC" at bounding box center [1008, 254] width 266 height 16
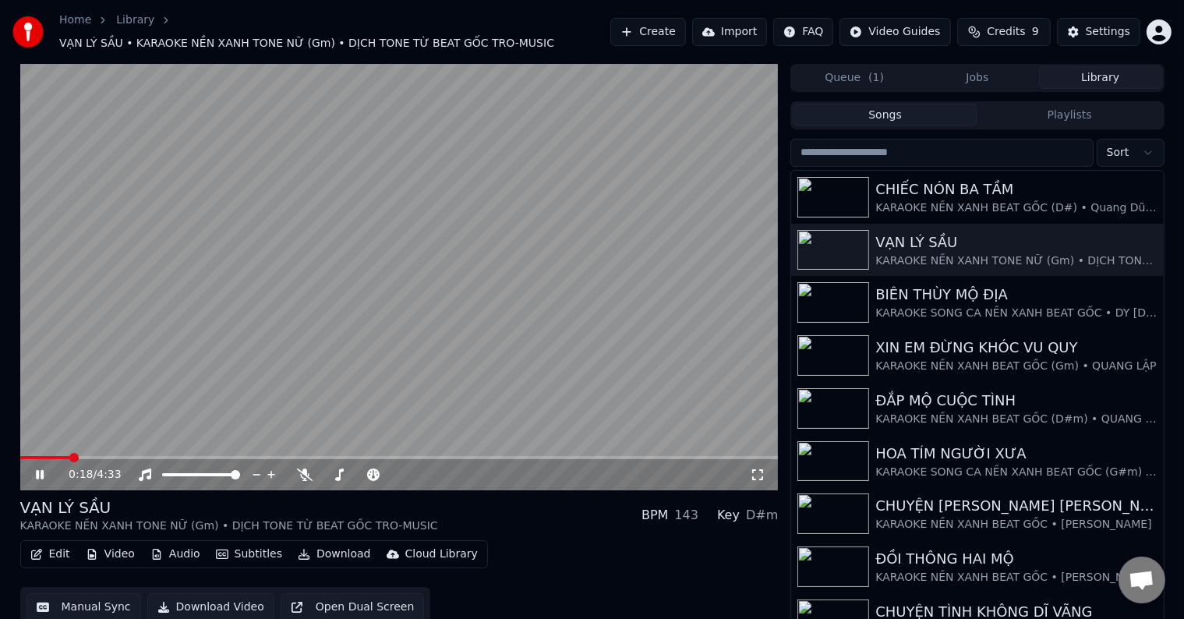
click at [71, 453] on span at bounding box center [73, 457] width 9 height 9
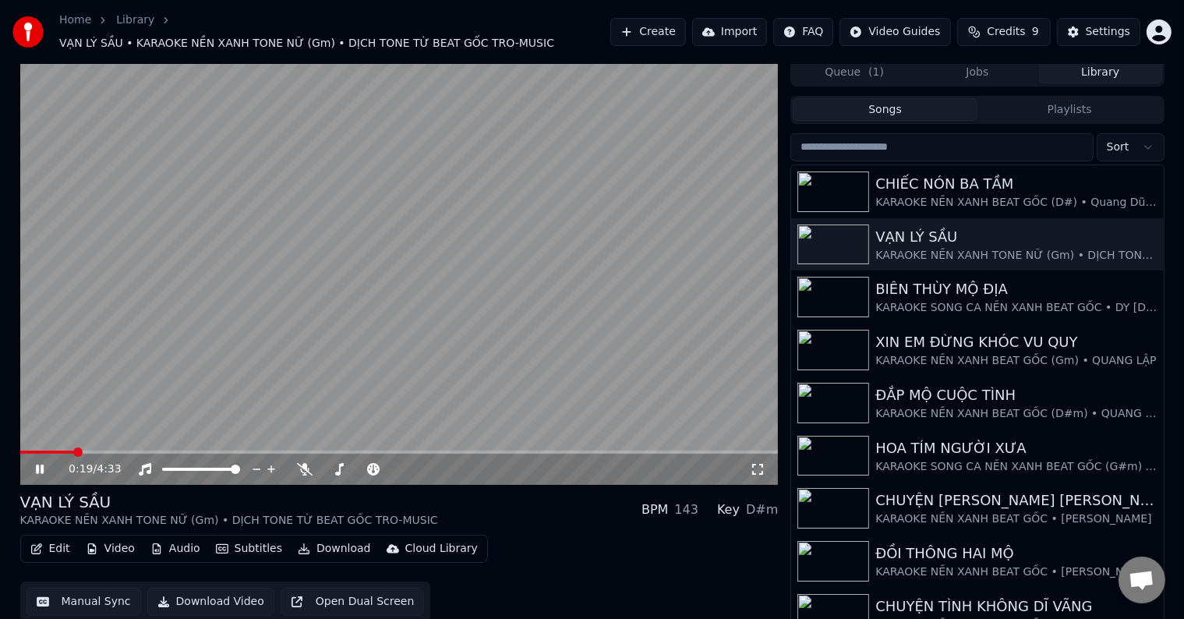
scroll to position [7, 0]
click at [1111, 27] on div "Settings" at bounding box center [1108, 32] width 44 height 16
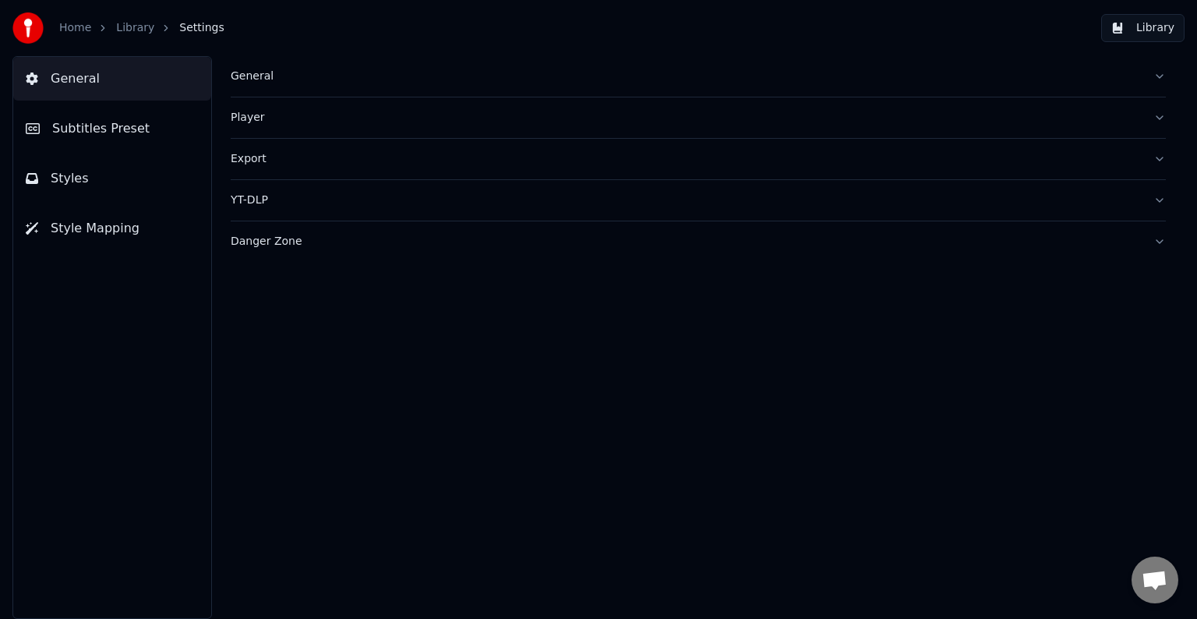
click at [103, 129] on span "Subtitles Preset" at bounding box center [100, 128] width 97 height 19
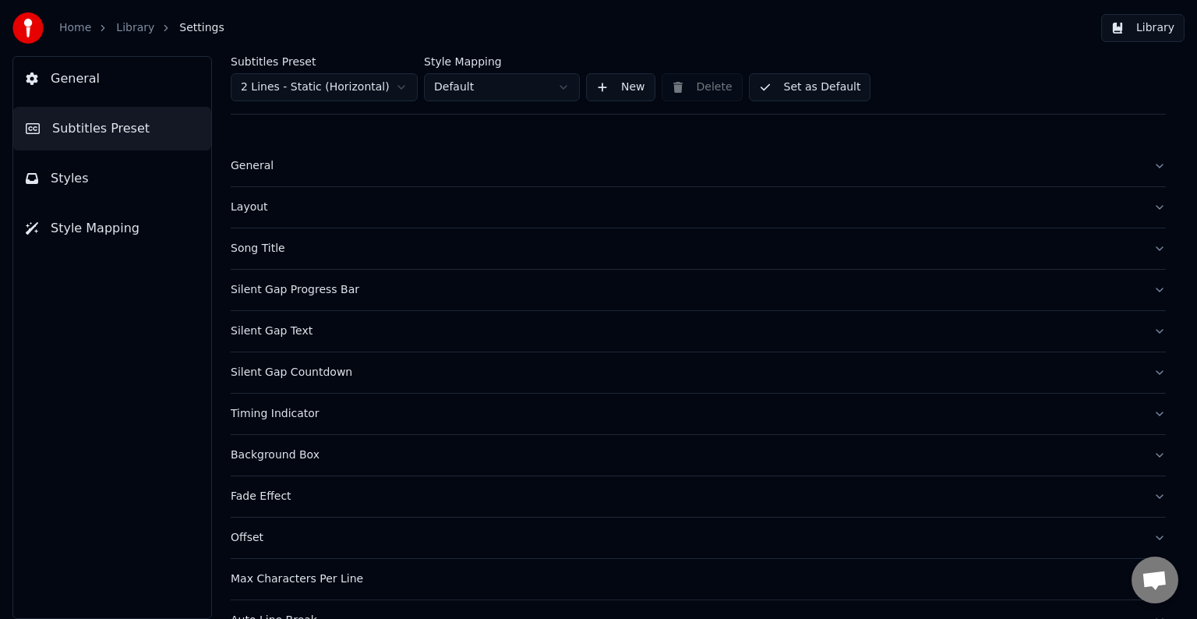
click at [281, 413] on div "Timing Indicator" at bounding box center [686, 414] width 910 height 16
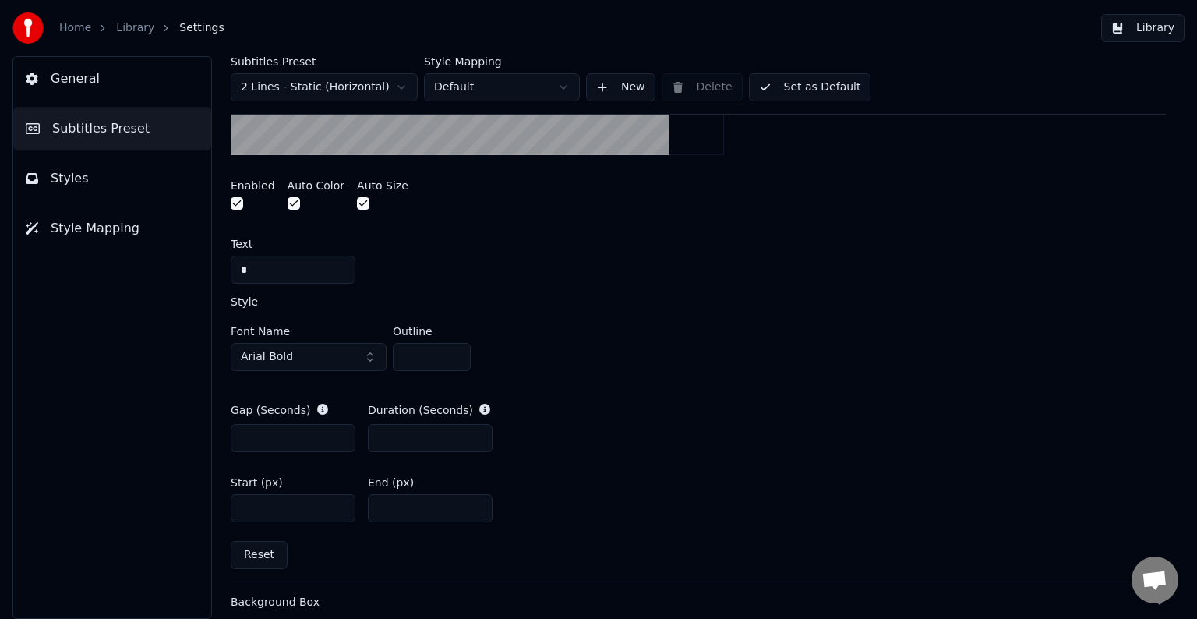
scroll to position [702, 0]
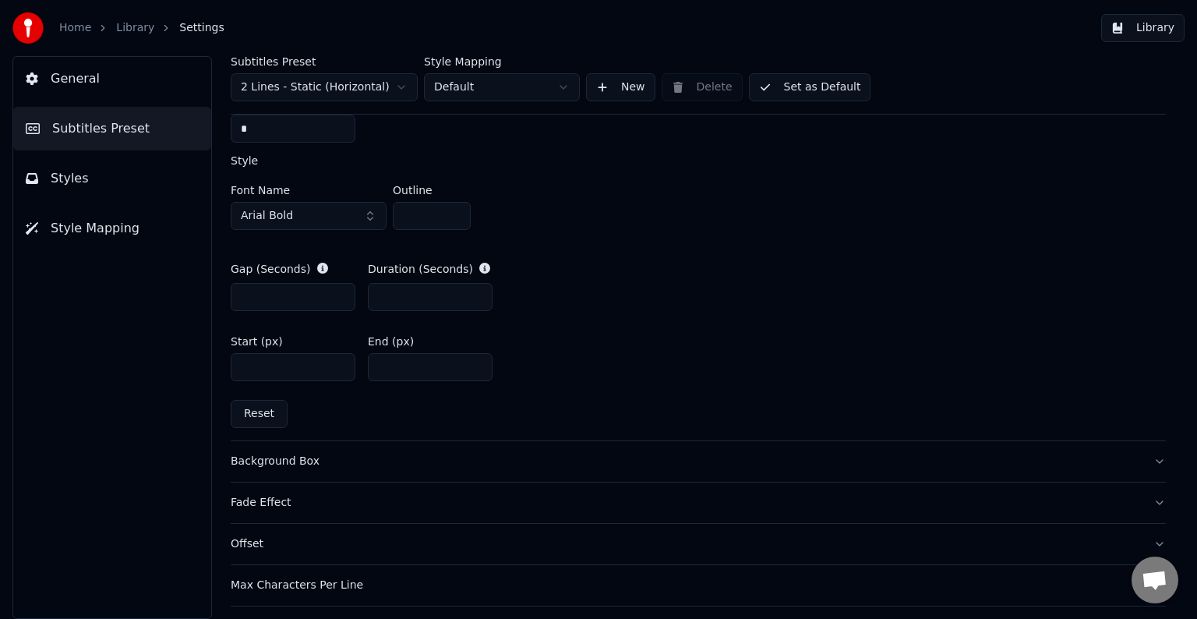
drag, startPoint x: 258, startPoint y: 129, endPoint x: 208, endPoint y: 128, distance: 49.9
click at [208, 128] on div "Subtitles Preset 2 Lines - Static (Horizontal) Style Mapping Default New Delete…" at bounding box center [699, 337] width 998 height 563
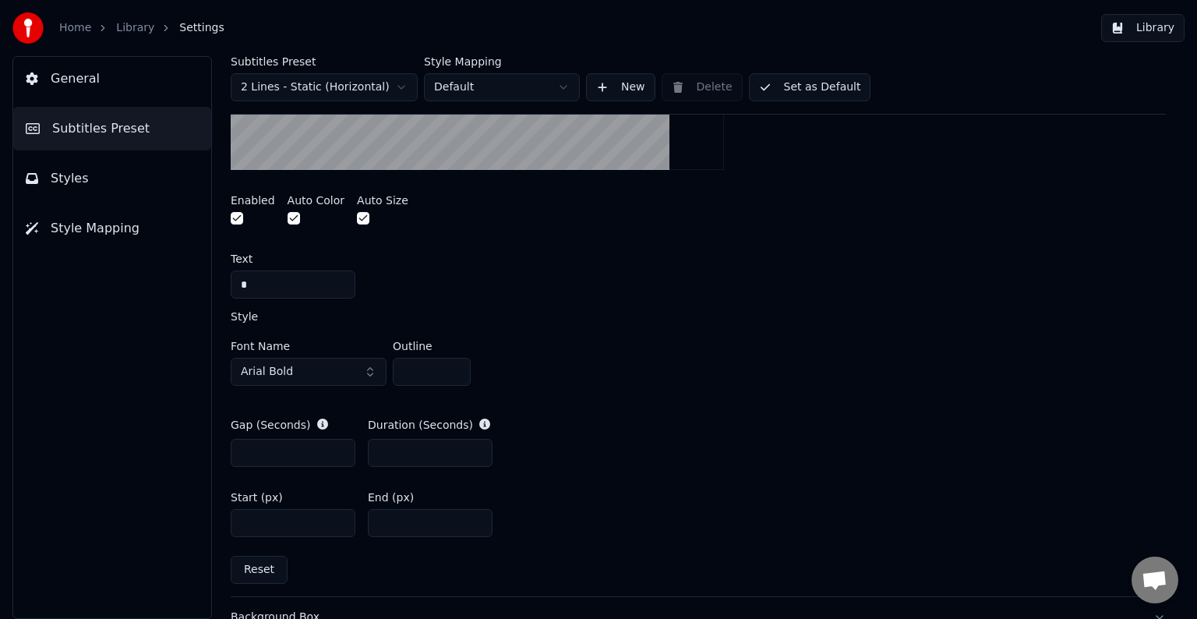
scroll to position [546, 0]
type input "*"
click at [288, 216] on button "button" at bounding box center [294, 218] width 12 height 12
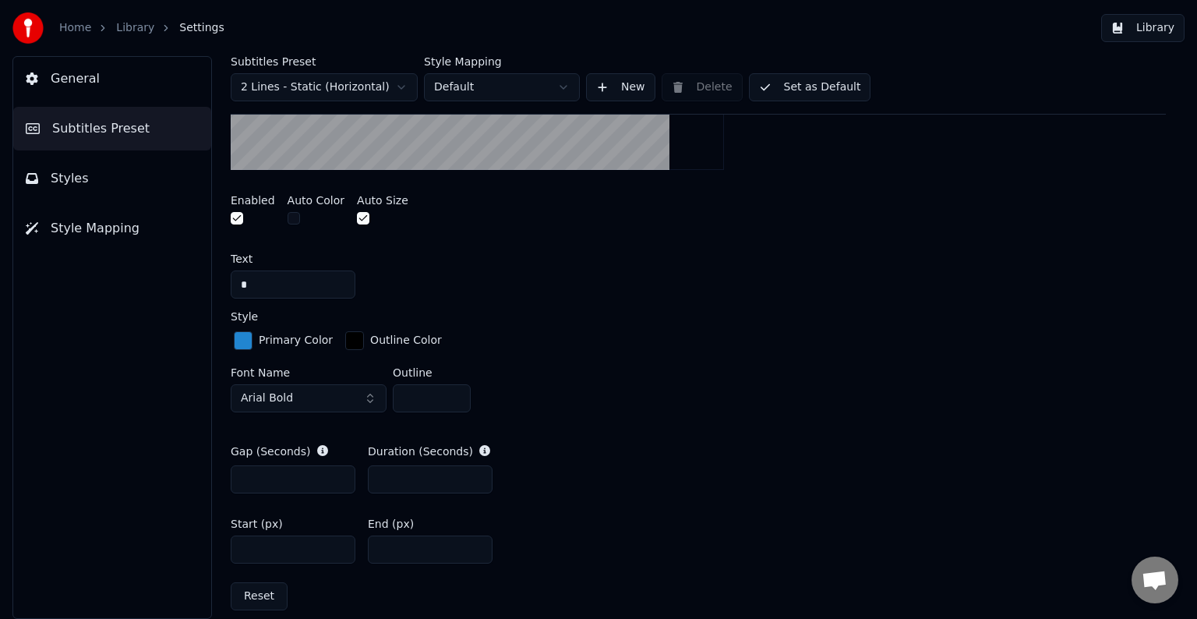
click at [239, 337] on div "button" at bounding box center [243, 340] width 19 height 19
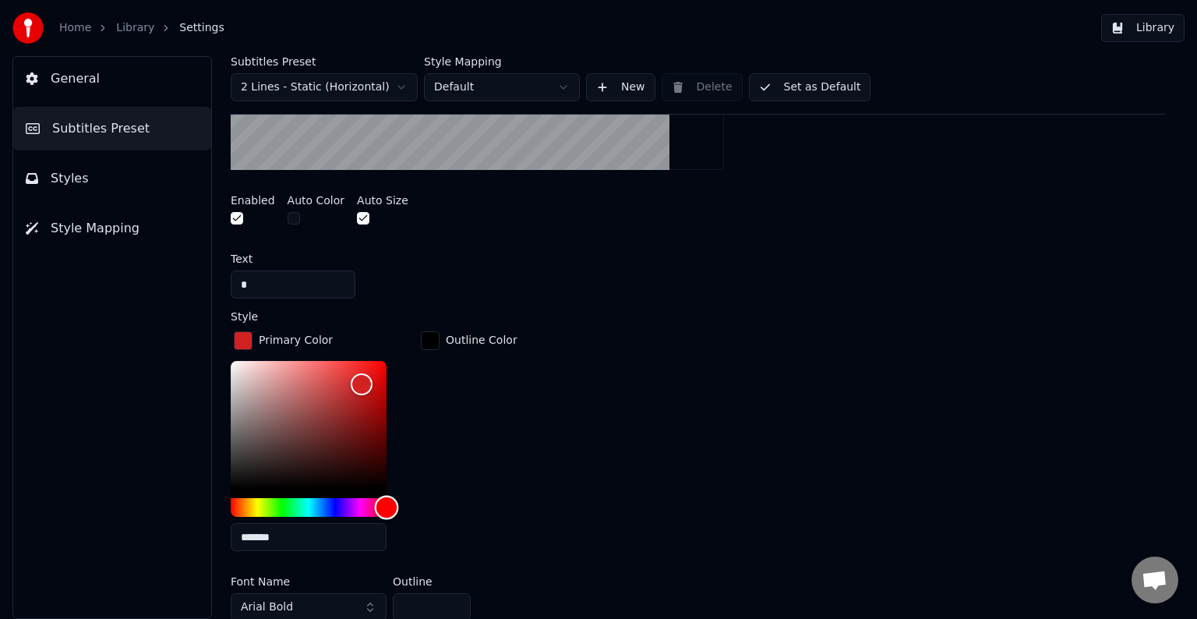
drag, startPoint x: 320, startPoint y: 502, endPoint x: 465, endPoint y: 499, distance: 145.0
click at [472, 506] on div "Primary Color ******* Outline Color" at bounding box center [698, 445] width 935 height 235
type input "*******"
drag, startPoint x: 361, startPoint y: 377, endPoint x: 474, endPoint y: 311, distance: 131.0
click at [474, 311] on div "Style Primary Color ******* Outline Color Font Name Arial Bold Outline *" at bounding box center [698, 469] width 935 height 316
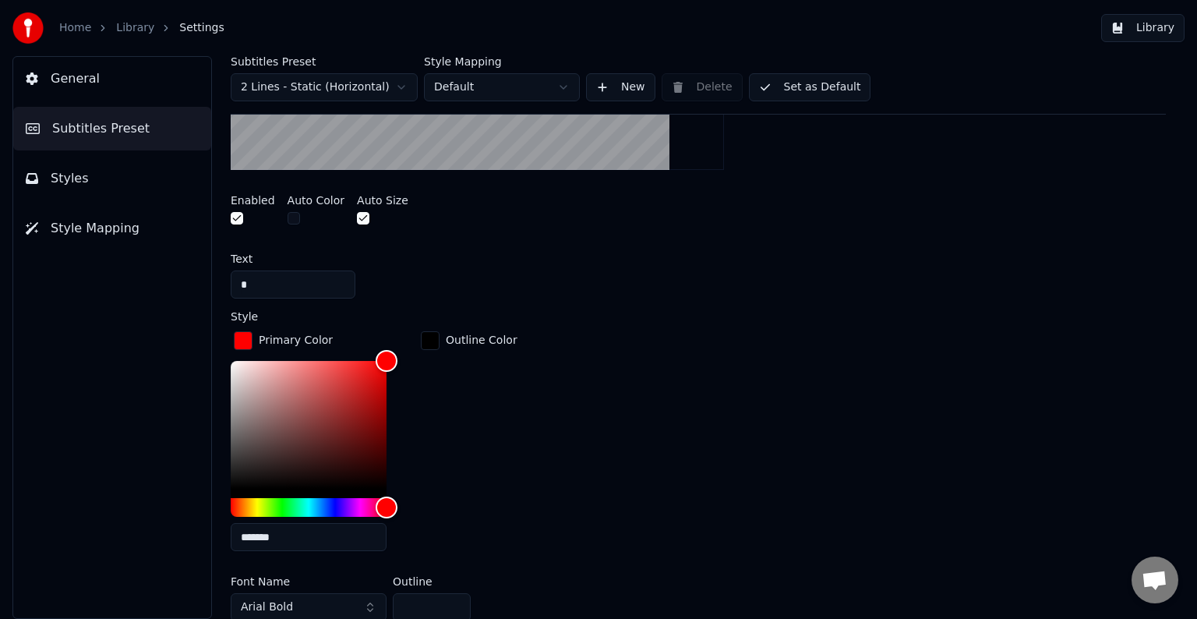
click at [428, 338] on div "button" at bounding box center [430, 340] width 19 height 19
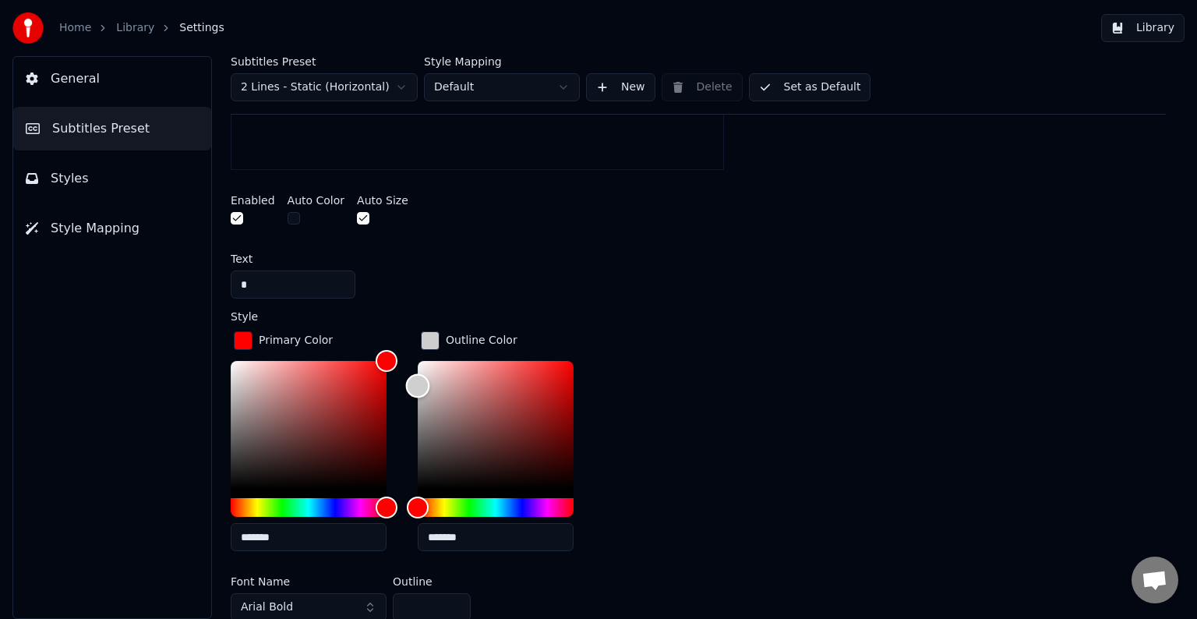
type input "*******"
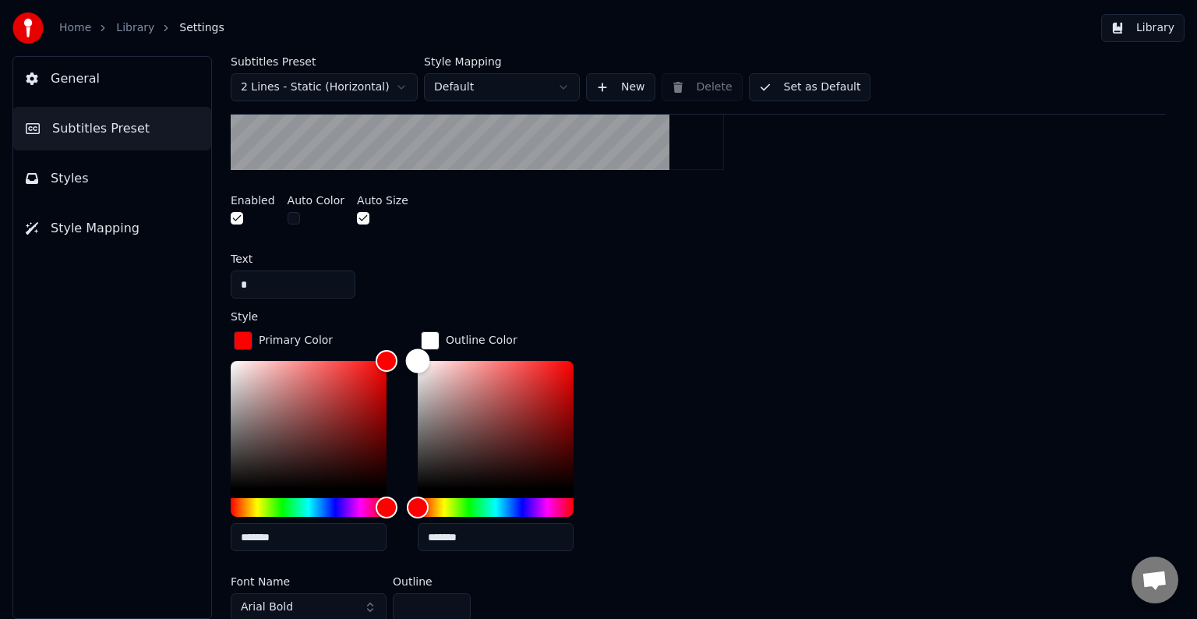
drag, startPoint x: 419, startPoint y: 483, endPoint x: 345, endPoint y: 250, distance: 244.8
click at [345, 250] on div "A visual cue that shows when to start singing by indicating the timing before t…" at bounding box center [698, 361] width 935 height 944
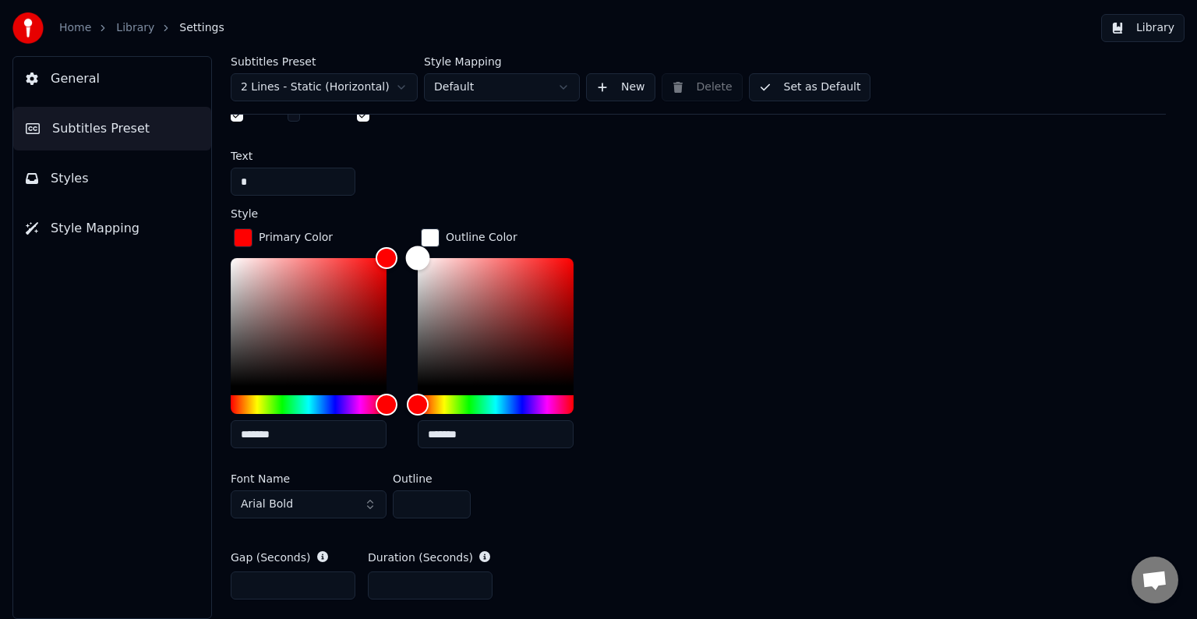
scroll to position [779, 0]
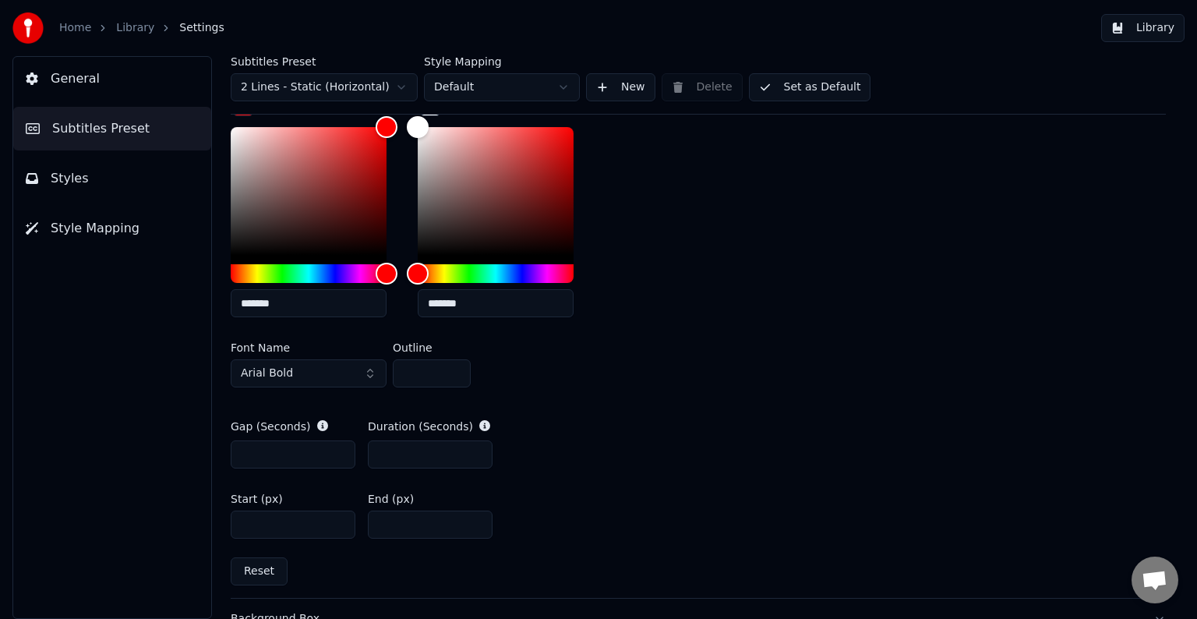
click at [400, 366] on input "*" at bounding box center [432, 373] width 78 height 28
type input "**"
drag, startPoint x: 247, startPoint y: 524, endPoint x: 267, endPoint y: 525, distance: 20.3
click at [267, 525] on input "****" at bounding box center [293, 525] width 125 height 28
type input "****"
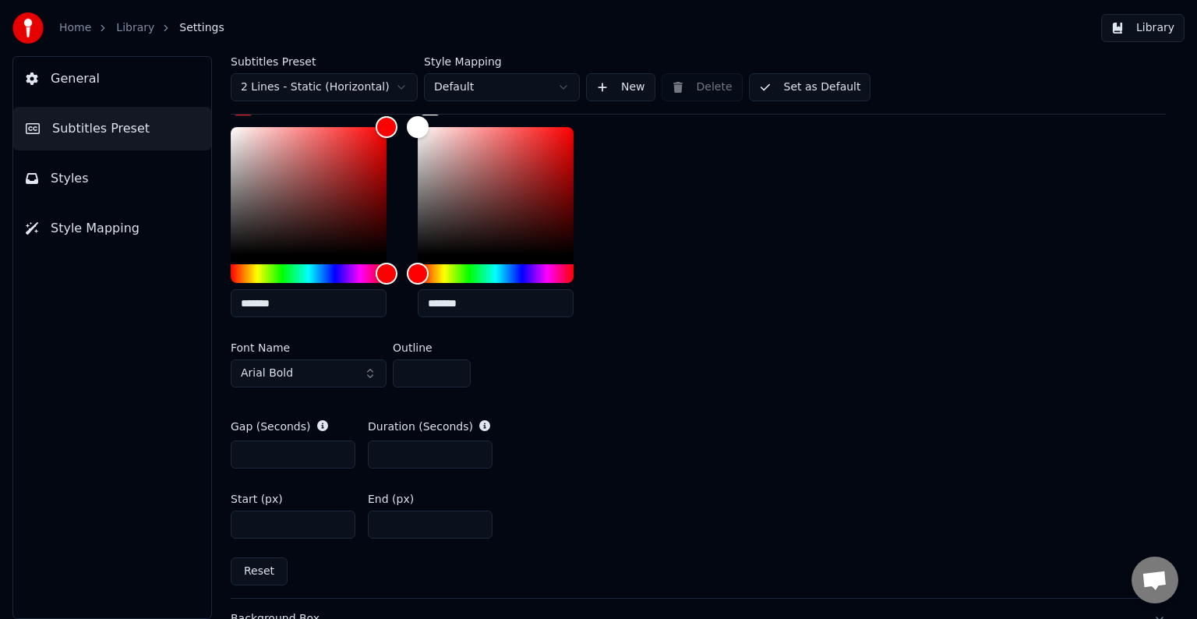
drag, startPoint x: 383, startPoint y: 524, endPoint x: 399, endPoint y: 524, distance: 16.4
click at [399, 524] on input "***" at bounding box center [430, 525] width 125 height 28
type input "****"
drag, startPoint x: 247, startPoint y: 523, endPoint x: 274, endPoint y: 528, distance: 27.7
click at [274, 528] on input "****" at bounding box center [293, 525] width 125 height 28
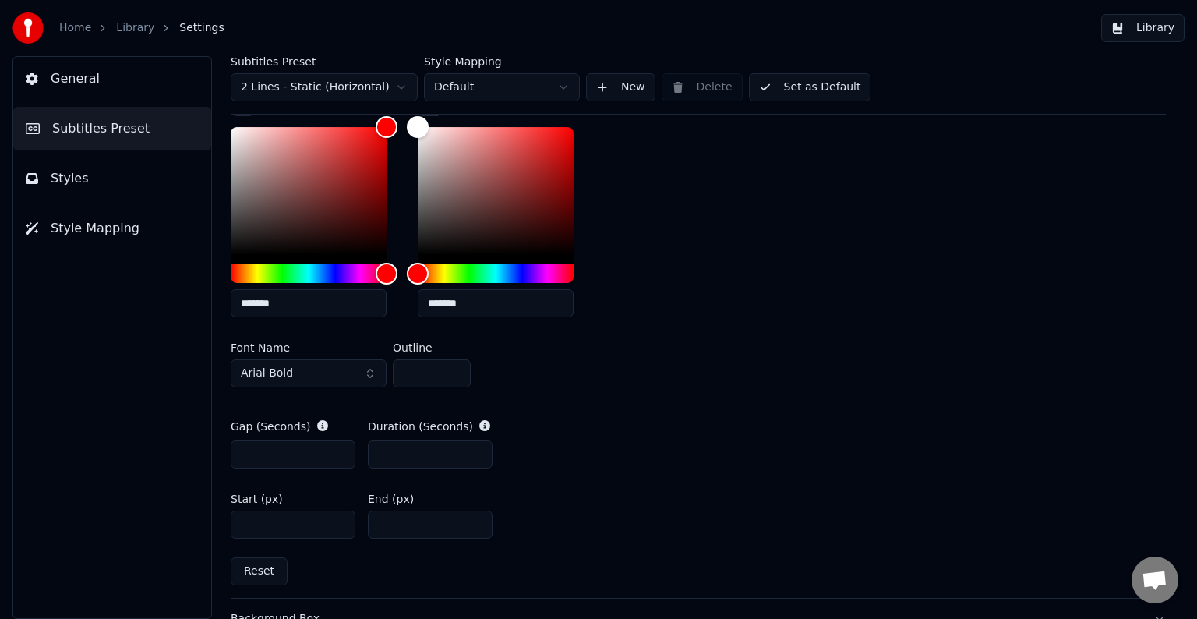
type input "****"
click at [1154, 22] on button "Library" at bounding box center [1142, 28] width 83 height 28
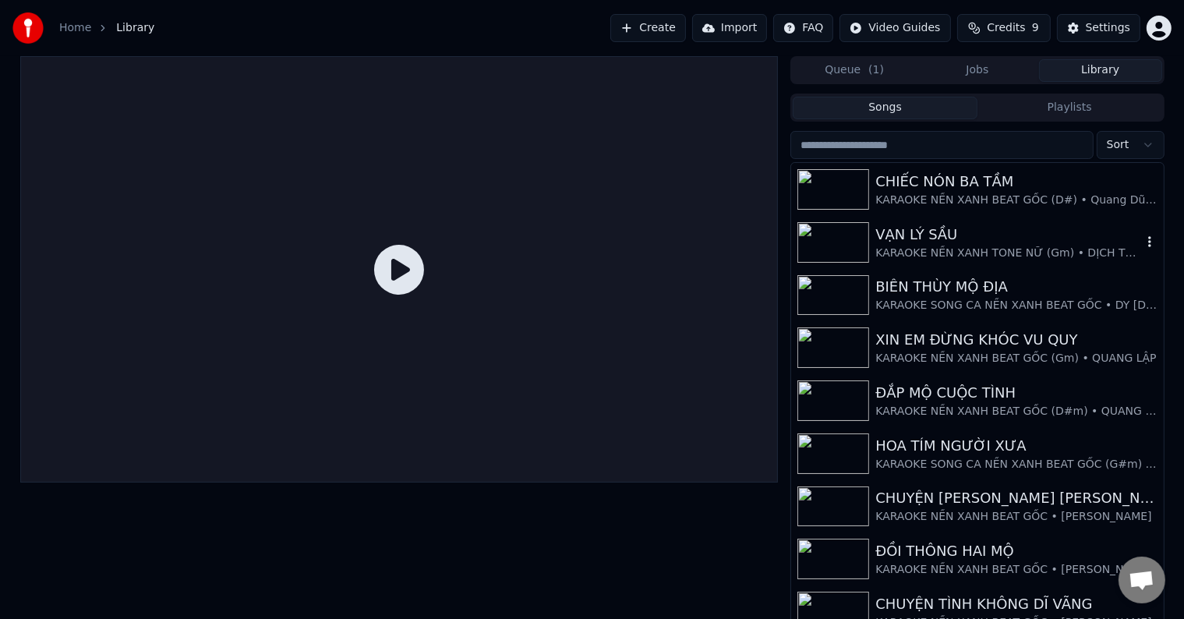
click at [917, 239] on div "VẠN LÝ SẦU" at bounding box center [1008, 235] width 266 height 22
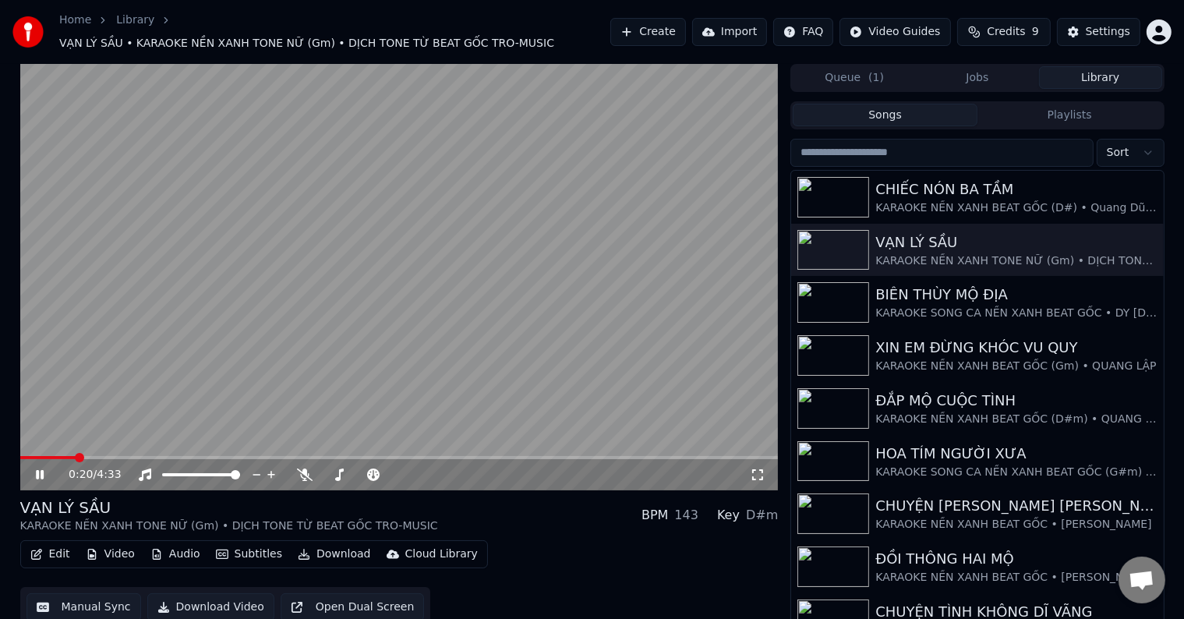
click at [75, 453] on span at bounding box center [79, 457] width 9 height 9
click at [1107, 24] on div "Settings" at bounding box center [1108, 32] width 44 height 16
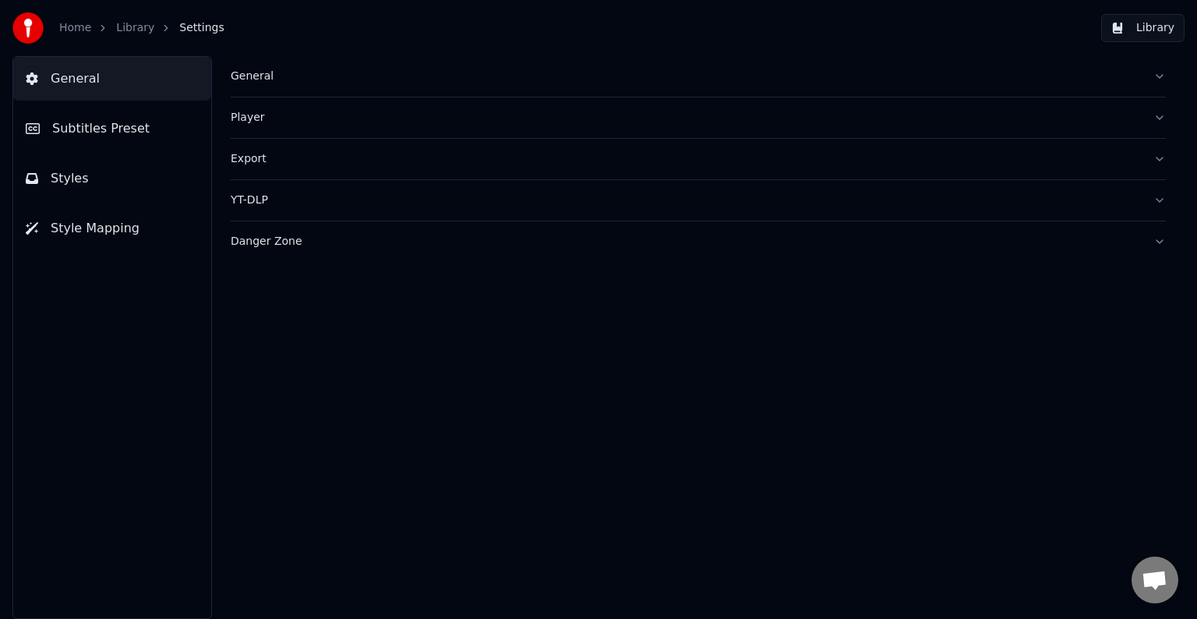
click at [134, 126] on span "Subtitles Preset" at bounding box center [100, 128] width 97 height 19
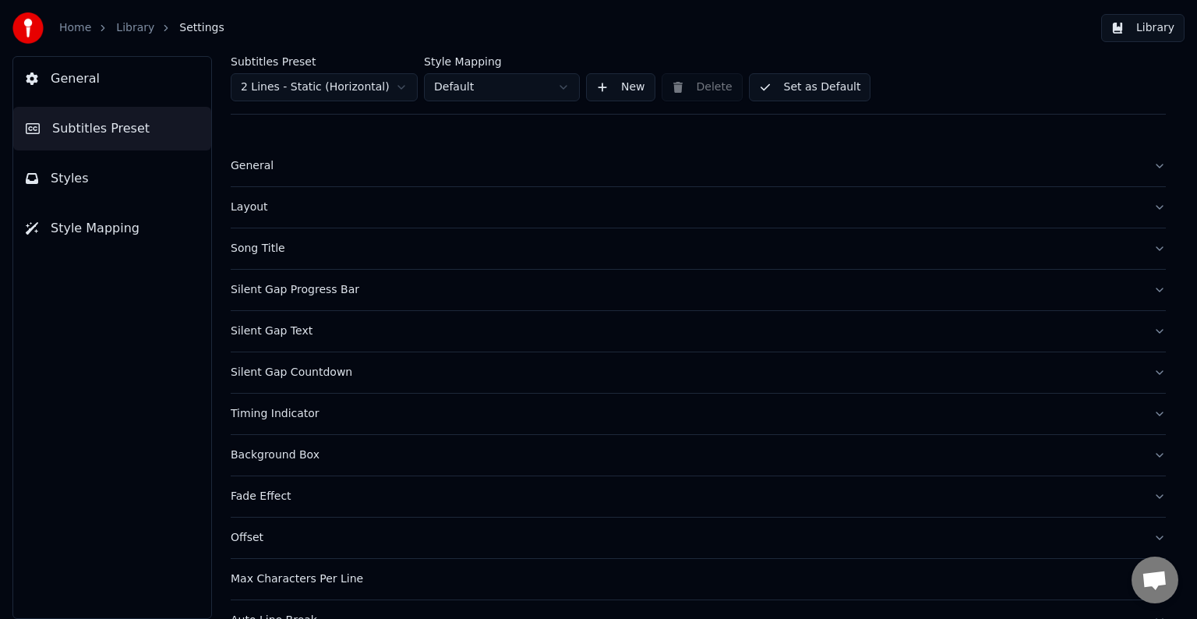
click at [293, 412] on div "Timing Indicator" at bounding box center [686, 414] width 910 height 16
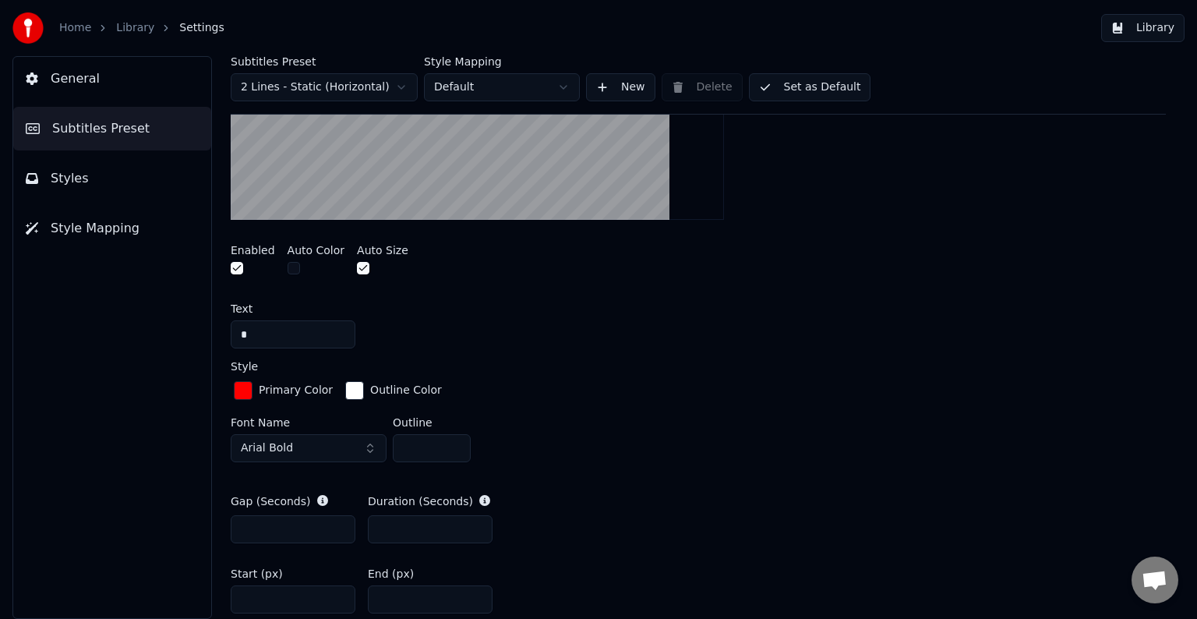
scroll to position [546, 0]
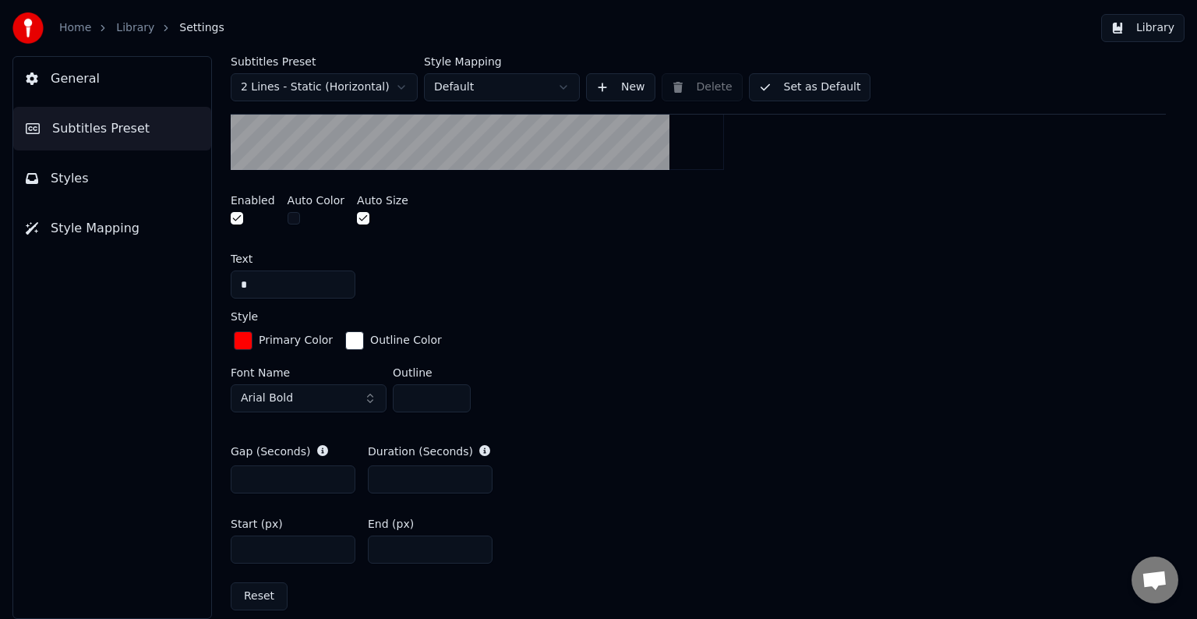
click at [267, 399] on span "Arial Bold" at bounding box center [267, 399] width 52 height 16
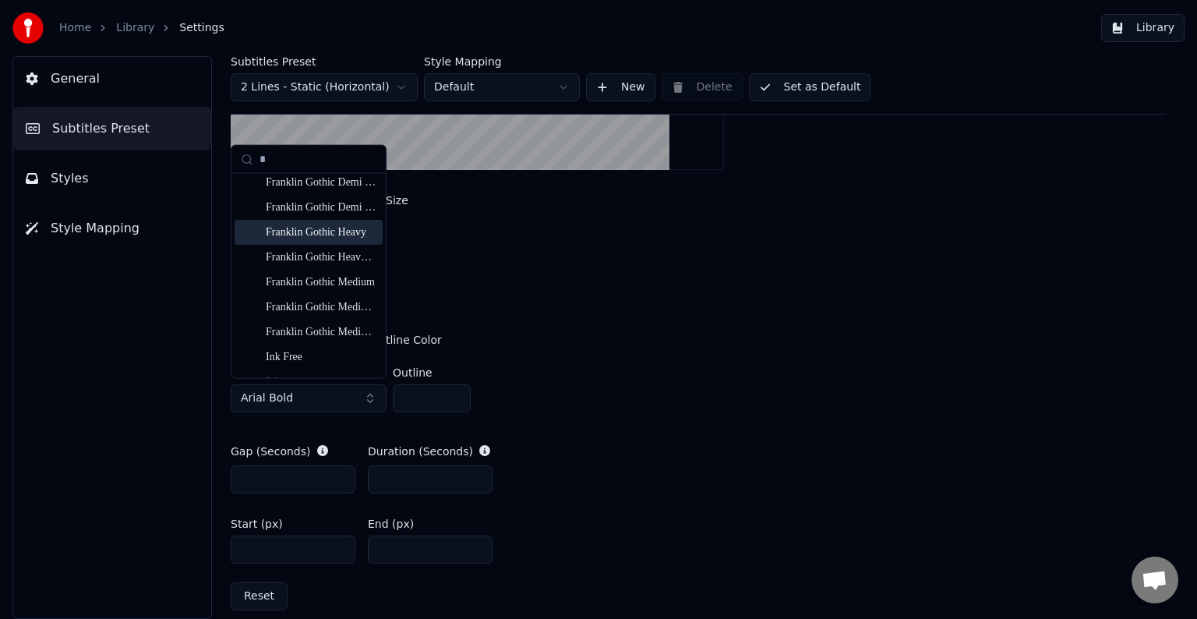
scroll to position [624, 0]
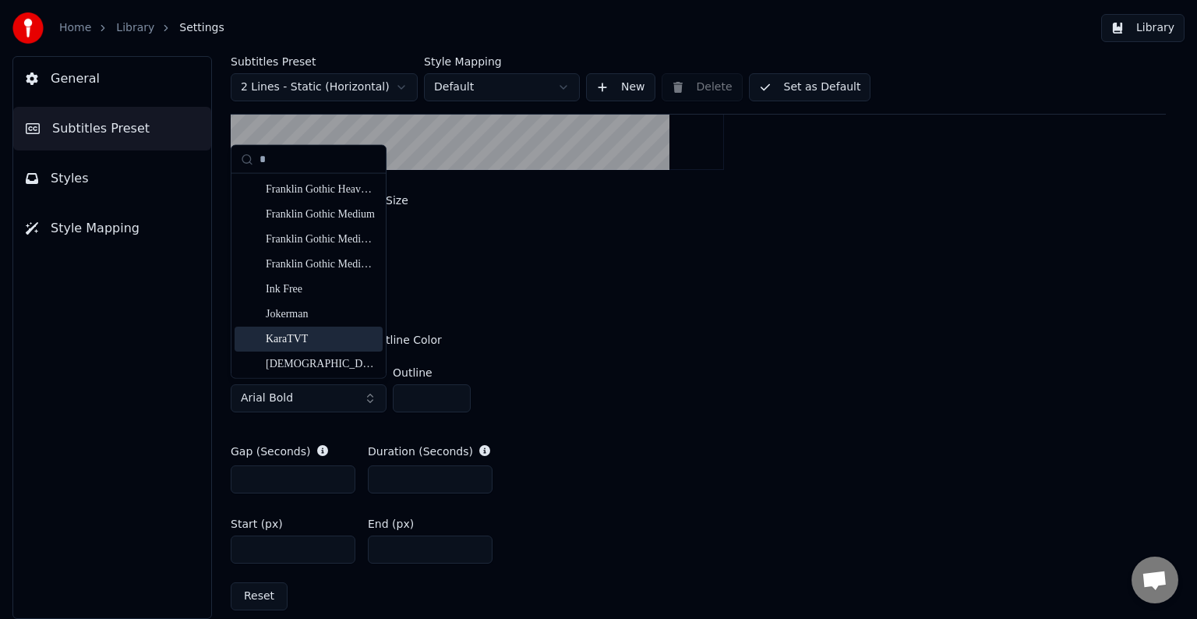
type input "*"
click at [297, 339] on div "KaraTVT" at bounding box center [321, 338] width 111 height 16
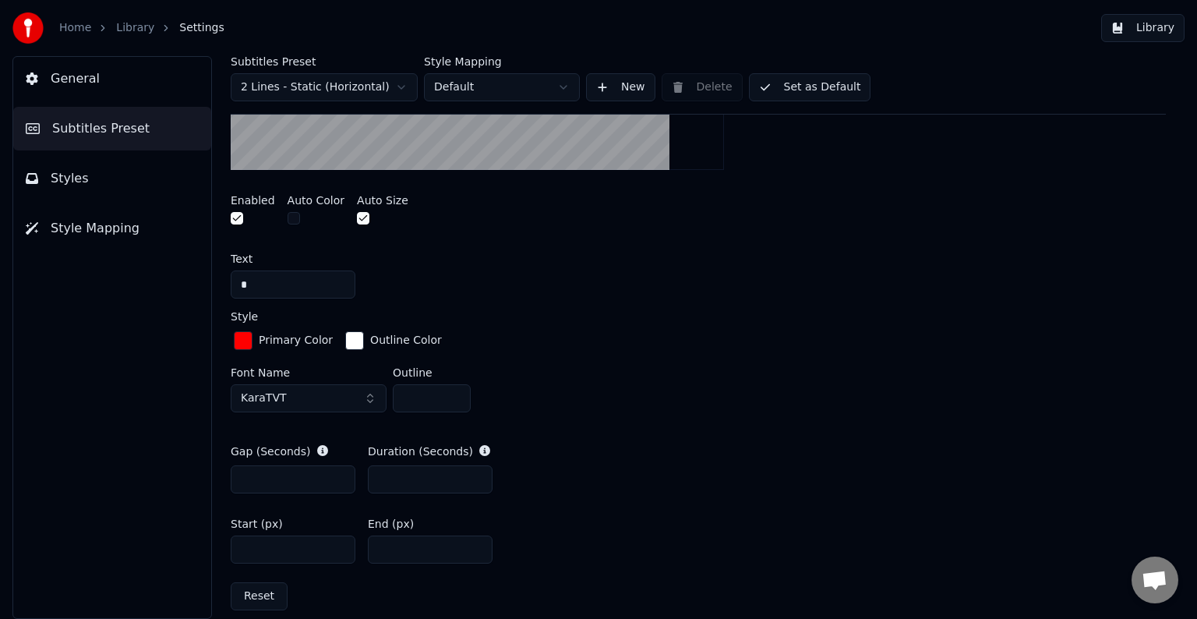
drag, startPoint x: 246, startPoint y: 548, endPoint x: 254, endPoint y: 548, distance: 8.6
click at [254, 548] on input "****" at bounding box center [293, 549] width 125 height 28
type input "****"
click at [1150, 28] on button "Library" at bounding box center [1142, 28] width 83 height 28
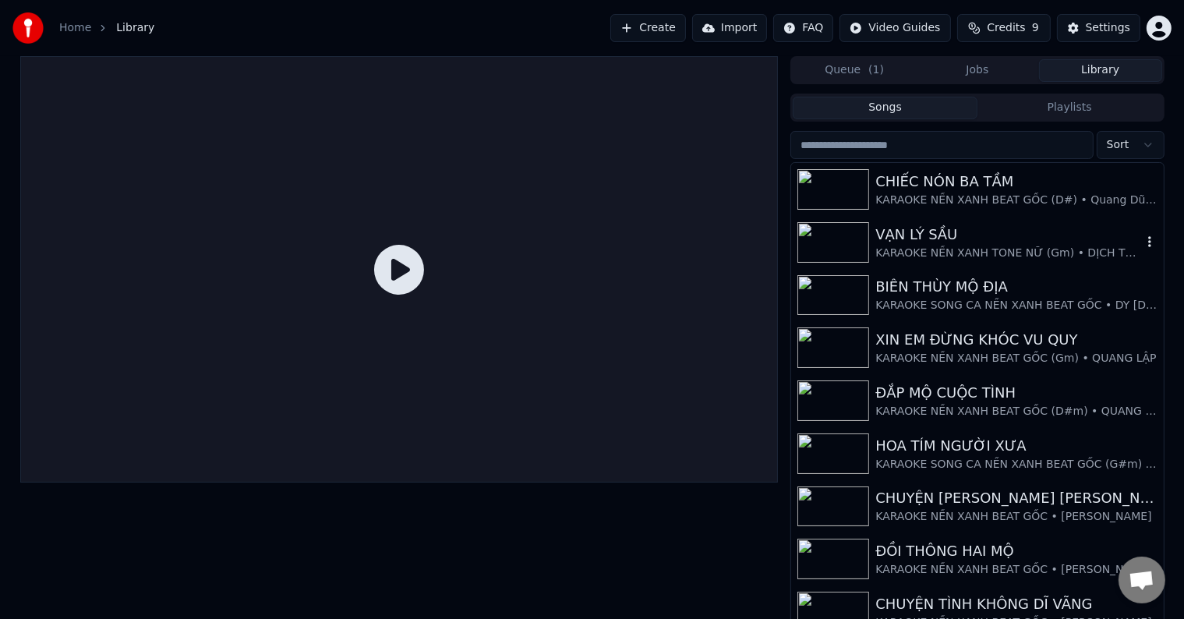
click at [974, 244] on div "VẠN LÝ SẦU" at bounding box center [1008, 235] width 266 height 22
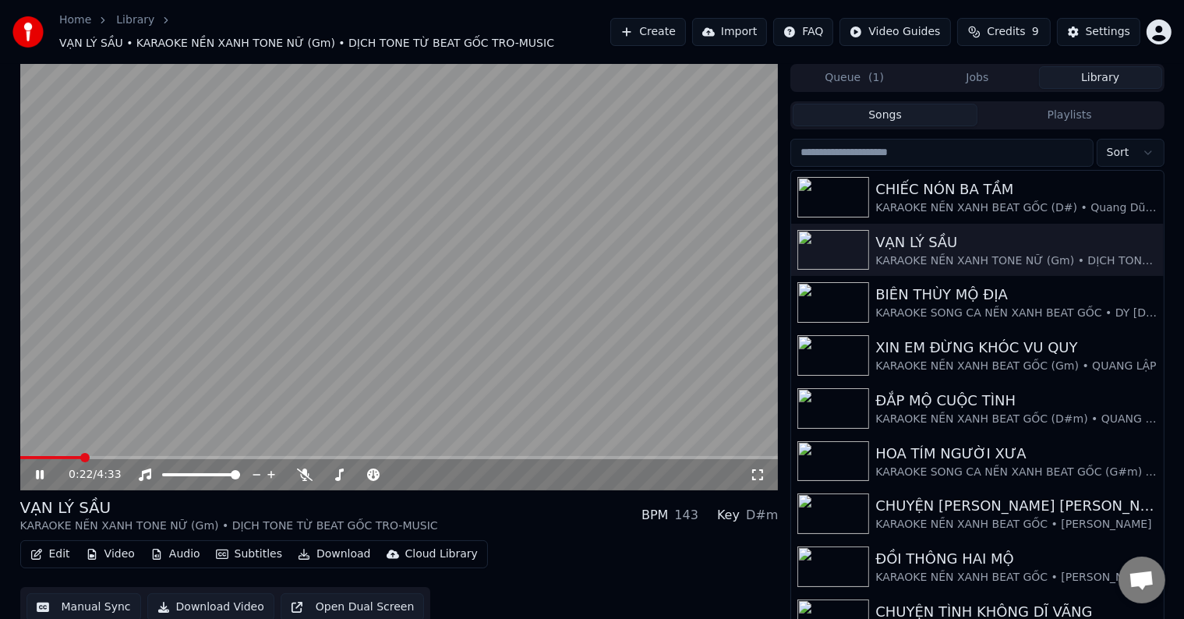
click at [80, 453] on span at bounding box center [84, 457] width 9 height 9
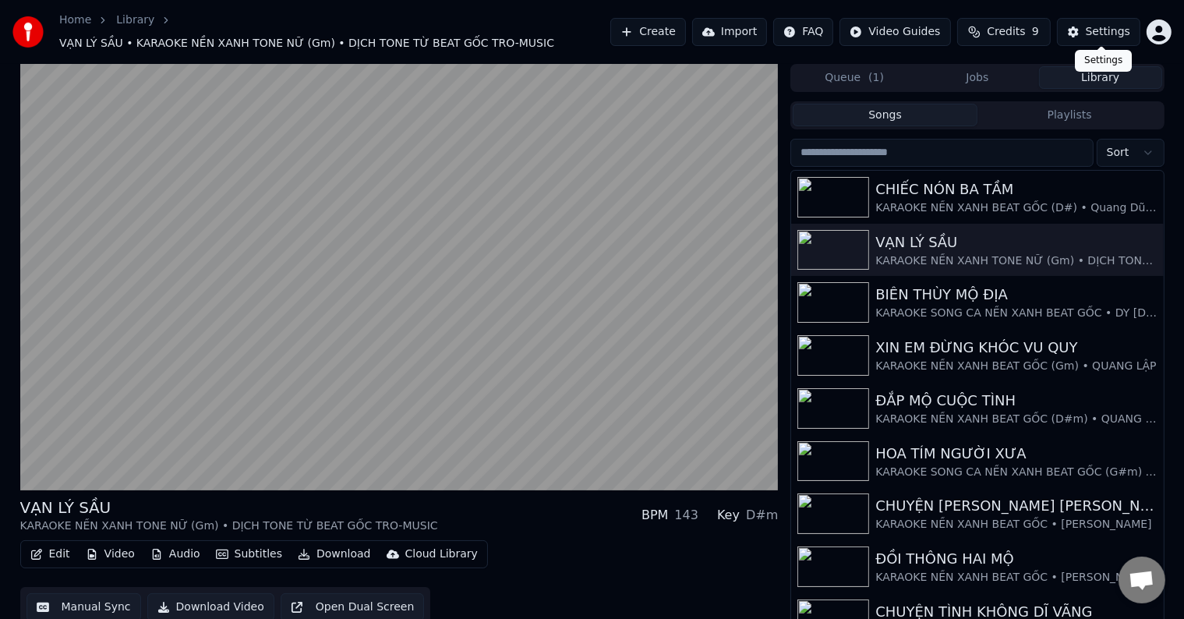
click at [1104, 29] on div "Settings" at bounding box center [1108, 32] width 44 height 16
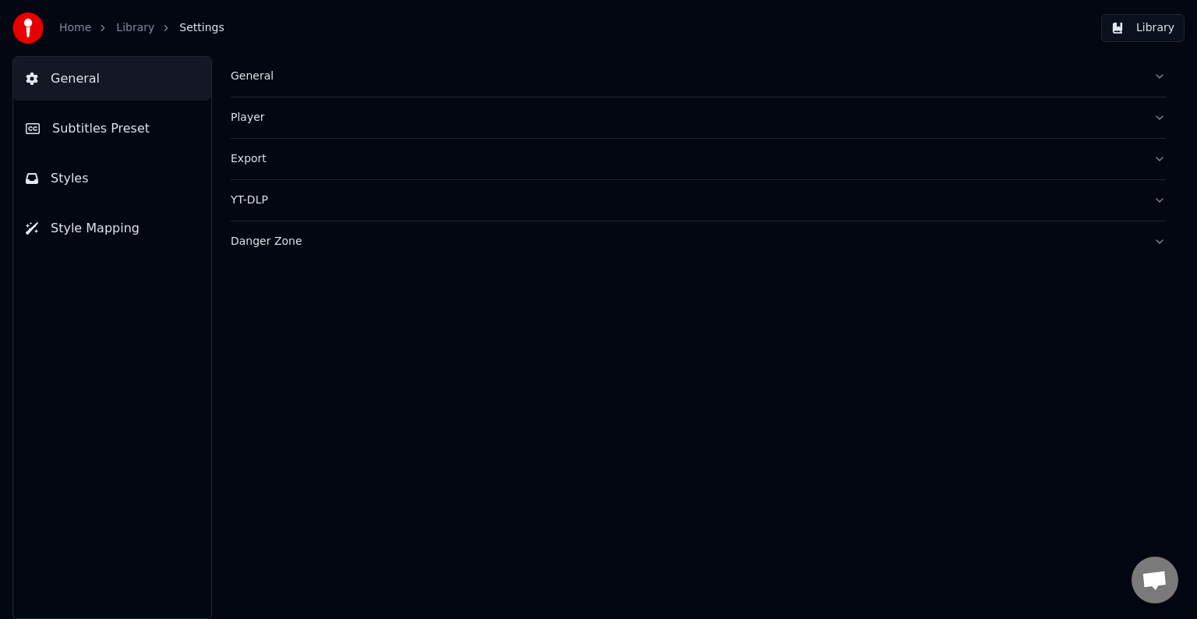
click at [113, 129] on span "Subtitles Preset" at bounding box center [100, 128] width 97 height 19
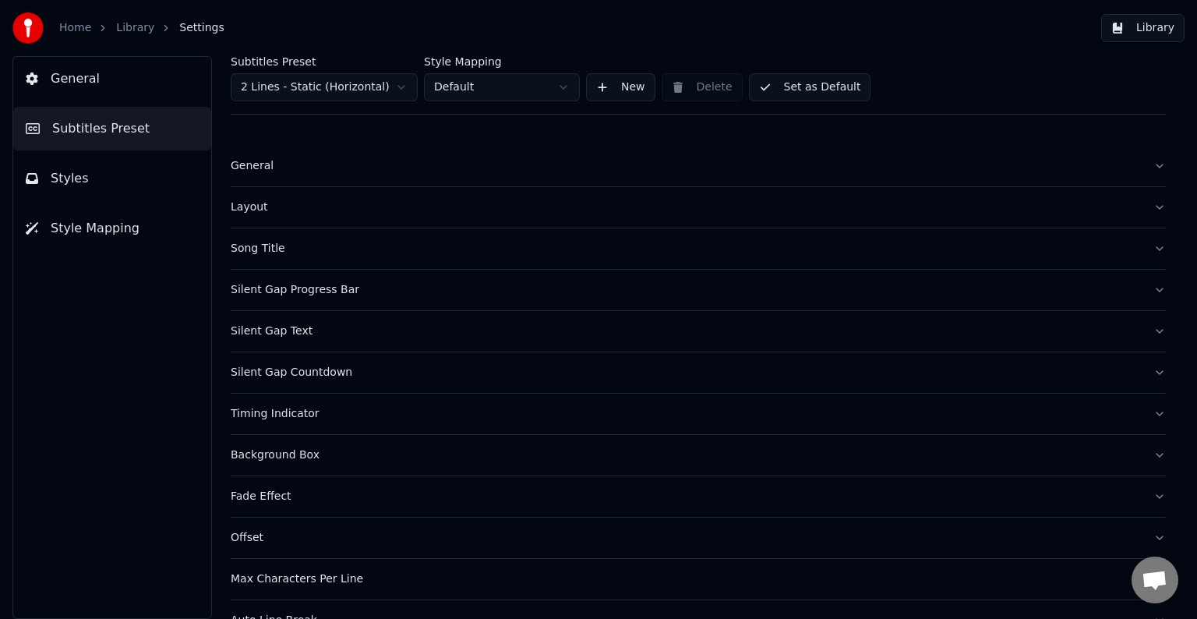
click at [264, 412] on div "Timing Indicator" at bounding box center [686, 414] width 910 height 16
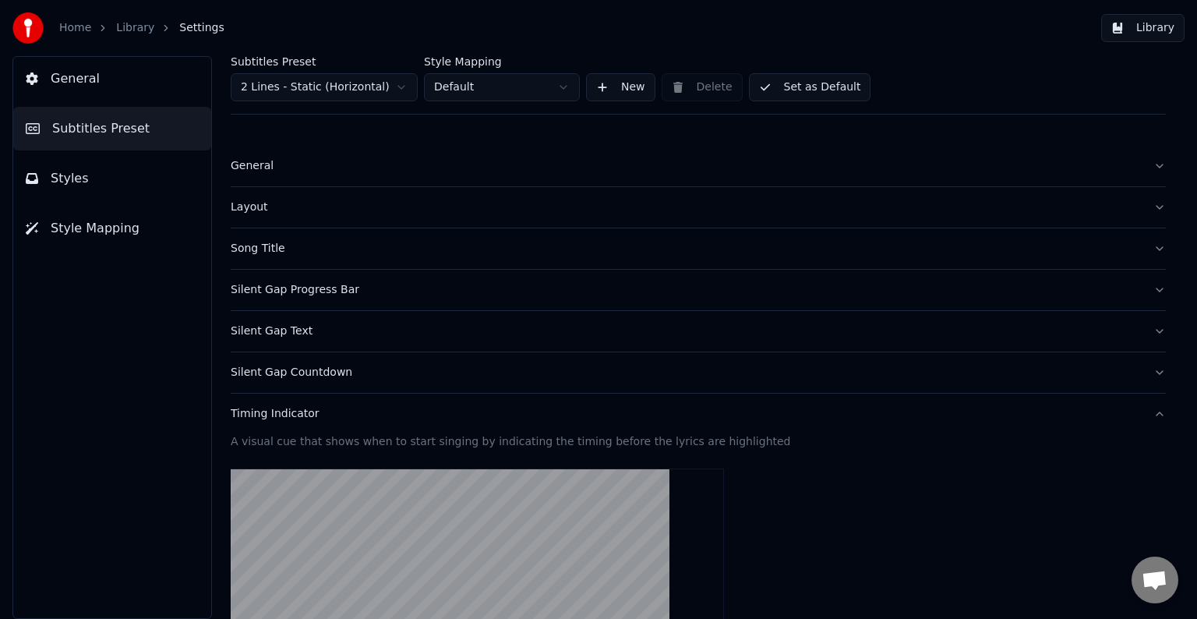
click at [264, 412] on div "Timing Indicator" at bounding box center [686, 414] width 910 height 16
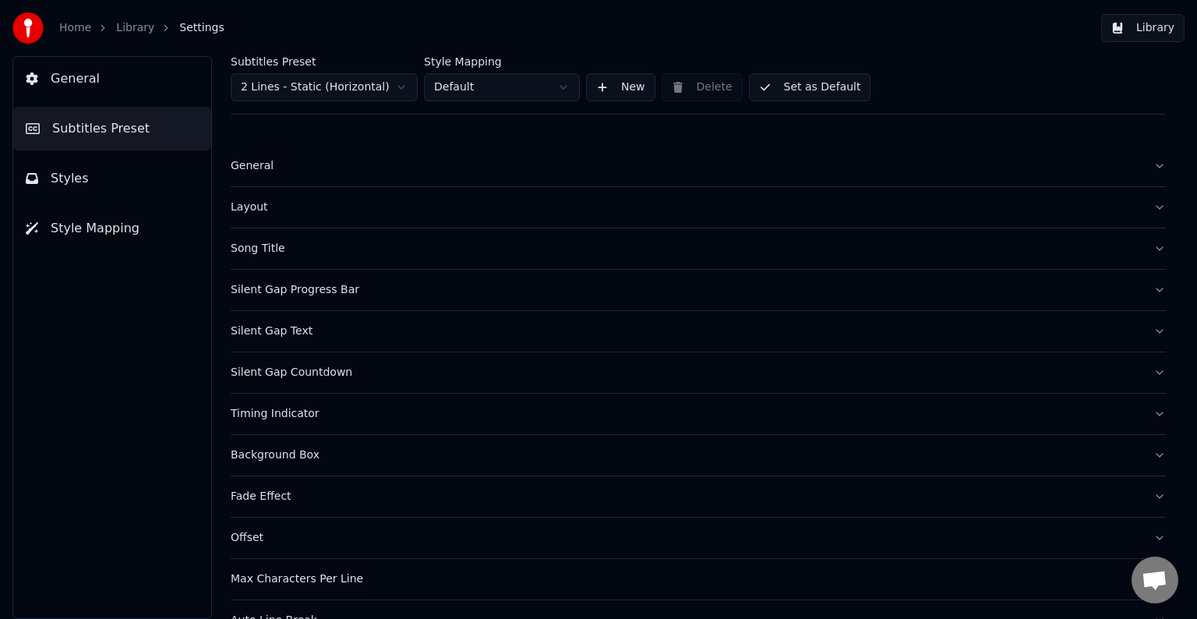
click at [264, 412] on div "Timing Indicator" at bounding box center [686, 414] width 910 height 16
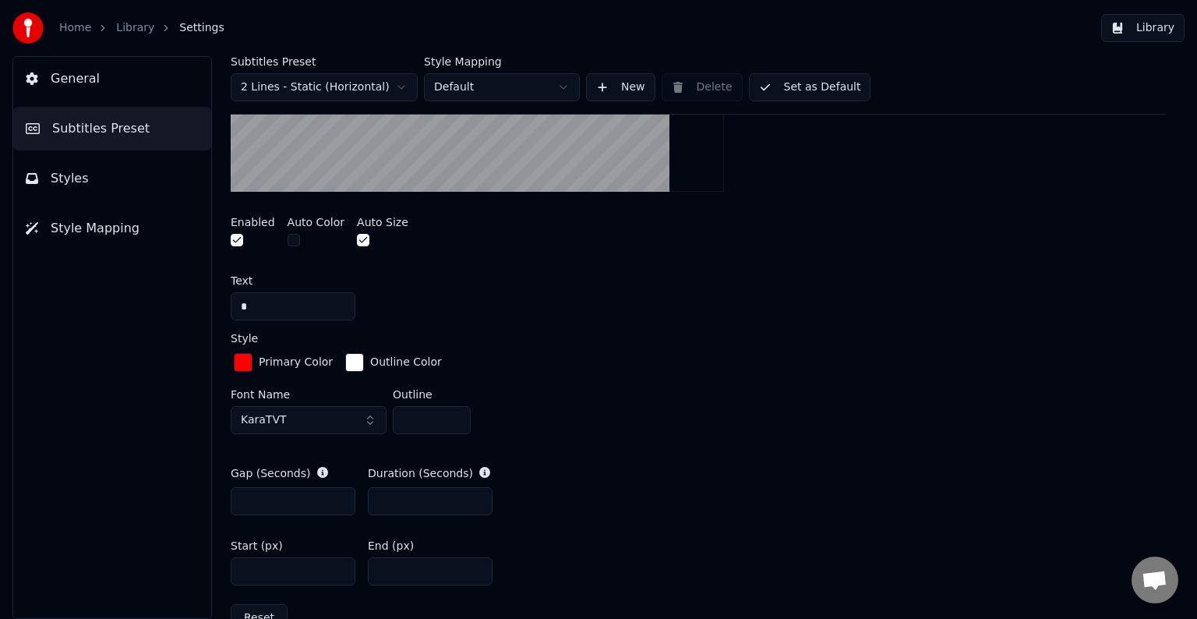
scroll to position [624, 0]
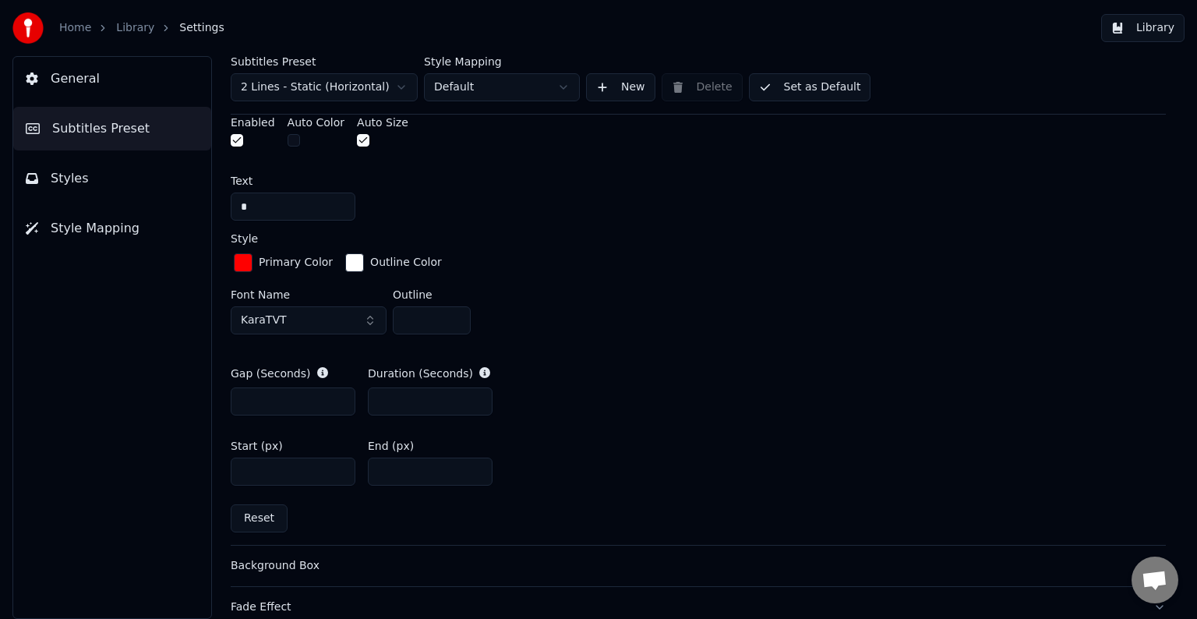
click at [390, 399] on input "*" at bounding box center [430, 401] width 125 height 28
type input "***"
drag, startPoint x: 251, startPoint y: 471, endPoint x: 287, endPoint y: 475, distance: 36.1
click at [287, 475] on input "****" at bounding box center [293, 472] width 125 height 28
type input "****"
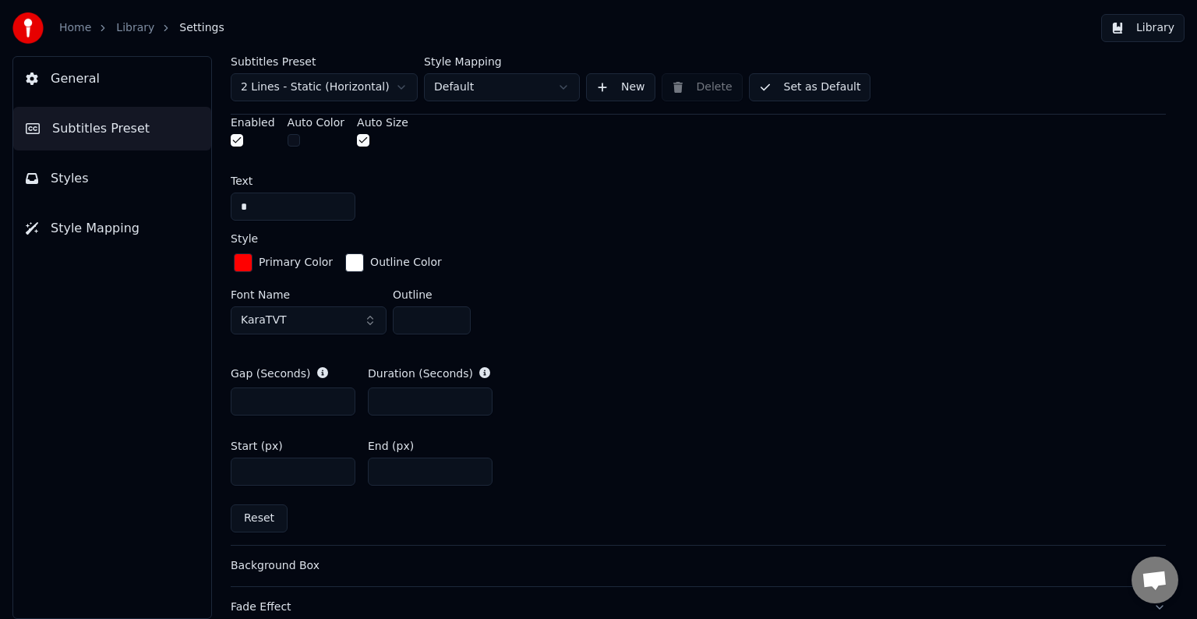
click at [1159, 23] on button "Library" at bounding box center [1142, 28] width 83 height 28
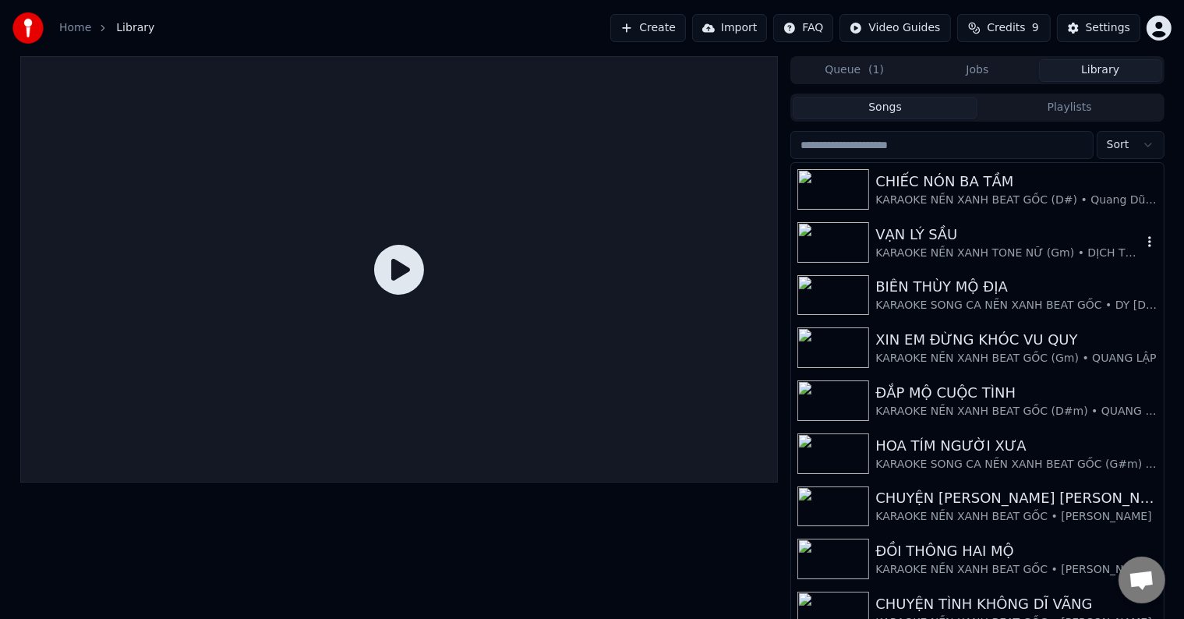
click at [956, 242] on div "VẠN LÝ SẦU" at bounding box center [1008, 235] width 266 height 22
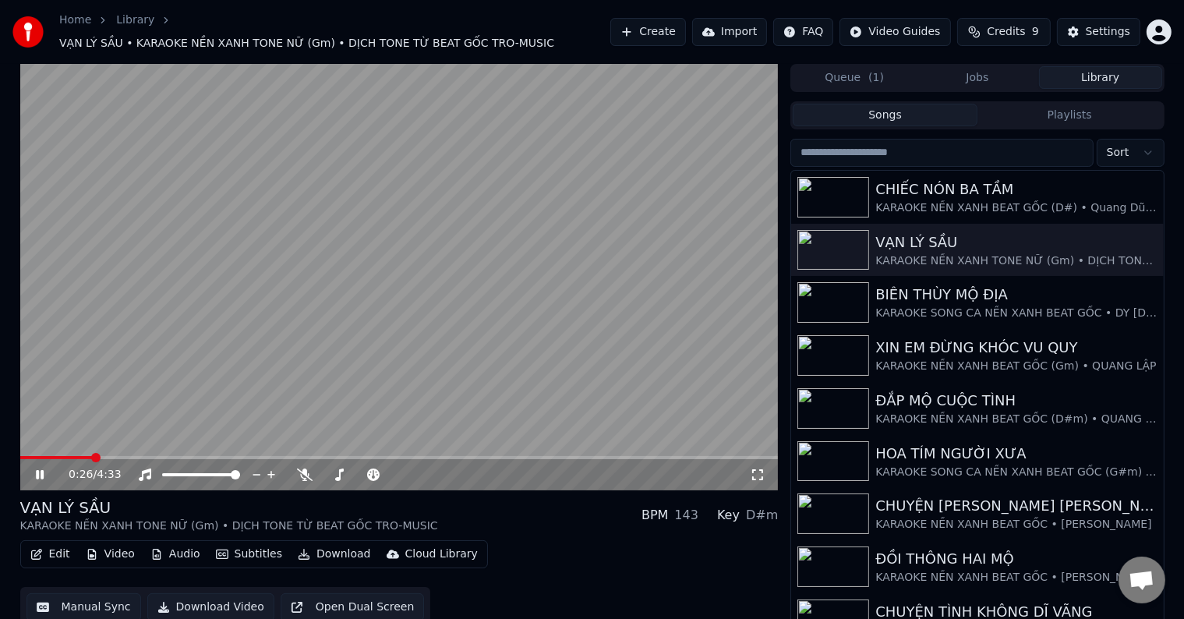
click at [91, 453] on span at bounding box center [95, 457] width 9 height 9
click at [1107, 27] on div "Settings" at bounding box center [1108, 32] width 44 height 16
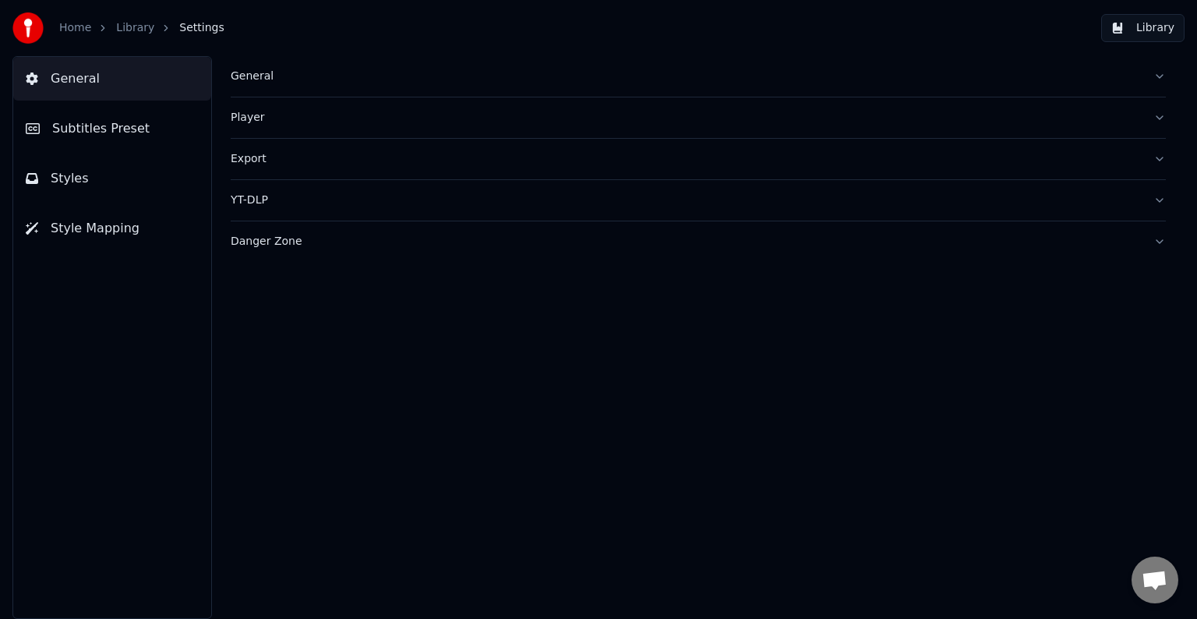
click at [128, 130] on span "Subtitles Preset" at bounding box center [100, 128] width 97 height 19
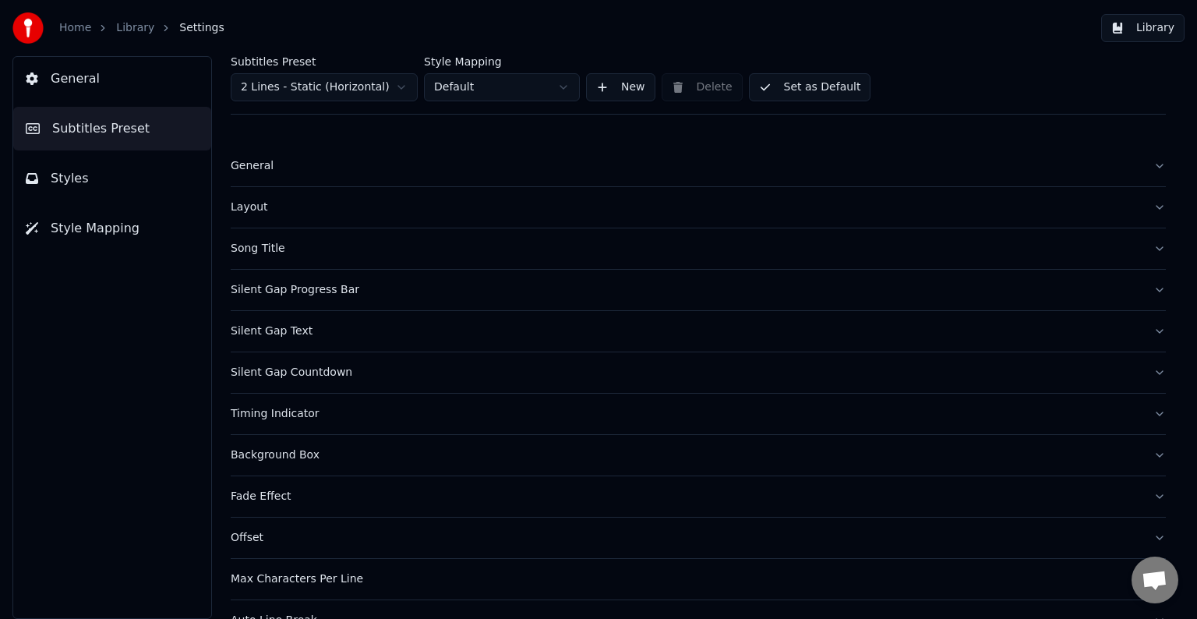
click at [265, 412] on div "Timing Indicator" at bounding box center [686, 414] width 910 height 16
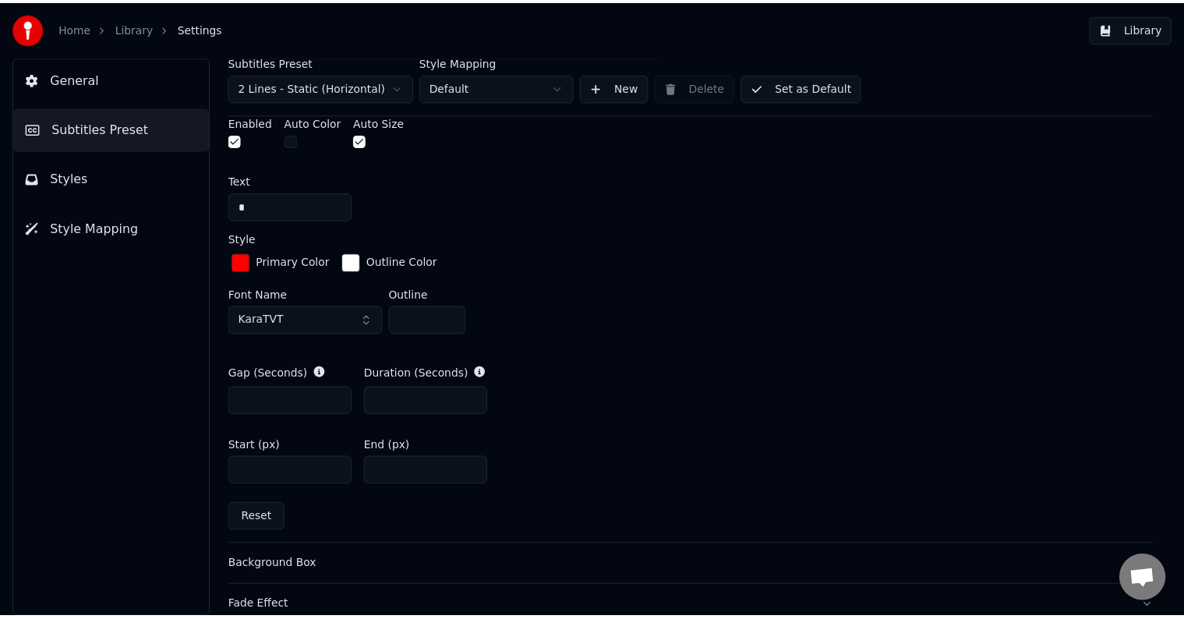
scroll to position [779, 0]
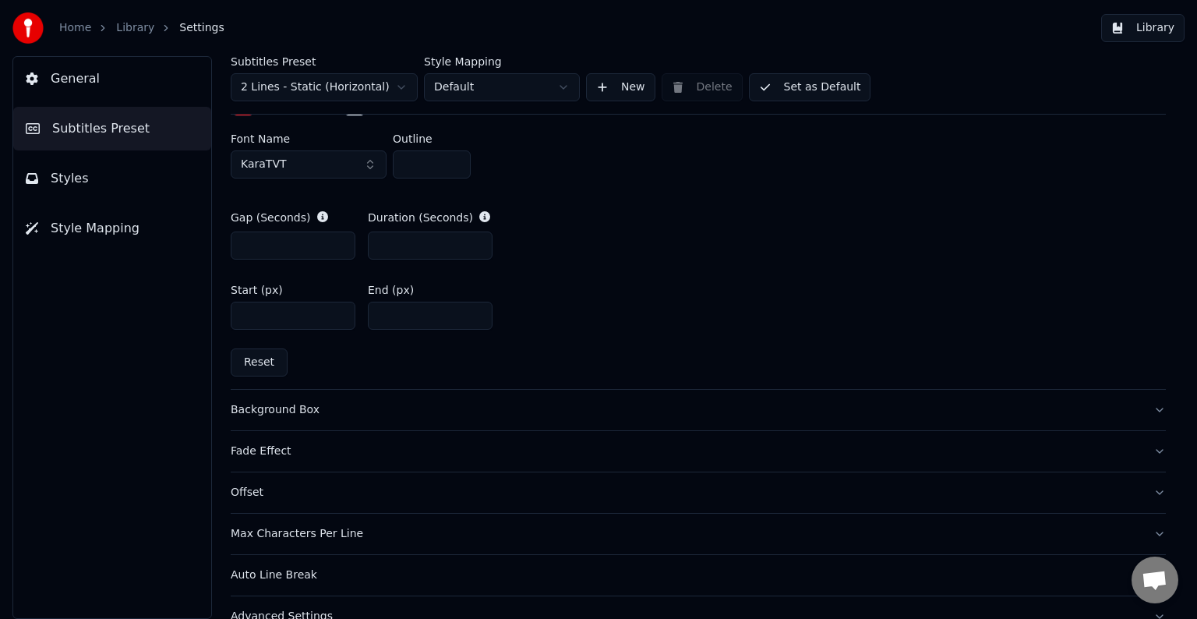
click at [252, 312] on input "****" at bounding box center [293, 316] width 125 height 28
drag, startPoint x: 247, startPoint y: 312, endPoint x: 282, endPoint y: 316, distance: 35.4
click at [282, 316] on input "****" at bounding box center [293, 316] width 125 height 28
type input "****"
drag, startPoint x: 387, startPoint y: 315, endPoint x: 408, endPoint y: 314, distance: 21.1
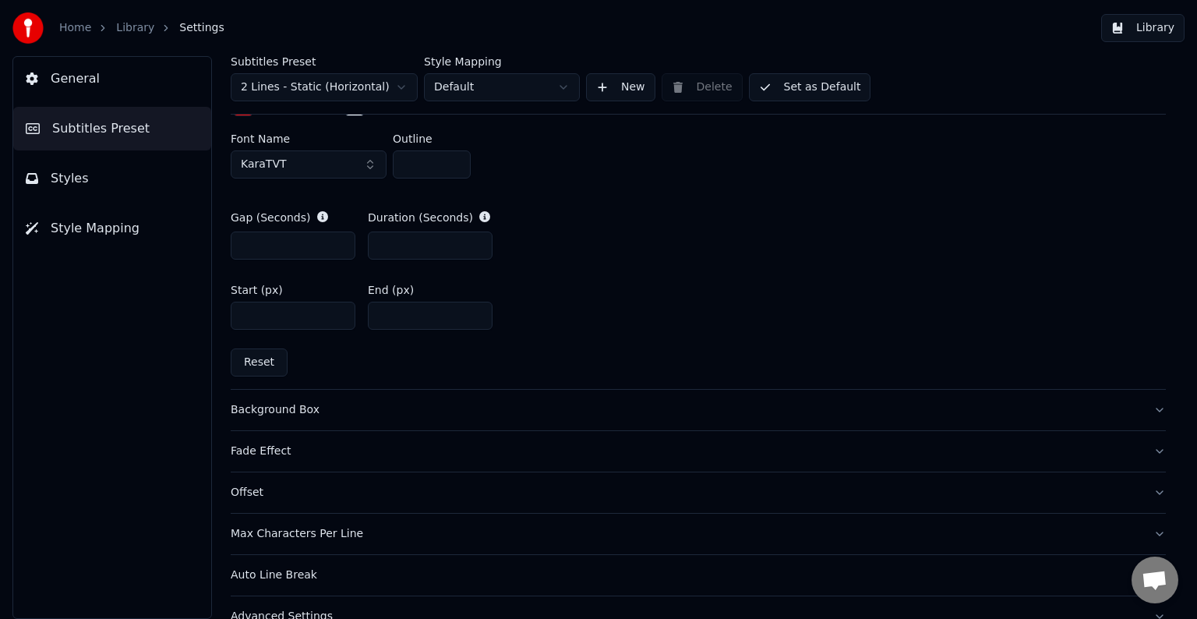
click at [408, 314] on input "****" at bounding box center [430, 316] width 125 height 28
type input "****"
click at [1150, 28] on button "Library" at bounding box center [1142, 28] width 83 height 28
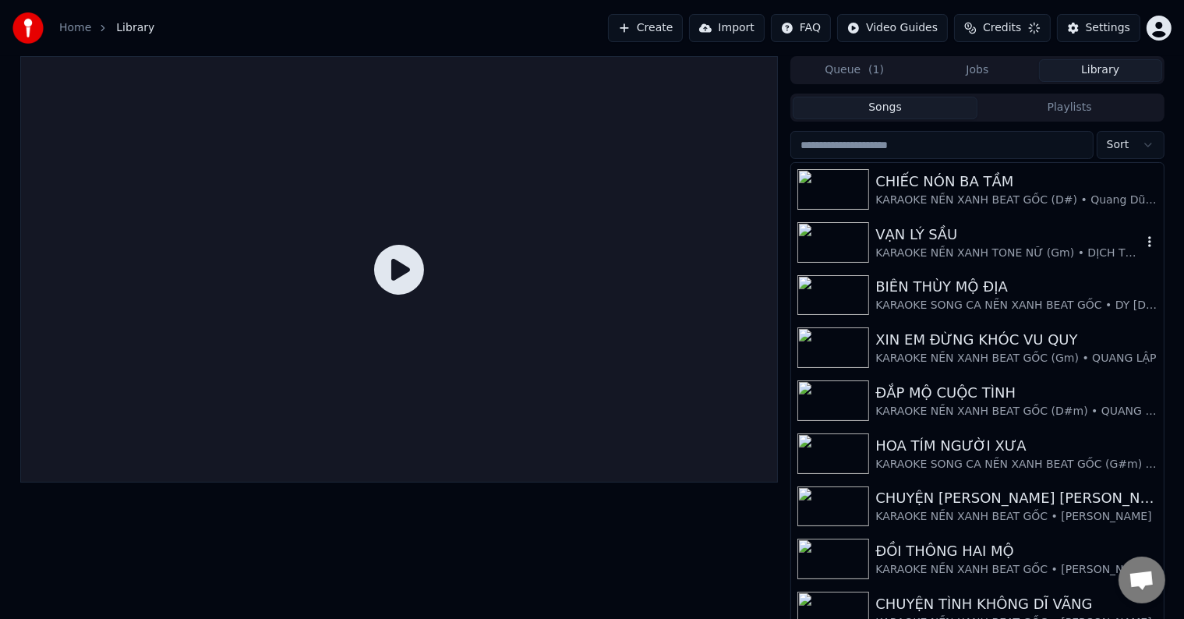
click at [929, 228] on div "VẠN LÝ SẦU" at bounding box center [1008, 235] width 266 height 22
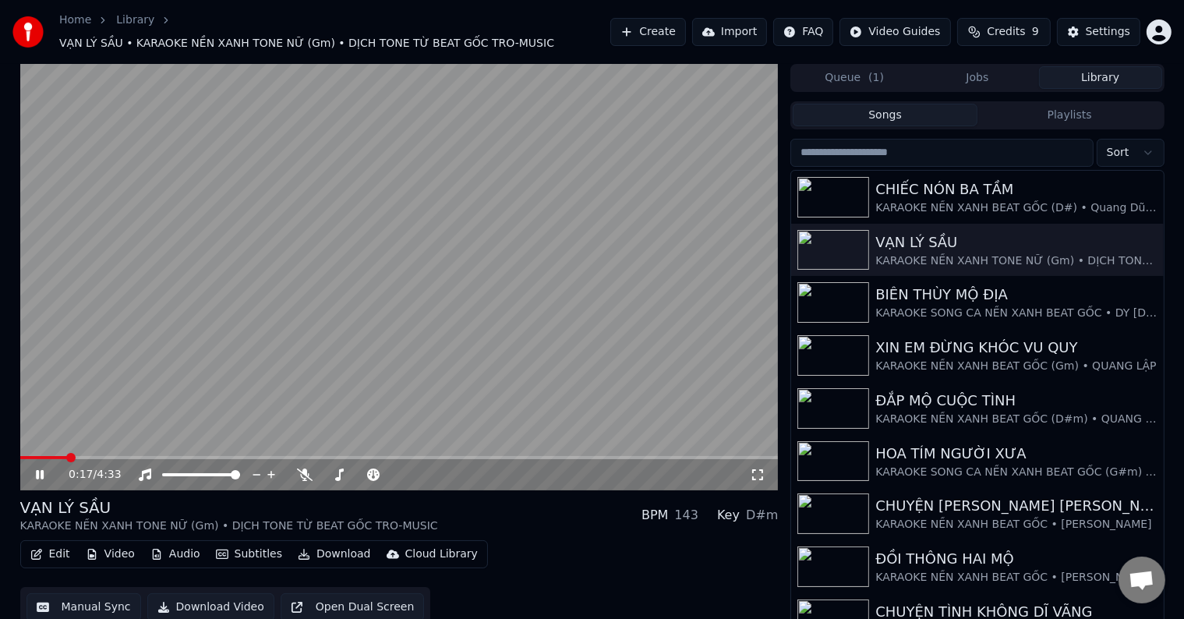
click at [67, 453] on span at bounding box center [70, 457] width 9 height 9
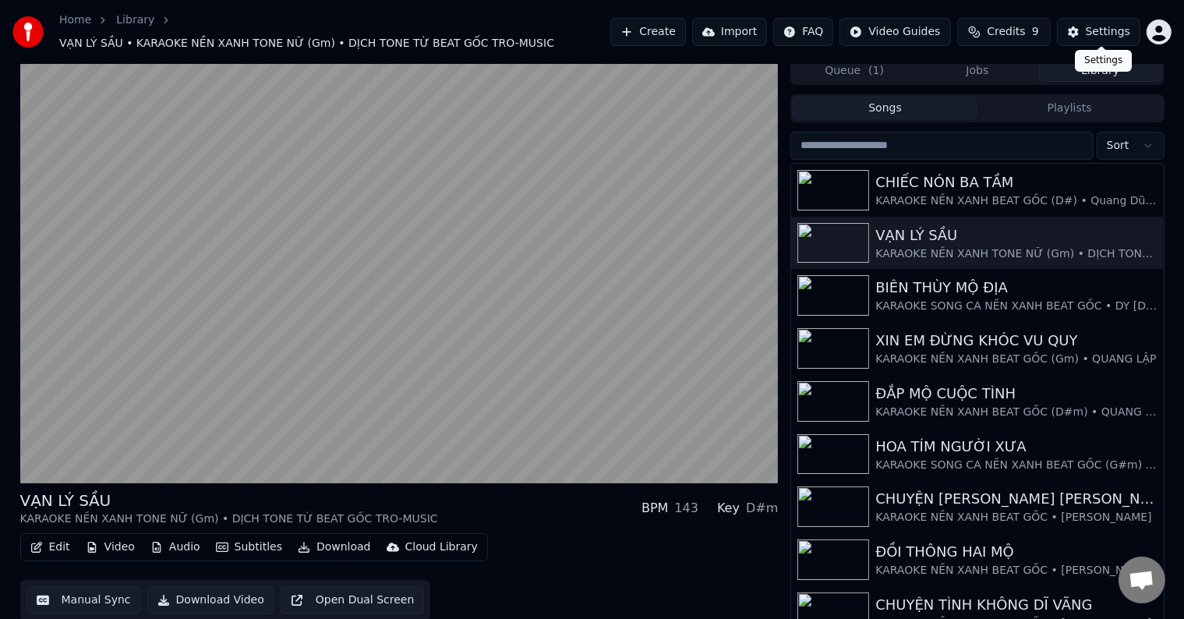
click at [1110, 27] on div "Settings" at bounding box center [1108, 32] width 44 height 16
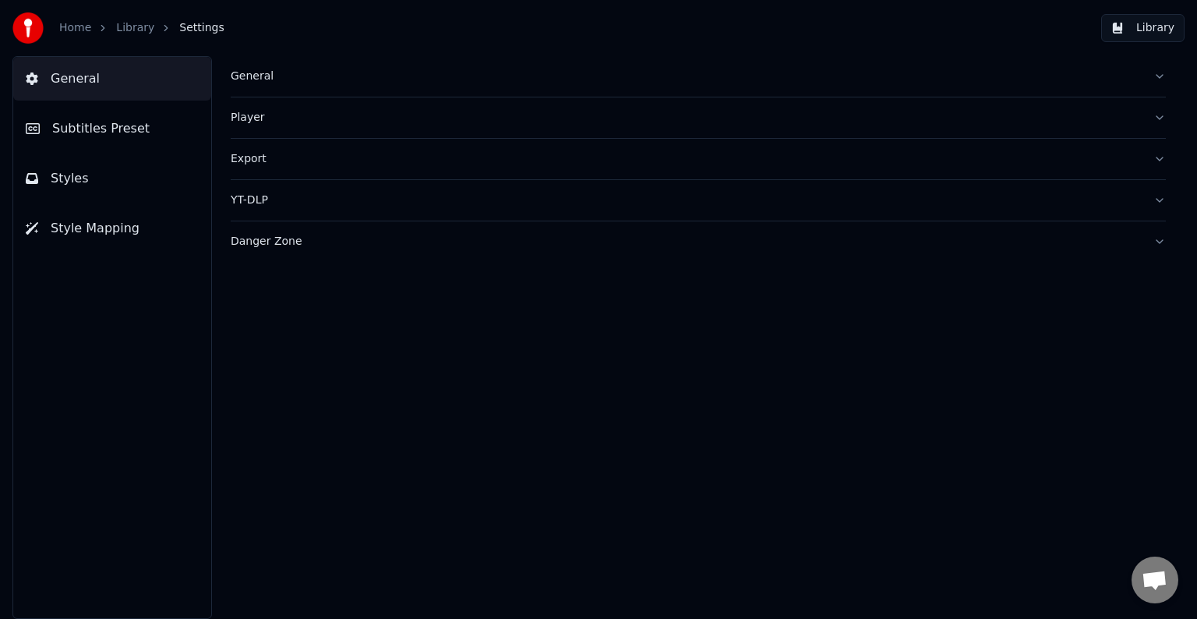
click at [123, 128] on span "Subtitles Preset" at bounding box center [100, 128] width 97 height 19
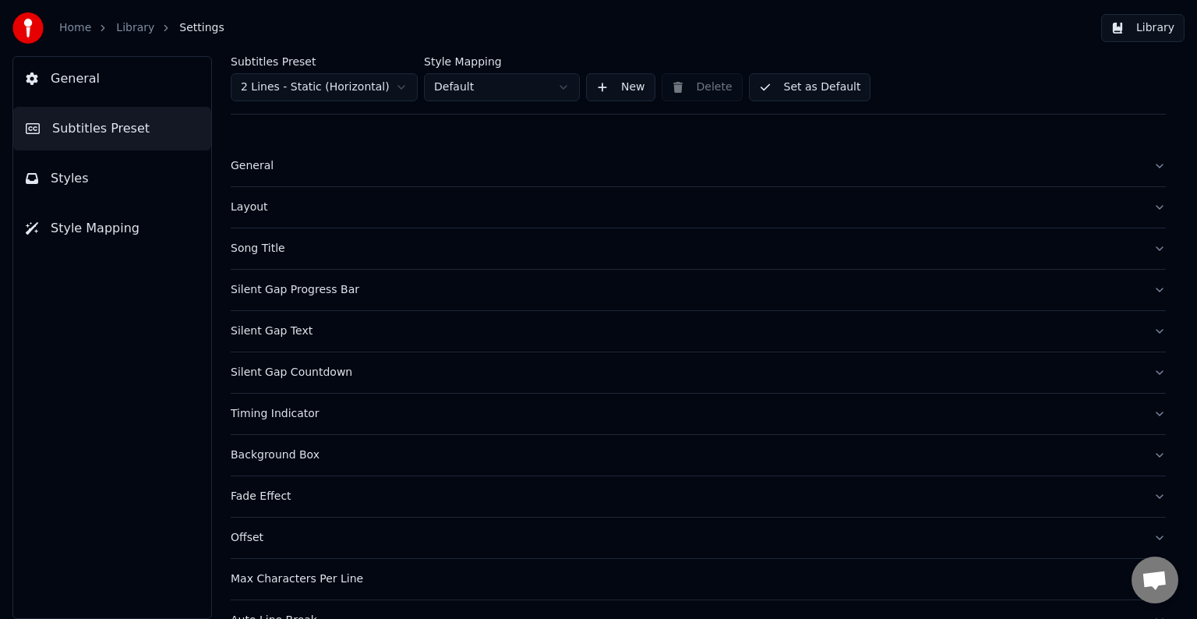
click at [279, 415] on div "Timing Indicator" at bounding box center [686, 414] width 910 height 16
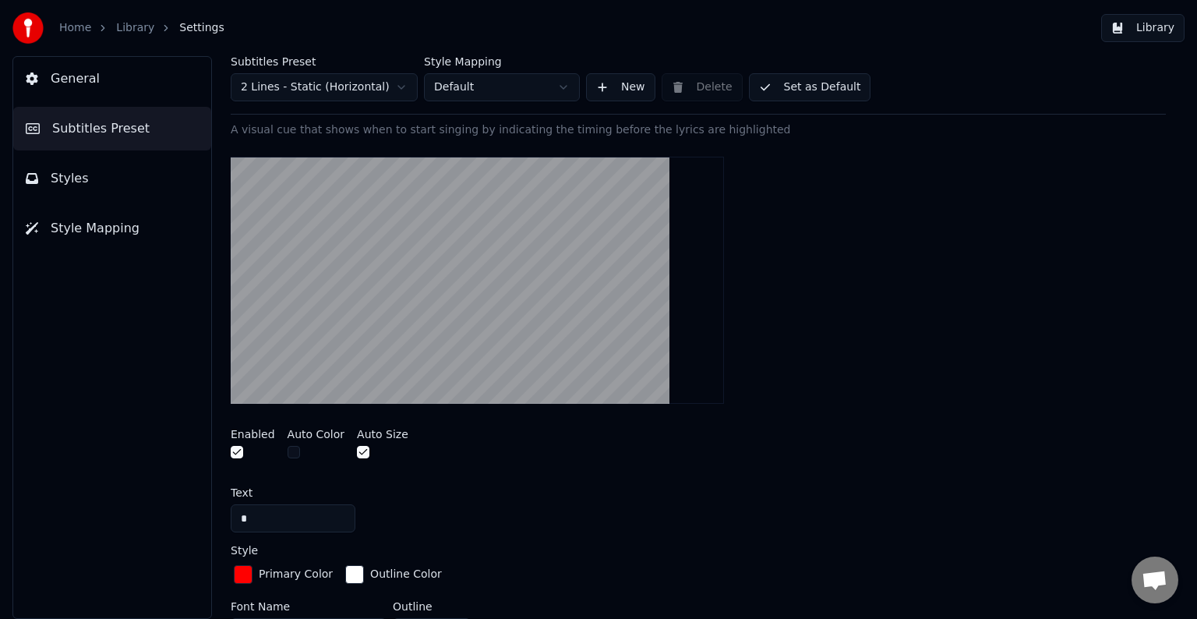
scroll to position [624, 0]
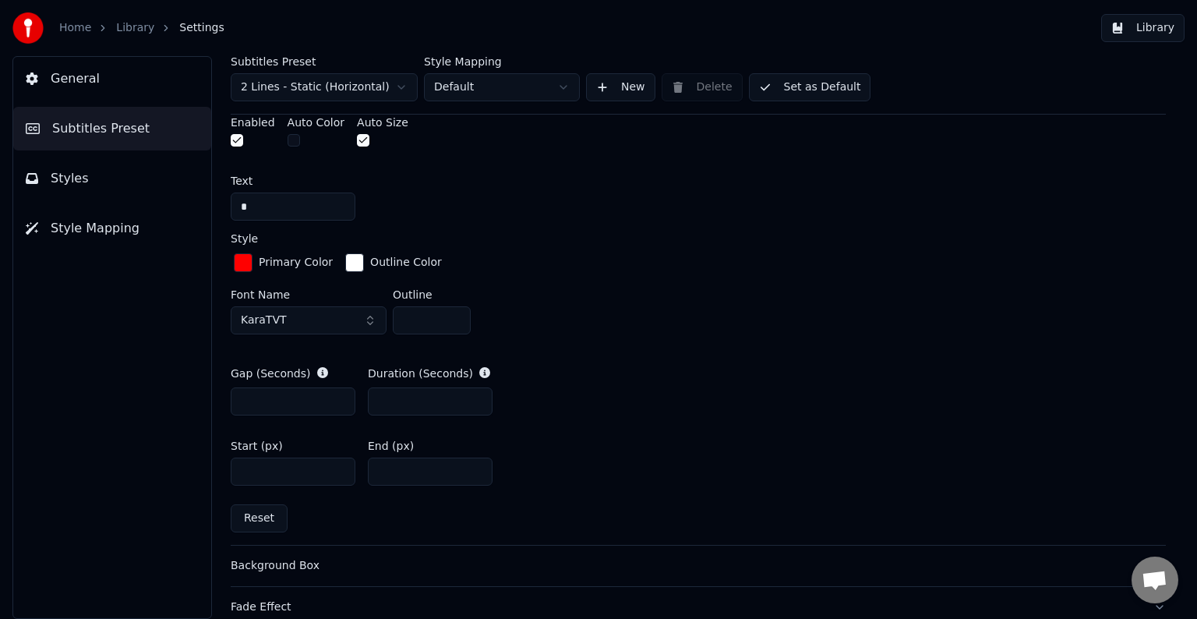
drag, startPoint x: 390, startPoint y: 468, endPoint x: 418, endPoint y: 468, distance: 28.1
click at [418, 468] on input "****" at bounding box center [430, 472] width 125 height 28
type input "****"
click at [1149, 28] on button "Library" at bounding box center [1142, 28] width 83 height 28
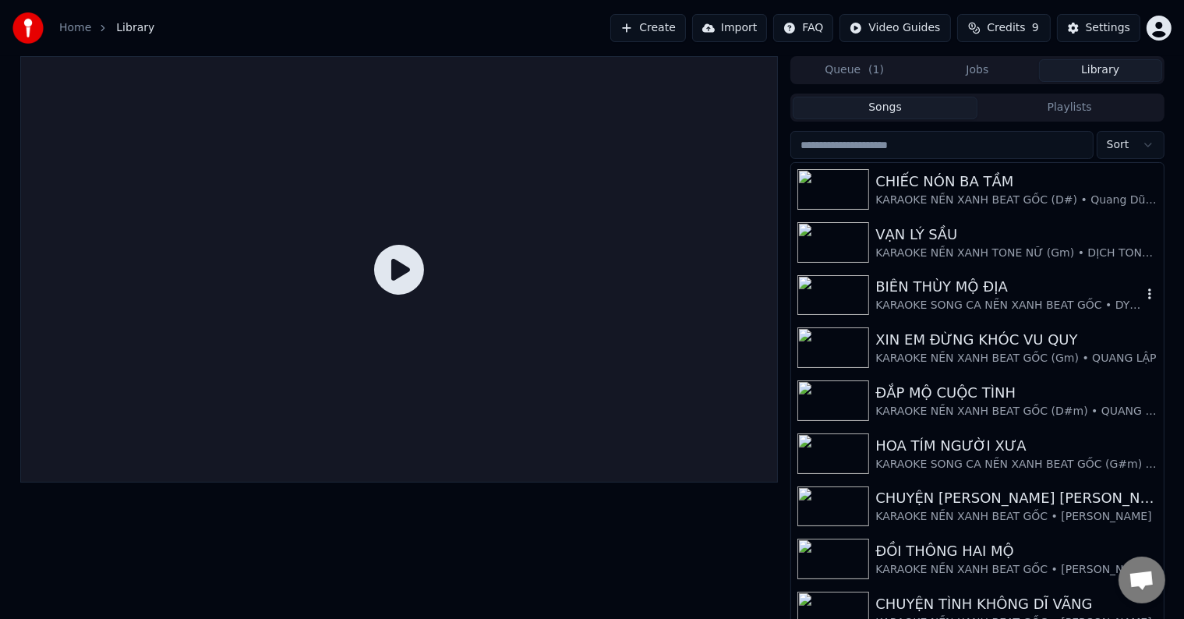
click at [997, 281] on div "BIÊN THÙY MỘ ĐỊA" at bounding box center [1008, 287] width 266 height 22
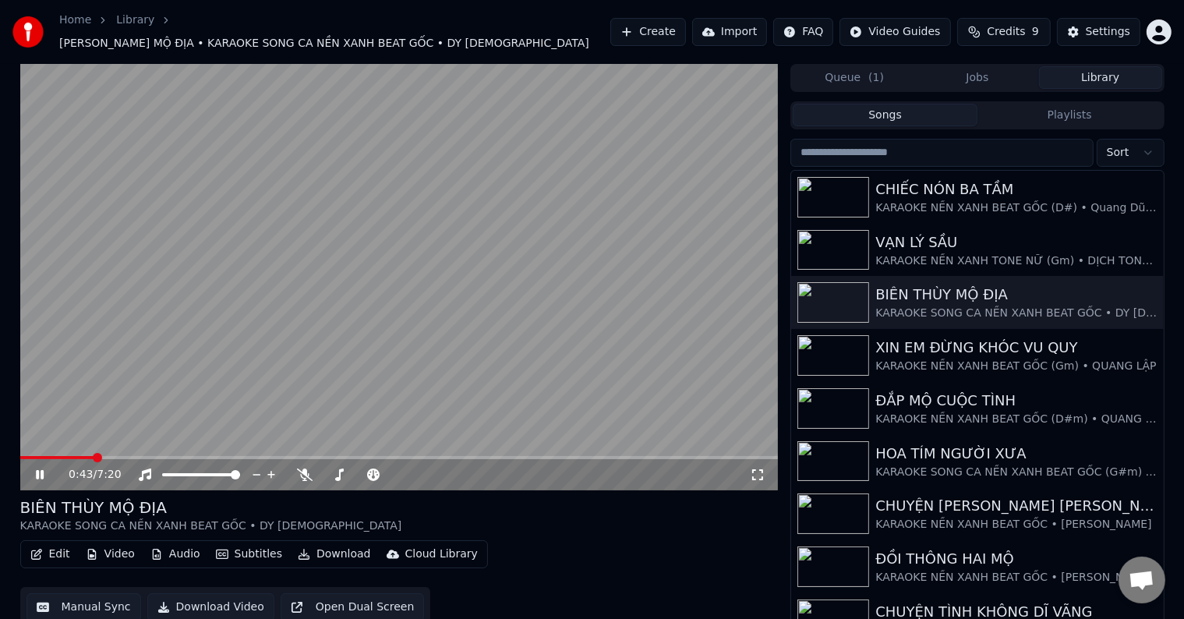
click at [94, 453] on span at bounding box center [97, 457] width 9 height 9
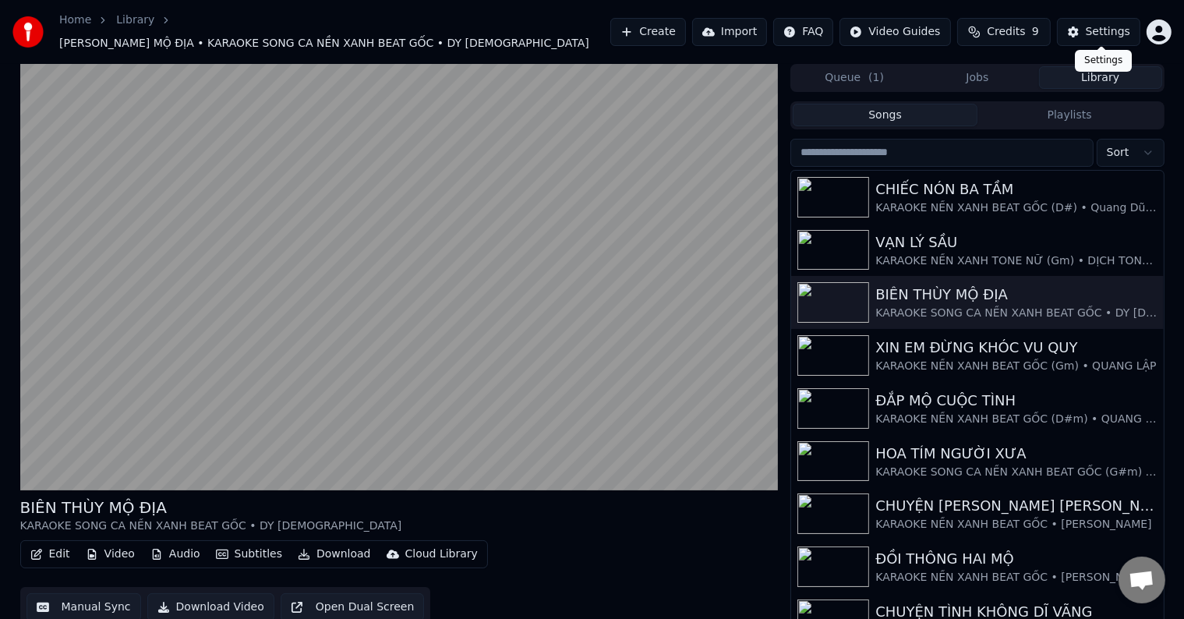
click at [1110, 27] on div "Settings" at bounding box center [1108, 32] width 44 height 16
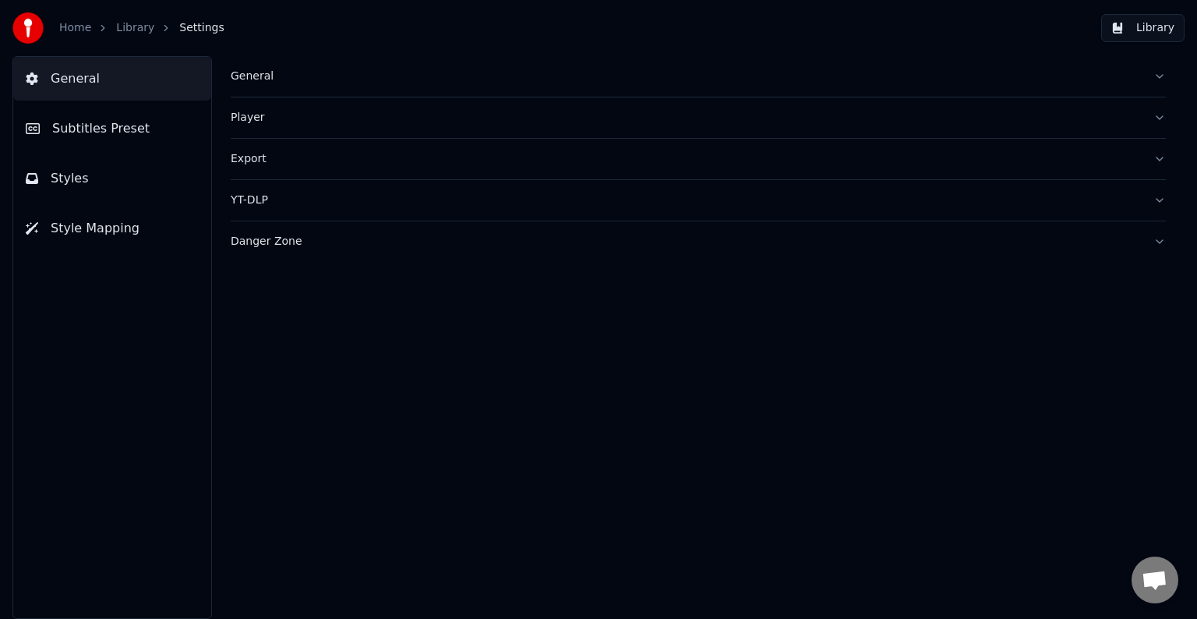
click at [102, 131] on span "Subtitles Preset" at bounding box center [100, 128] width 97 height 19
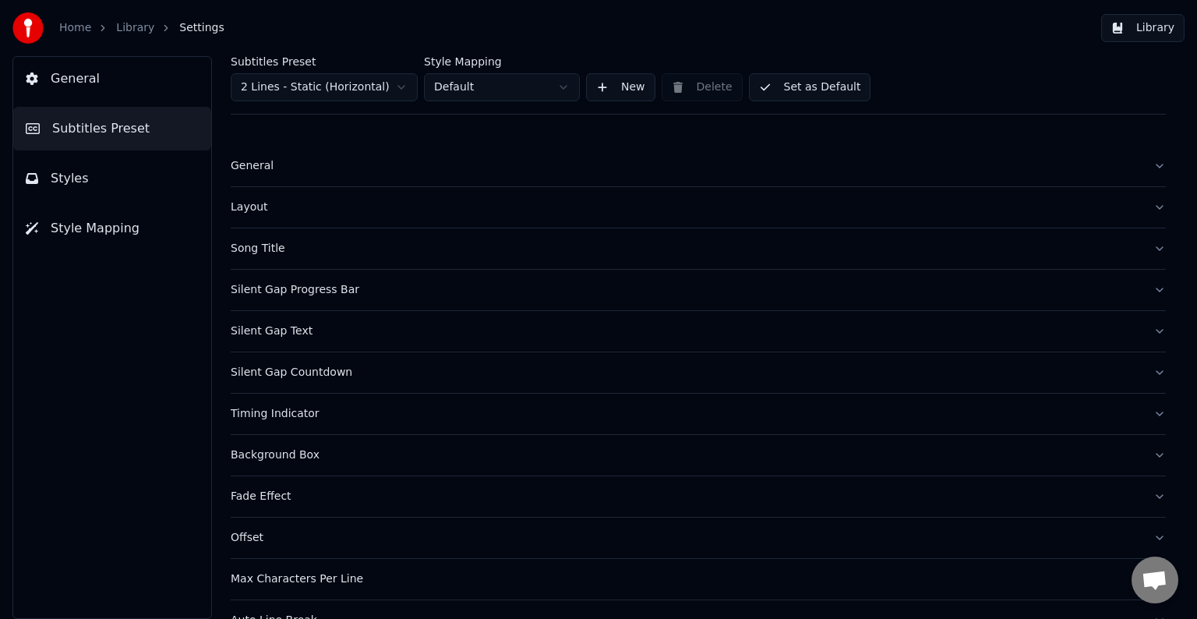
scroll to position [73, 0]
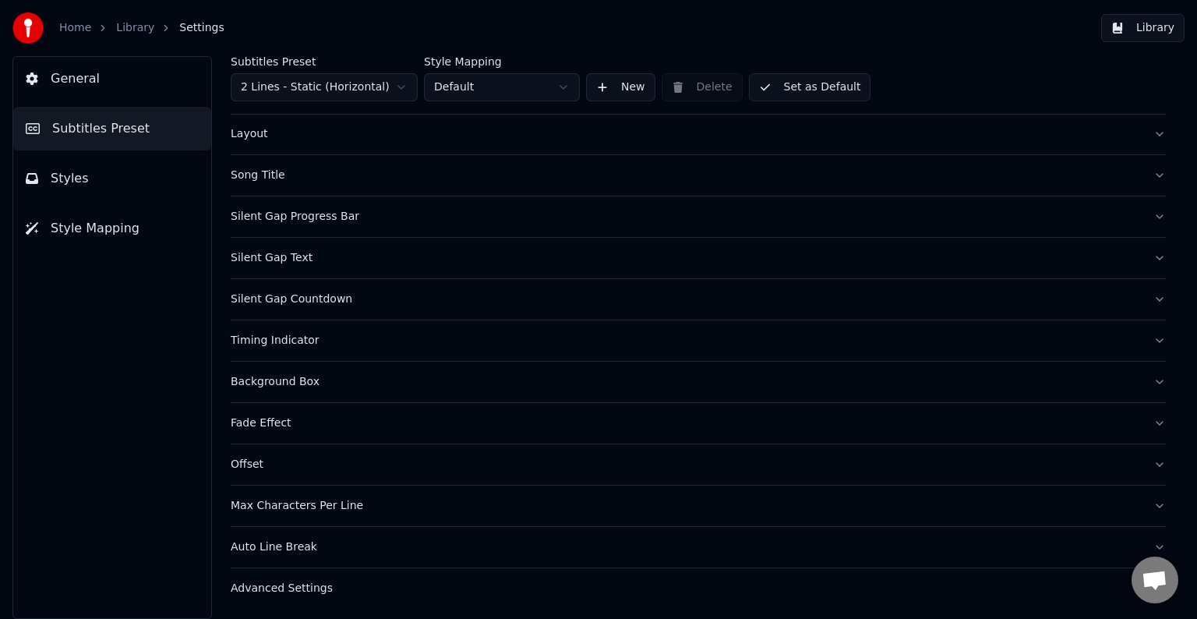
click at [271, 338] on div "Timing Indicator" at bounding box center [686, 341] width 910 height 16
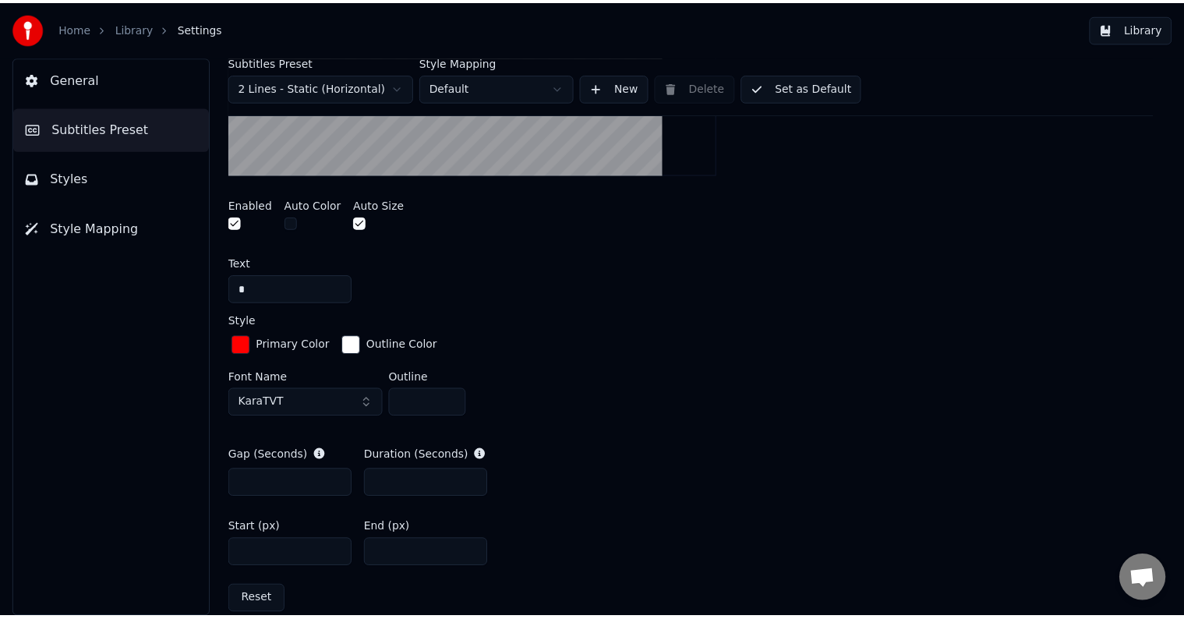
scroll to position [697, 0]
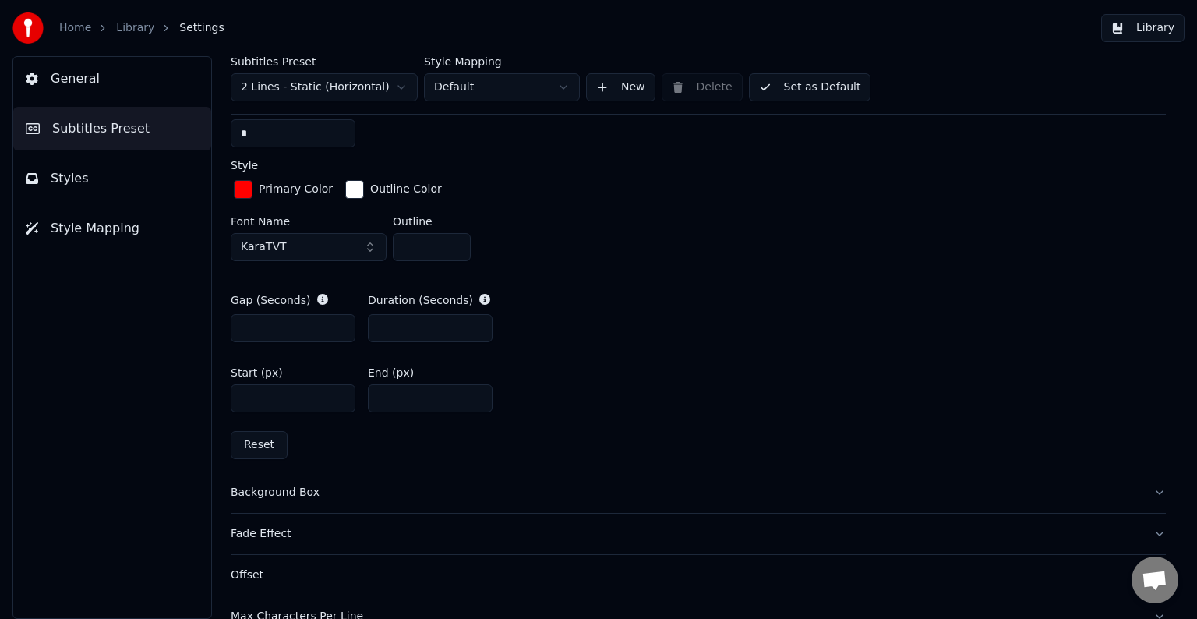
click at [391, 396] on input "****" at bounding box center [430, 398] width 125 height 28
type input "****"
click at [252, 399] on input "****" at bounding box center [293, 398] width 125 height 28
click at [1154, 27] on button "Library" at bounding box center [1142, 28] width 83 height 28
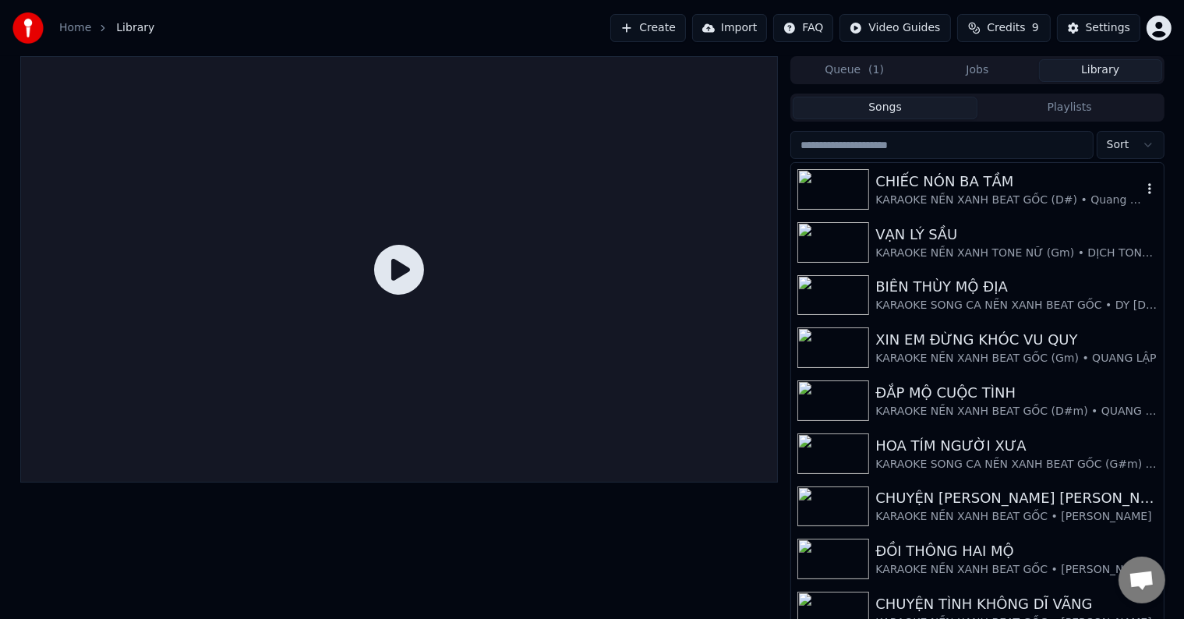
click at [986, 196] on div "KARAOKE NỀN XANH BEAT GỐC (D#) • Quang Dũng Quan Họ và Cô Ba Quan Họ" at bounding box center [1008, 201] width 266 height 16
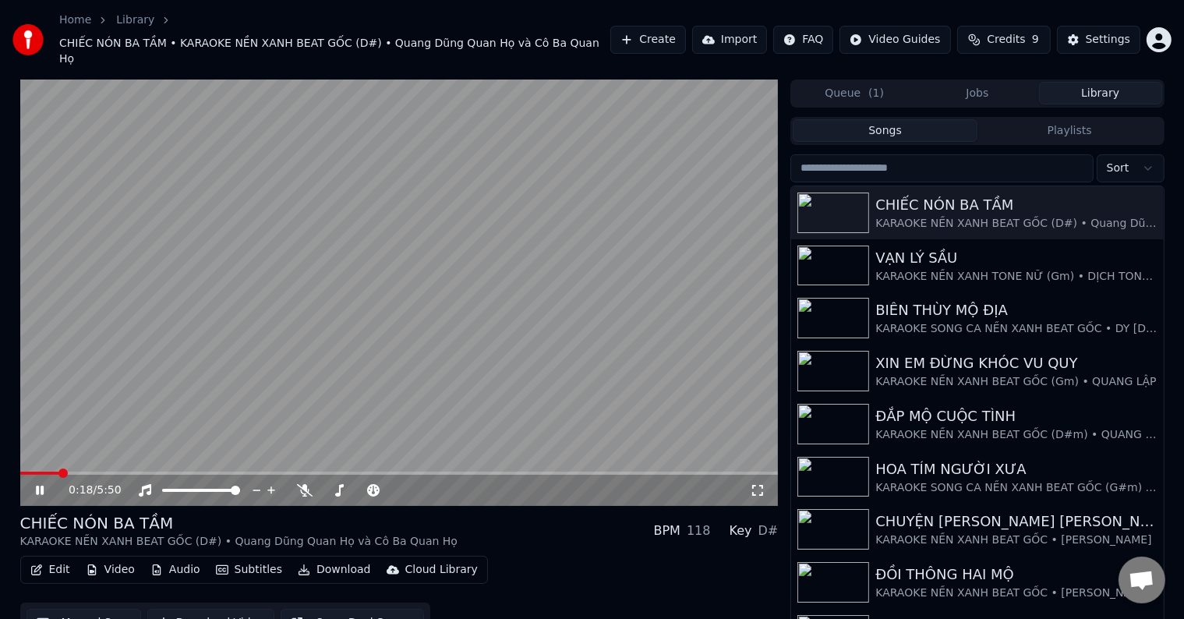
click at [58, 468] on span at bounding box center [62, 472] width 9 height 9
click at [79, 468] on span at bounding box center [82, 472] width 9 height 9
click at [91, 468] on span at bounding box center [86, 472] width 9 height 9
click at [57, 559] on button "Edit" at bounding box center [50, 570] width 52 height 22
click at [79, 609] on button "Manual Sync" at bounding box center [84, 623] width 115 height 28
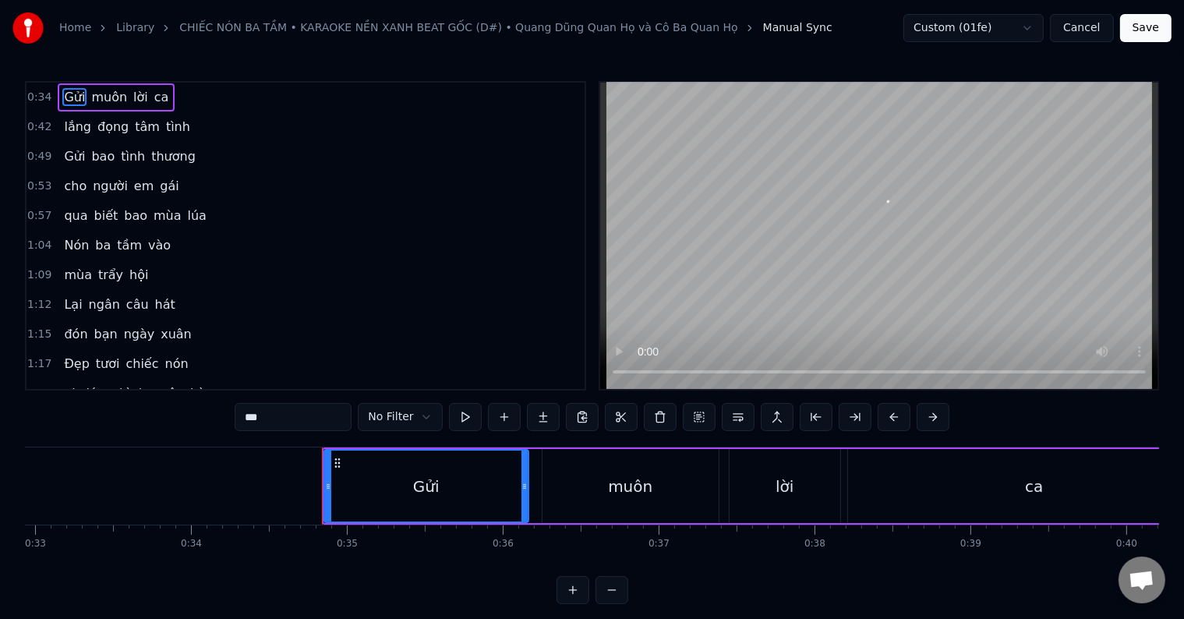
scroll to position [0, 5352]
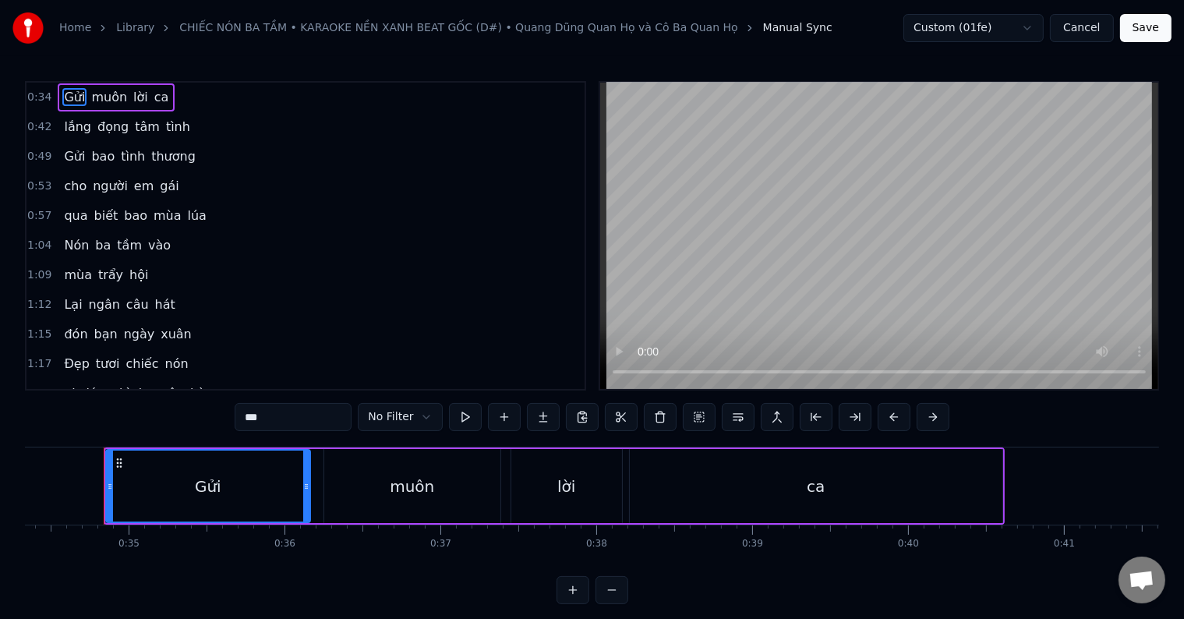
click at [67, 97] on span "Gửi" at bounding box center [74, 97] width 24 height 18
click at [246, 421] on input "***" at bounding box center [293, 417] width 117 height 28
type input "*"
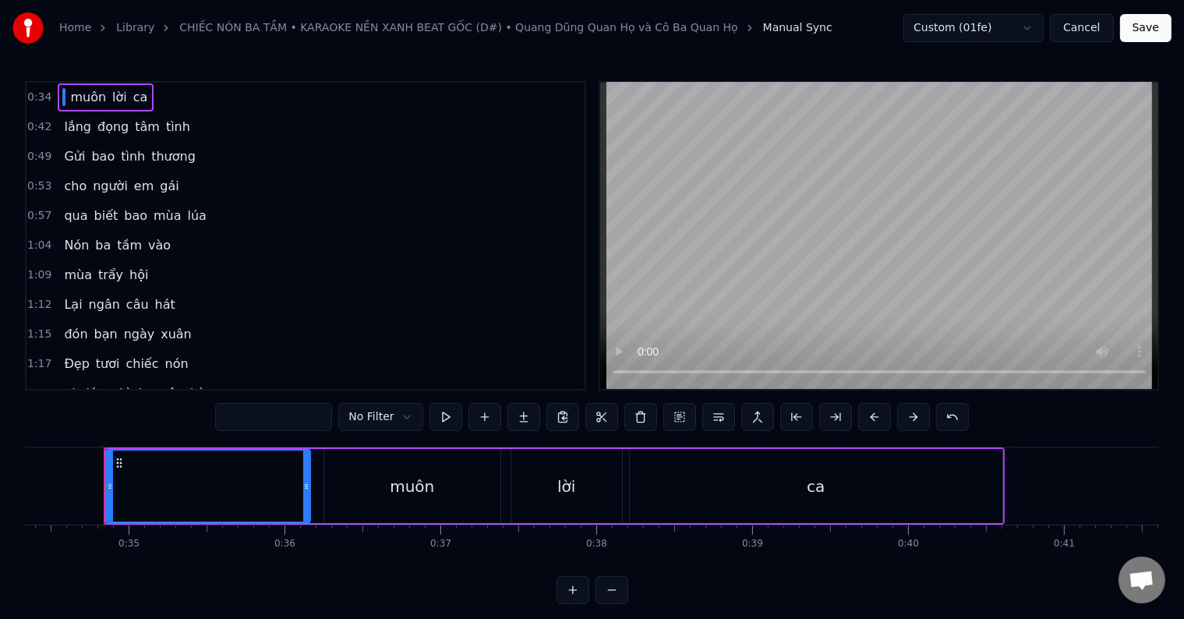
click at [1087, 28] on button "Cancel" at bounding box center [1081, 28] width 63 height 28
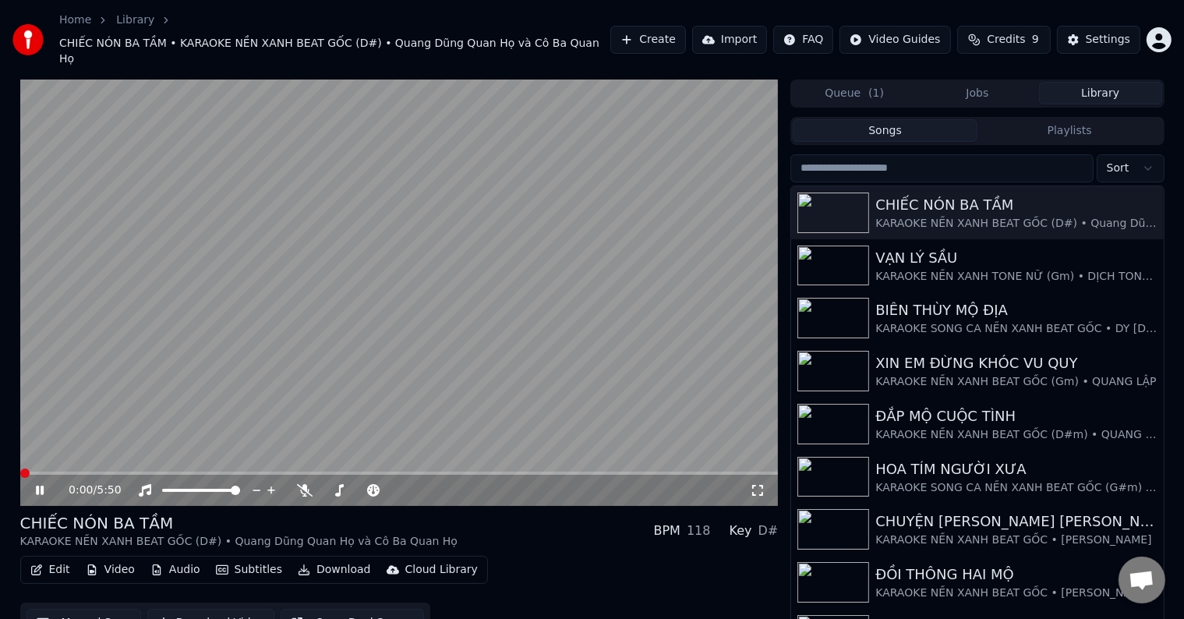
click at [86, 609] on button "Manual Sync" at bounding box center [84, 623] width 115 height 28
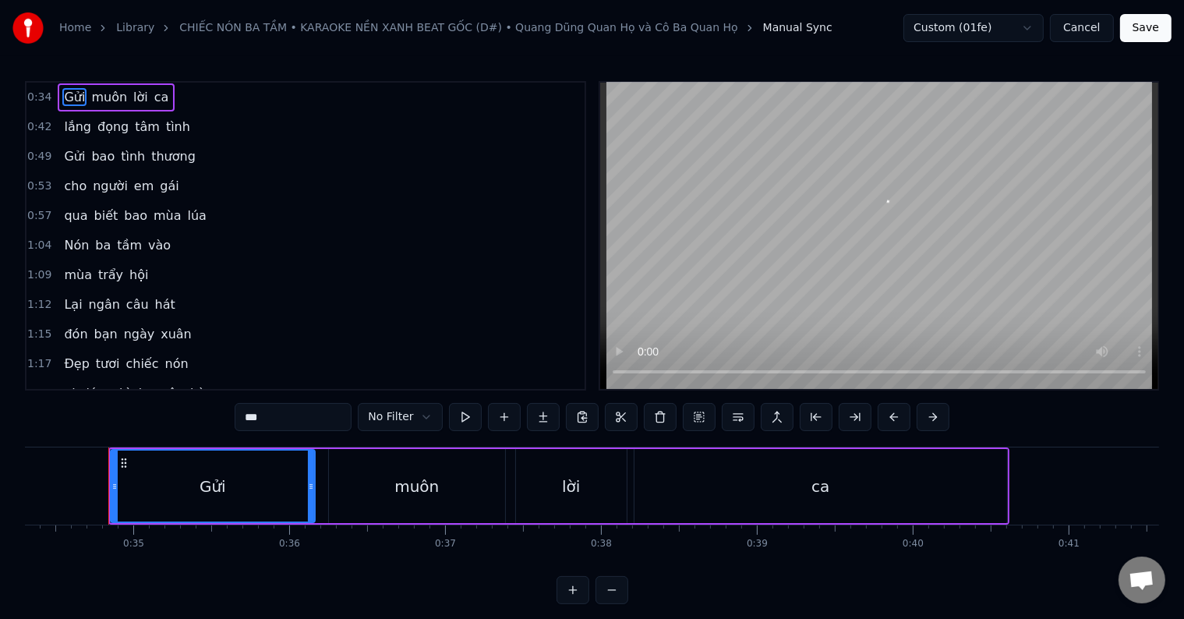
scroll to position [0, 5352]
click at [247, 419] on input "***" at bounding box center [293, 417] width 117 height 28
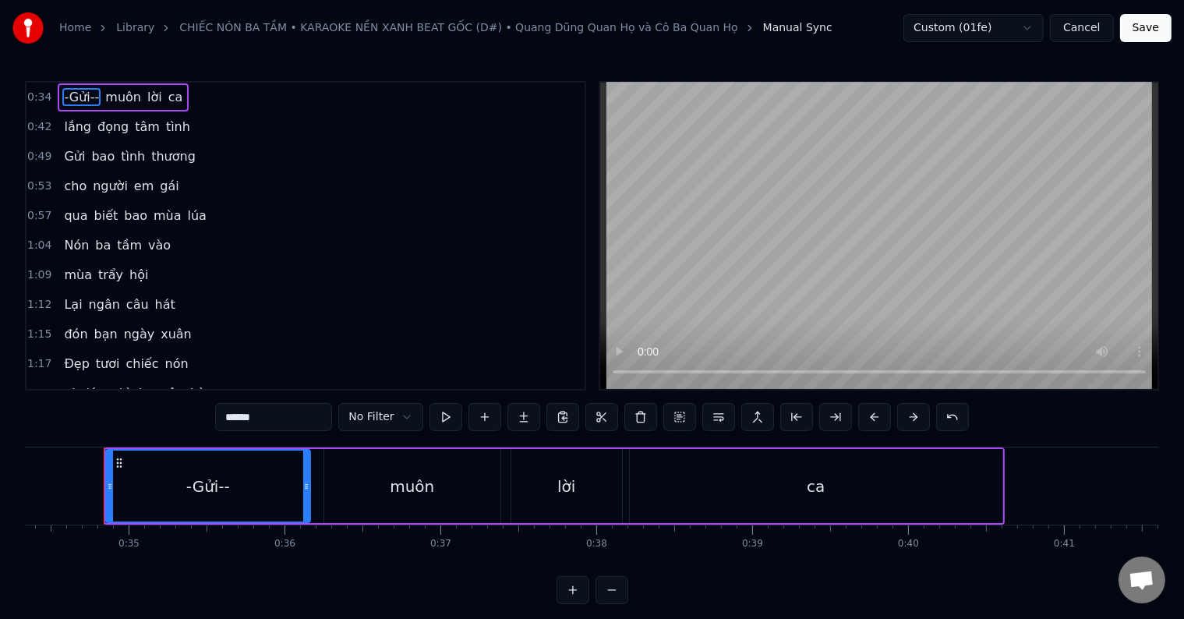
type input "******"
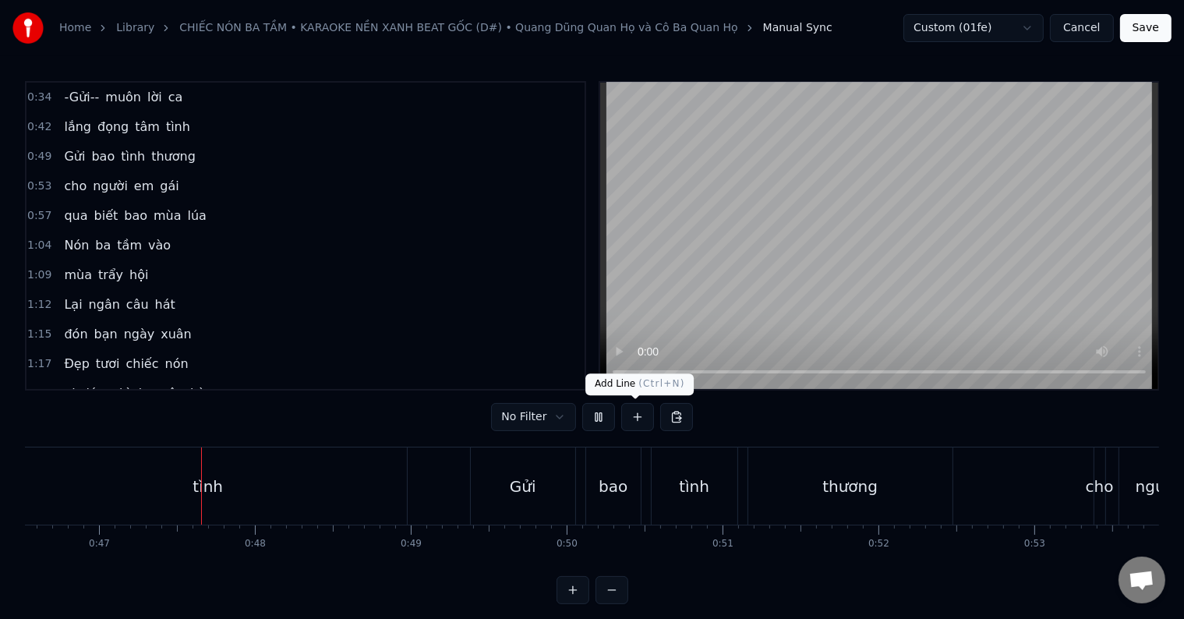
scroll to position [0, 7256]
click at [1094, 28] on button "Cancel" at bounding box center [1081, 28] width 63 height 28
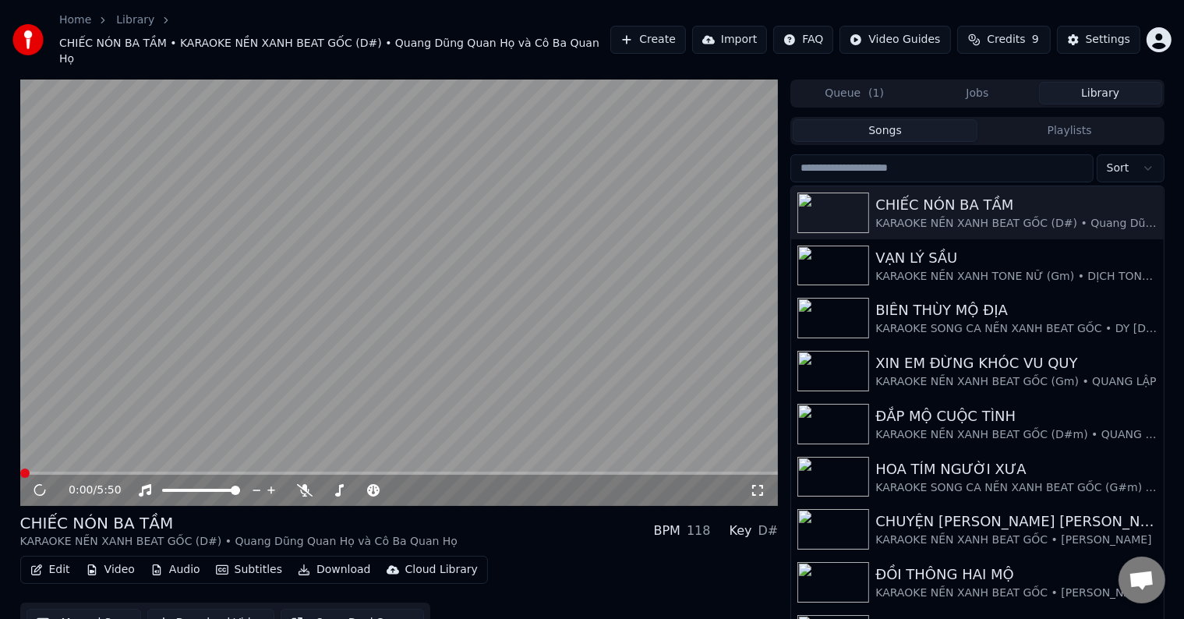
click at [91, 609] on button "Manual Sync" at bounding box center [84, 623] width 115 height 28
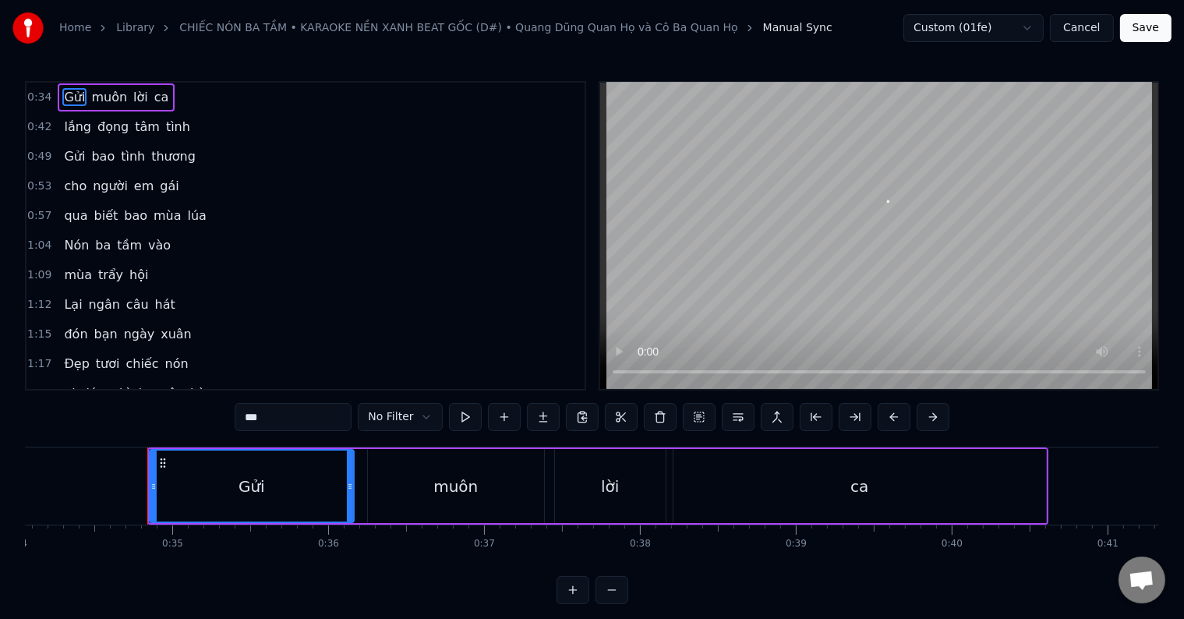
scroll to position [0, 5352]
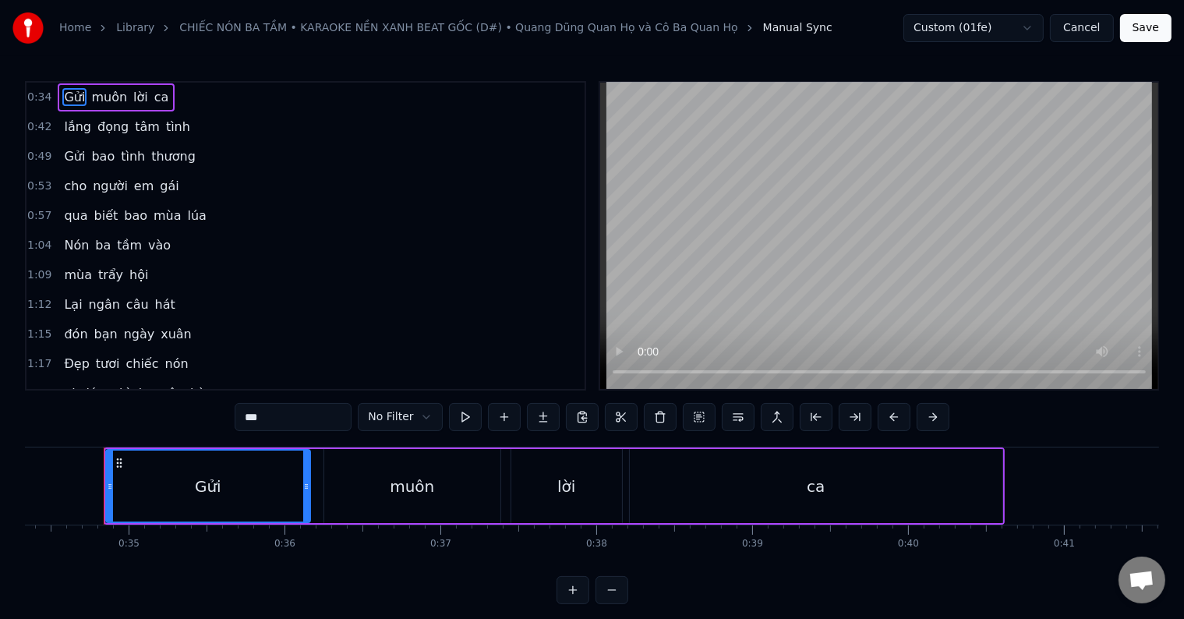
click at [69, 98] on span "Gửi" at bounding box center [74, 97] width 24 height 18
click at [502, 418] on button at bounding box center [504, 417] width 33 height 28
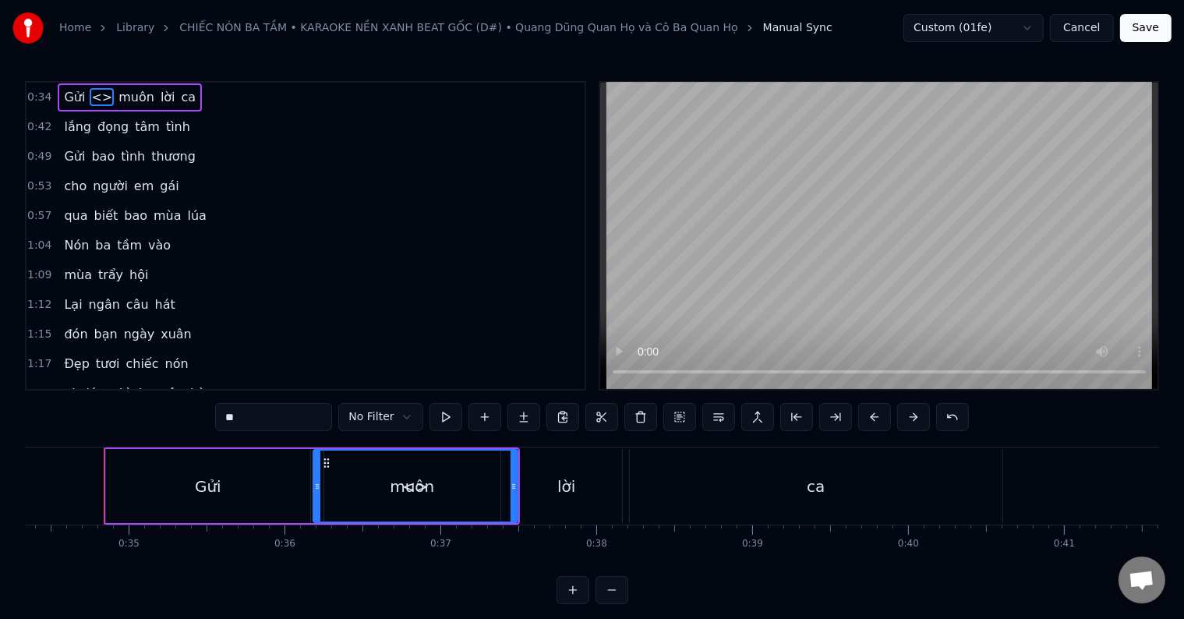
click at [224, 486] on div "Gửi" at bounding box center [208, 486] width 204 height 74
type input "***"
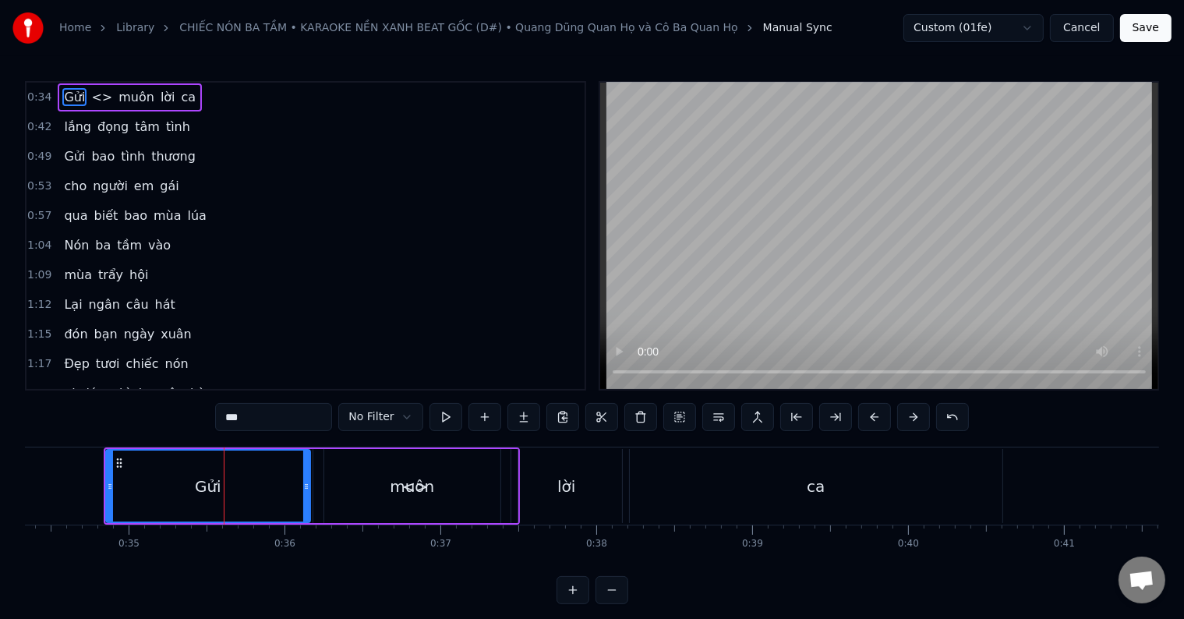
drag, startPoint x: 193, startPoint y: 486, endPoint x: 231, endPoint y: 486, distance: 38.2
click at [231, 486] on div "Gửi" at bounding box center [208, 486] width 203 height 71
drag, startPoint x: 228, startPoint y: 486, endPoint x: 171, endPoint y: 486, distance: 56.9
click at [171, 486] on div "Gửi" at bounding box center [208, 486] width 203 height 71
drag, startPoint x: 254, startPoint y: 416, endPoint x: 207, endPoint y: 415, distance: 47.6
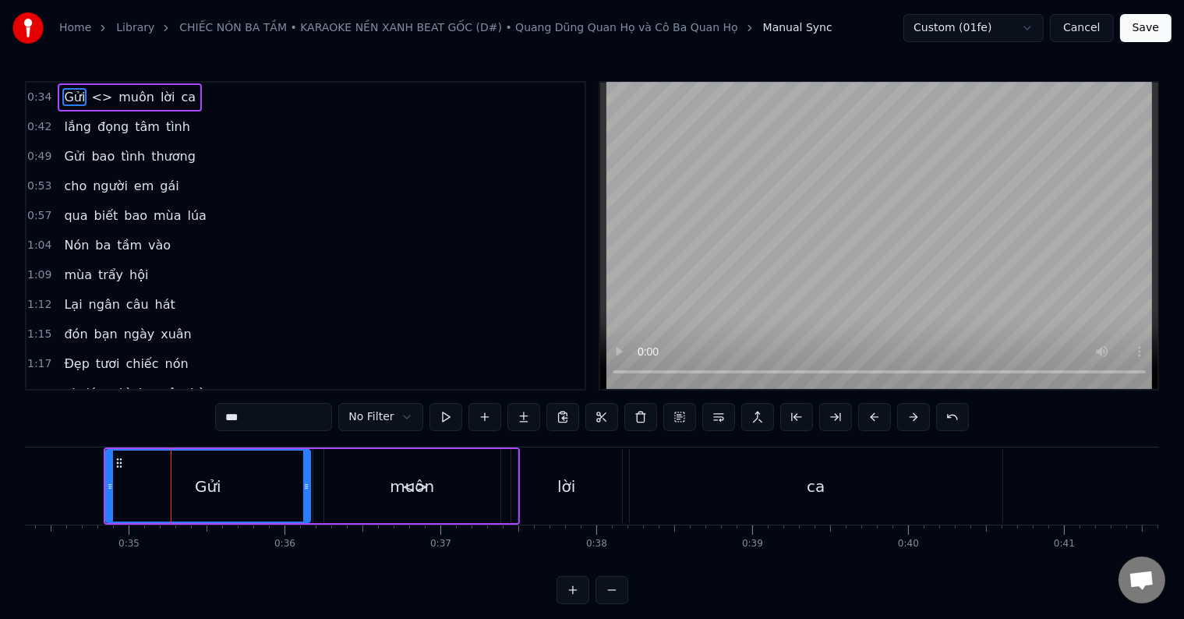
click at [207, 415] on div "0:34 Gửi <> muôn lời ca 0:42 lắng đọng [PERSON_NAME] 0:49 Gửi bao [PERSON_NAME]…" at bounding box center [592, 342] width 1134 height 523
click at [415, 492] on div "muôn" at bounding box center [412, 486] width 44 height 23
type input "****"
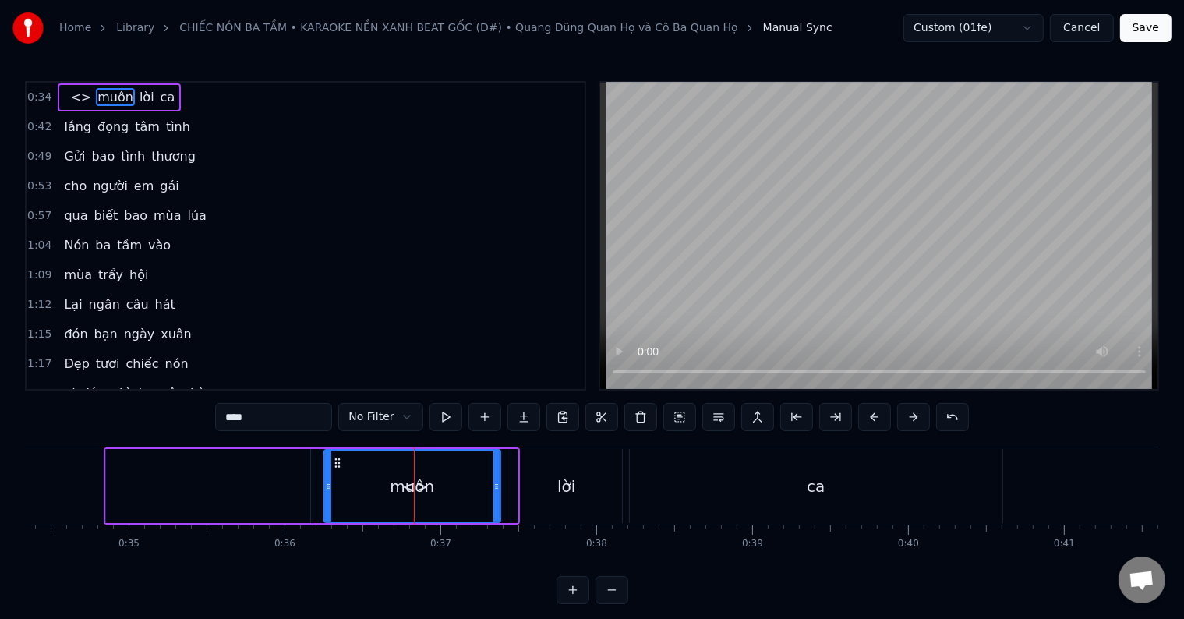
drag, startPoint x: 405, startPoint y: 486, endPoint x: 424, endPoint y: 484, distance: 18.8
click at [424, 484] on div "muôn" at bounding box center [412, 486] width 44 height 23
drag, startPoint x: 422, startPoint y: 486, endPoint x: 395, endPoint y: 487, distance: 27.3
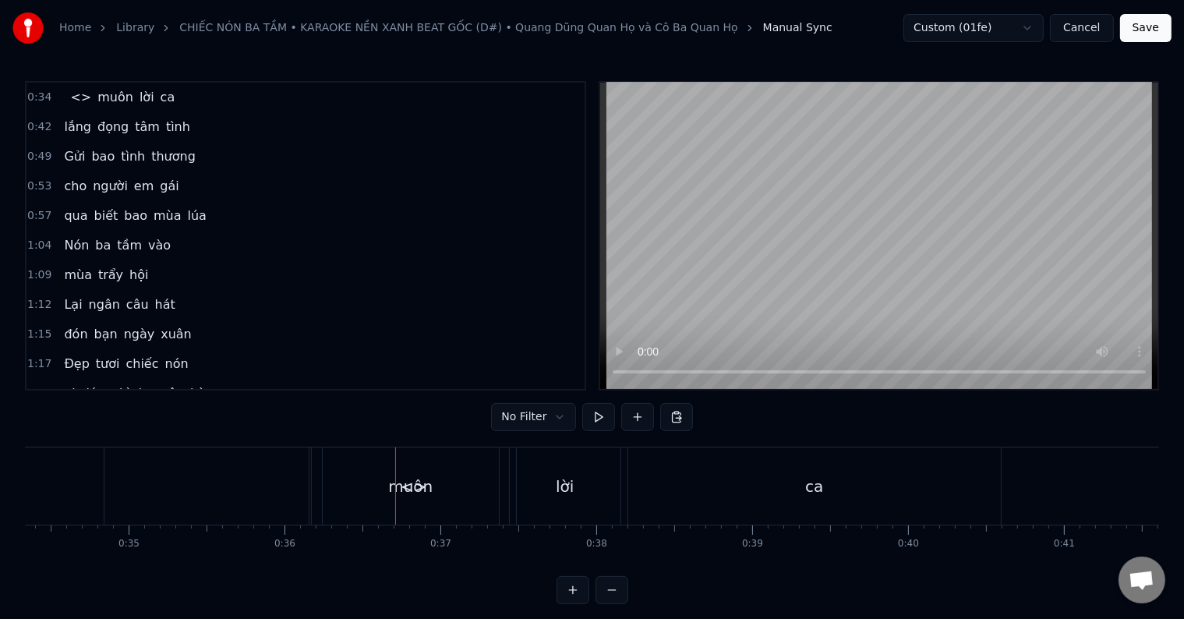
click at [1092, 27] on button "Cancel" at bounding box center [1081, 28] width 63 height 28
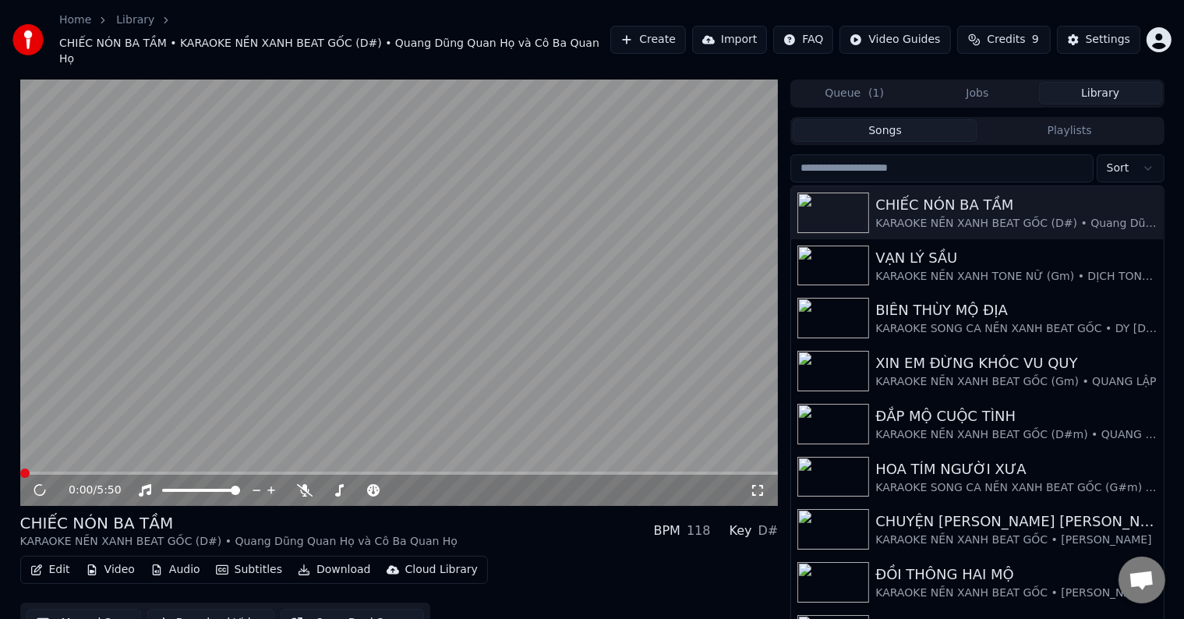
click at [91, 609] on button "Manual Sync" at bounding box center [84, 623] width 115 height 28
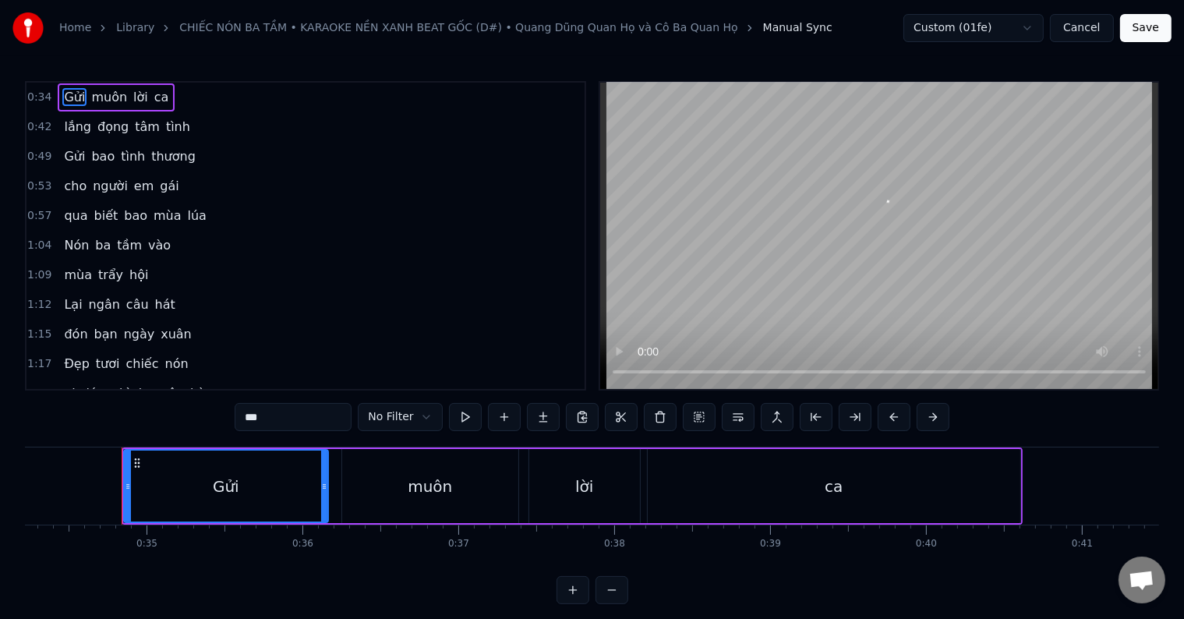
scroll to position [0, 5352]
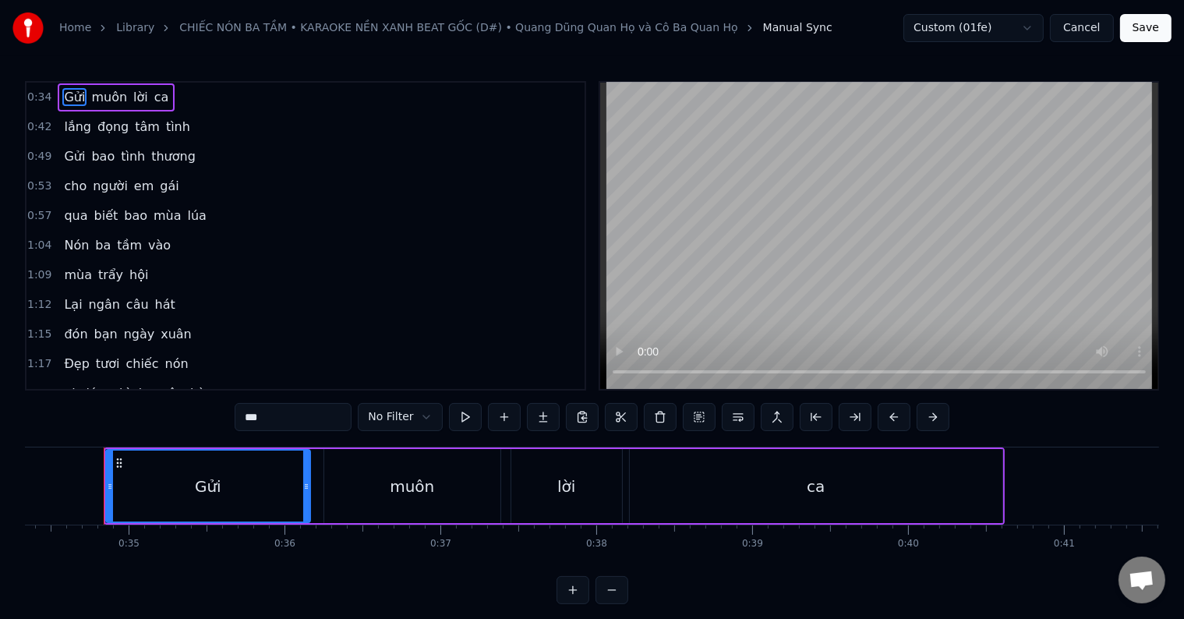
click at [1090, 34] on button "Cancel" at bounding box center [1081, 28] width 63 height 28
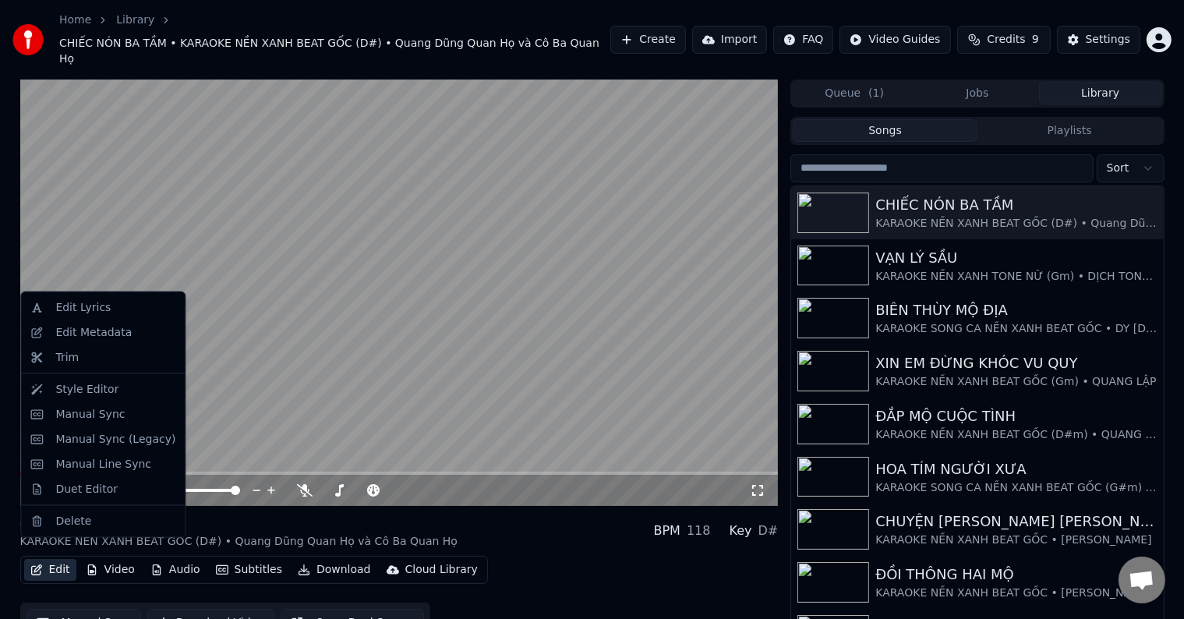
click at [62, 559] on button "Edit" at bounding box center [50, 570] width 52 height 22
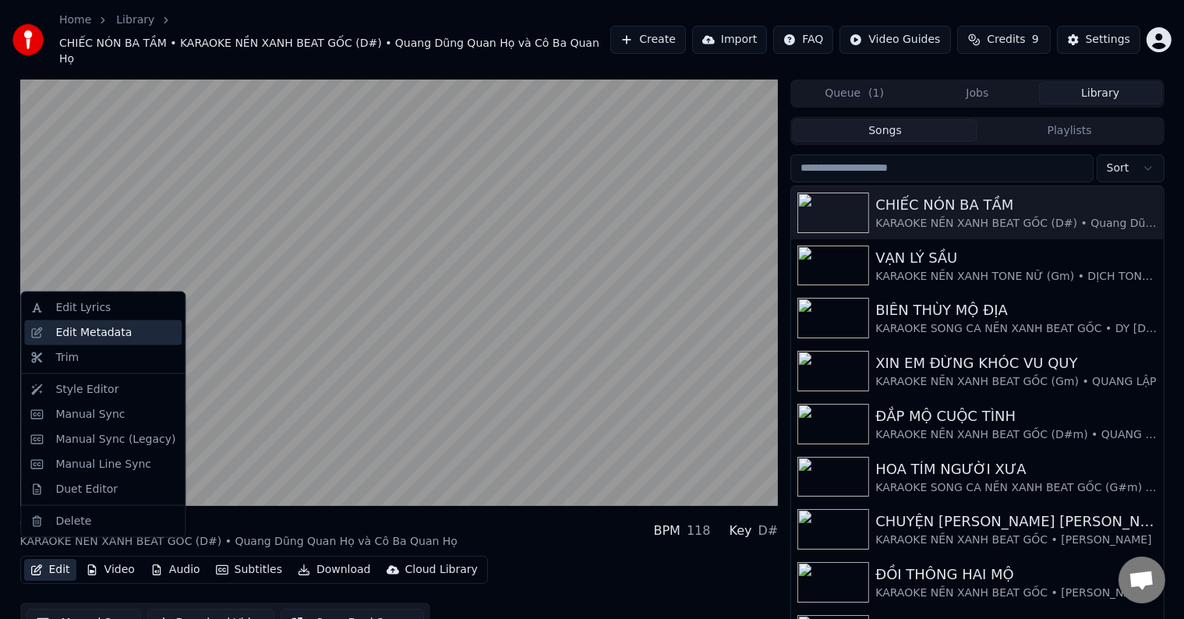
click at [97, 329] on div "Edit Metadata" at bounding box center [93, 333] width 76 height 16
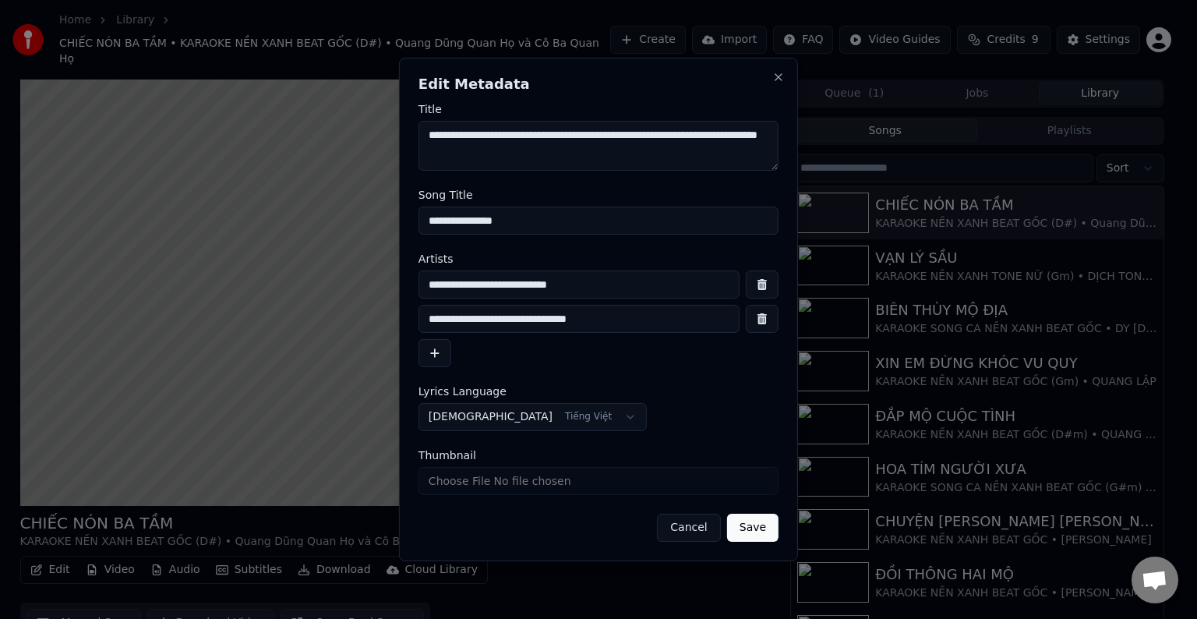
click at [687, 527] on button "Cancel" at bounding box center [688, 528] width 63 height 28
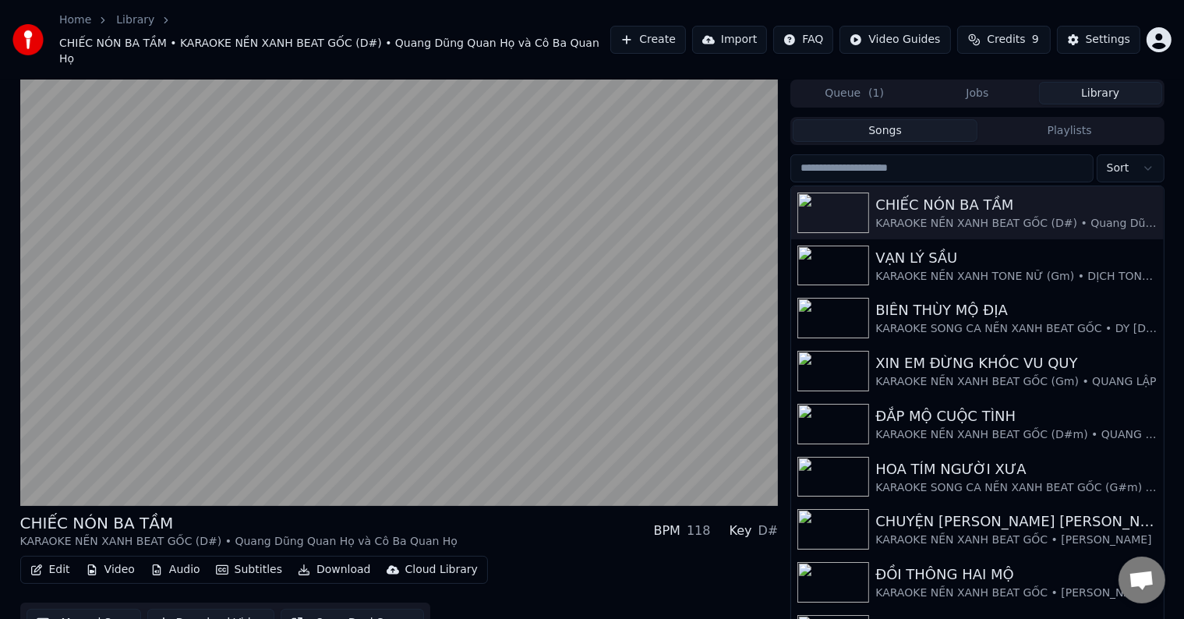
click at [86, 609] on button "Manual Sync" at bounding box center [84, 623] width 115 height 28
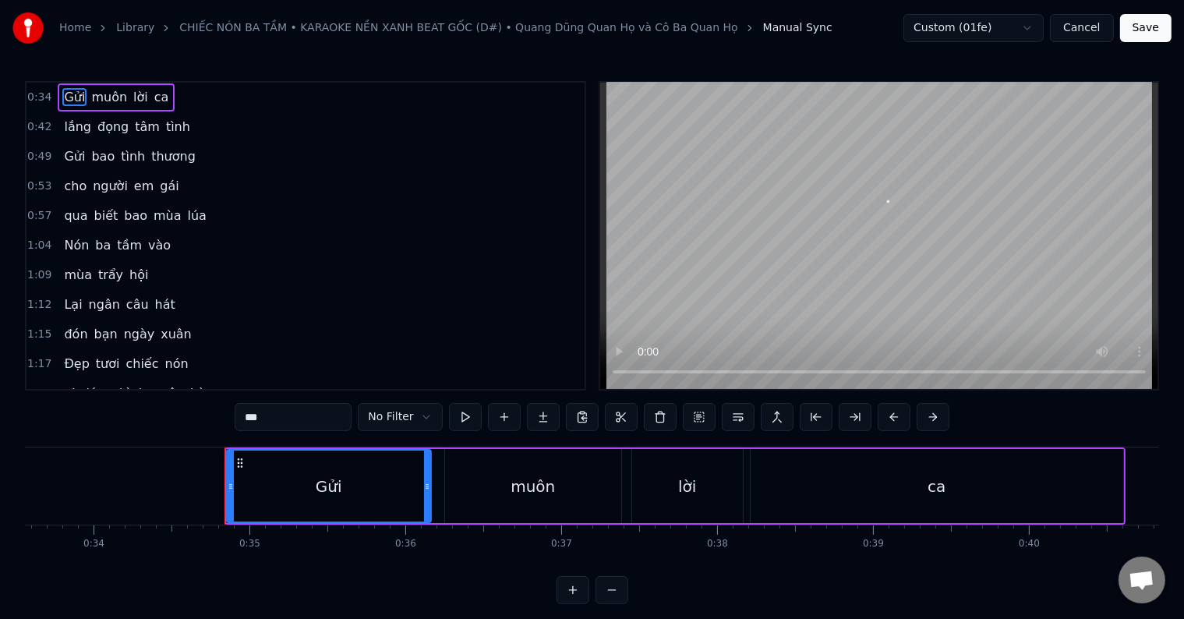
scroll to position [0, 5352]
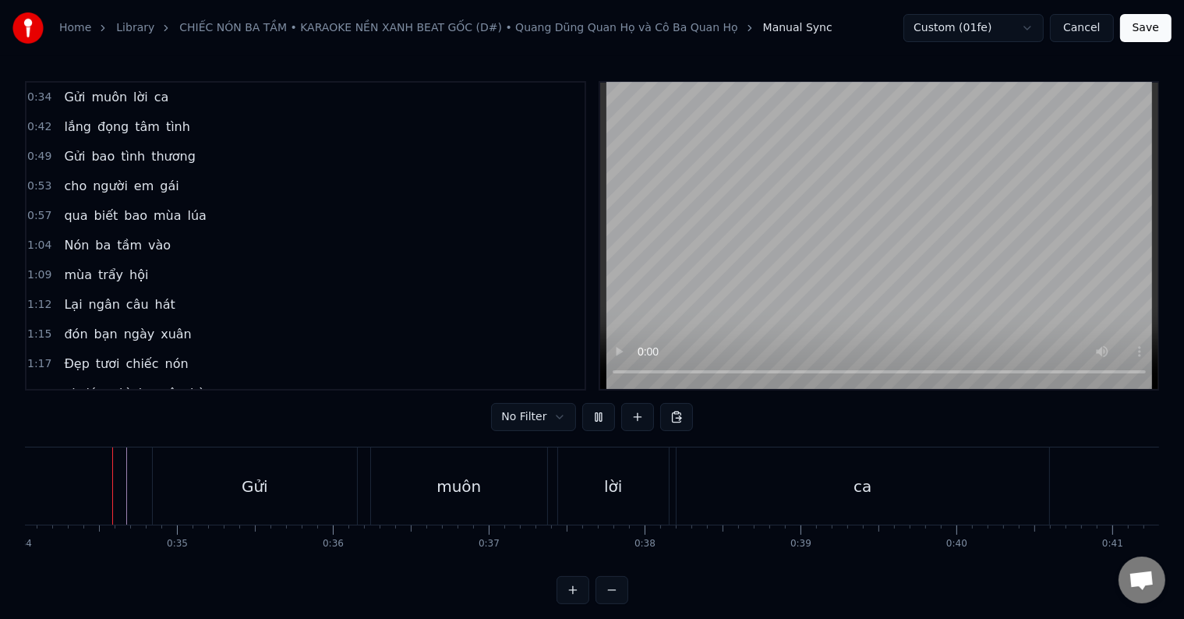
scroll to position [23, 0]
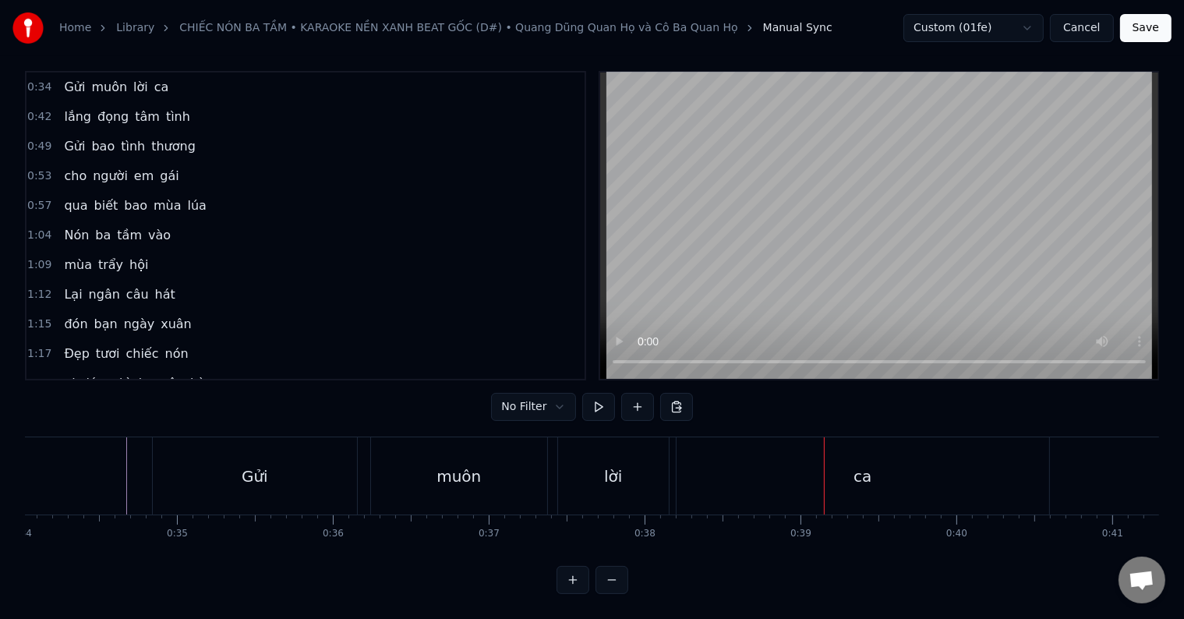
click at [250, 469] on div "Gửi" at bounding box center [255, 476] width 27 height 23
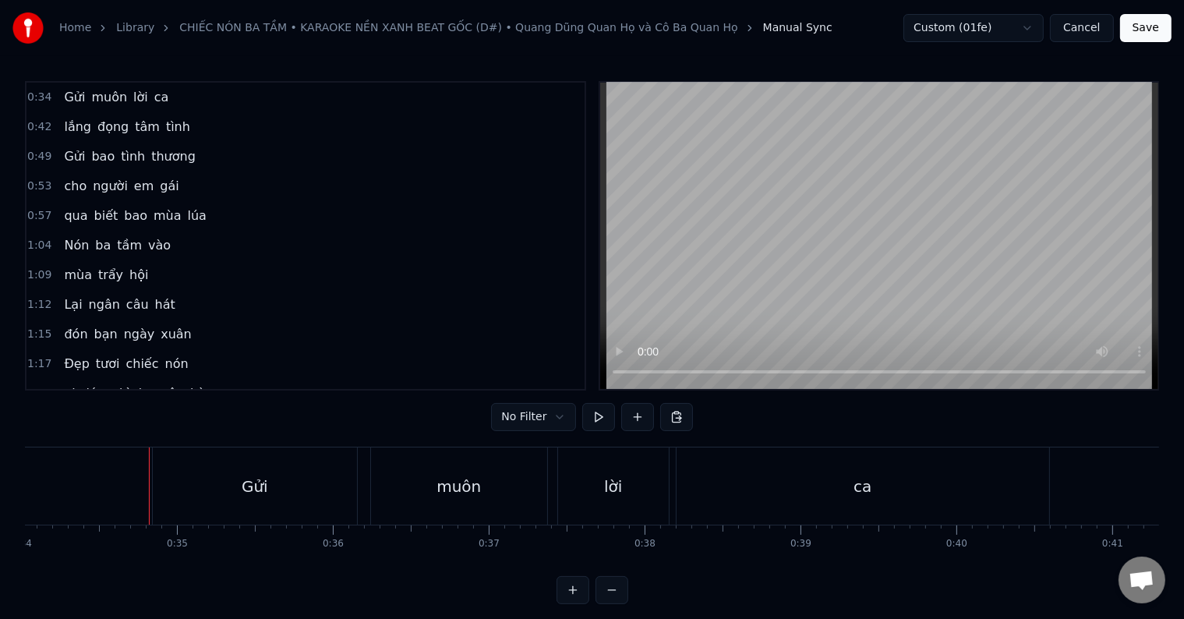
click at [634, 420] on button at bounding box center [637, 417] width 33 height 28
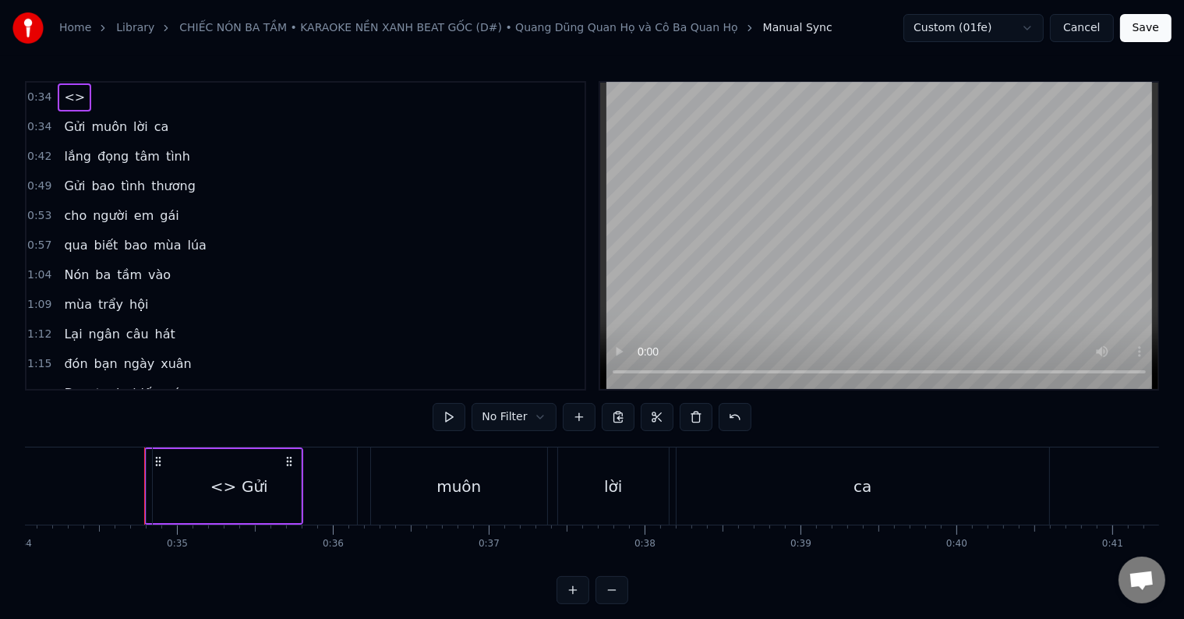
click at [225, 489] on div "Gửi" at bounding box center [255, 485] width 204 height 77
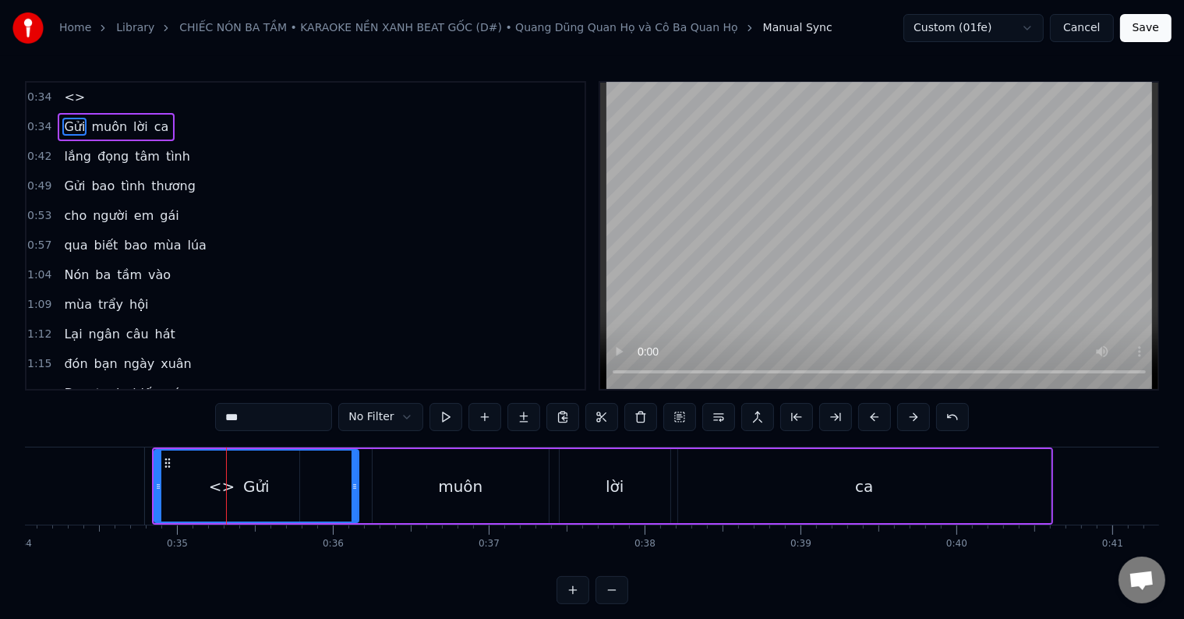
click at [226, 489] on div at bounding box center [226, 485] width 1 height 77
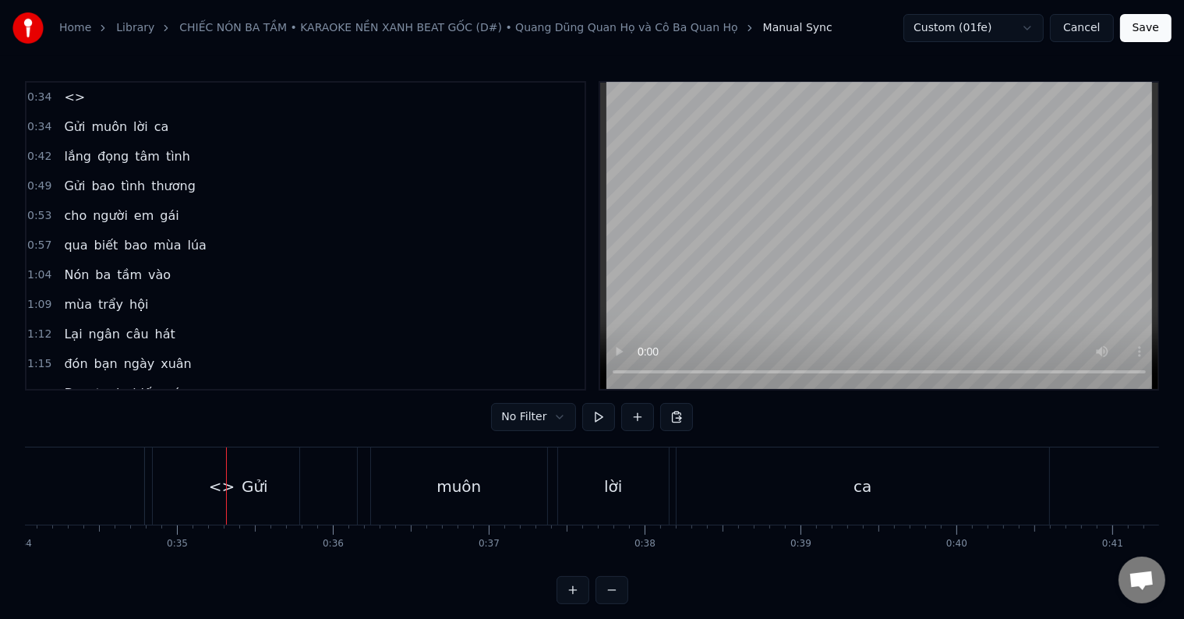
click at [224, 490] on div "Gửi" at bounding box center [255, 485] width 204 height 77
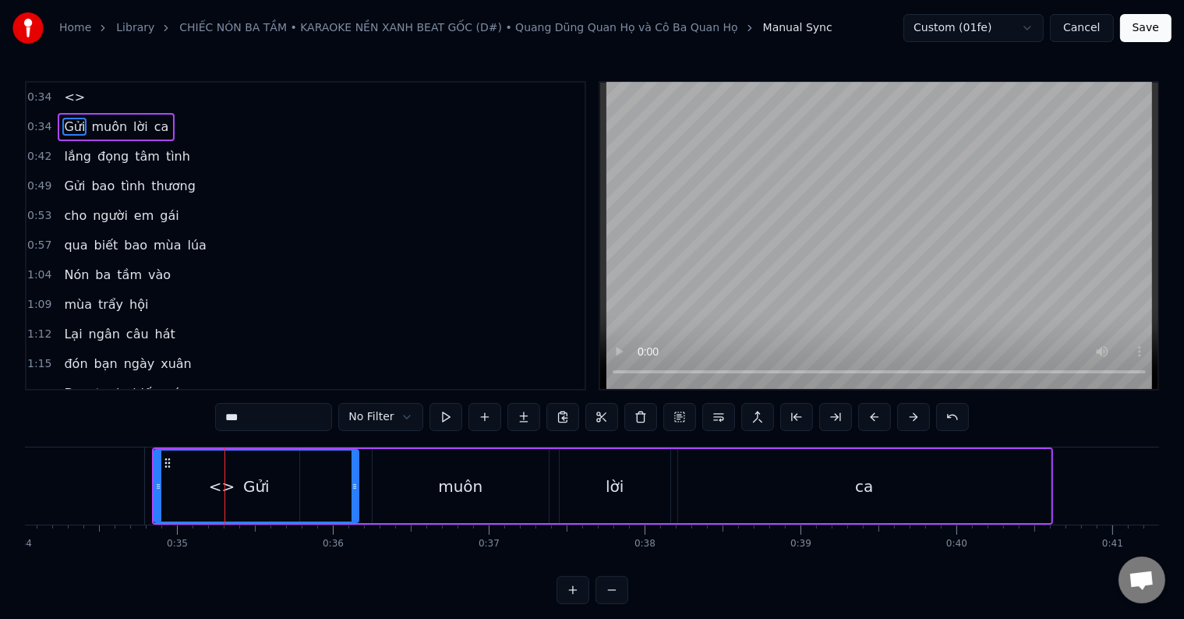
click at [224, 490] on div at bounding box center [224, 485] width 1 height 77
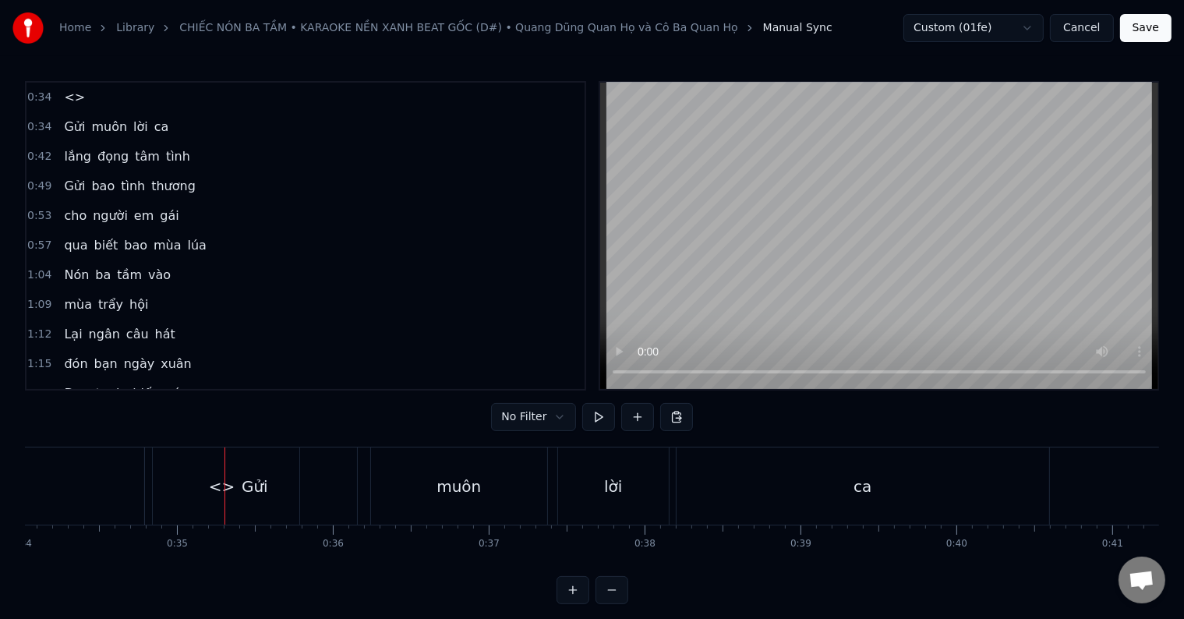
click at [217, 482] on div "Gửi" at bounding box center [255, 485] width 204 height 77
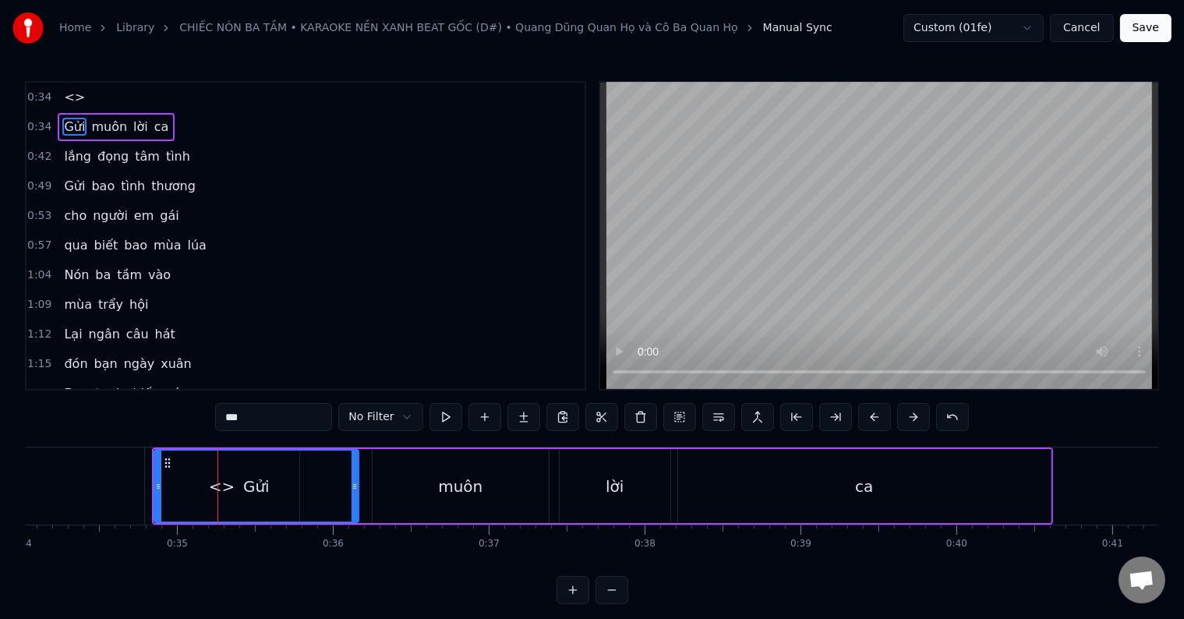
click at [217, 482] on div at bounding box center [217, 485] width 1 height 77
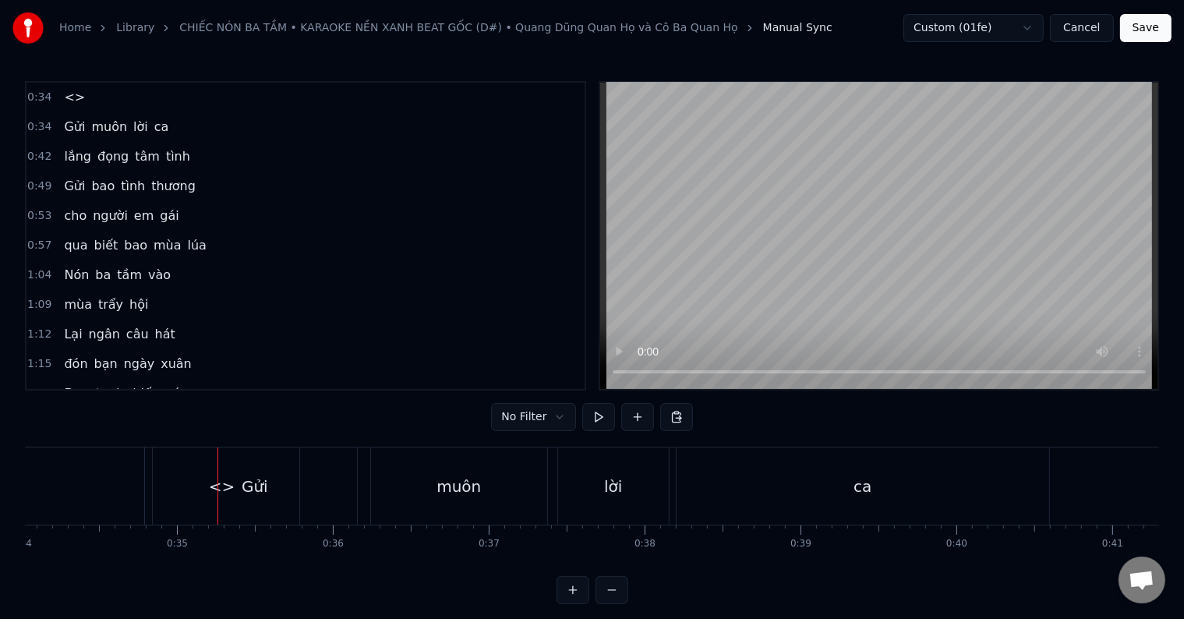
click at [217, 482] on div at bounding box center [217, 485] width 1 height 77
click at [71, 97] on span "<>" at bounding box center [74, 97] width 24 height 18
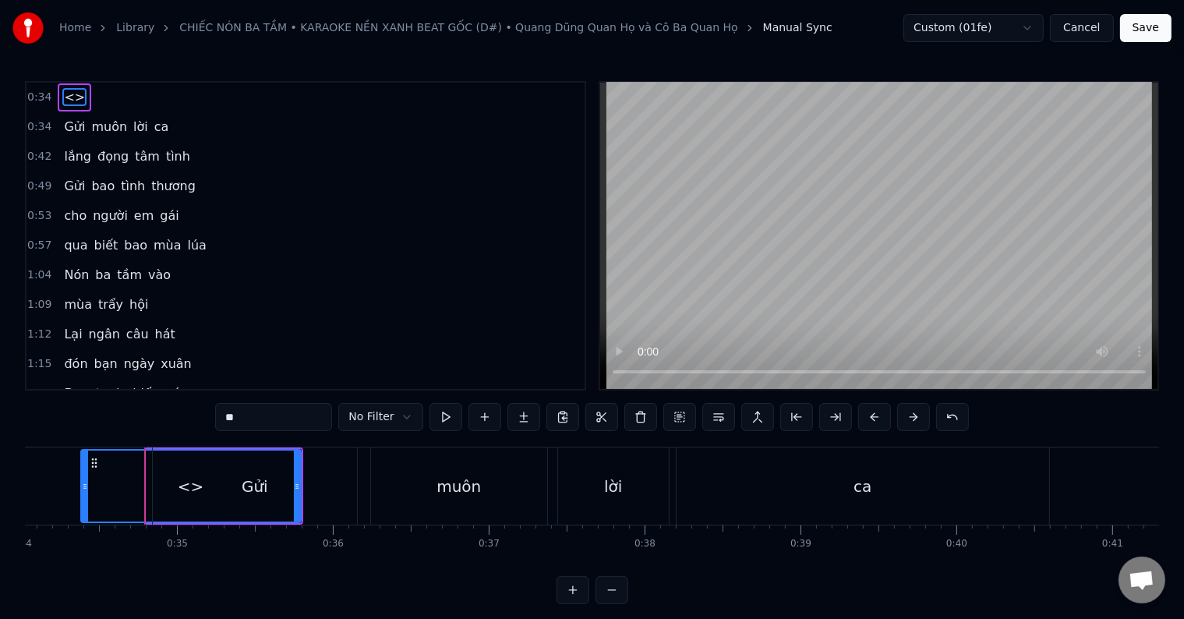
drag, startPoint x: 147, startPoint y: 489, endPoint x: 81, endPoint y: 483, distance: 65.7
click at [82, 483] on icon at bounding box center [85, 486] width 6 height 12
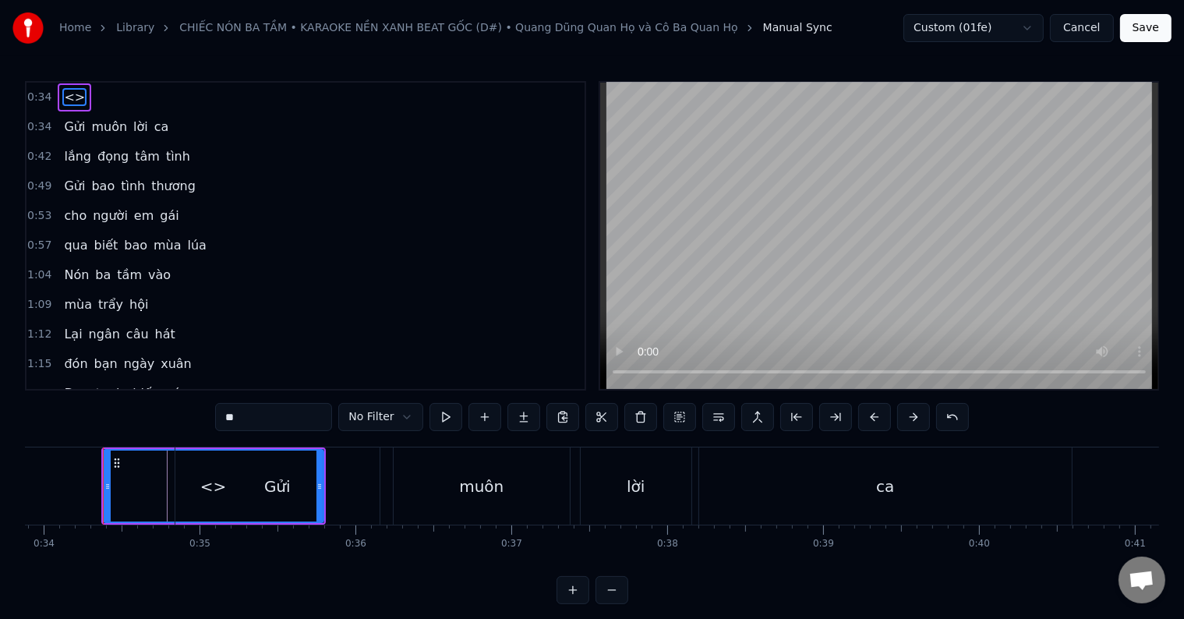
drag, startPoint x: 320, startPoint y: 485, endPoint x: 256, endPoint y: 485, distance: 63.9
click at [256, 485] on div "Gửi" at bounding box center [277, 485] width 204 height 77
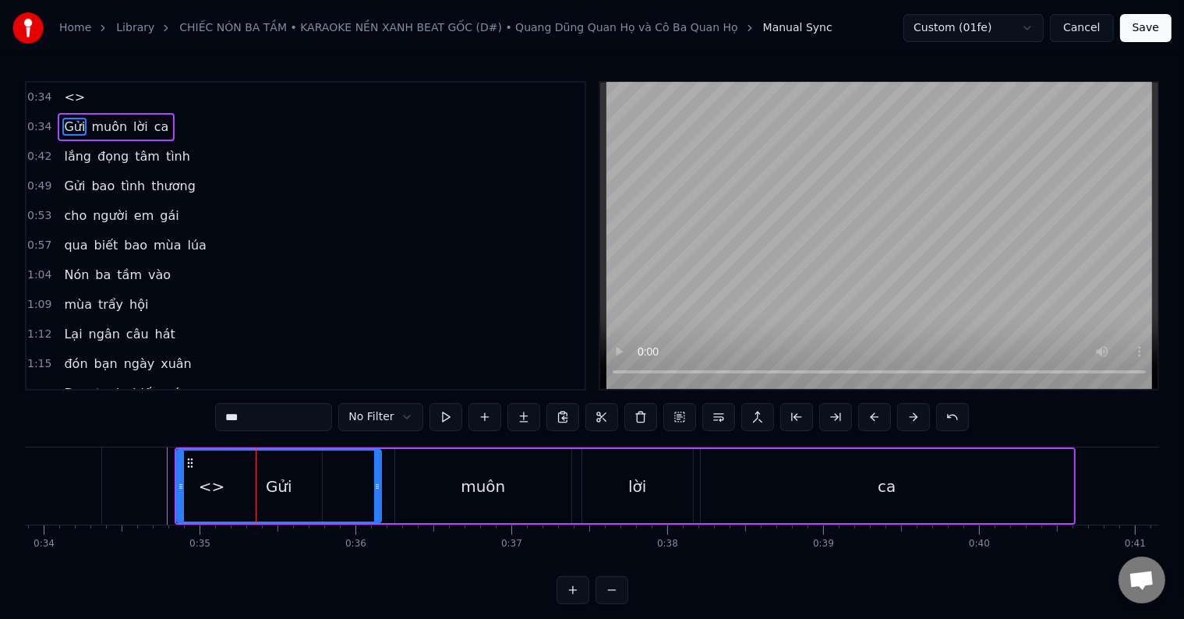
click at [62, 102] on span "<>" at bounding box center [74, 97] width 24 height 18
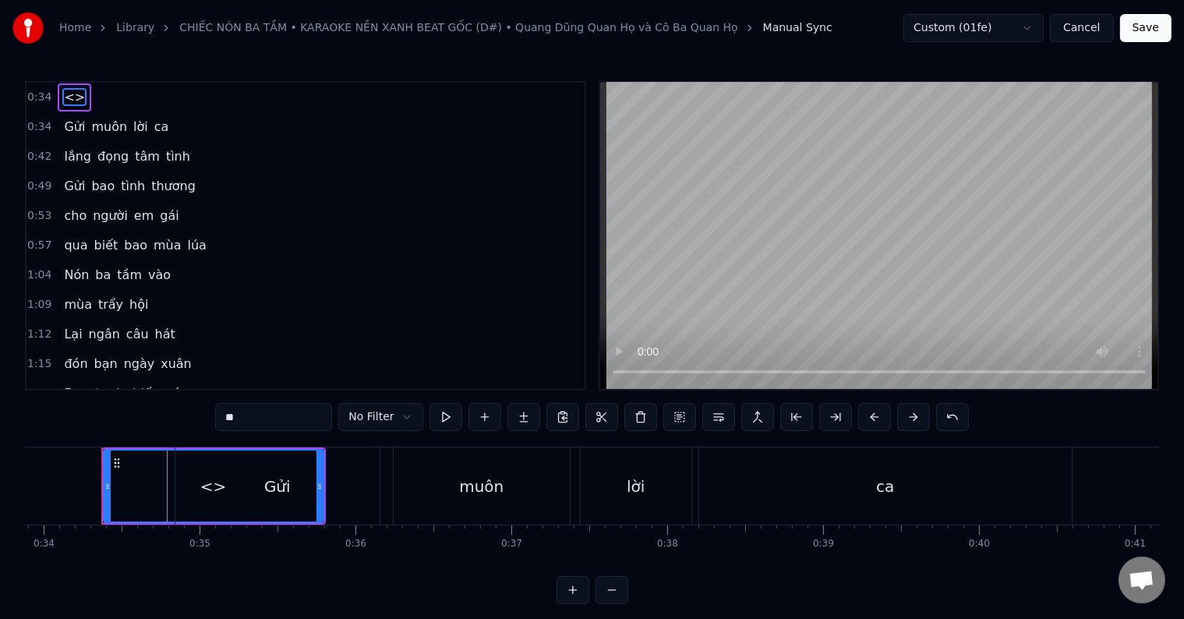
scroll to position [0, 5279]
click at [140, 482] on div "<>" at bounding box center [216, 486] width 218 height 71
click at [213, 487] on div "Gửi" at bounding box center [280, 485] width 204 height 77
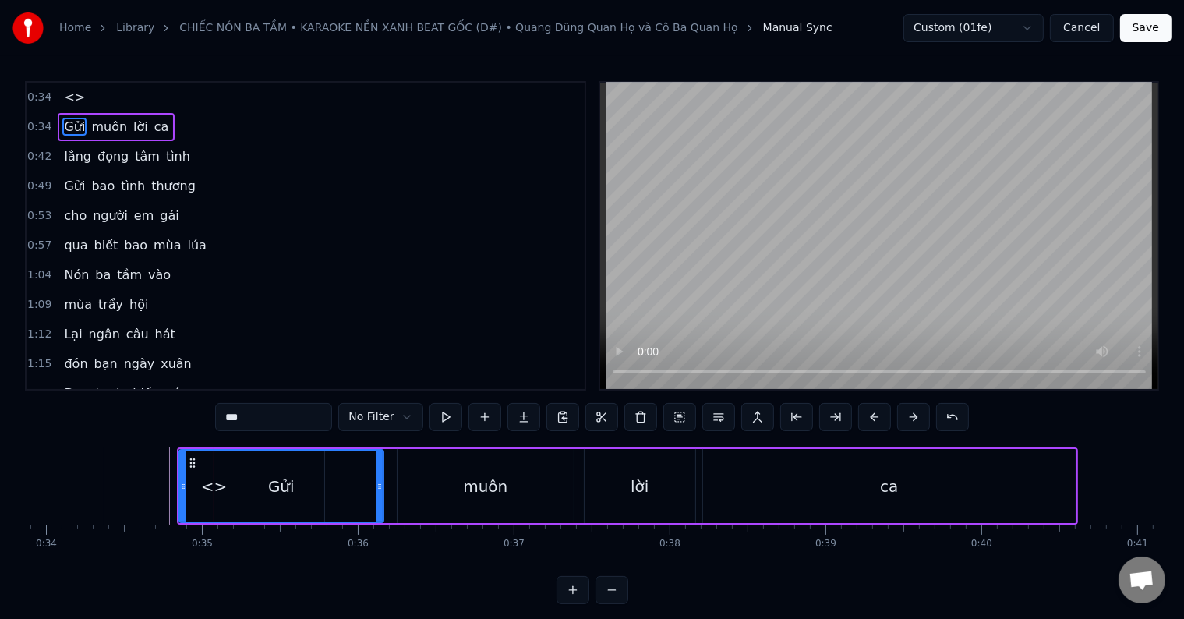
click at [65, 124] on span "Gửi" at bounding box center [74, 127] width 24 height 18
click at [65, 99] on span "<>" at bounding box center [74, 97] width 24 height 18
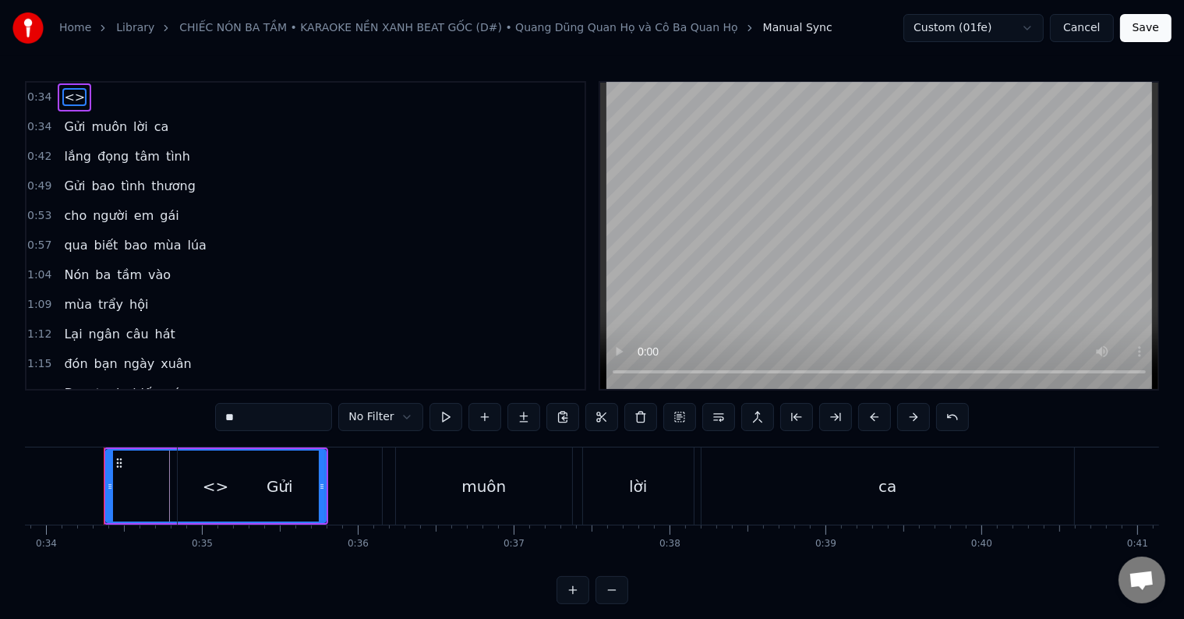
drag, startPoint x: 319, startPoint y: 486, endPoint x: 198, endPoint y: 486, distance: 120.8
click at [199, 486] on div "Gửi" at bounding box center [280, 485] width 204 height 77
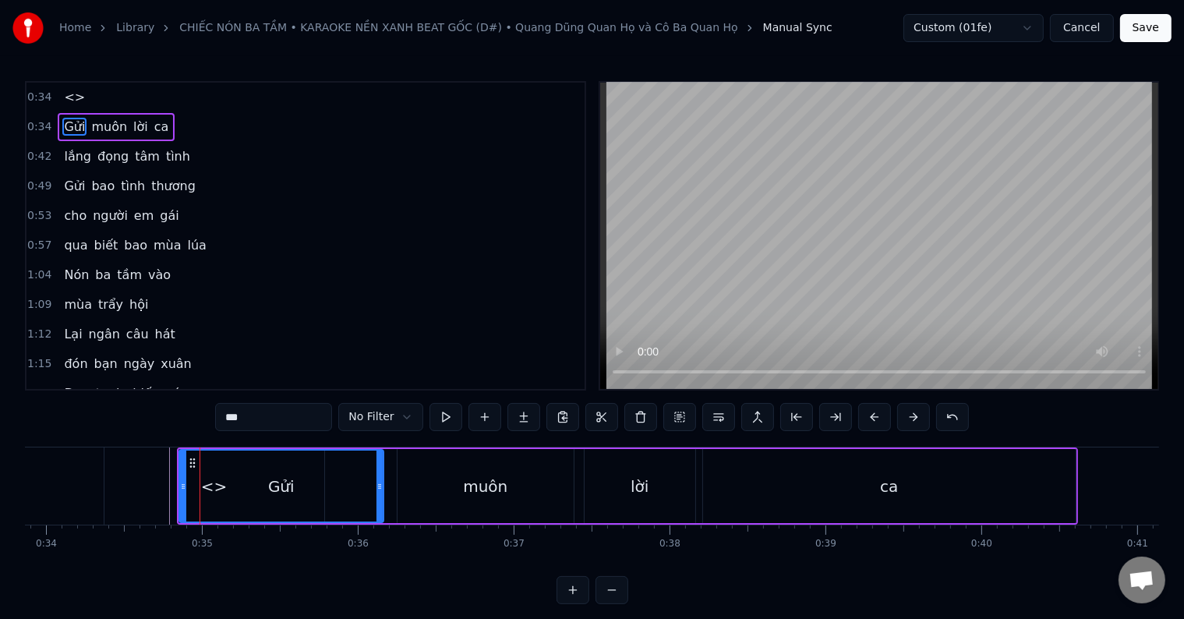
click at [69, 99] on span "<>" at bounding box center [74, 97] width 24 height 18
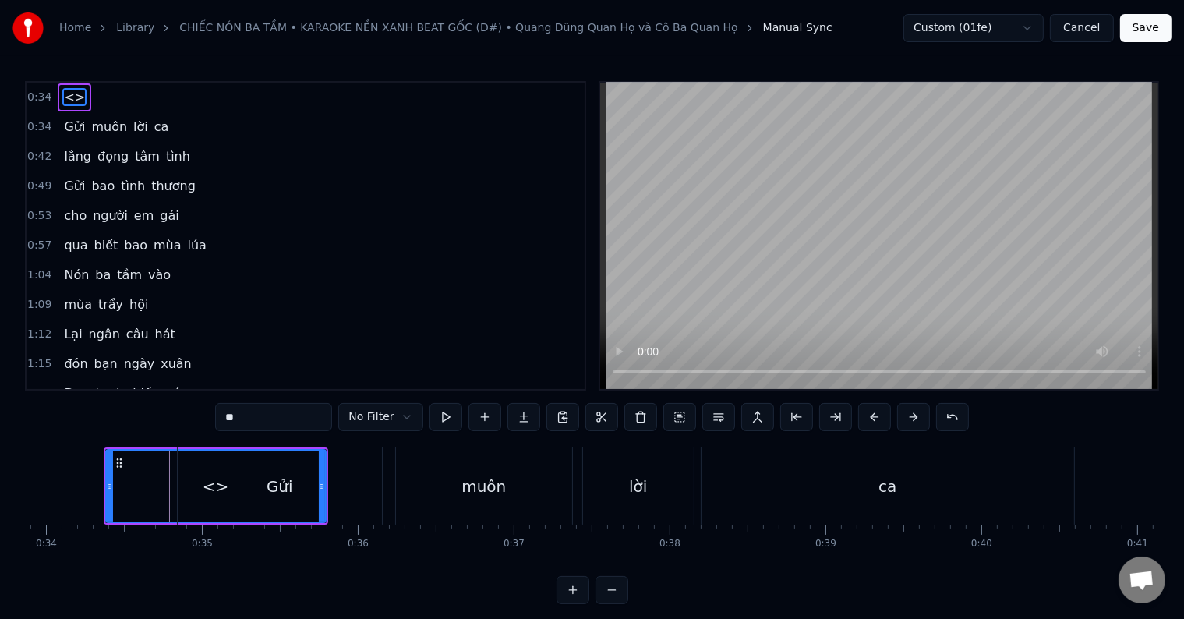
click at [107, 486] on icon at bounding box center [110, 486] width 6 height 12
drag, startPoint x: 106, startPoint y: 486, endPoint x: 31, endPoint y: 479, distance: 75.2
click at [32, 479] on div at bounding box center [35, 486] width 6 height 71
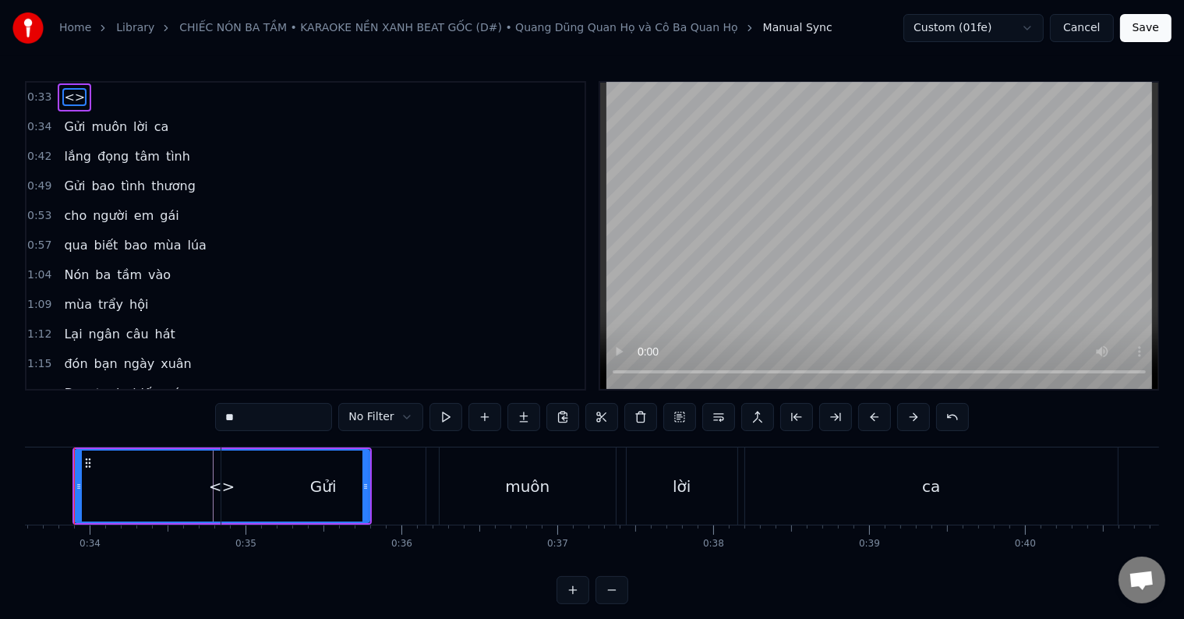
scroll to position [0, 5207]
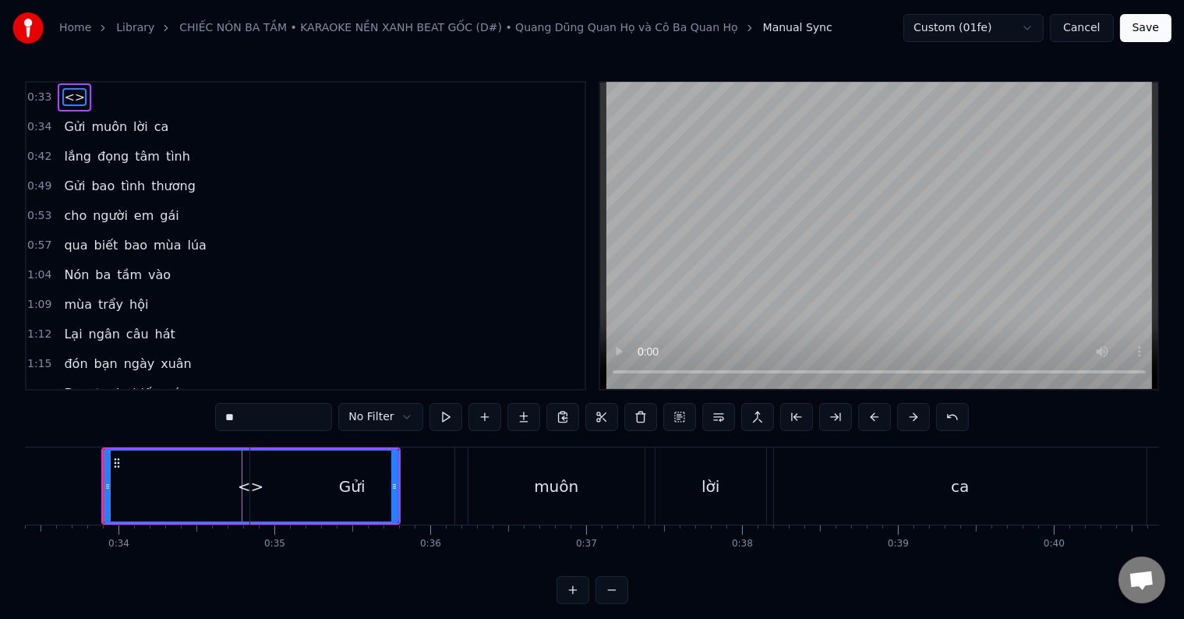
click at [106, 482] on icon at bounding box center [107, 486] width 6 height 12
drag, startPoint x: 394, startPoint y: 482, endPoint x: 256, endPoint y: 483, distance: 138.0
click at [256, 483] on div "Gửi" at bounding box center [352, 485] width 204 height 77
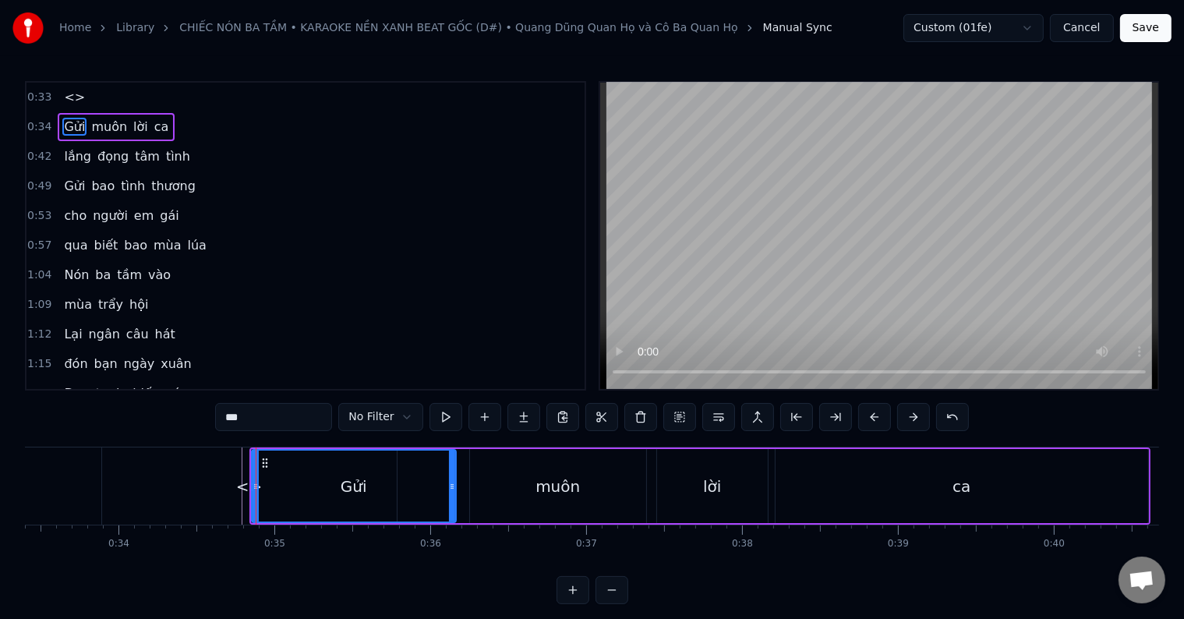
click at [115, 477] on div "<>" at bounding box center [249, 485] width 295 height 77
type input "**"
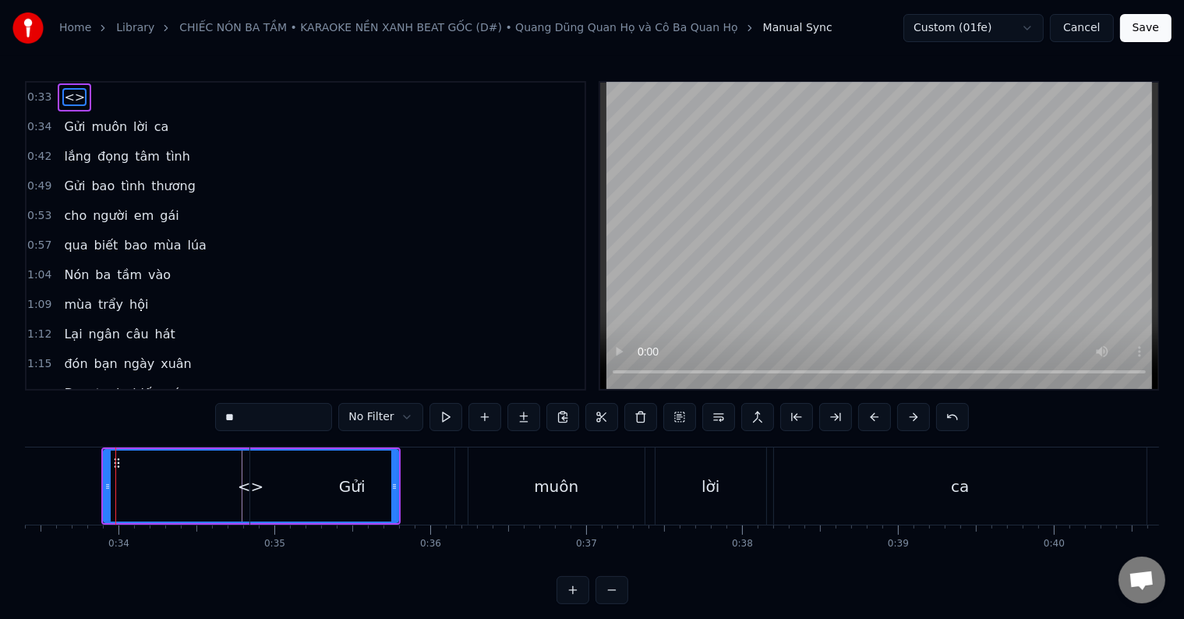
click at [103, 480] on div "<>" at bounding box center [251, 486] width 296 height 74
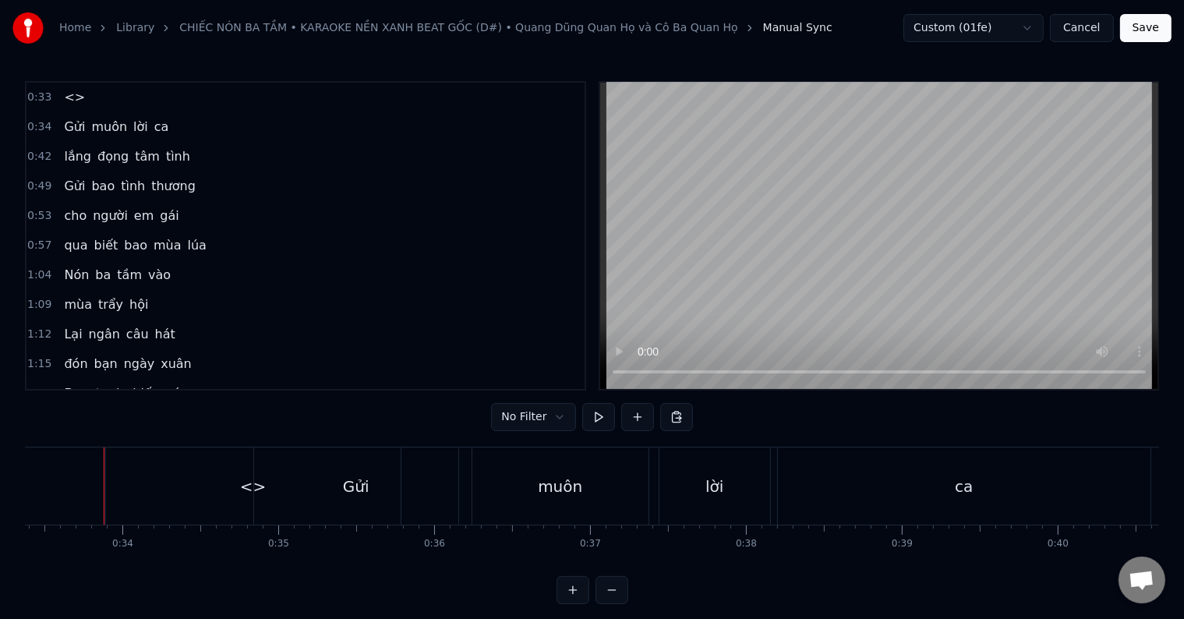
click at [70, 100] on span "<>" at bounding box center [74, 97] width 24 height 18
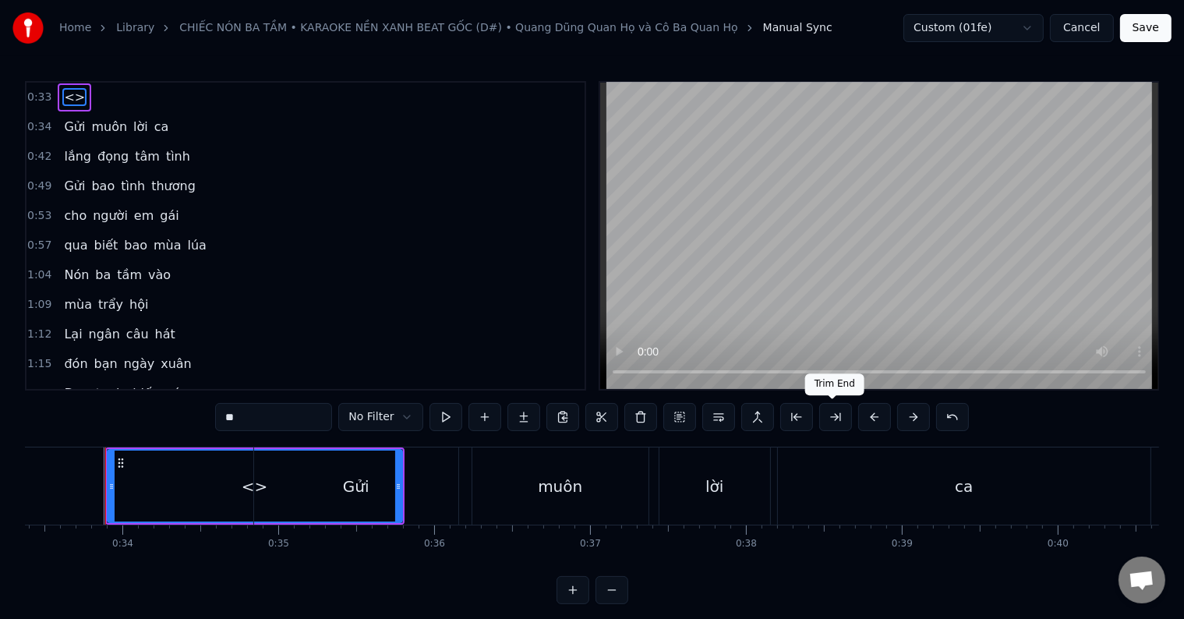
click at [832, 418] on button at bounding box center [835, 417] width 33 height 28
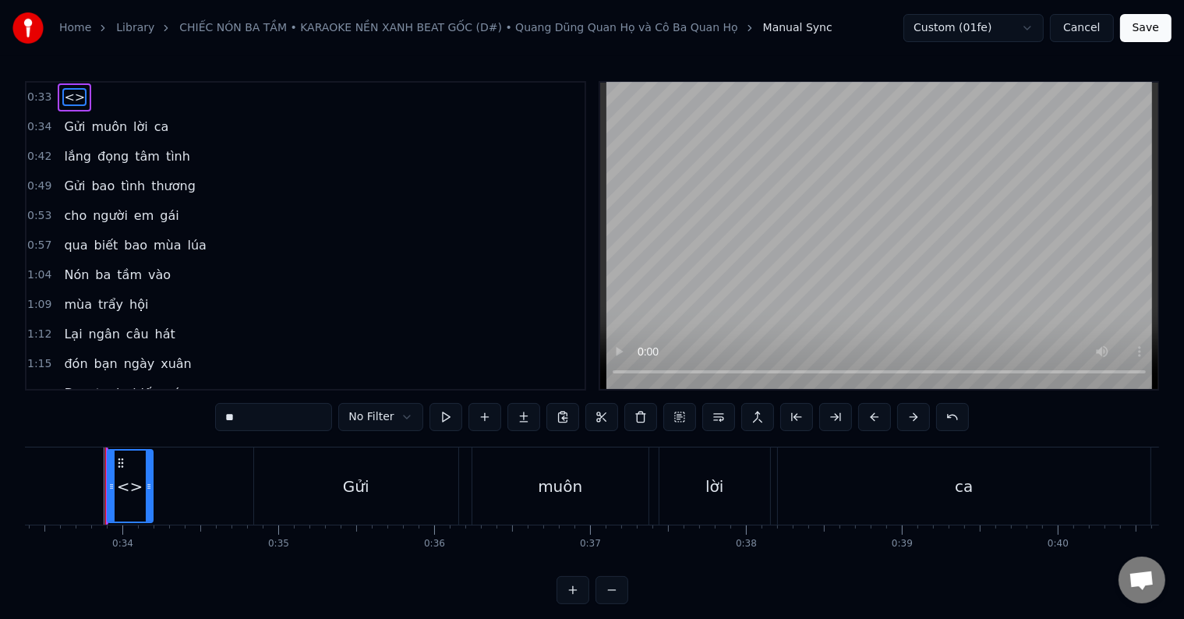
drag, startPoint x: 101, startPoint y: 484, endPoint x: 147, endPoint y: 484, distance: 46.8
click at [147, 484] on icon at bounding box center [149, 486] width 6 height 12
drag, startPoint x: 111, startPoint y: 484, endPoint x: 58, endPoint y: 483, distance: 52.2
click at [58, 483] on icon at bounding box center [59, 486] width 6 height 12
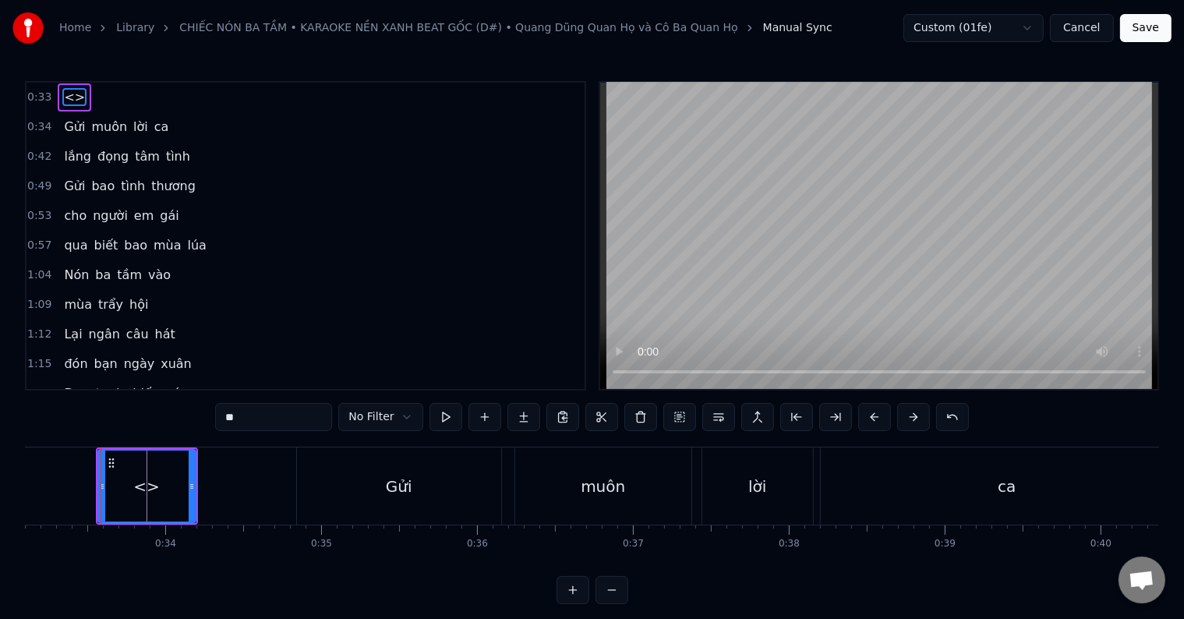
scroll to position [0, 5157]
drag, startPoint x: 194, startPoint y: 486, endPoint x: 292, endPoint y: 486, distance: 98.2
click at [292, 486] on icon at bounding box center [293, 486] width 6 height 12
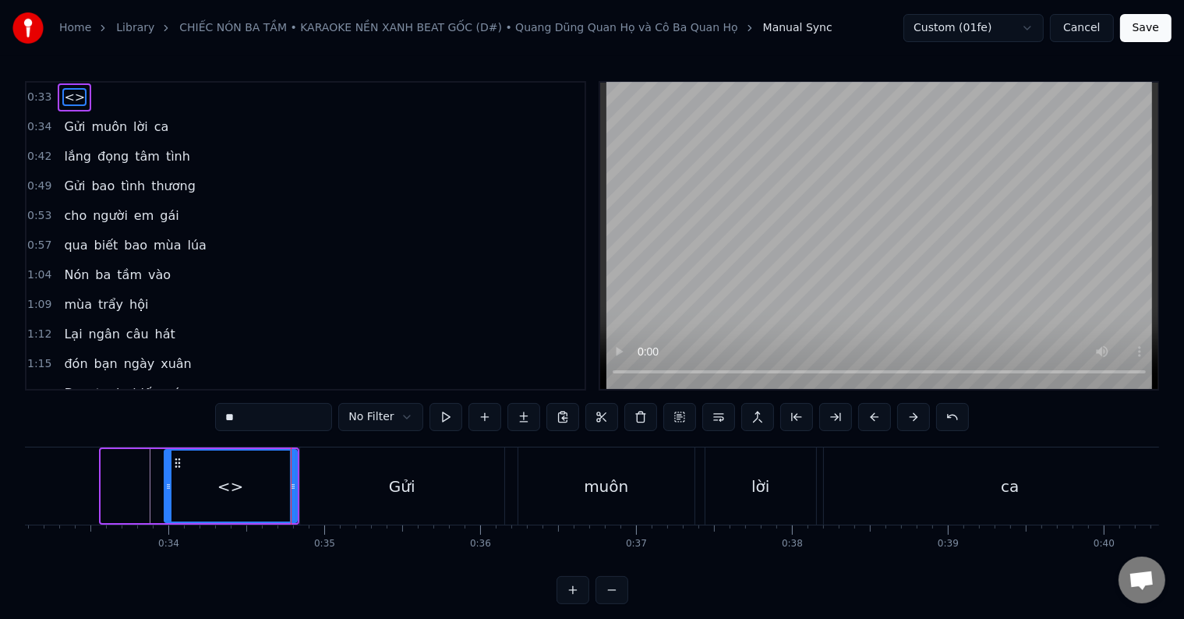
drag, startPoint x: 105, startPoint y: 485, endPoint x: 168, endPoint y: 493, distance: 63.7
click at [168, 493] on div at bounding box center [168, 486] width 6 height 71
drag, startPoint x: 249, startPoint y: 420, endPoint x: 210, endPoint y: 415, distance: 39.4
click at [210, 424] on div "0:33 <> 0:34 Gửi muôn lời ca 0:42 lắng đọng [PERSON_NAME] 0:49 Gửi bao [PERSON_…" at bounding box center [592, 342] width 1134 height 523
type input "*"
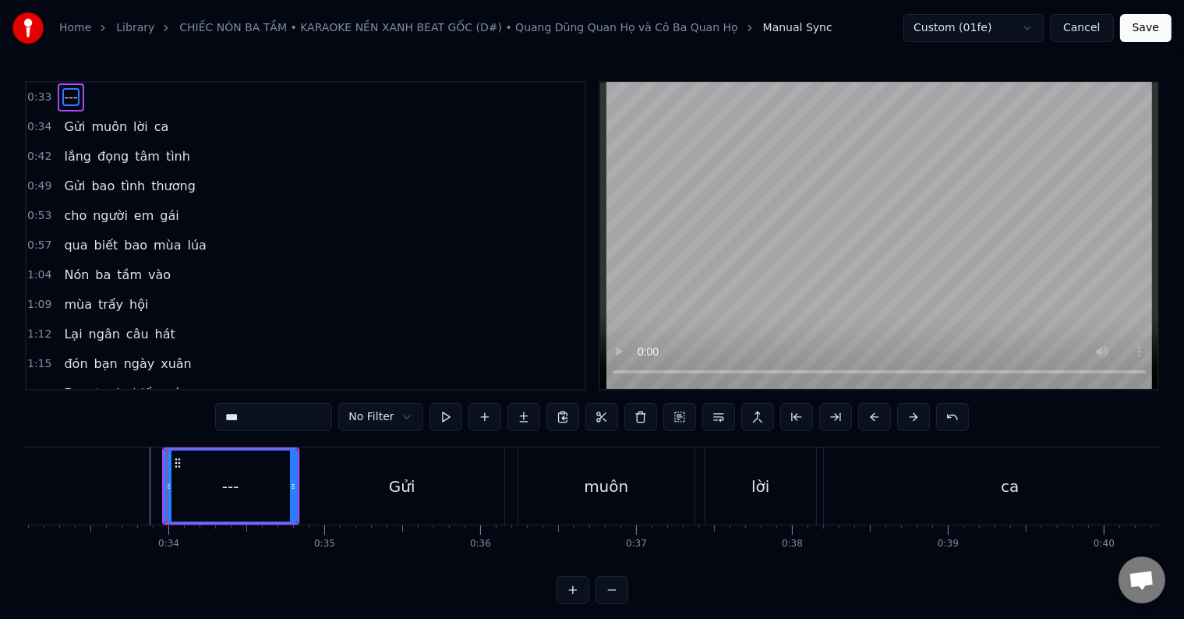
type input "***"
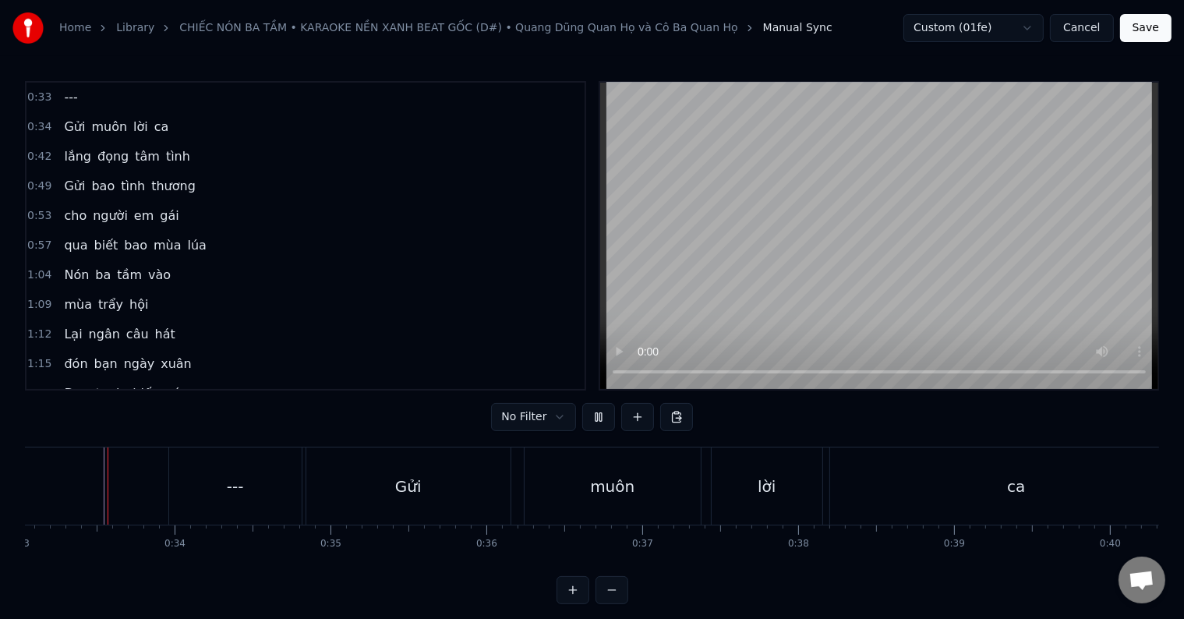
scroll to position [23, 0]
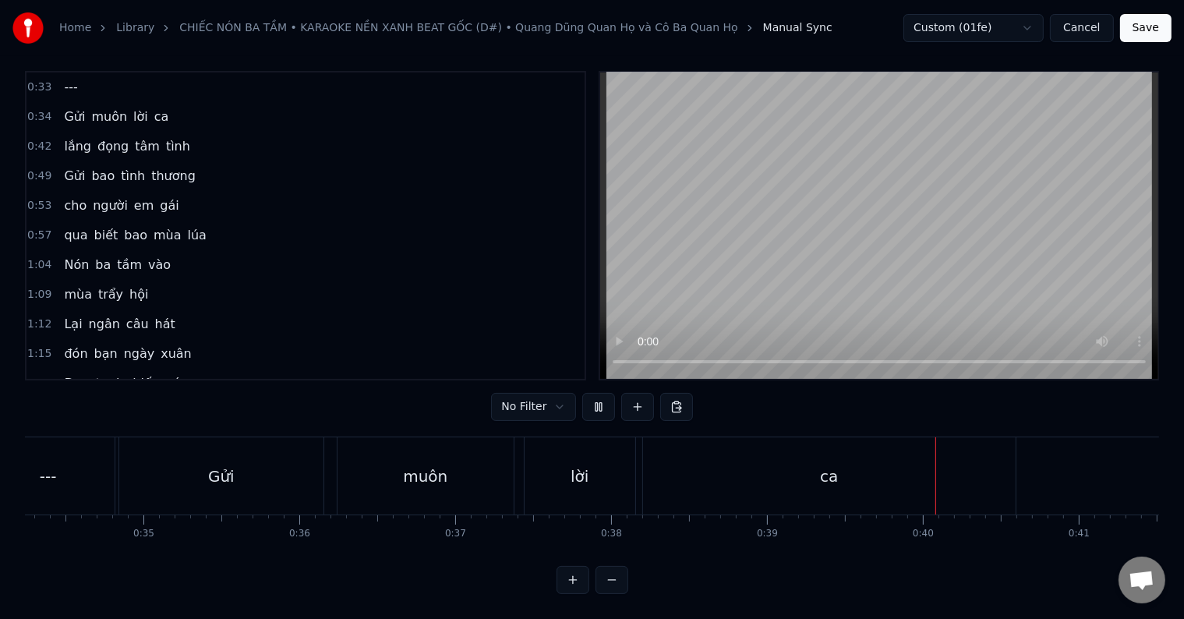
click at [76, 464] on div "Gửi muôn lời ca" at bounding box center [340, 475] width 901 height 77
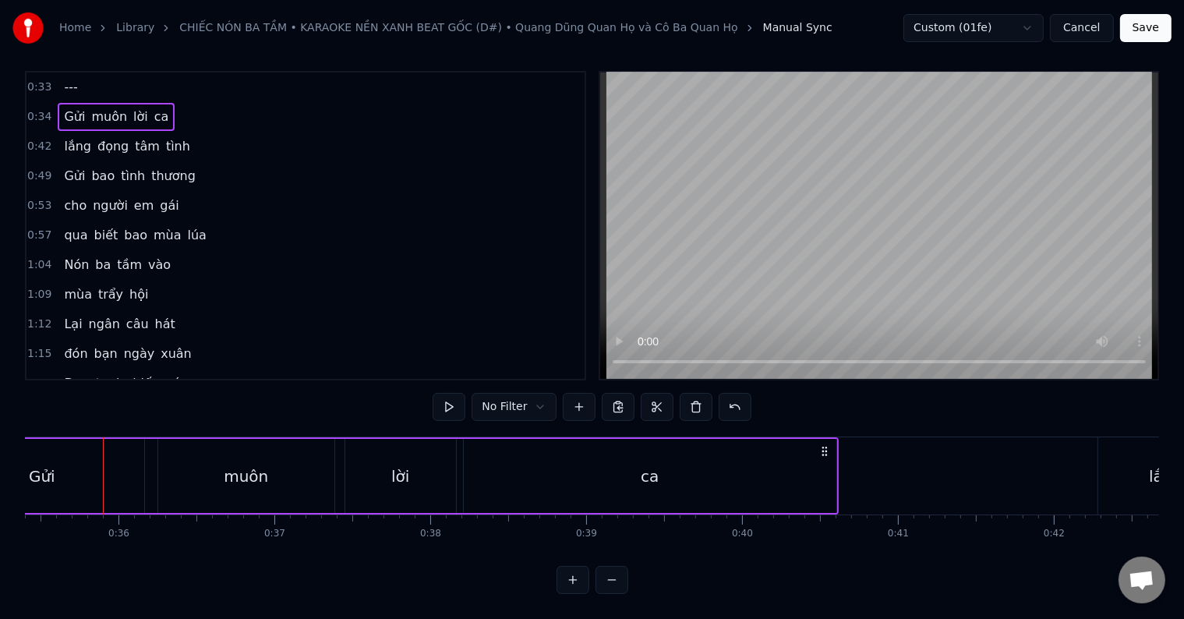
click at [65, 78] on span "---" at bounding box center [70, 87] width 16 height 18
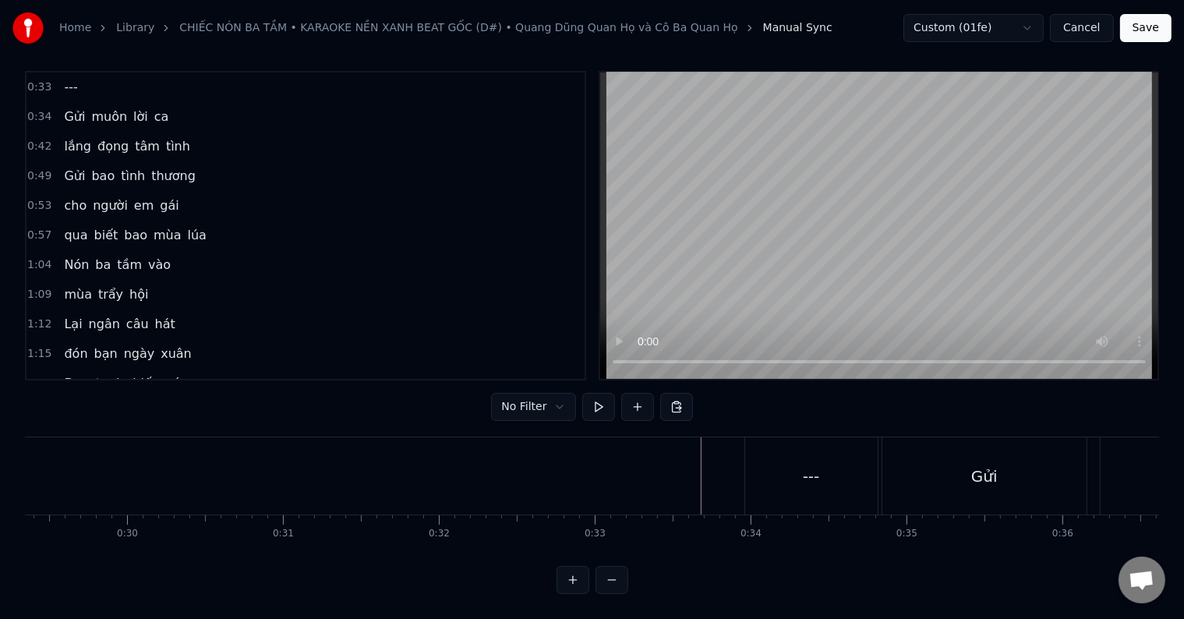
scroll to position [0, 5250]
click at [232, 461] on div "Gửi" at bounding box center [309, 475] width 204 height 77
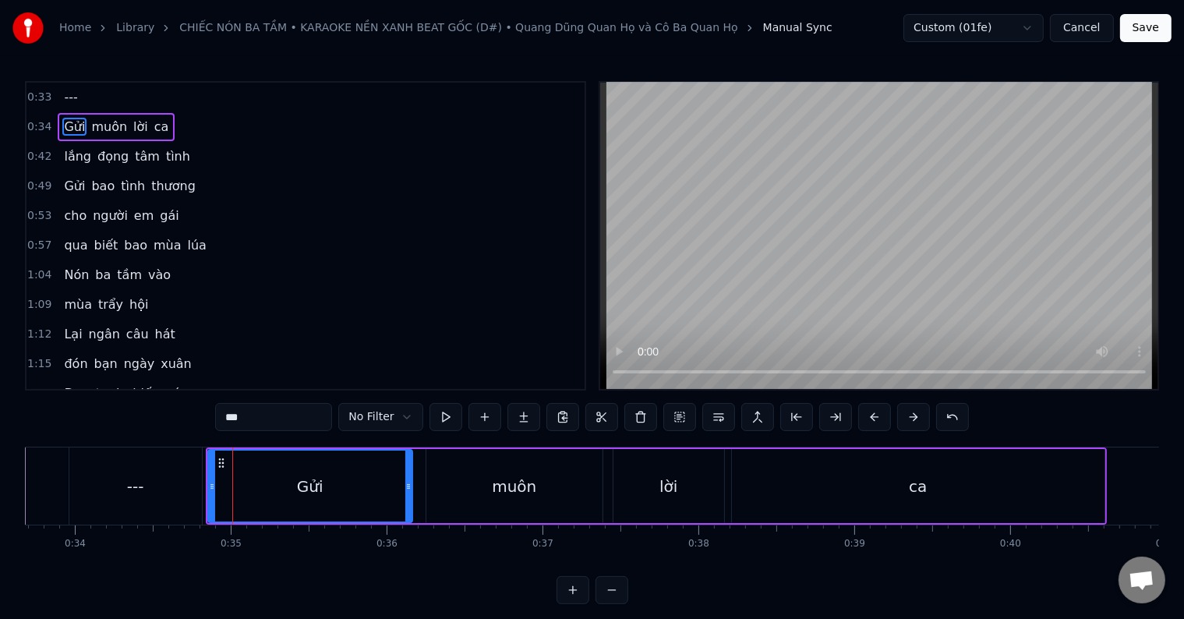
click at [231, 420] on input "***" at bounding box center [273, 417] width 117 height 28
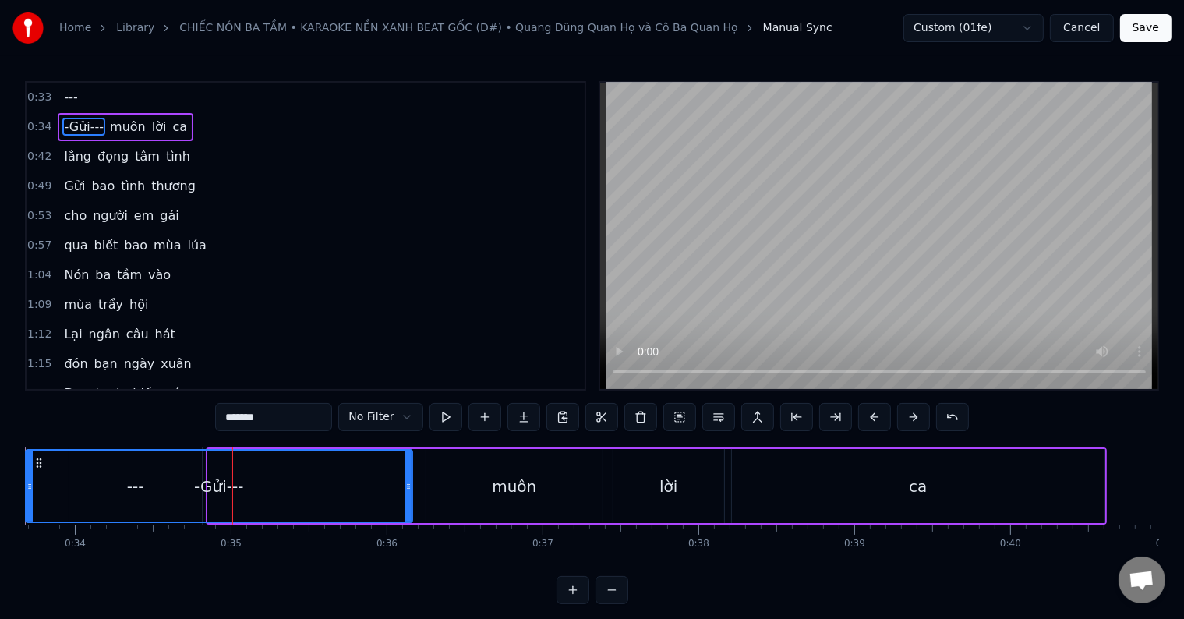
drag, startPoint x: 207, startPoint y: 489, endPoint x: 25, endPoint y: 493, distance: 182.4
click at [27, 493] on div at bounding box center [30, 486] width 6 height 71
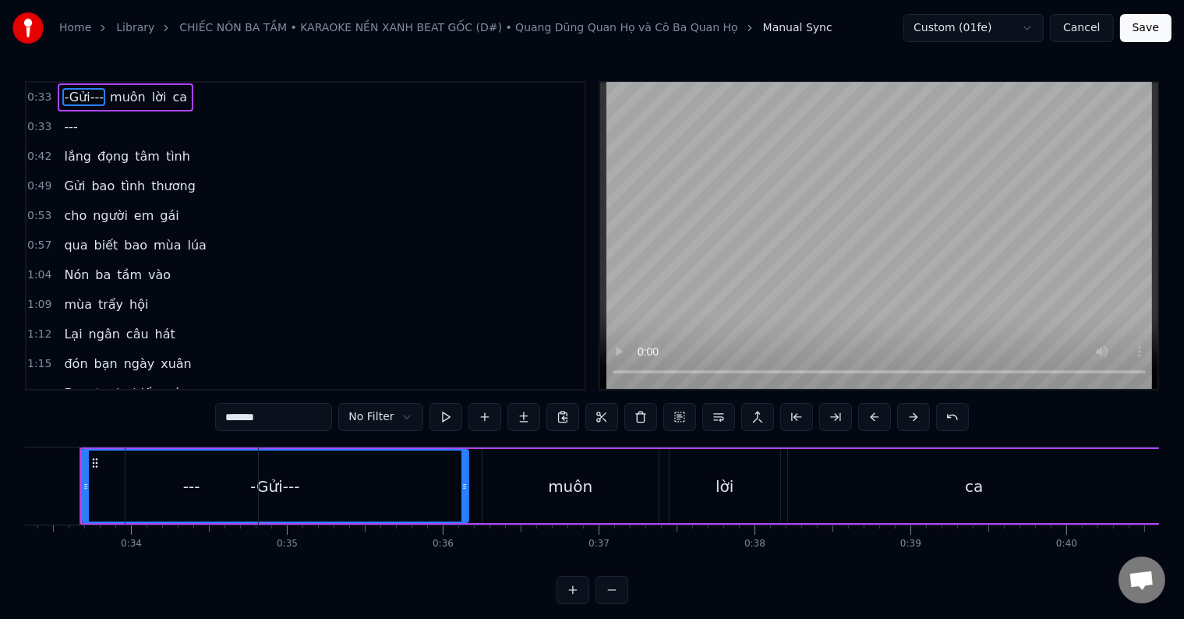
scroll to position [0, 5171]
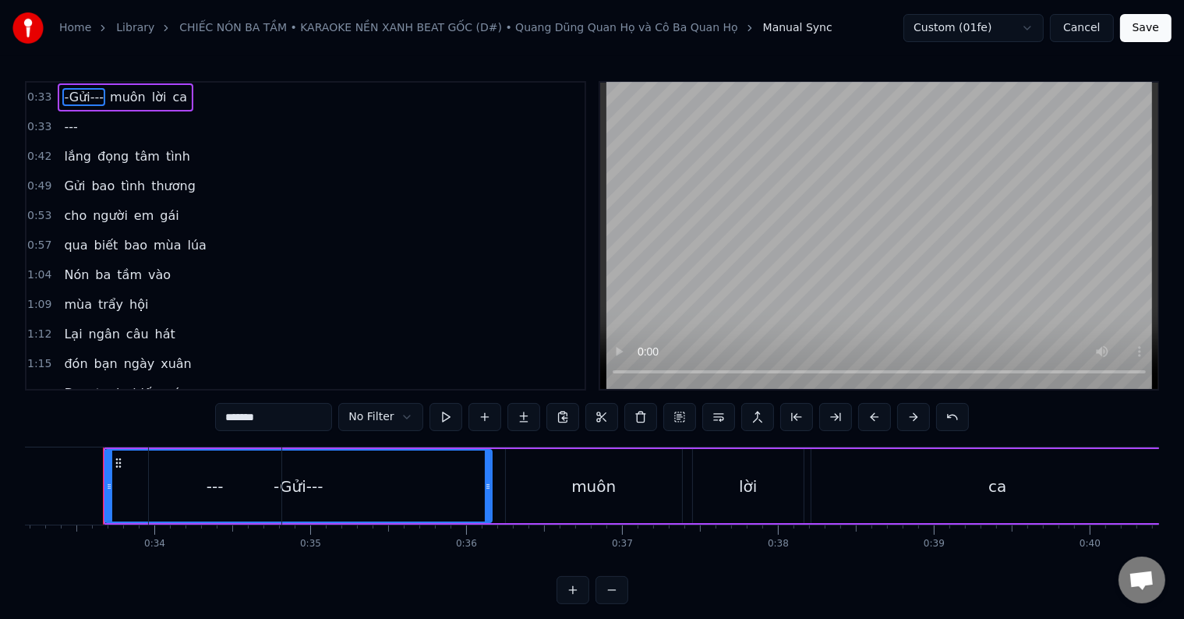
click at [69, 122] on span "---" at bounding box center [70, 127] width 16 height 18
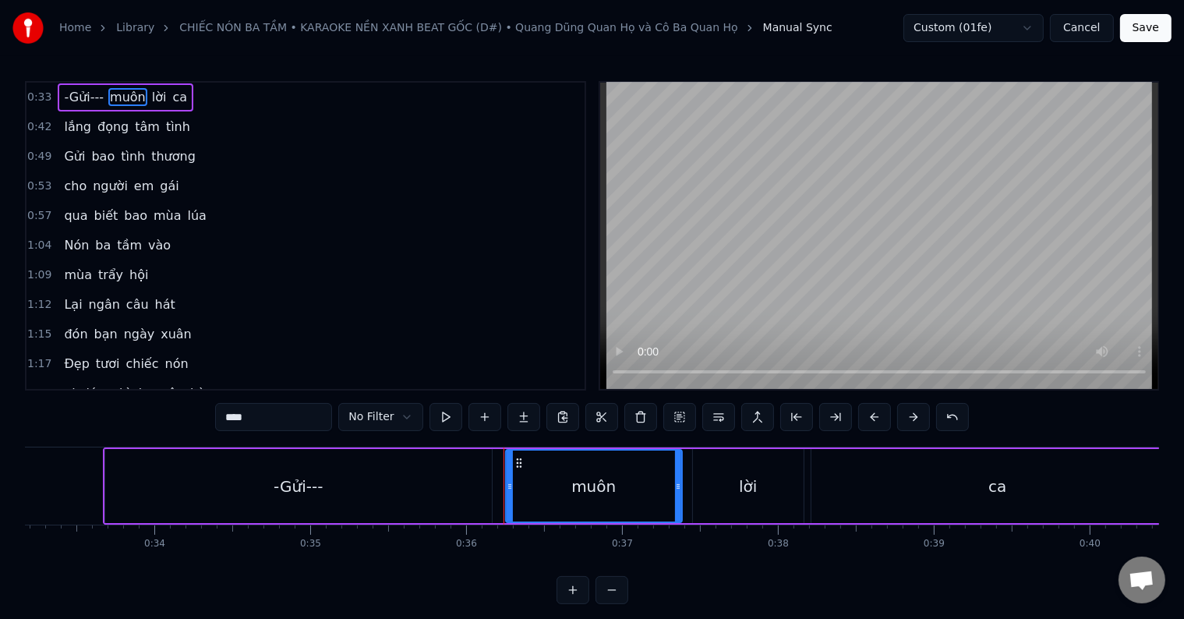
click at [270, 491] on div "-Gửi---" at bounding box center [298, 486] width 387 height 74
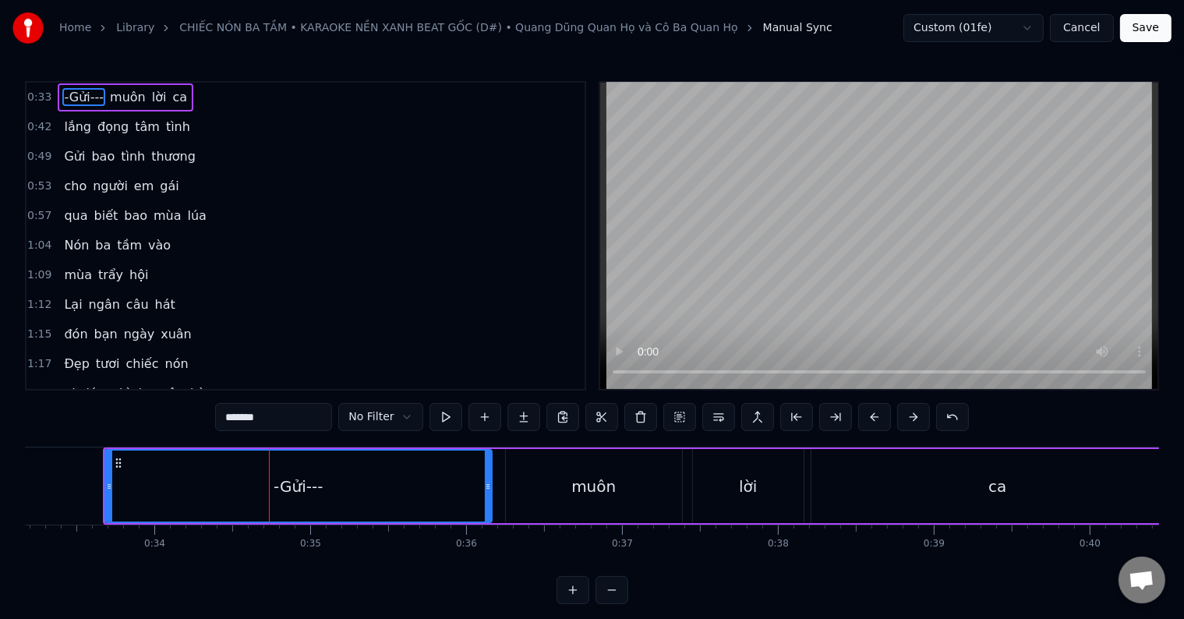
click at [408, 415] on html "Home Library CHIẾC NÓN [PERSON_NAME] • KARAOKE NỀN XANH BEAT GỐC (D#) • [PERSON…" at bounding box center [592, 314] width 1184 height 629
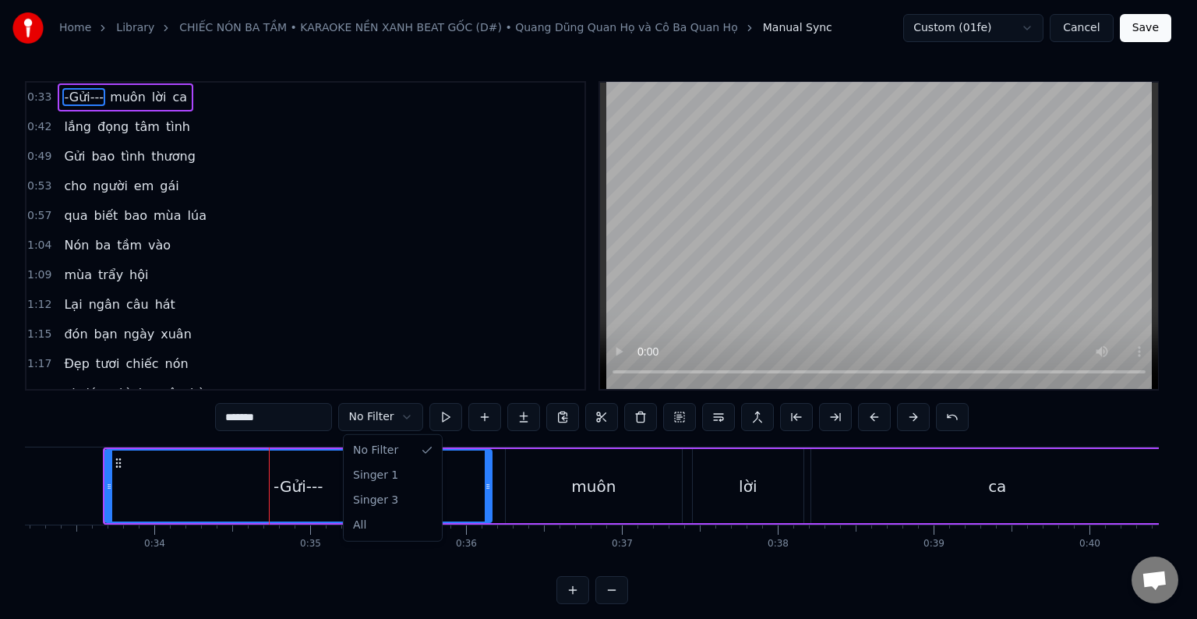
click at [193, 419] on html "Home Library CHIẾC NÓN [PERSON_NAME] • KARAOKE NỀN XANH BEAT GỐC (D#) • [PERSON…" at bounding box center [598, 314] width 1197 height 629
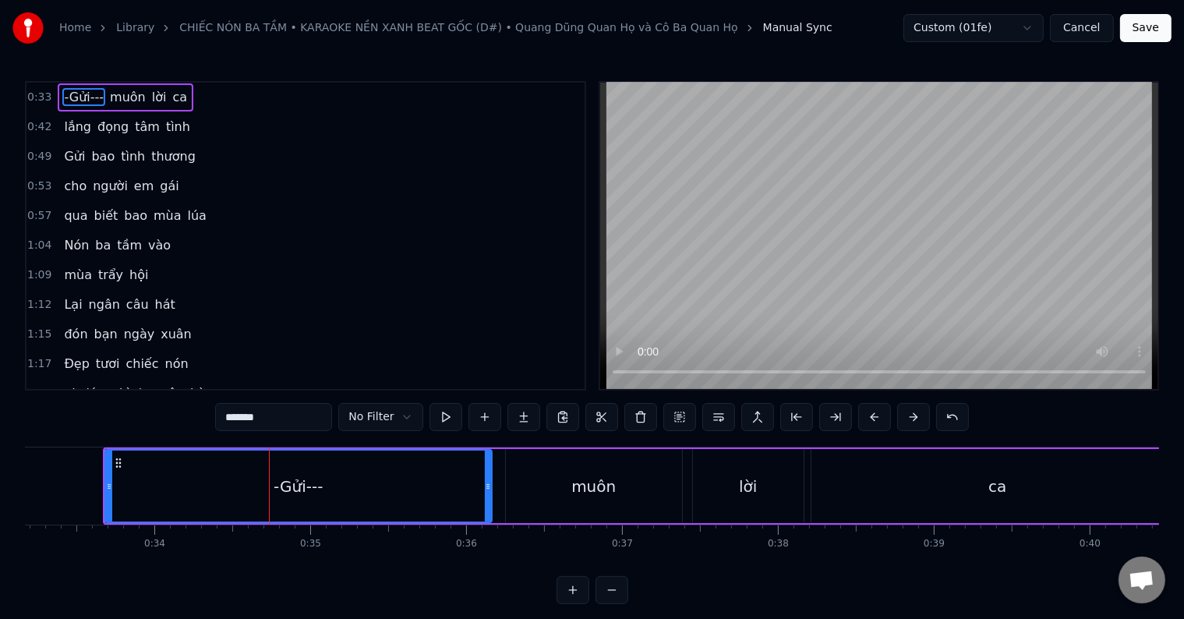
click at [246, 420] on input "*******" at bounding box center [273, 417] width 117 height 28
drag, startPoint x: 228, startPoint y: 420, endPoint x: 318, endPoint y: 416, distance: 90.5
click at [318, 416] on input "*******" at bounding box center [273, 417] width 117 height 28
click at [270, 486] on div "-Gửi---" at bounding box center [298, 486] width 385 height 71
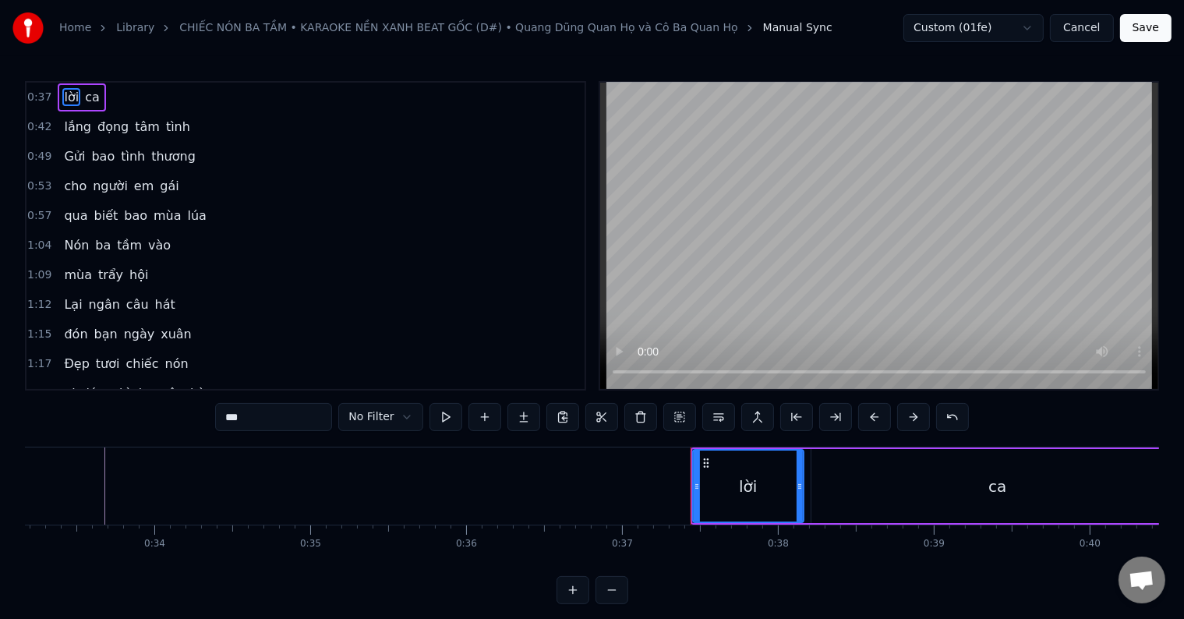
type input "**"
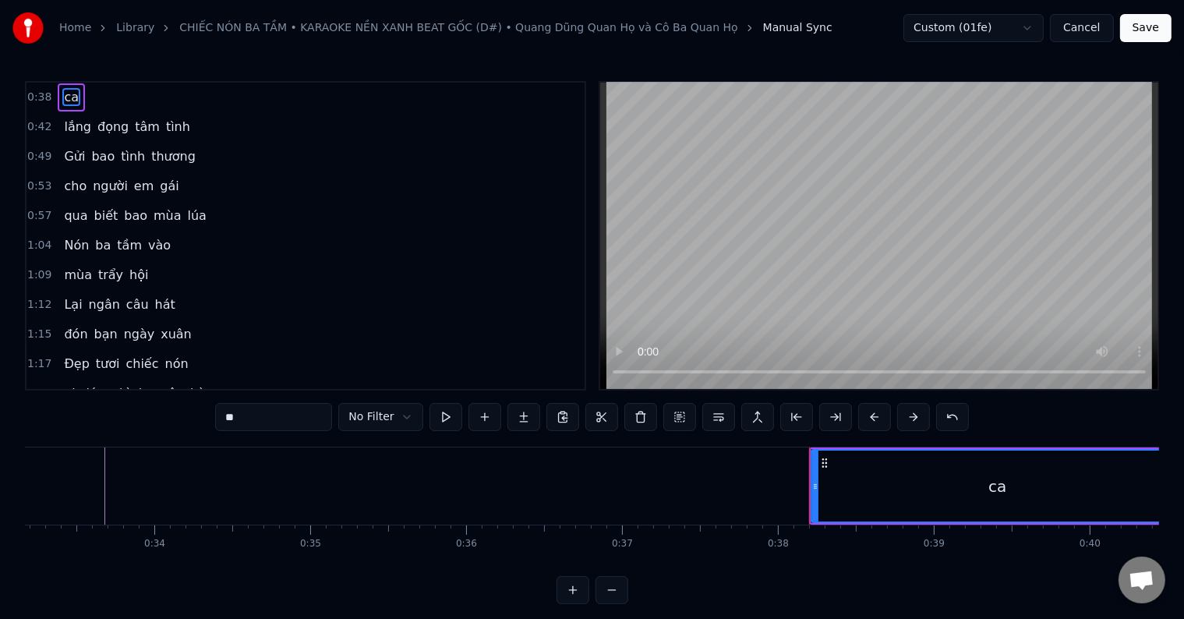
click at [1091, 26] on button "Cancel" at bounding box center [1081, 28] width 63 height 28
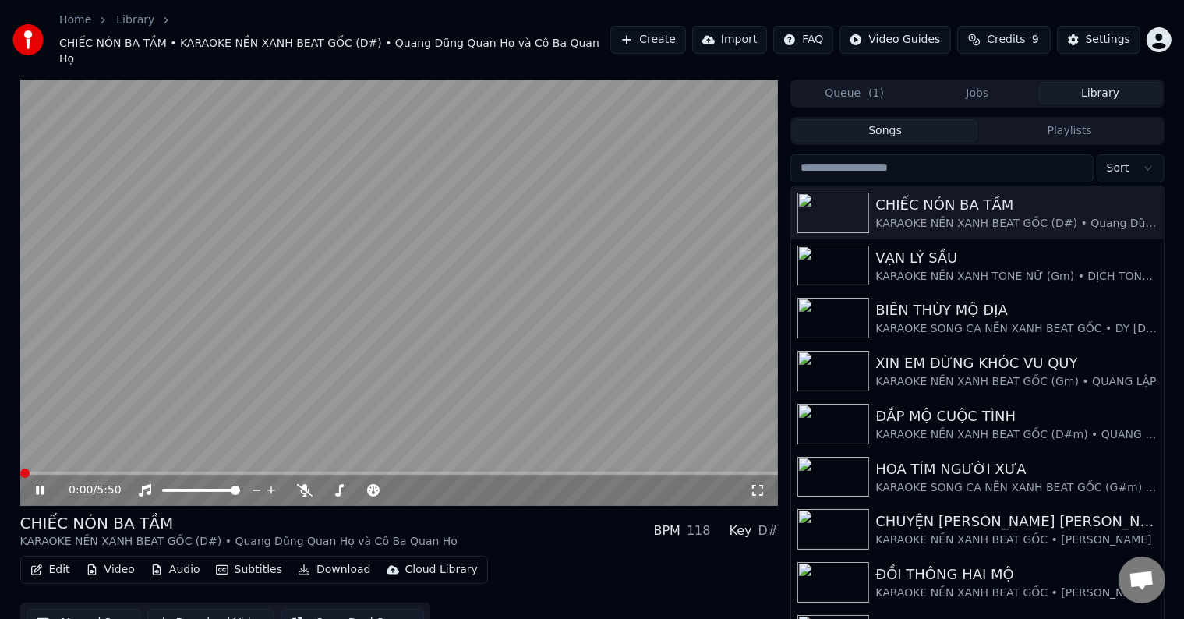
click at [85, 609] on button "Manual Sync" at bounding box center [84, 623] width 115 height 28
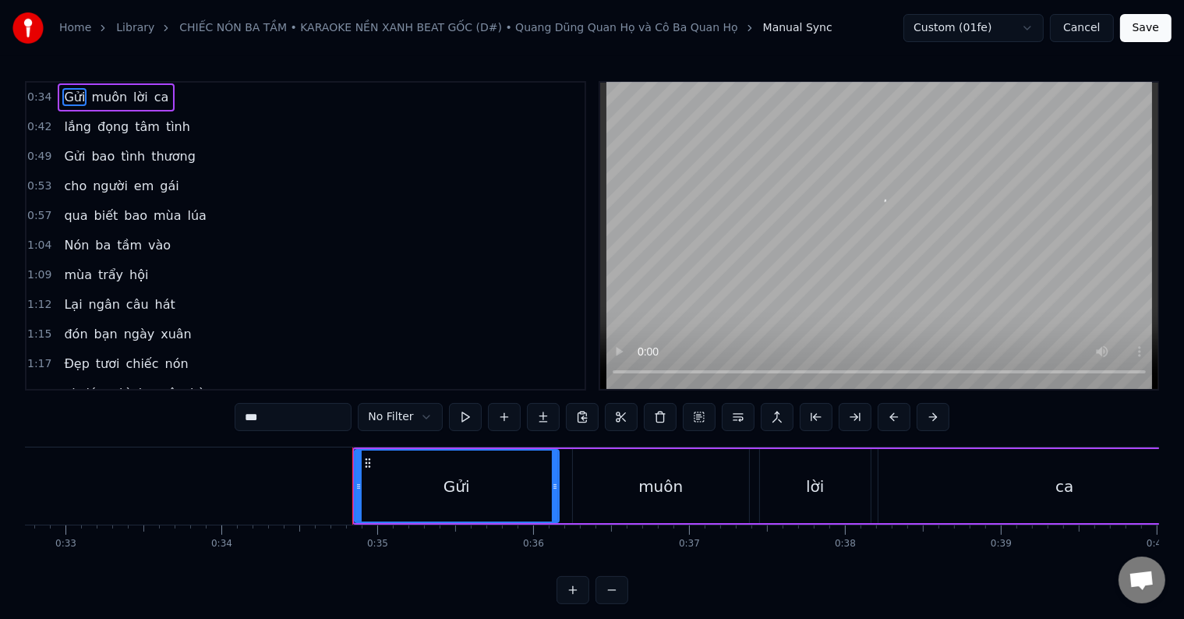
scroll to position [0, 5352]
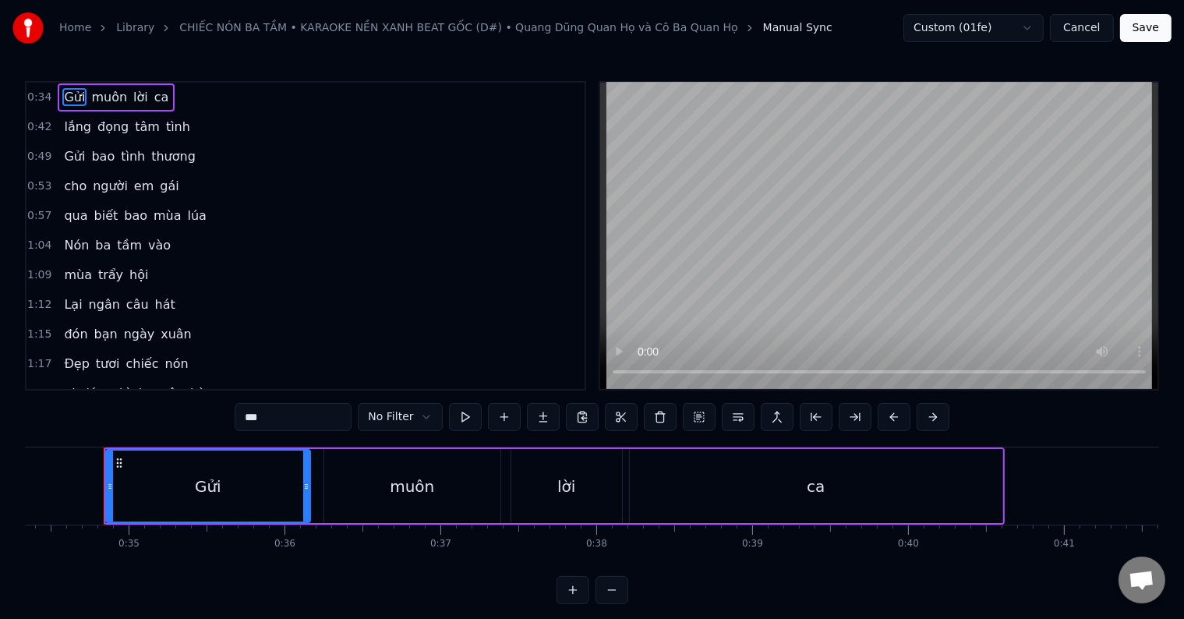
click at [160, 482] on div "Gửi" at bounding box center [208, 486] width 203 height 71
click at [249, 415] on input "***" at bounding box center [293, 417] width 117 height 28
click at [501, 416] on button at bounding box center [504, 417] width 33 height 28
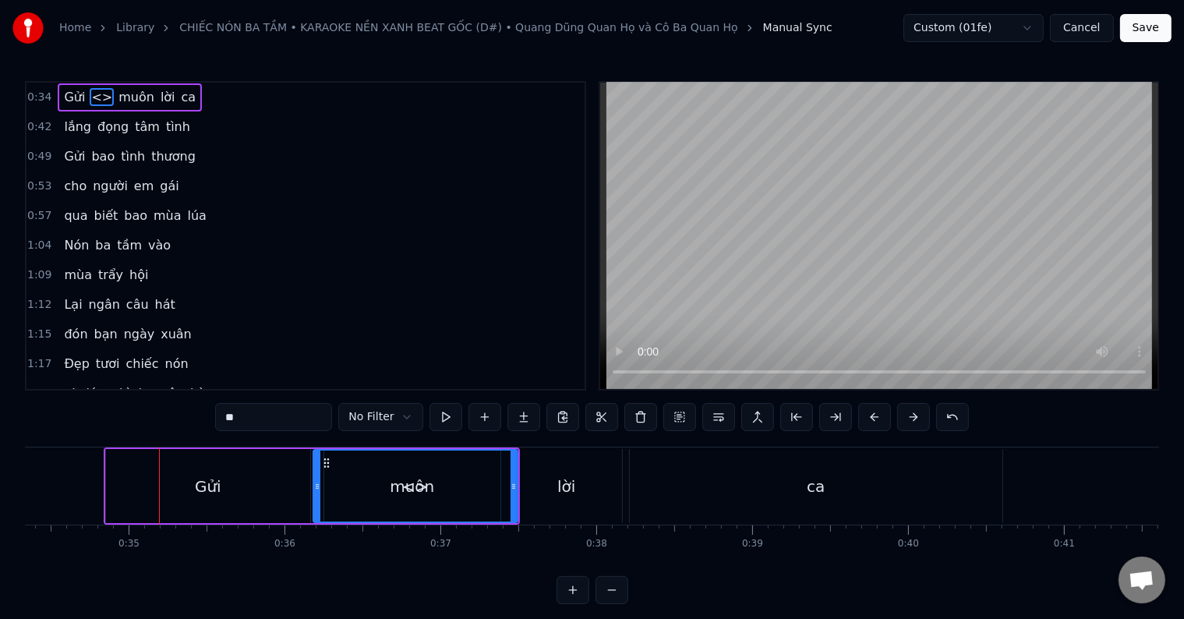
drag, startPoint x: 262, startPoint y: 418, endPoint x: 215, endPoint y: 417, distance: 46.8
click at [215, 417] on div "0:34 Gửi <> muôn lời ca 0:42 lắng đọng [PERSON_NAME] 0:49 Gửi bao [PERSON_NAME]…" at bounding box center [592, 342] width 1134 height 523
click at [142, 486] on div "Gửi" at bounding box center [208, 486] width 204 height 74
type input "***"
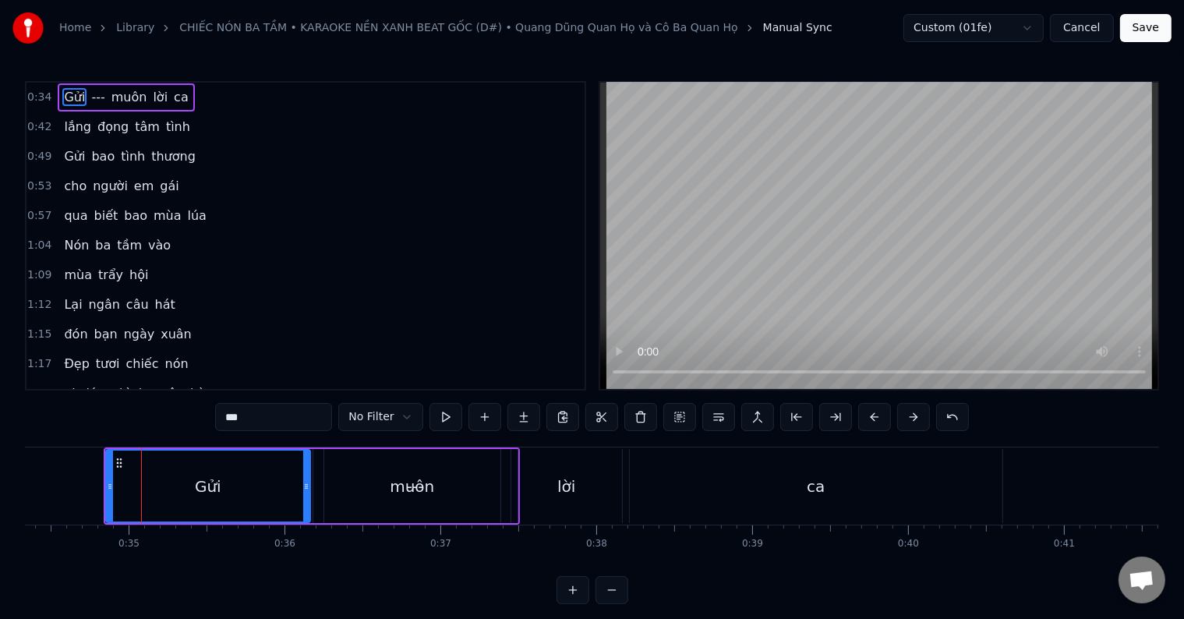
click at [139, 485] on div "Gửi" at bounding box center [208, 486] width 203 height 71
click at [252, 418] on input "***" at bounding box center [273, 417] width 117 height 28
drag, startPoint x: 273, startPoint y: 419, endPoint x: 215, endPoint y: 417, distance: 57.7
click at [215, 417] on div "0:34 Gửi --- muôn lời ca 0:42 lắng đọng [PERSON_NAME] 0:49 Gửi bao [PERSON_NAME…" at bounding box center [592, 342] width 1134 height 523
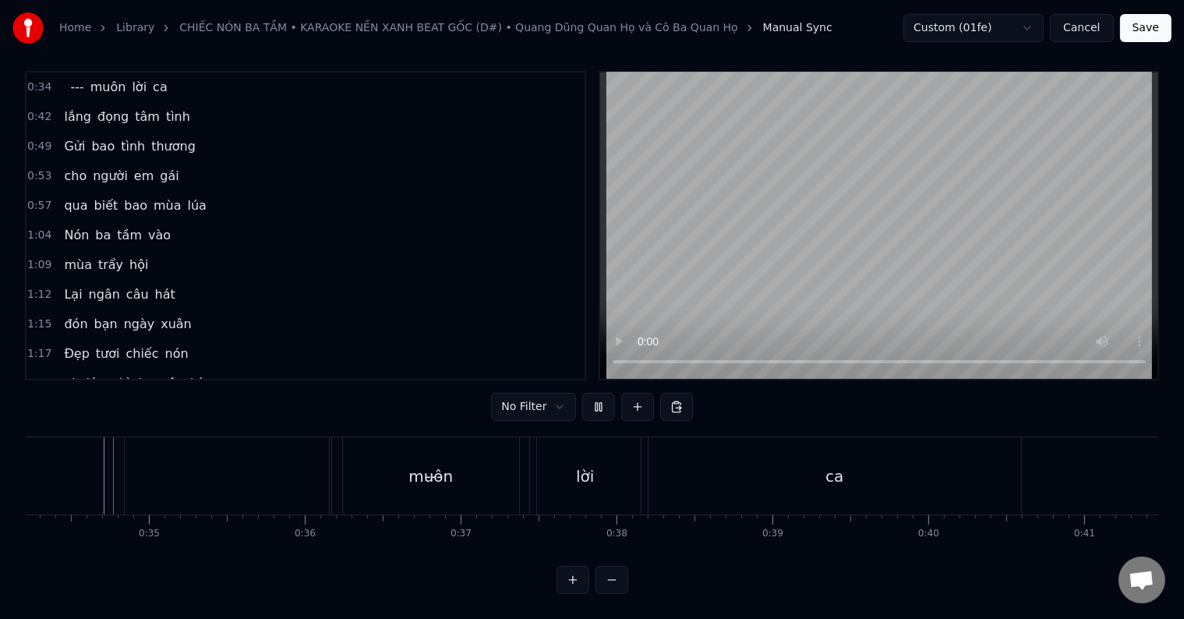
scroll to position [23, 0]
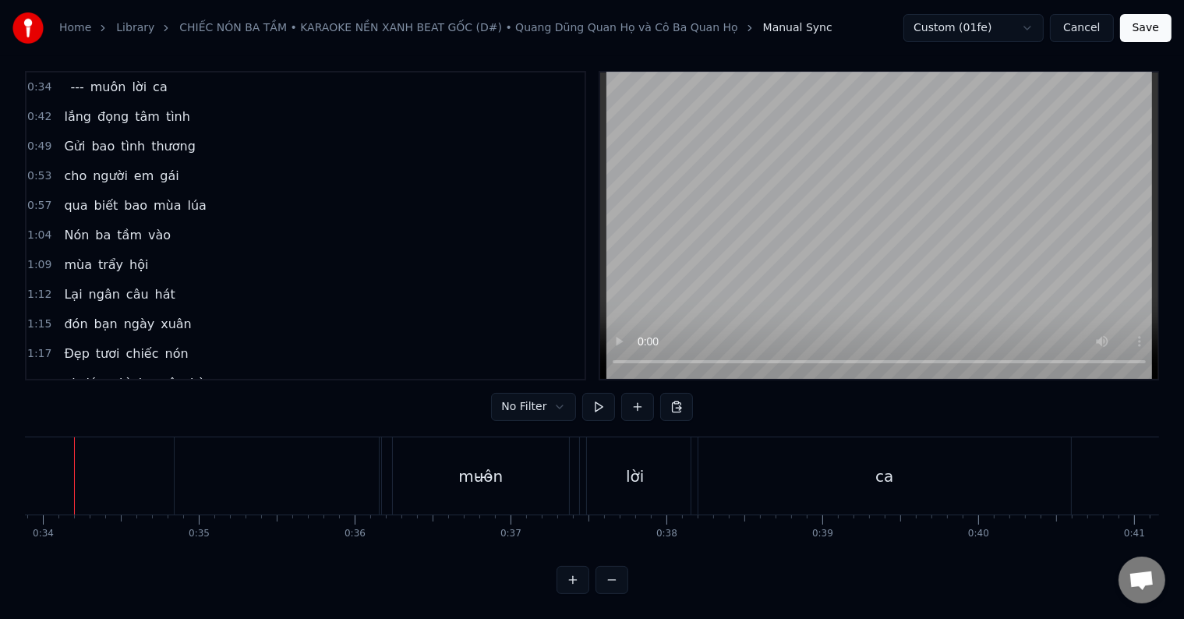
scroll to position [0, 5253]
click at [334, 465] on div at bounding box center [393, 475] width 204 height 77
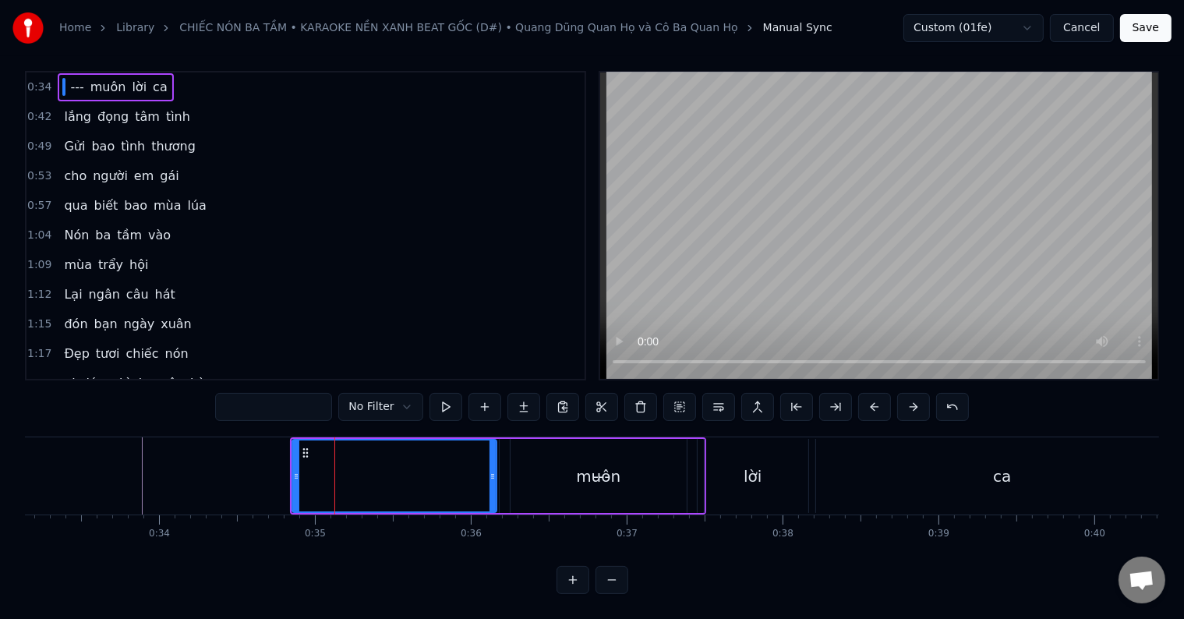
scroll to position [0, 0]
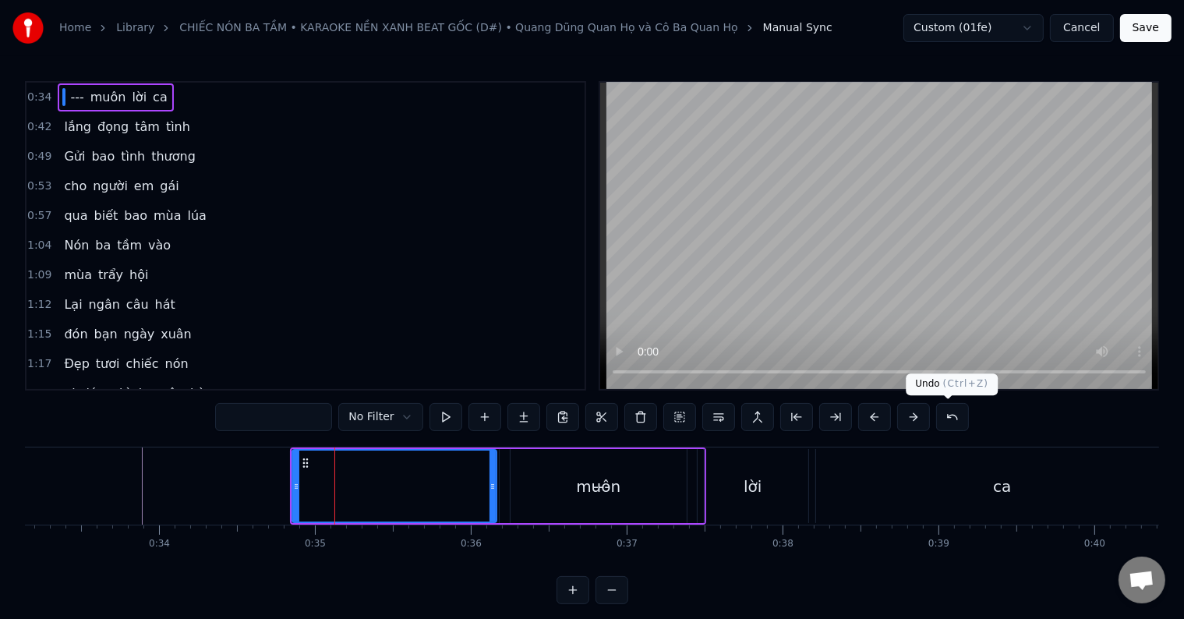
click at [947, 416] on button at bounding box center [952, 417] width 33 height 28
type input "***"
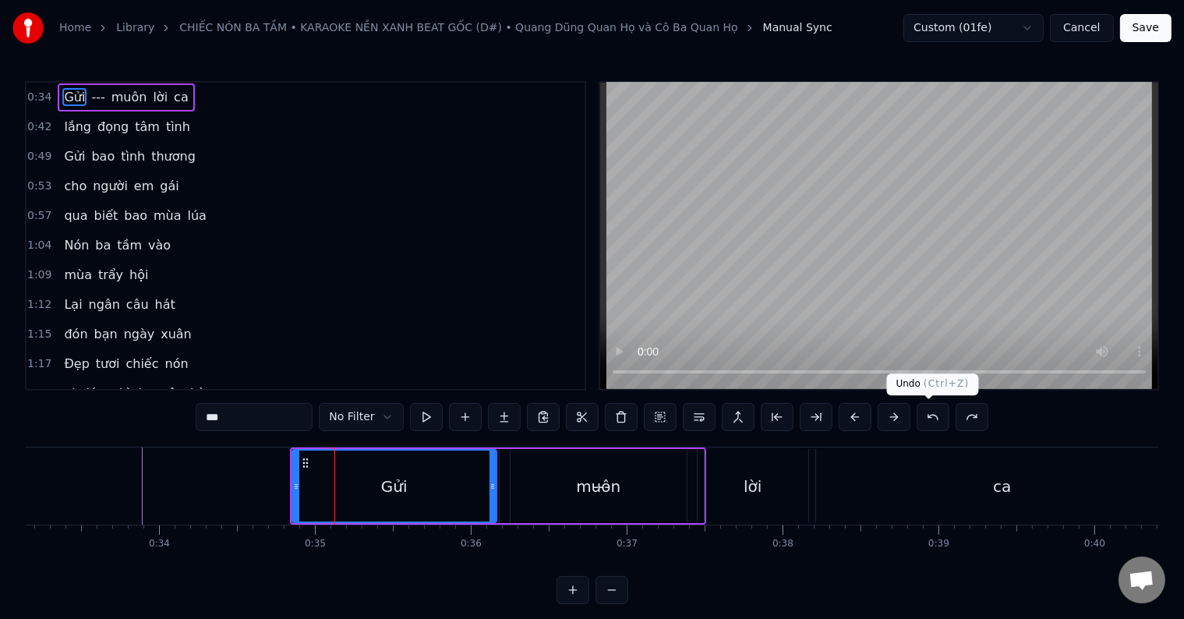
click at [932, 417] on button at bounding box center [933, 417] width 33 height 28
click at [929, 417] on button at bounding box center [933, 417] width 33 height 28
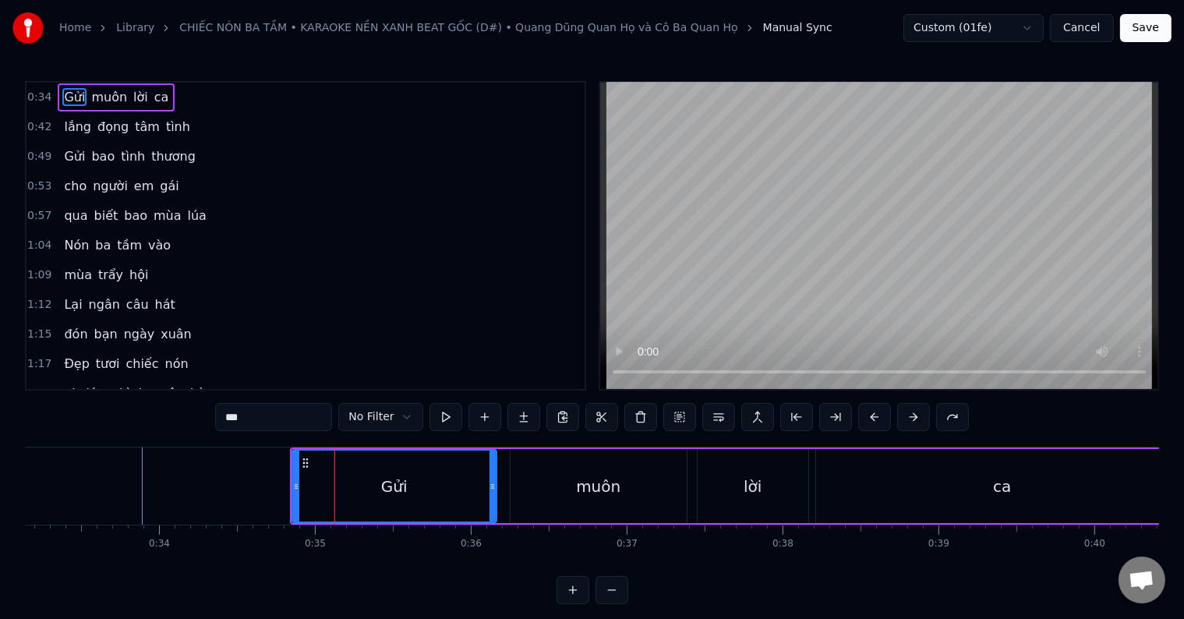
click at [929, 417] on div "*** No Filter" at bounding box center [591, 417] width 753 height 28
click at [330, 482] on div "Gửi" at bounding box center [394, 486] width 203 height 71
click at [309, 486] on div "Gửi" at bounding box center [394, 486] width 203 height 71
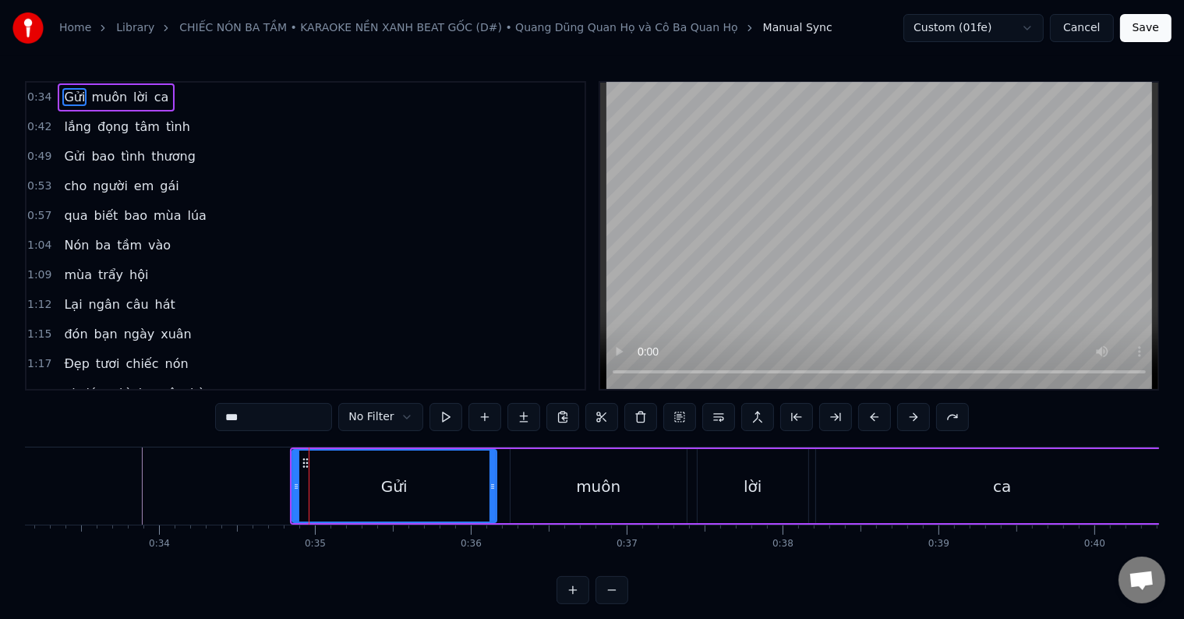
click at [302, 461] on icon at bounding box center [305, 463] width 12 height 12
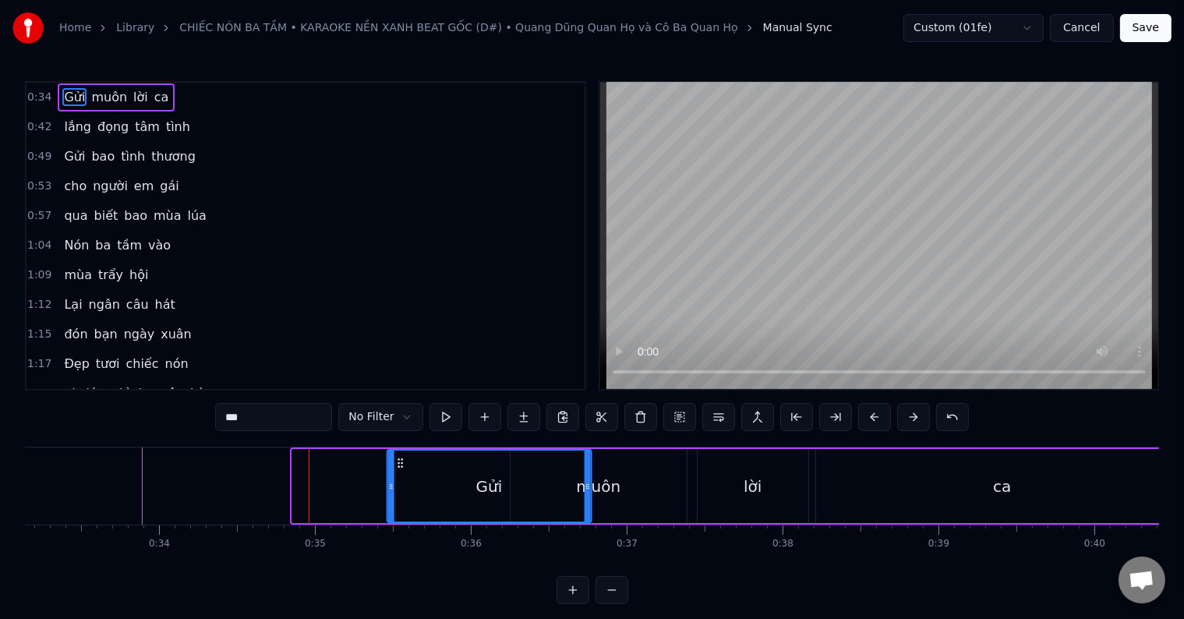
drag, startPoint x: 303, startPoint y: 461, endPoint x: 398, endPoint y: 461, distance: 95.1
click at [398, 461] on icon at bounding box center [400, 463] width 12 height 12
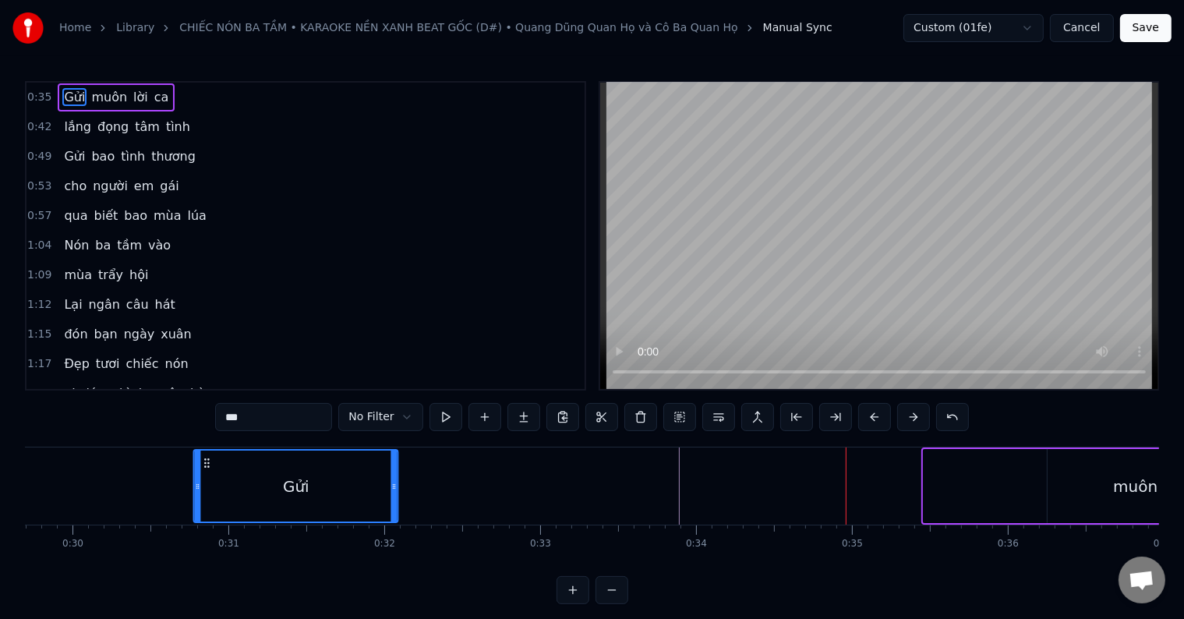
drag, startPoint x: 398, startPoint y: 463, endPoint x: 211, endPoint y: 477, distance: 187.6
click at [211, 477] on div "Gửi" at bounding box center [296, 486] width 203 height 71
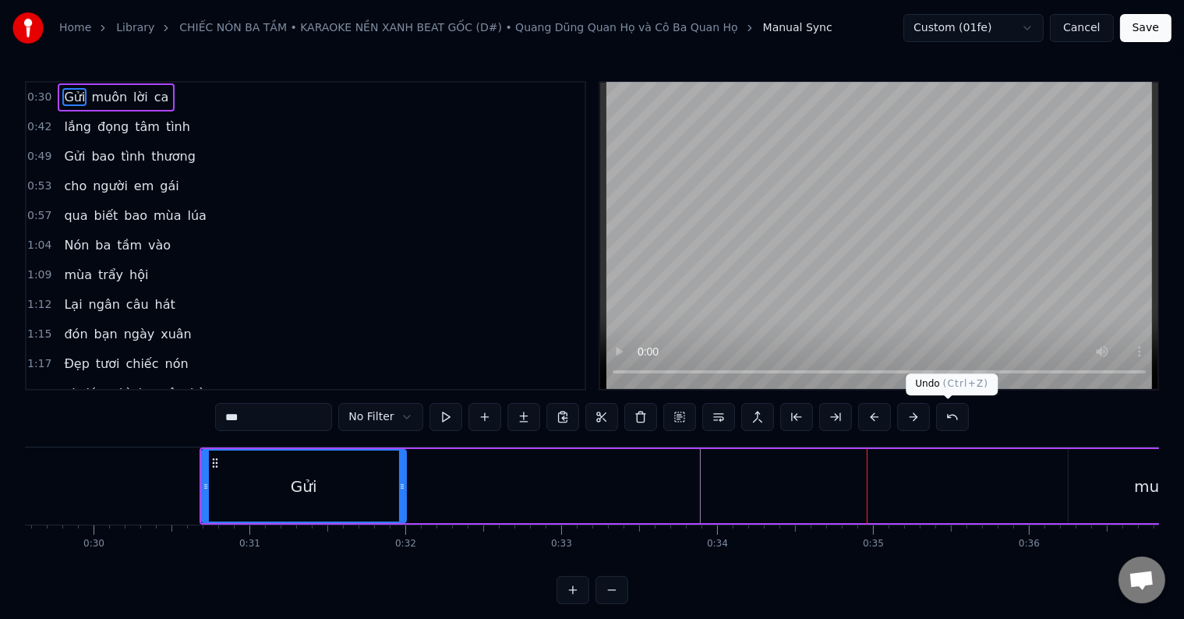
click at [951, 412] on button at bounding box center [952, 417] width 33 height 28
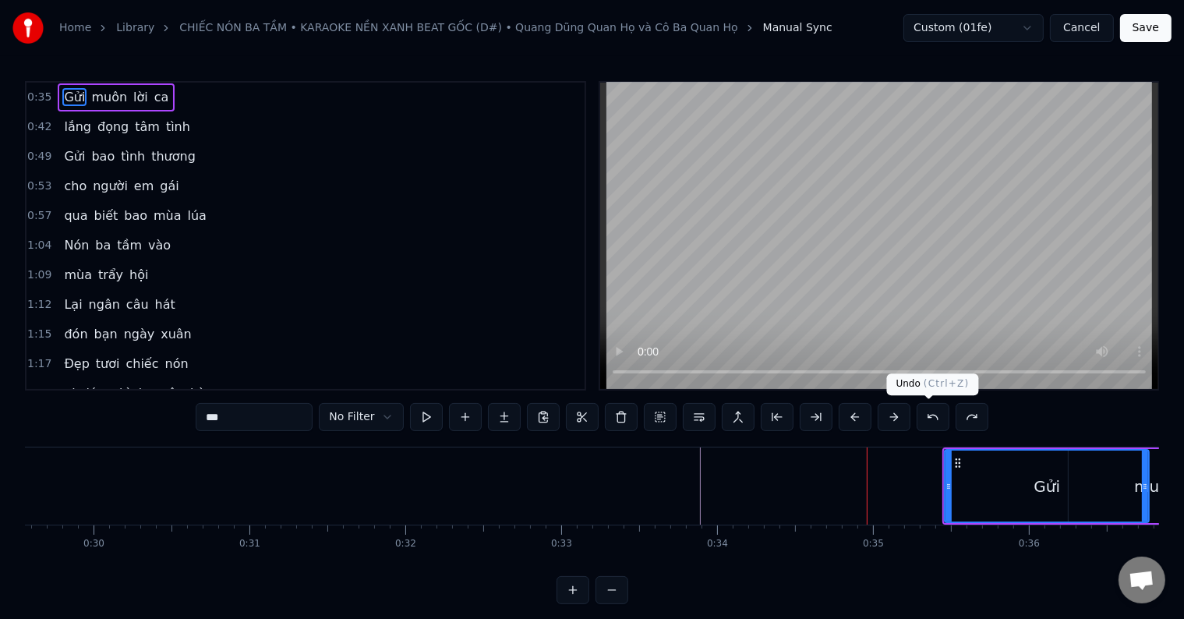
click at [931, 414] on button at bounding box center [933, 417] width 33 height 28
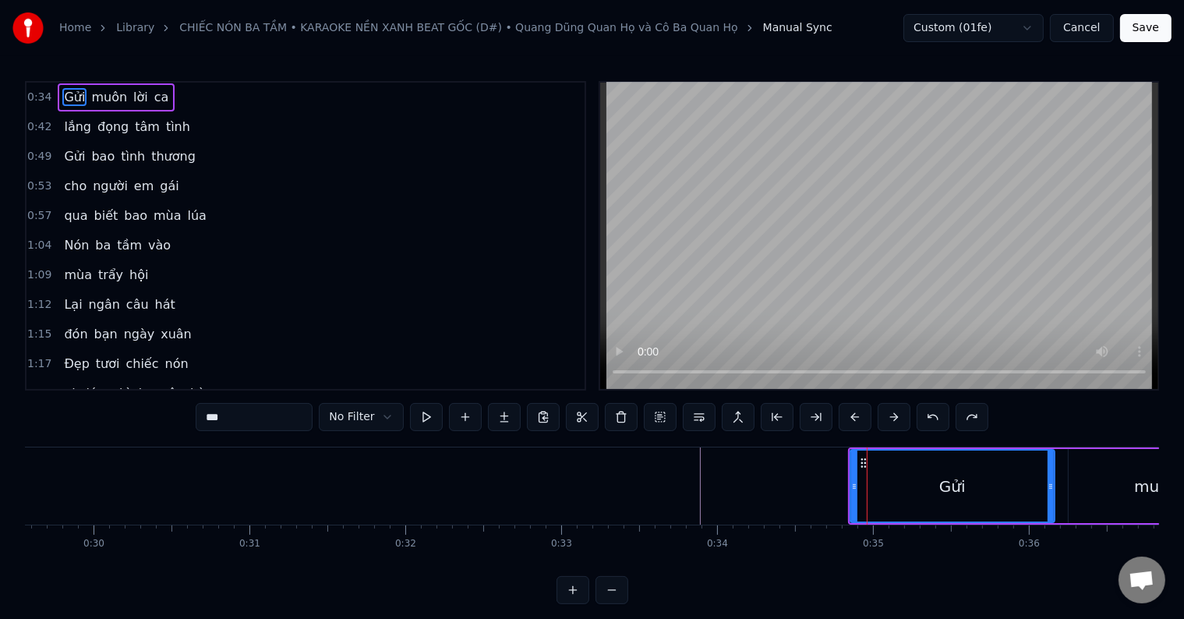
click at [924, 418] on button at bounding box center [933, 417] width 33 height 28
click at [885, 478] on div "Gửi" at bounding box center [952, 486] width 203 height 71
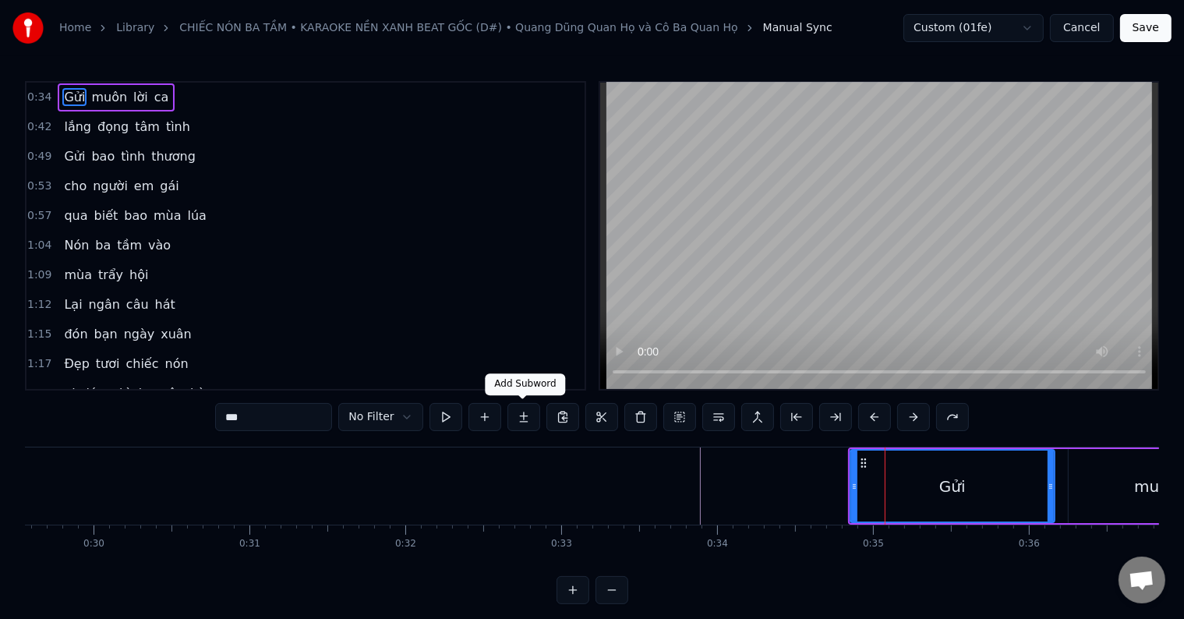
click at [519, 418] on button at bounding box center [523, 417] width 33 height 28
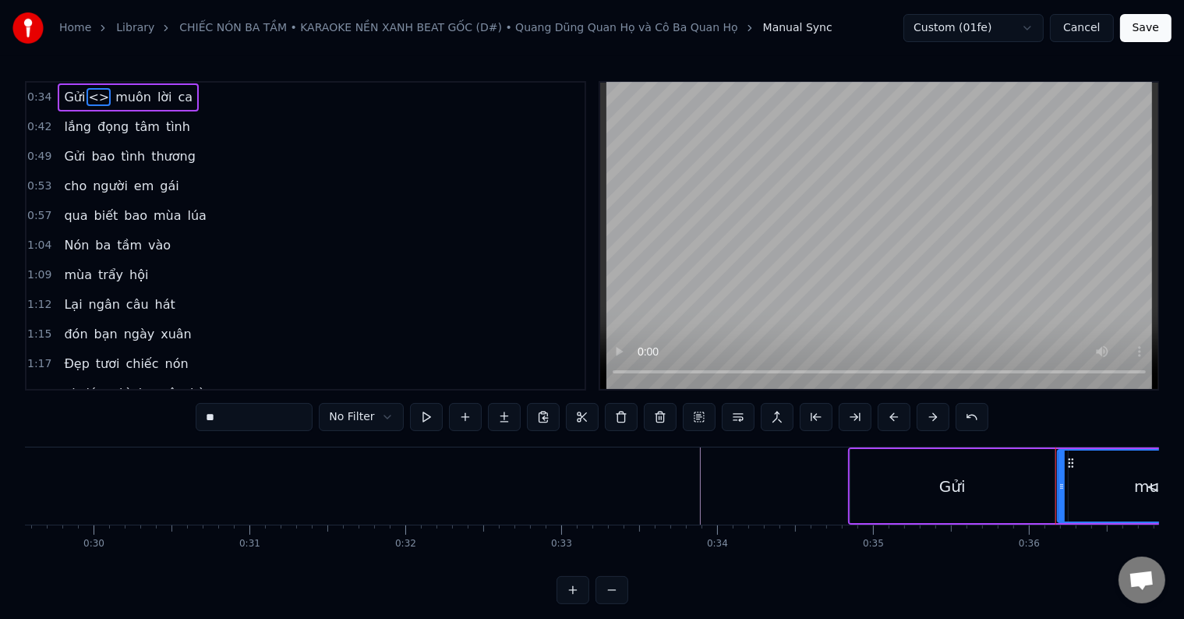
click at [910, 480] on div "Gửi" at bounding box center [952, 486] width 204 height 74
type input "***"
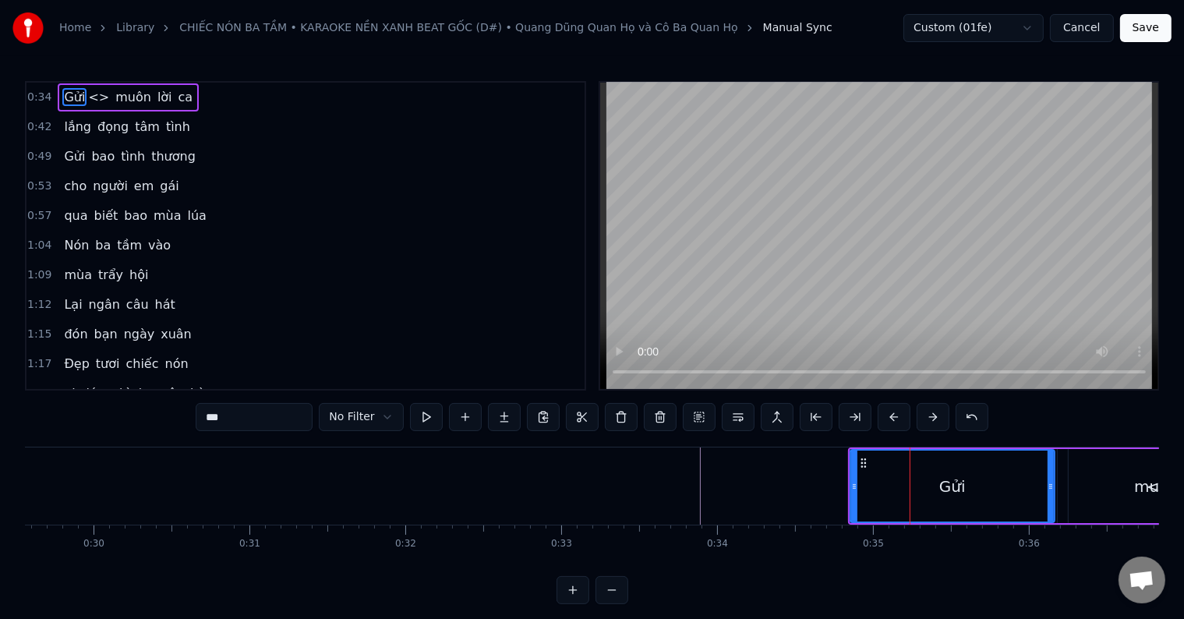
click at [882, 485] on div "Gửi" at bounding box center [952, 486] width 203 height 71
click at [867, 486] on div "Gửi" at bounding box center [952, 486] width 203 height 71
click at [852, 499] on div at bounding box center [854, 486] width 6 height 71
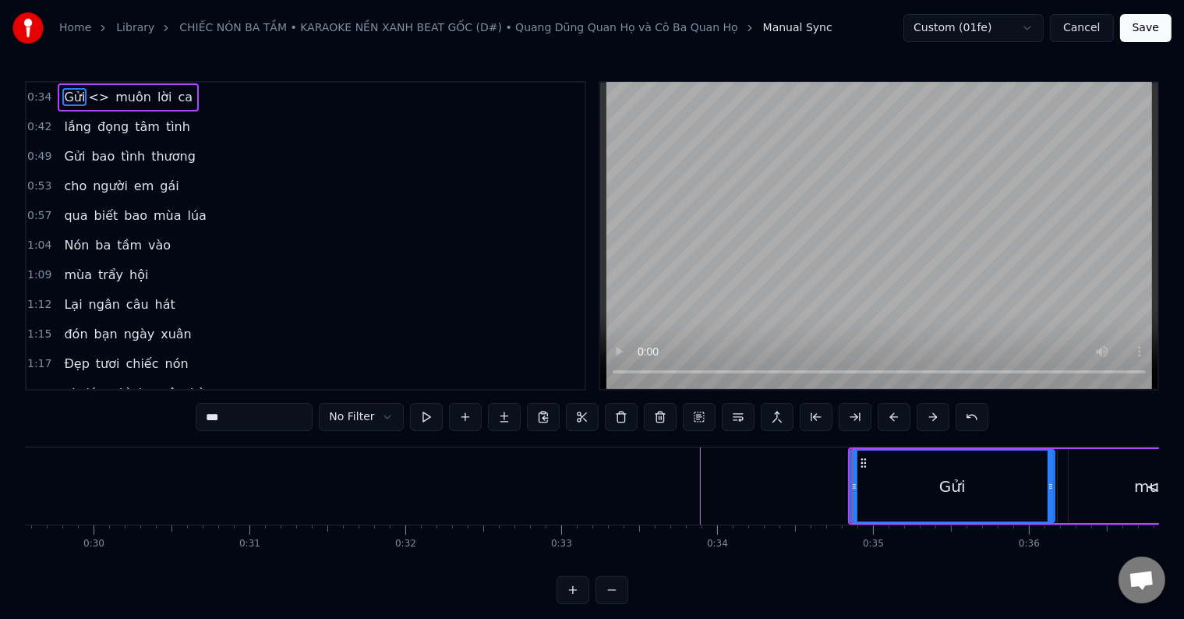
click at [852, 499] on div at bounding box center [854, 486] width 6 height 71
click at [966, 417] on button at bounding box center [972, 417] width 33 height 28
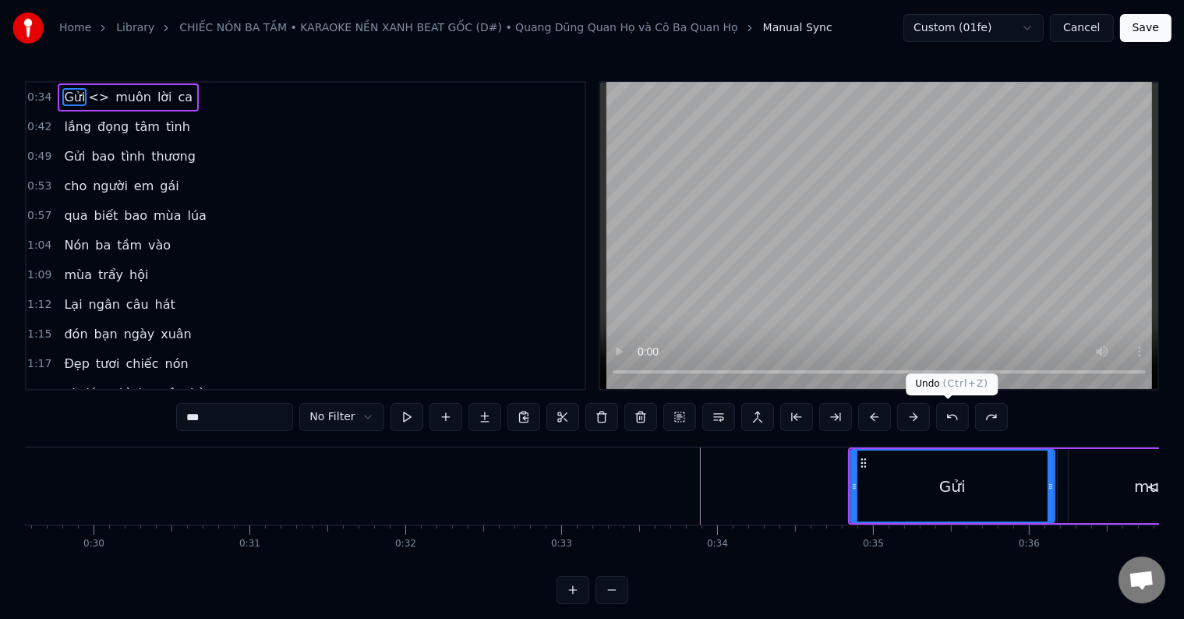
click at [949, 417] on button at bounding box center [952, 417] width 33 height 28
click at [945, 414] on button at bounding box center [952, 417] width 33 height 28
click at [851, 489] on icon at bounding box center [854, 486] width 6 height 12
click at [853, 490] on icon at bounding box center [854, 486] width 6 height 12
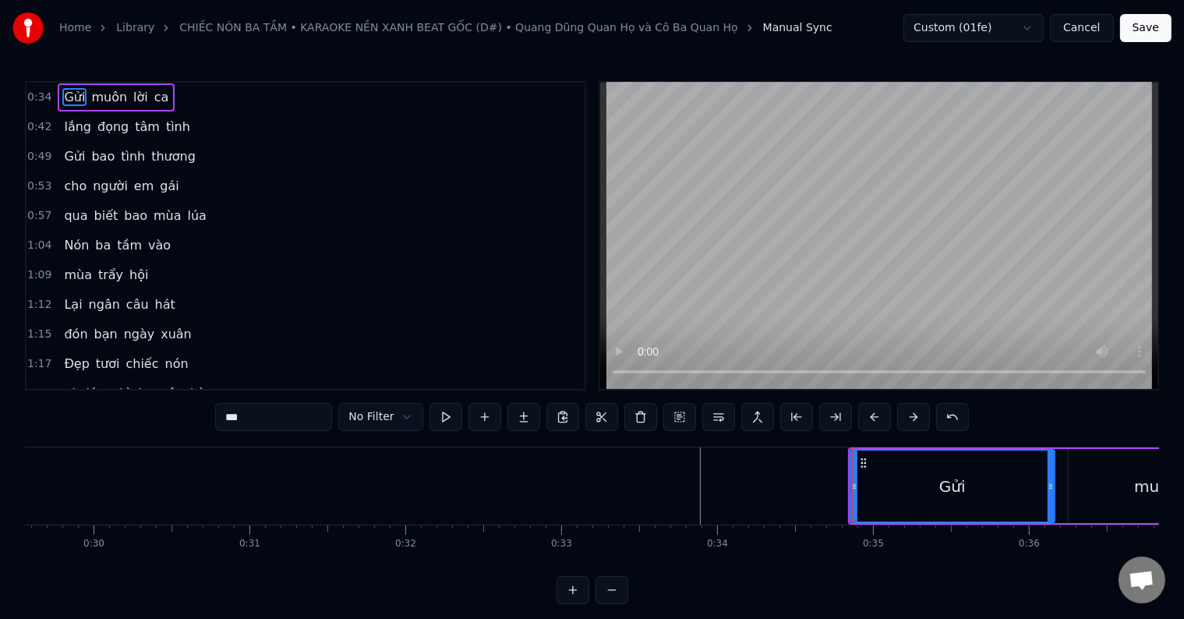
click at [853, 490] on icon at bounding box center [854, 486] width 6 height 12
click at [521, 418] on button at bounding box center [523, 417] width 33 height 28
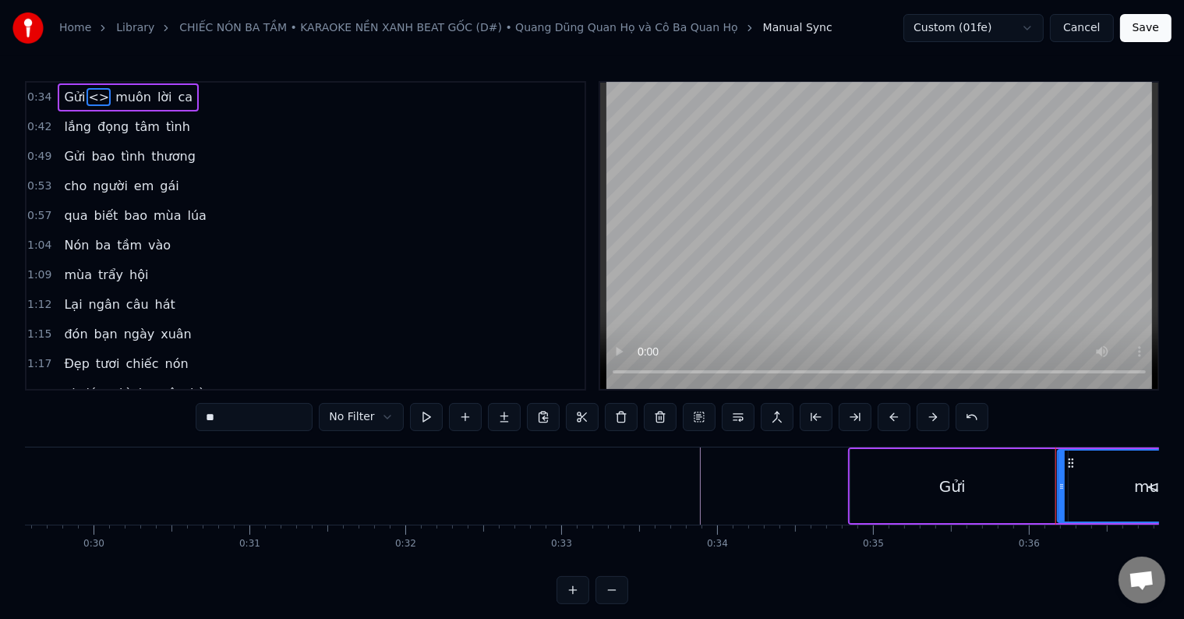
drag, startPoint x: 226, startPoint y: 421, endPoint x: 203, endPoint y: 417, distance: 23.7
click at [203, 417] on input "**" at bounding box center [254, 417] width 117 height 28
click at [957, 489] on div "Gửi" at bounding box center [952, 486] width 27 height 23
type input "***"
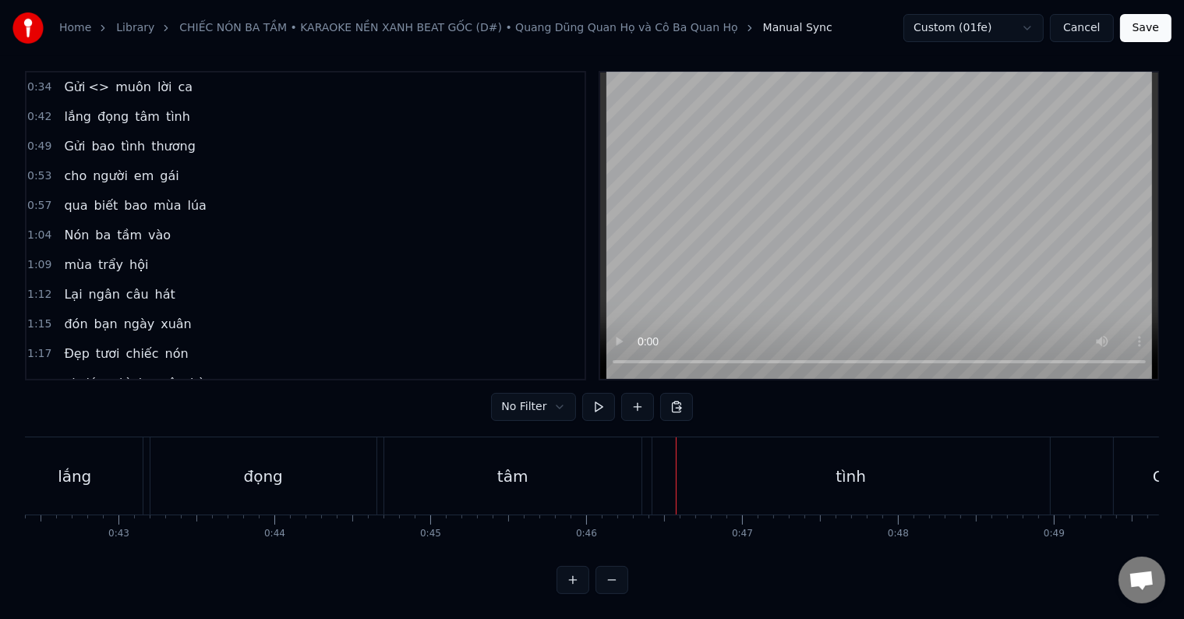
scroll to position [23, 0]
click at [189, 471] on div "đọng" at bounding box center [263, 475] width 226 height 77
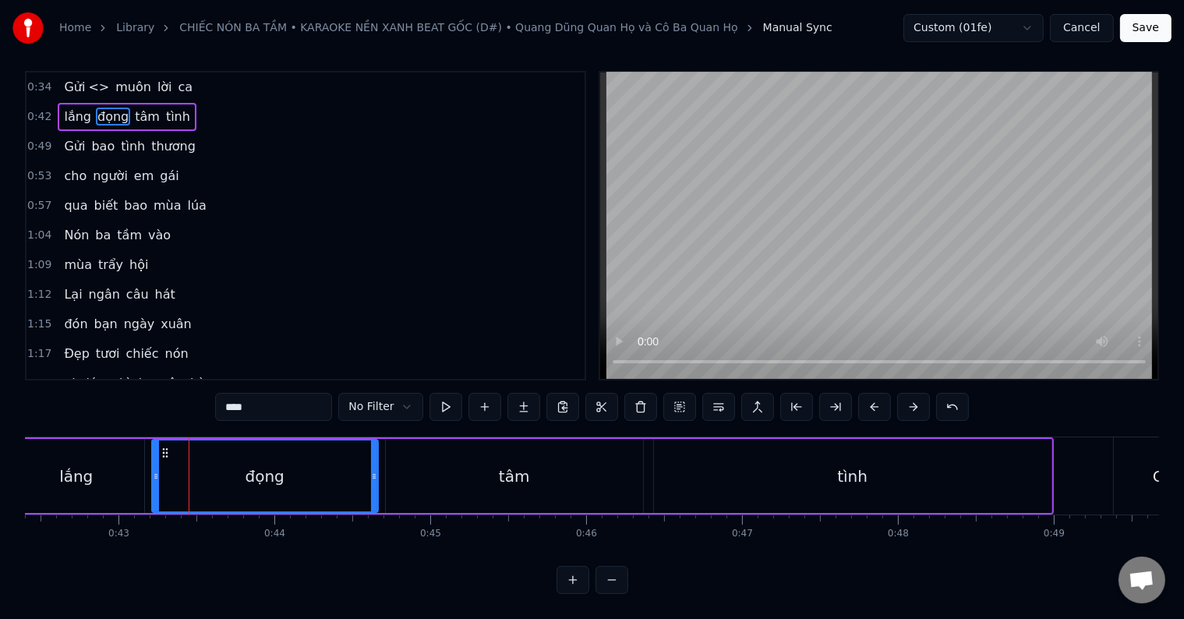
scroll to position [0, 0]
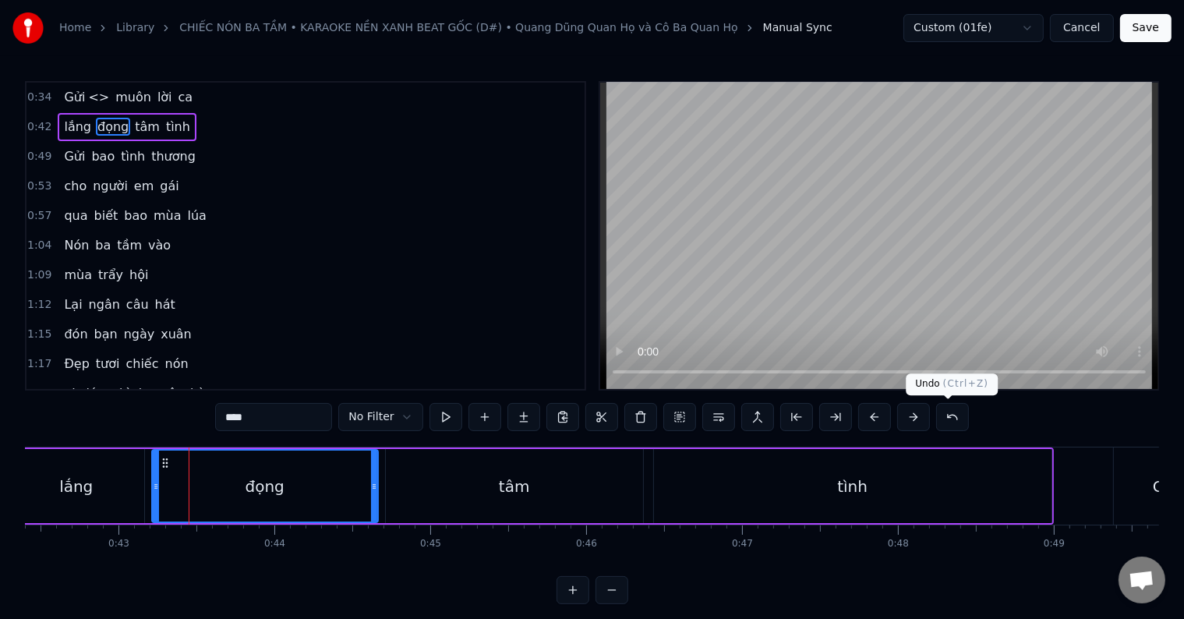
click at [945, 415] on button at bounding box center [952, 417] width 33 height 28
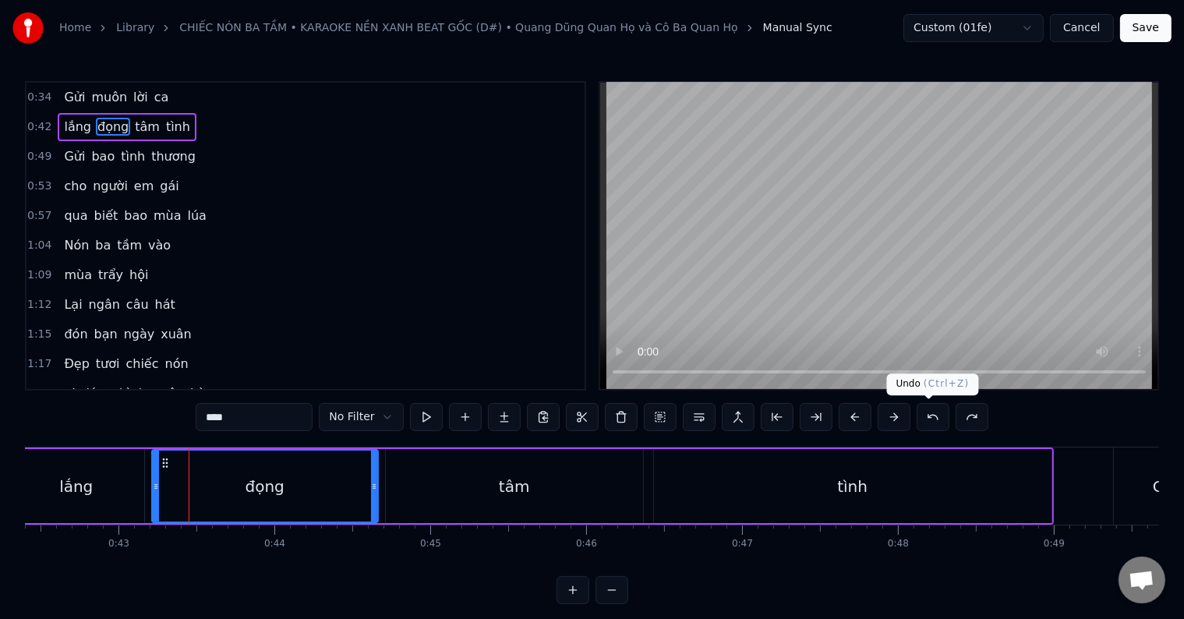
click at [931, 416] on button at bounding box center [933, 417] width 33 height 28
click at [924, 415] on button at bounding box center [933, 417] width 33 height 28
click at [927, 419] on button at bounding box center [933, 417] width 33 height 28
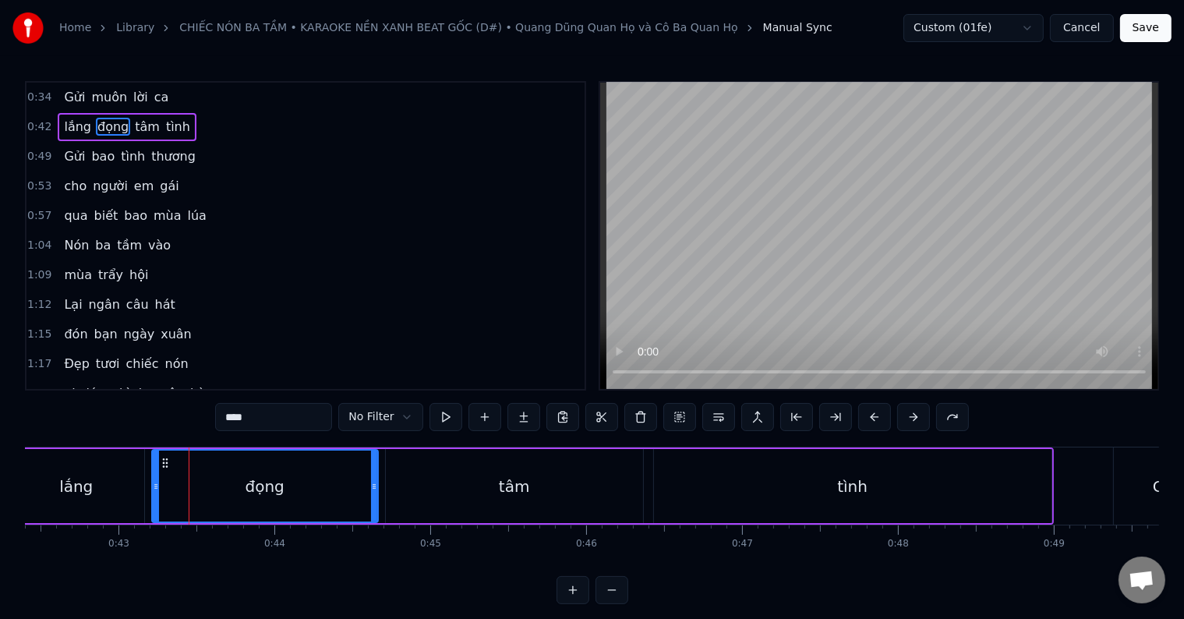
click at [926, 411] on div "**** No Filter" at bounding box center [591, 417] width 753 height 28
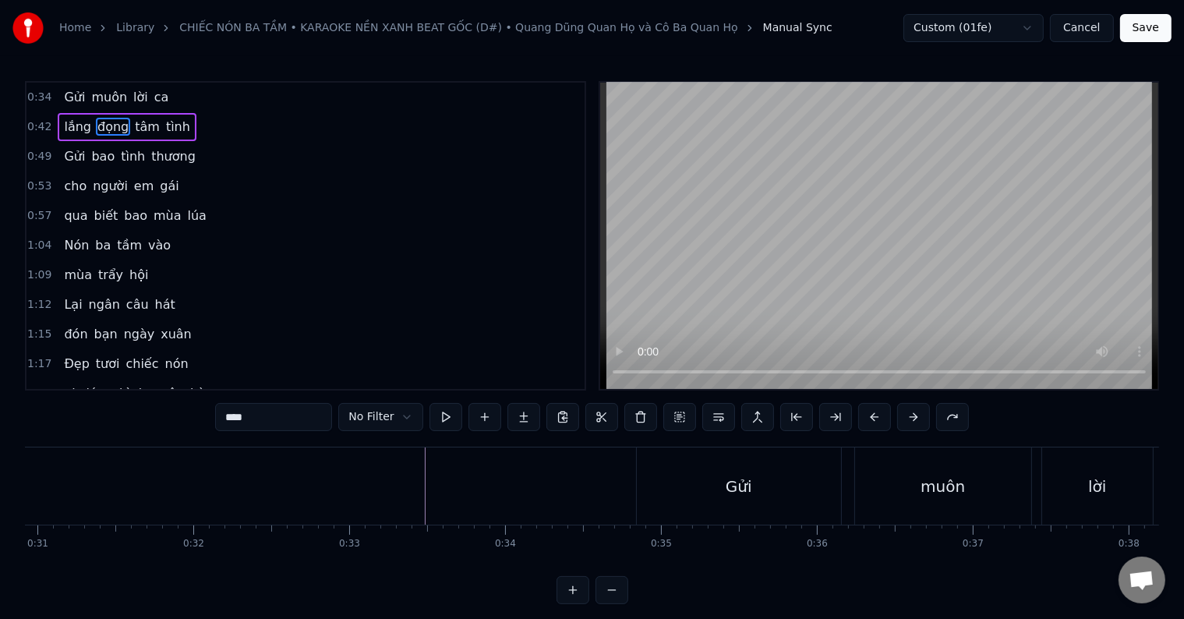
scroll to position [0, 5281]
click at [292, 486] on div "Gửi" at bounding box center [278, 485] width 204 height 77
type input "***"
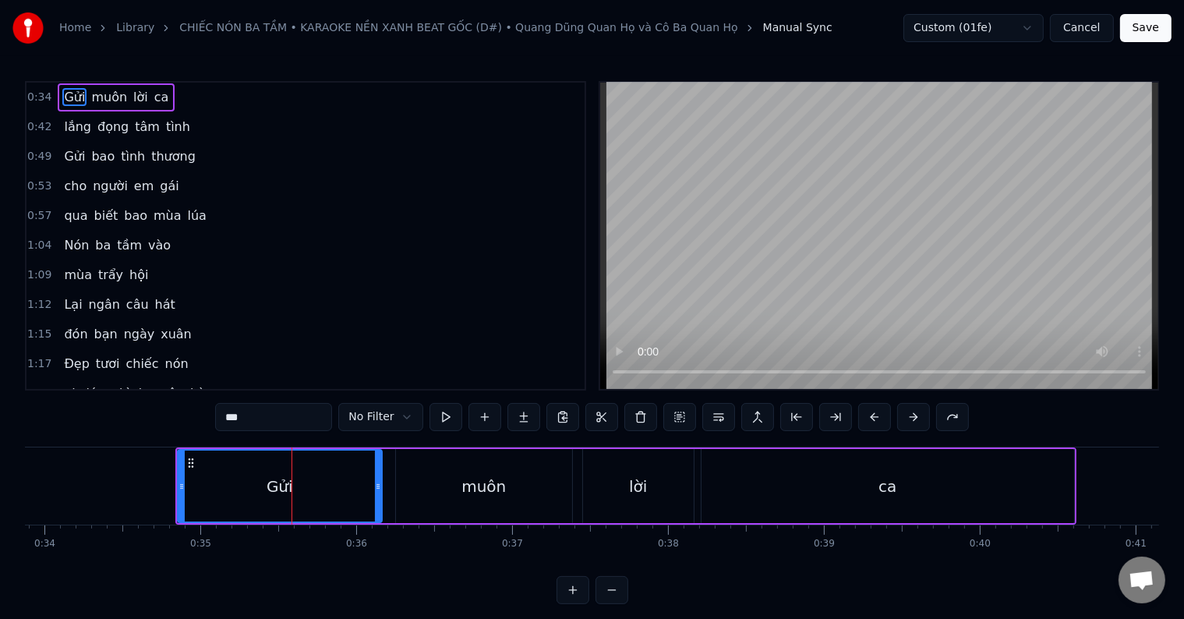
click at [266, 486] on div "Gửi" at bounding box center [279, 486] width 203 height 71
click at [188, 463] on icon at bounding box center [191, 463] width 12 height 12
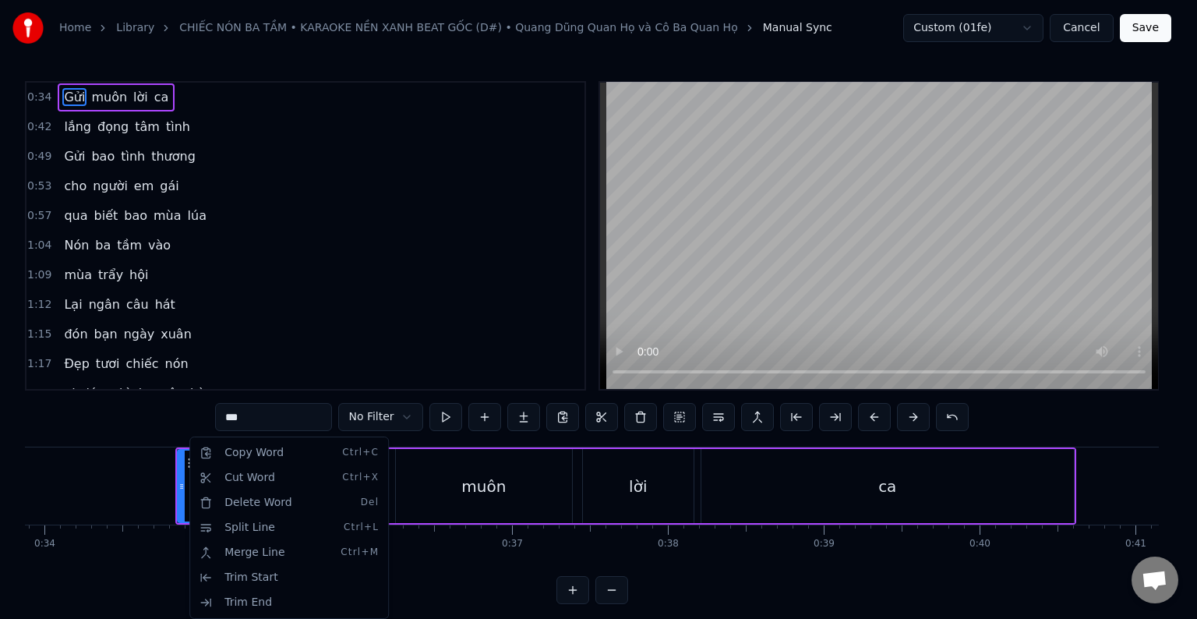
click at [182, 484] on html "Home Library CHIẾC NÓN [PERSON_NAME] • KARAOKE NỀN XANH BEAT GỐC (D#) • [PERSON…" at bounding box center [598, 314] width 1197 height 629
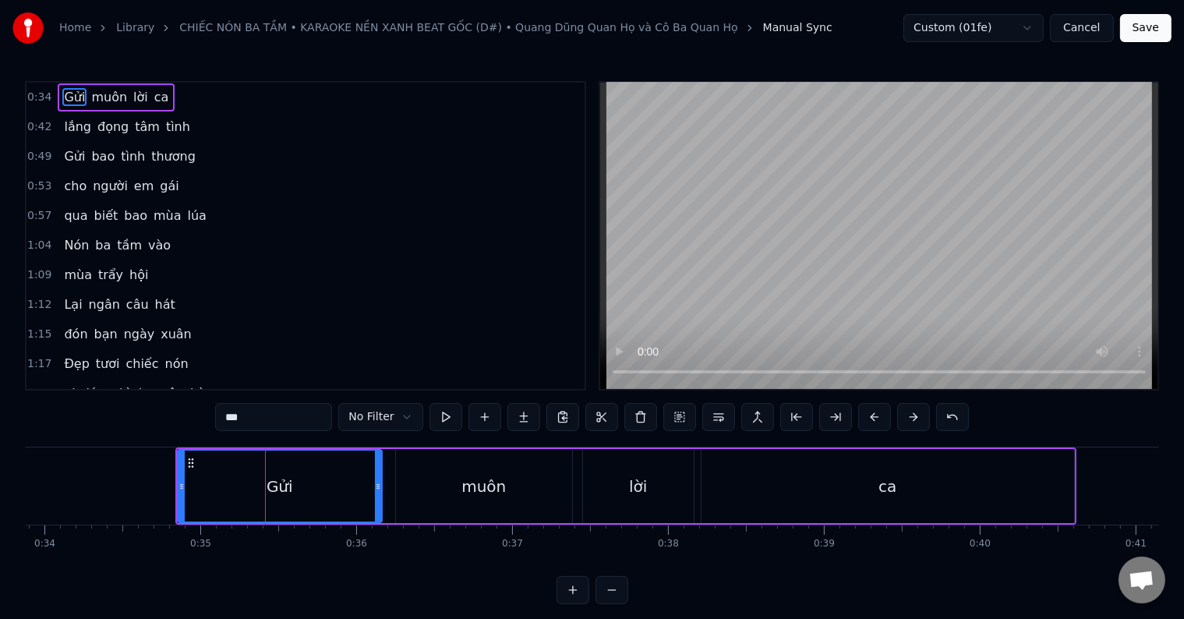
click at [200, 479] on div "Gửi" at bounding box center [279, 486] width 203 height 71
click at [228, 421] on input "***" at bounding box center [273, 417] width 117 height 28
click at [481, 417] on button at bounding box center [484, 417] width 33 height 28
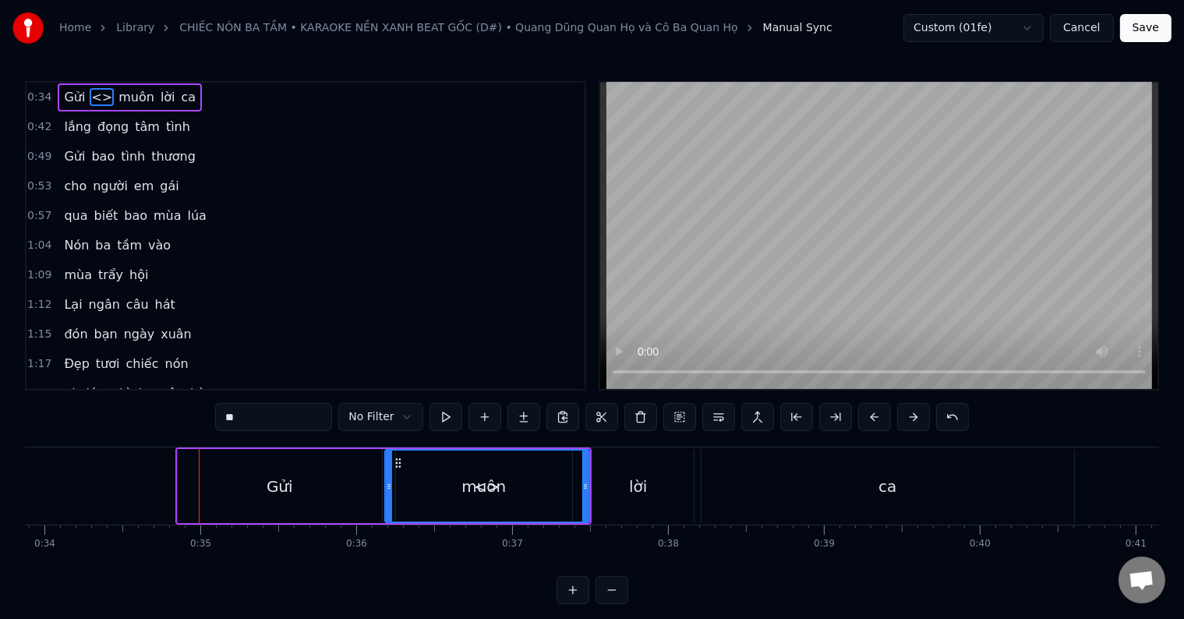
drag, startPoint x: 284, startPoint y: 422, endPoint x: 210, endPoint y: 414, distance: 74.5
click at [210, 414] on div "0:34 Gửi <> muôn lời ca 0:42 lắng đọng [PERSON_NAME] 0:49 Gửi bao [PERSON_NAME]…" at bounding box center [592, 342] width 1134 height 523
type input "*"
click at [260, 484] on div "Gửi" at bounding box center [280, 486] width 204 height 74
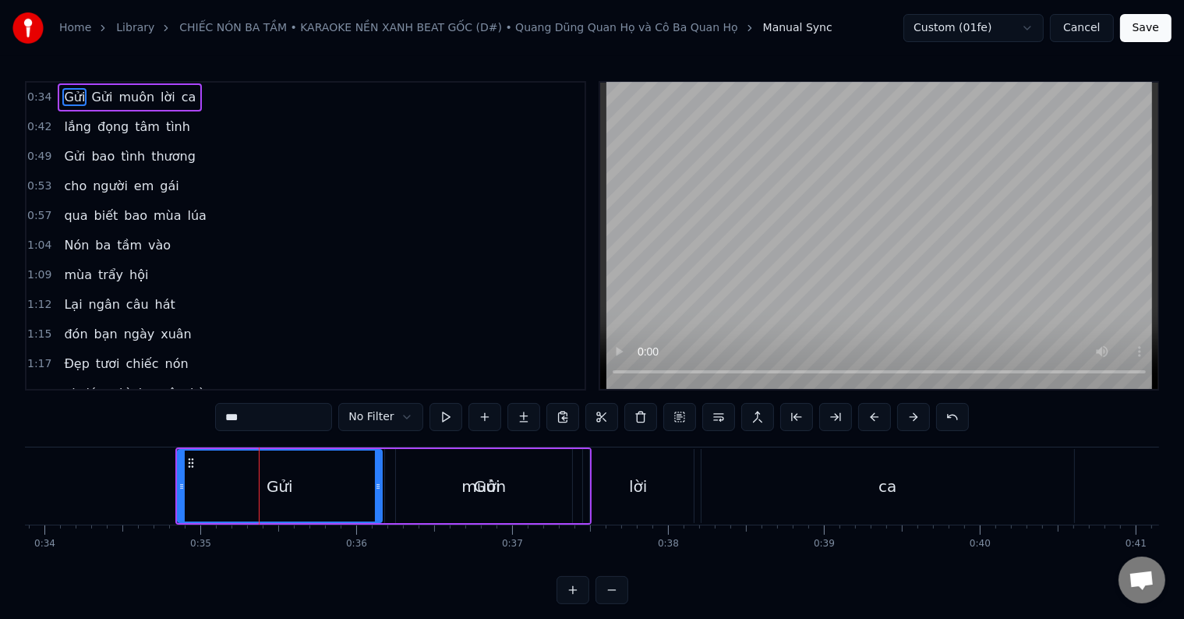
click at [296, 484] on div "Gửi" at bounding box center [279, 486] width 203 height 71
drag, startPoint x: 242, startPoint y: 483, endPoint x: 203, endPoint y: 481, distance: 39.8
click at [203, 481] on div "Gửi" at bounding box center [279, 486] width 203 height 71
click at [287, 486] on div "Gửi" at bounding box center [280, 486] width 27 height 23
click at [291, 482] on div "Gửi" at bounding box center [279, 486] width 203 height 71
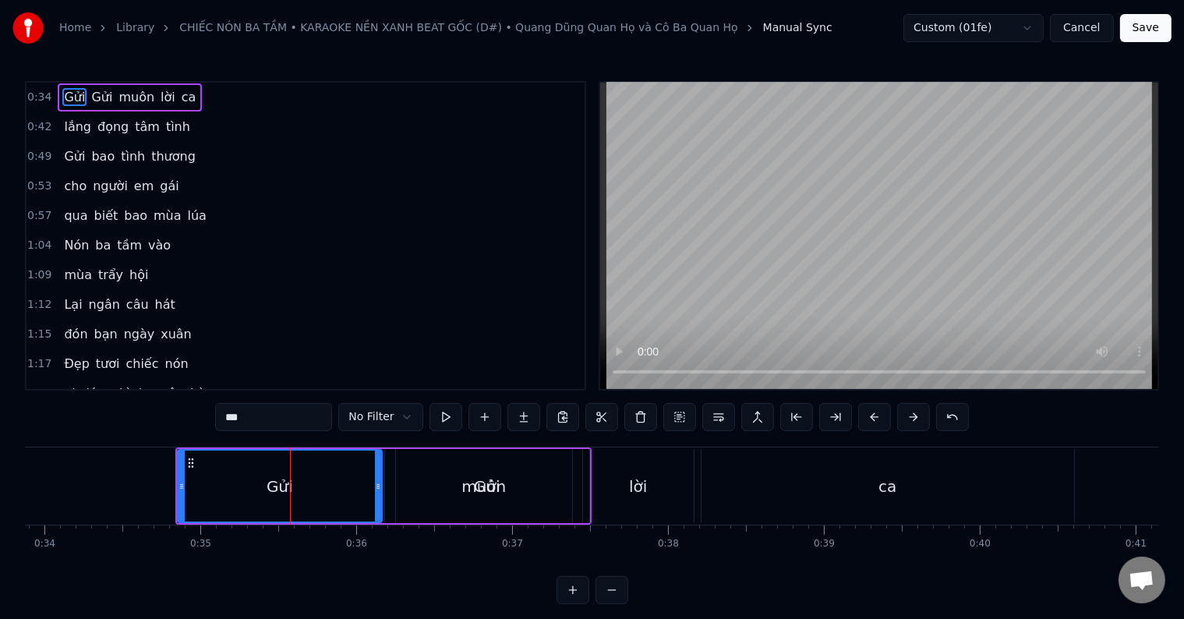
click at [268, 488] on div "Gửi" at bounding box center [280, 486] width 27 height 23
click at [67, 93] on span "Gửi" at bounding box center [74, 97] width 24 height 18
drag, startPoint x: 271, startPoint y: 416, endPoint x: 183, endPoint y: 415, distance: 88.1
click at [183, 415] on div "0:34 [PERSON_NAME] muôn lời ca 0:42 lắng đọng [PERSON_NAME] 0:49 Gửi bao [PERSO…" at bounding box center [592, 342] width 1134 height 523
click at [84, 92] on span "Gửi" at bounding box center [95, 97] width 24 height 18
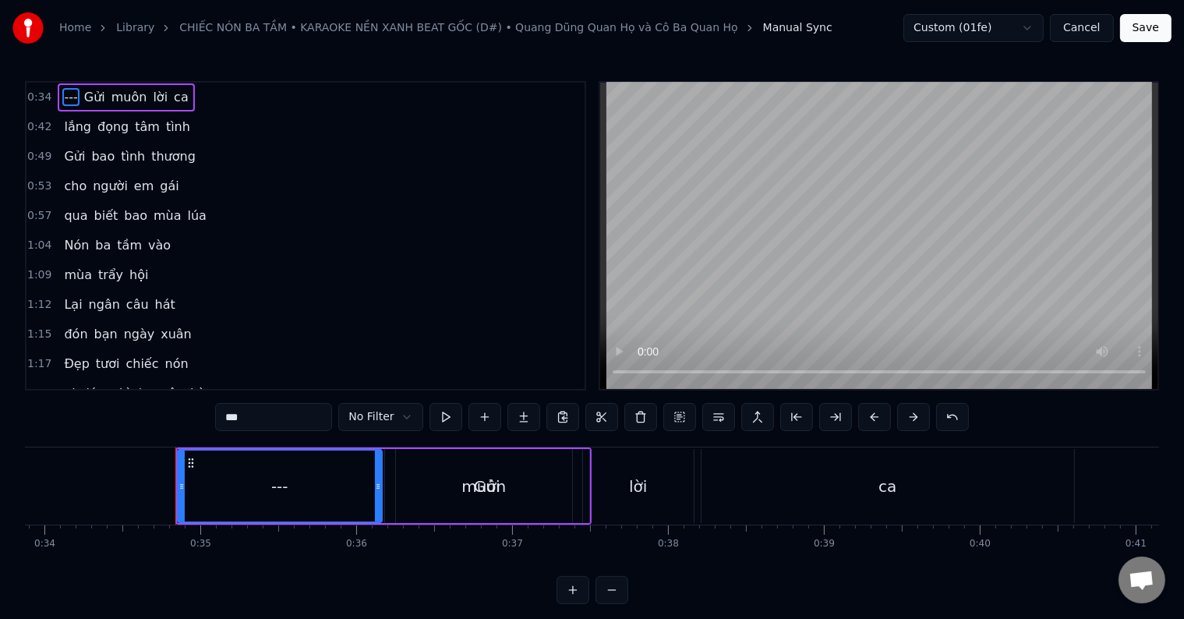
type input "***"
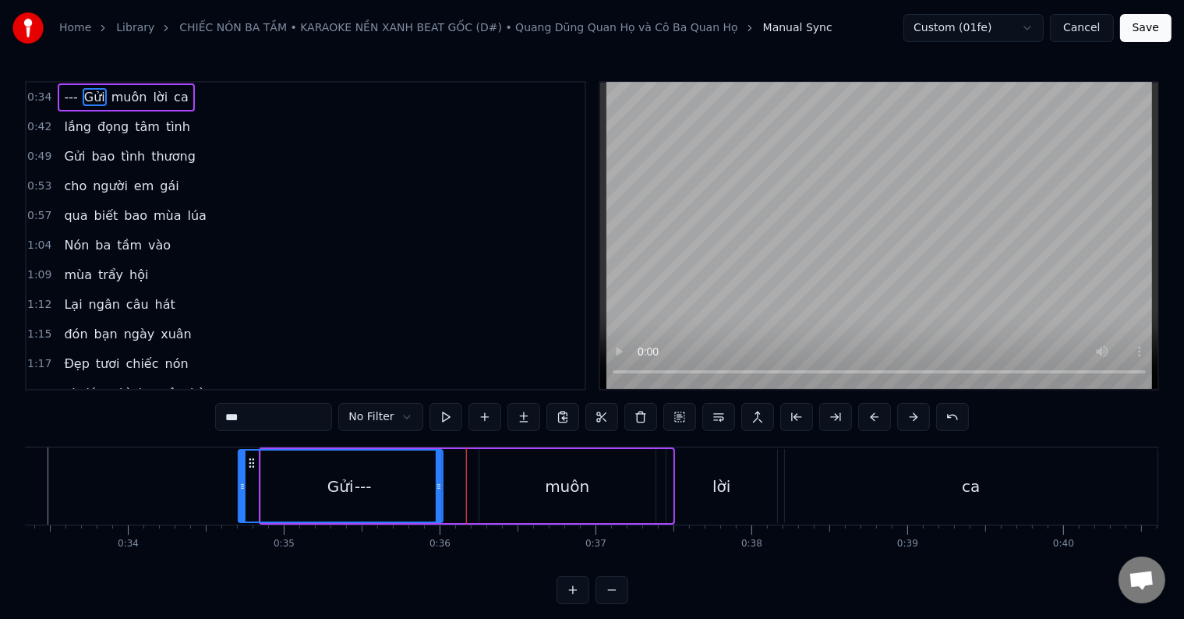
scroll to position [0, 5197]
drag, startPoint x: 398, startPoint y: 461, endPoint x: 275, endPoint y: 454, distance: 122.6
click at [275, 454] on div "Gửi" at bounding box center [364, 486] width 203 height 71
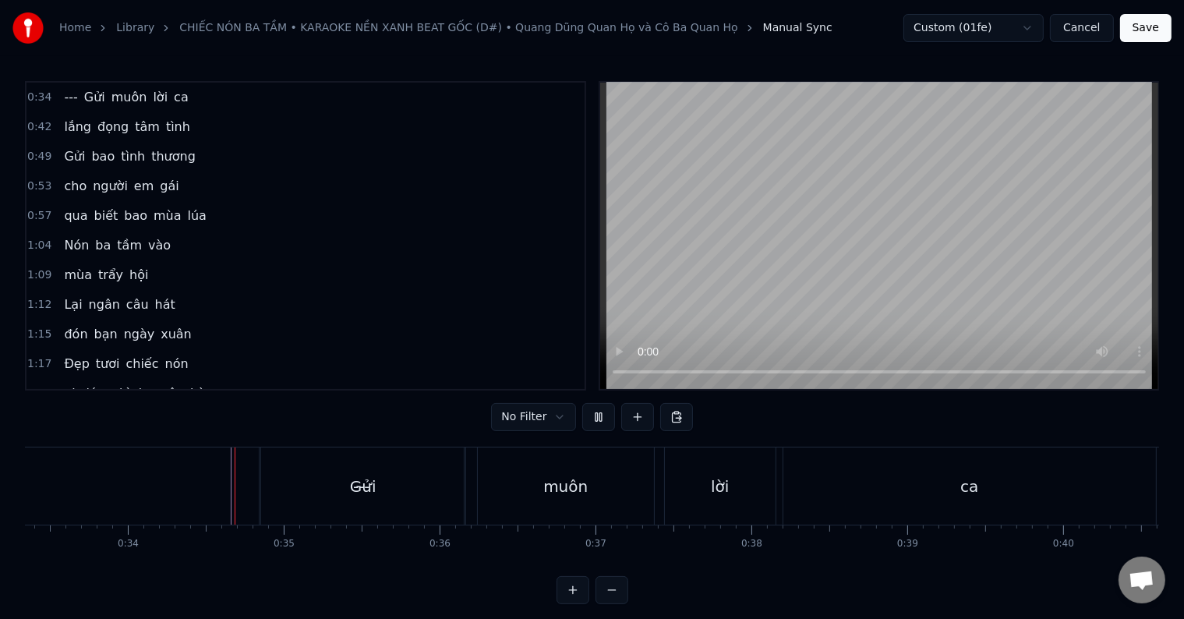
scroll to position [23, 0]
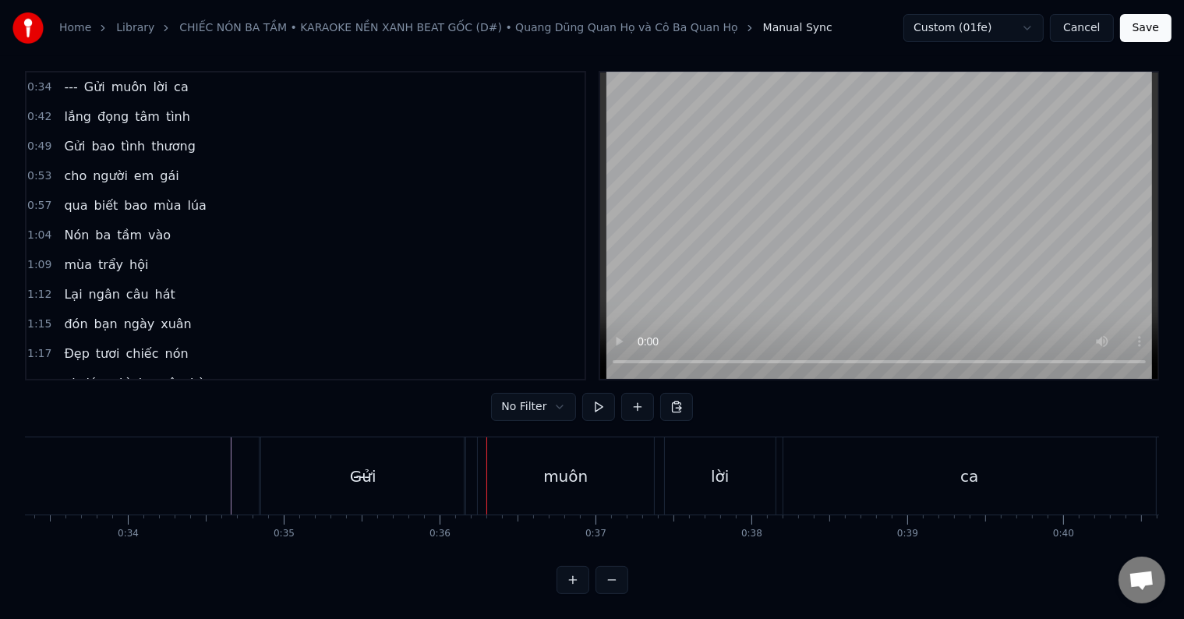
click at [306, 465] on div "Gửi" at bounding box center [363, 475] width 204 height 77
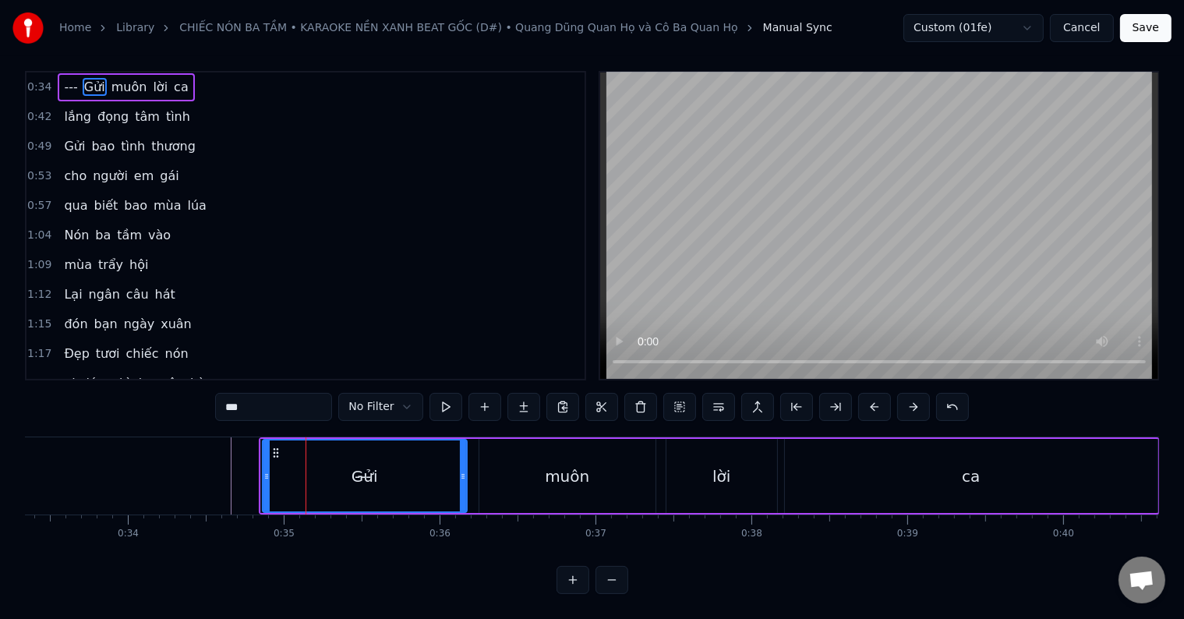
scroll to position [0, 0]
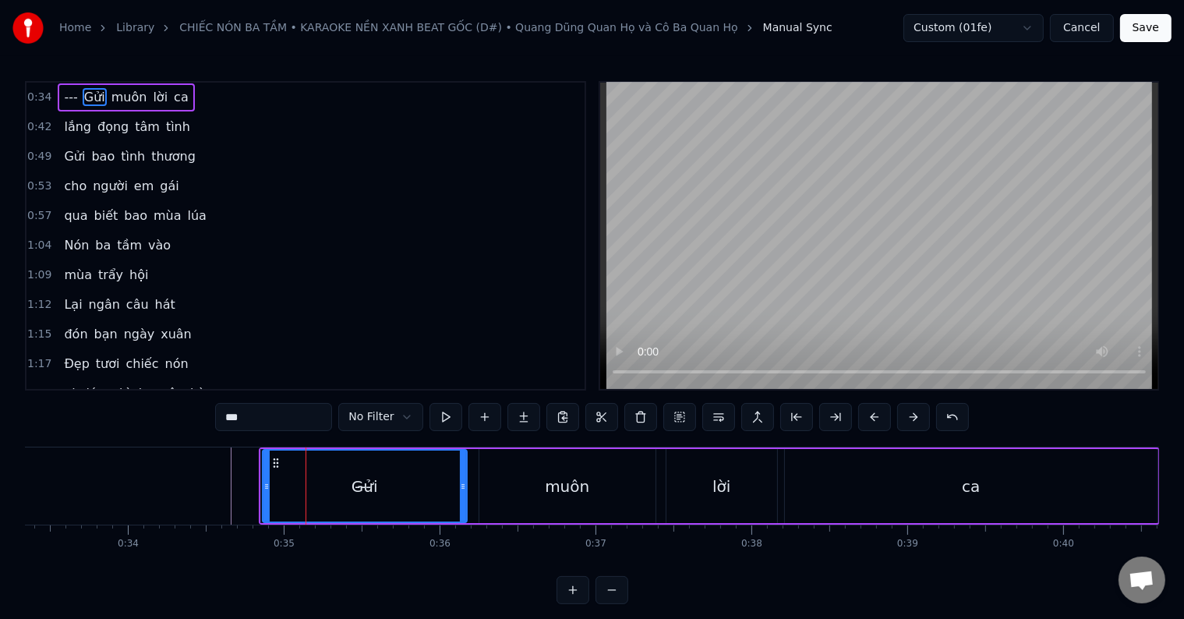
click at [69, 94] on span "---" at bounding box center [70, 97] width 16 height 18
type input "***"
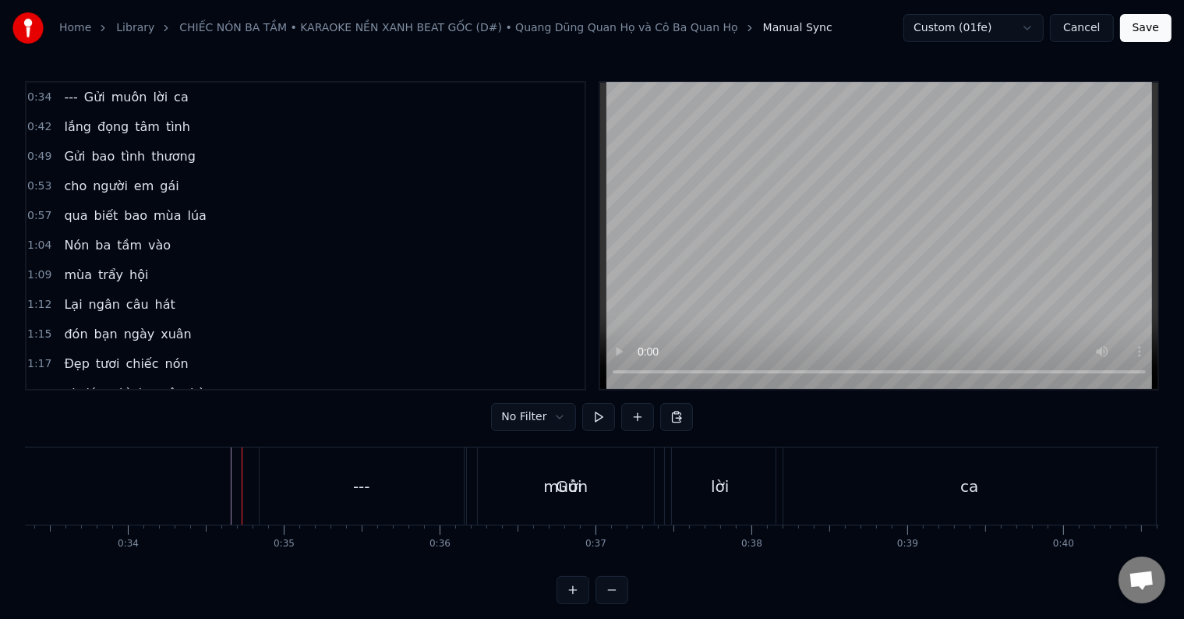
click at [314, 484] on div "---" at bounding box center [362, 485] width 204 height 77
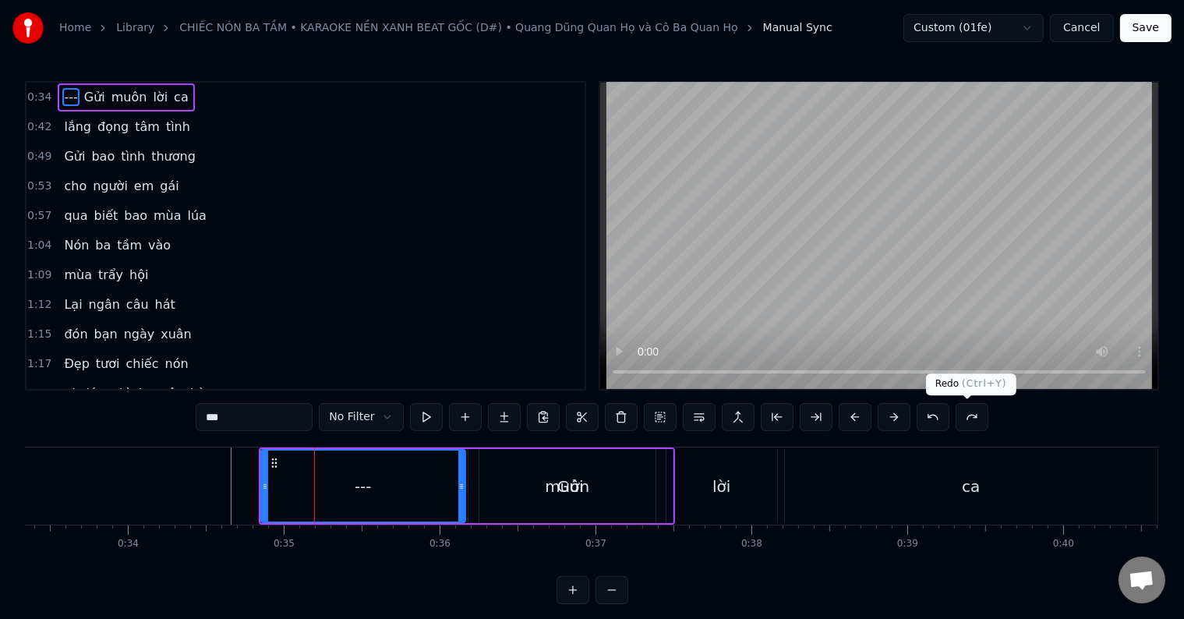
click at [969, 414] on button at bounding box center [972, 417] width 33 height 28
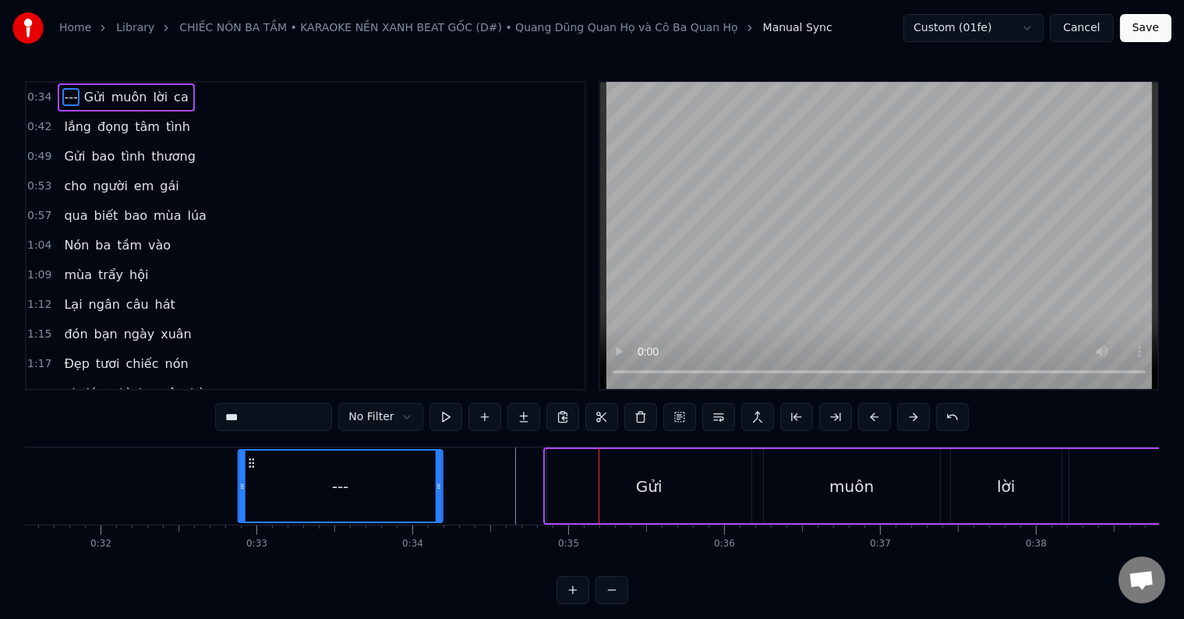
scroll to position [0, 4911]
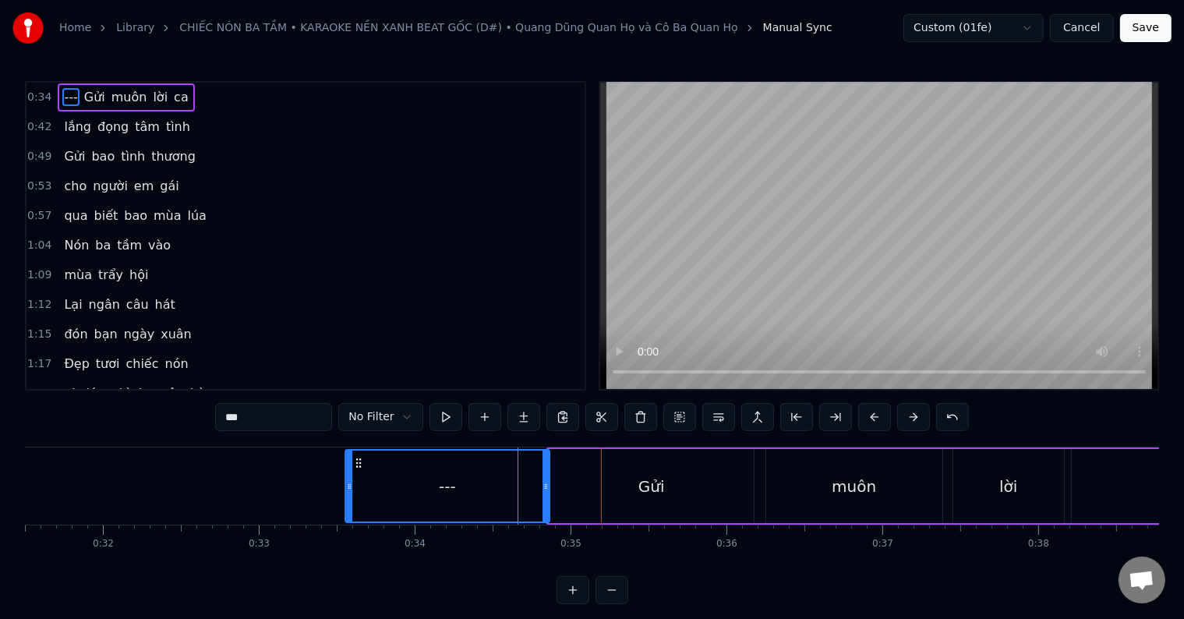
drag, startPoint x: 273, startPoint y: 463, endPoint x: 357, endPoint y: 471, distance: 84.5
click at [357, 471] on div "---" at bounding box center [447, 486] width 203 height 71
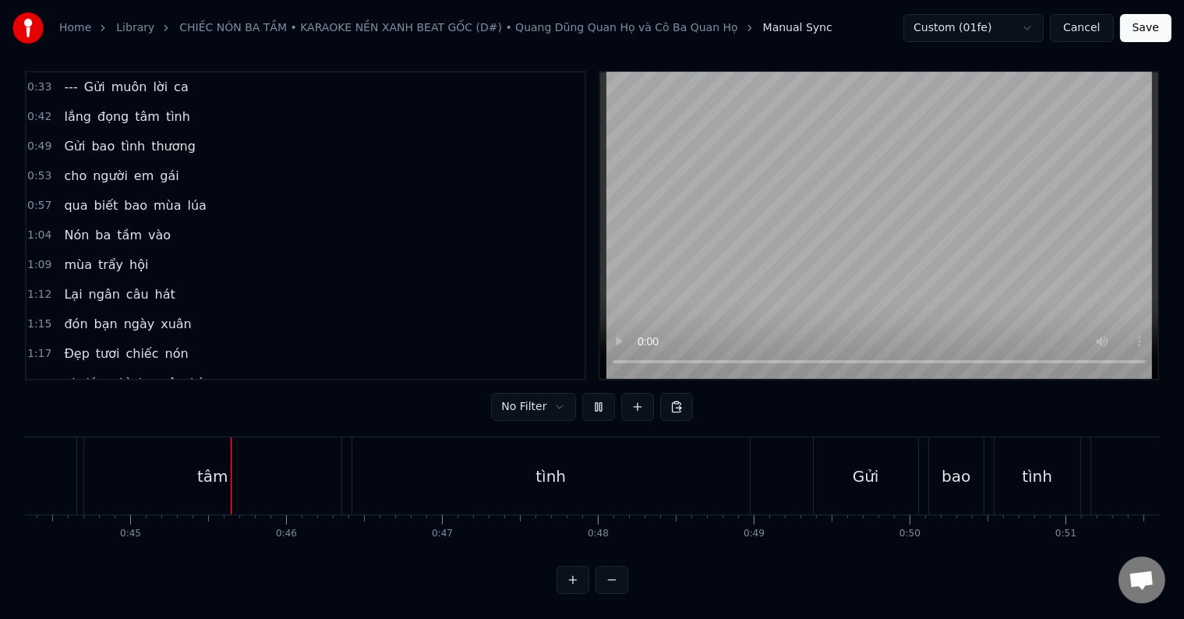
scroll to position [0, 6924]
click at [256, 578] on div "0:33 --- Gửi muôn lời ca 0:42 lắng đọng [PERSON_NAME] 0:49 Gửi bao [PERSON_NAME…" at bounding box center [592, 332] width 1134 height 523
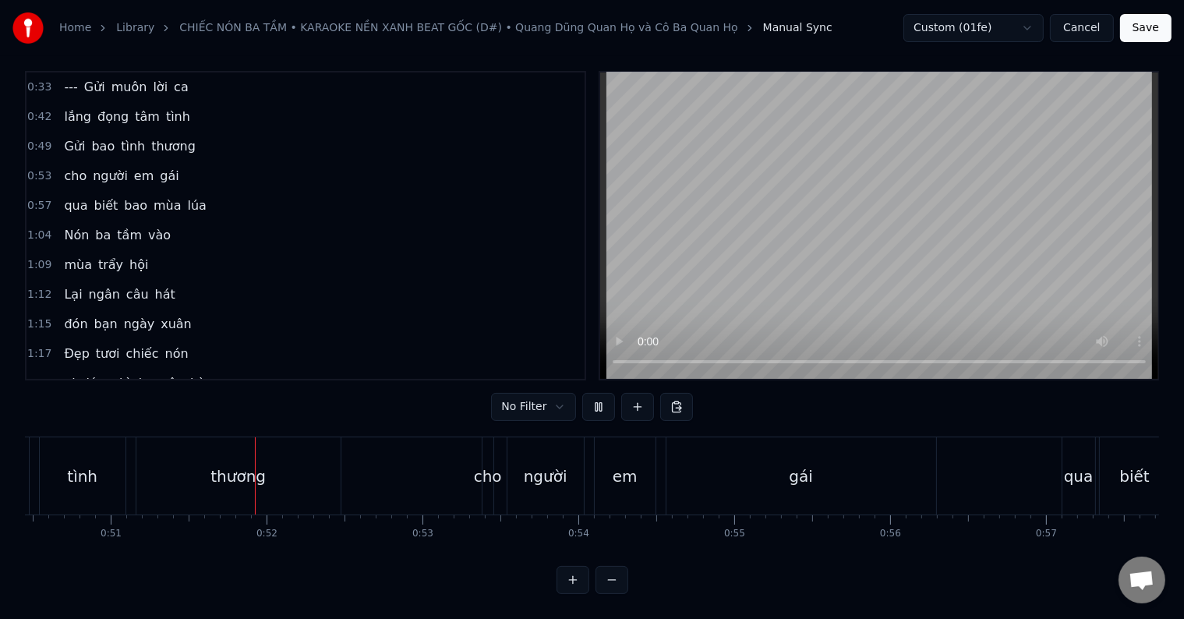
scroll to position [0, 7930]
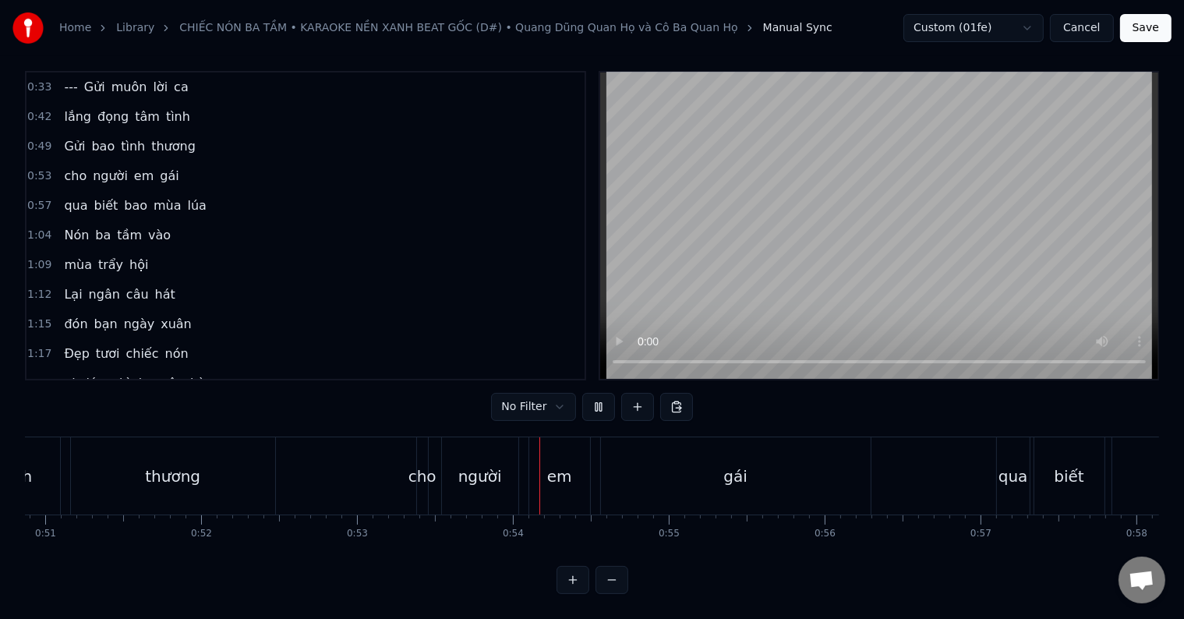
click at [66, 108] on span "lắng" at bounding box center [77, 117] width 30 height 18
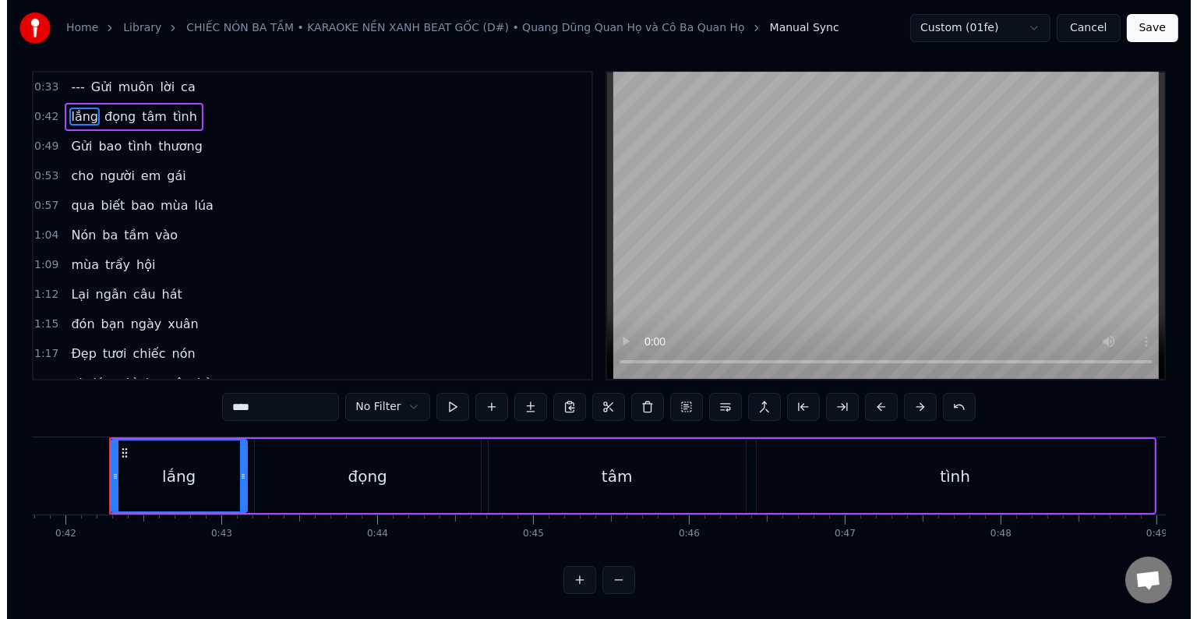
scroll to position [0, 6512]
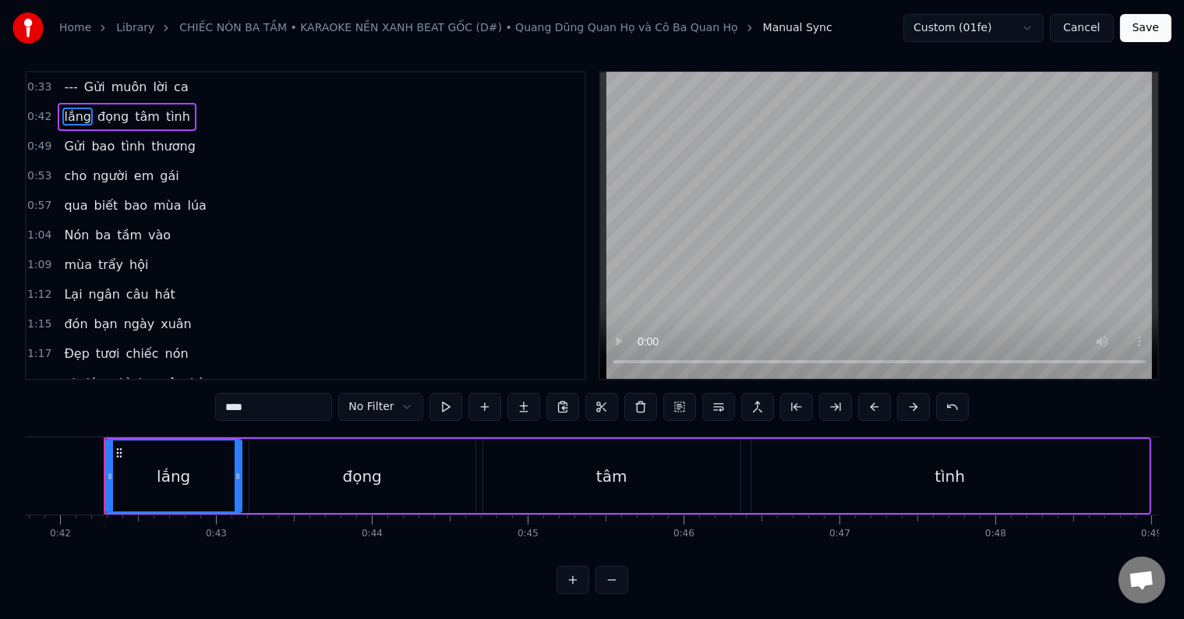
click at [117, 449] on circle at bounding box center [117, 449] width 1 height 1
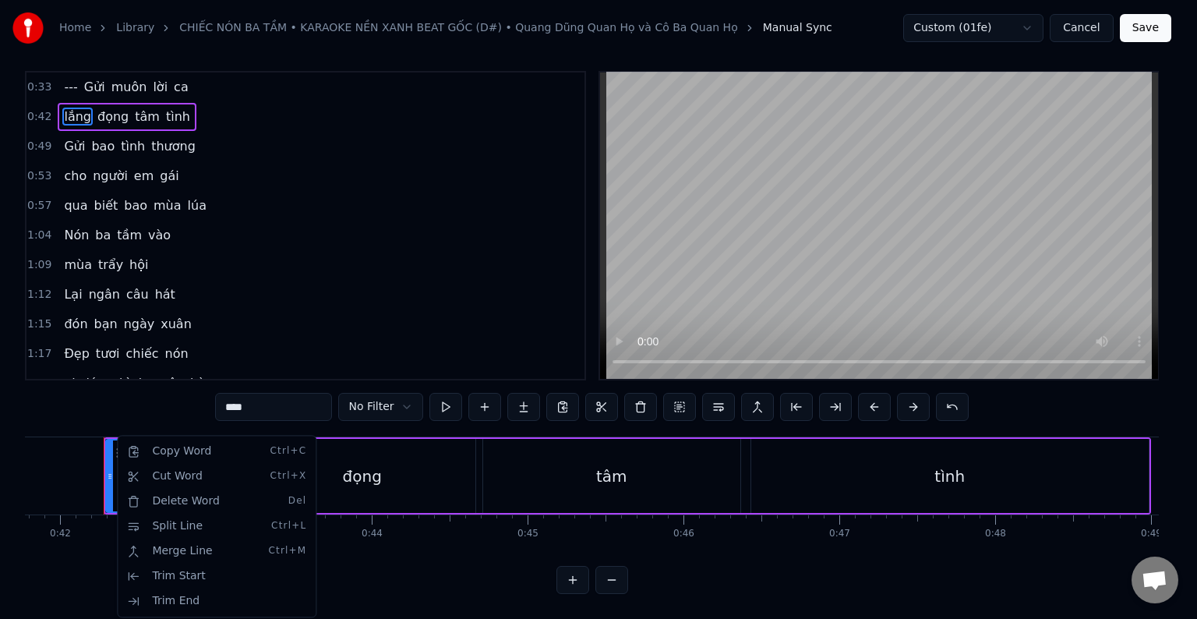
click at [109, 443] on html "Home Library CHIẾC NÓN [PERSON_NAME] • KARAOKE NỀN XANH BEAT GỐC (D#) • [PERSON…" at bounding box center [598, 304] width 1197 height 629
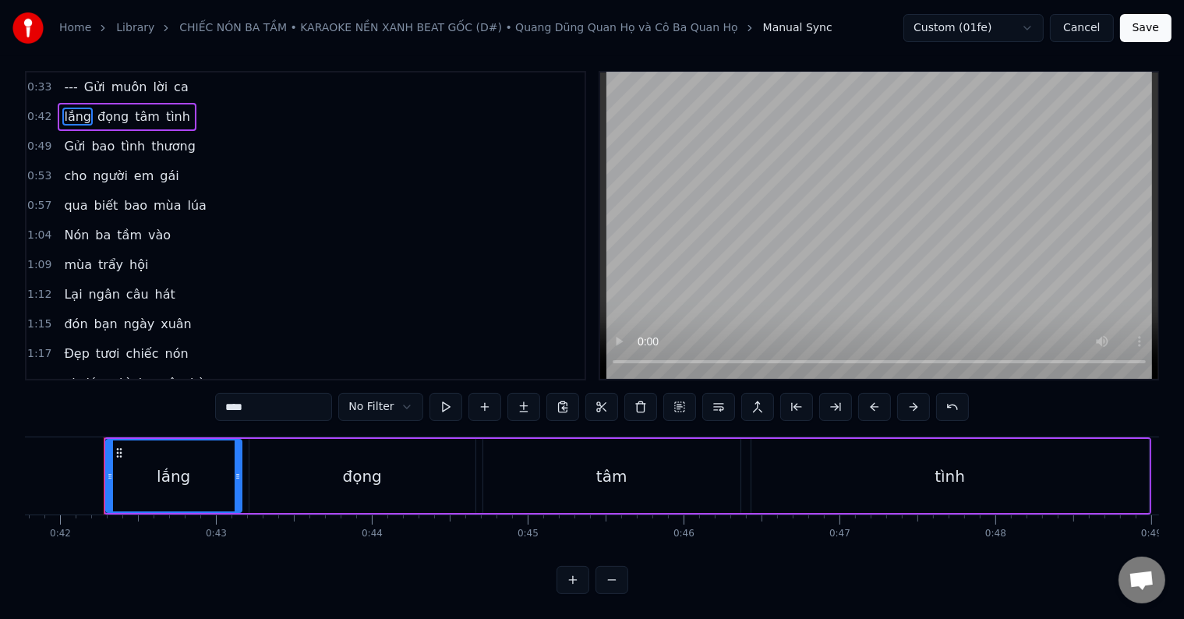
click at [120, 452] on circle at bounding box center [120, 452] width 1 height 1
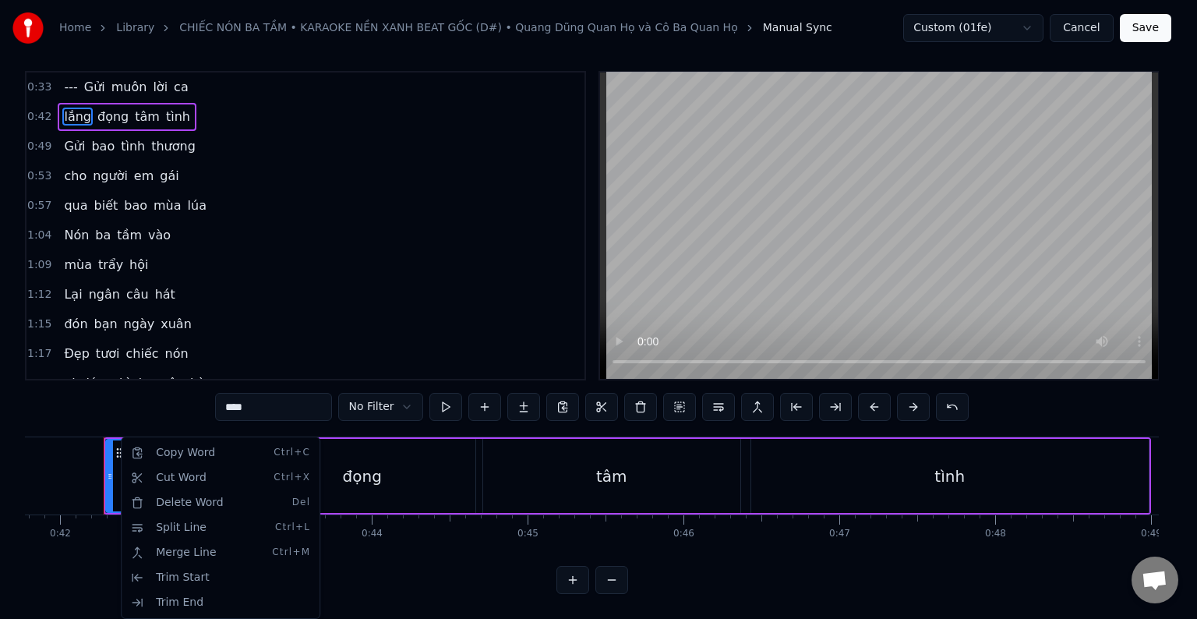
click at [107, 470] on icon at bounding box center [110, 476] width 6 height 12
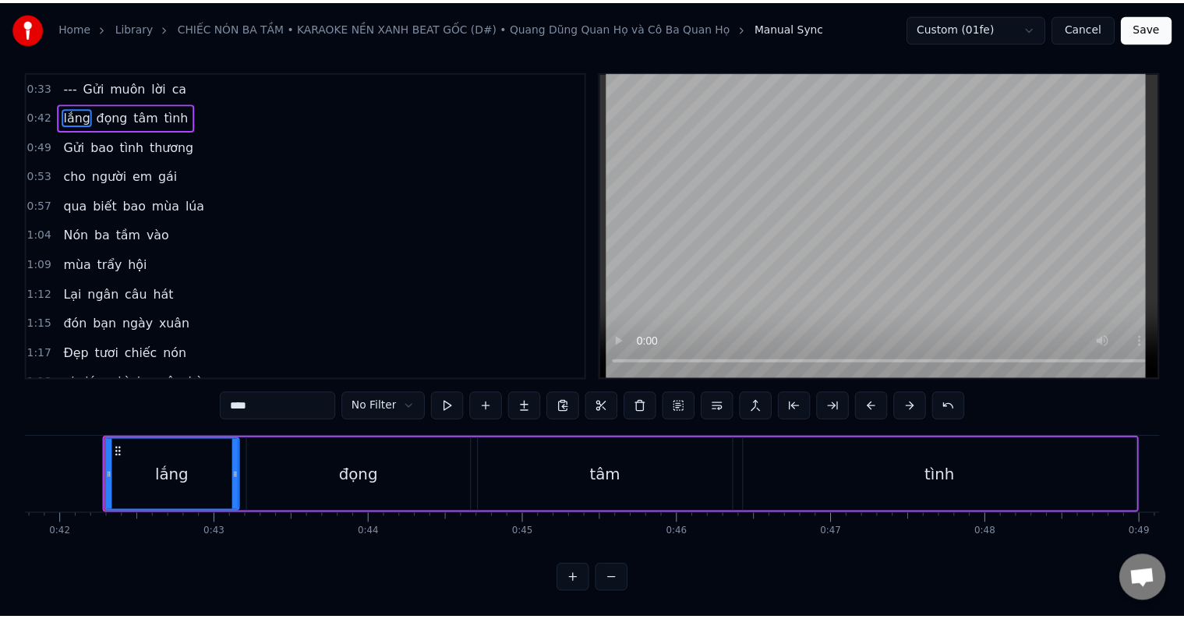
scroll to position [0, 0]
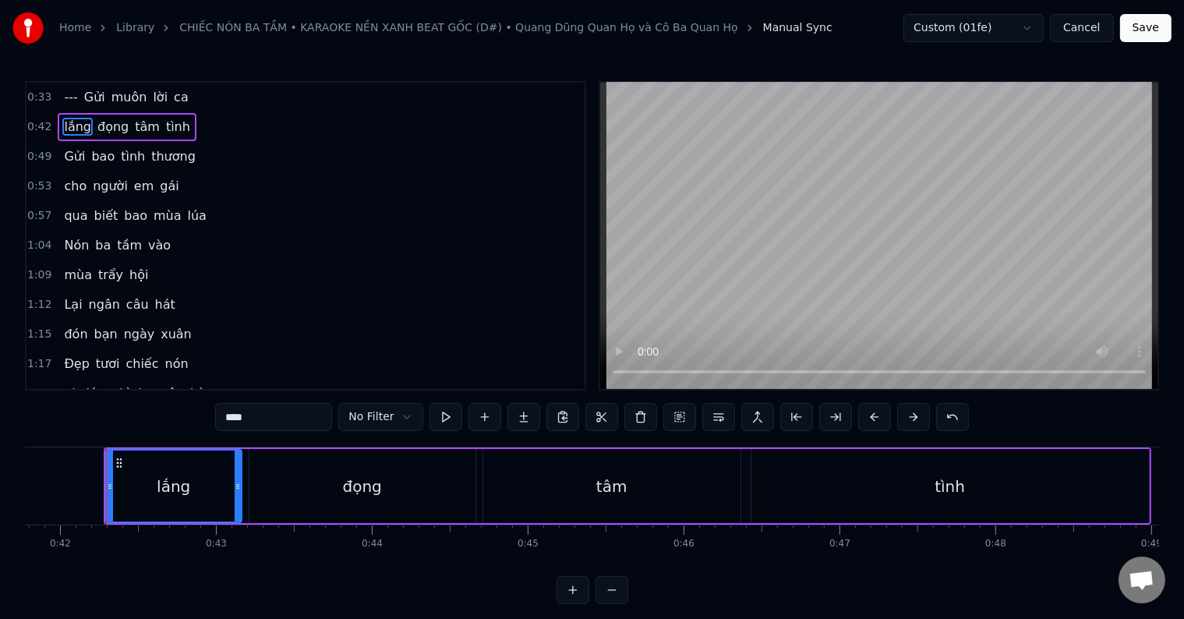
click at [110, 479] on div at bounding box center [110, 486] width 6 height 71
click at [119, 461] on icon at bounding box center [119, 463] width 12 height 12
click at [679, 418] on button at bounding box center [679, 417] width 33 height 28
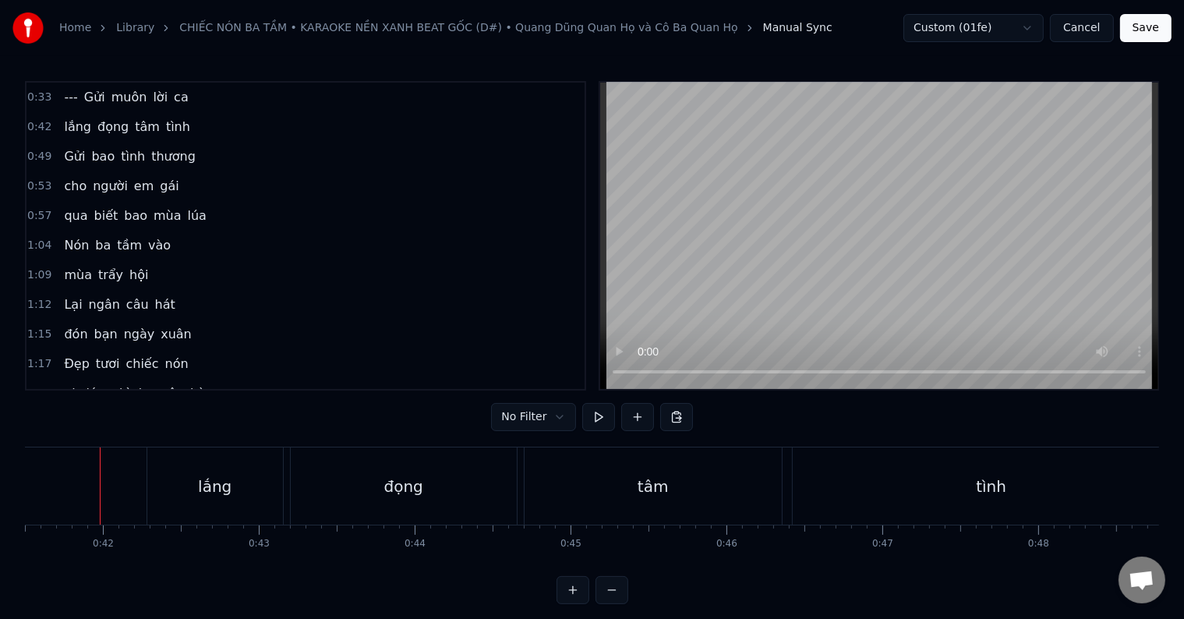
scroll to position [0, 6466]
click at [673, 418] on button at bounding box center [676, 417] width 33 height 28
click at [240, 489] on div "lắng" at bounding box center [218, 485] width 136 height 77
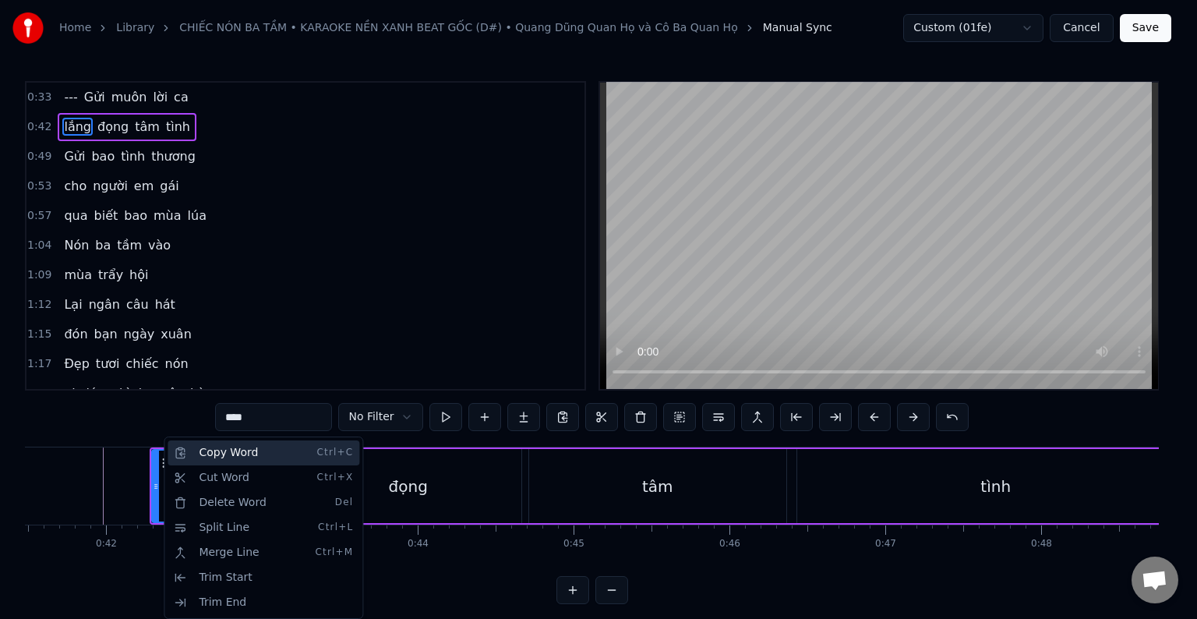
click at [216, 453] on div "Copy Word Ctrl+C" at bounding box center [264, 452] width 192 height 25
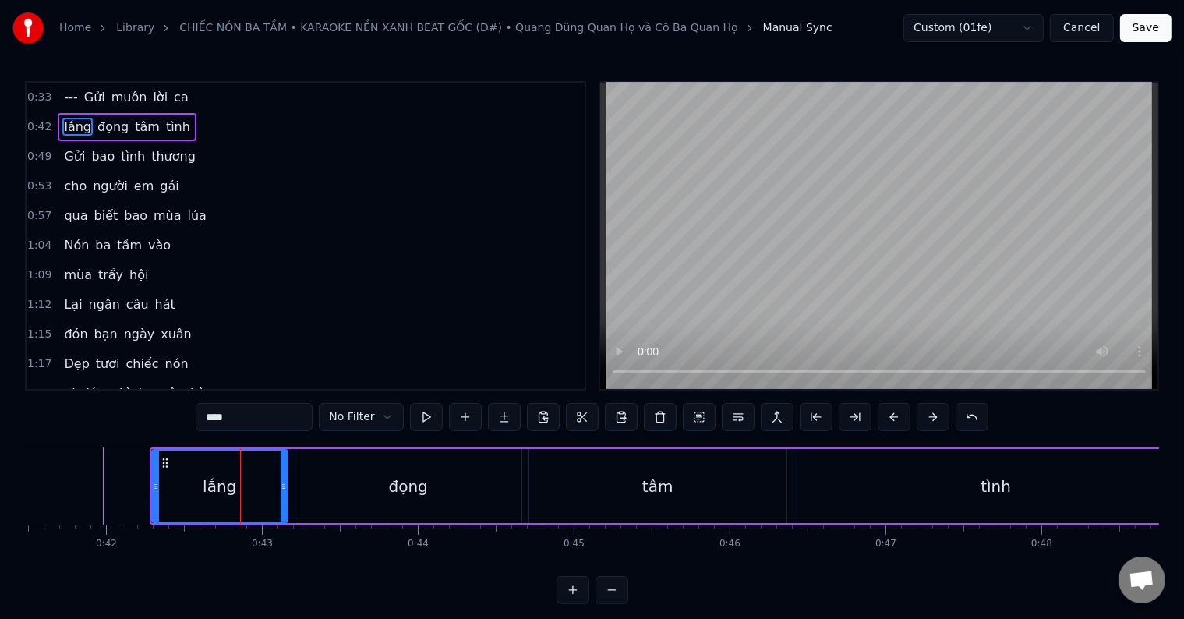
click at [240, 473] on div at bounding box center [240, 485] width 1 height 77
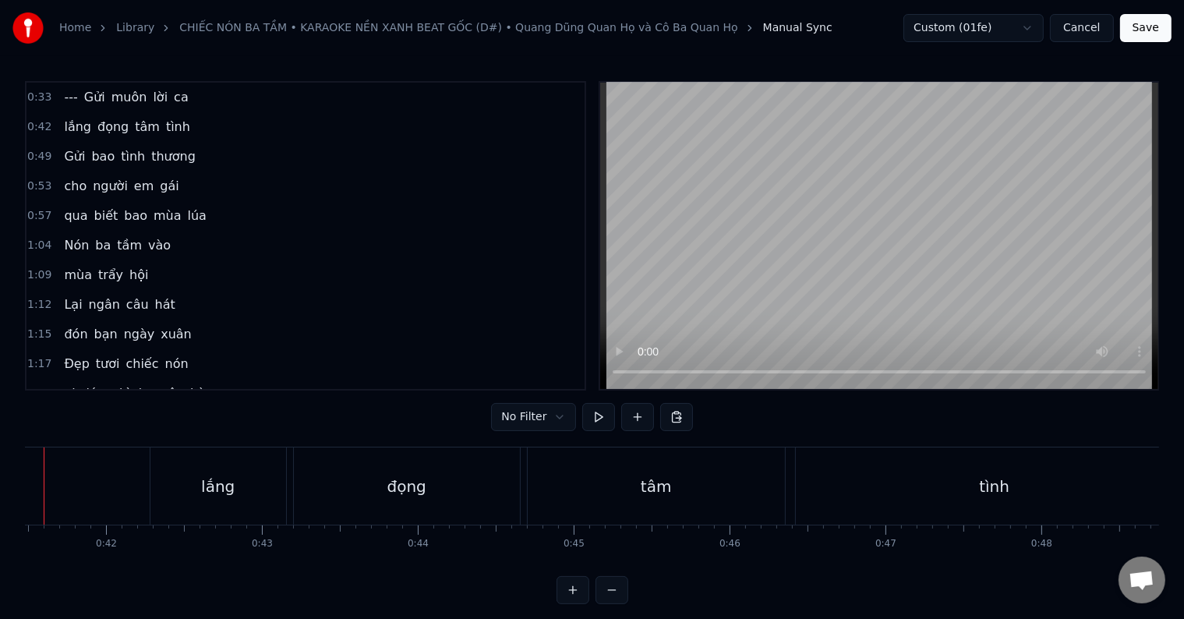
scroll to position [0, 6407]
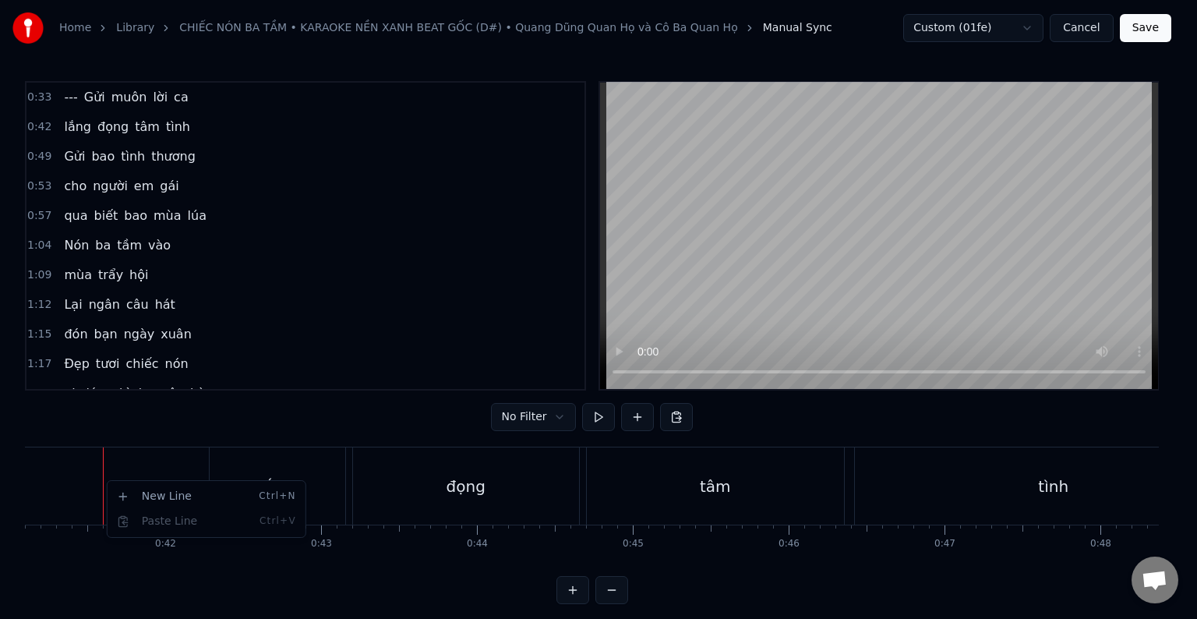
click at [212, 456] on div "lắng" at bounding box center [278, 485] width 136 height 77
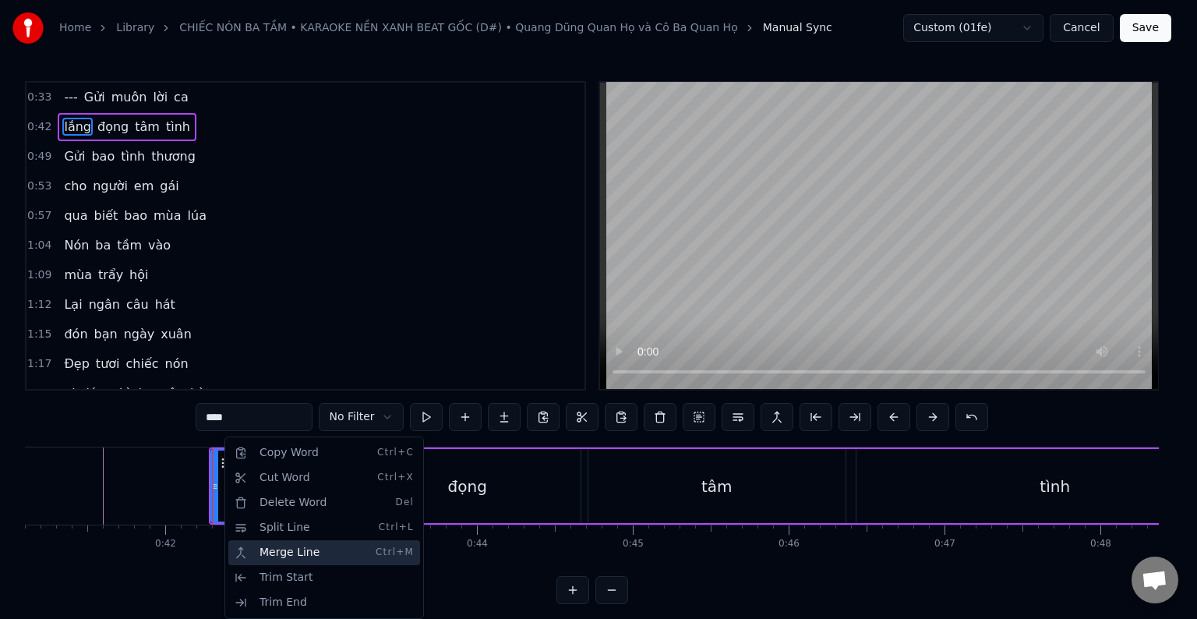
click at [268, 552] on div "Merge Line Ctrl+M" at bounding box center [324, 552] width 192 height 25
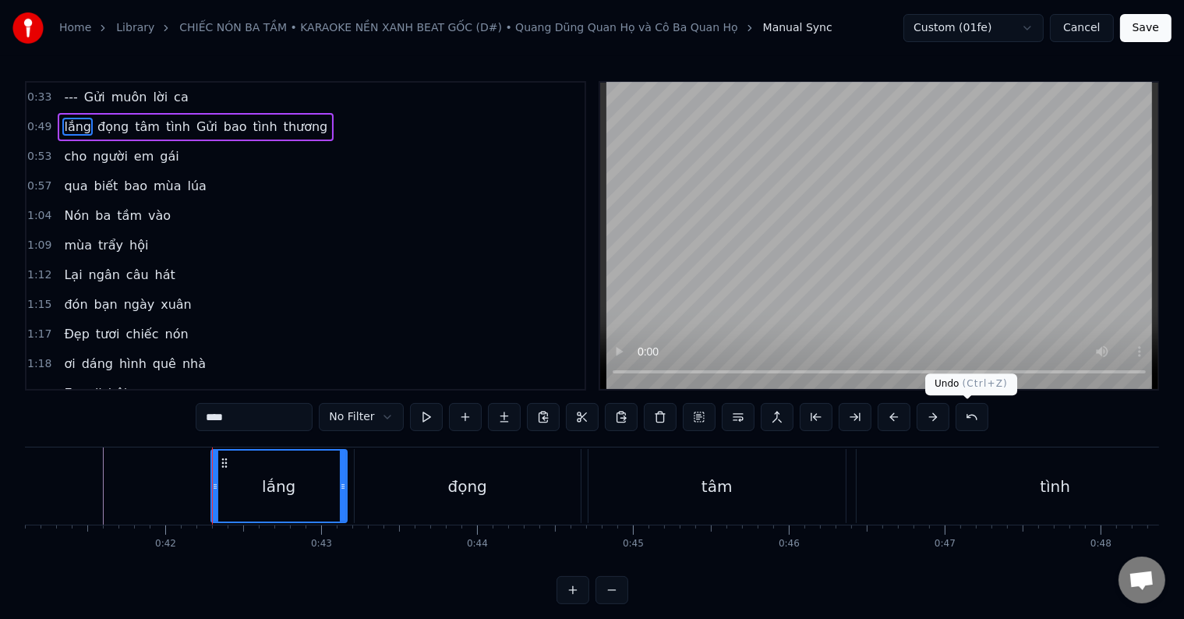
click at [970, 415] on button at bounding box center [972, 417] width 33 height 28
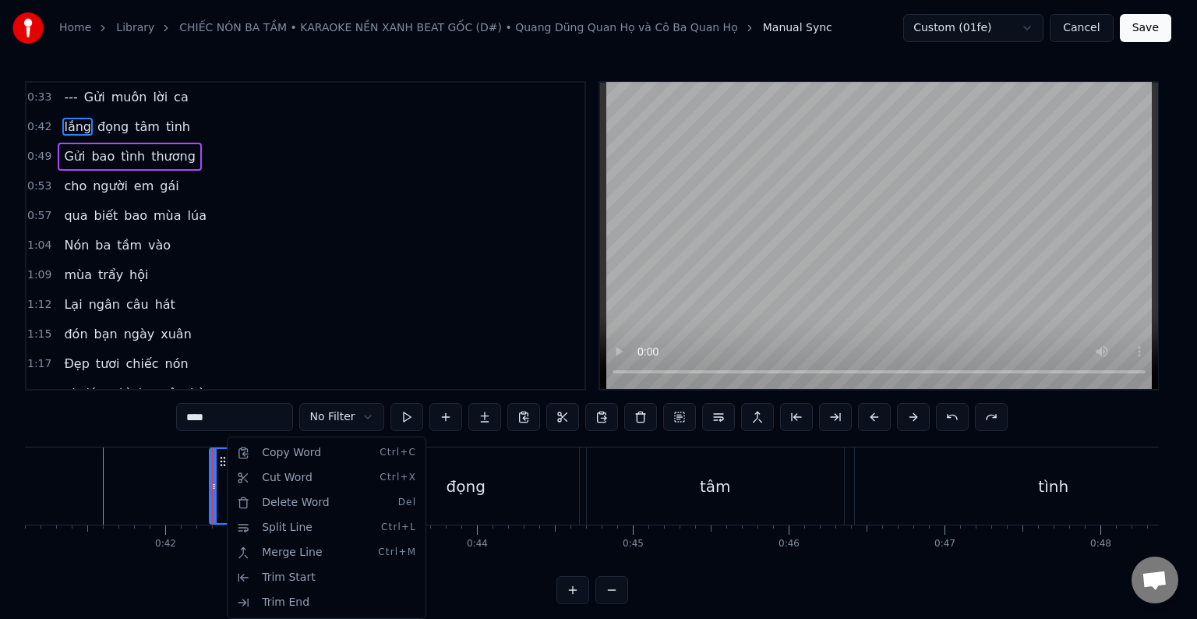
click at [221, 461] on html "Home Library CHIẾC NÓN [PERSON_NAME] • KARAOKE NỀN XANH BEAT GỐC (D#) • [PERSON…" at bounding box center [598, 314] width 1197 height 629
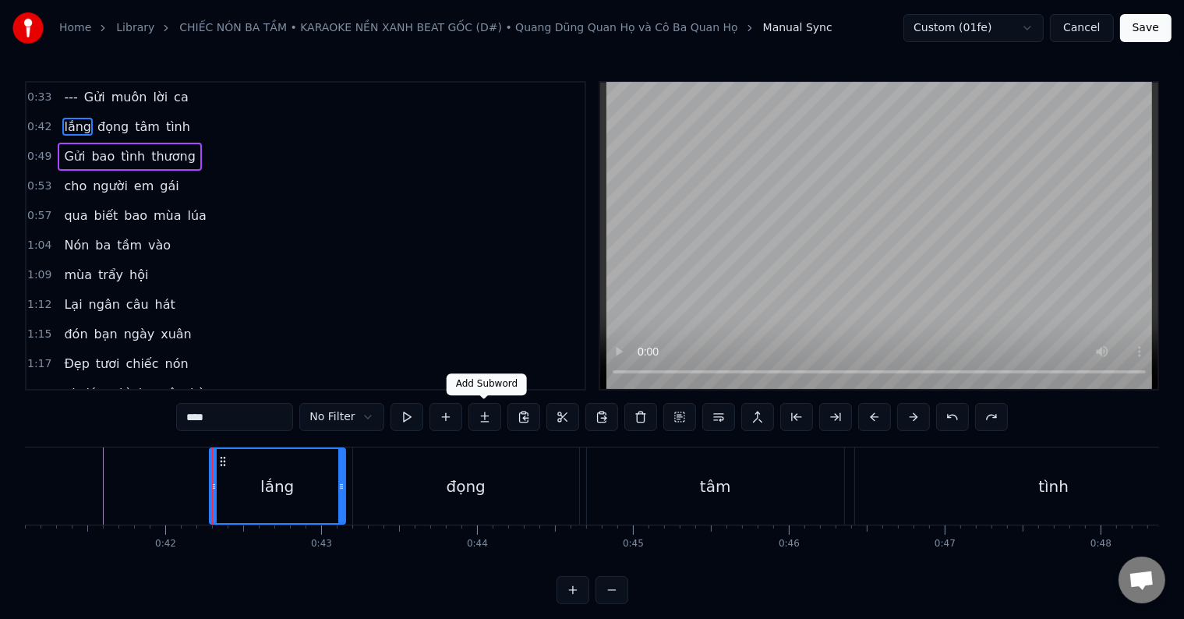
click at [483, 414] on button at bounding box center [484, 417] width 33 height 28
click at [483, 417] on button at bounding box center [484, 417] width 33 height 28
click at [444, 415] on button at bounding box center [445, 417] width 33 height 28
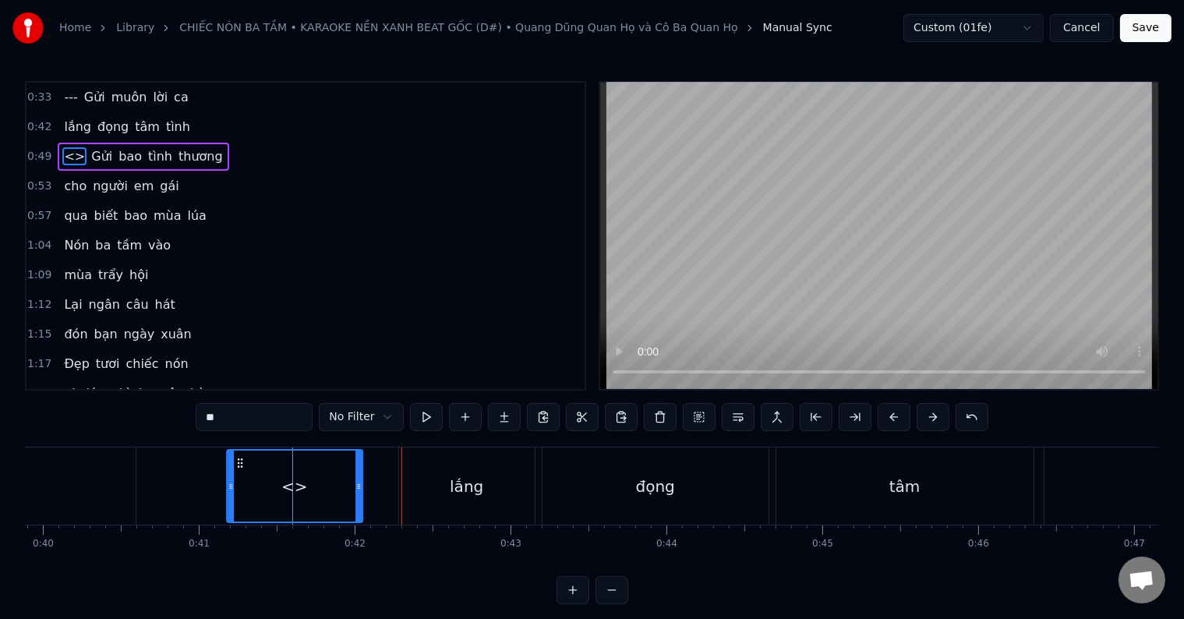
scroll to position [0, 6215]
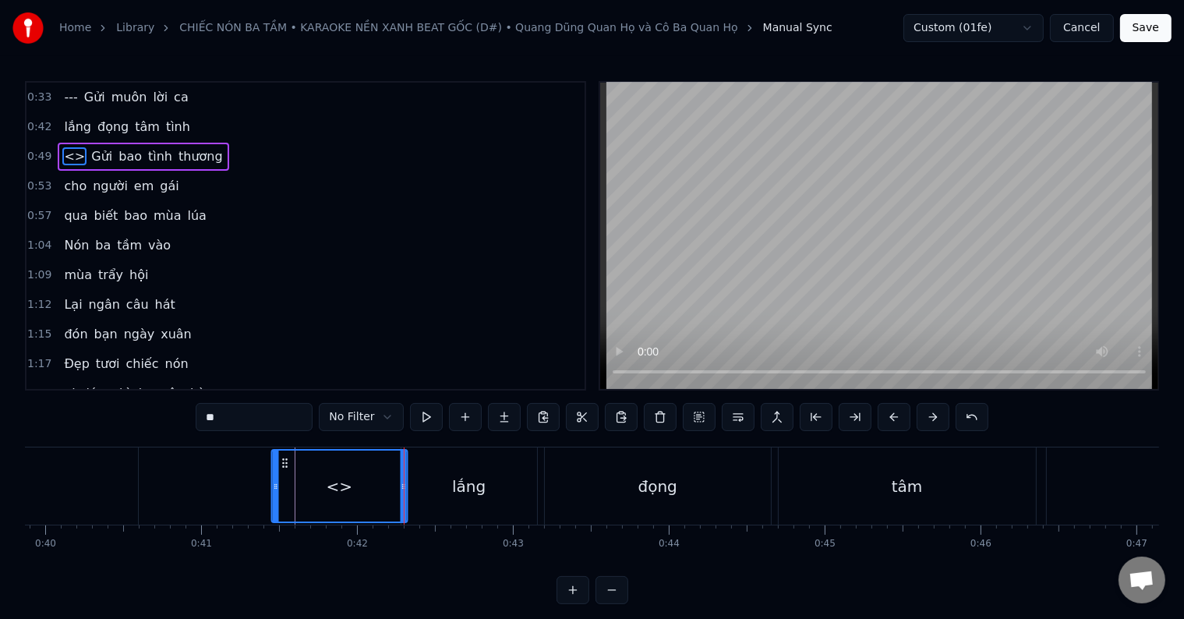
drag, startPoint x: 361, startPoint y: 461, endPoint x: 282, endPoint y: 464, distance: 78.8
click at [282, 464] on icon at bounding box center [284, 463] width 12 height 12
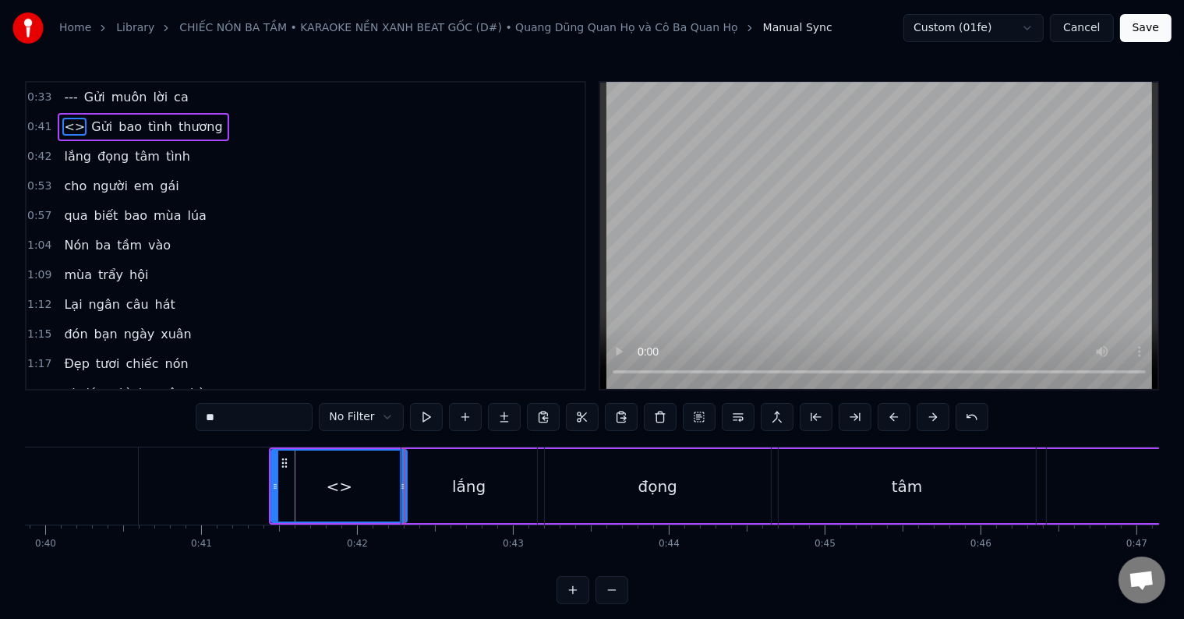
drag, startPoint x: 249, startPoint y: 417, endPoint x: 161, endPoint y: 416, distance: 88.9
click at [161, 416] on div "0:33 --- Gửi muôn lời ca 0:41 <> Gửi bao [PERSON_NAME] 0:42 [PERSON_NAME] đọng …" at bounding box center [592, 342] width 1134 height 523
click at [421, 479] on div "lắng" at bounding box center [469, 485] width 136 height 77
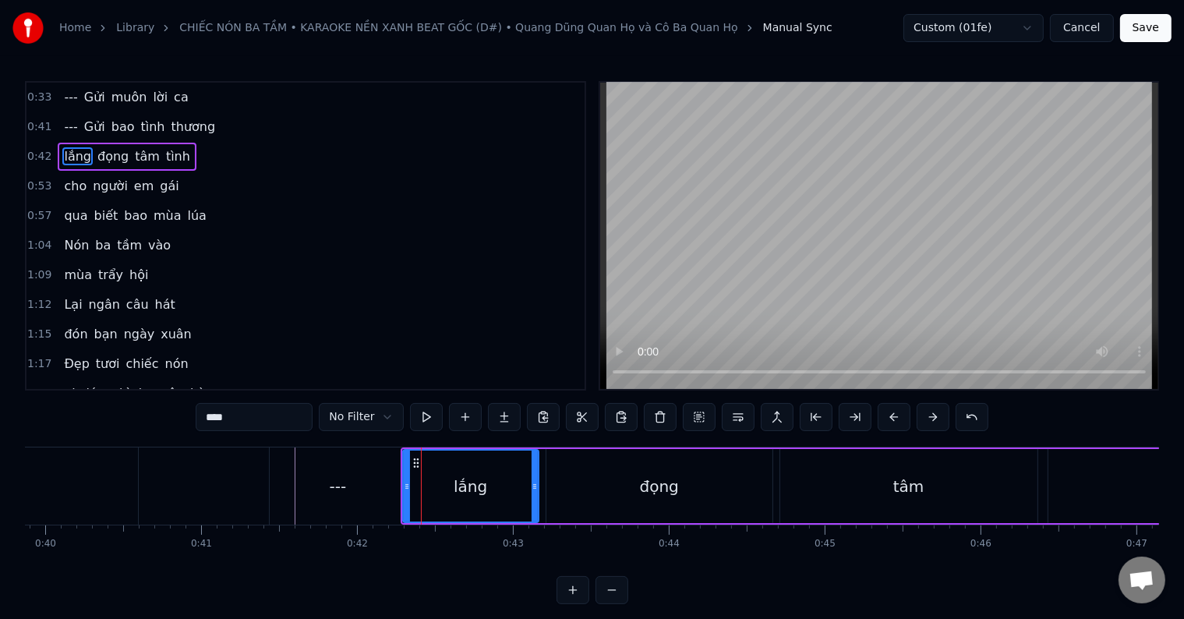
click at [365, 482] on div "---" at bounding box center [338, 485] width 136 height 77
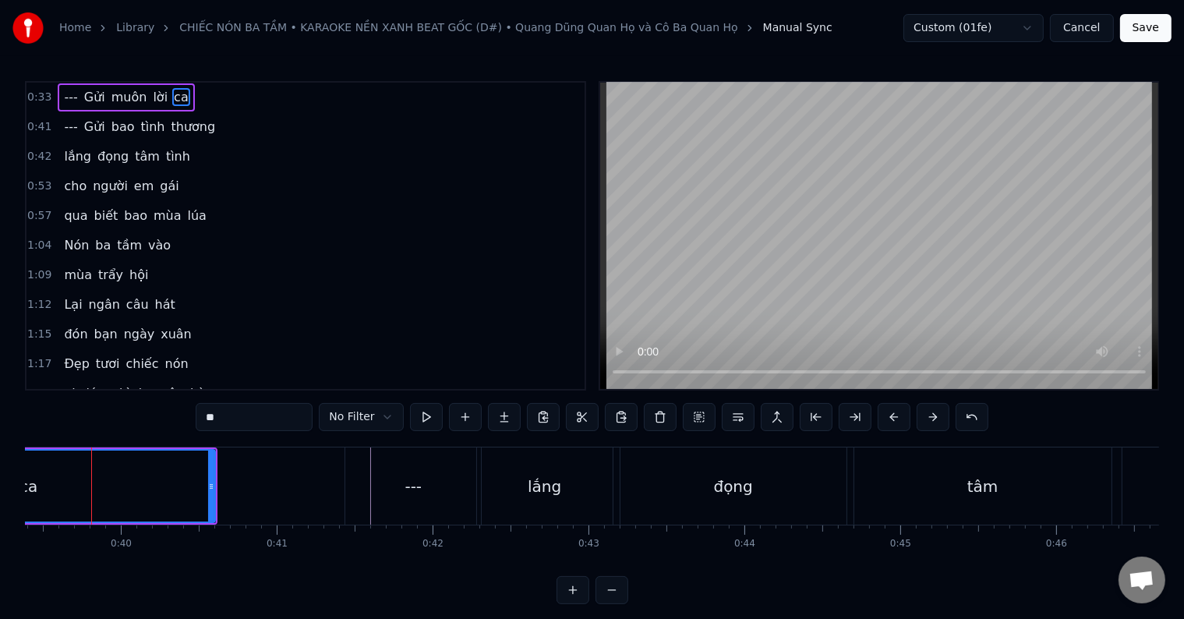
scroll to position [0, 6128]
click at [528, 486] on div "lắng" at bounding box center [557, 485] width 136 height 77
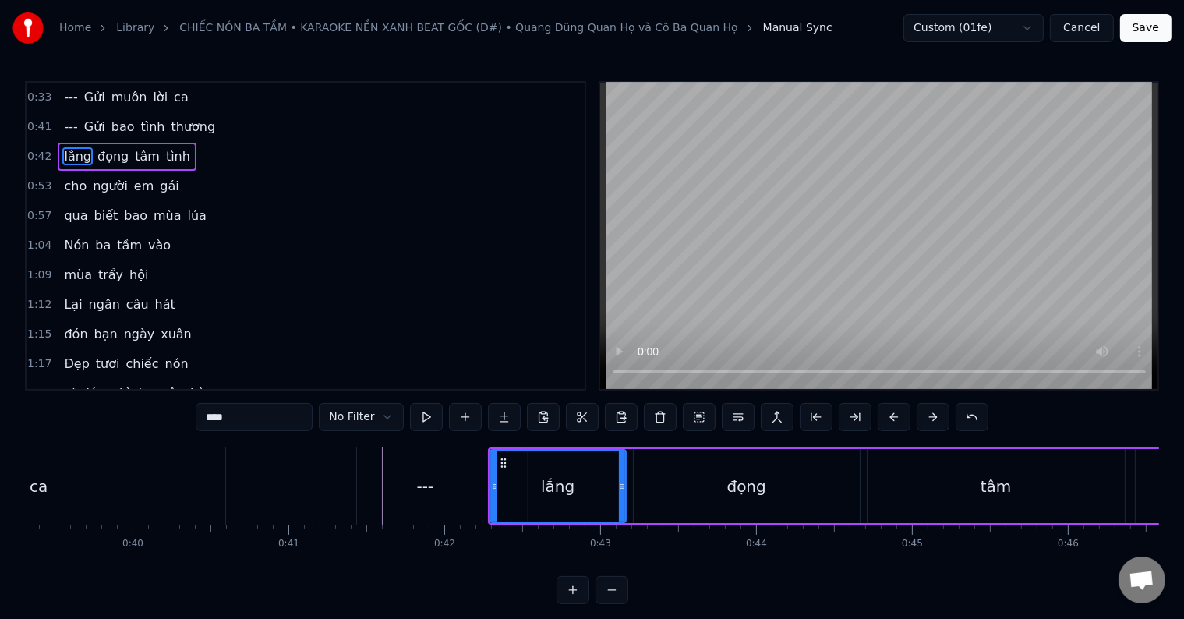
click at [430, 461] on div "---" at bounding box center [425, 485] width 136 height 77
type input "***"
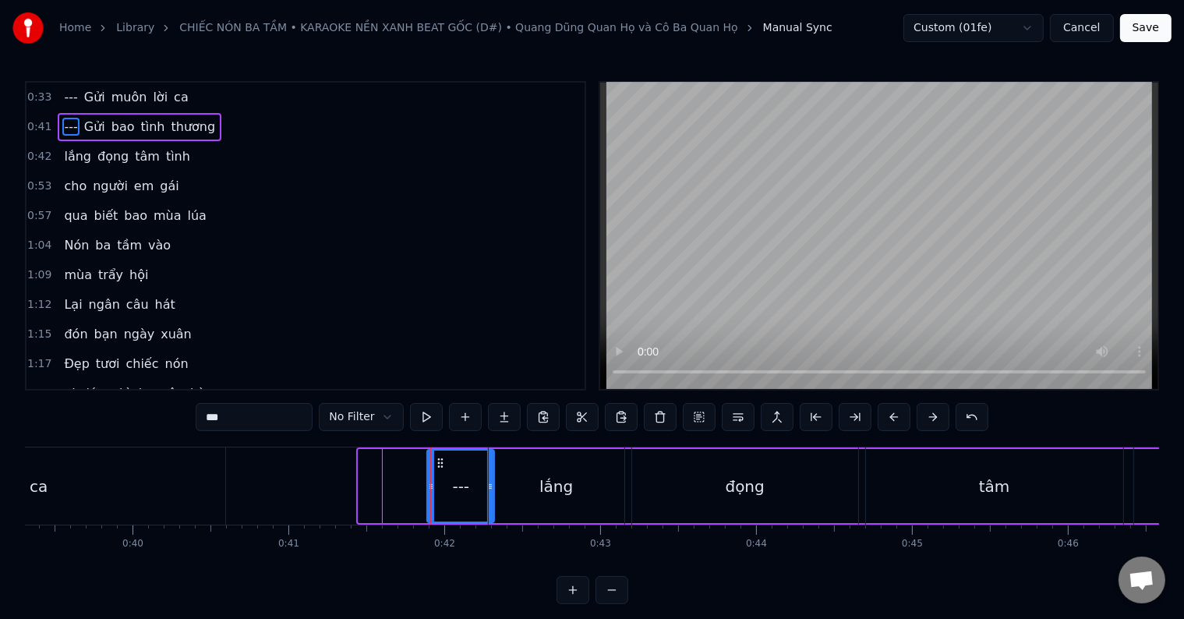
drag, startPoint x: 362, startPoint y: 504, endPoint x: 430, endPoint y: 499, distance: 68.8
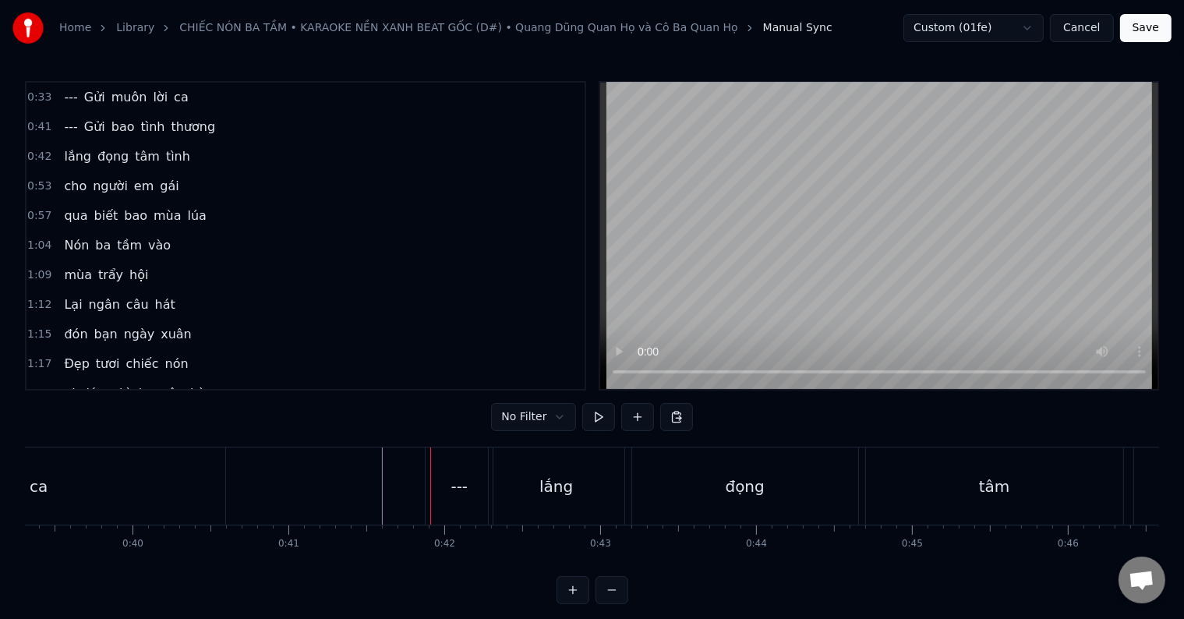
click at [256, 465] on div at bounding box center [256, 485] width 1 height 77
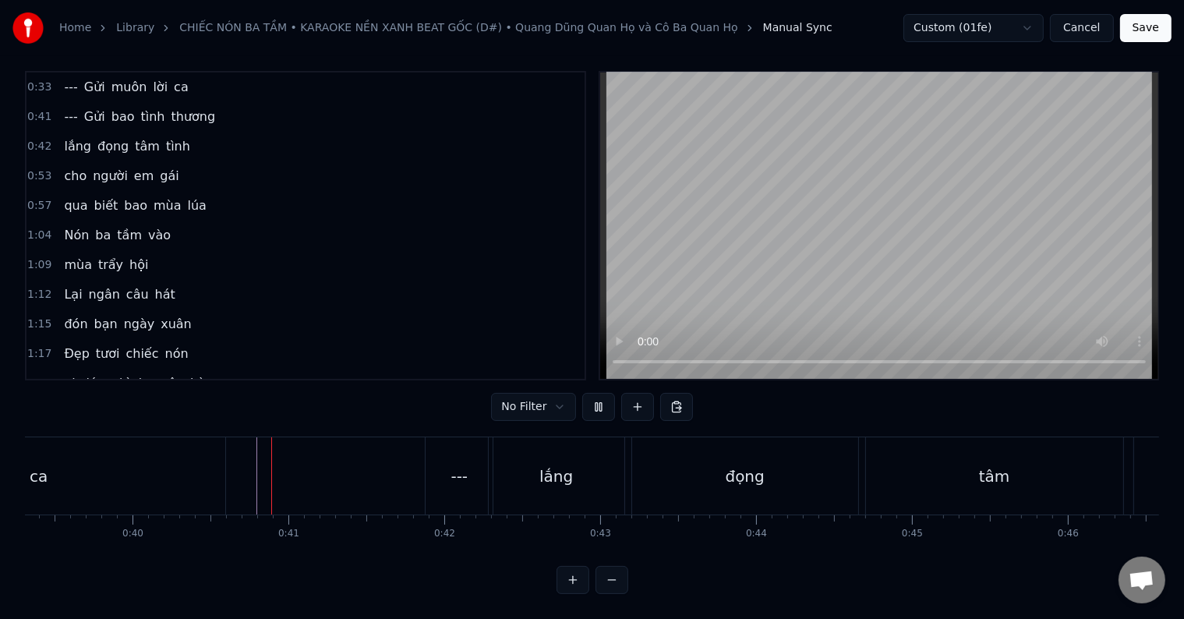
scroll to position [23, 0]
click at [464, 465] on div "---" at bounding box center [459, 476] width 17 height 23
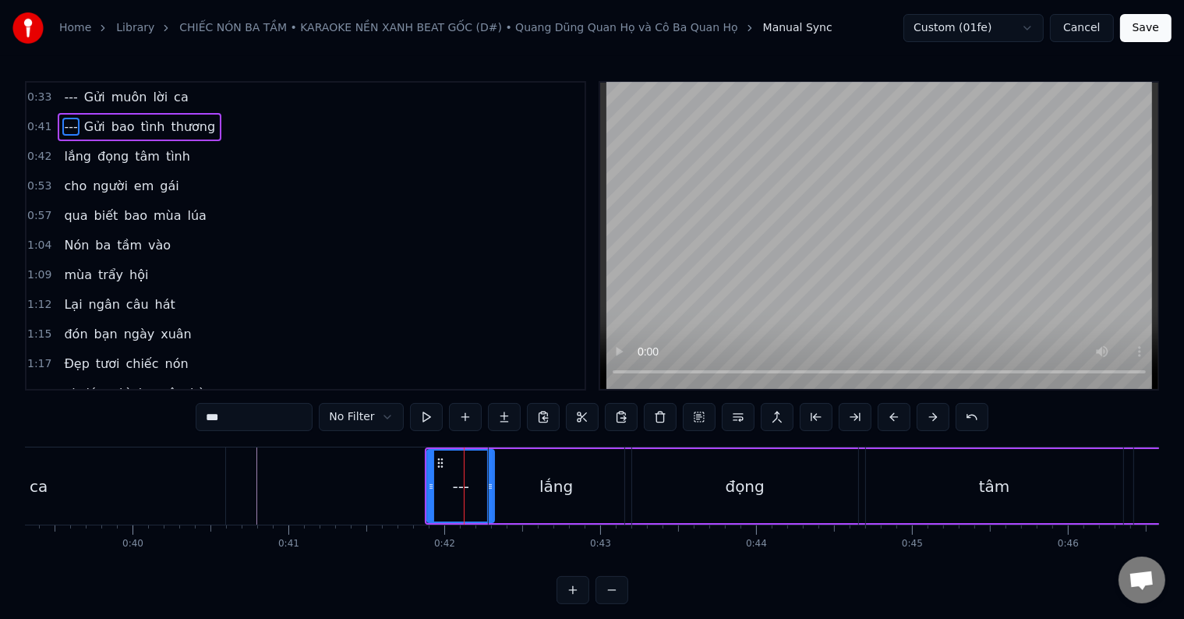
click at [532, 475] on div "lắng" at bounding box center [557, 485] width 136 height 77
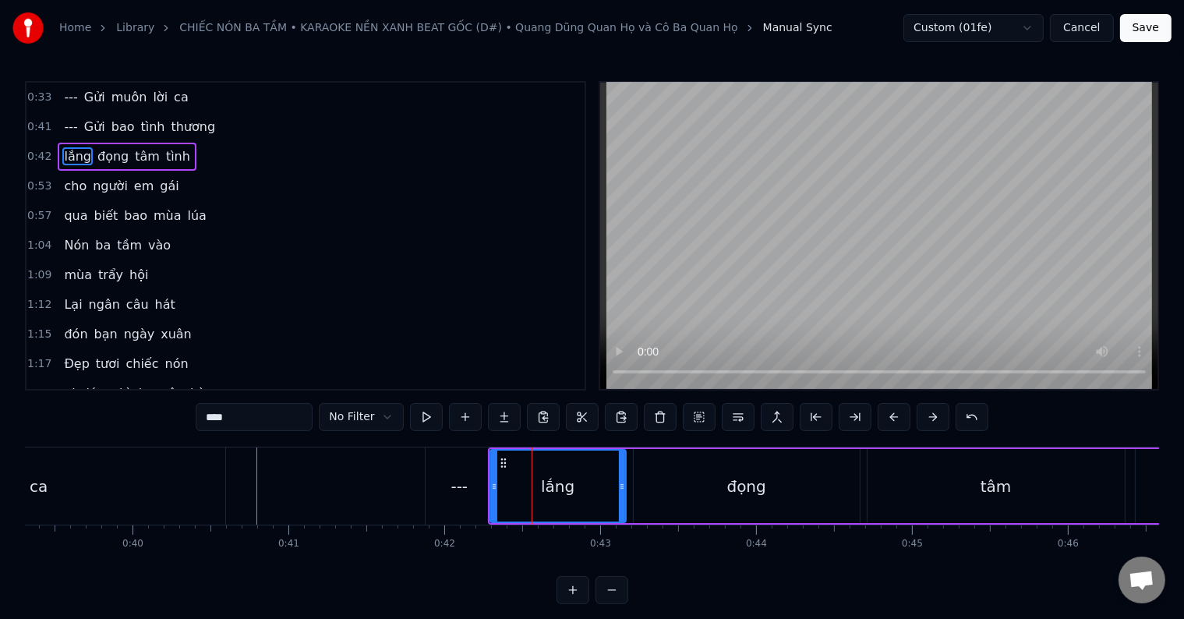
click at [461, 477] on div "---" at bounding box center [459, 486] width 17 height 23
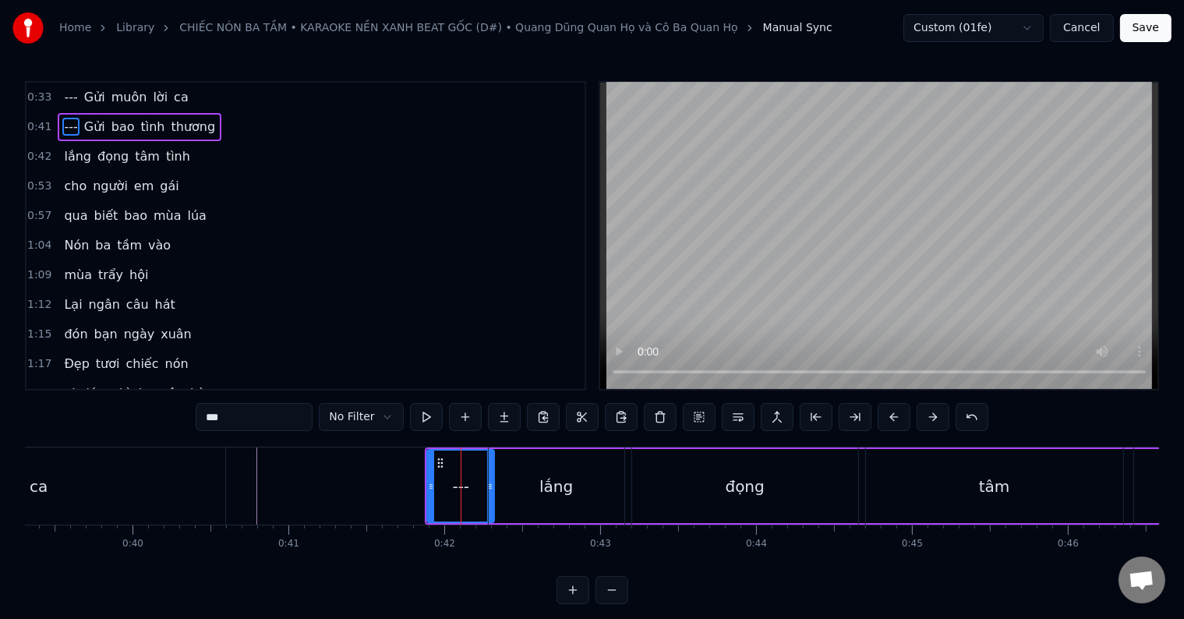
drag, startPoint x: 487, startPoint y: 482, endPoint x: 505, endPoint y: 483, distance: 17.9
click at [505, 483] on div "lắng" at bounding box center [556, 485] width 137 height 77
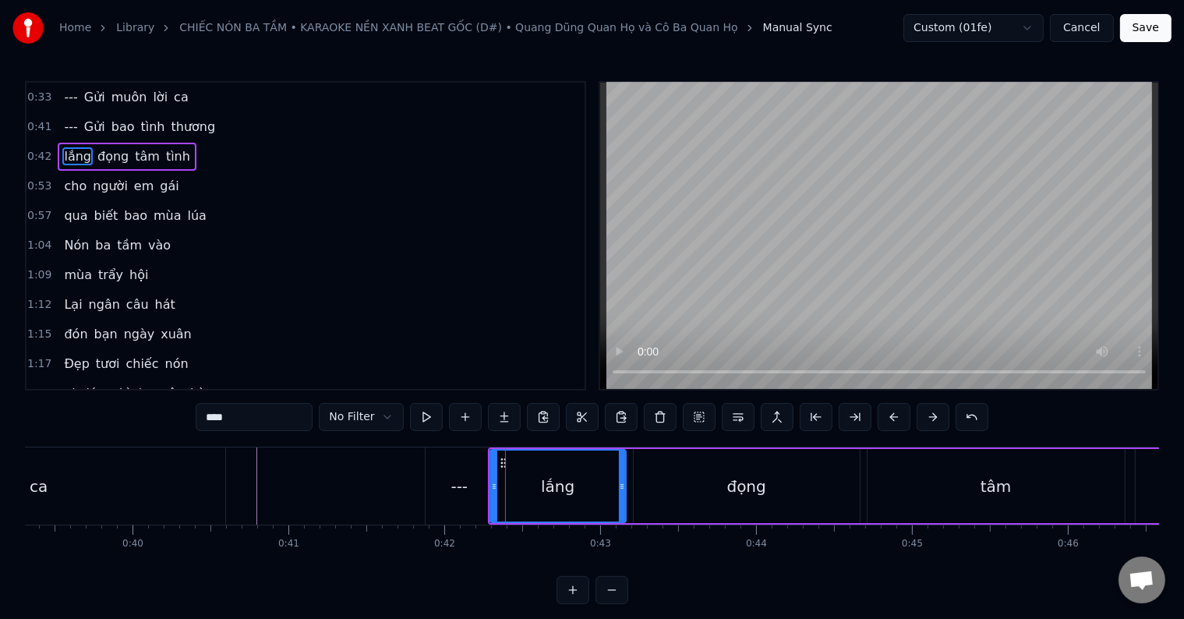
click at [465, 471] on div "---" at bounding box center [459, 485] width 67 height 77
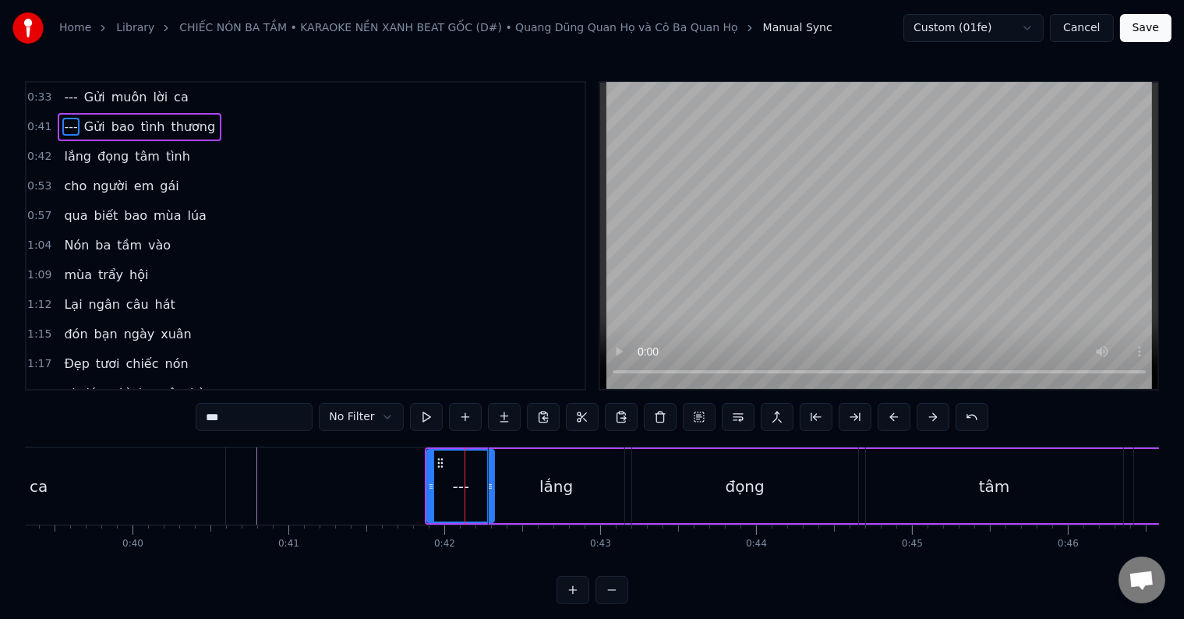
drag, startPoint x: 489, startPoint y: 486, endPoint x: 504, endPoint y: 486, distance: 14.8
click at [504, 486] on div "lắng" at bounding box center [557, 485] width 136 height 77
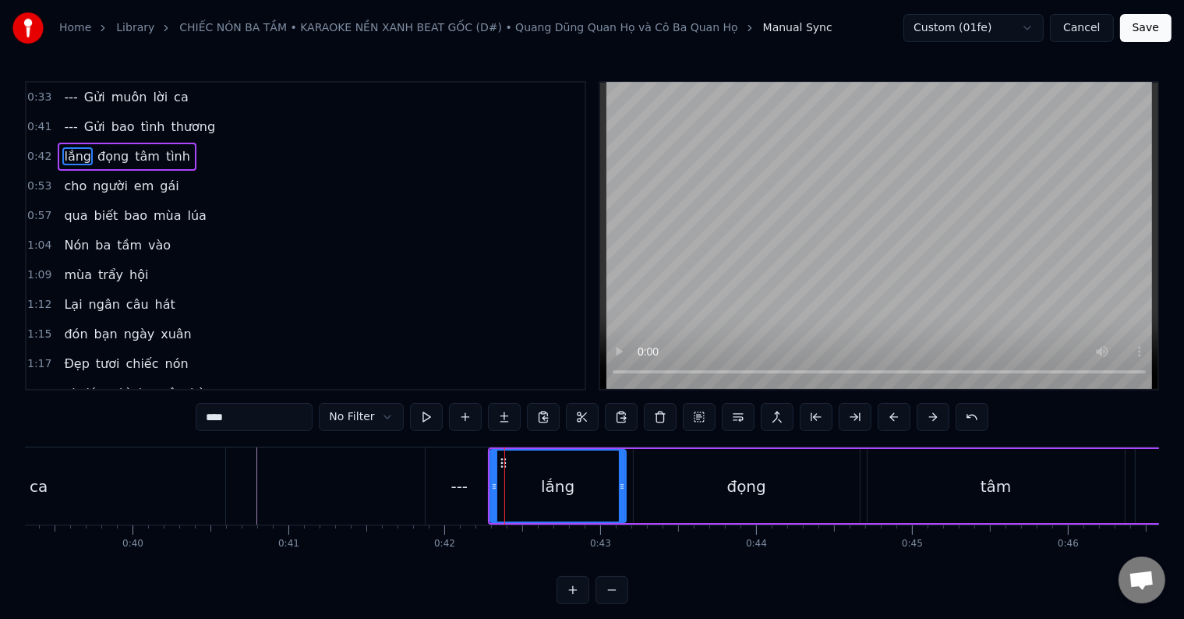
click at [451, 486] on div "---" at bounding box center [459, 486] width 17 height 23
type input "***"
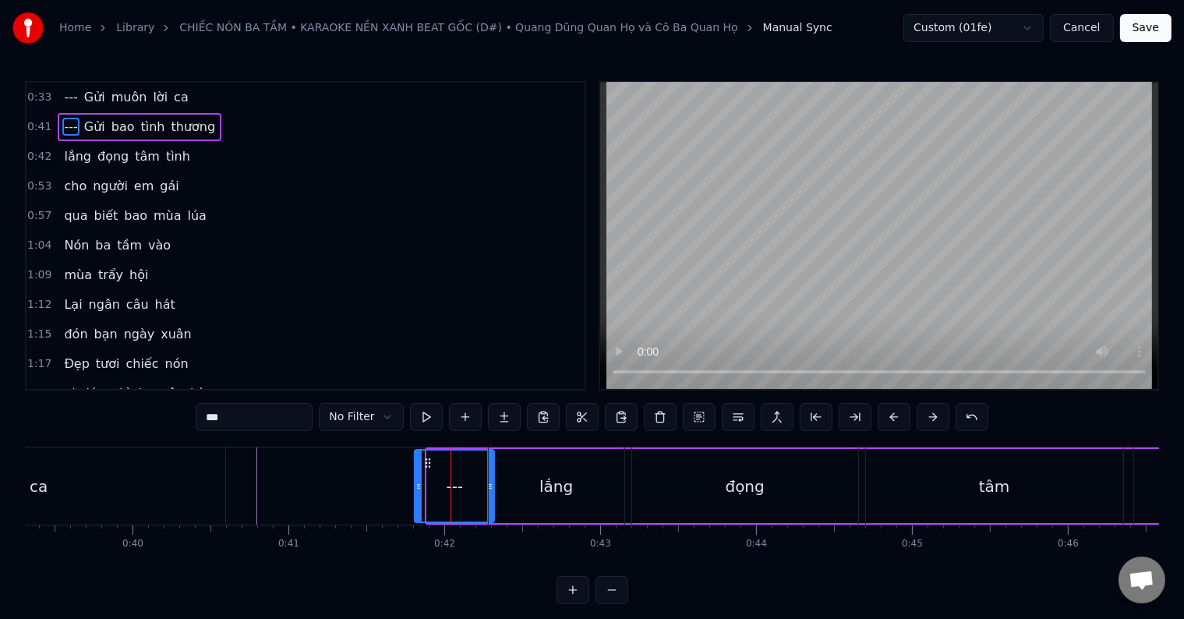
drag, startPoint x: 430, startPoint y: 486, endPoint x: 418, endPoint y: 486, distance: 12.5
click at [418, 486] on icon at bounding box center [418, 486] width 6 height 12
drag, startPoint x: 427, startPoint y: 461, endPoint x: 390, endPoint y: 455, distance: 37.9
click at [390, 455] on div "---" at bounding box center [418, 486] width 78 height 71
drag, startPoint x: 454, startPoint y: 483, endPoint x: 468, endPoint y: 483, distance: 14.0
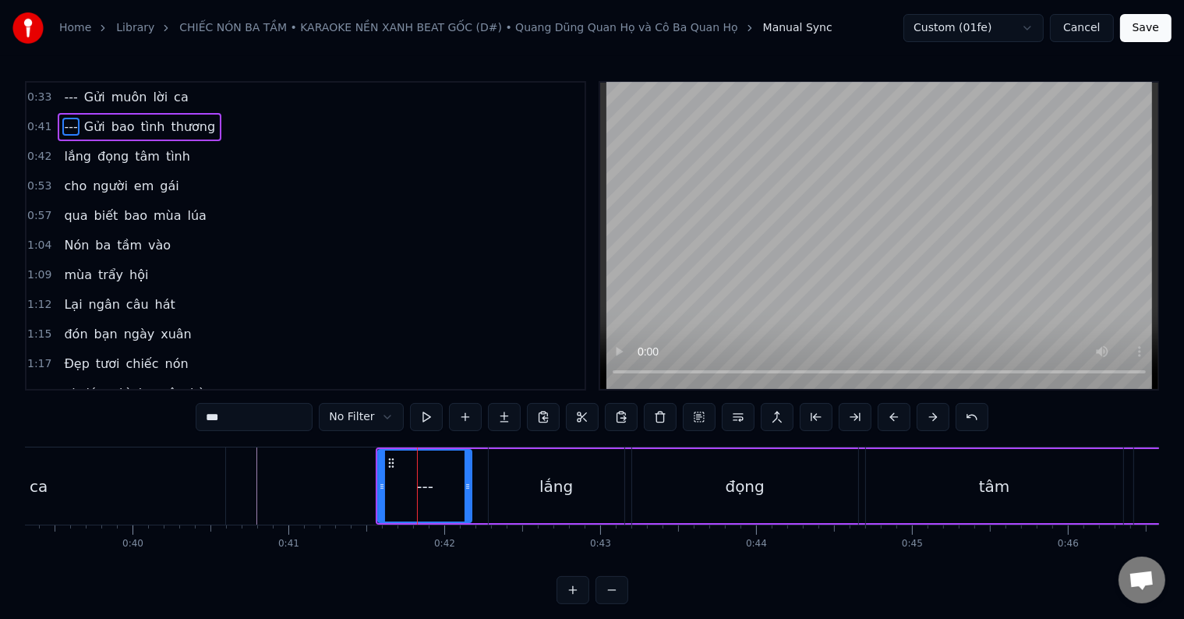
click at [468, 483] on icon at bounding box center [468, 486] width 6 height 12
click at [383, 486] on icon at bounding box center [382, 486] width 6 height 12
drag, startPoint x: 468, startPoint y: 486, endPoint x: 496, endPoint y: 485, distance: 28.1
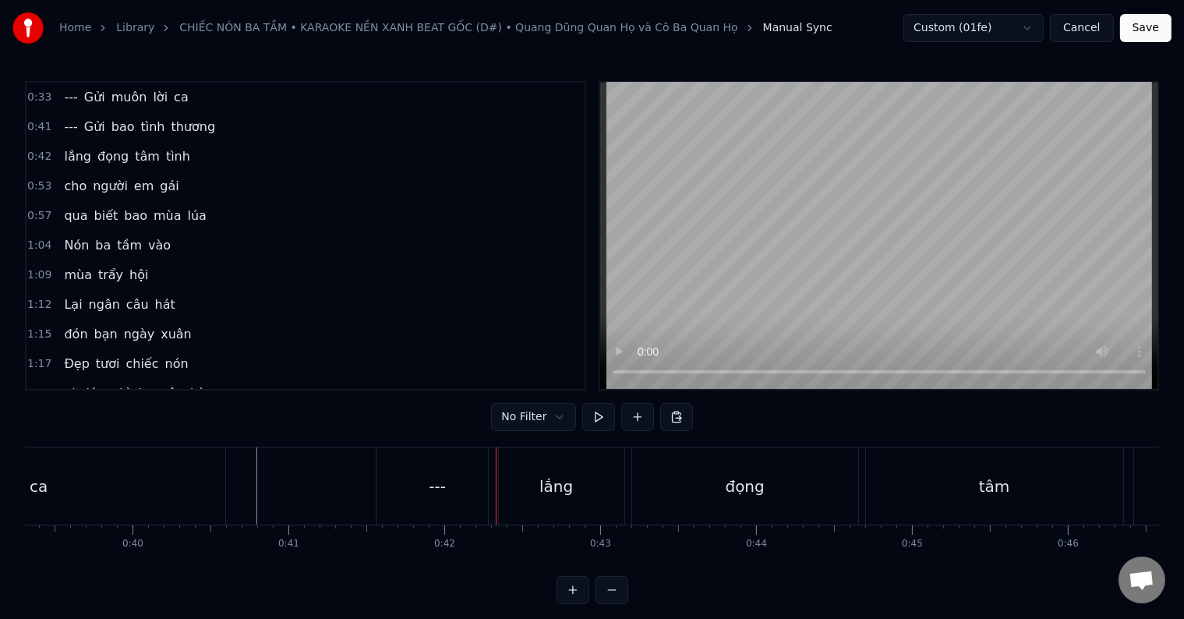
click at [458, 484] on div "---" at bounding box center [437, 485] width 122 height 77
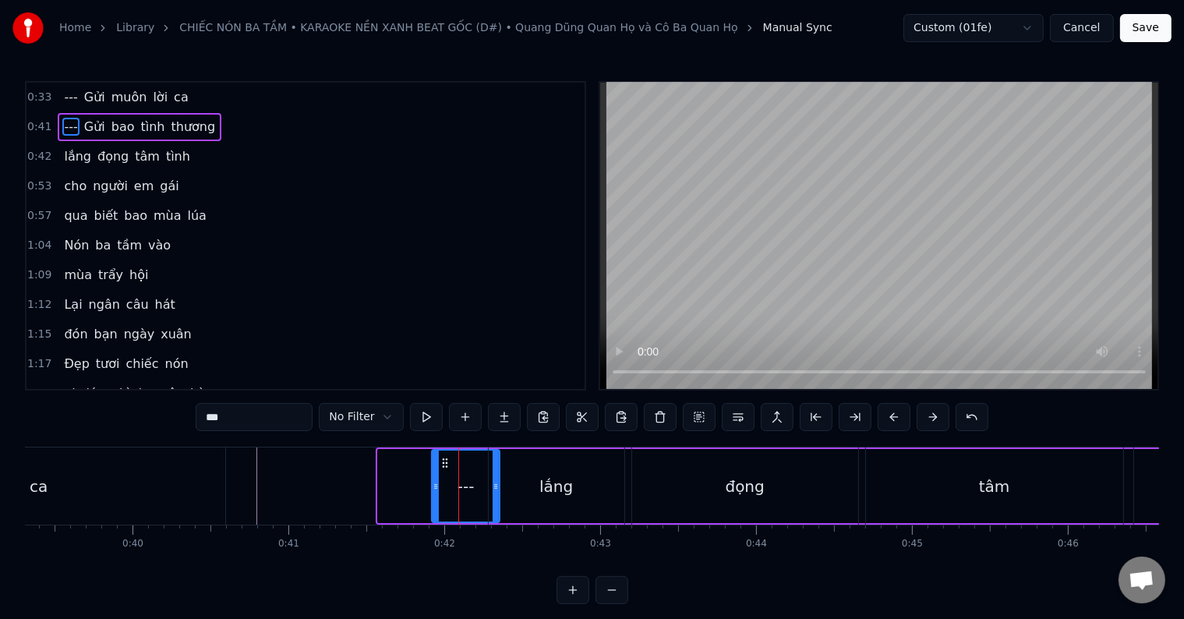
drag, startPoint x: 377, startPoint y: 483, endPoint x: 431, endPoint y: 483, distance: 53.8
click at [433, 483] on icon at bounding box center [436, 486] width 6 height 12
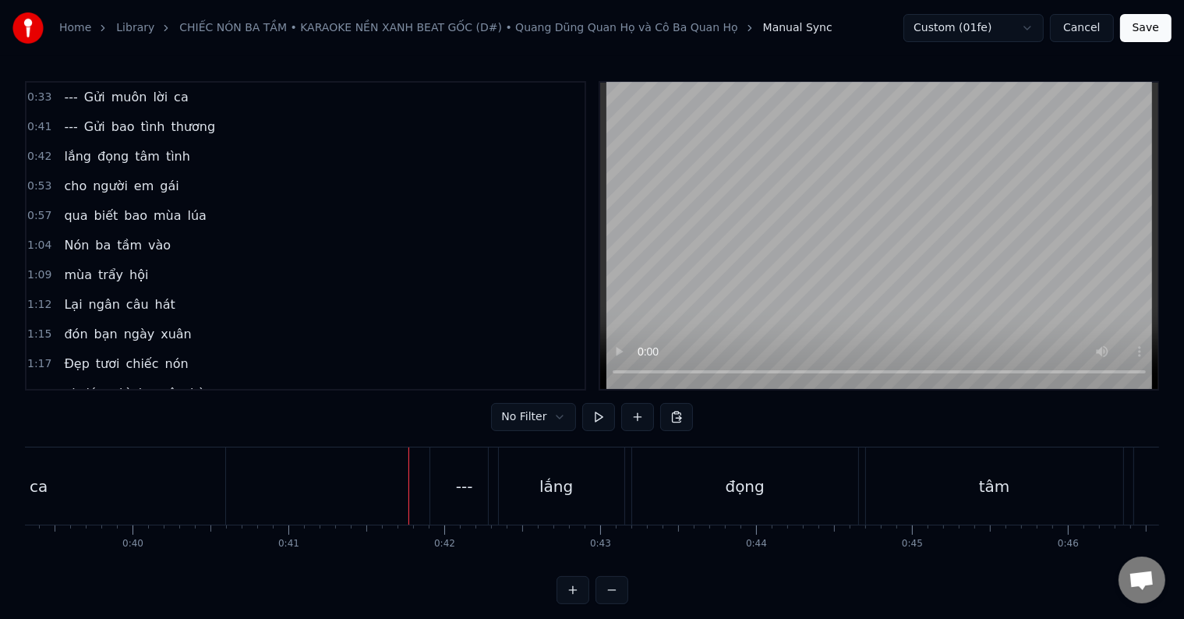
scroll to position [23, 0]
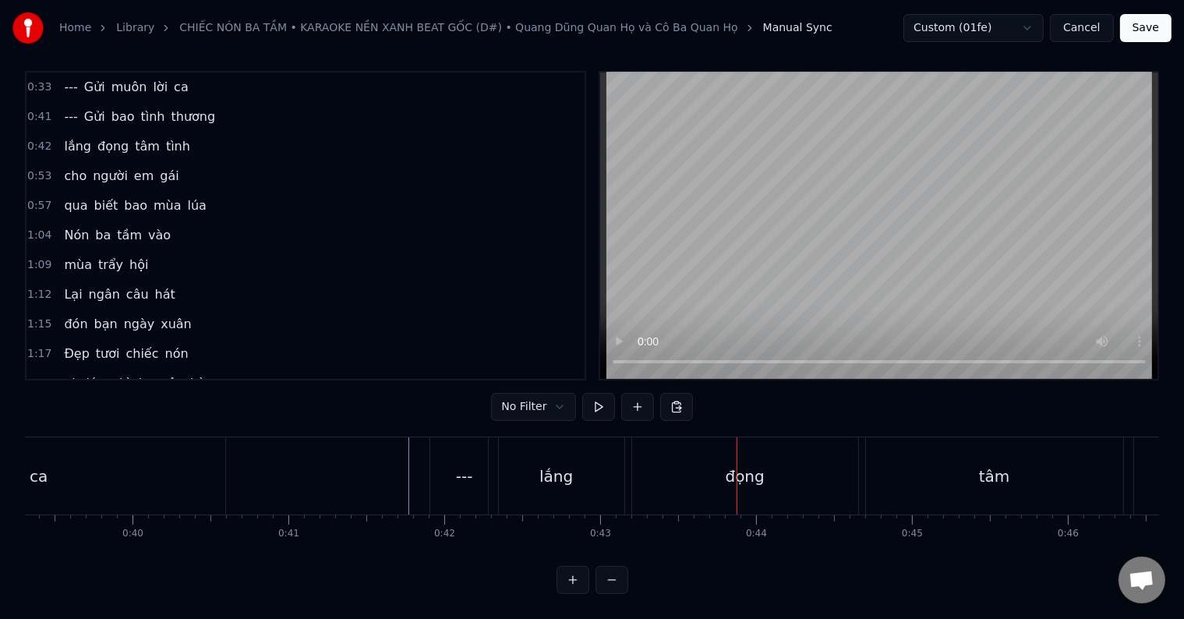
click at [456, 474] on div "---" at bounding box center [464, 475] width 68 height 77
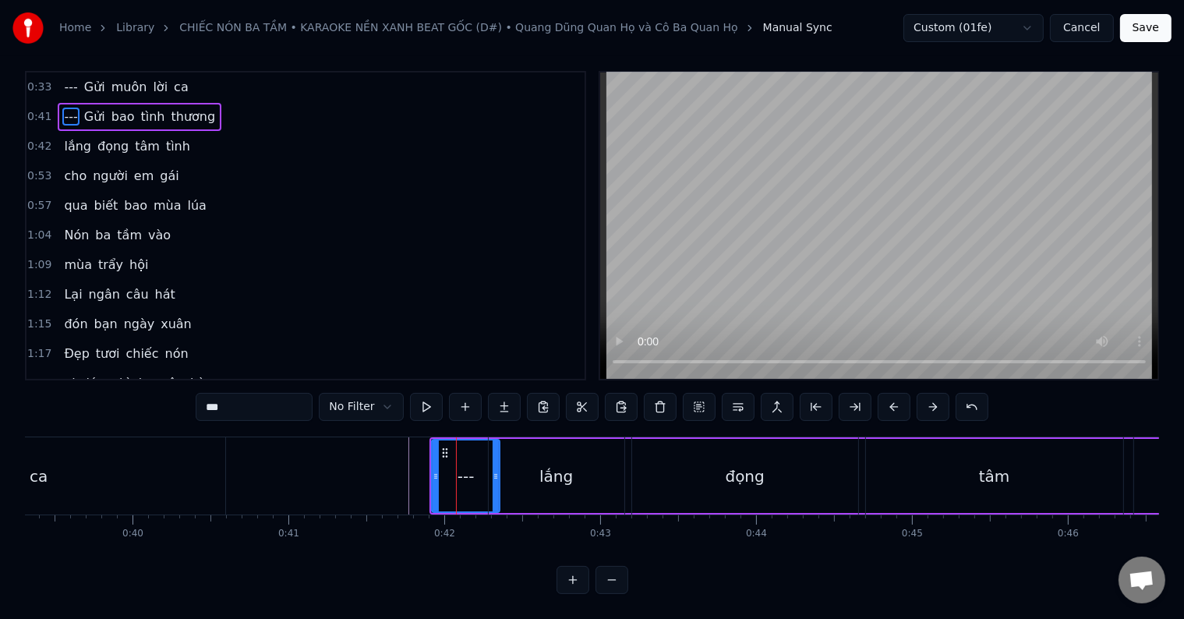
scroll to position [0, 0]
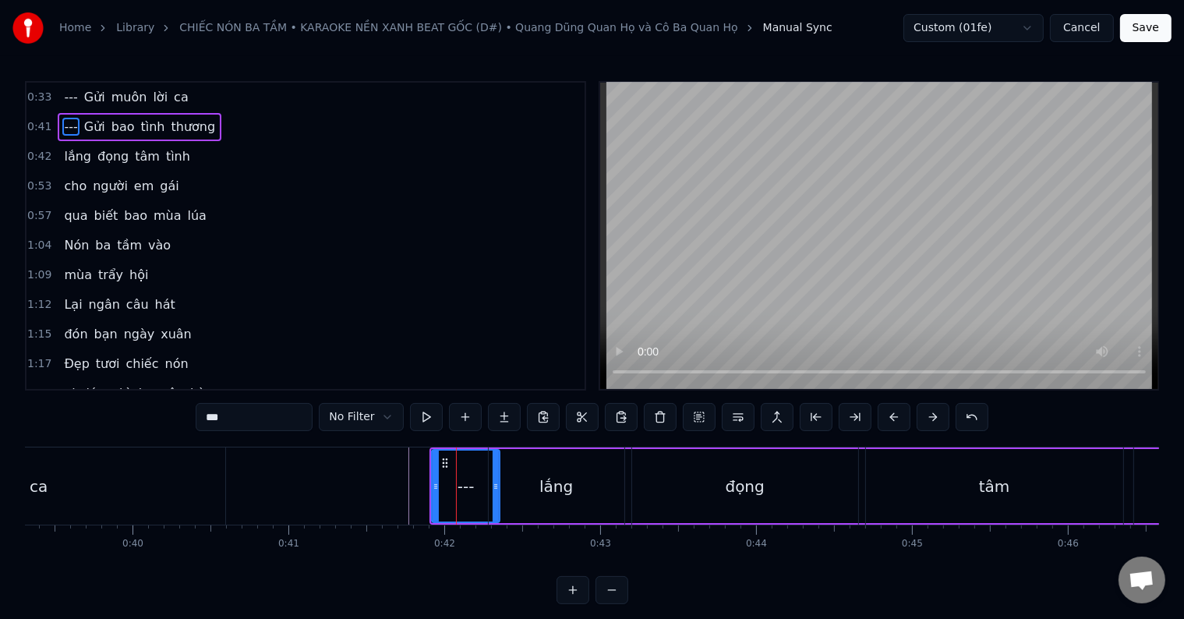
type input "****"
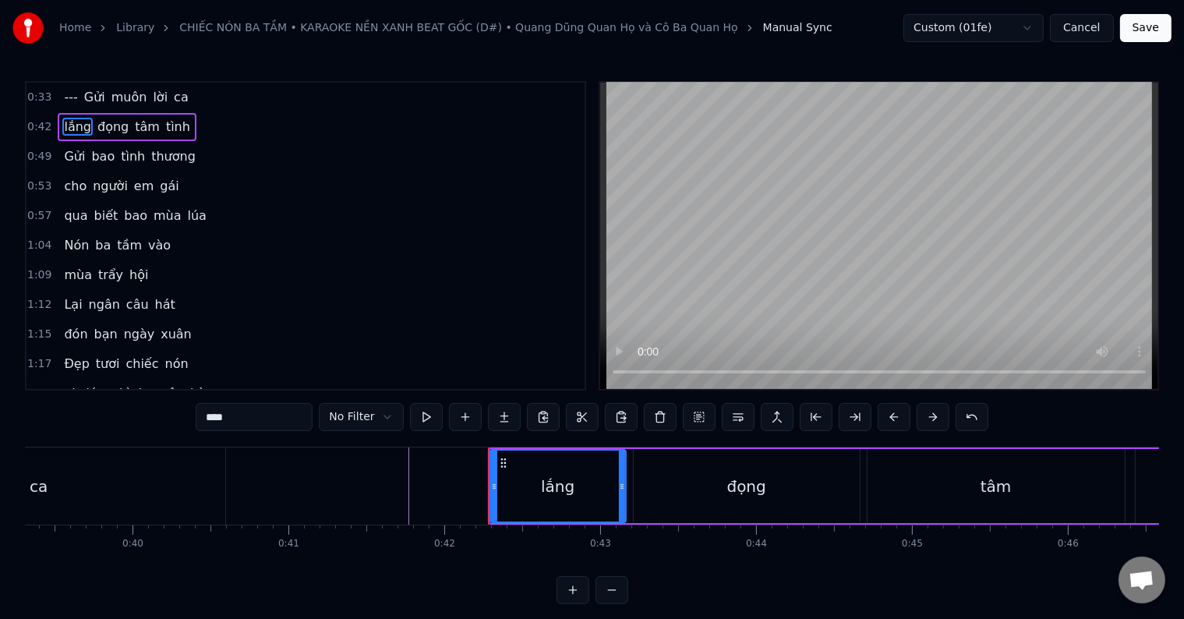
click at [530, 486] on div "lắng" at bounding box center [558, 486] width 134 height 71
click at [542, 486] on div "lắng" at bounding box center [558, 486] width 34 height 23
click at [465, 419] on button at bounding box center [465, 417] width 33 height 28
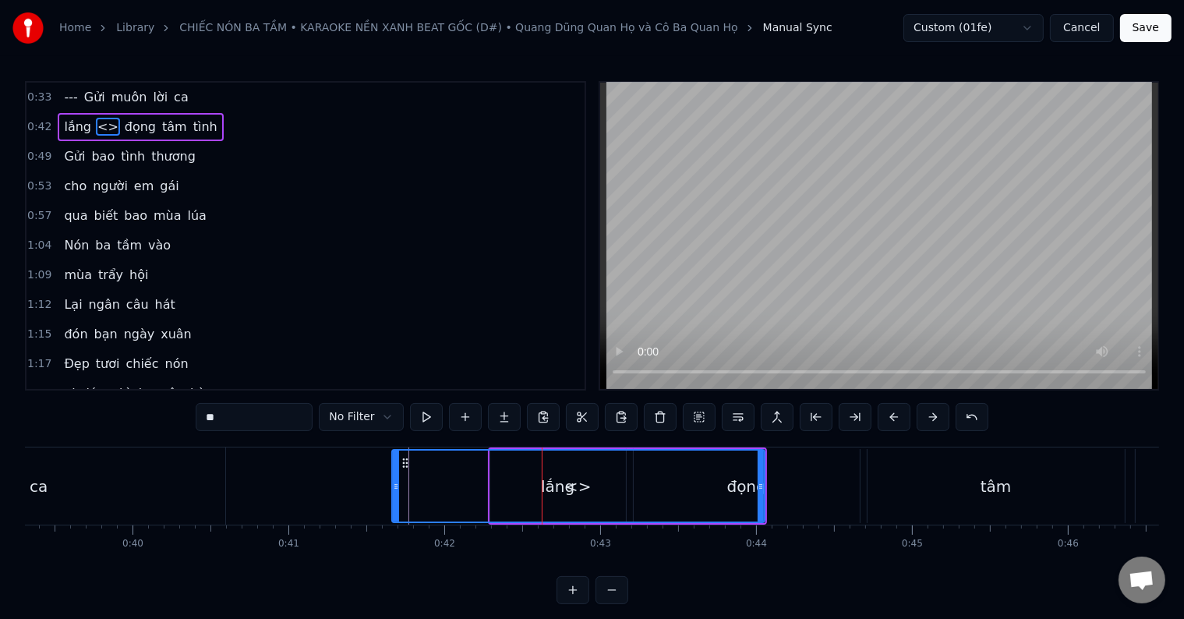
drag, startPoint x: 631, startPoint y: 483, endPoint x: 394, endPoint y: 477, distance: 237.0
click at [394, 477] on div at bounding box center [396, 486] width 6 height 71
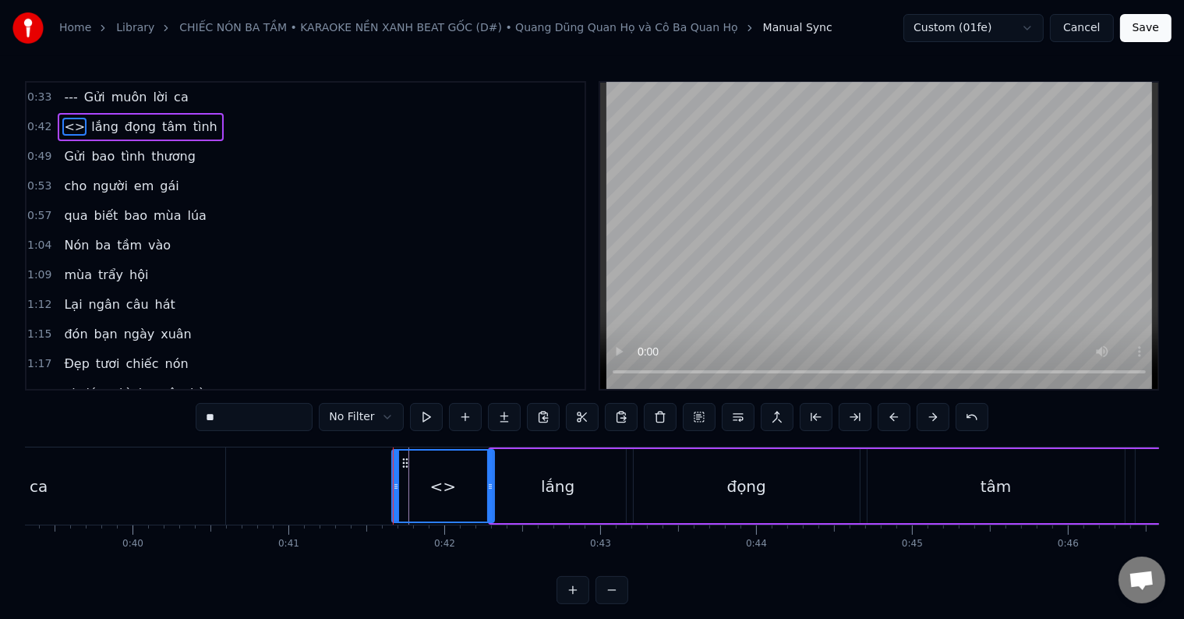
drag, startPoint x: 758, startPoint y: 491, endPoint x: 487, endPoint y: 486, distance: 270.5
click at [487, 486] on icon at bounding box center [490, 486] width 6 height 12
drag, startPoint x: 274, startPoint y: 419, endPoint x: 162, endPoint y: 419, distance: 112.2
click at [162, 419] on div "0:33 --- Gửi muôn lời ca 0:41 <> lắng đọng [PERSON_NAME] 0:49 Gửi bao [PERSON_N…" at bounding box center [592, 342] width 1134 height 523
type input "***"
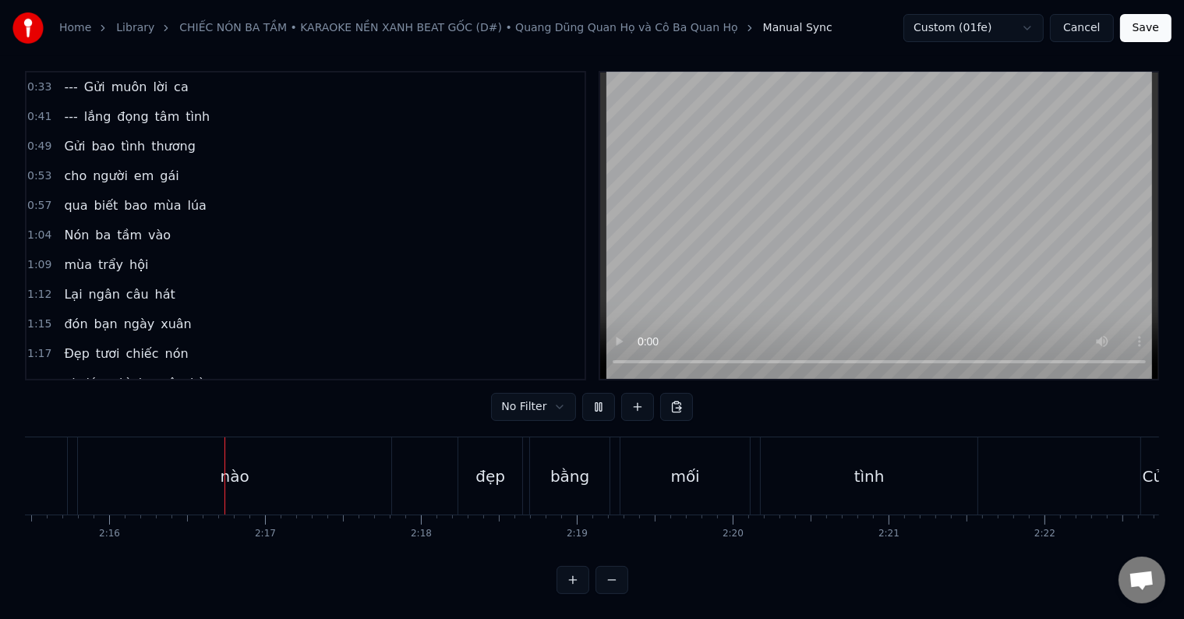
scroll to position [0, 21127]
click at [595, 393] on button at bounding box center [598, 407] width 33 height 28
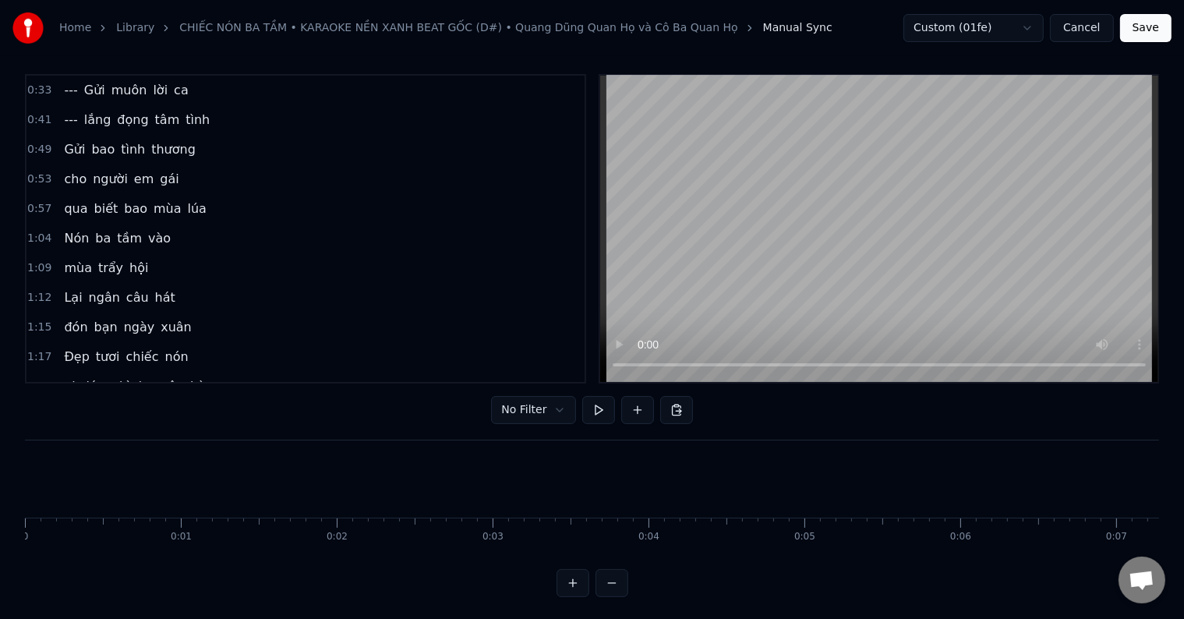
scroll to position [0, 0]
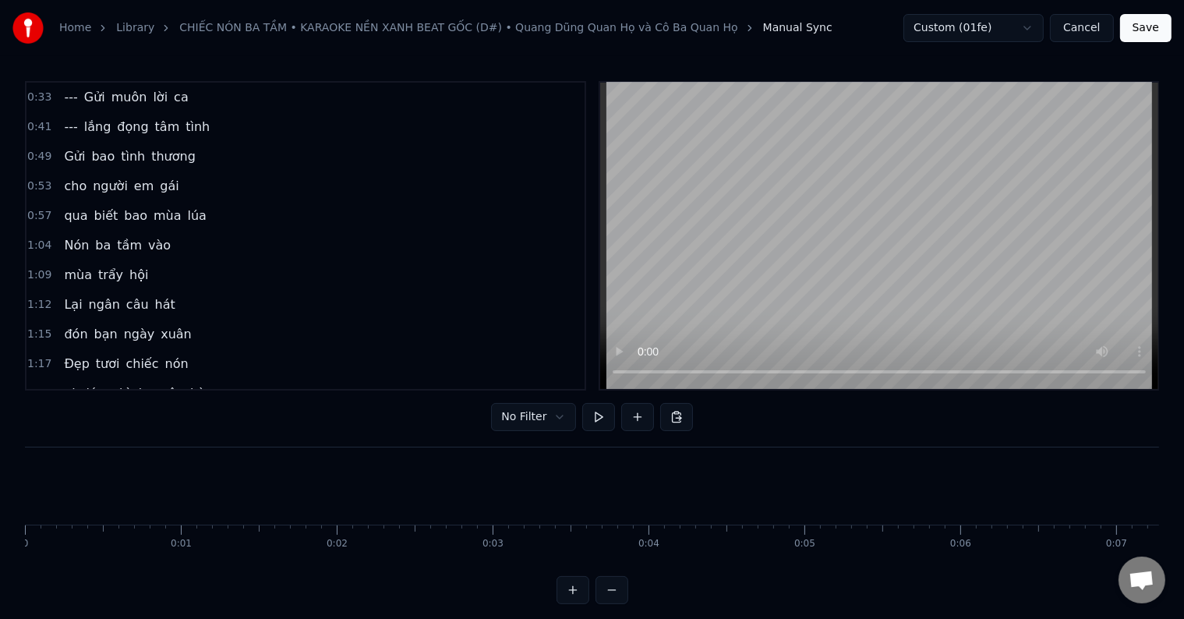
click at [72, 100] on span "---" at bounding box center [70, 97] width 16 height 18
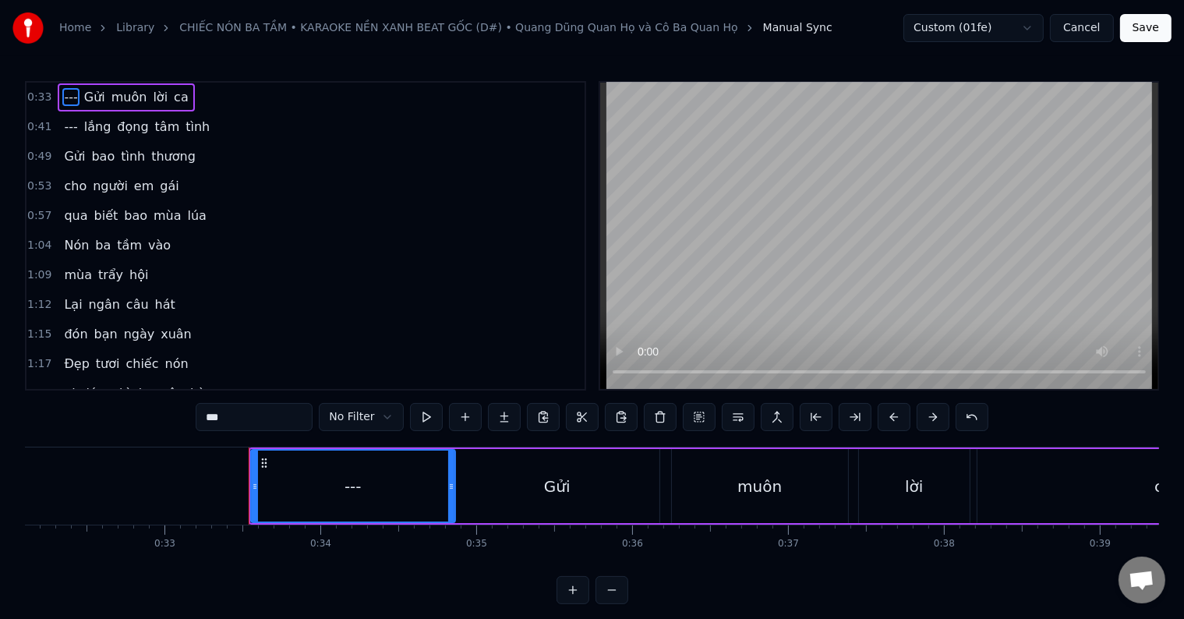
scroll to position [0, 5150]
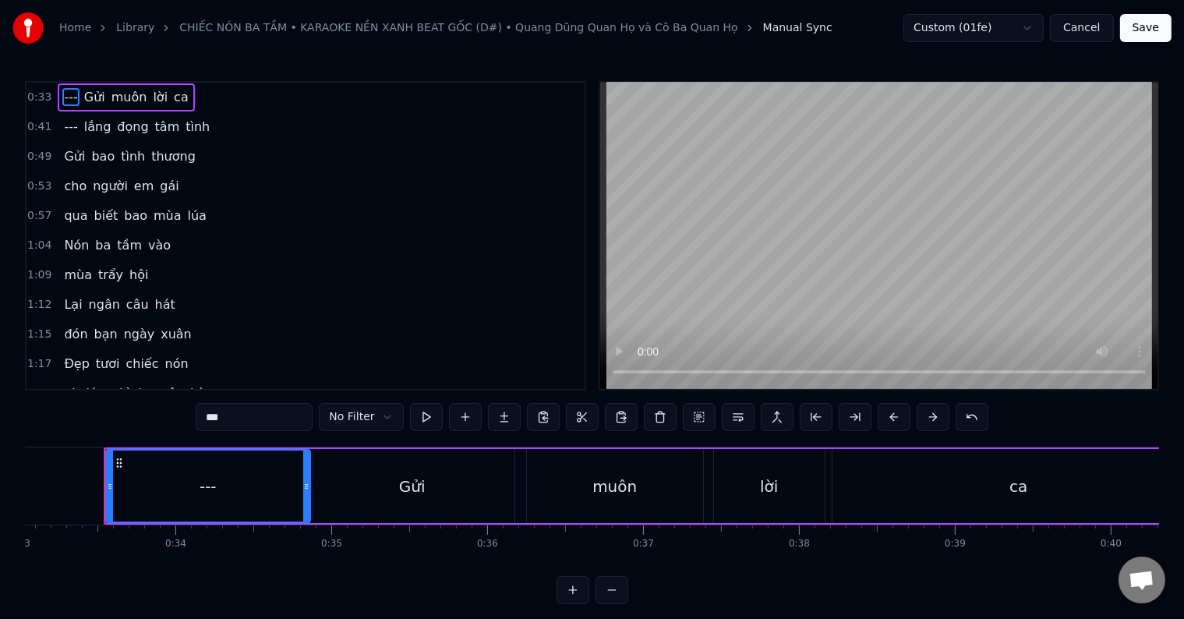
click at [1090, 28] on button "Cancel" at bounding box center [1081, 28] width 63 height 28
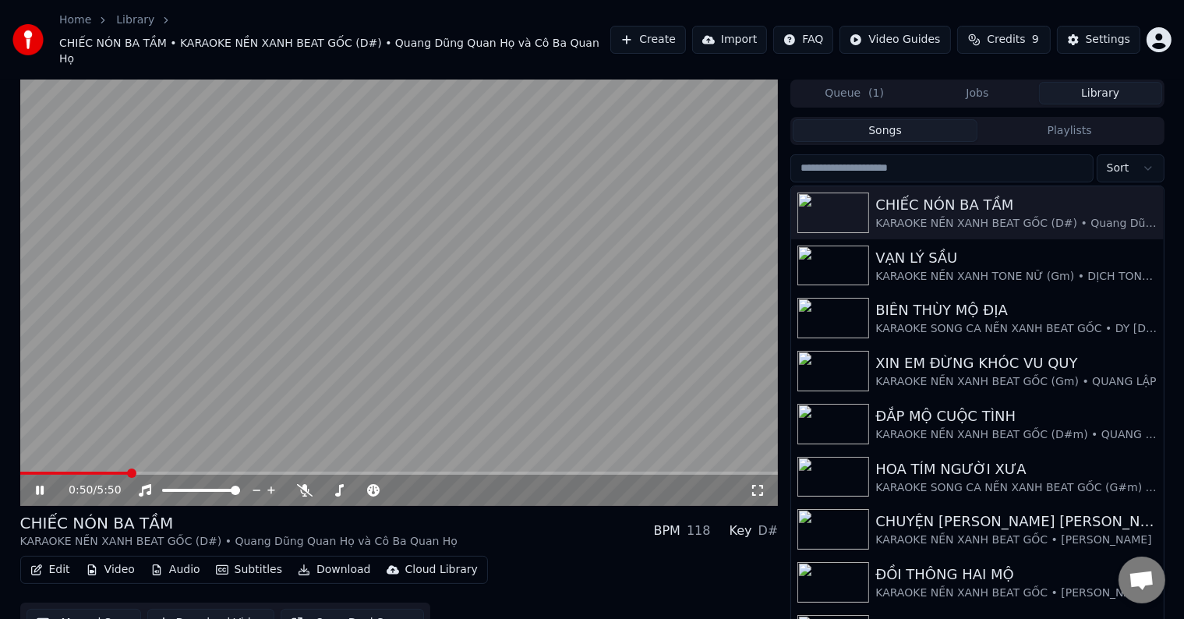
click at [128, 468] on span at bounding box center [131, 472] width 9 height 9
click at [94, 468] on span at bounding box center [97, 472] width 9 height 9
